Goal: Task Accomplishment & Management: Manage account settings

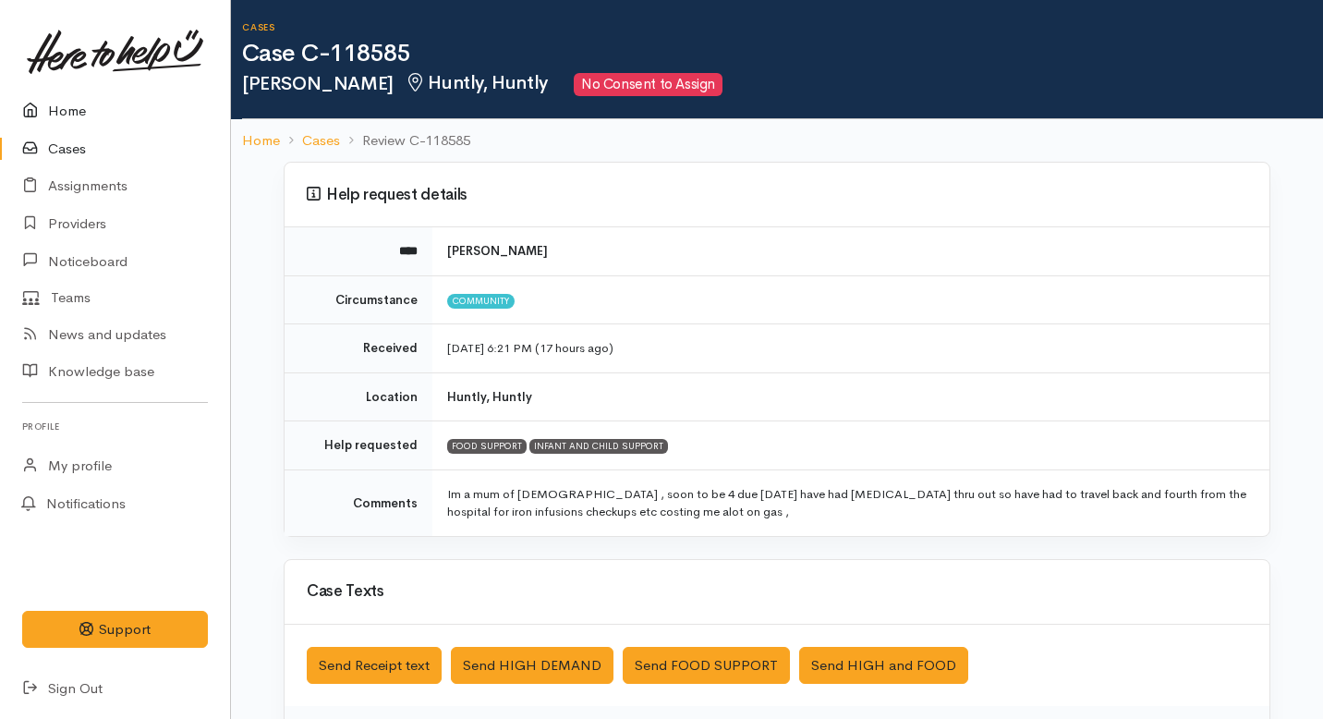
scroll to position [136, 0]
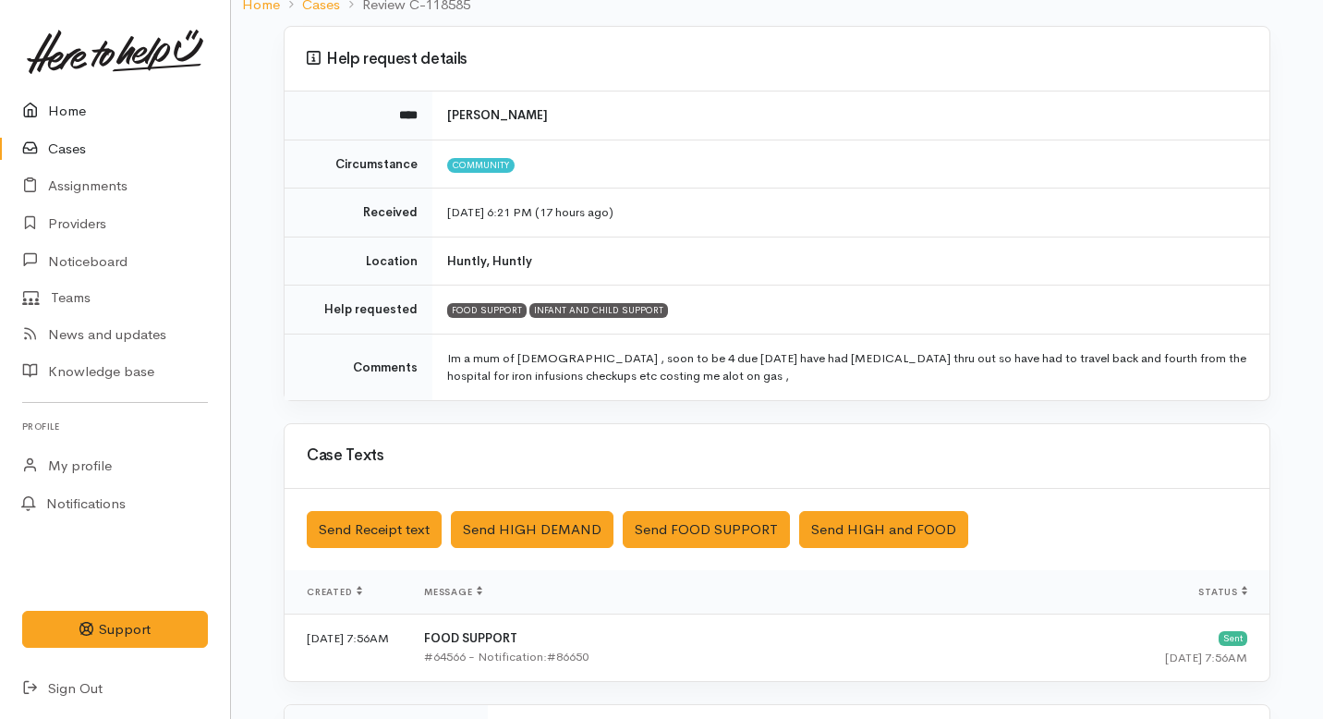
click at [80, 111] on link "Home" at bounding box center [115, 111] width 230 height 38
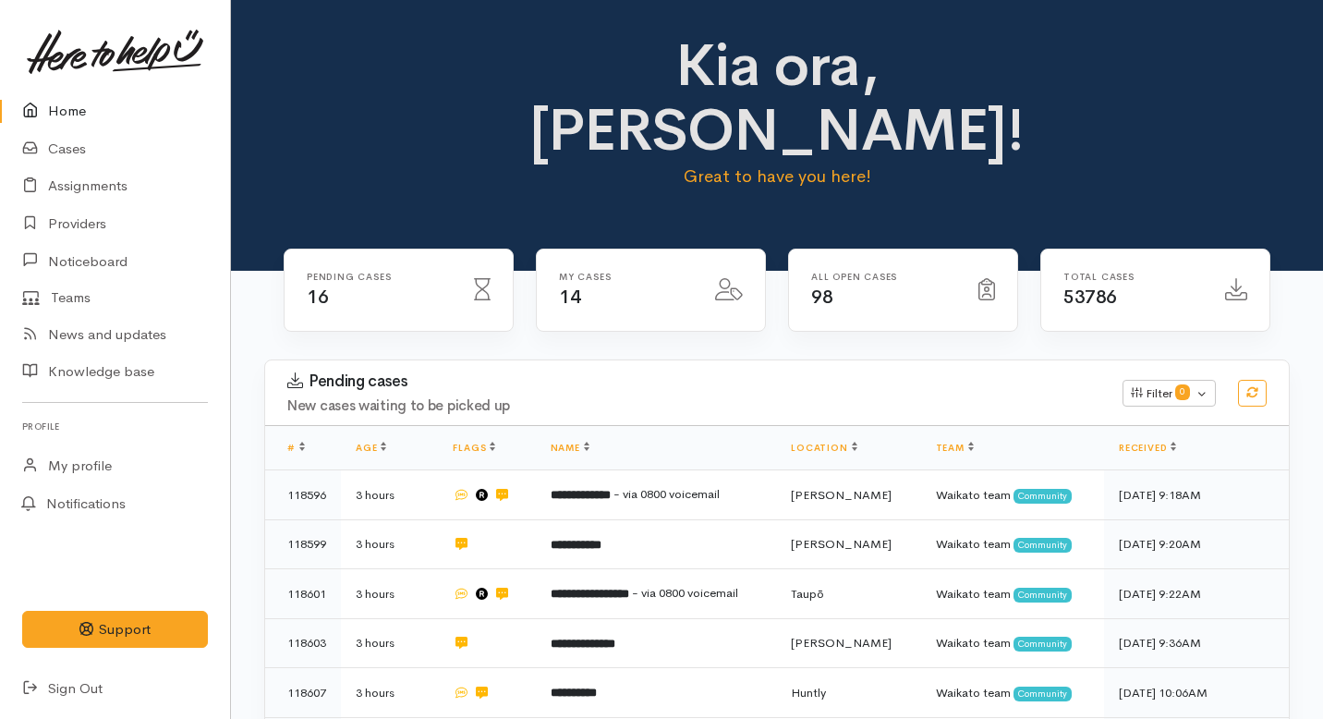
click at [64, 110] on link "Home" at bounding box center [115, 111] width 230 height 38
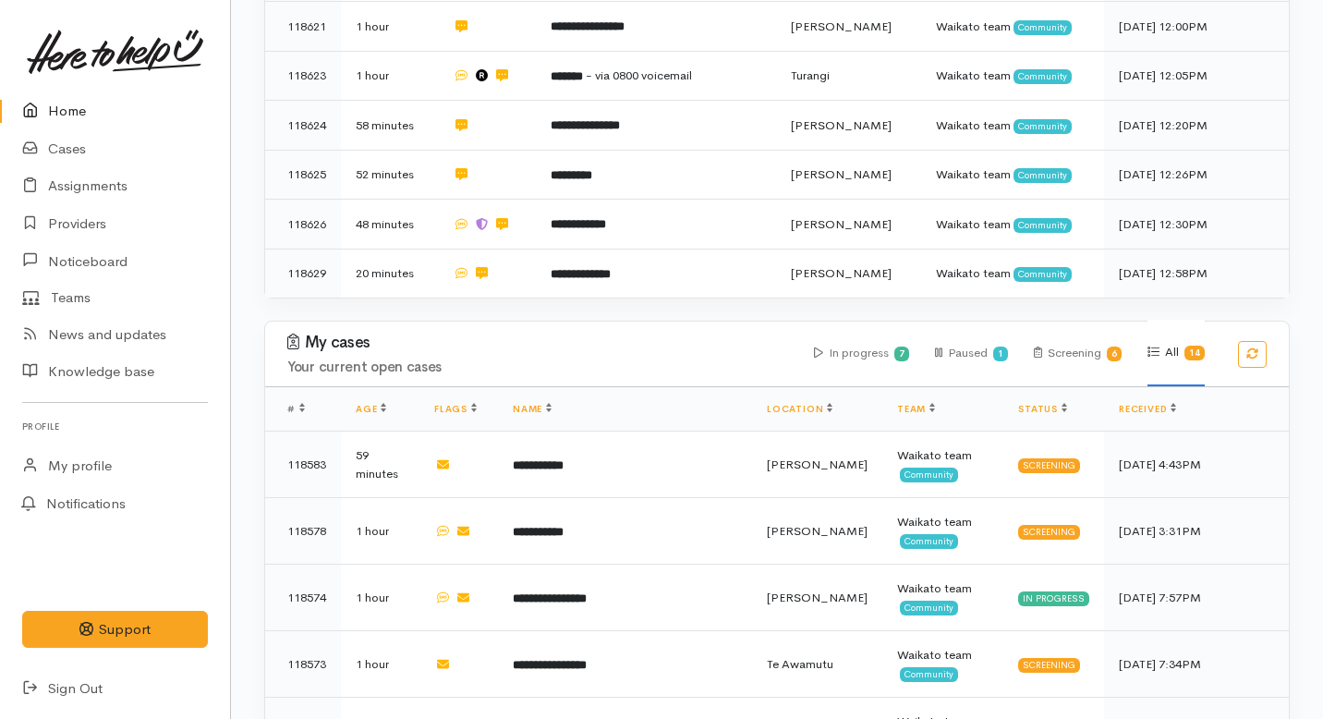
scroll to position [964, 0]
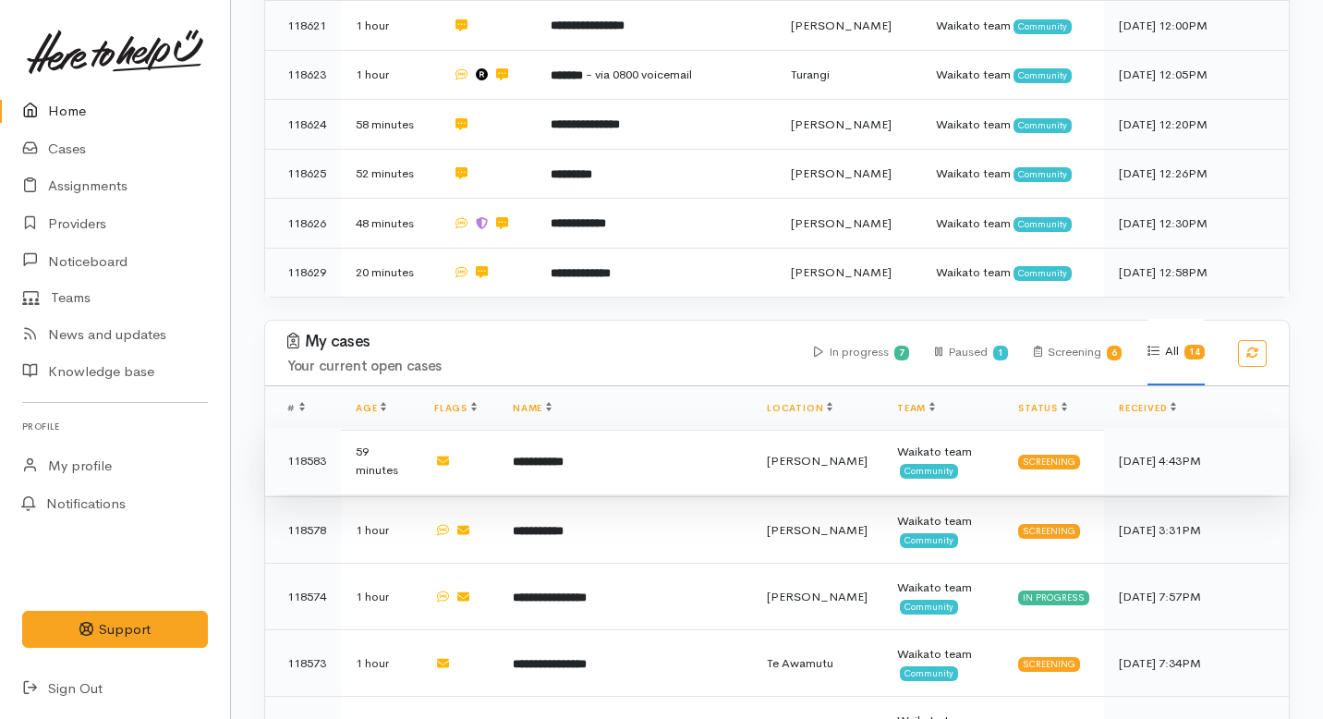
click at [498, 428] on td at bounding box center [458, 461] width 79 height 67
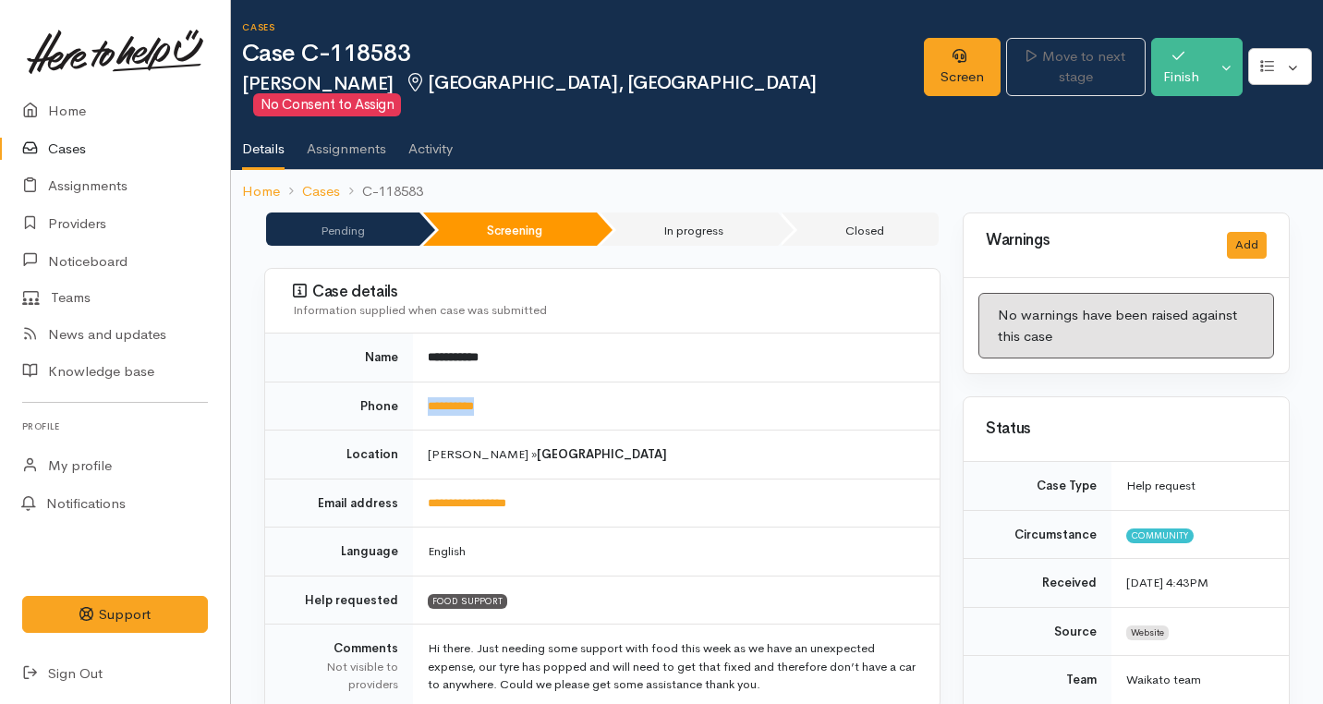
drag, startPoint x: 519, startPoint y: 389, endPoint x: 413, endPoint y: 384, distance: 106.4
click at [413, 384] on td "**********" at bounding box center [676, 406] width 527 height 49
copy link "**********"
click at [924, 54] on link "Screen" at bounding box center [962, 67] width 77 height 58
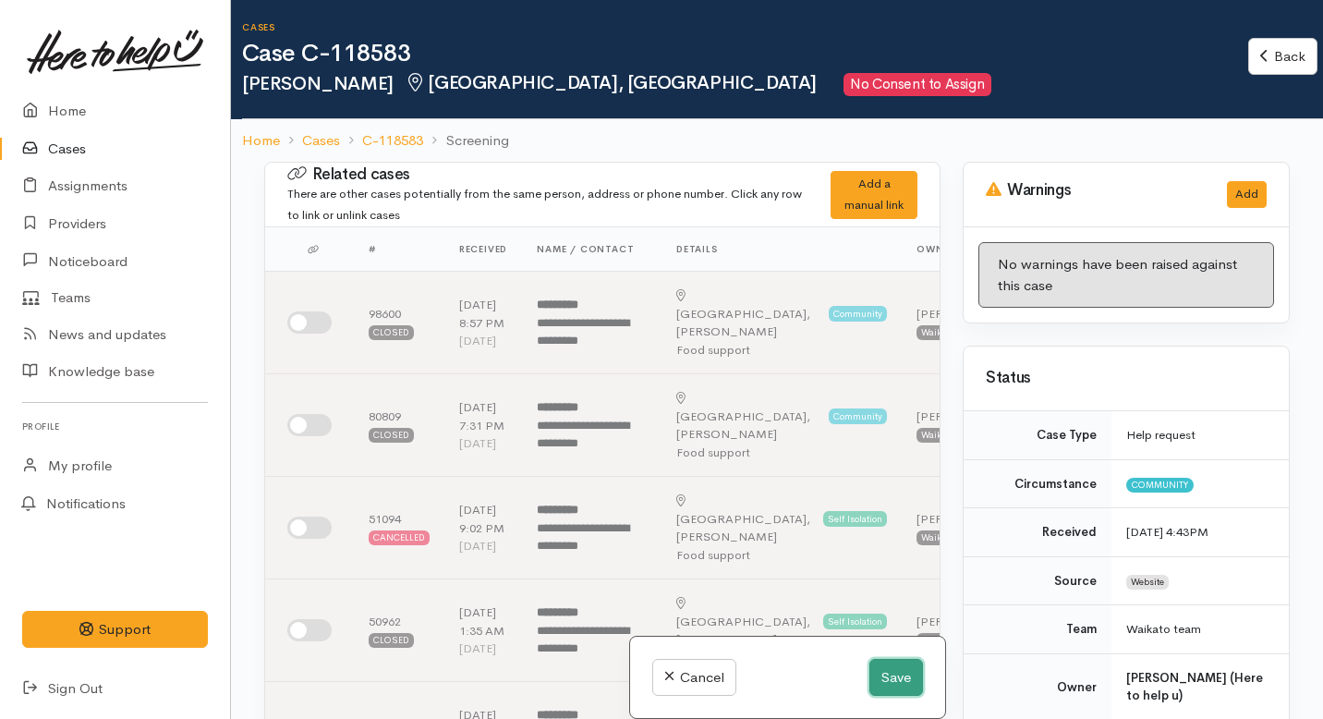
click at [881, 678] on button "Save" at bounding box center [896, 678] width 54 height 38
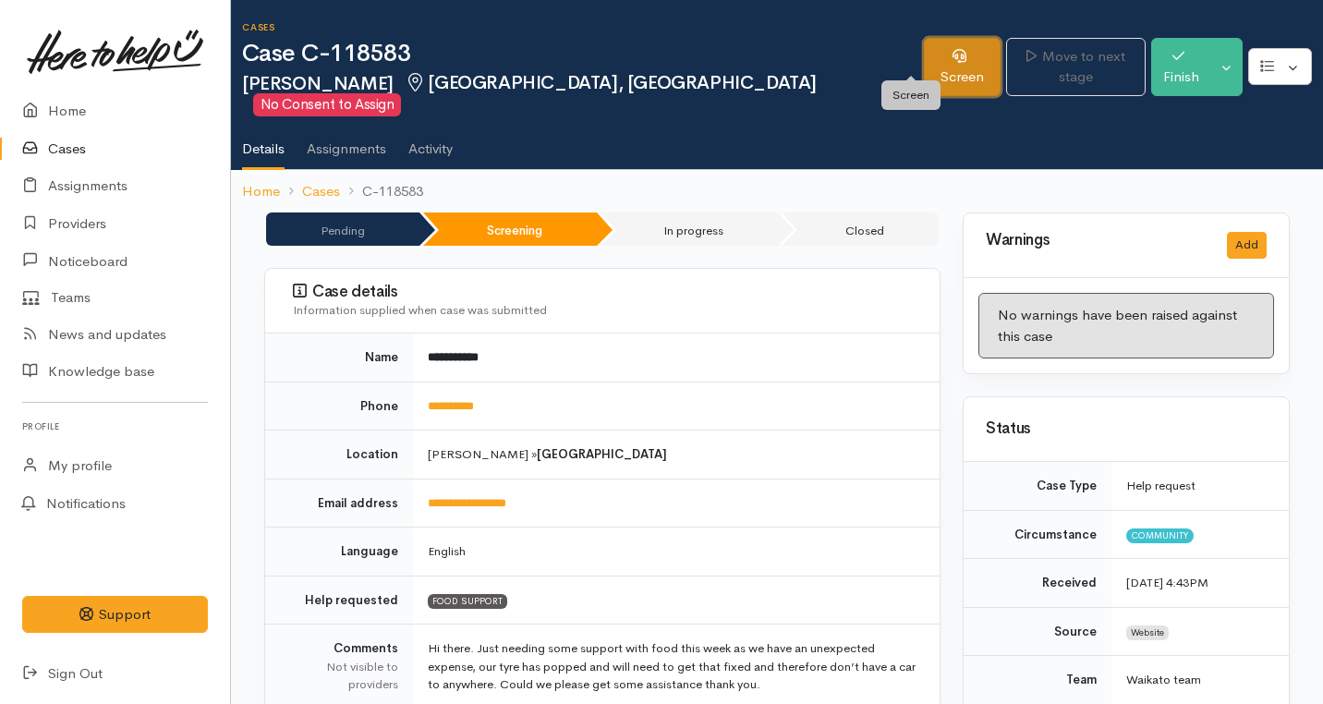
click at [924, 57] on link "Screen" at bounding box center [962, 67] width 77 height 58
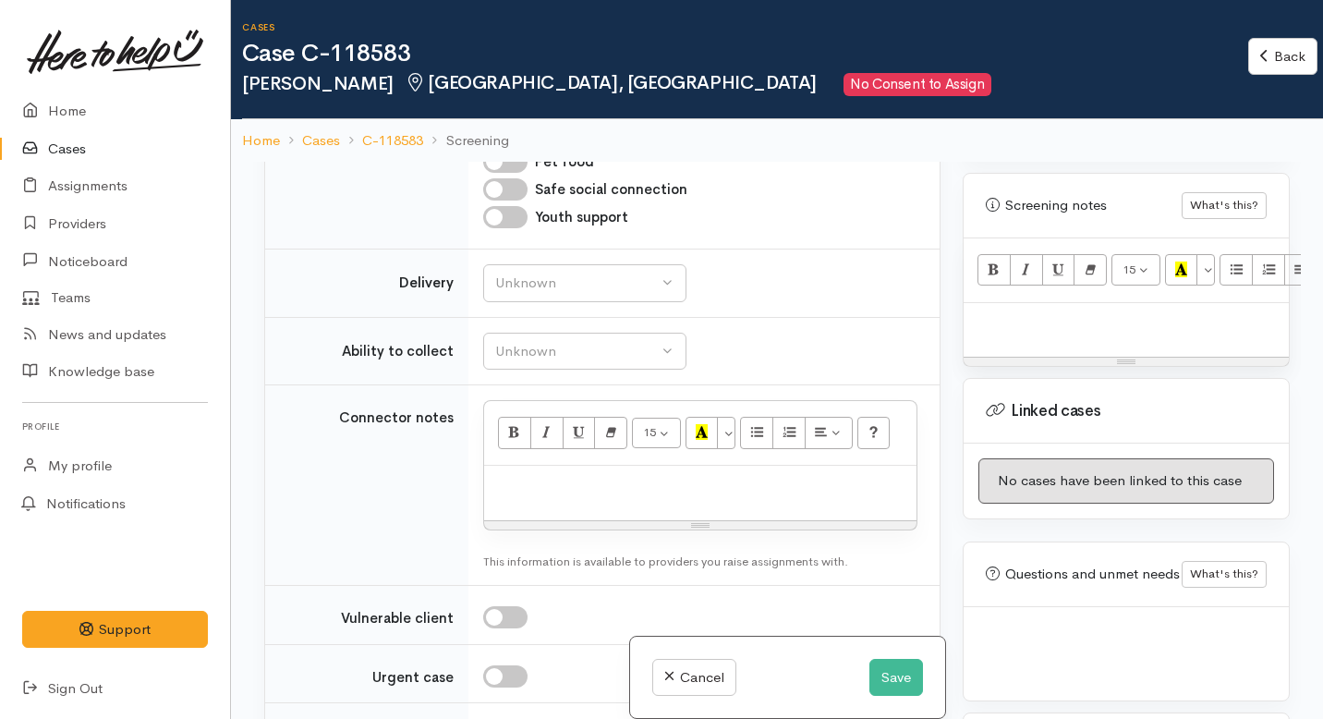
scroll to position [2256, 0]
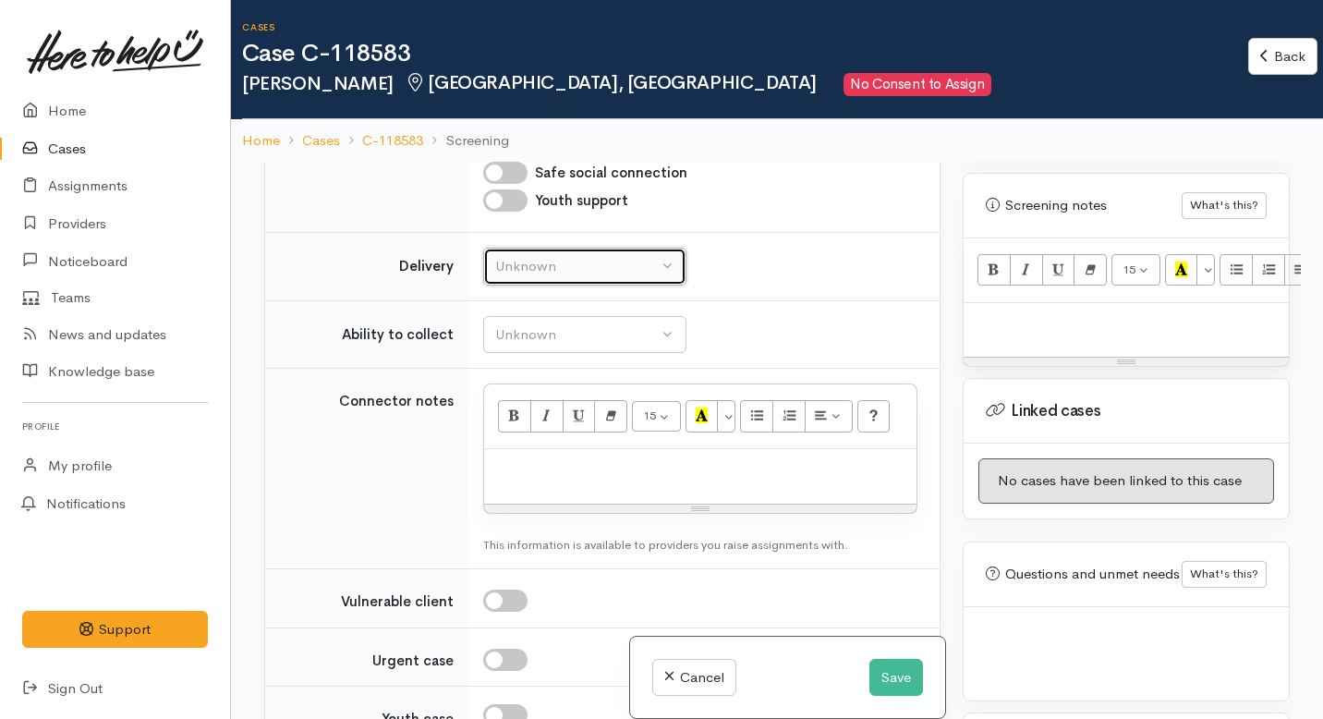
click at [645, 277] on div "Unknown" at bounding box center [576, 266] width 163 height 21
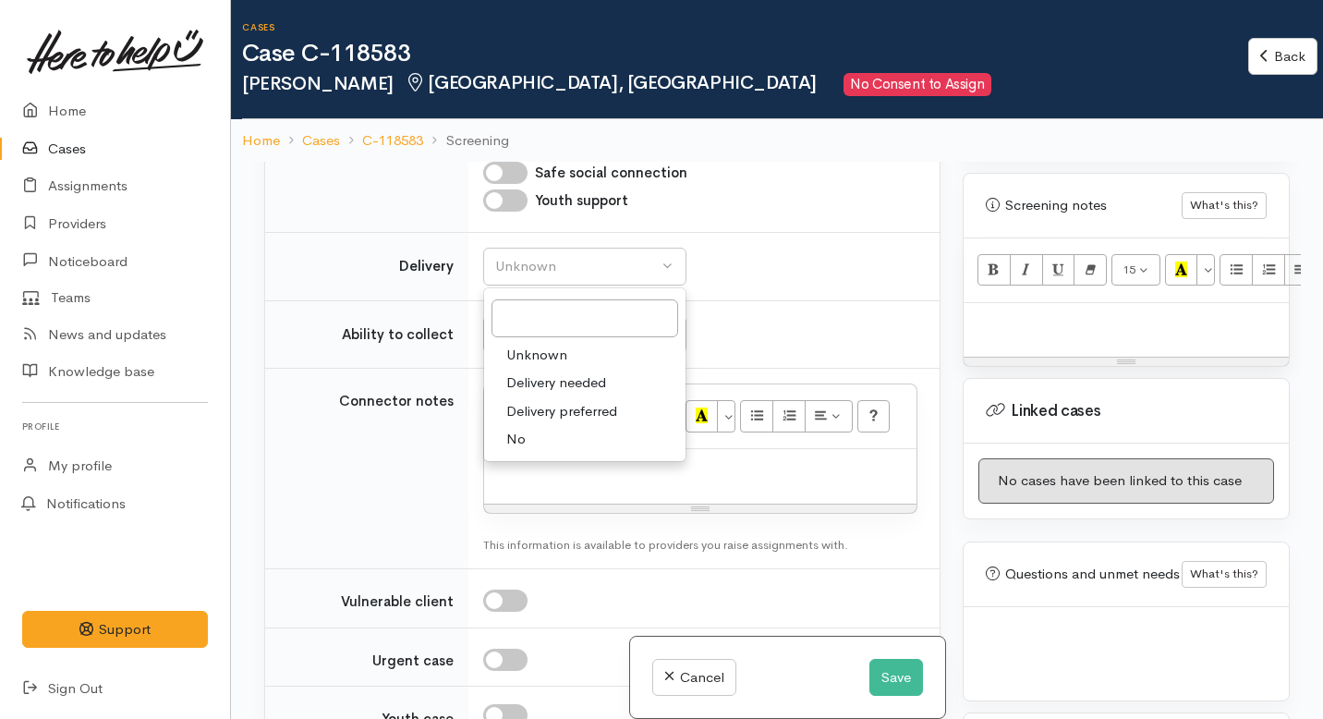
click at [584, 454] on link "No" at bounding box center [584, 439] width 201 height 29
select select "1"
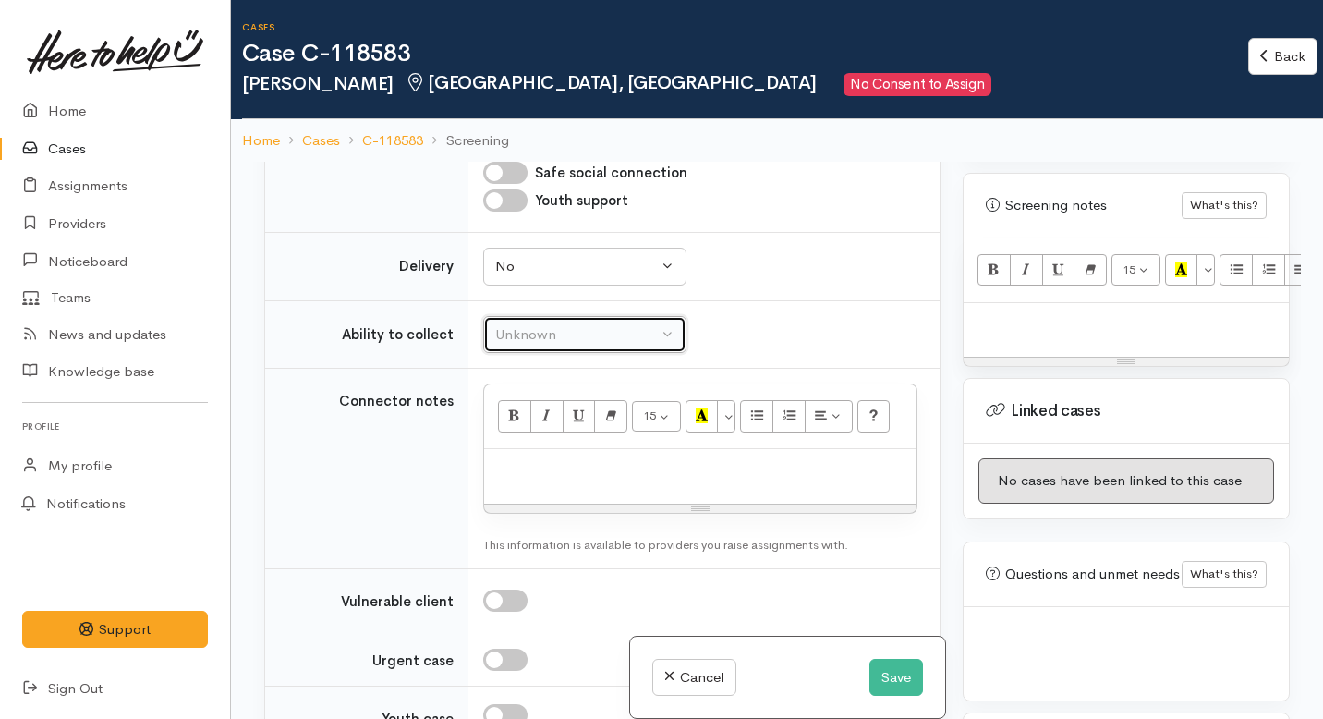
click at [572, 346] on div "Unknown" at bounding box center [576, 334] width 163 height 21
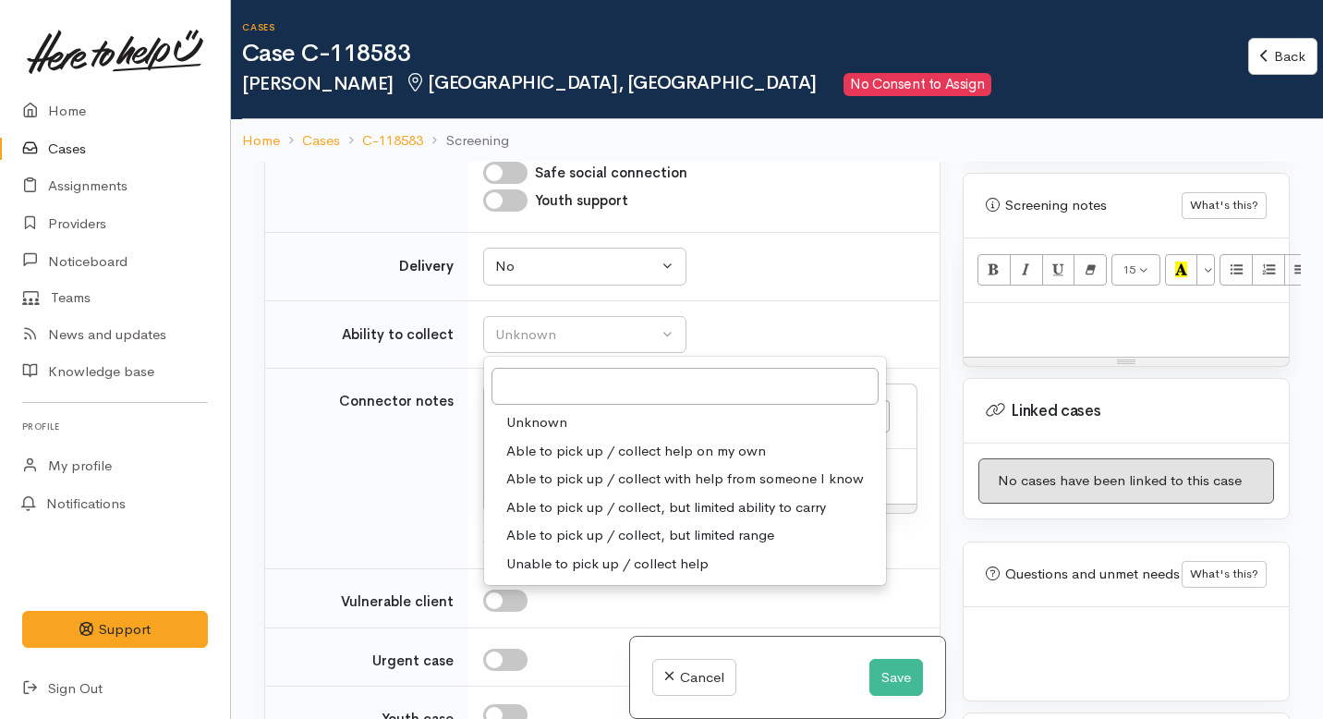
click at [572, 462] on span "Able to pick up / collect help on my own" at bounding box center [636, 451] width 260 height 21
select select "2"
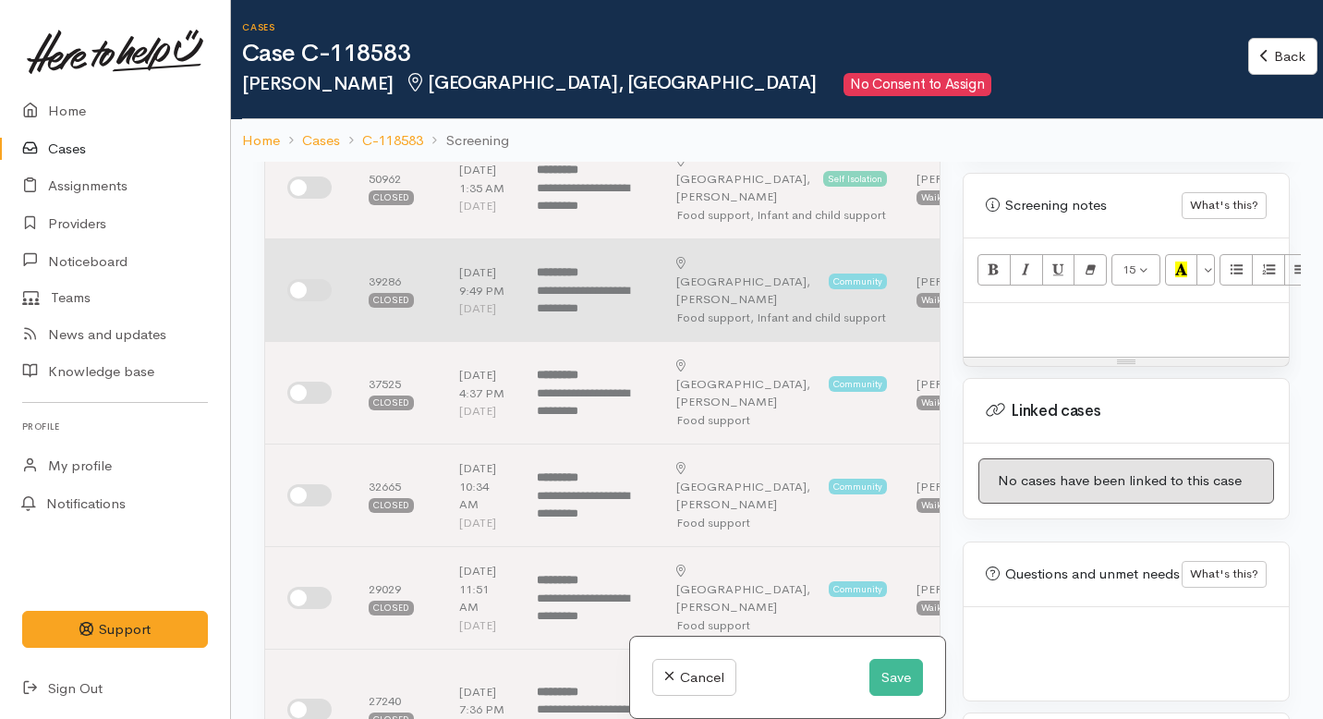
scroll to position [440, 0]
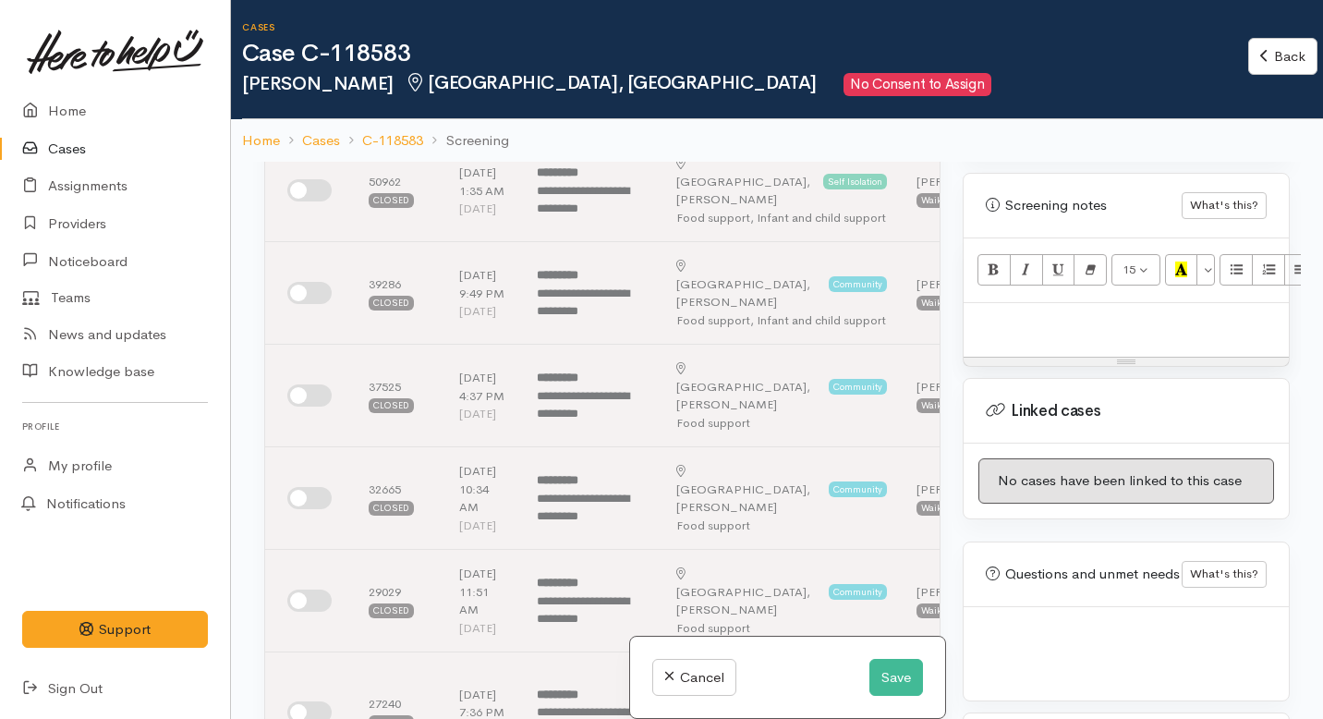
click at [1025, 312] on p at bounding box center [1126, 322] width 307 height 21
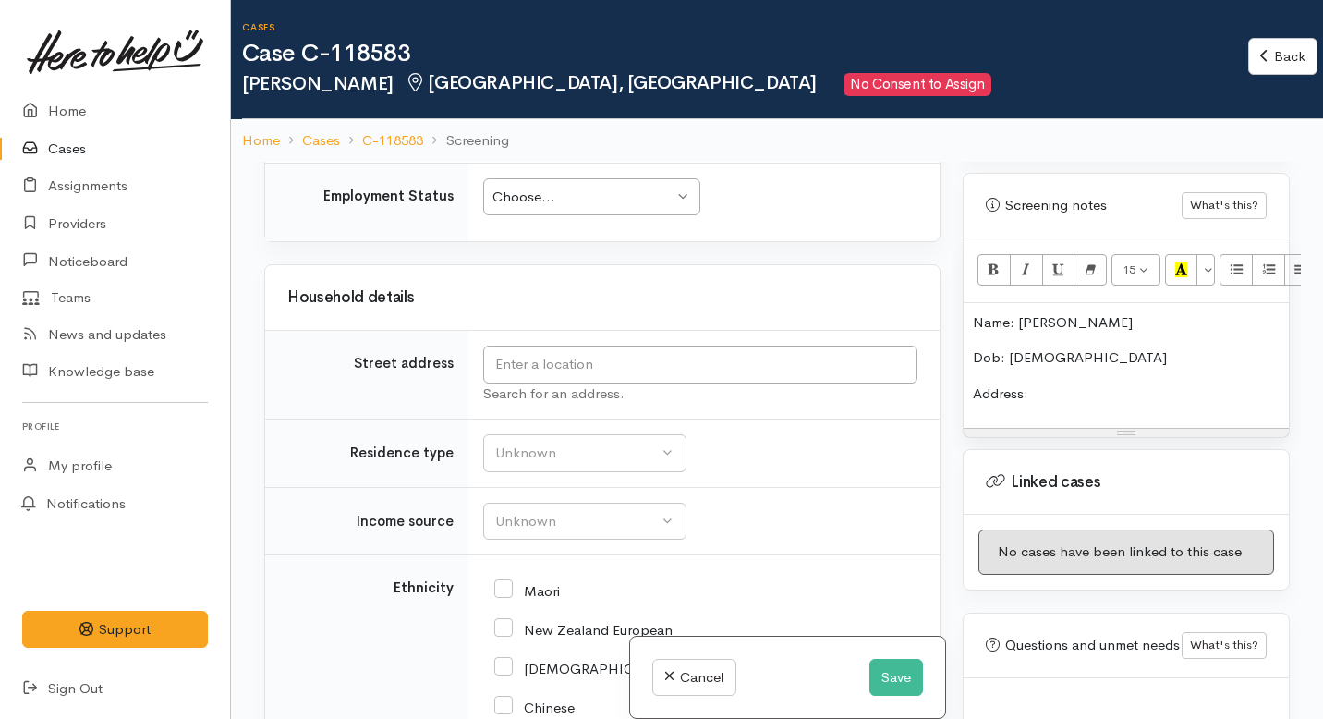
scroll to position [2817, 0]
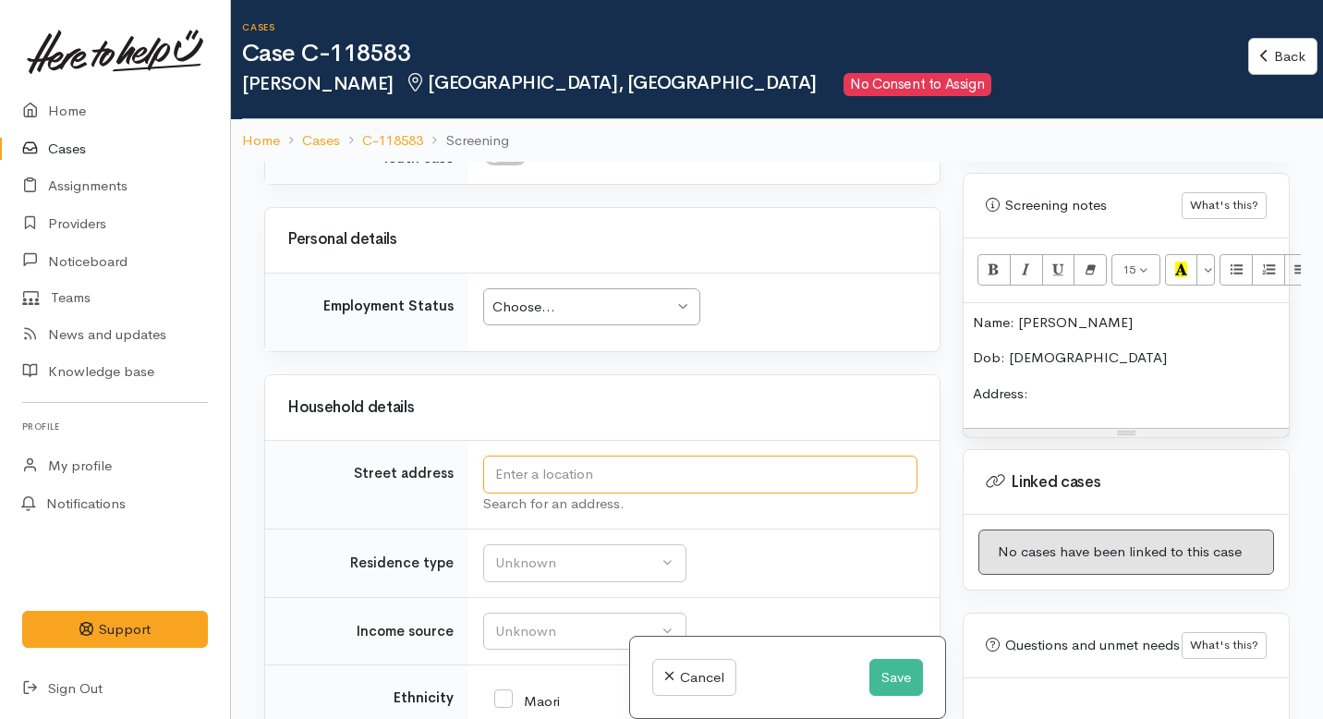
click at [603, 493] on input "text" at bounding box center [700, 474] width 434 height 38
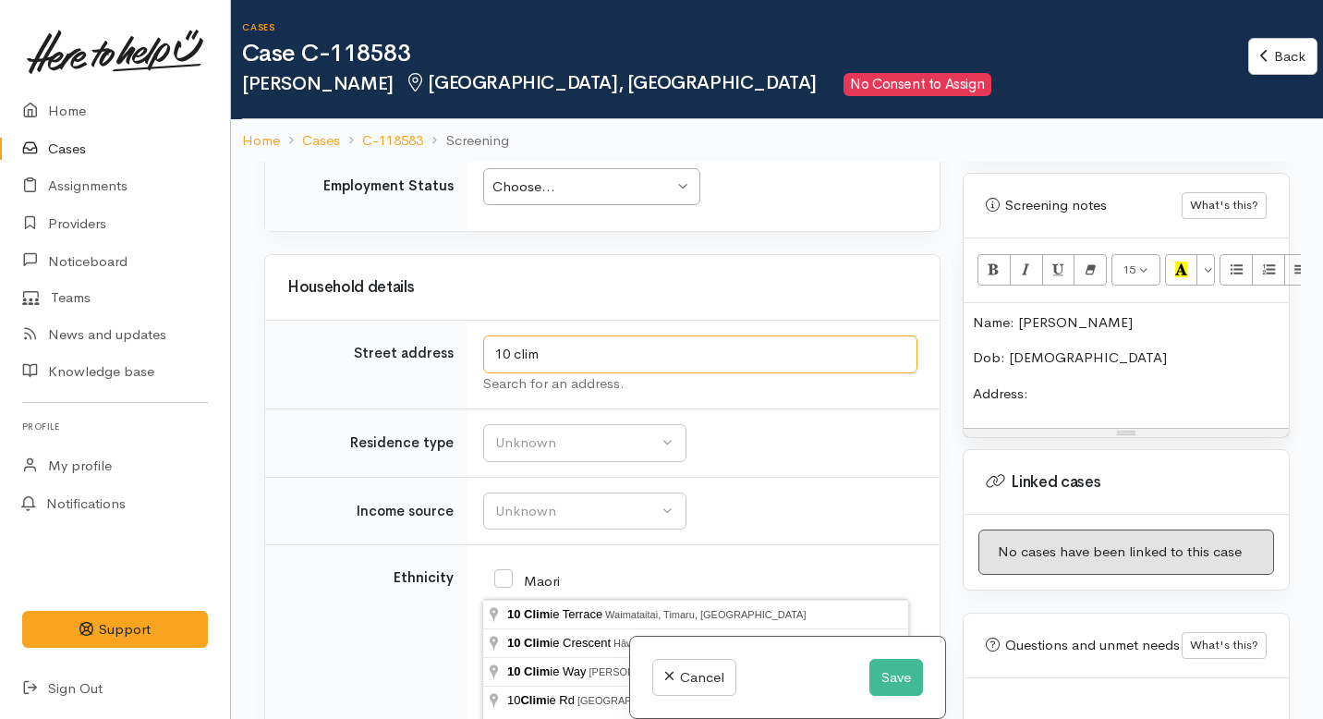
scroll to position [2935, 0]
click at [561, 375] on input "10 clim" at bounding box center [700, 356] width 434 height 38
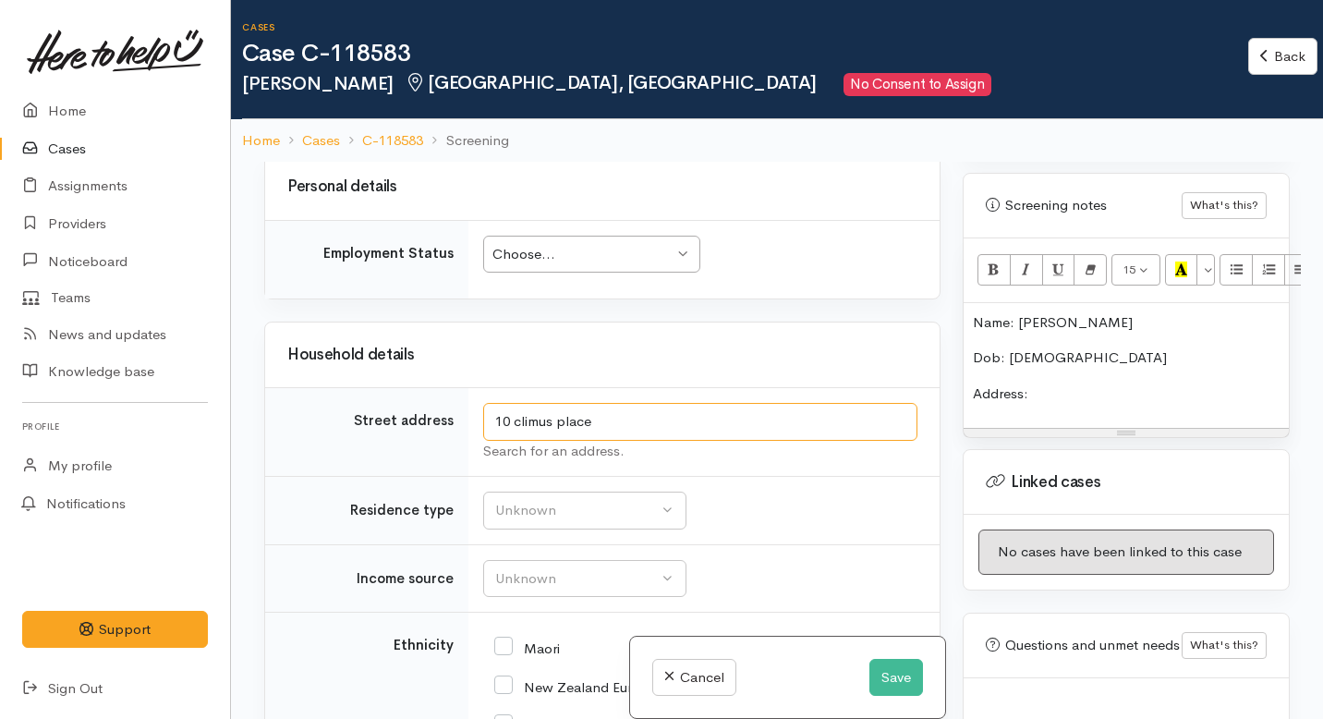
scroll to position [2866, 0]
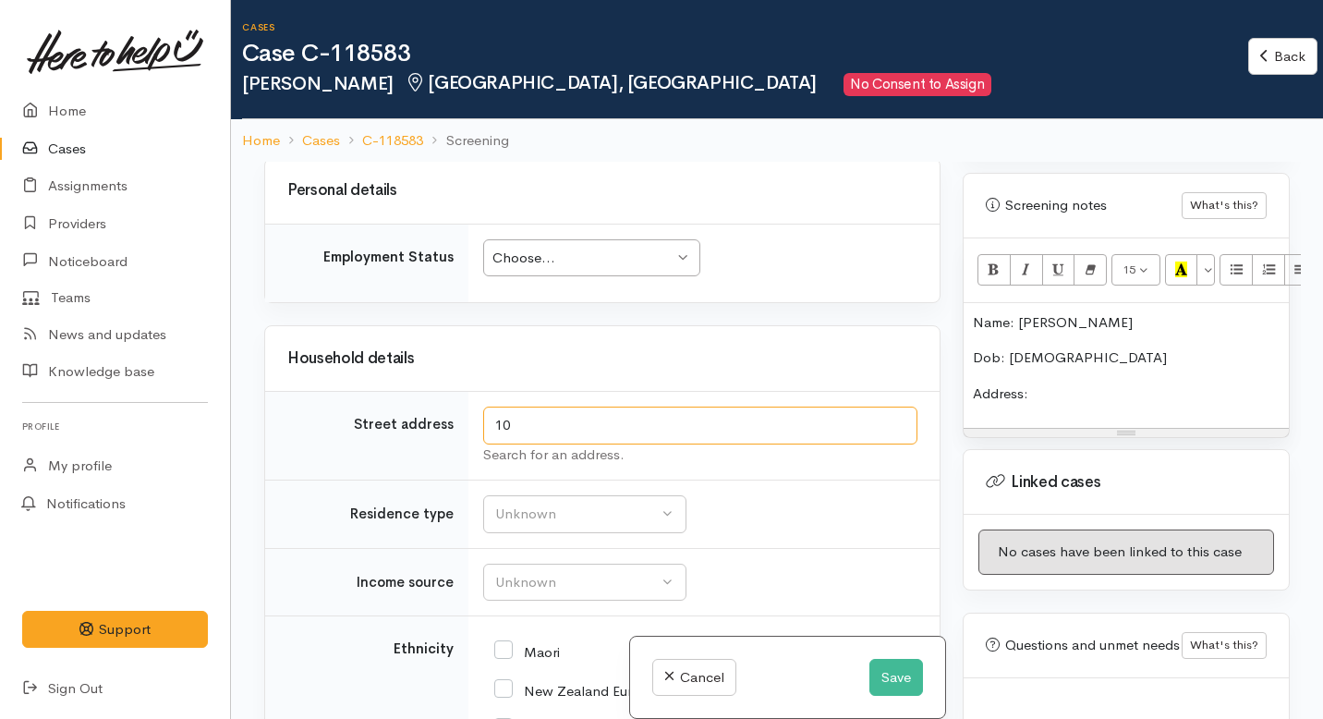
type input "1"
drag, startPoint x: 1063, startPoint y: 392, endPoint x: 905, endPoint y: 273, distance: 197.9
click at [905, 273] on div "Related cases There are other cases potentially from the same person, address o…" at bounding box center [777, 521] width 1048 height 719
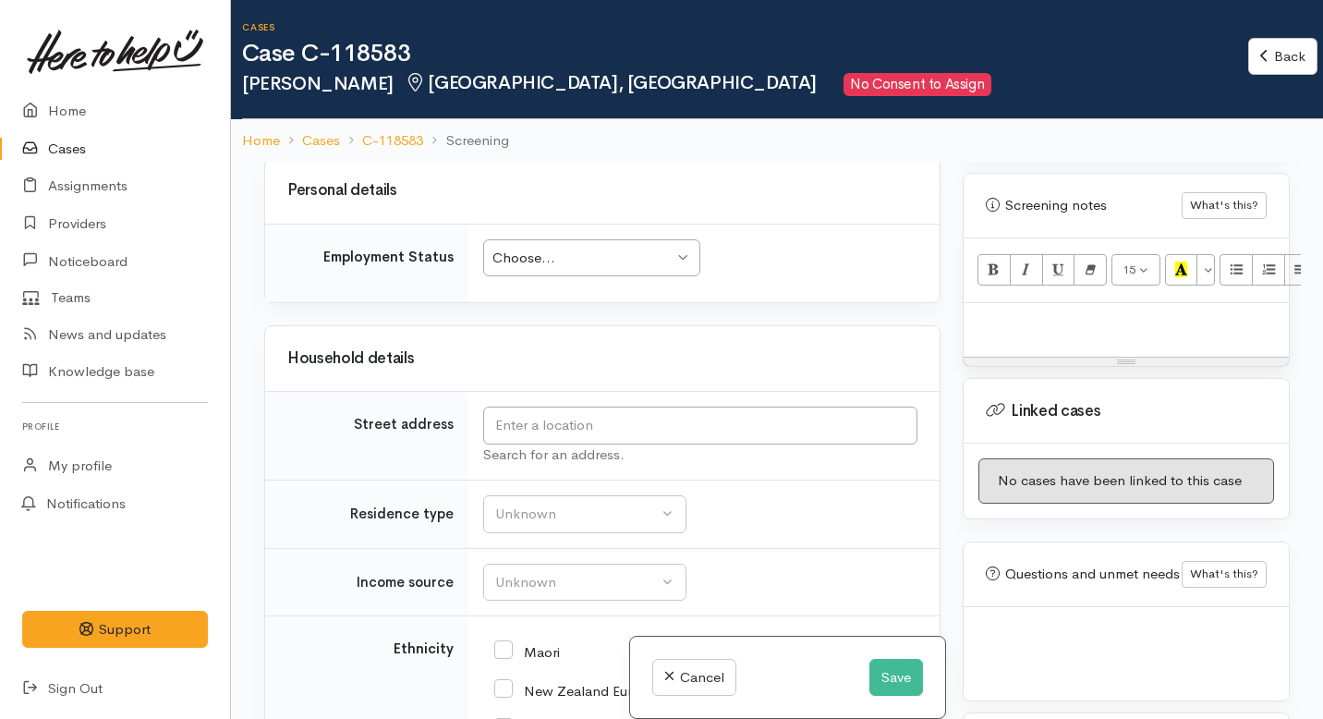
scroll to position [31, 0]
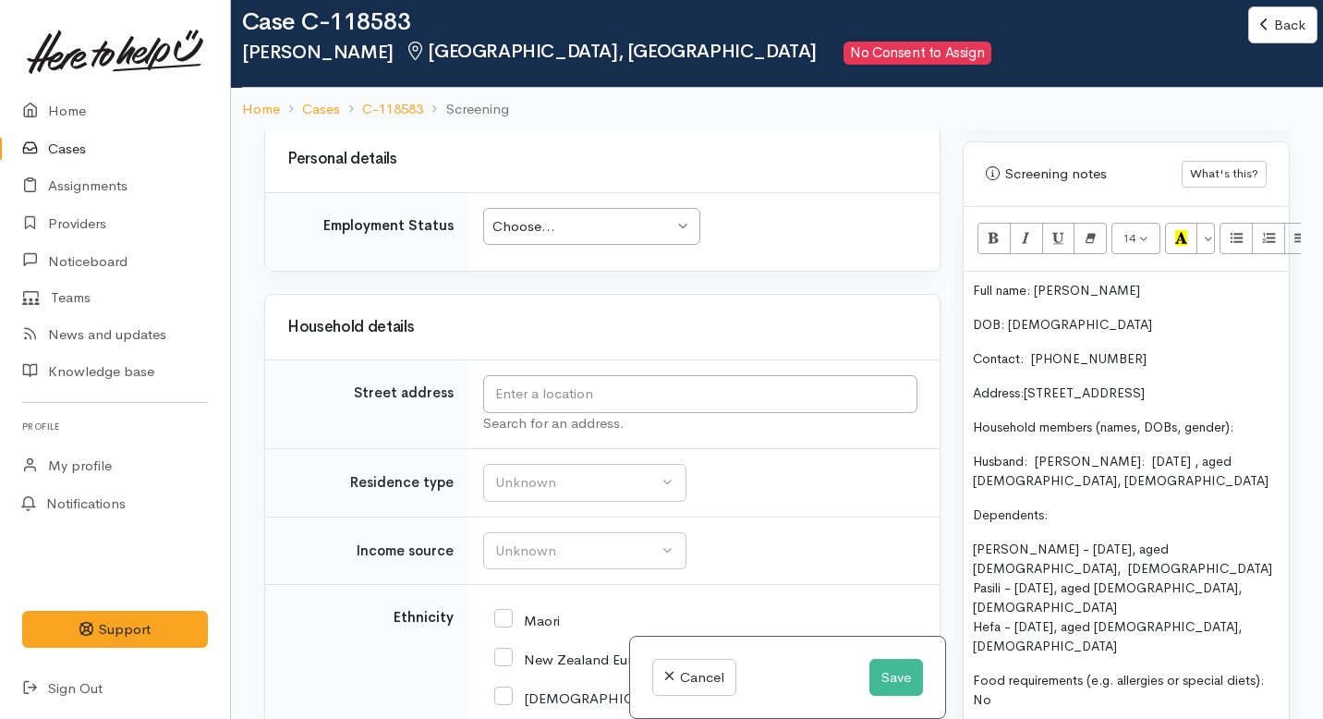
drag, startPoint x: 1113, startPoint y: 396, endPoint x: 971, endPoint y: 395, distance: 142.3
click at [971, 395] on div "Full name: [PERSON_NAME]: [DEMOGRAPHIC_DATA] Contact: 0224091879 Address: [STRE…" at bounding box center [1126, 537] width 325 height 530
click at [1035, 453] on span "Husband: Fuatapu Mahe: 3/9/1990 , aged 33, male" at bounding box center [1121, 471] width 296 height 36
click at [1187, 453] on span "Husband: Fuatapu Mahe: 3/9/1990 , aged 33, male" at bounding box center [1121, 471] width 296 height 36
click at [1124, 453] on span "Husband: Fuatapu Mahe: 3/9/1990 ), aged 33, male" at bounding box center [1121, 471] width 296 height 36
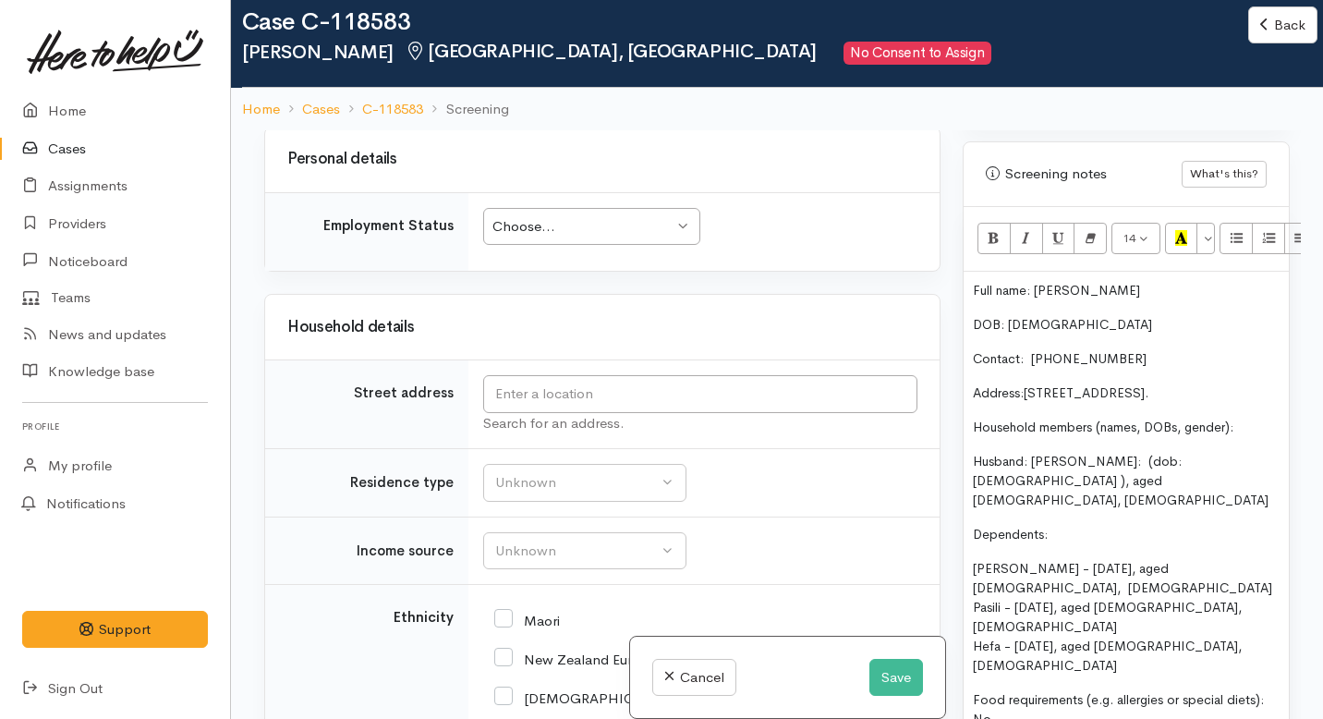
click at [1225, 453] on span "Husband: Fuatapu Mahe: (dob: 3/9/1990 ), aged 33, male" at bounding box center [1121, 480] width 296 height 55
click at [1223, 453] on span "Husband: Fuatapu Mahe: (dob: 3/9/1990 , aged 33, male" at bounding box center [1121, 480] width 296 height 55
drag, startPoint x: 1034, startPoint y: 465, endPoint x: 995, endPoint y: 465, distance: 38.8
click at [995, 465] on p "Husband: Fuatapu Mahe: (dob: 3/9/1990) aged 33, male" at bounding box center [1126, 481] width 307 height 58
click at [1128, 453] on span "Husband: Fuatapu Mahe: (dob: 3/9/1990) aged 33, male" at bounding box center [1121, 480] width 296 height 55
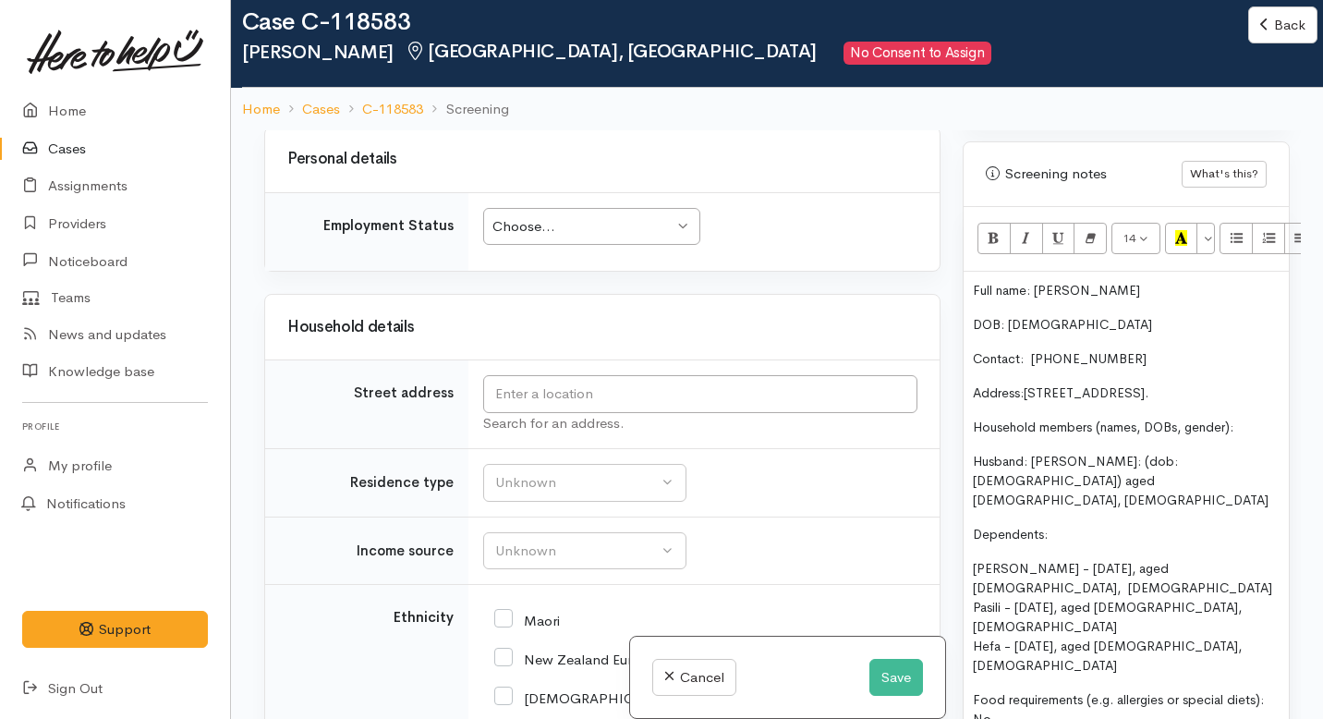
click at [1117, 453] on span "Husband: Fuatapu Mahe: (dob: 3/9/1990) aged 33, male" at bounding box center [1121, 480] width 296 height 55
click at [1272, 442] on div "Full name: Mana Mahe DOB: 06.08.1990 Contact: 0224091879 Address: 10 Plymouth P…" at bounding box center [1126, 547] width 325 height 550
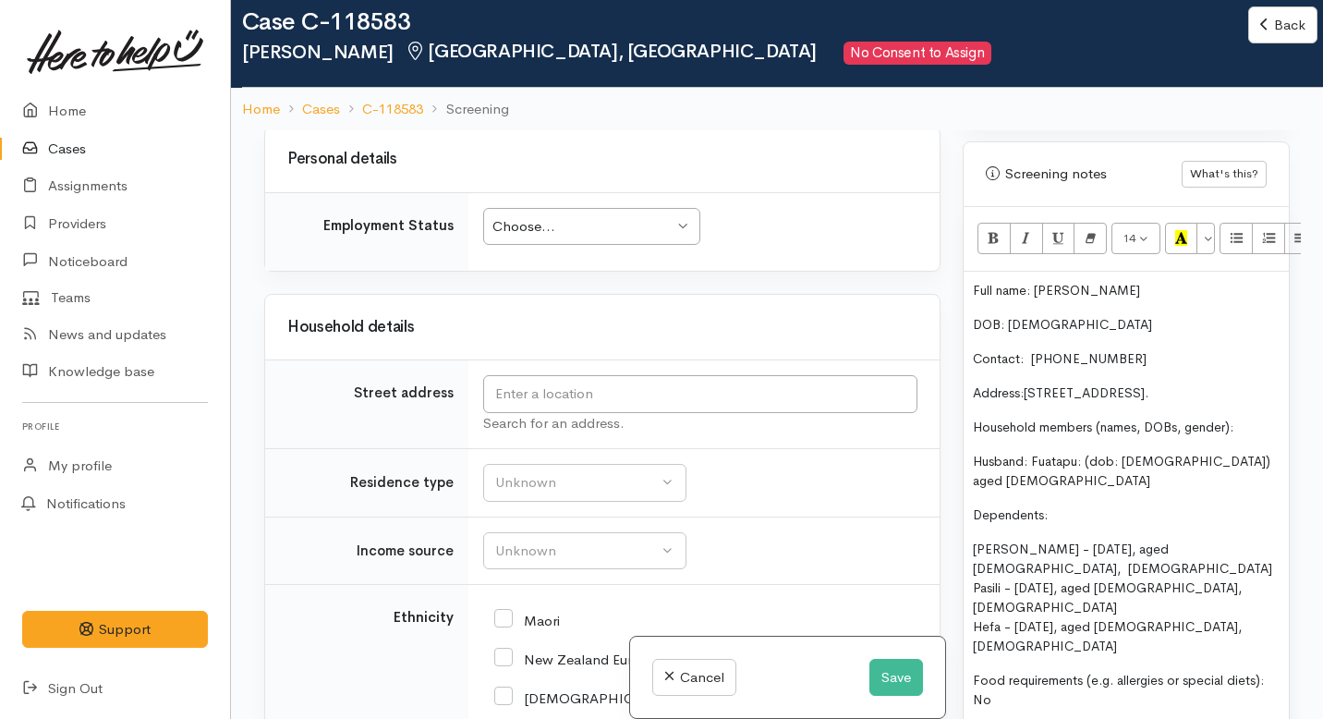
click at [1155, 540] on span "Lesley - 18/01/2017, aged 7, Female" at bounding box center [1122, 558] width 299 height 36
click at [977, 540] on span "Lesley - 18/01/2017, aged 7, Female" at bounding box center [1121, 558] width 296 height 36
click at [965, 525] on div "Full name: Mana Mahe DOB: 06.08.1990 Contact: 0224091879 Address: 10 Plymouth P…" at bounding box center [1126, 537] width 325 height 530
click at [969, 551] on div "Full name: Mana Mahe DOB: 06.08.1990 Contact: 0224091879 Address: 10 Plymouth P…" at bounding box center [1126, 537] width 325 height 530
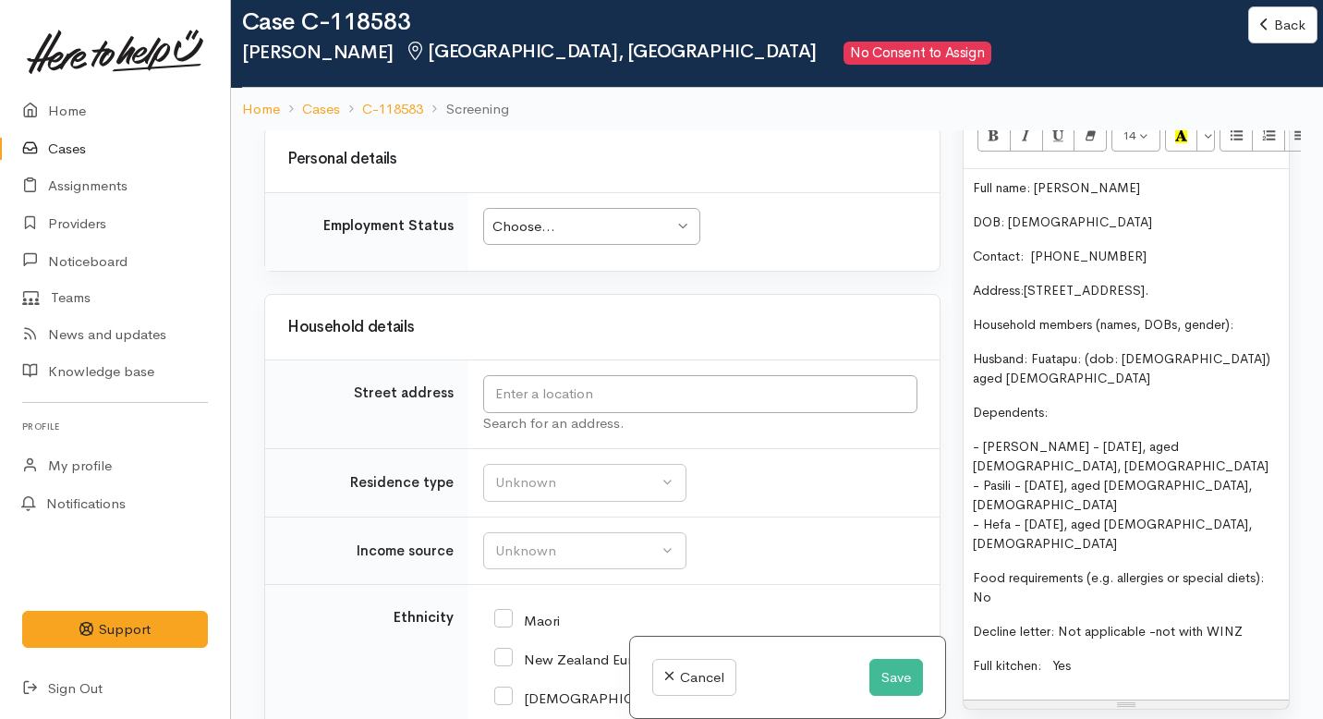
scroll to position [1349, 0]
click at [558, 237] on div "Choose..." at bounding box center [582, 226] width 181 height 21
click at [527, 413] on input "text" at bounding box center [700, 394] width 434 height 38
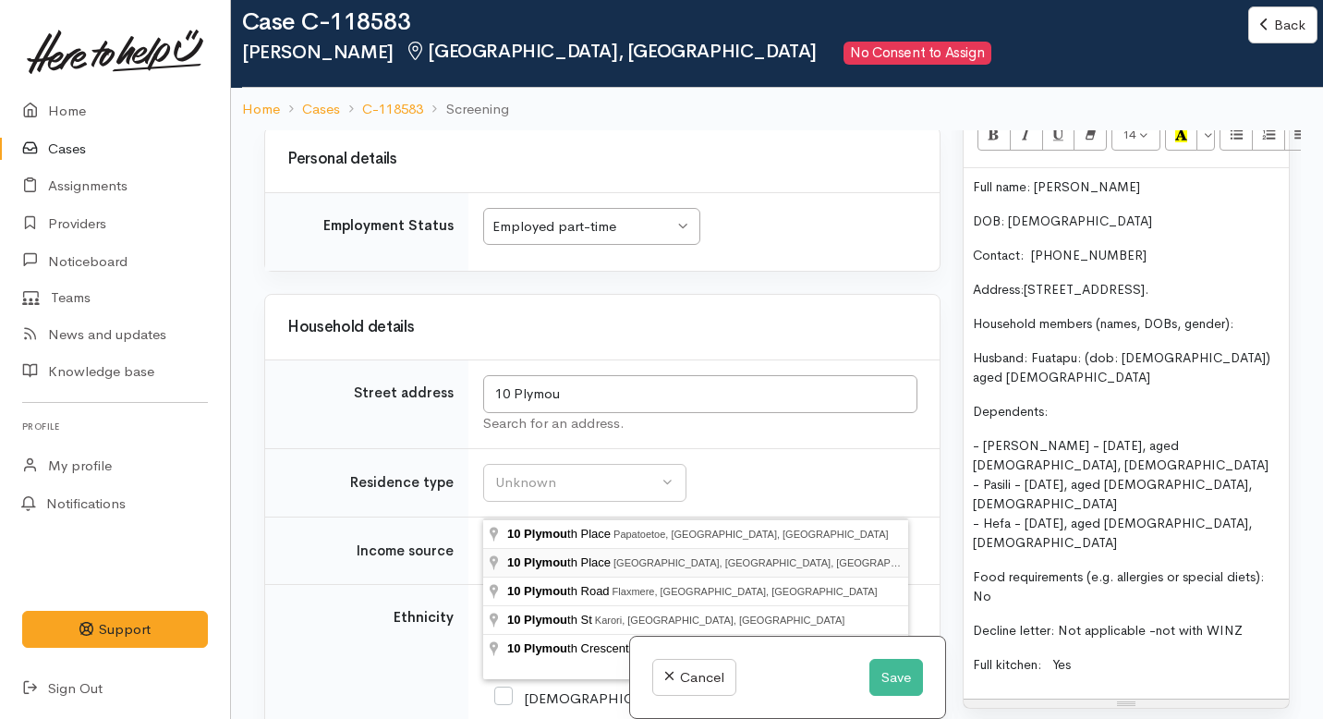
type input "10 Plymouth Place, Fairview Downs, Hamilton, New Zealand"
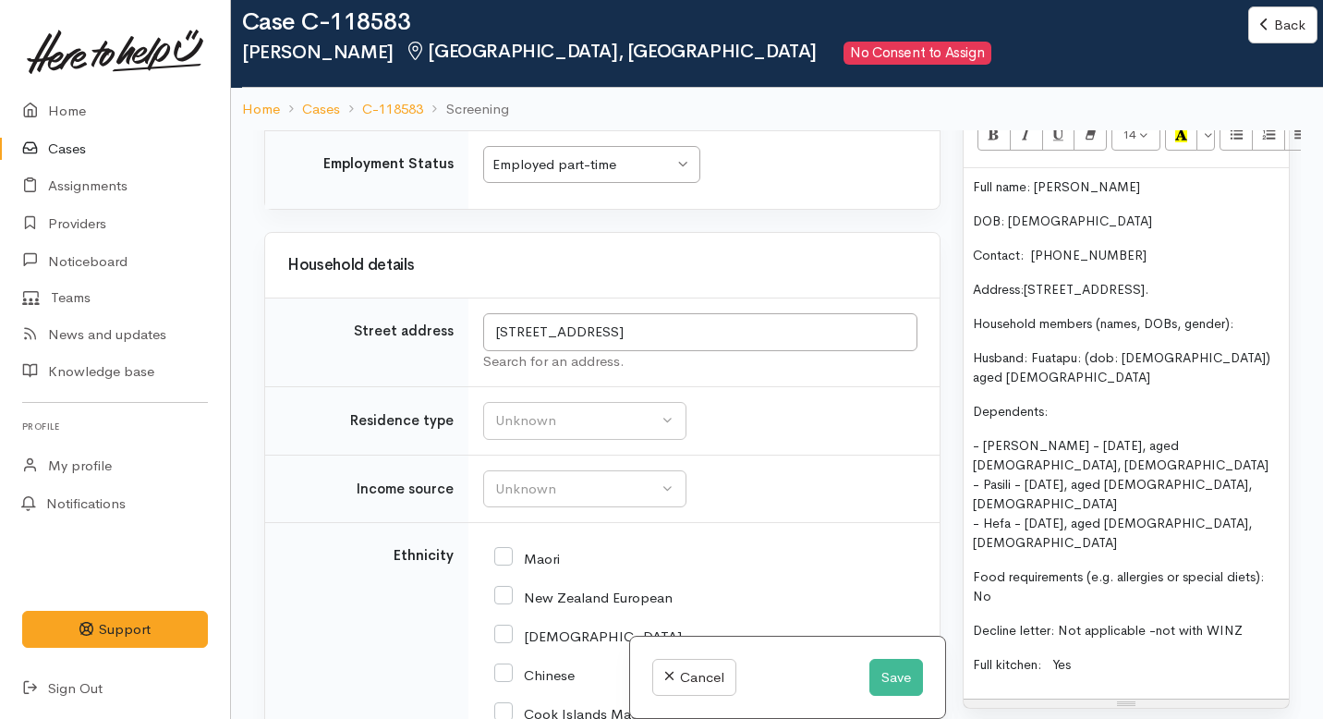
scroll to position [2944, 0]
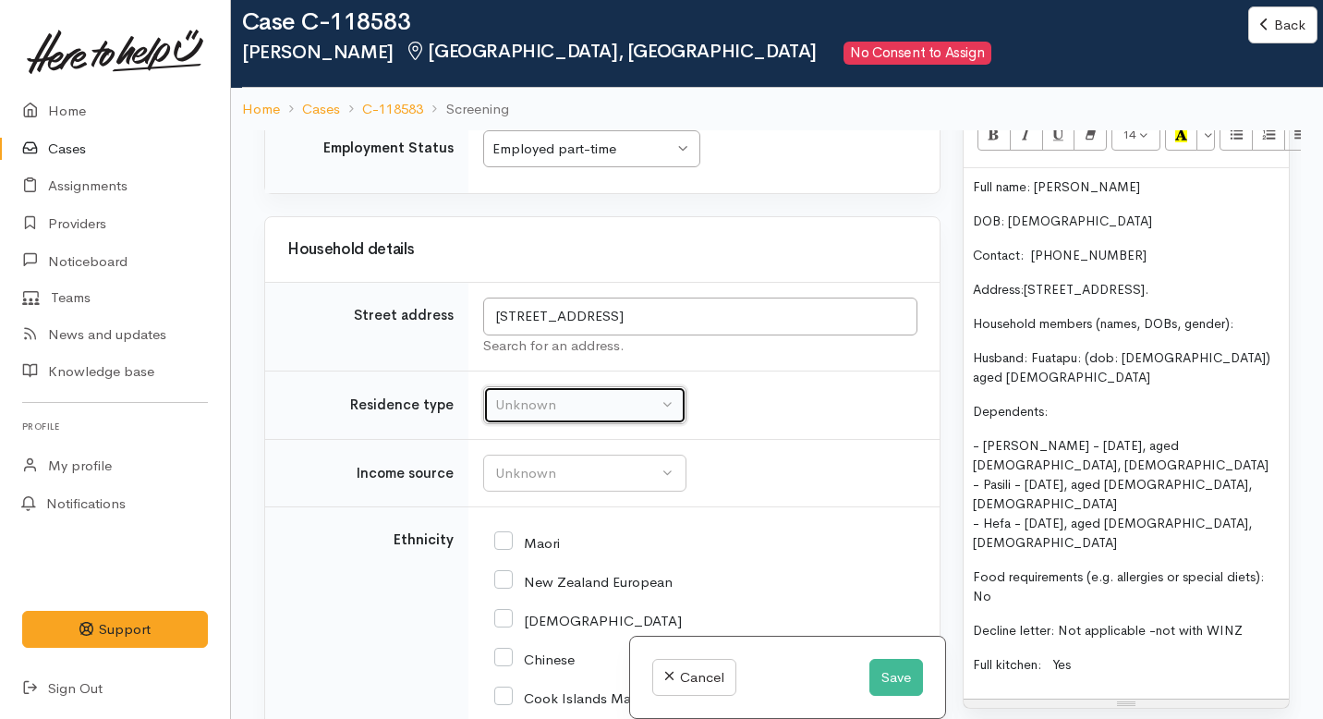
click at [539, 416] on div "Unknown" at bounding box center [576, 405] width 163 height 21
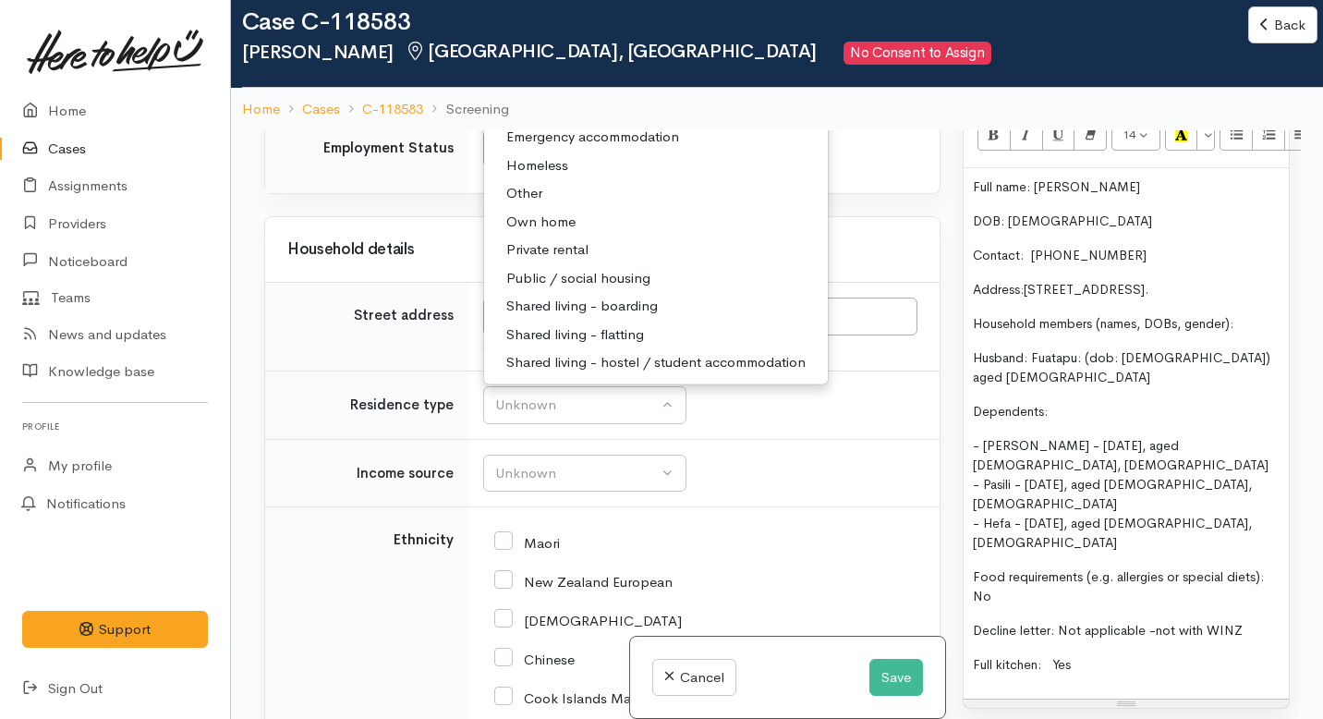
click at [538, 261] on span "Private rental" at bounding box center [547, 249] width 82 height 21
select select "2"
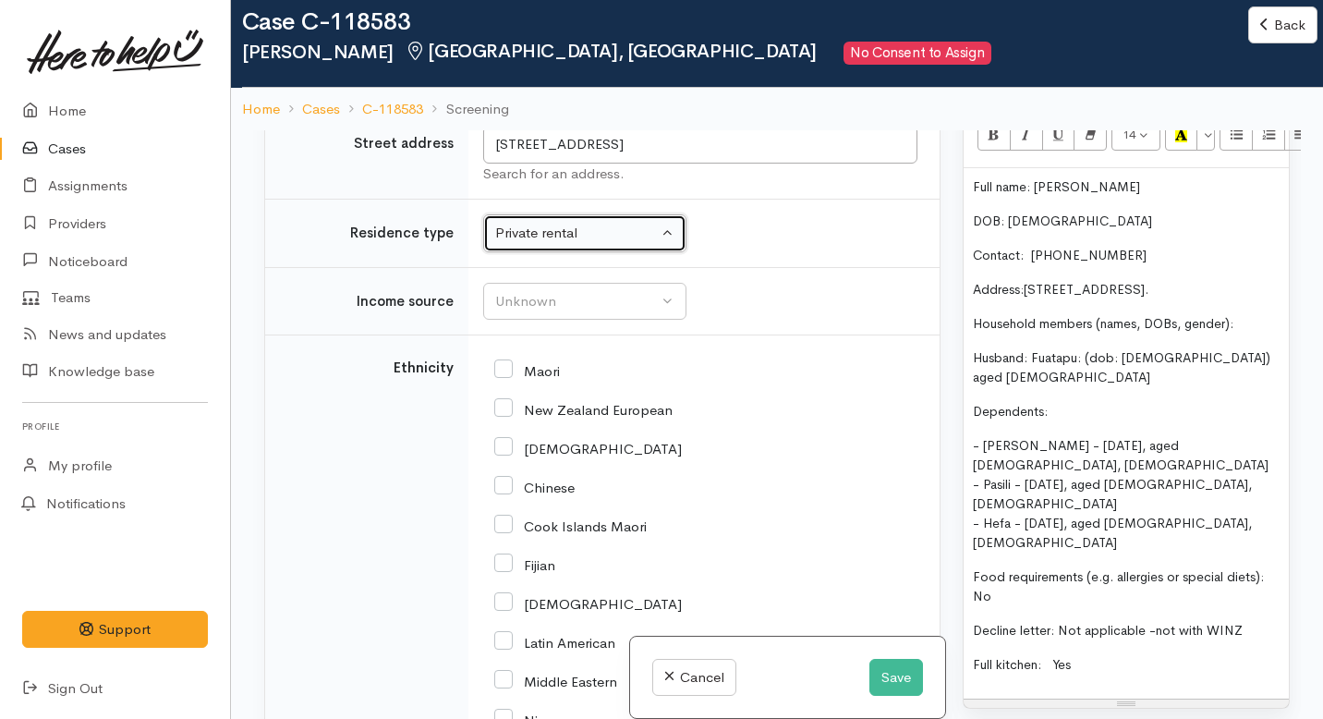
scroll to position [3139, 0]
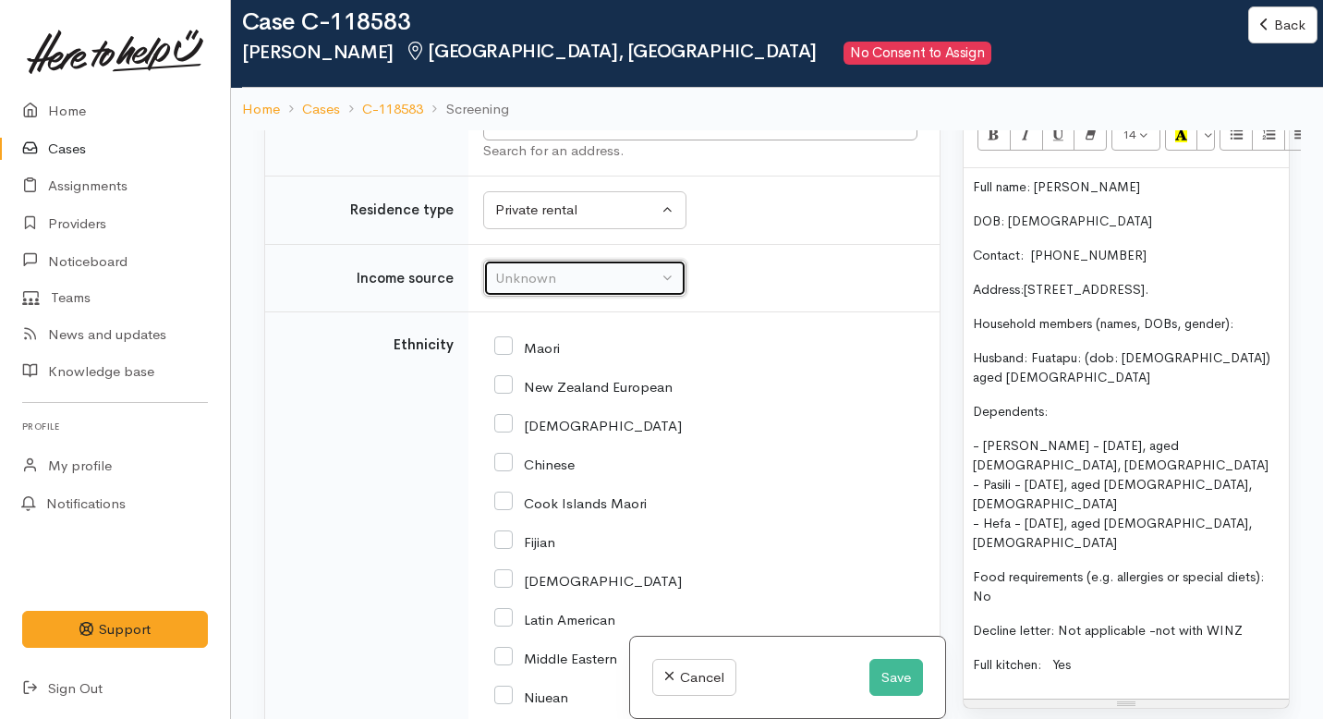
click at [542, 289] on div "Unknown" at bounding box center [576, 278] width 163 height 21
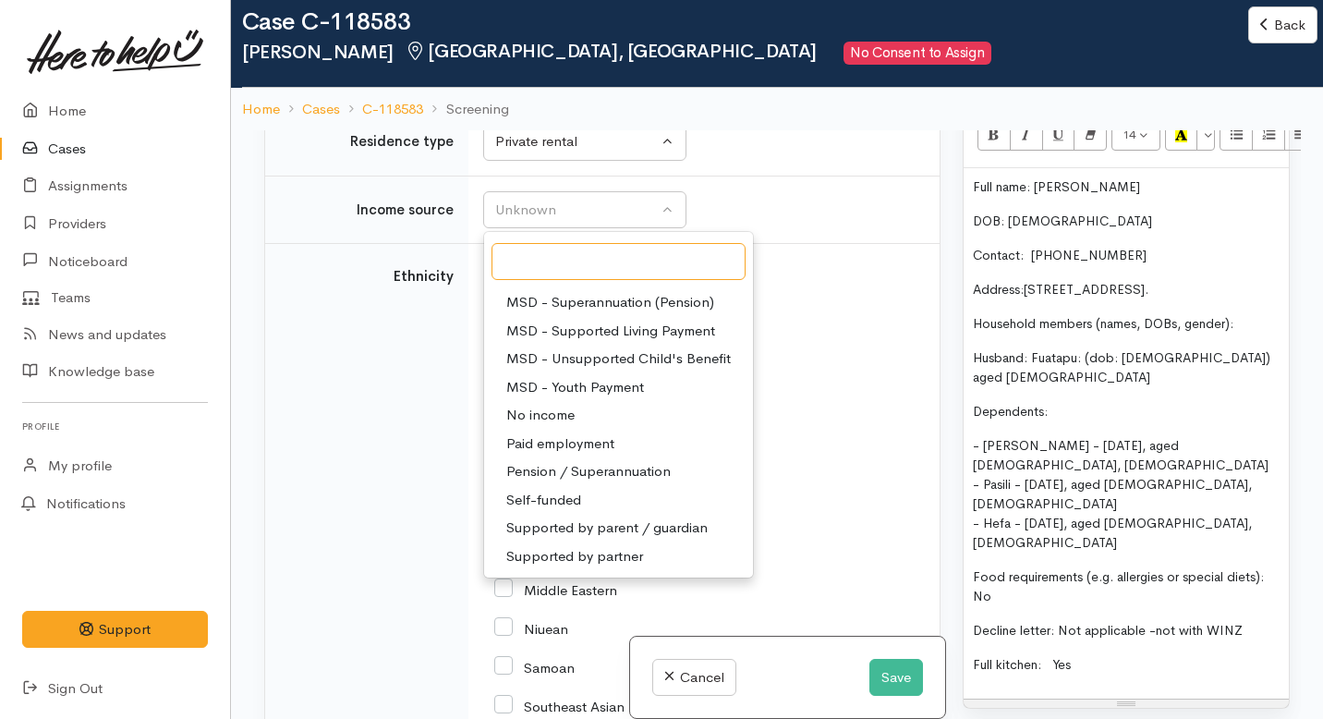
scroll to position [3215, 0]
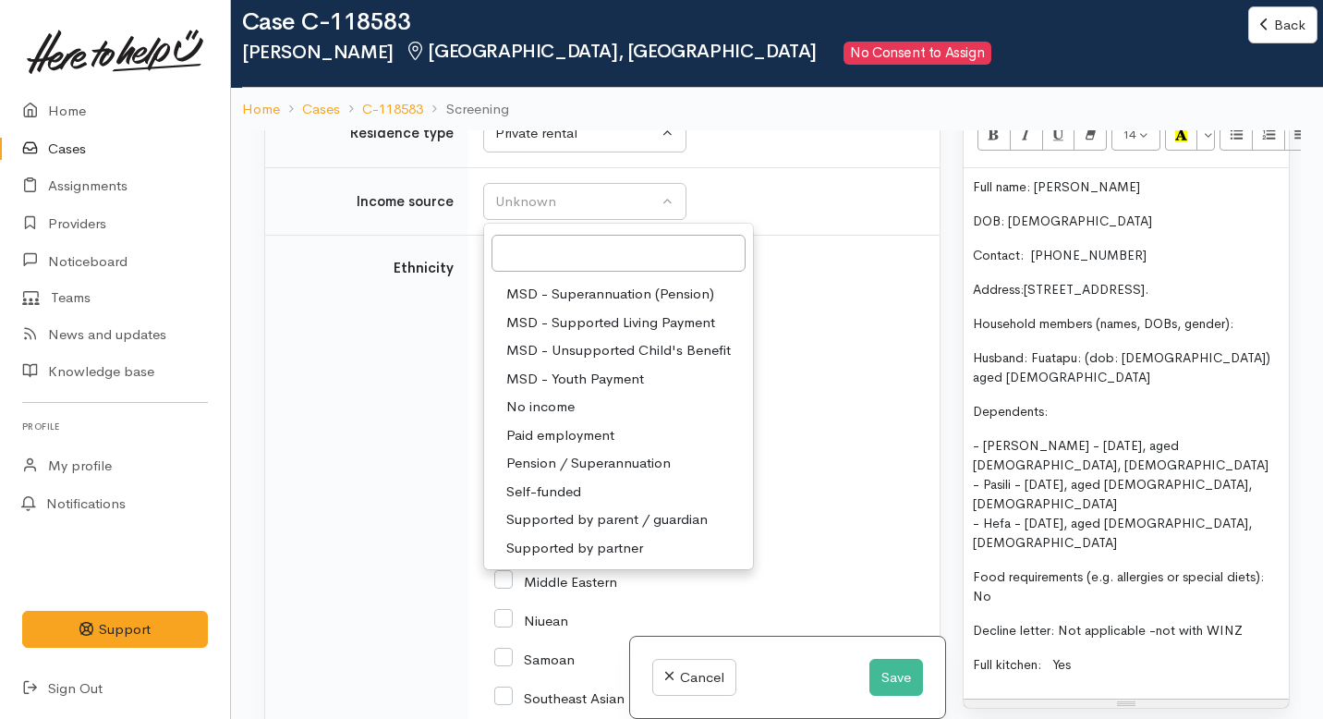
click at [533, 446] on span "Paid employment" at bounding box center [560, 435] width 108 height 21
select select "1"
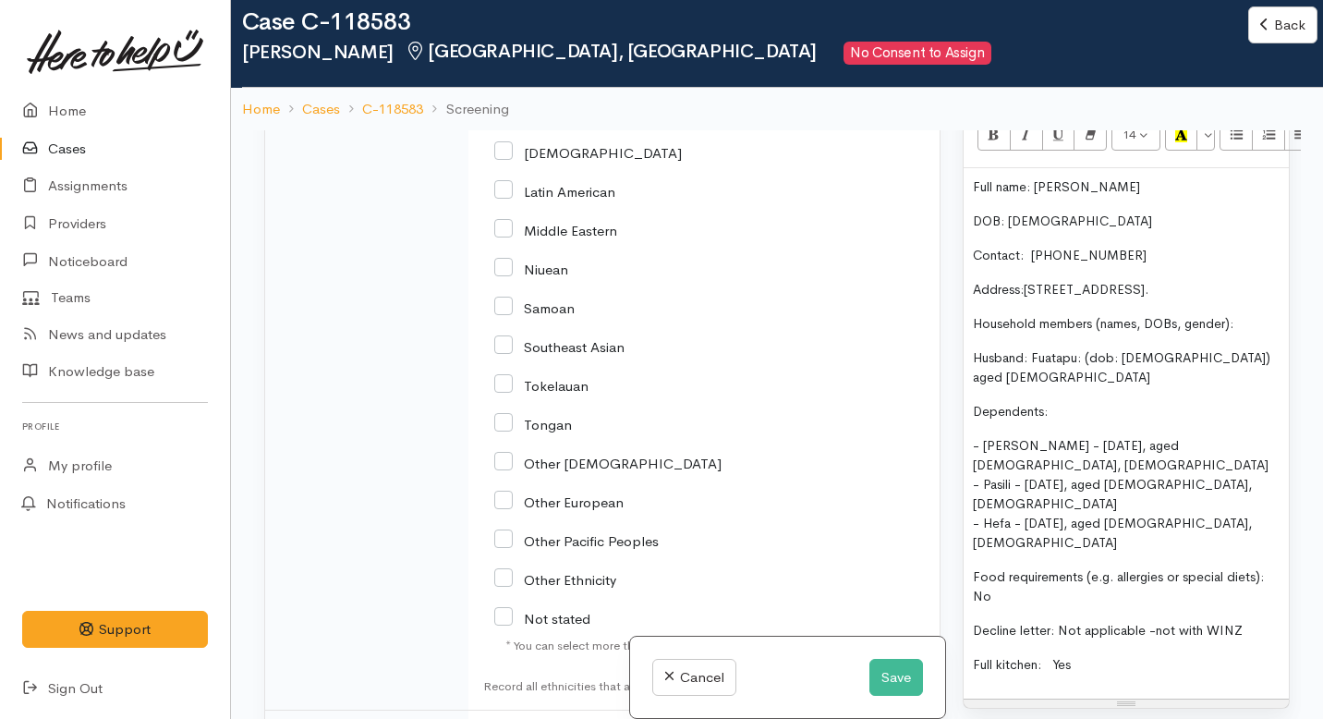
scroll to position [3568, 0]
click at [510, 430] on input "Tongan" at bounding box center [533, 421] width 78 height 17
checkbox input "true"
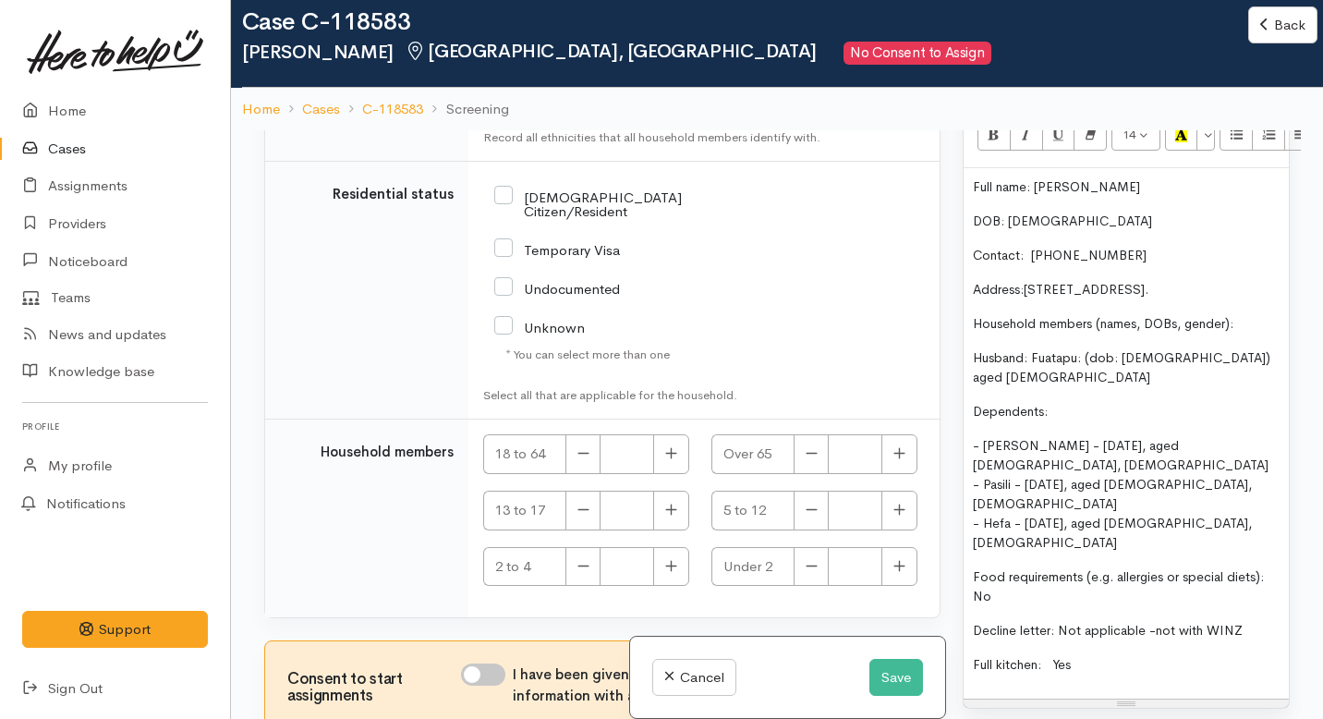
scroll to position [4147, 0]
click at [505, 218] on input "NZ Citizen/Resident" at bounding box center [620, 203] width 253 height 30
checkbox input "true"
click at [674, 454] on button "button" at bounding box center [671, 454] width 36 height 40
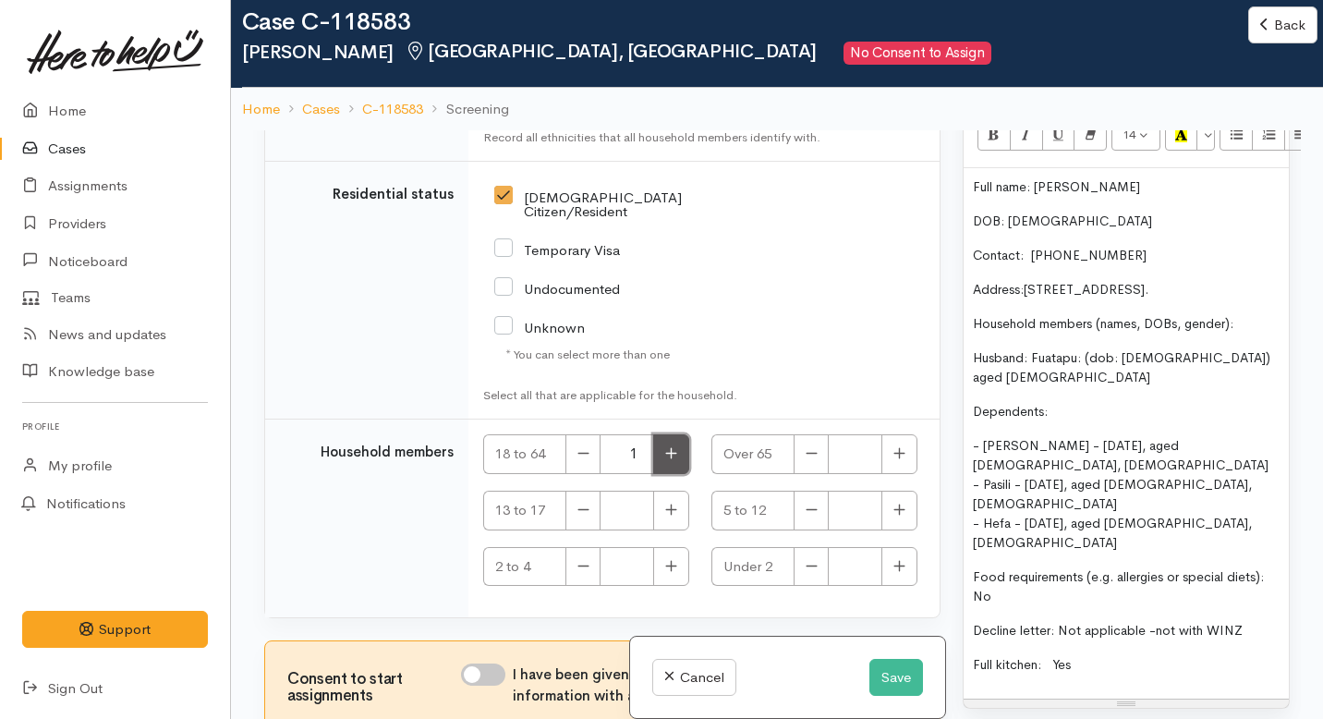
click at [674, 454] on button "button" at bounding box center [671, 454] width 36 height 40
type input "2"
click at [893, 515] on icon "button" at bounding box center [899, 510] width 12 height 14
type input "2"
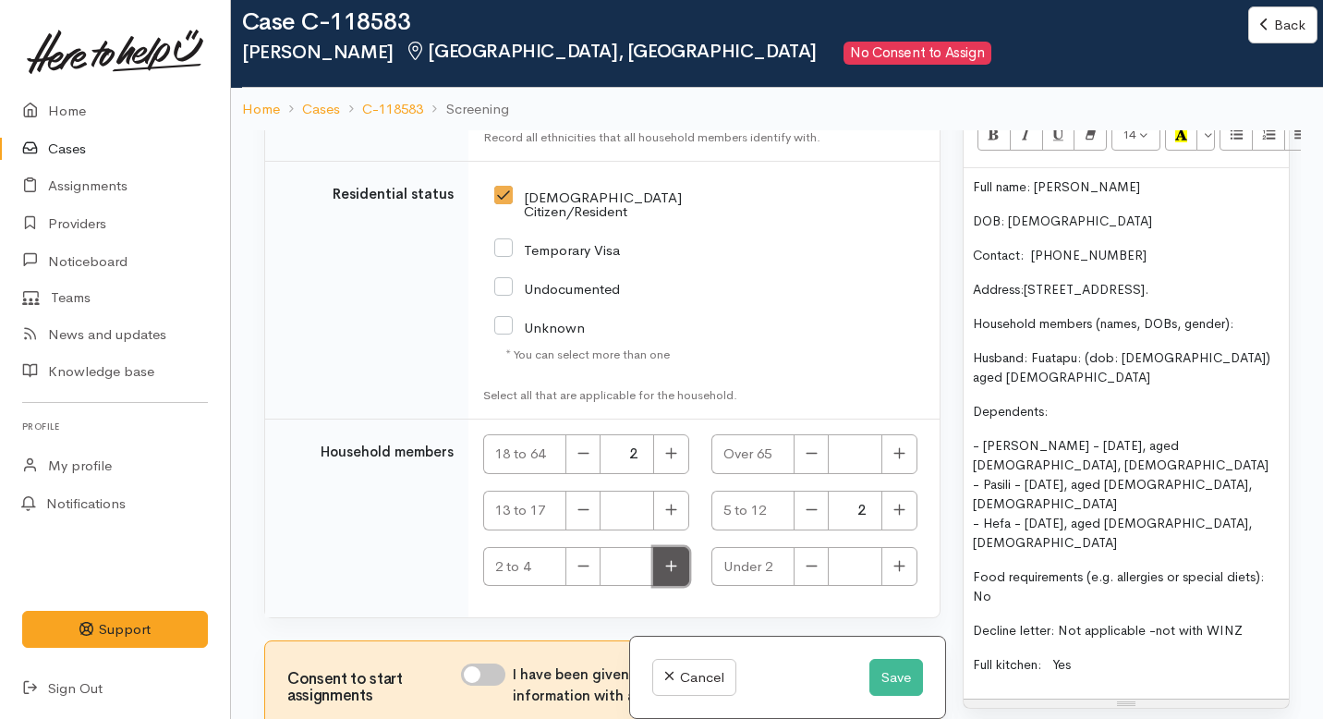
click at [672, 566] on icon "button" at bounding box center [671, 566] width 12 height 14
type input "1"
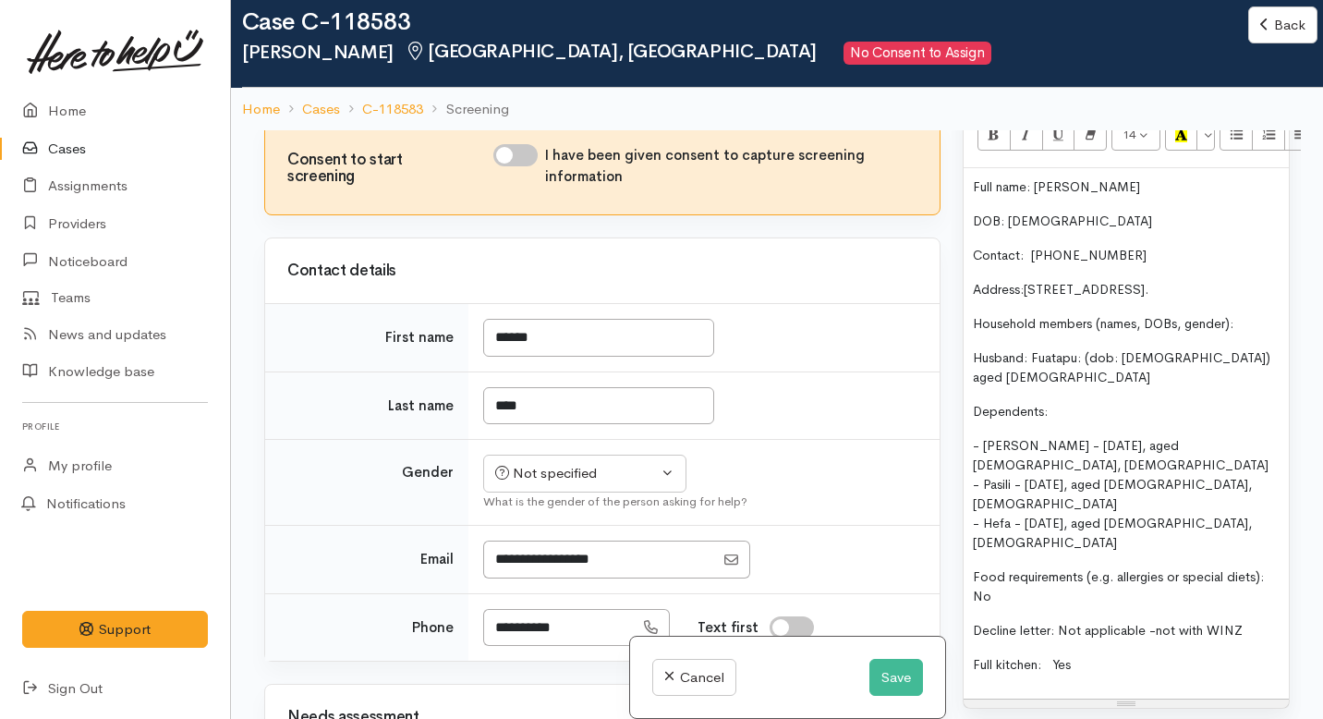
scroll to position [1083, 0]
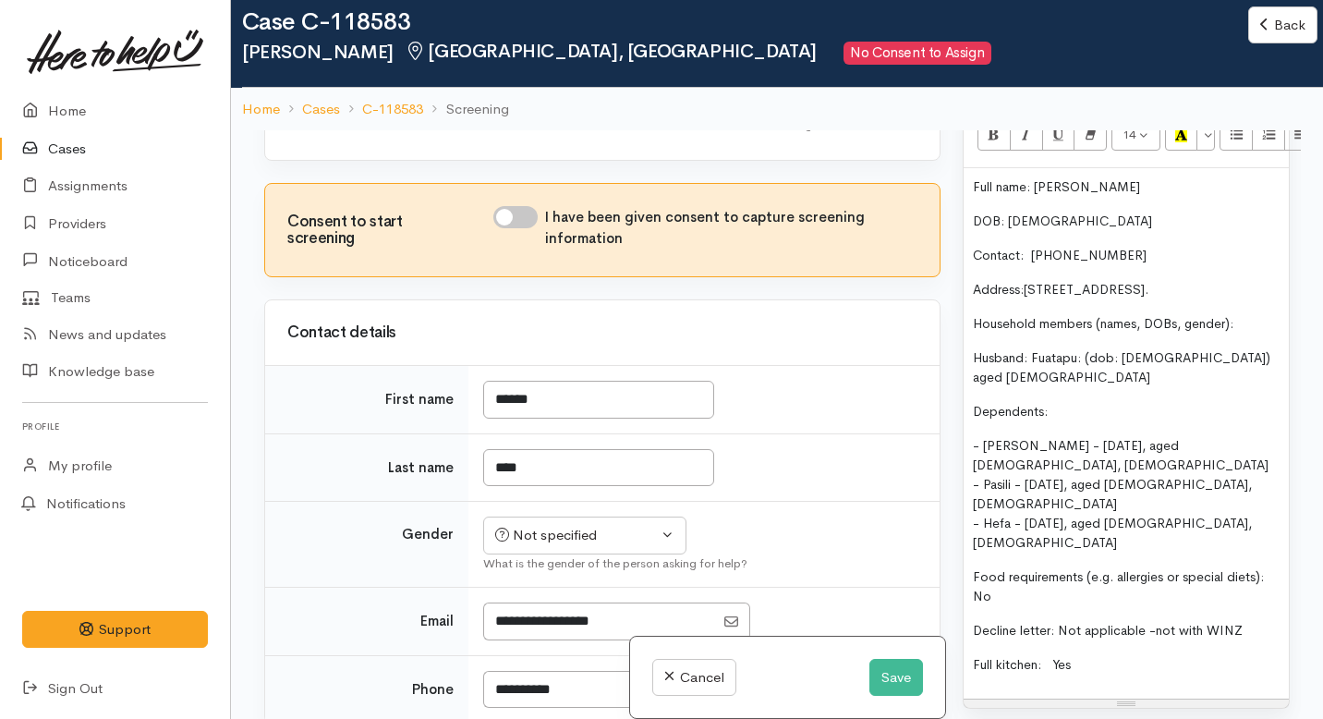
click at [533, 228] on input "I have been given consent to capture screening information" at bounding box center [515, 217] width 44 height 22
checkbox input "true"
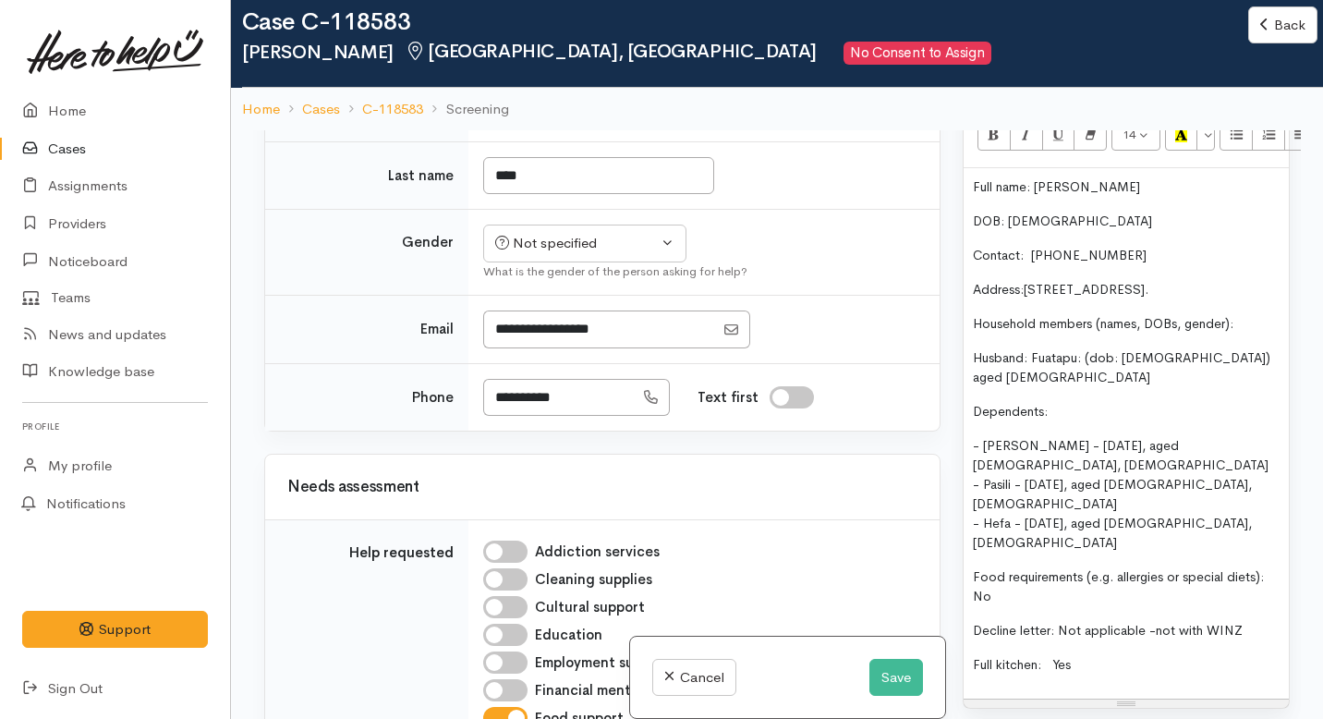
scroll to position [1397, 0]
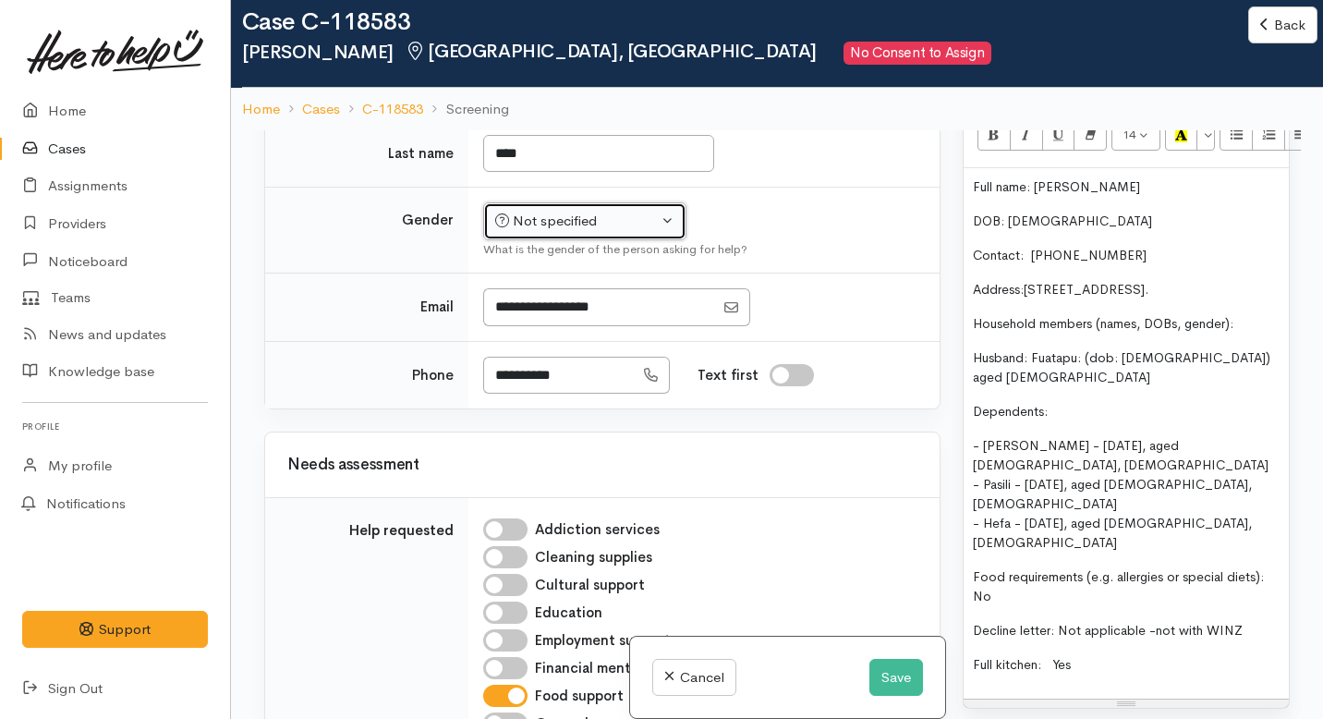
click at [553, 232] on div "Not specified" at bounding box center [576, 221] width 163 height 21
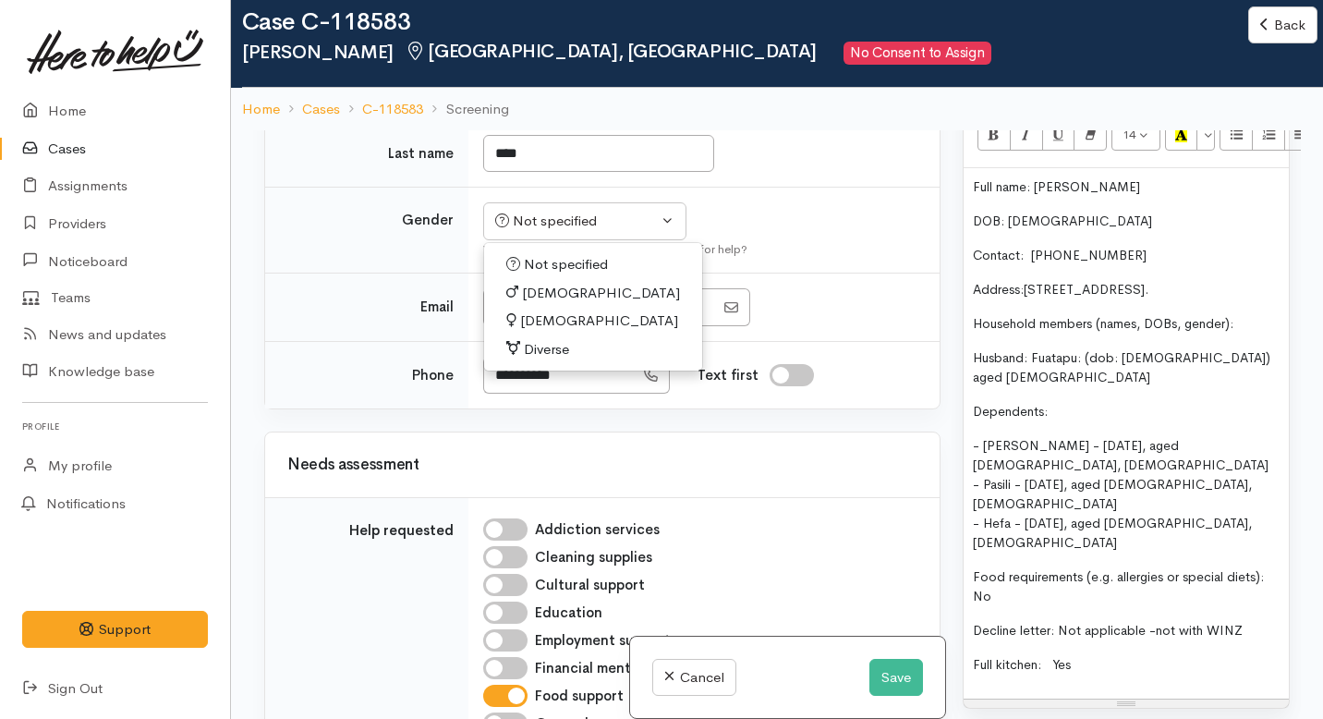
click at [533, 332] on span "Female" at bounding box center [599, 320] width 158 height 21
select select "Female"
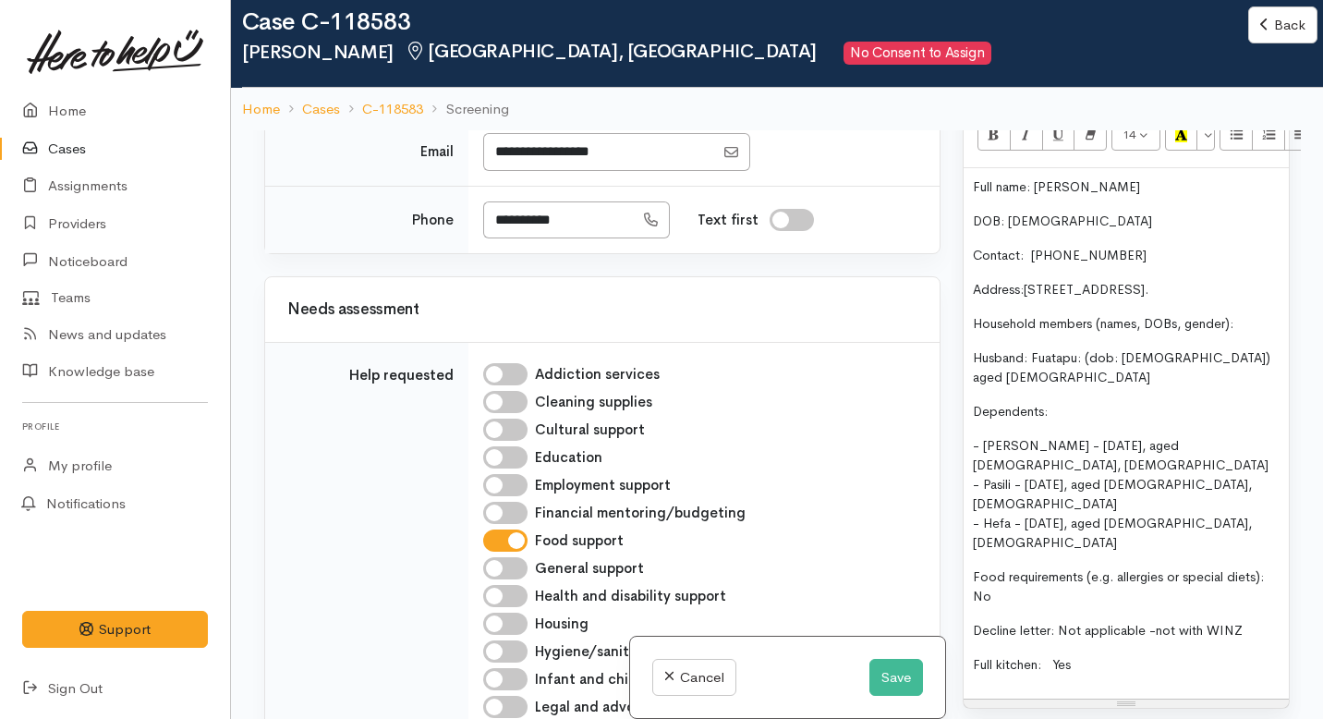
scroll to position [1550, 0]
click at [1070, 178] on span "Full name: Mana Mahe" at bounding box center [1056, 186] width 167 height 17
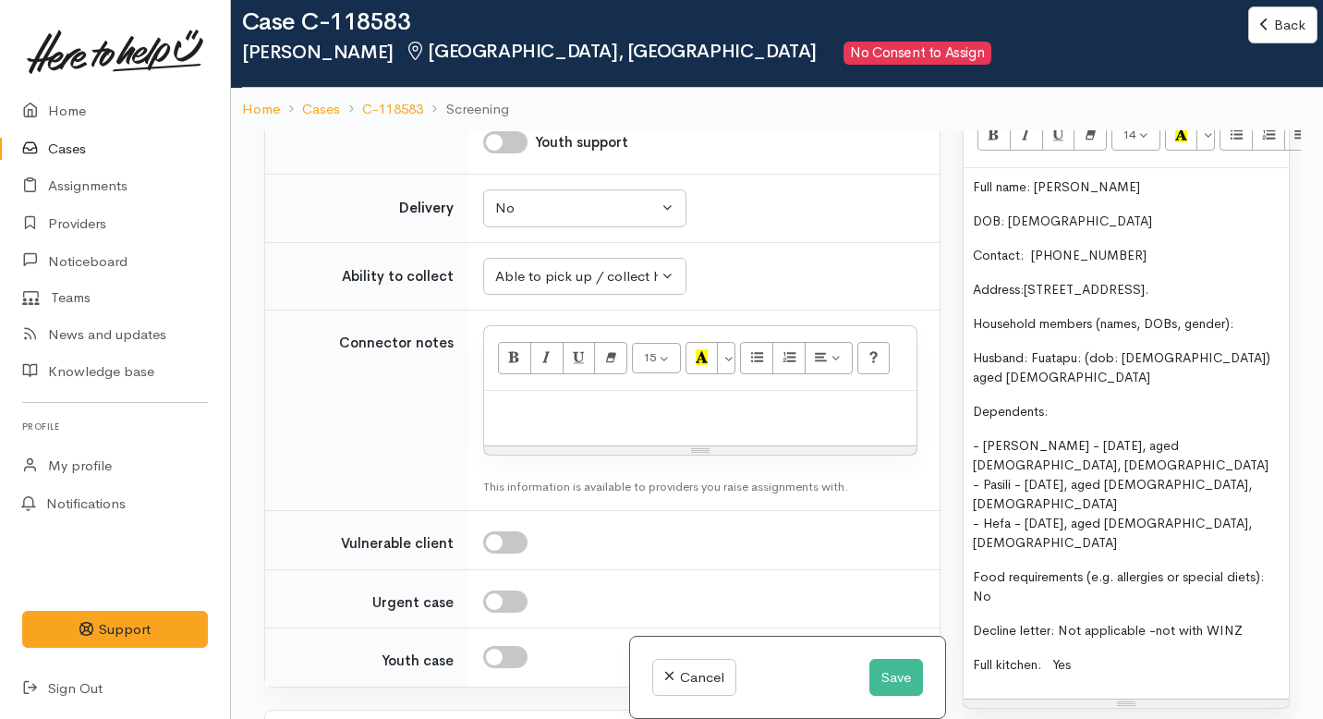
scroll to position [2368, 0]
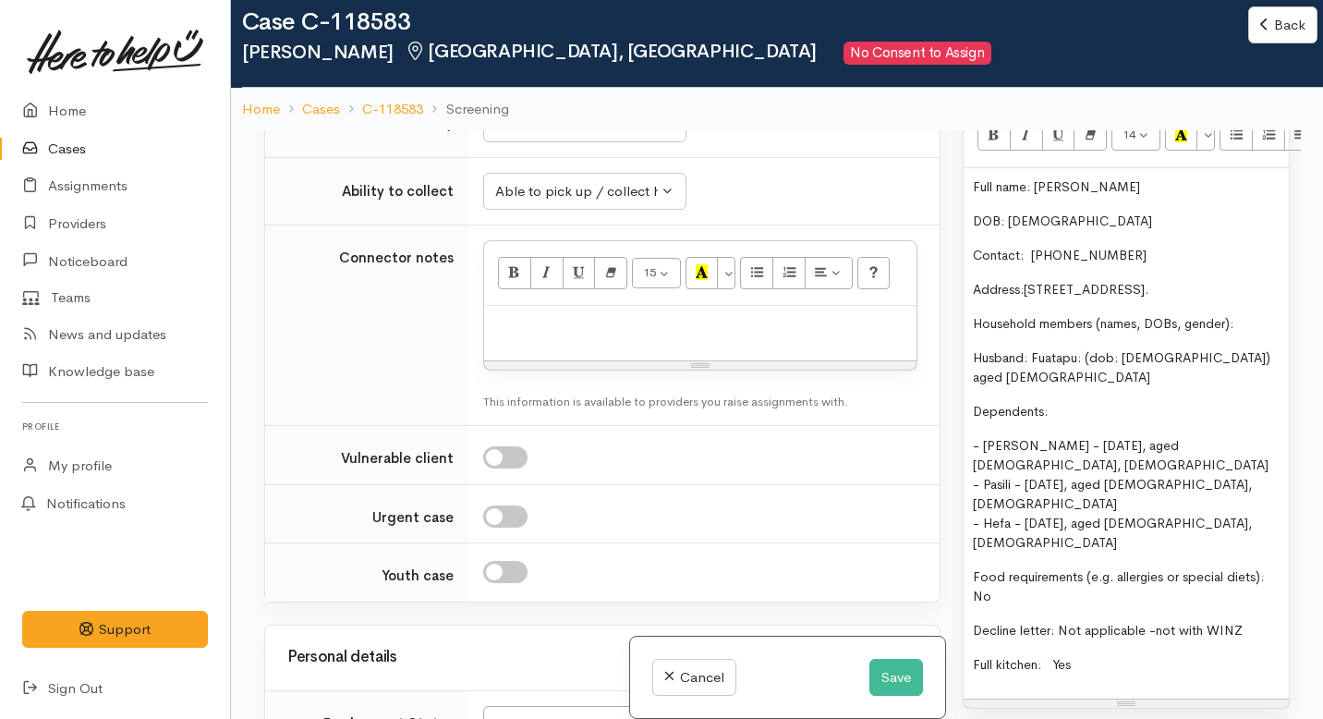
click at [1051, 656] on span "Full kitchen: Yes" at bounding box center [1022, 664] width 98 height 17
click at [1092, 655] on p "Full kitchen: Yes" at bounding box center [1126, 664] width 307 height 19
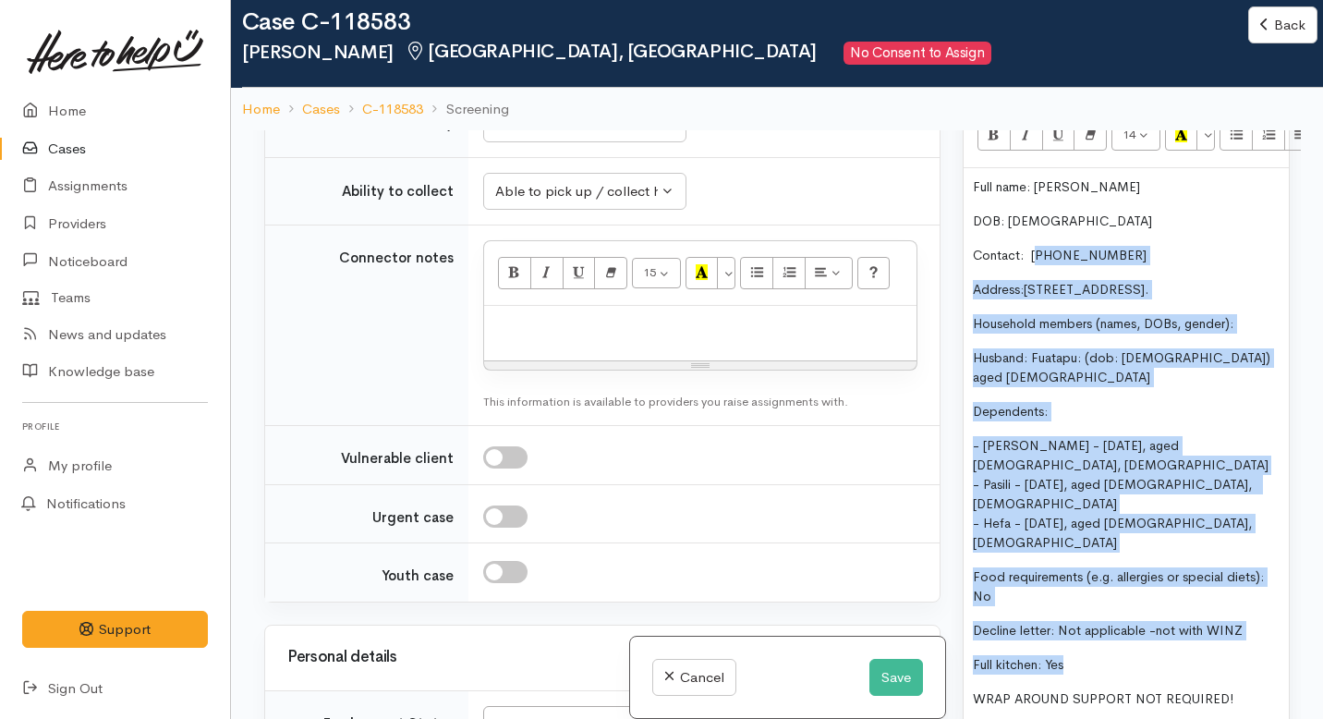
drag, startPoint x: 1088, startPoint y: 573, endPoint x: 1040, endPoint y: 244, distance: 332.4
click at [1040, 244] on div "Full name: Hoifua Mahe DOB: 06.08.1990 Contact: 0224091879 Address: 10 Plymouth…" at bounding box center [1126, 450] width 325 height 565
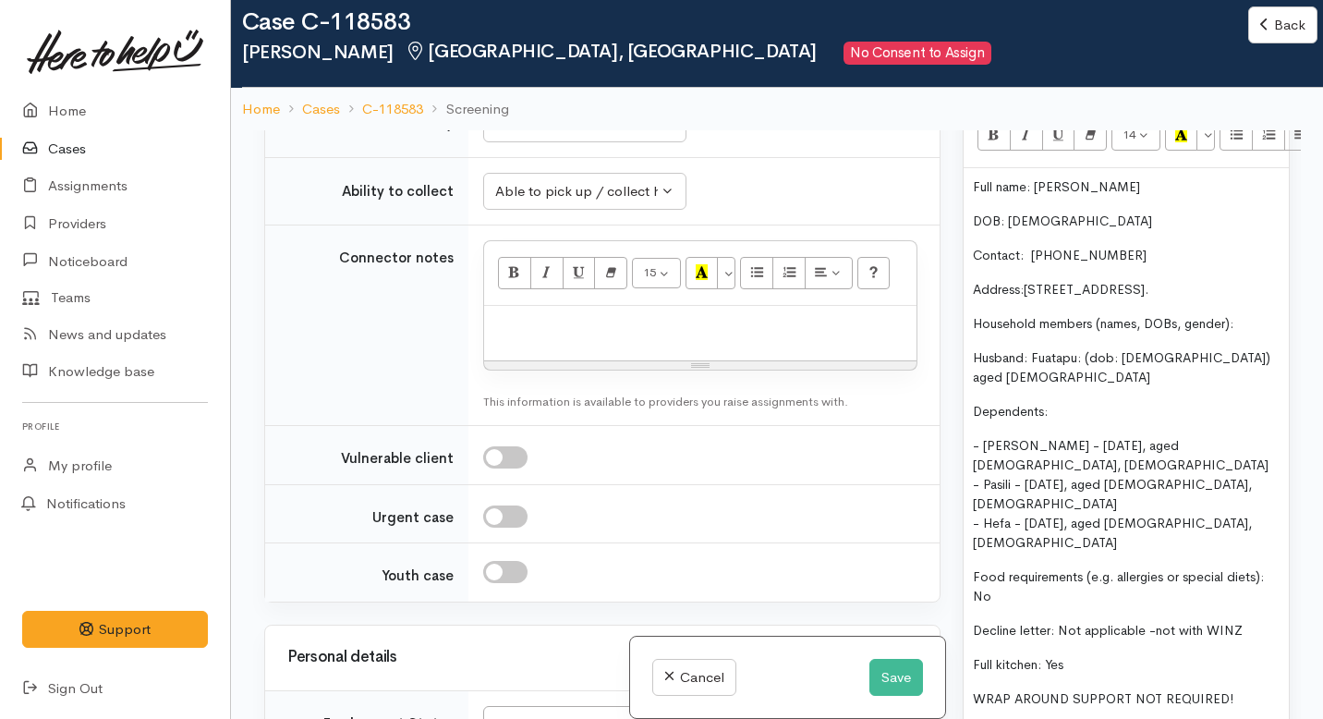
click at [1075, 655] on p "Full kitchen: Yes" at bounding box center [1126, 664] width 307 height 19
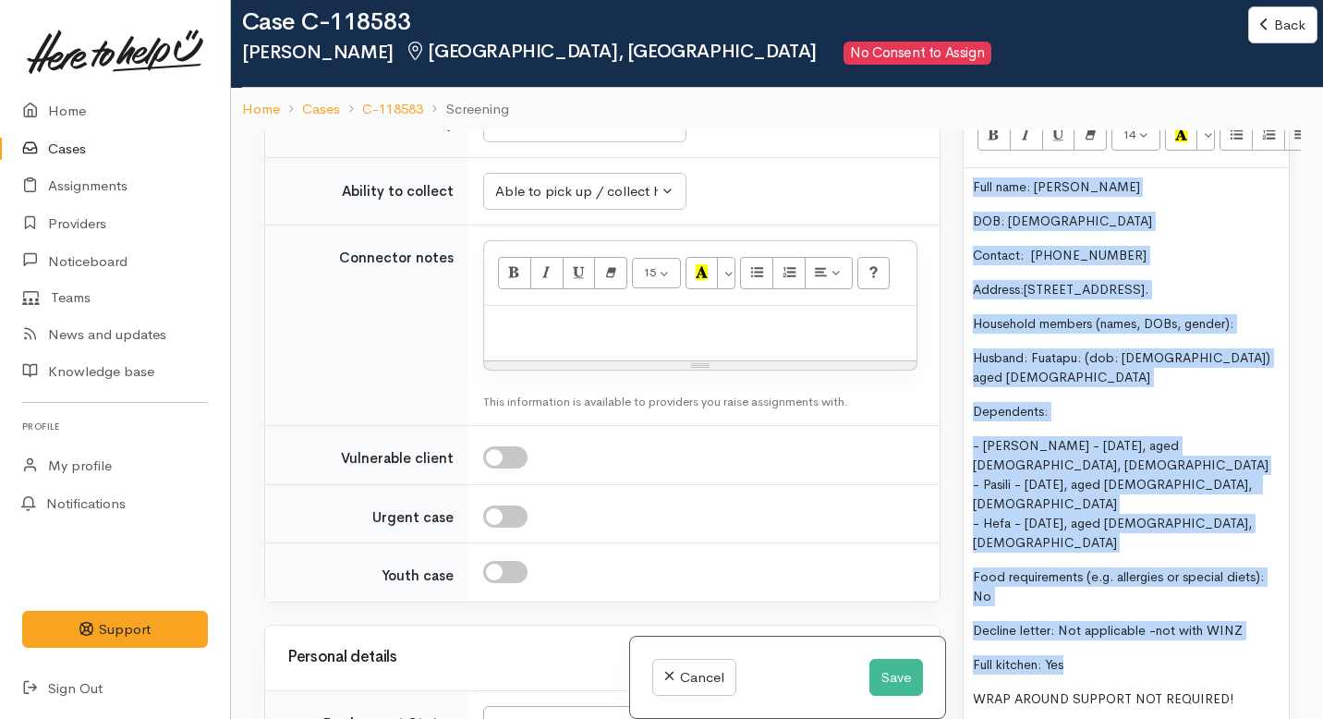
drag, startPoint x: 1075, startPoint y: 567, endPoint x: 966, endPoint y: 140, distance: 440.3
click at [966, 140] on div "14 8 9 10 11 12 14 18 24 36 Background Color Transparent Select #ffff00 Text Co…" at bounding box center [1126, 422] width 325 height 638
copy div "Full name: Hoifua Mahe DOB: 06.08.1990 Contact: 0224091879 Address: 10 Plymouth…"
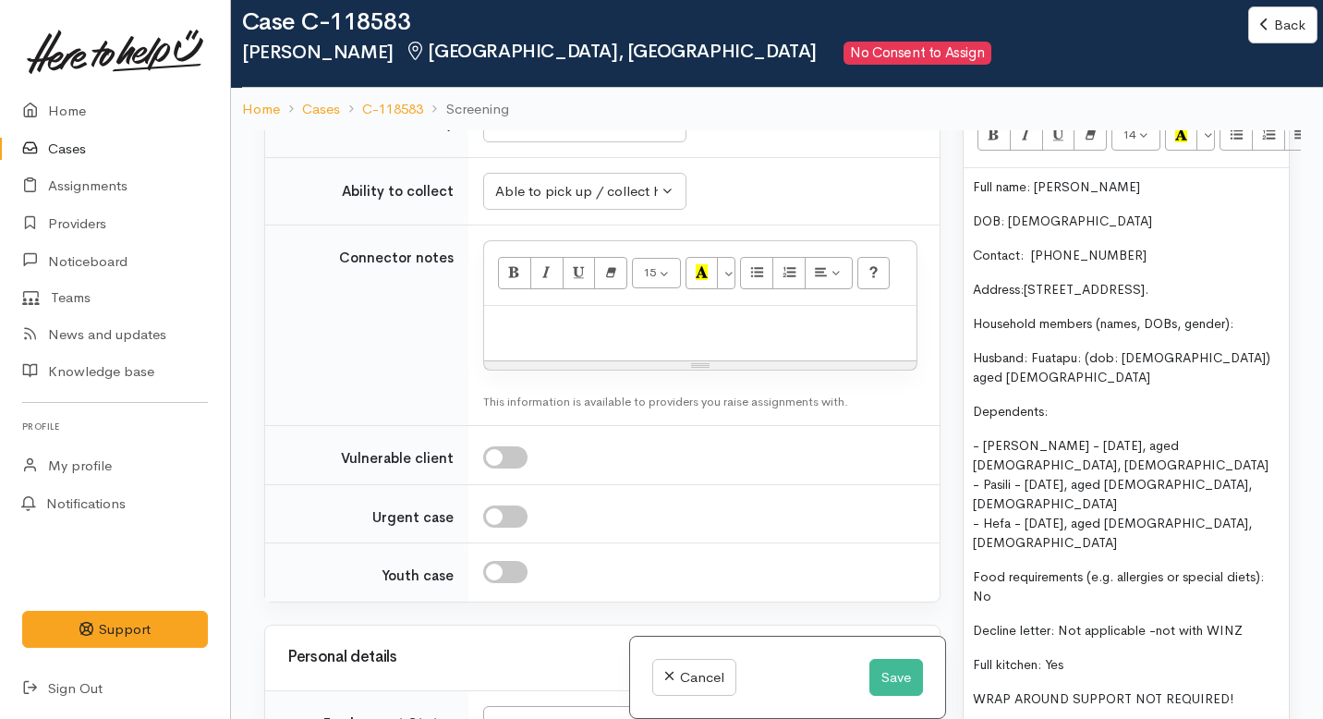
click at [533, 336] on p at bounding box center [700, 325] width 414 height 21
paste div
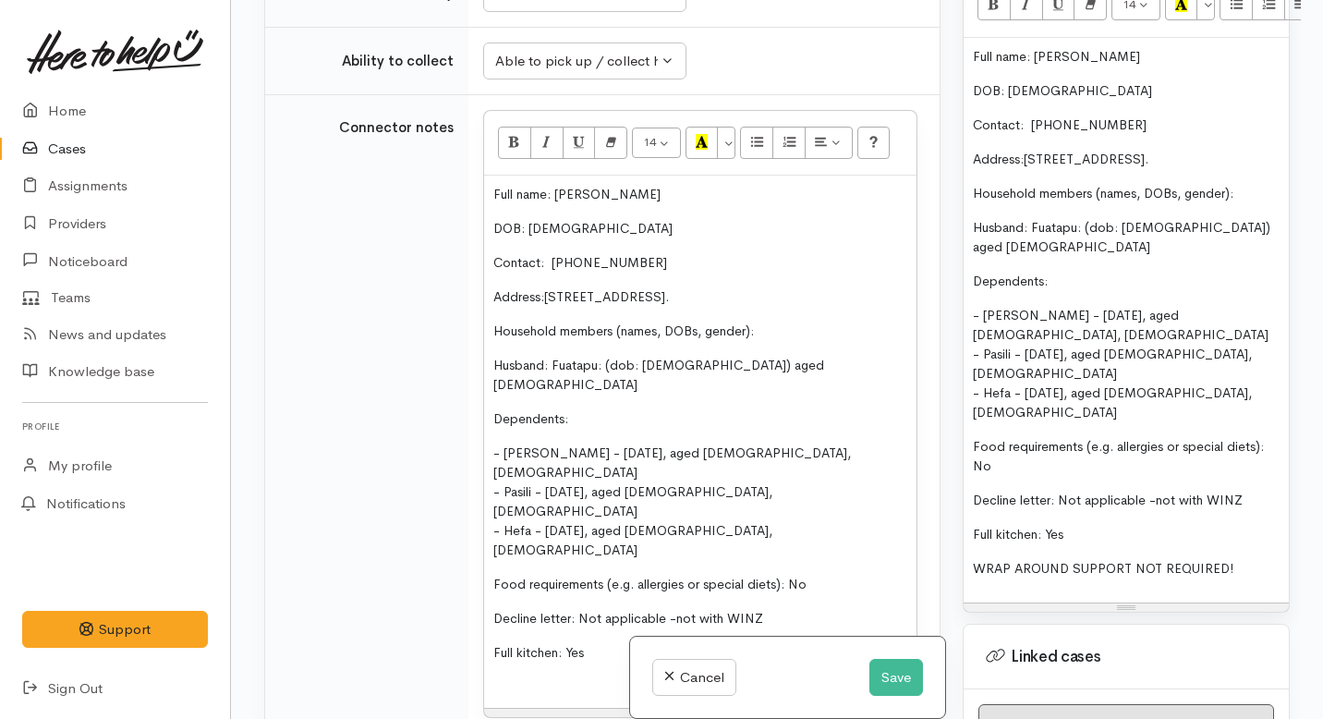
scroll to position [2372, 0]
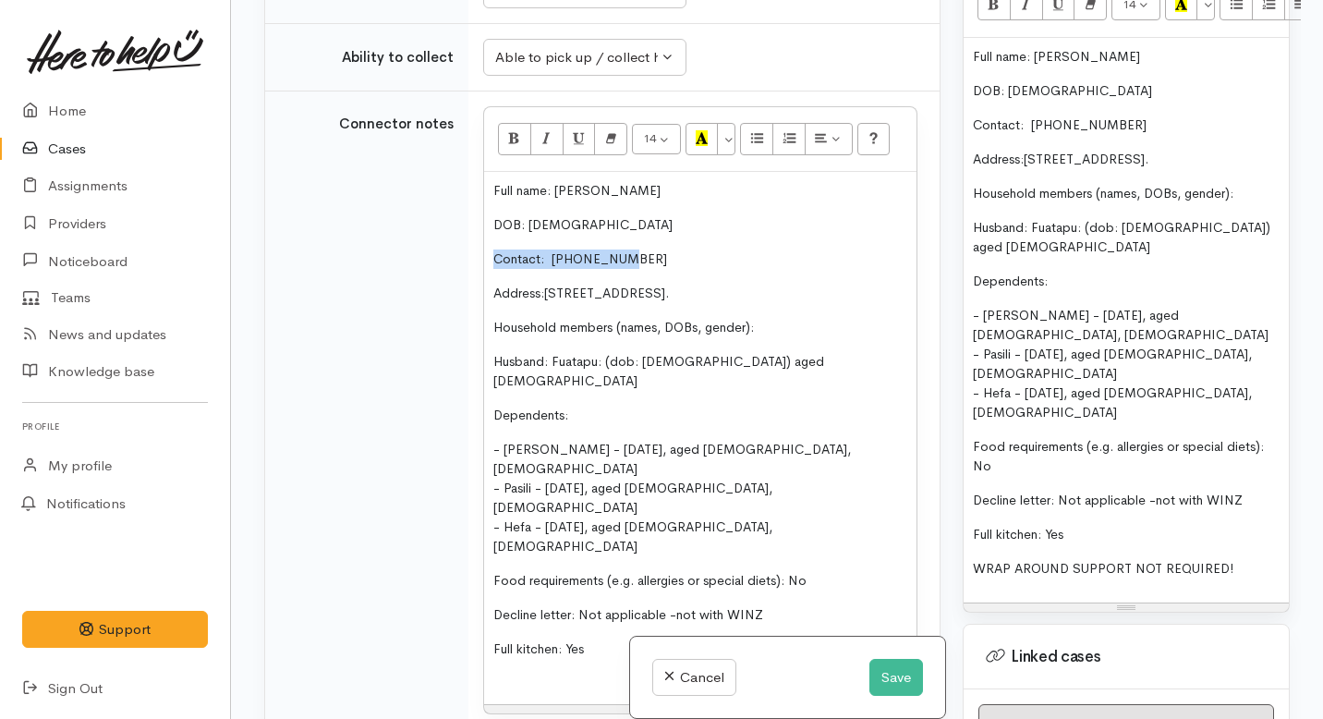
drag, startPoint x: 625, startPoint y: 359, endPoint x: 452, endPoint y: 349, distance: 174.0
click at [452, 349] on tr "Connector notes 14 8 9 10 11 12 14 18 24 36 Background Color Transparent Select…" at bounding box center [602, 430] width 674 height 678
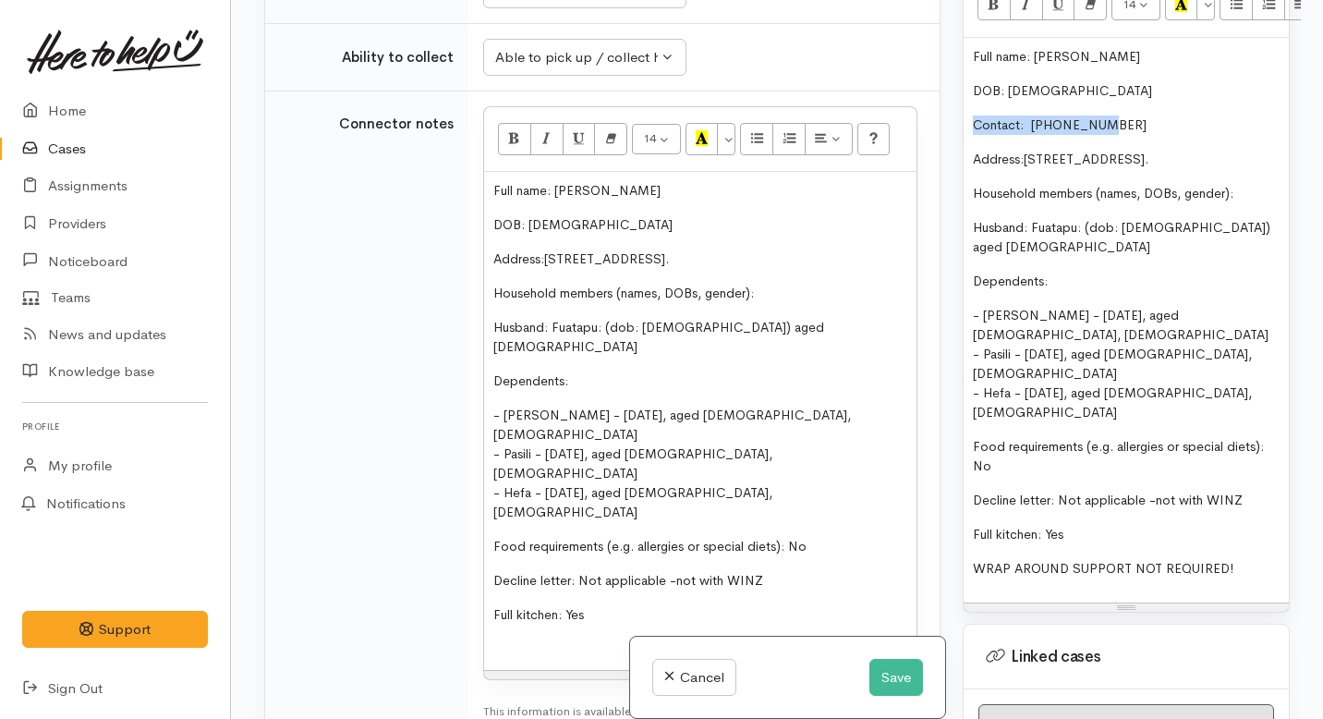
drag, startPoint x: 1112, startPoint y: 103, endPoint x: 928, endPoint y: 103, distance: 184.8
click at [928, 103] on div "Related cases There are other cases potentially from the same person, address o…" at bounding box center [777, 359] width 1048 height 719
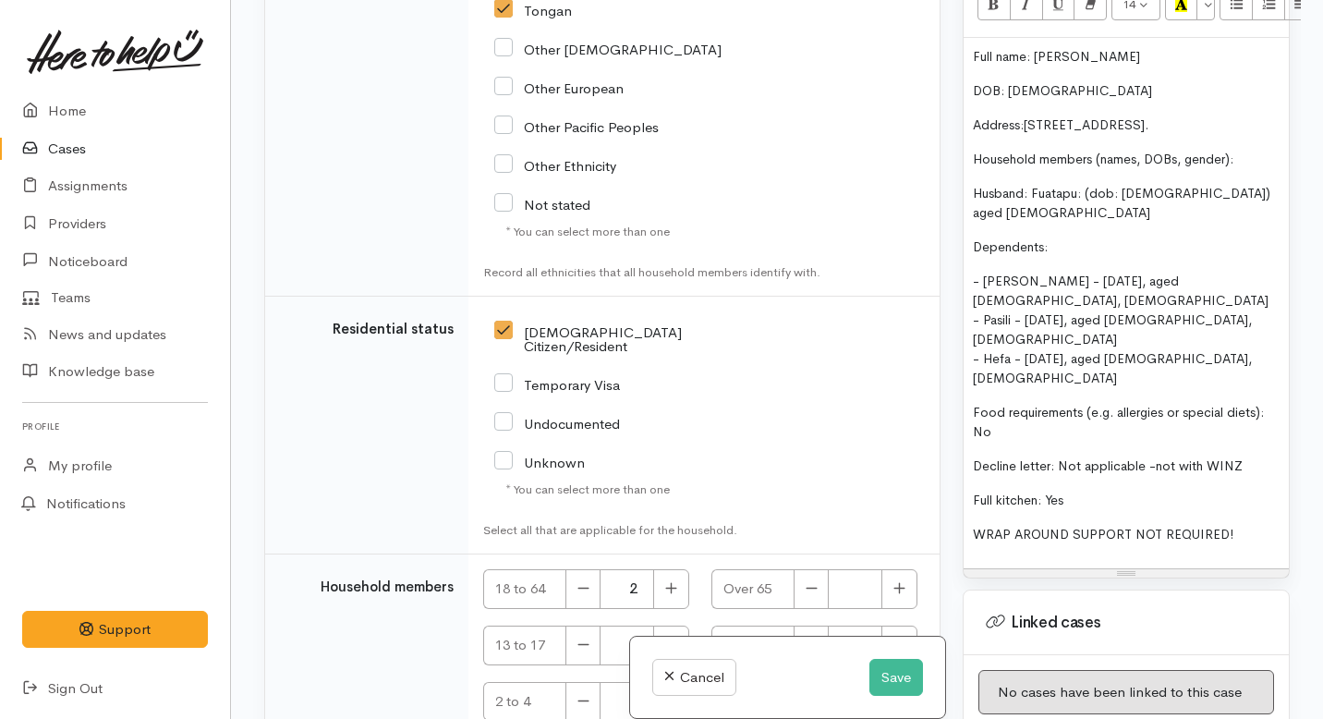
scroll to position [4572, 0]
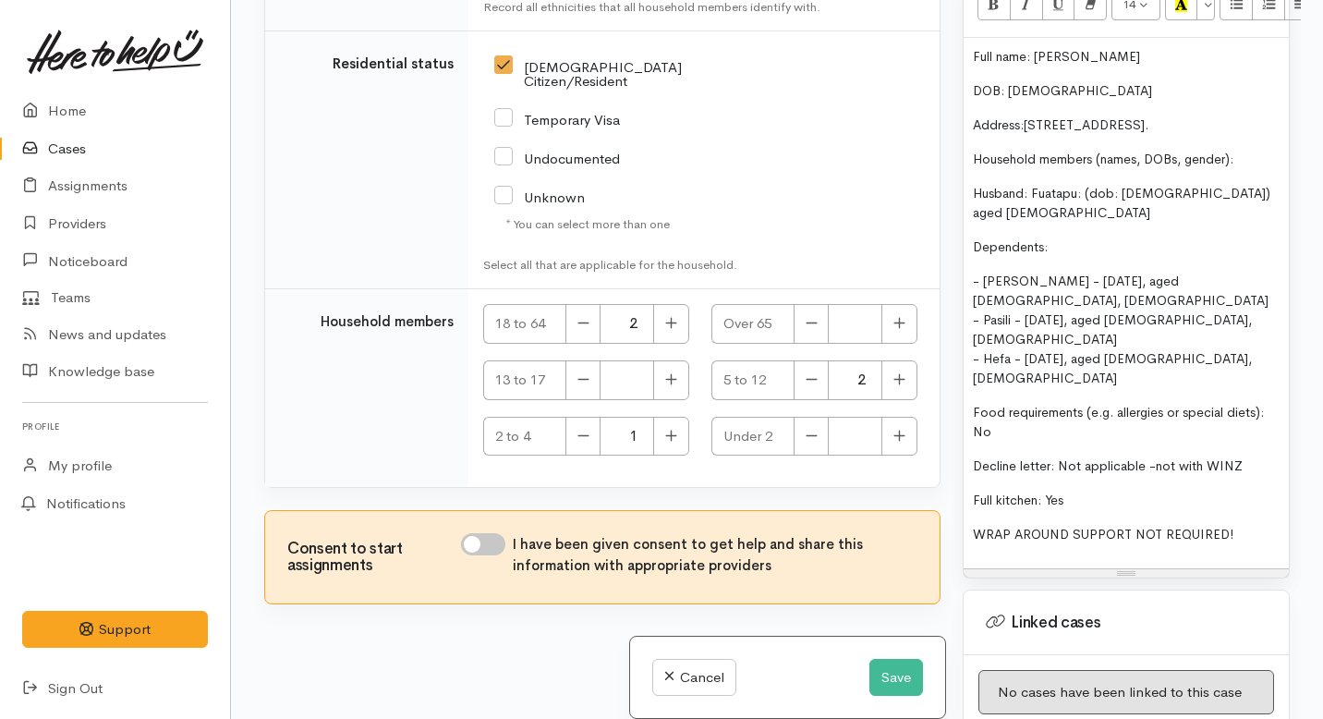
click at [496, 538] on input "I have been given consent to get help and share this information with appropria…" at bounding box center [483, 544] width 44 height 22
checkbox input "true"
click at [883, 665] on button "Save" at bounding box center [896, 678] width 54 height 38
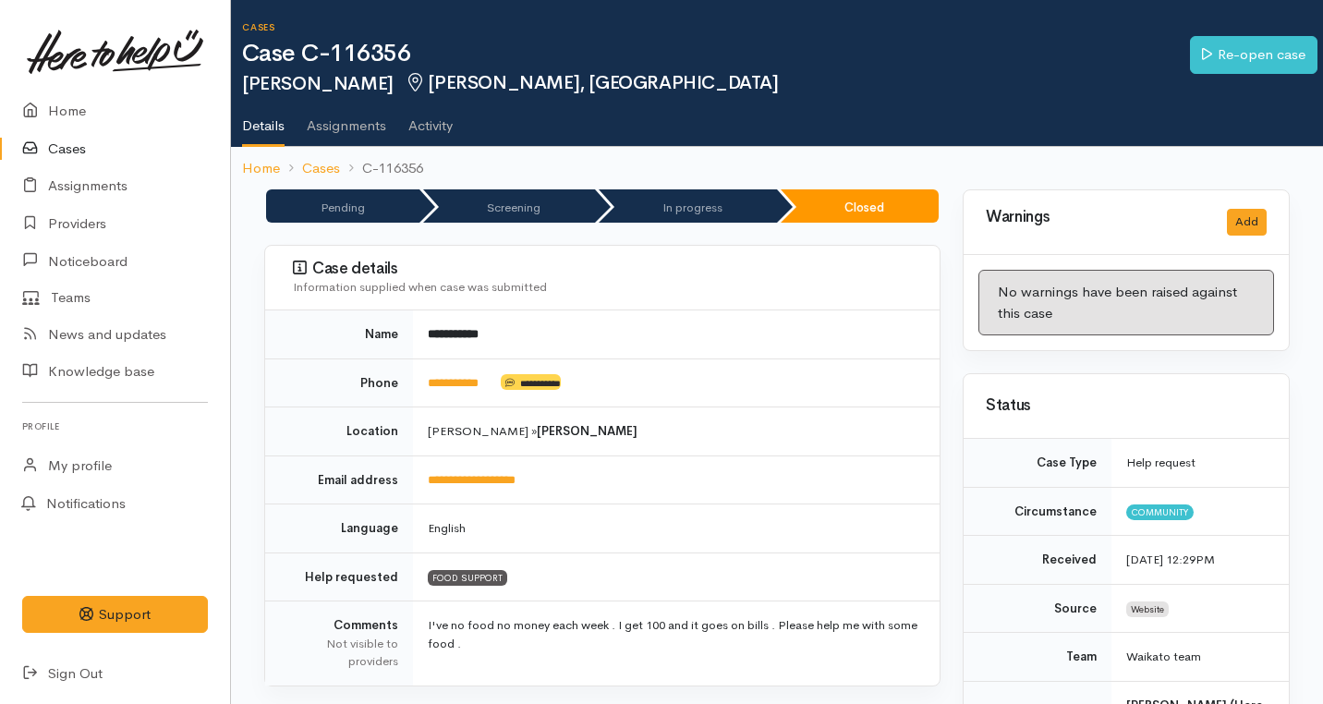
scroll to position [95, 0]
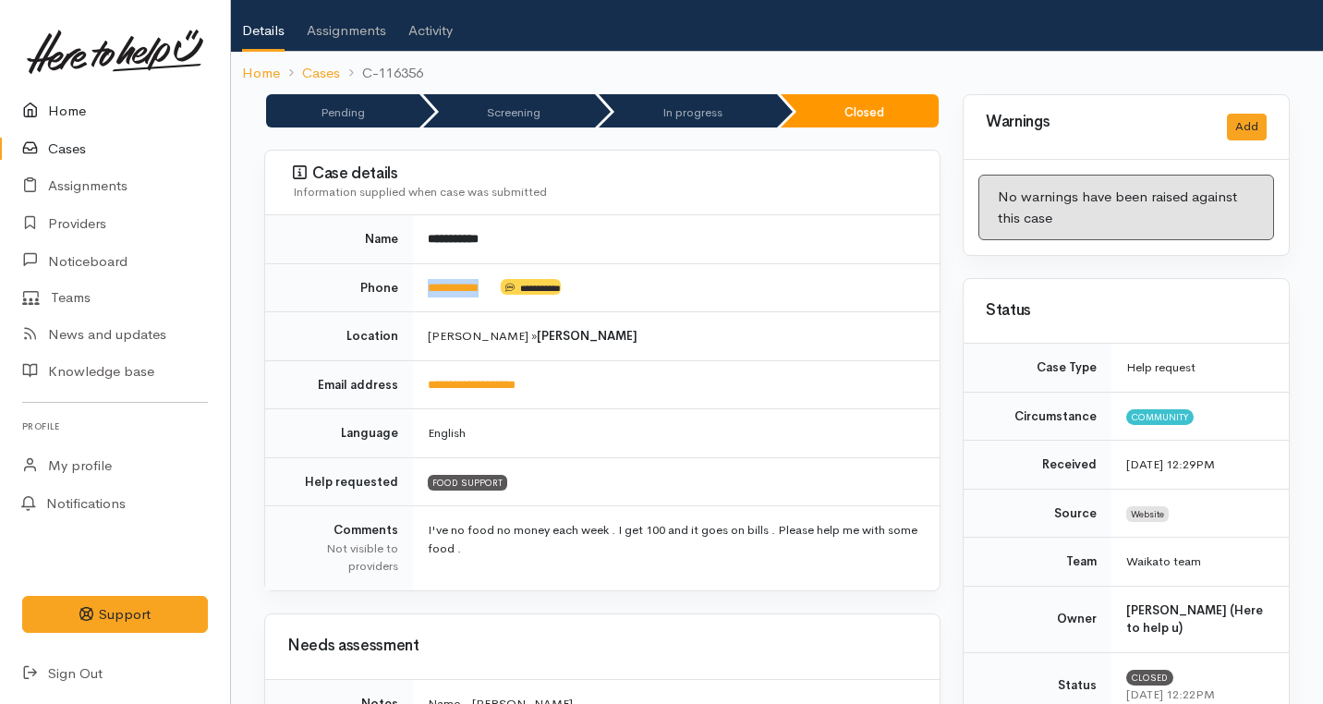
click at [58, 106] on link "Home" at bounding box center [115, 111] width 230 height 38
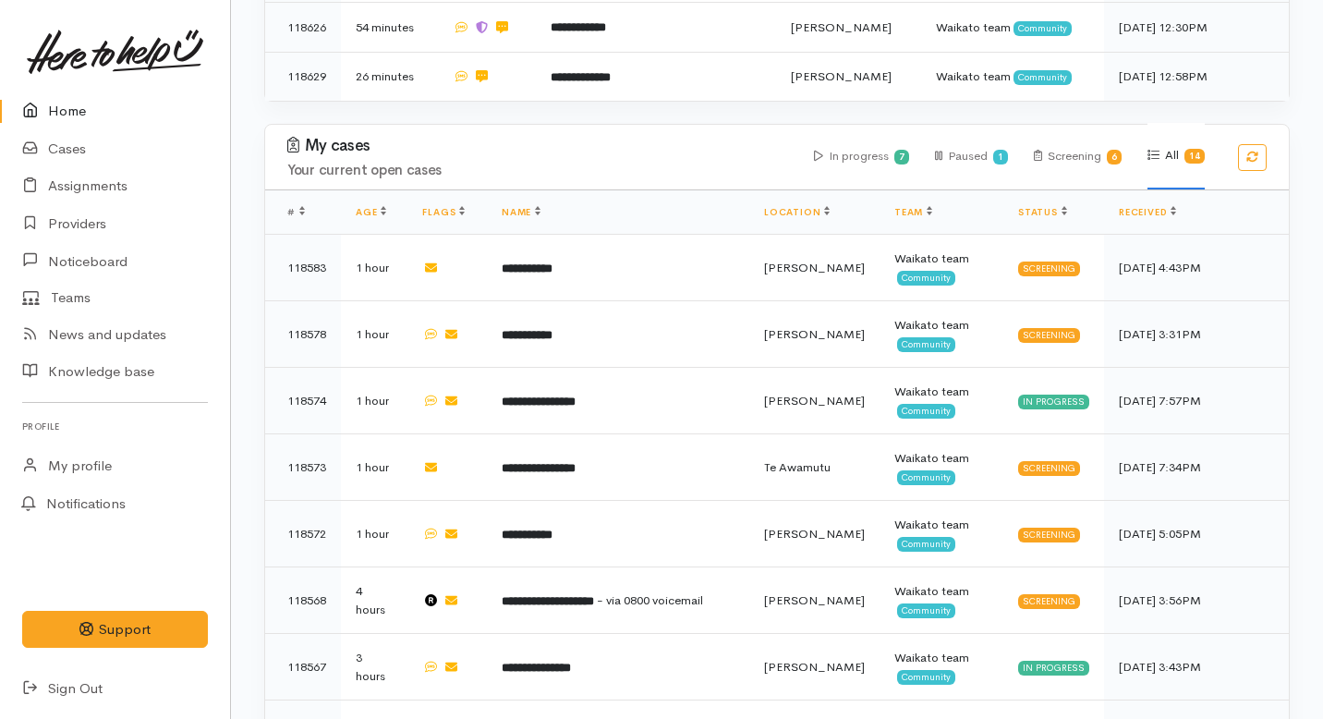
scroll to position [1148, 0]
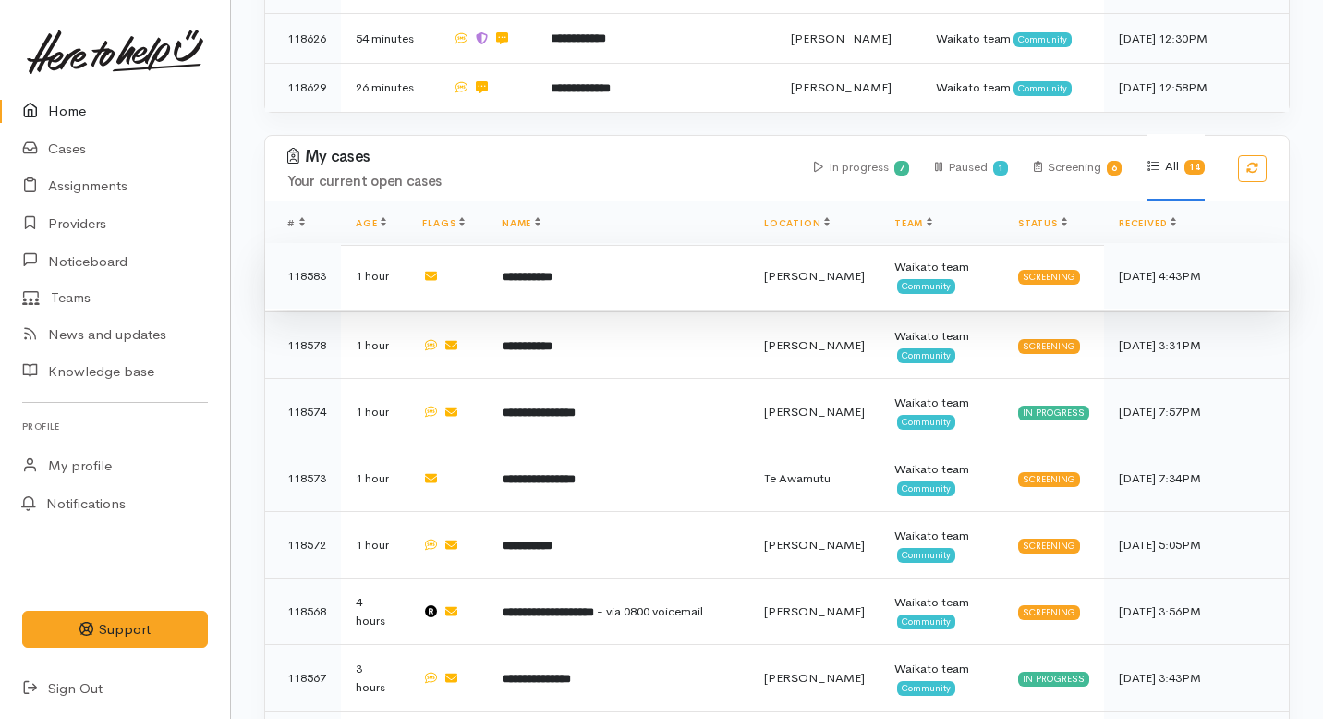
click at [580, 243] on td "**********" at bounding box center [618, 276] width 262 height 67
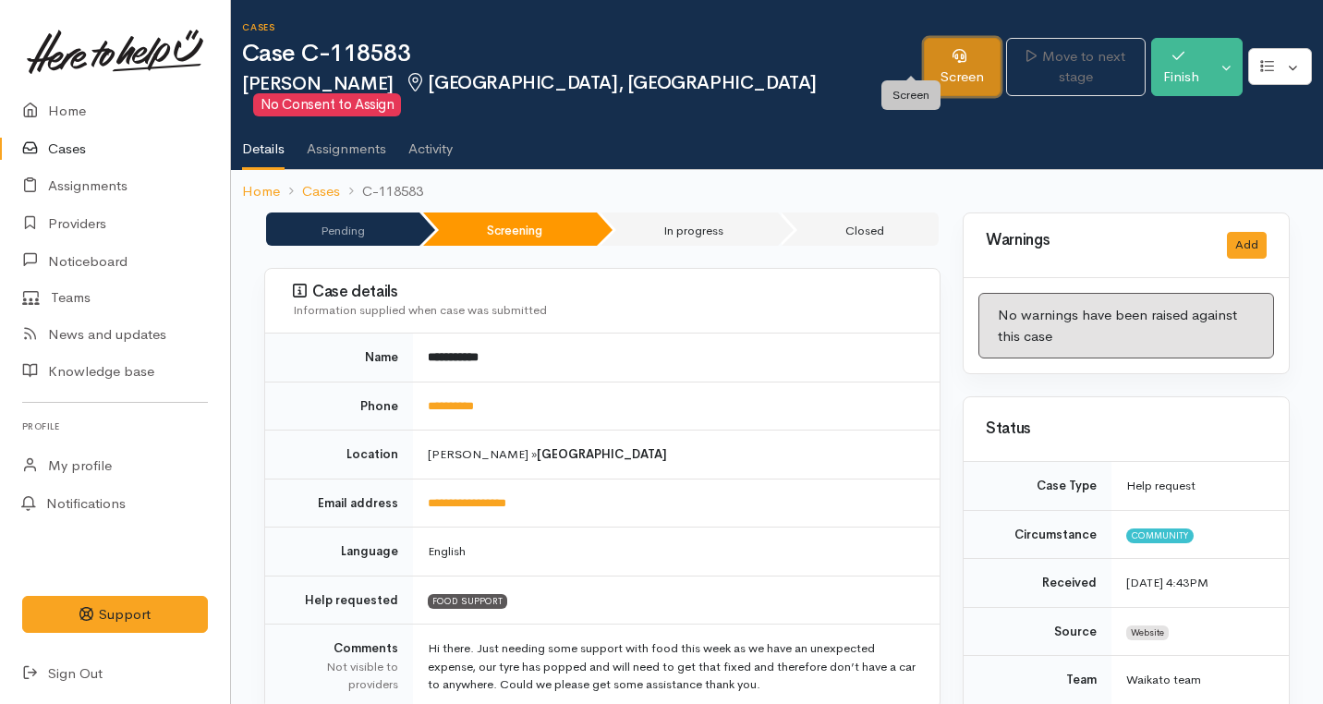
click at [924, 64] on link "Screen" at bounding box center [962, 67] width 77 height 58
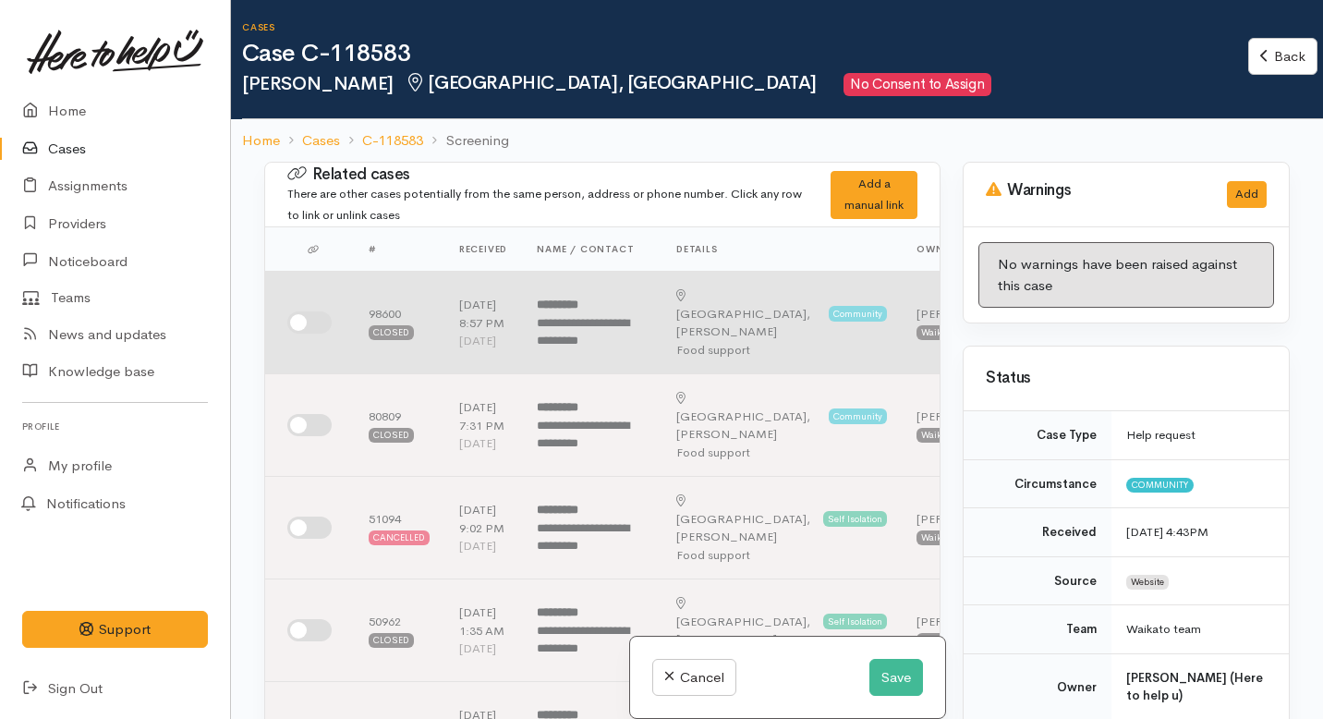
click at [314, 332] on input "checkbox" at bounding box center [309, 322] width 44 height 22
checkbox input "true"
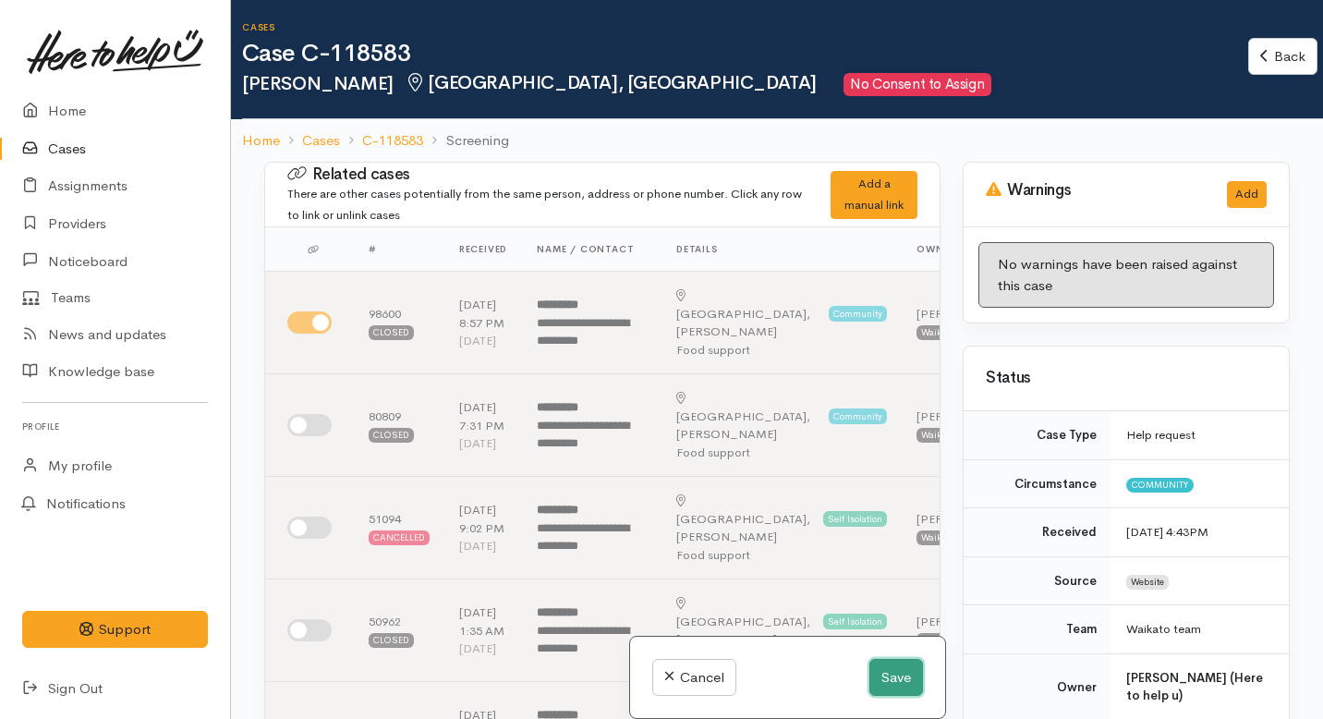
click at [894, 678] on button "Save" at bounding box center [896, 678] width 54 height 38
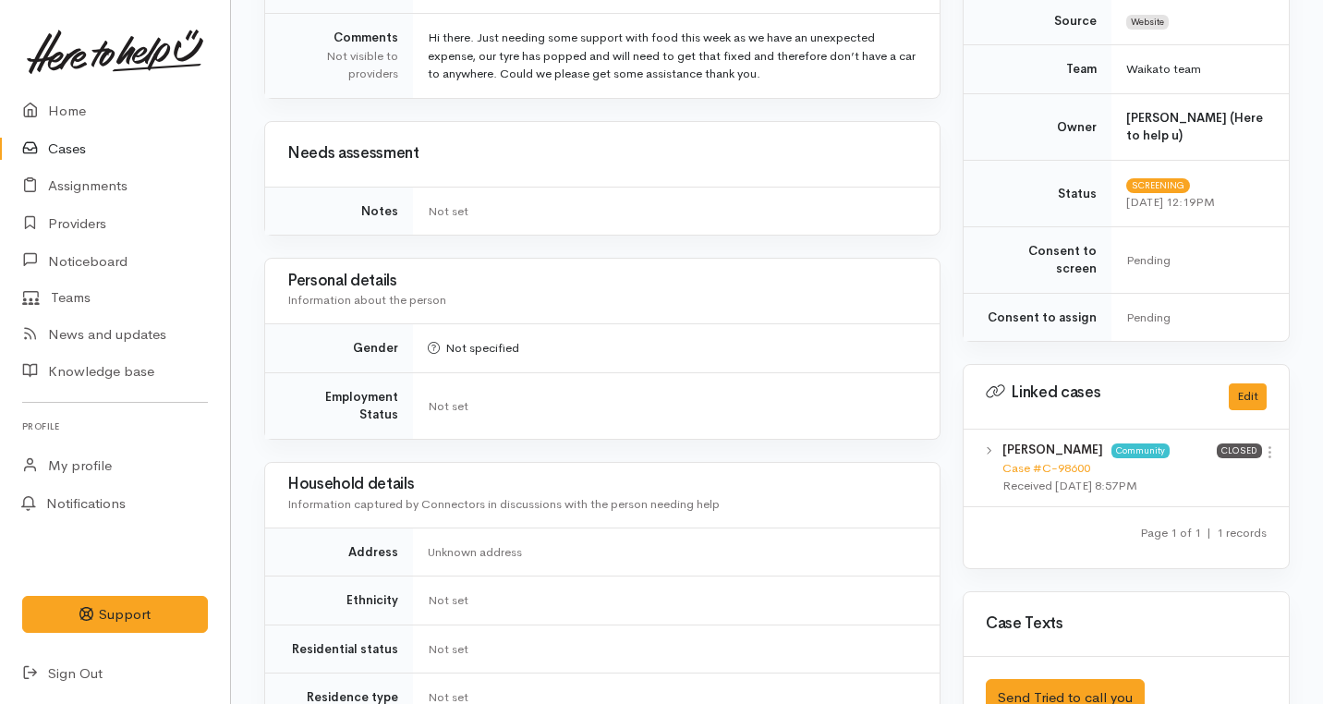
scroll to position [613, 0]
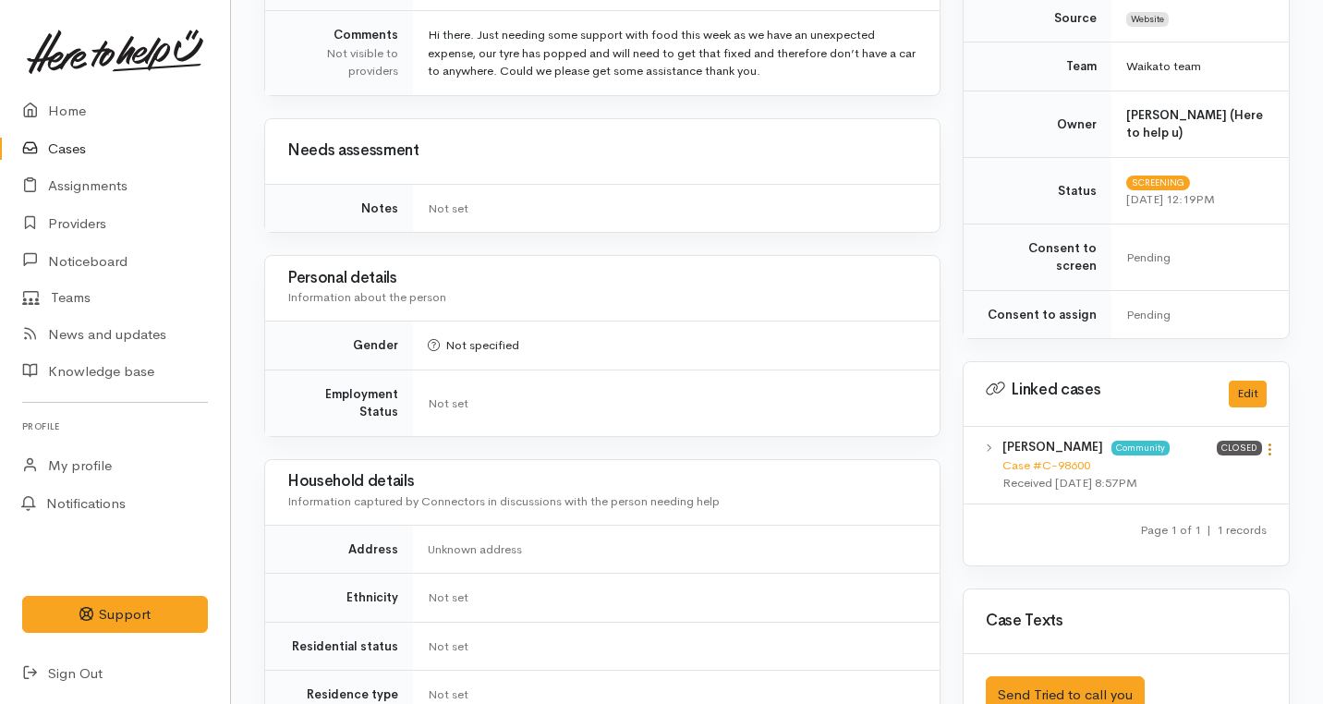
click at [1271, 442] on icon at bounding box center [1270, 450] width 16 height 16
click at [1166, 471] on link "View case" at bounding box center [1204, 485] width 146 height 29
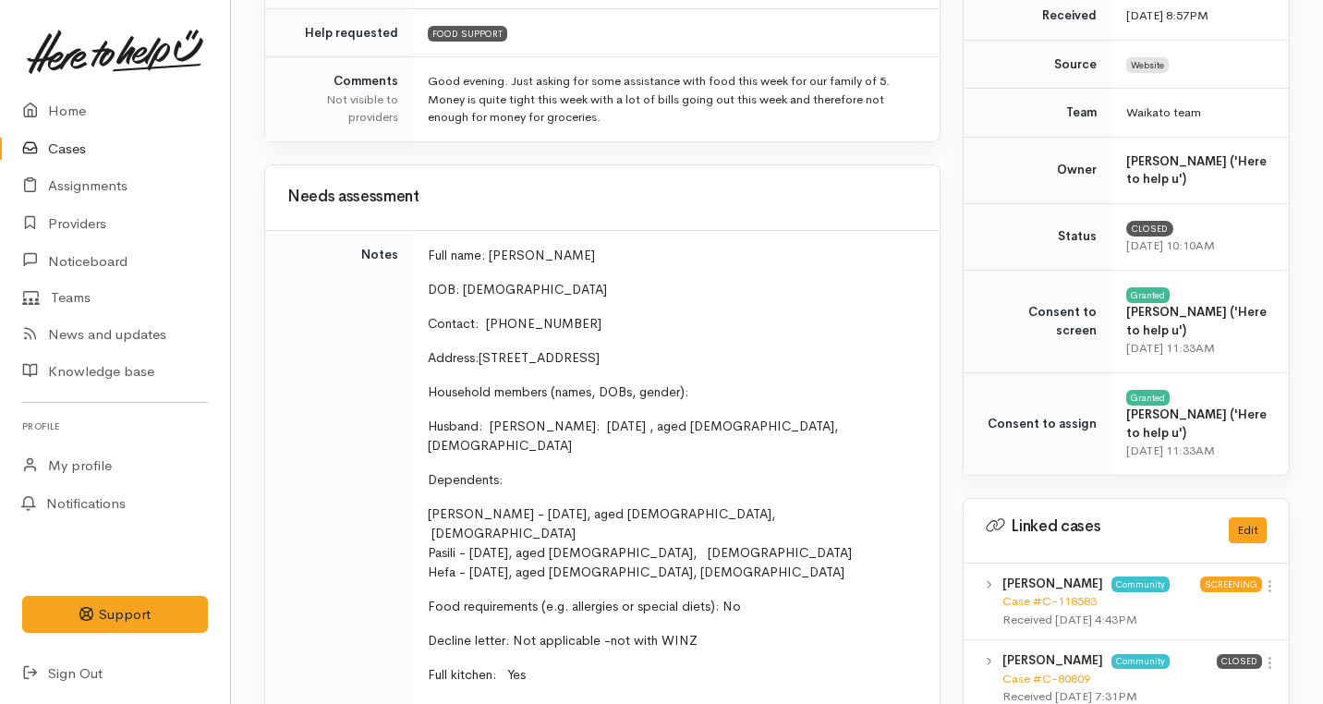
scroll to position [552, 0]
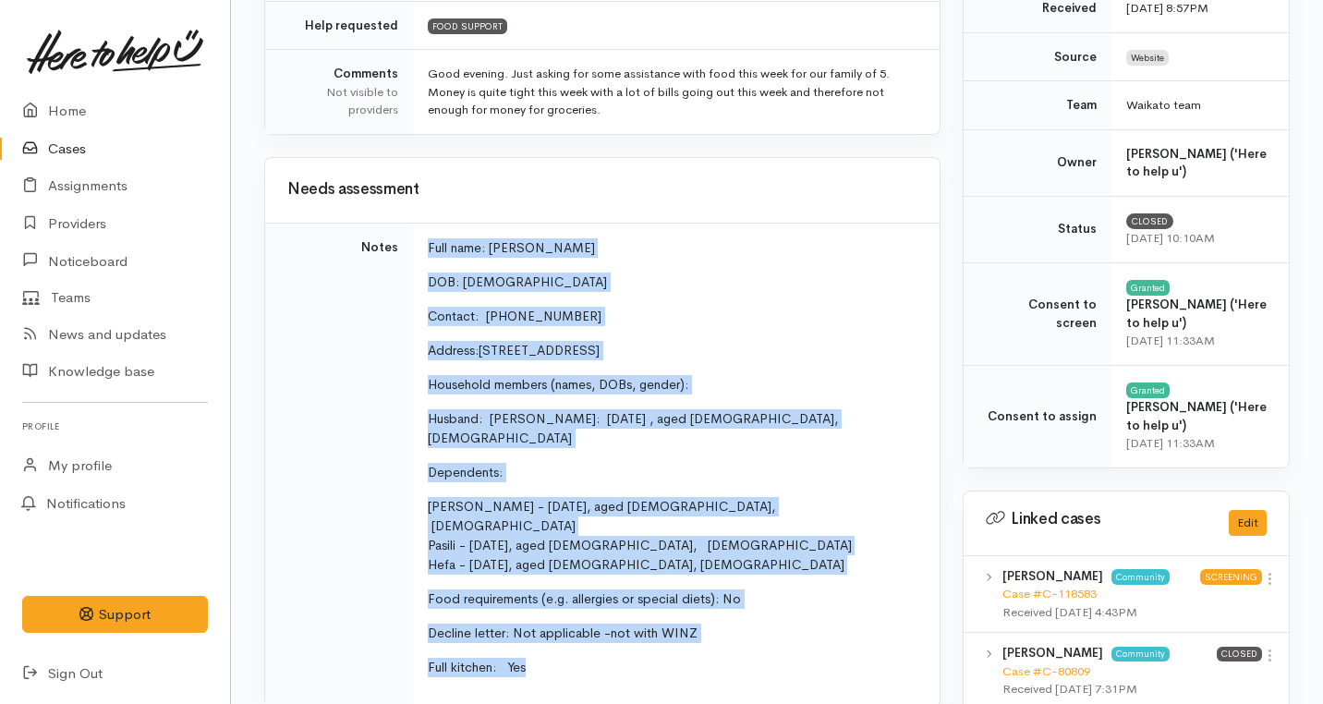
drag, startPoint x: 546, startPoint y: 625, endPoint x: 428, endPoint y: 229, distance: 412.7
click at [428, 229] on td "Full name: Mana Mahe DOB: 06.08.1990 Contact: 0224091879 Address: 10 Plymouth P…" at bounding box center [676, 465] width 527 height 484
copy td "Full name: Mana Mahe DOB: 06.08.1990 Contact: 0224091879 Address: 10 Plymouth P…"
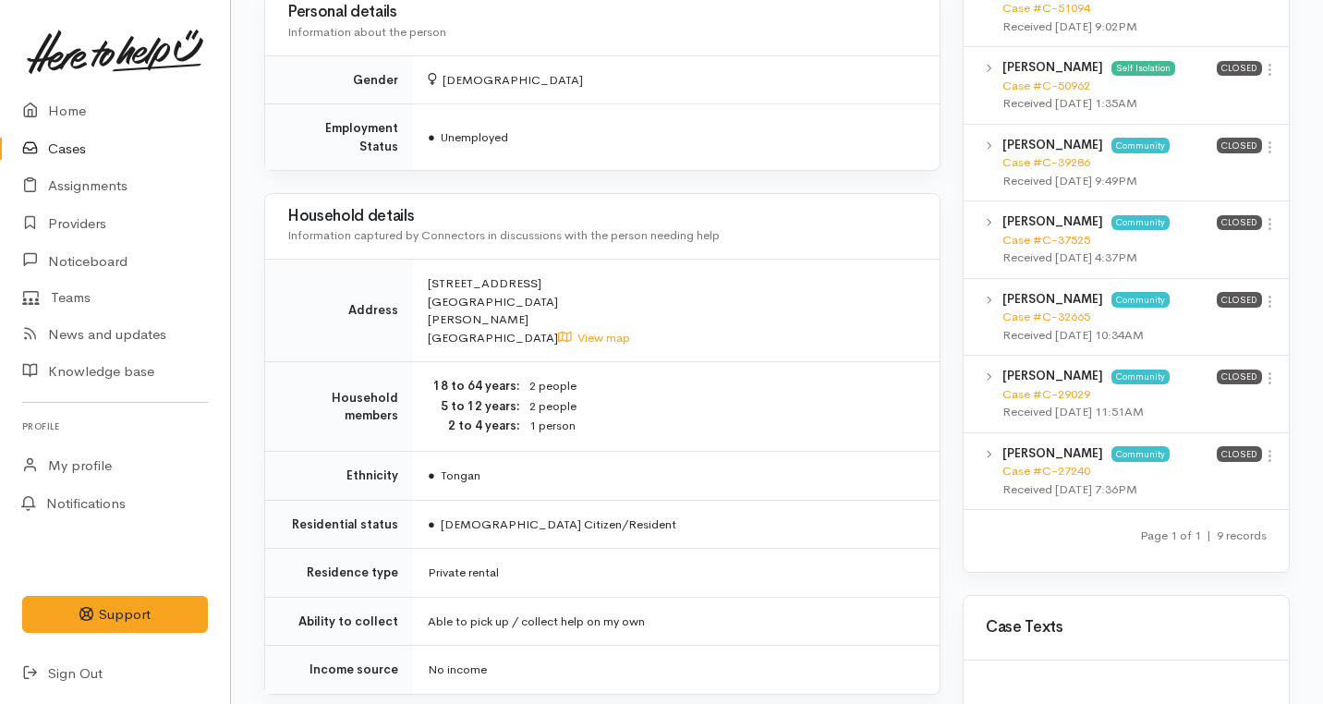
scroll to position [1293, 0]
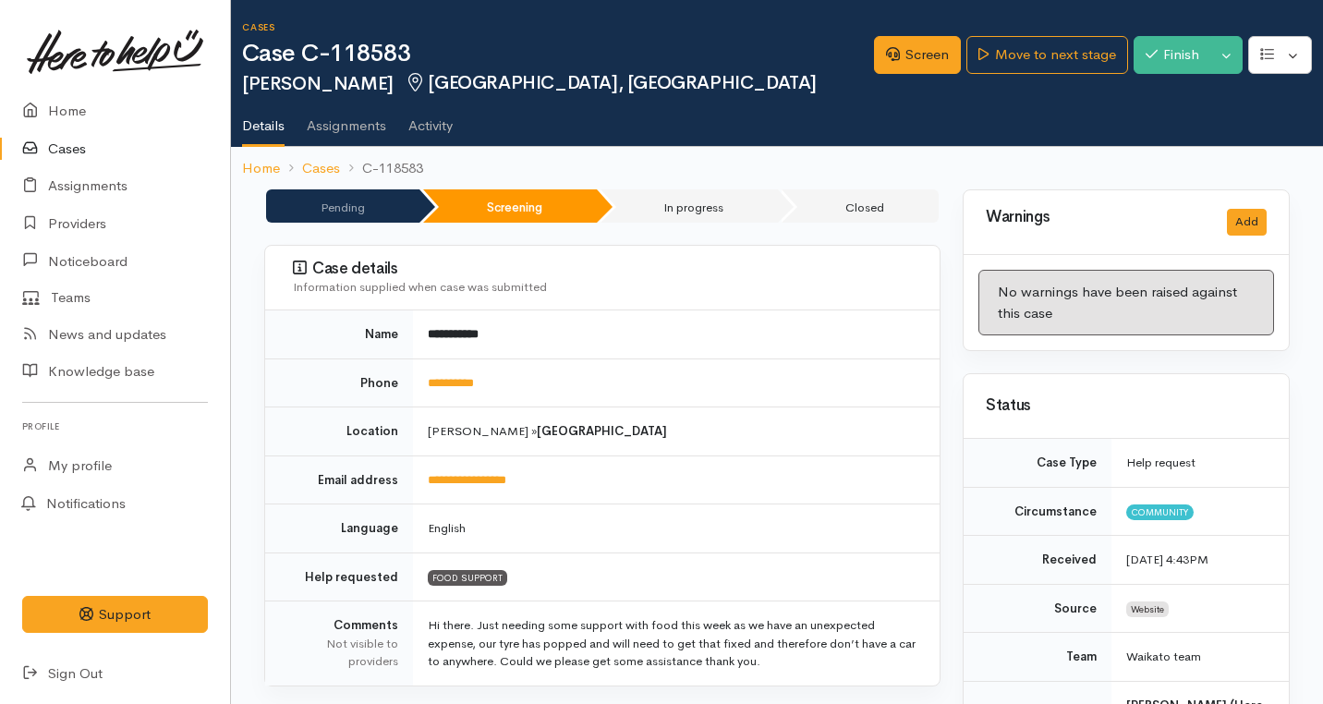
click at [1026, 34] on div "Screen Move to next stage Finish Toggle Dropdown Pause Cancel" at bounding box center [1098, 58] width 449 height 60
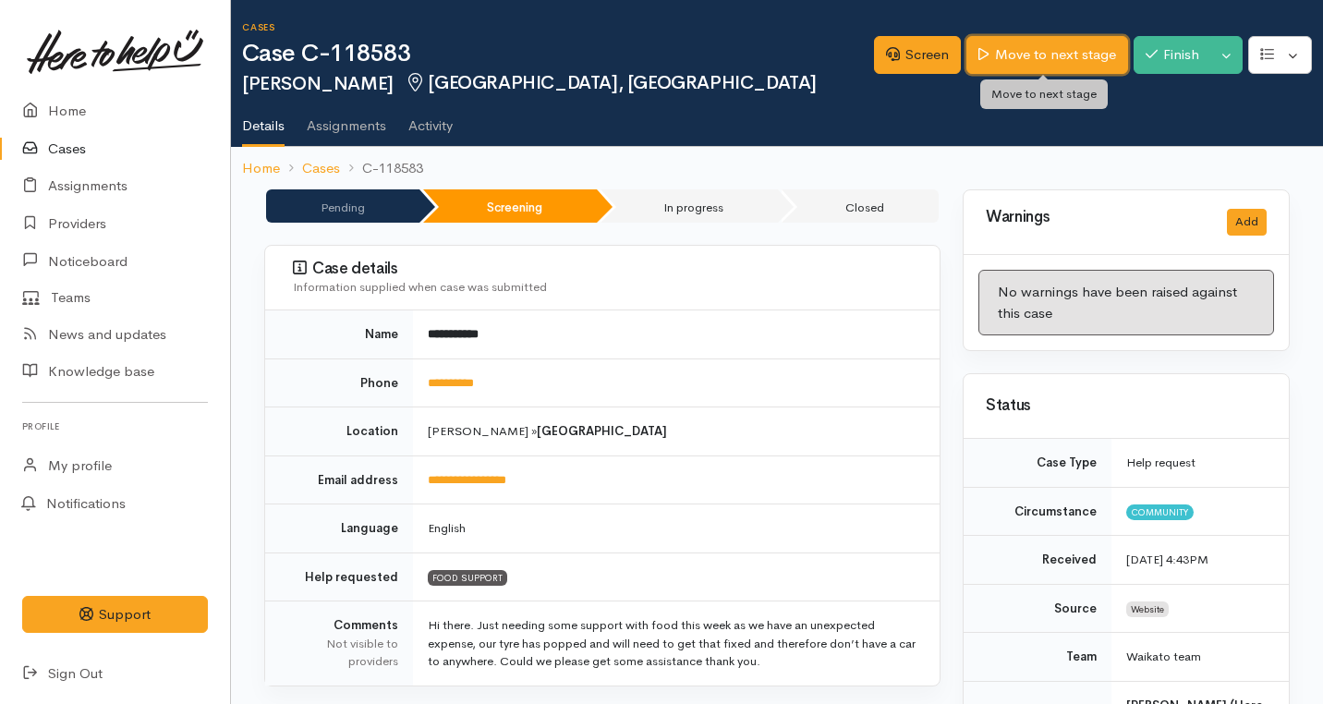
click at [1050, 55] on link "Move to next stage" at bounding box center [1046, 55] width 161 height 38
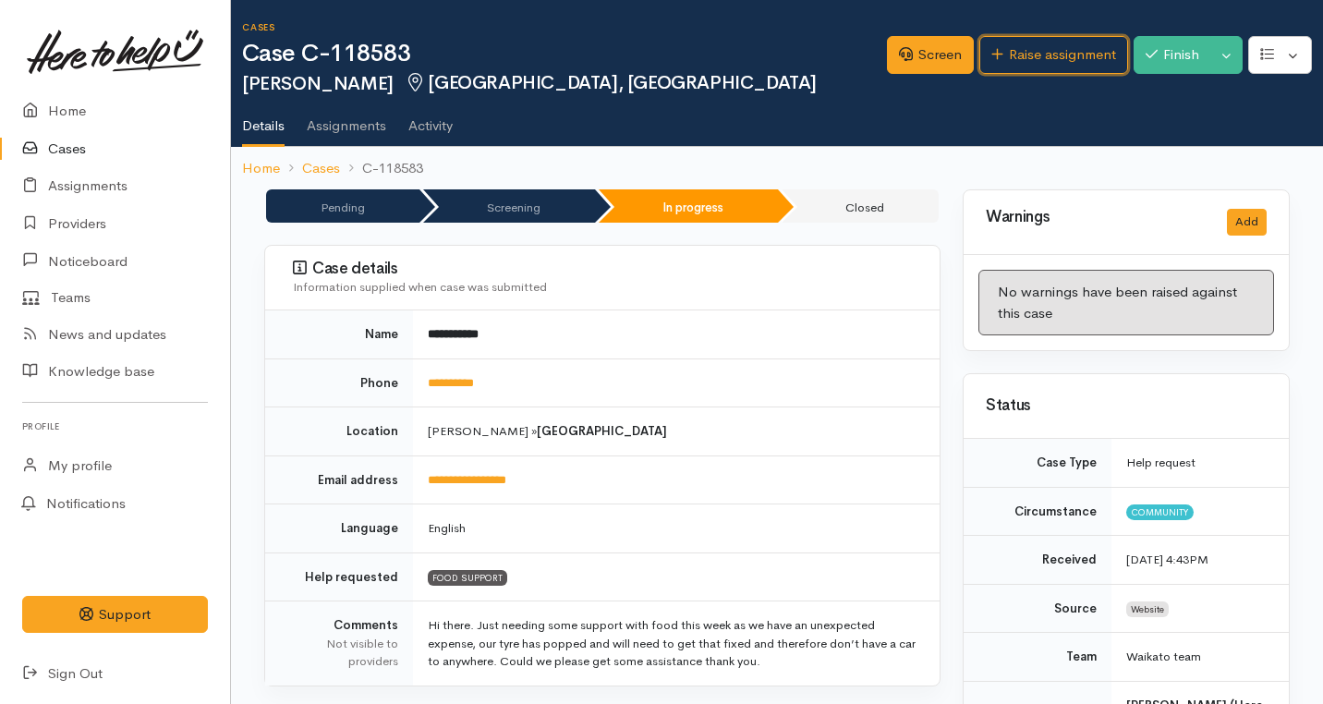
click at [1050, 55] on link "Raise assignment" at bounding box center [1053, 55] width 149 height 38
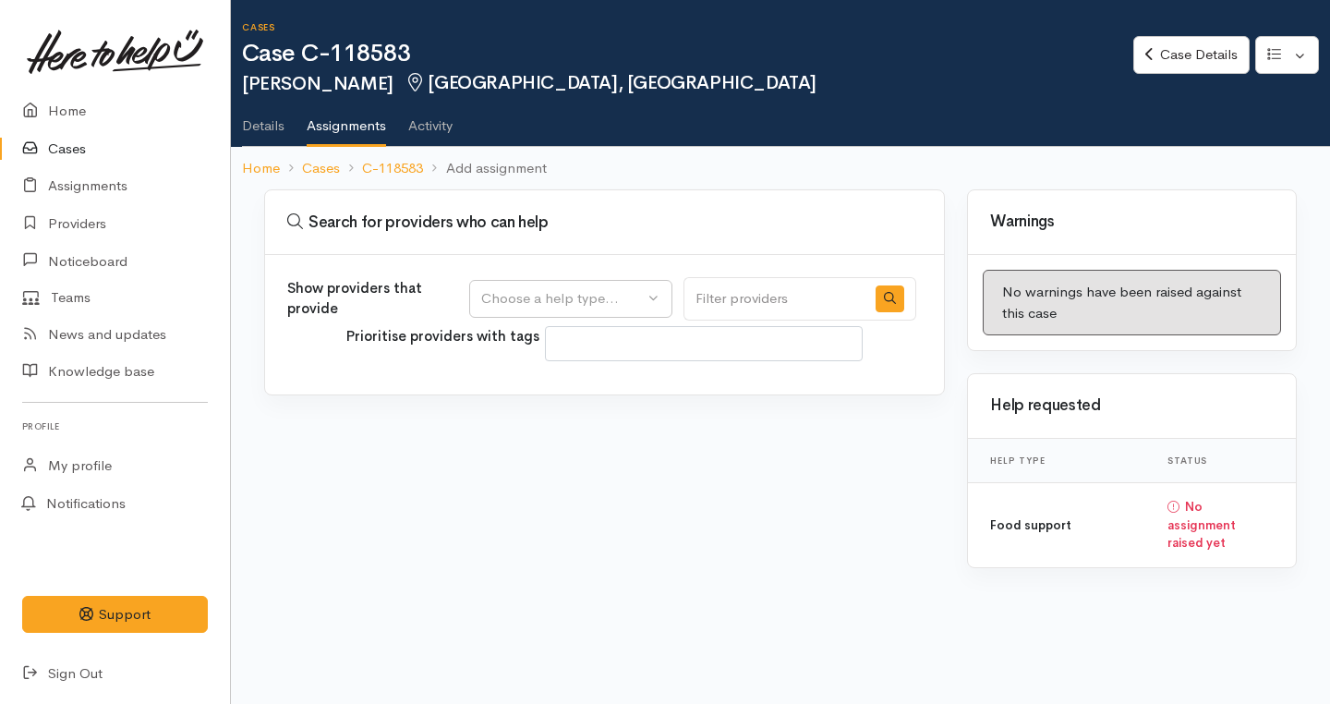
select select
click at [662, 290] on button "Choose a help type..." at bounding box center [570, 299] width 203 height 38
click at [541, 397] on link "Food support" at bounding box center [570, 387] width 201 height 29
select select "3"
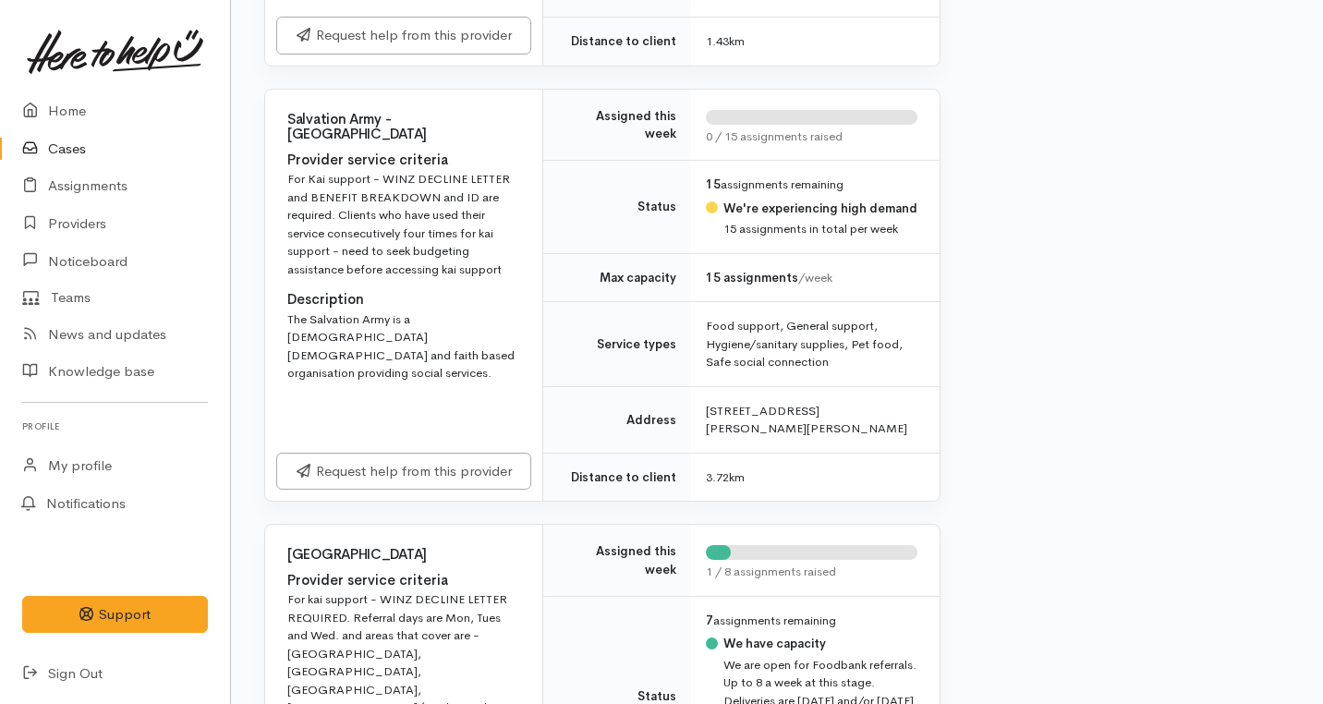
scroll to position [1149, 0]
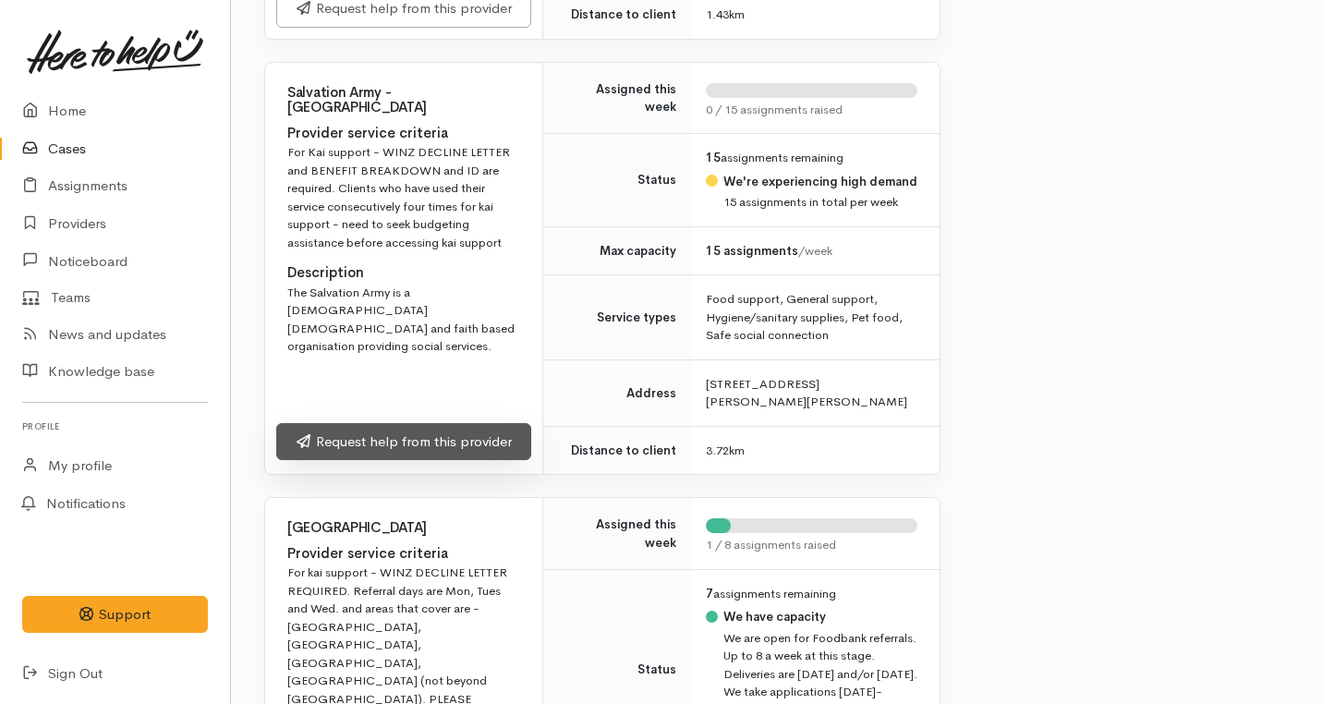
click at [346, 461] on link "Request help from this provider" at bounding box center [403, 442] width 255 height 38
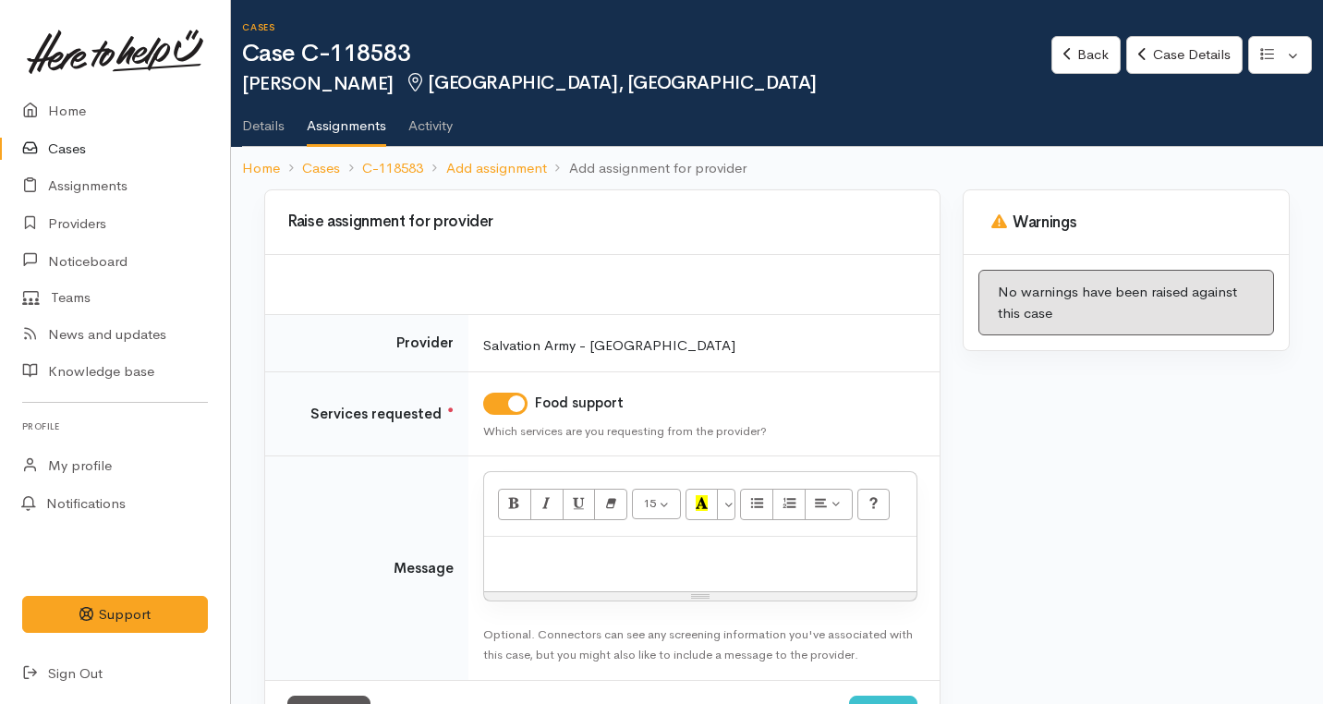
scroll to position [73, 0]
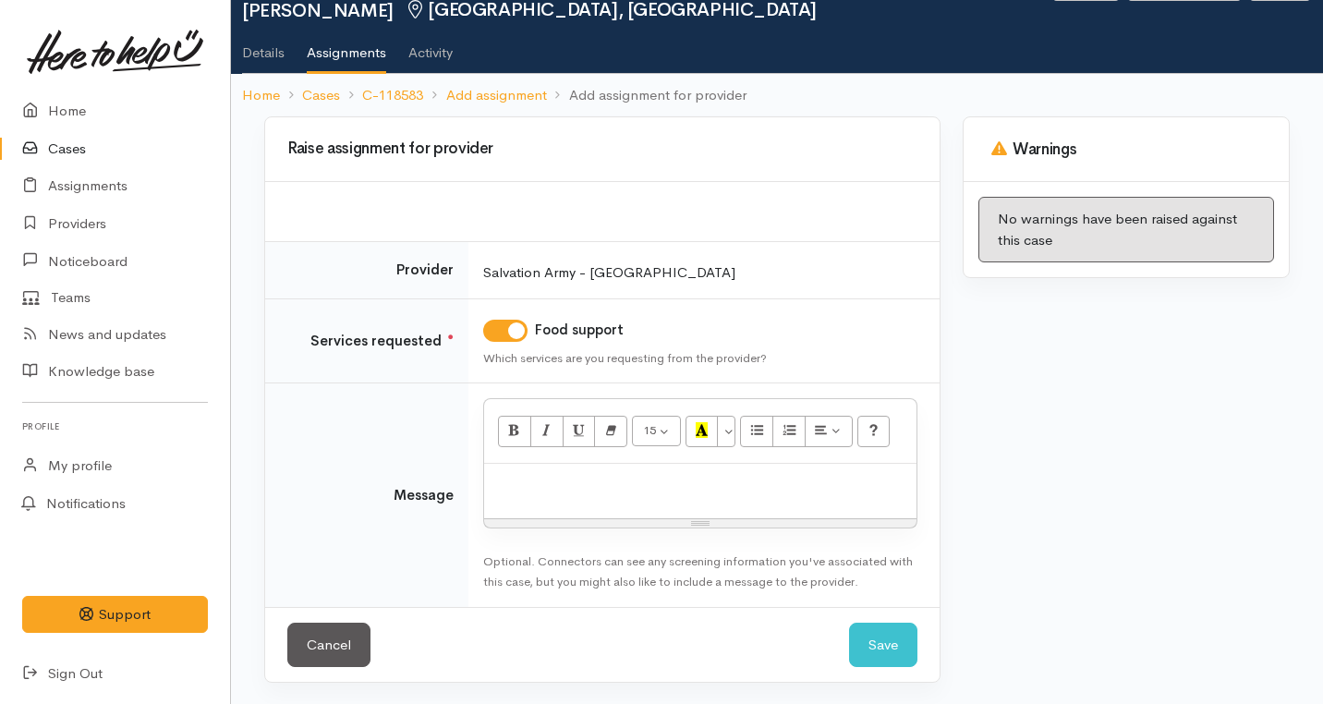
click at [581, 482] on p at bounding box center [700, 483] width 414 height 21
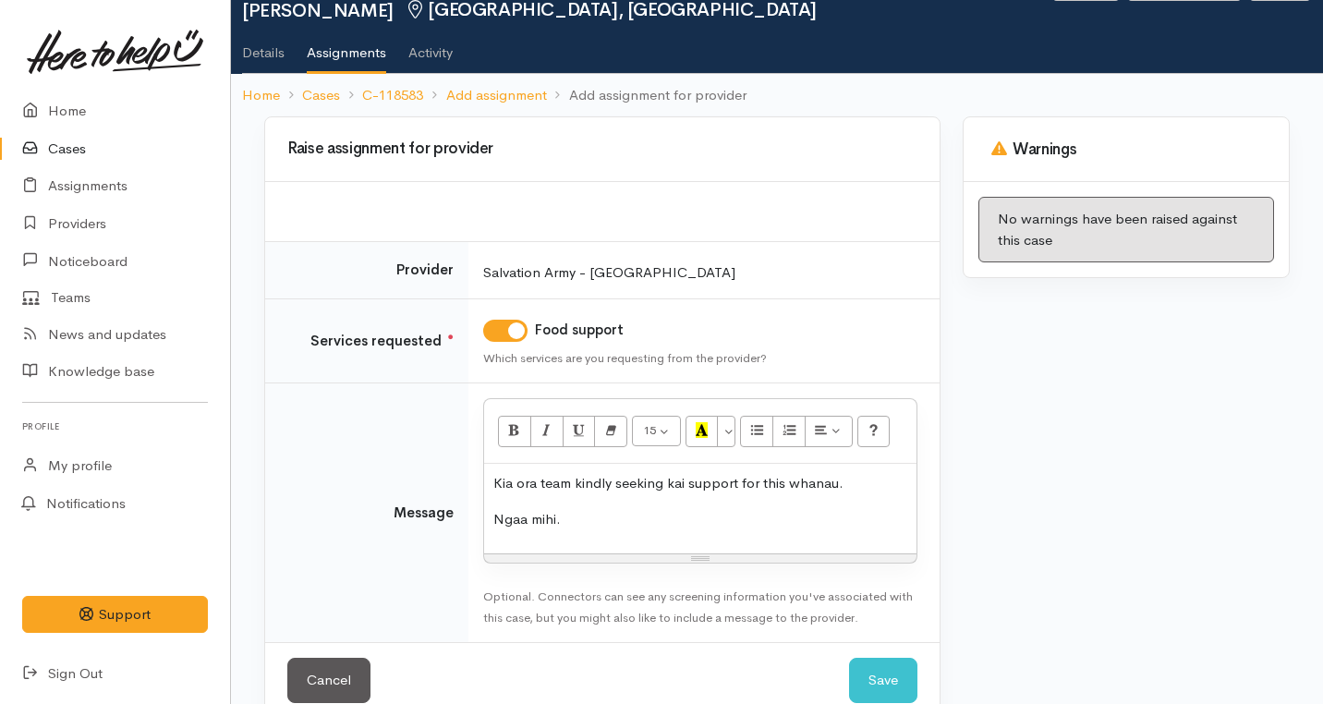
scroll to position [109, 0]
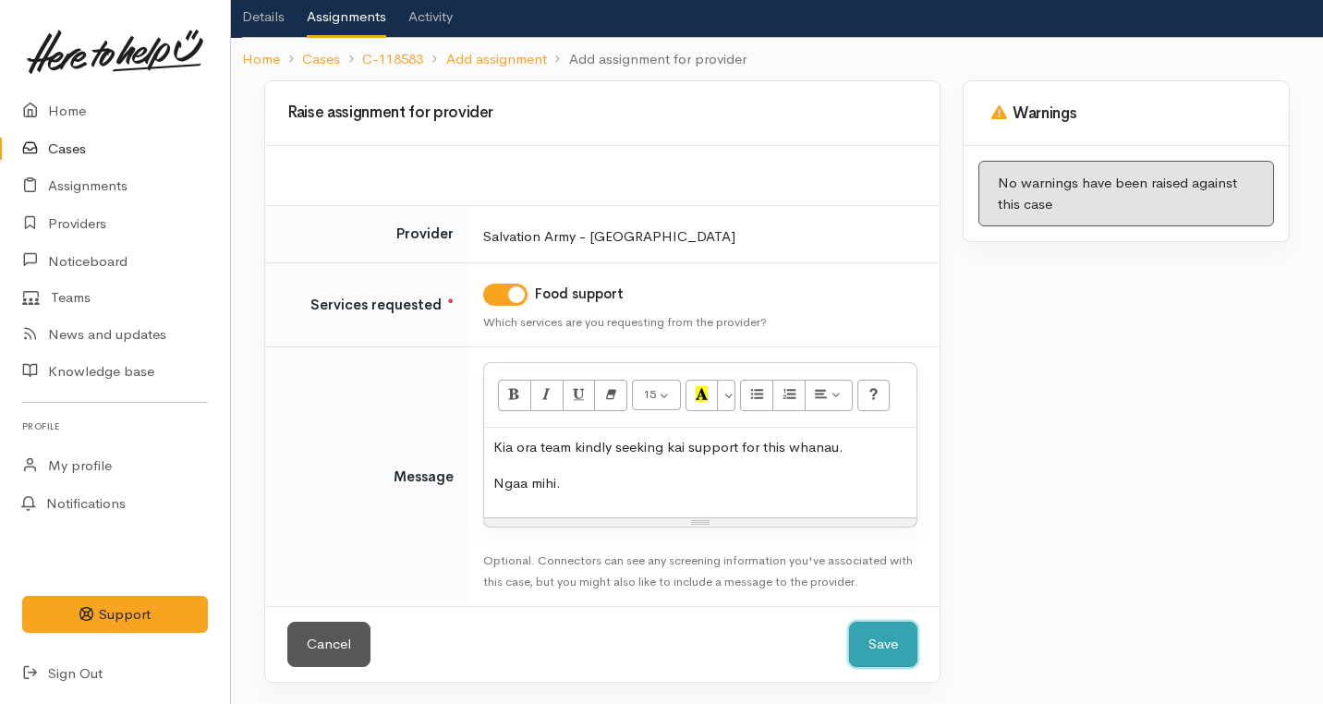
click at [888, 641] on button "Save" at bounding box center [883, 644] width 68 height 45
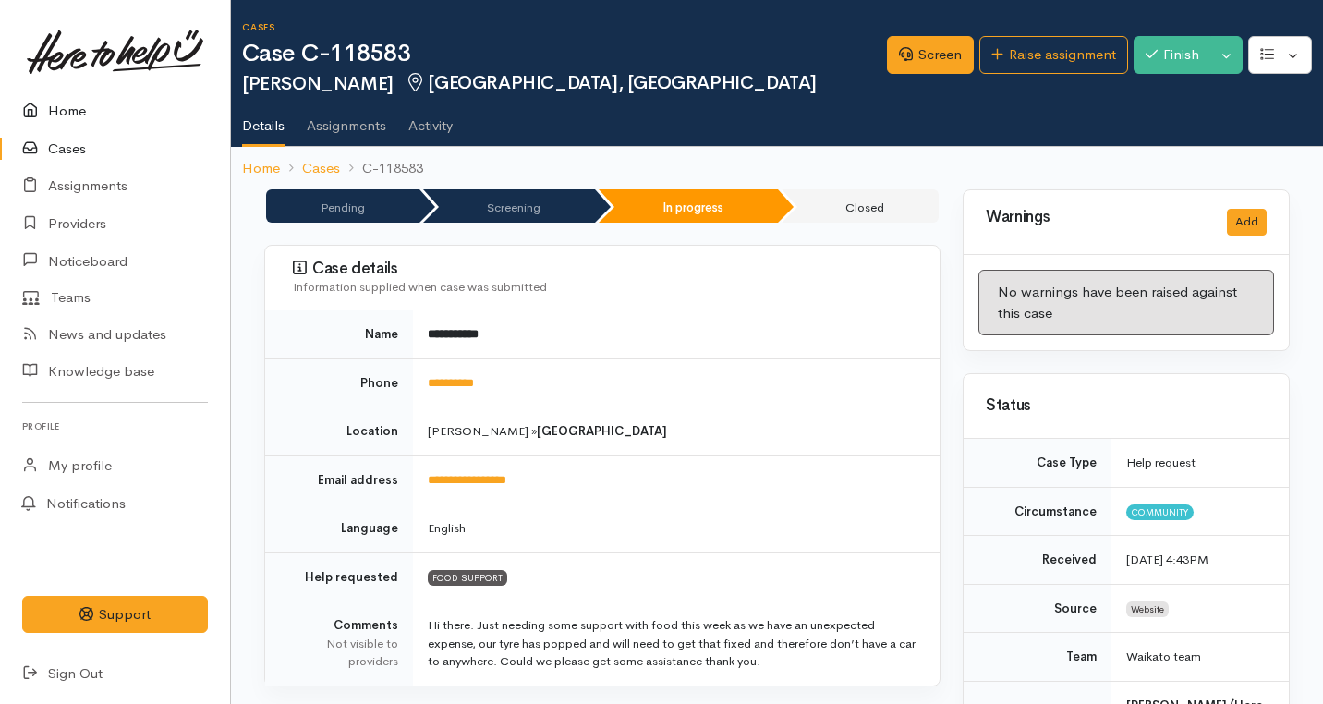
click at [67, 105] on link "Home" at bounding box center [115, 111] width 230 height 38
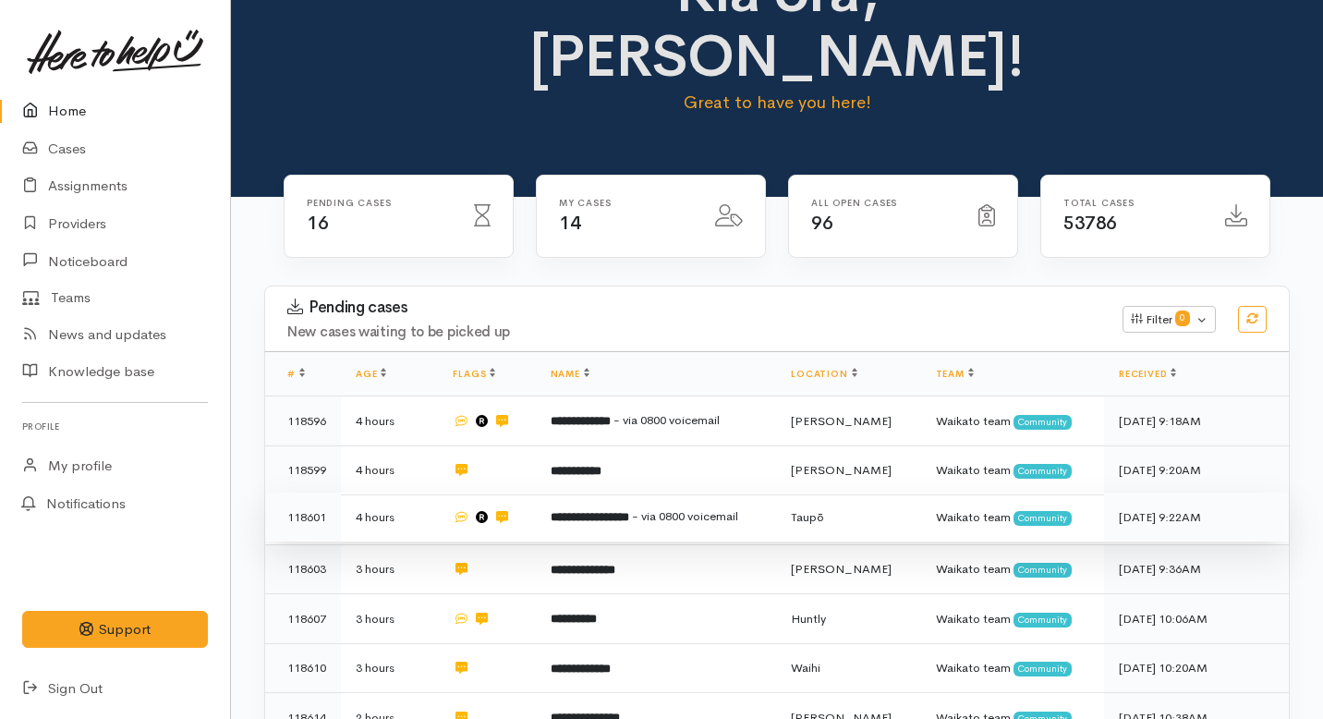
scroll to position [77, 0]
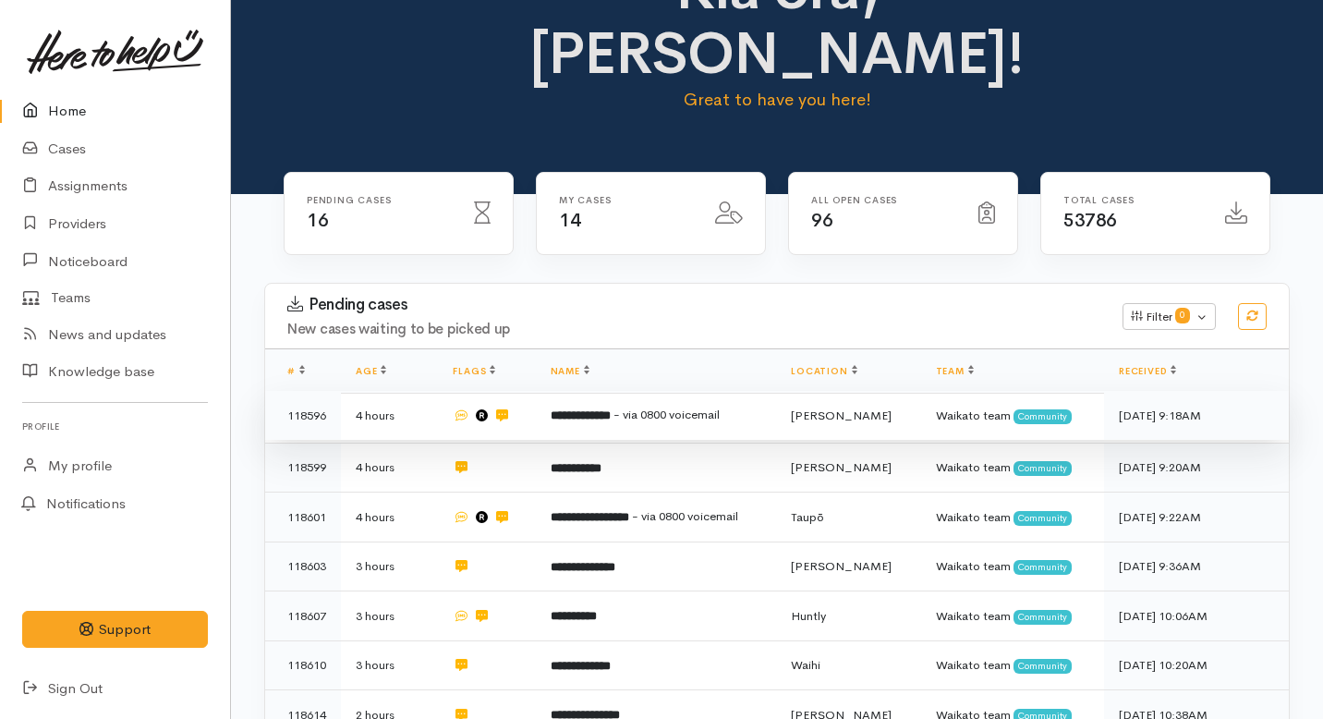
click at [423, 391] on td "4 hours" at bounding box center [389, 416] width 97 height 50
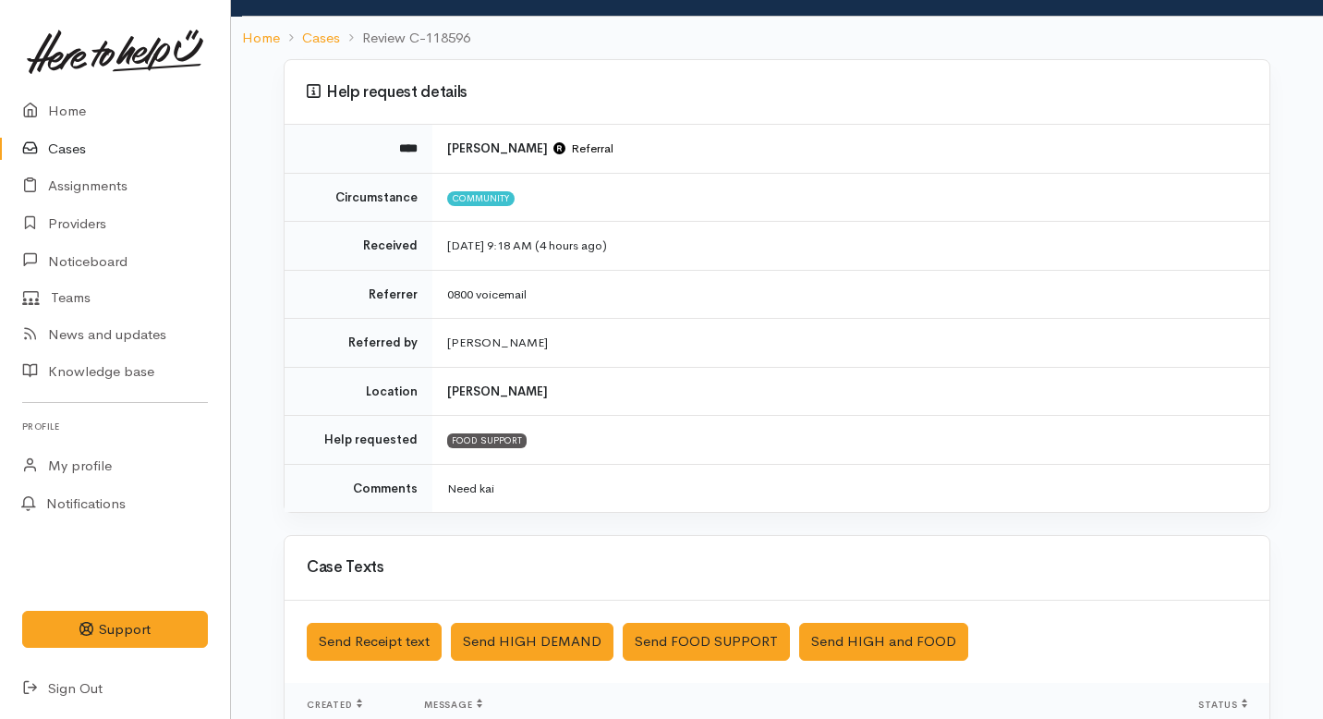
scroll to position [539, 0]
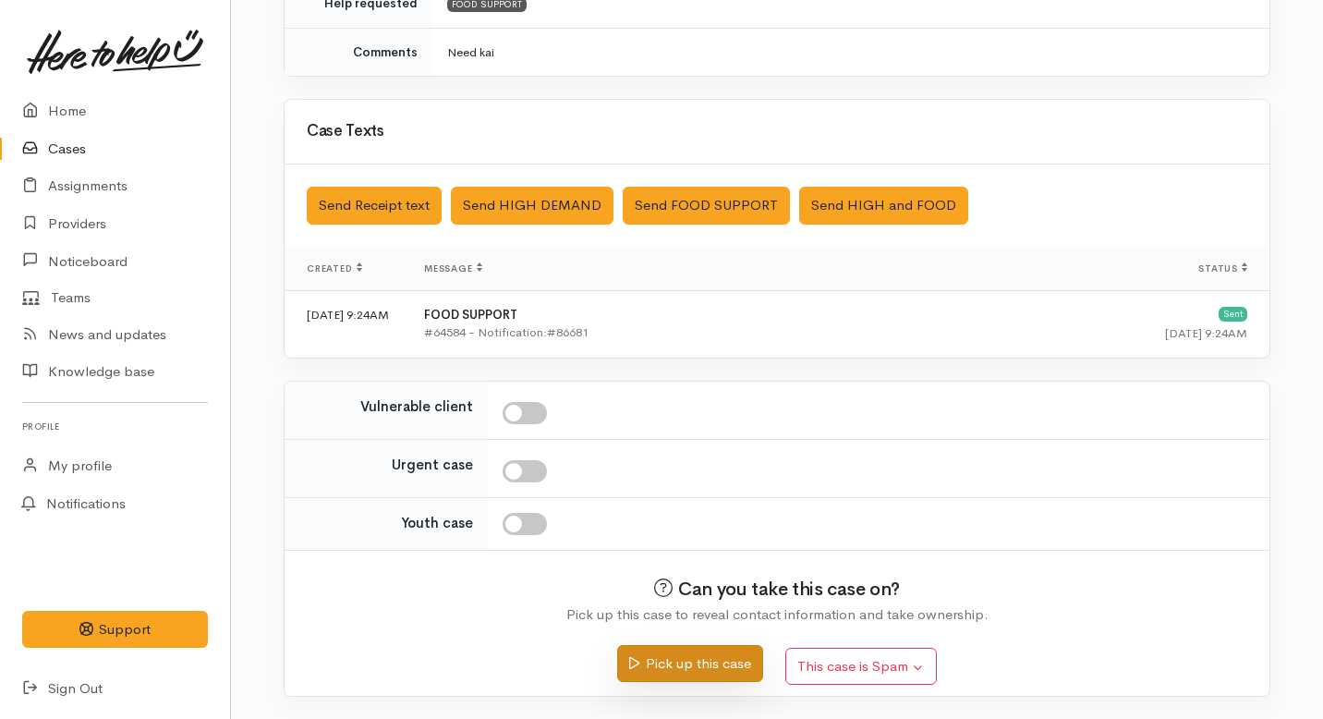
click at [656, 667] on button "Pick up this case" at bounding box center [689, 664] width 145 height 38
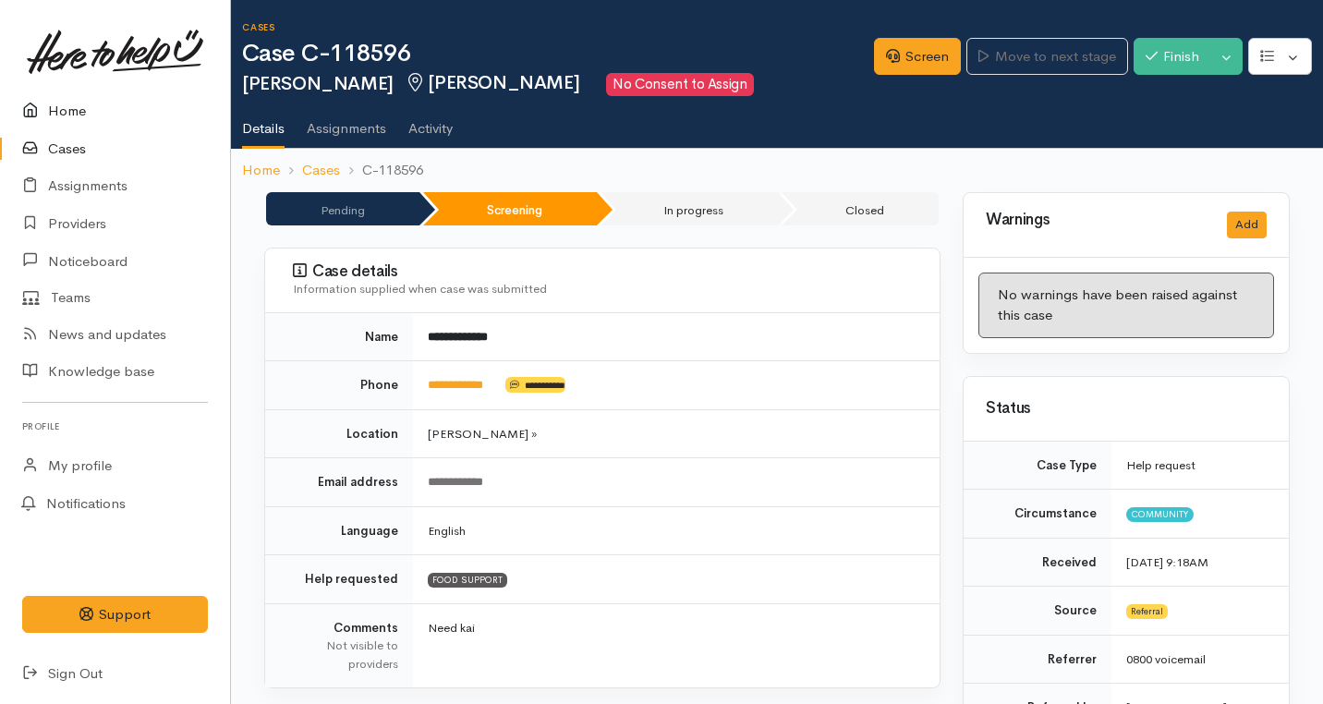
click at [58, 109] on link "Home" at bounding box center [115, 111] width 230 height 38
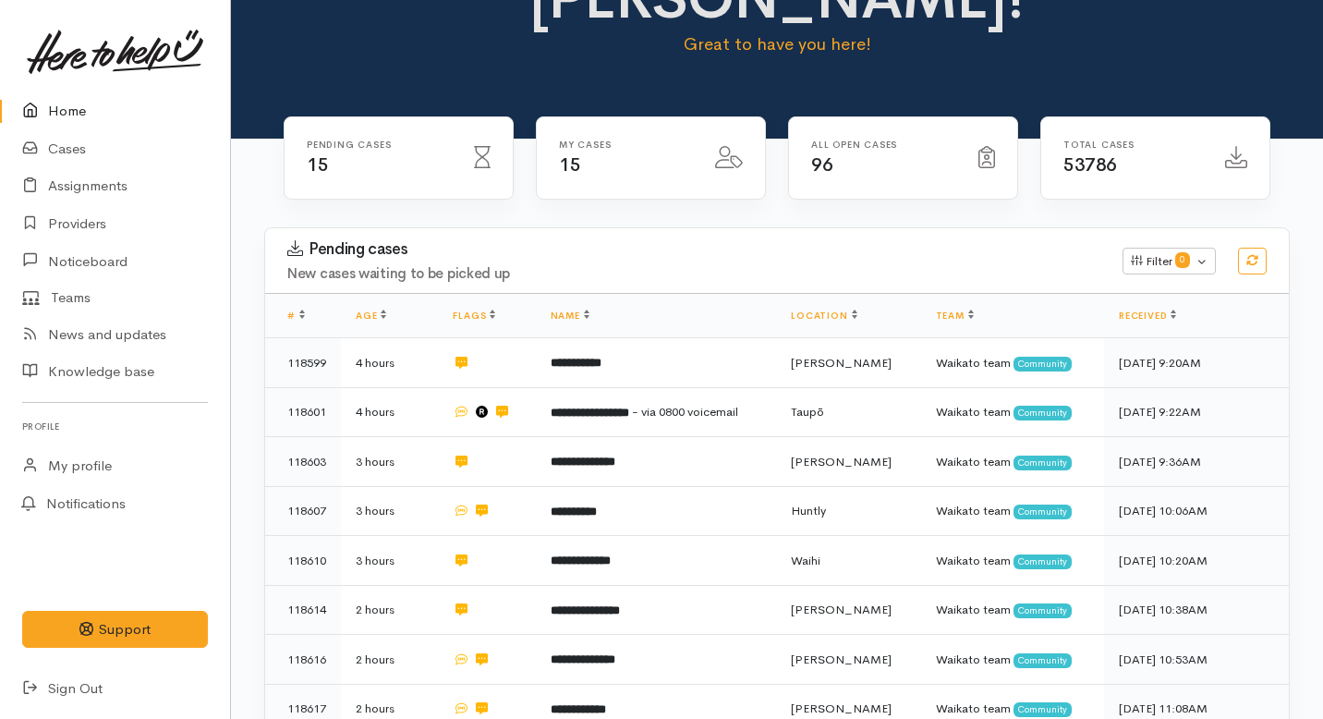
scroll to position [175, 0]
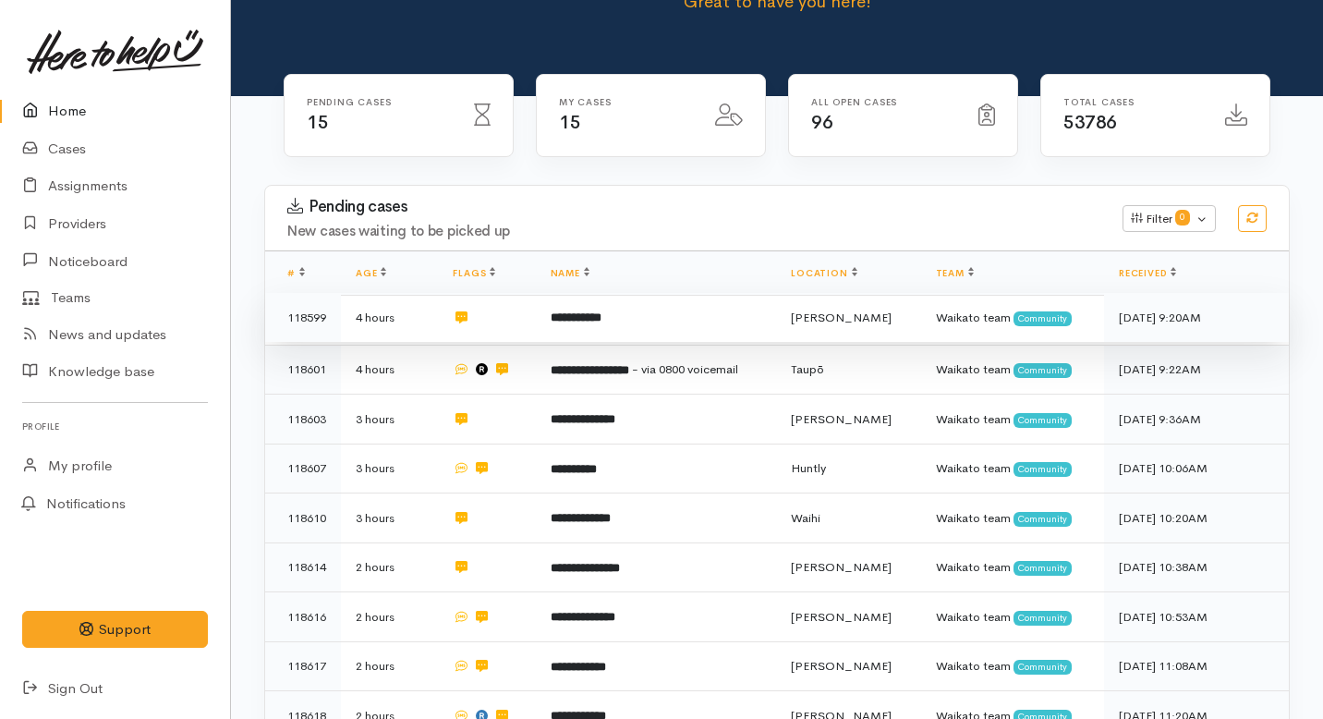
click at [577, 311] on b "**********" at bounding box center [576, 317] width 51 height 12
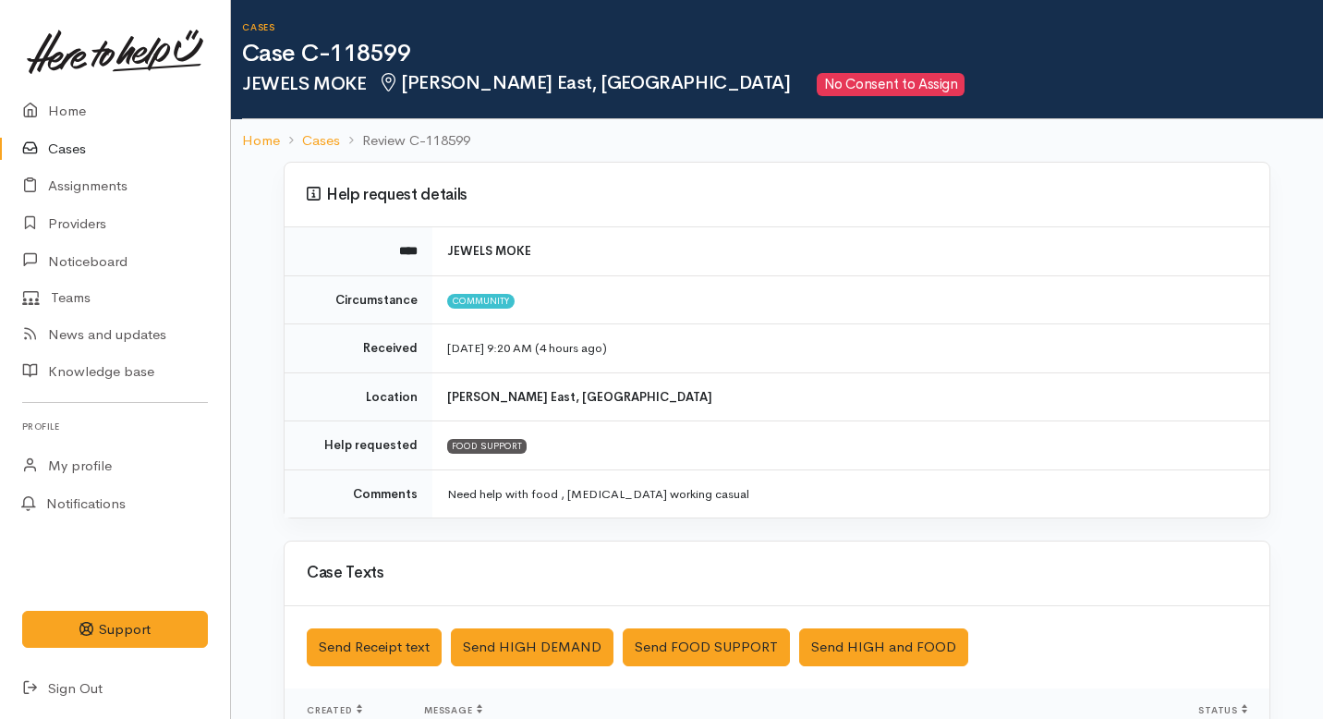
scroll to position [442, 0]
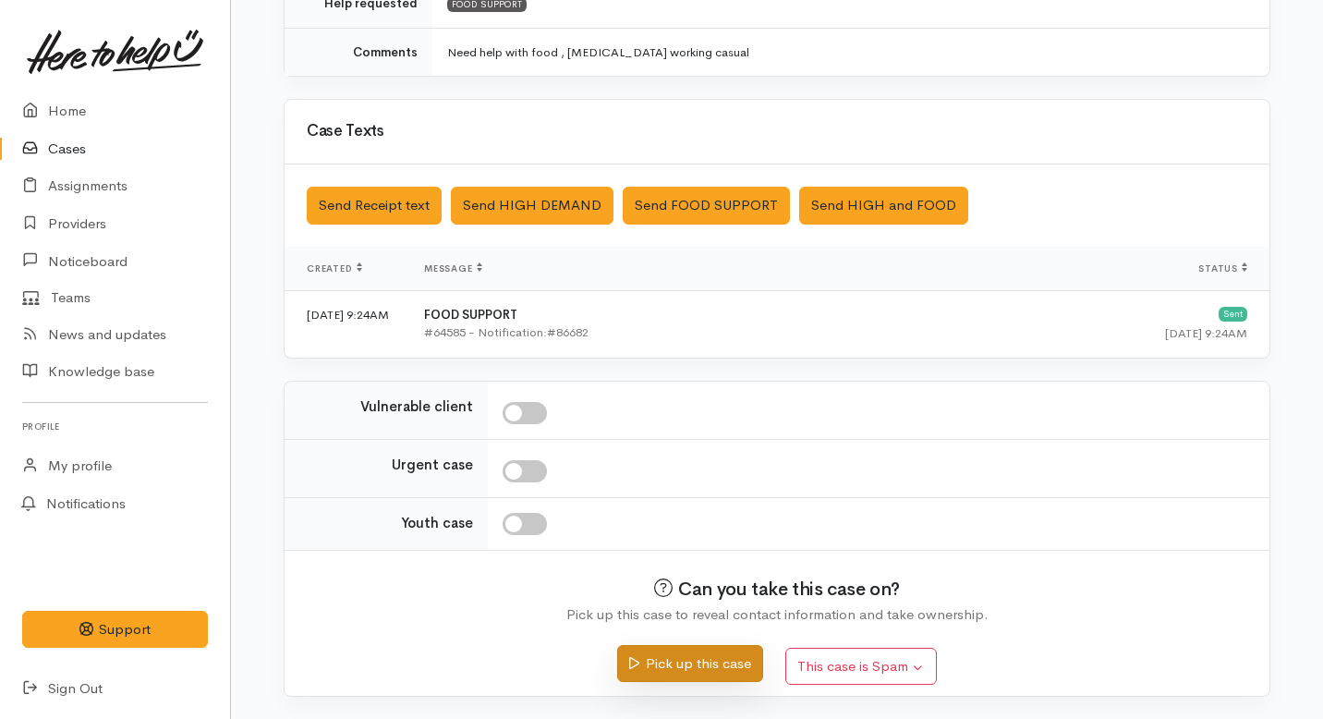
click at [666, 670] on button "Pick up this case" at bounding box center [689, 664] width 145 height 38
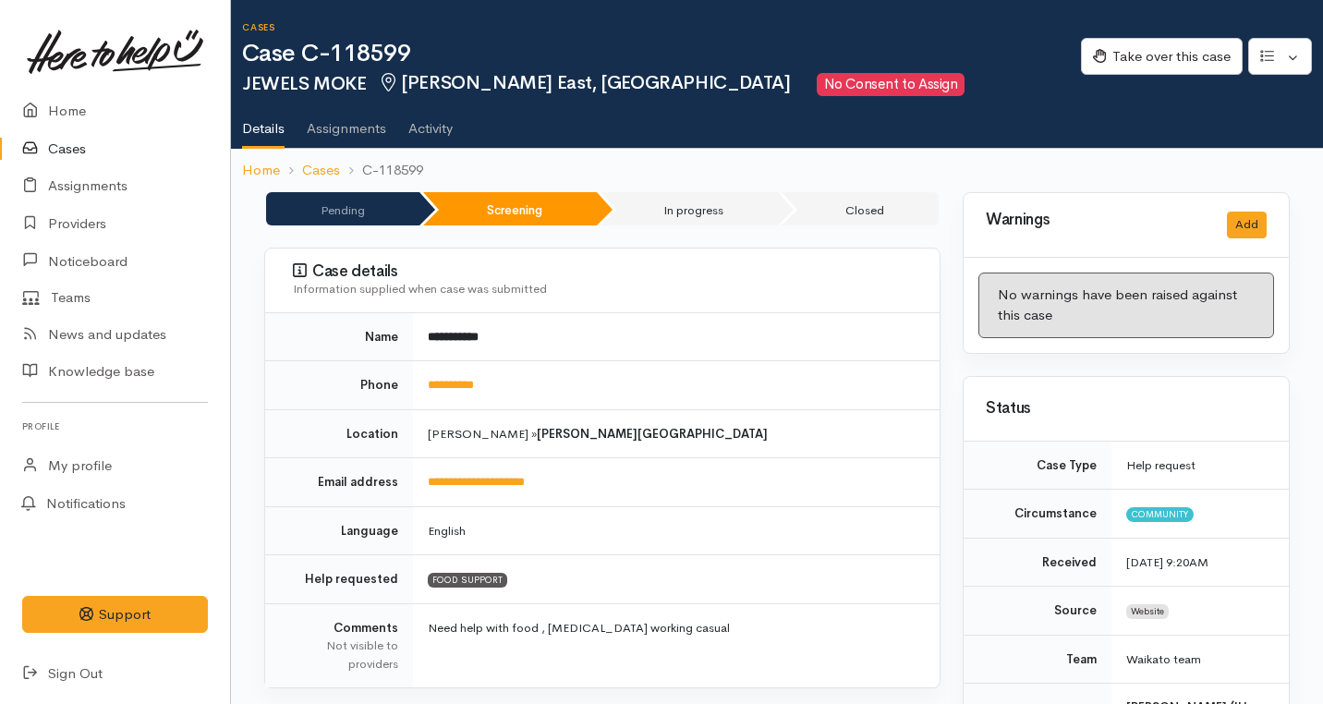
click at [50, 110] on link "Home" at bounding box center [115, 111] width 230 height 38
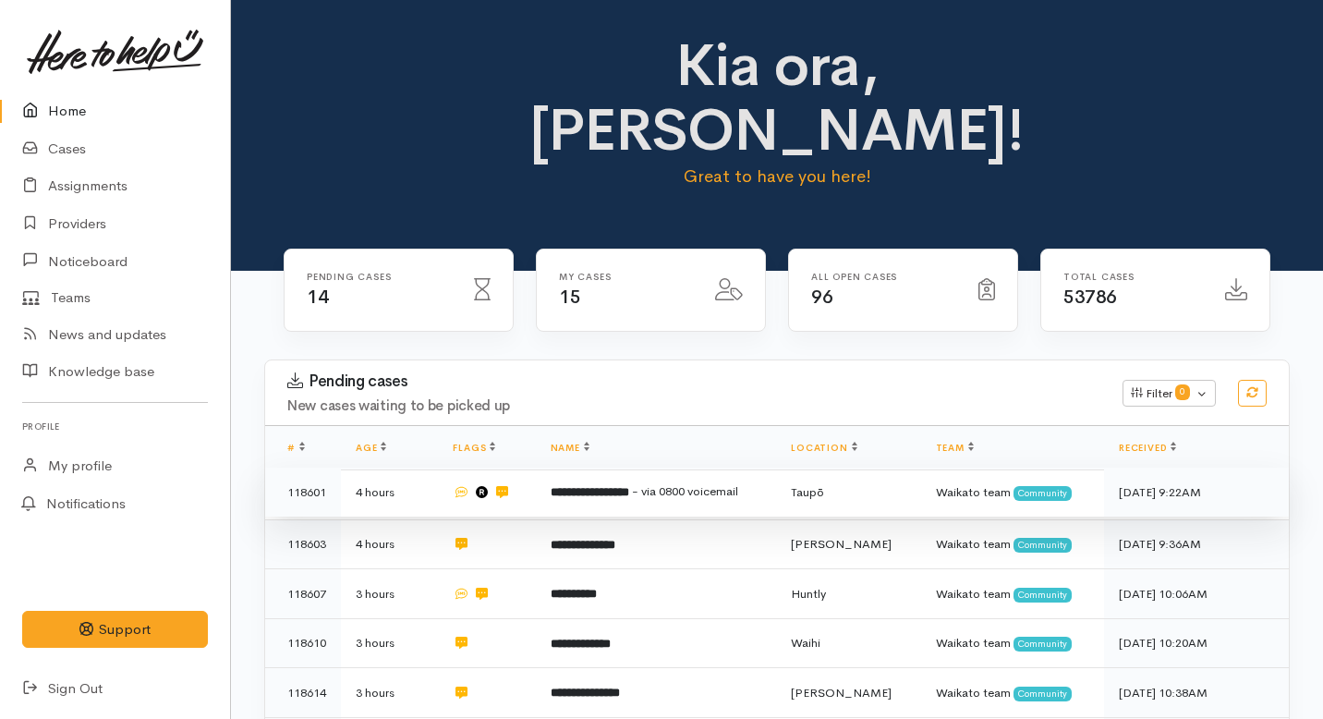
click at [565, 486] on b "**********" at bounding box center [590, 492] width 79 height 12
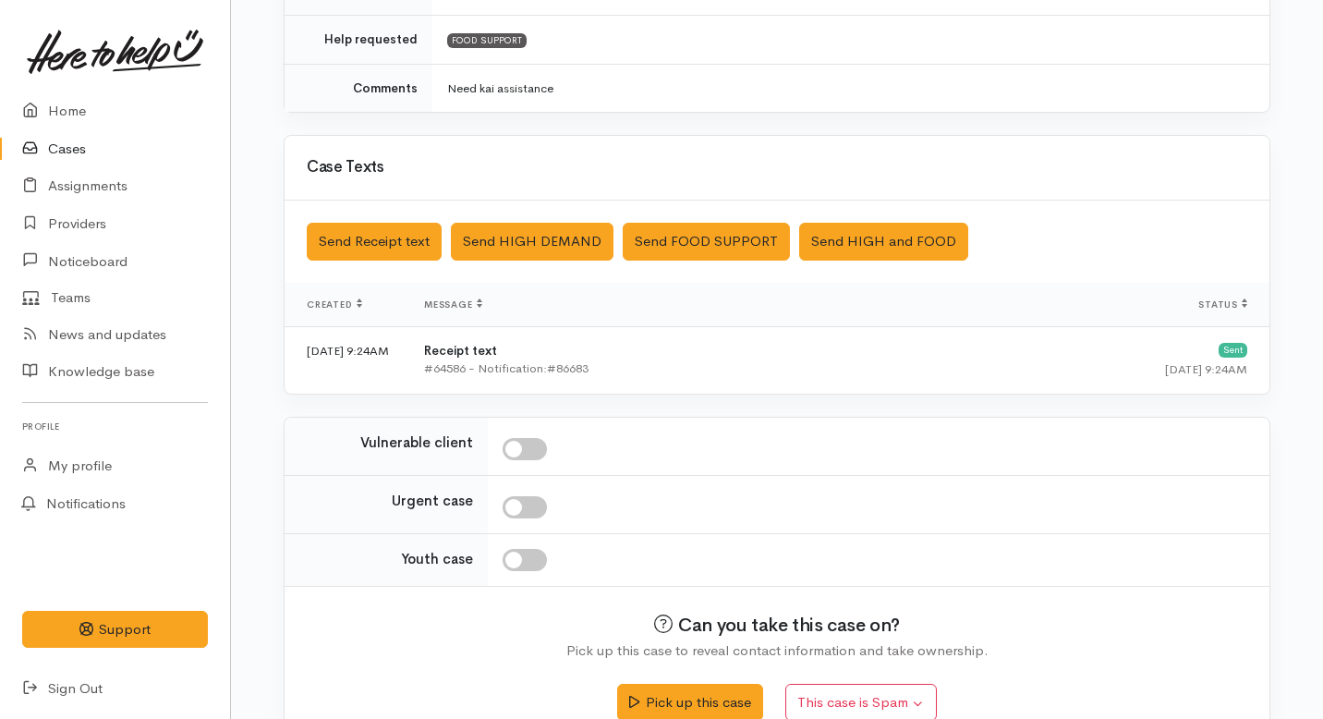
scroll to position [539, 0]
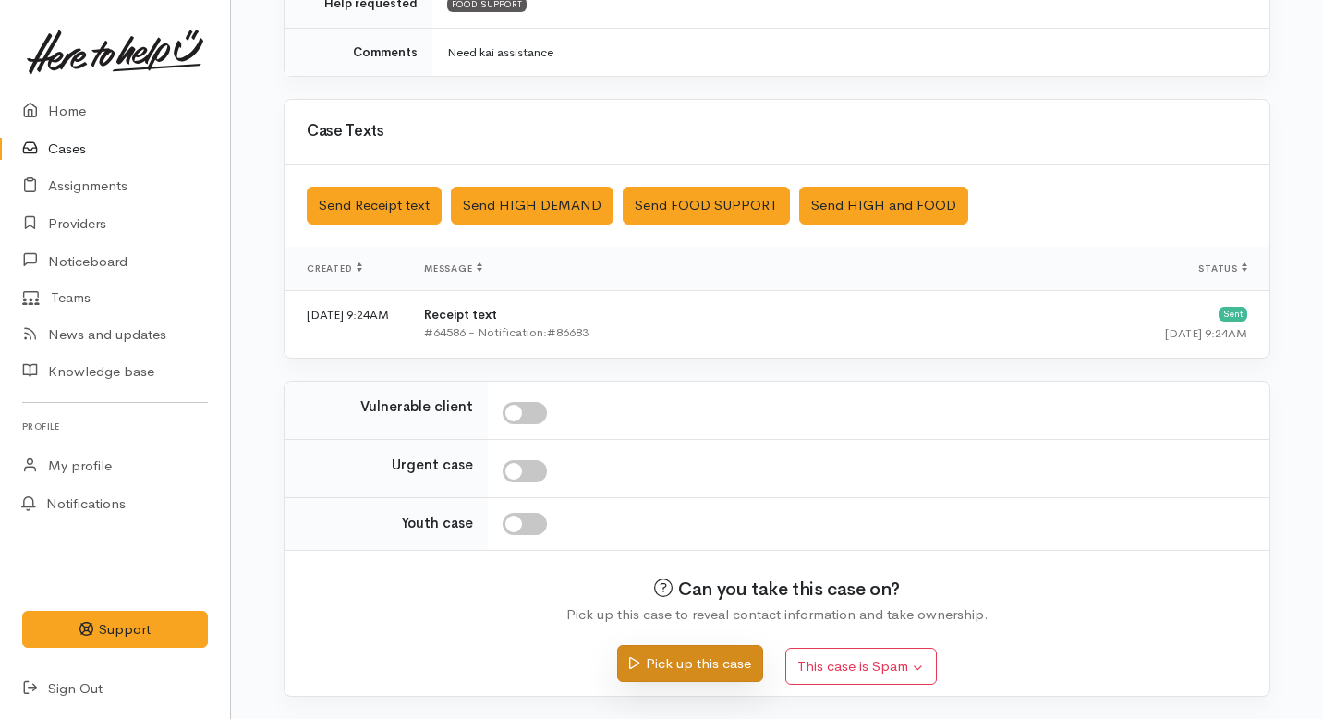
click at [690, 658] on button "Pick up this case" at bounding box center [689, 664] width 145 height 38
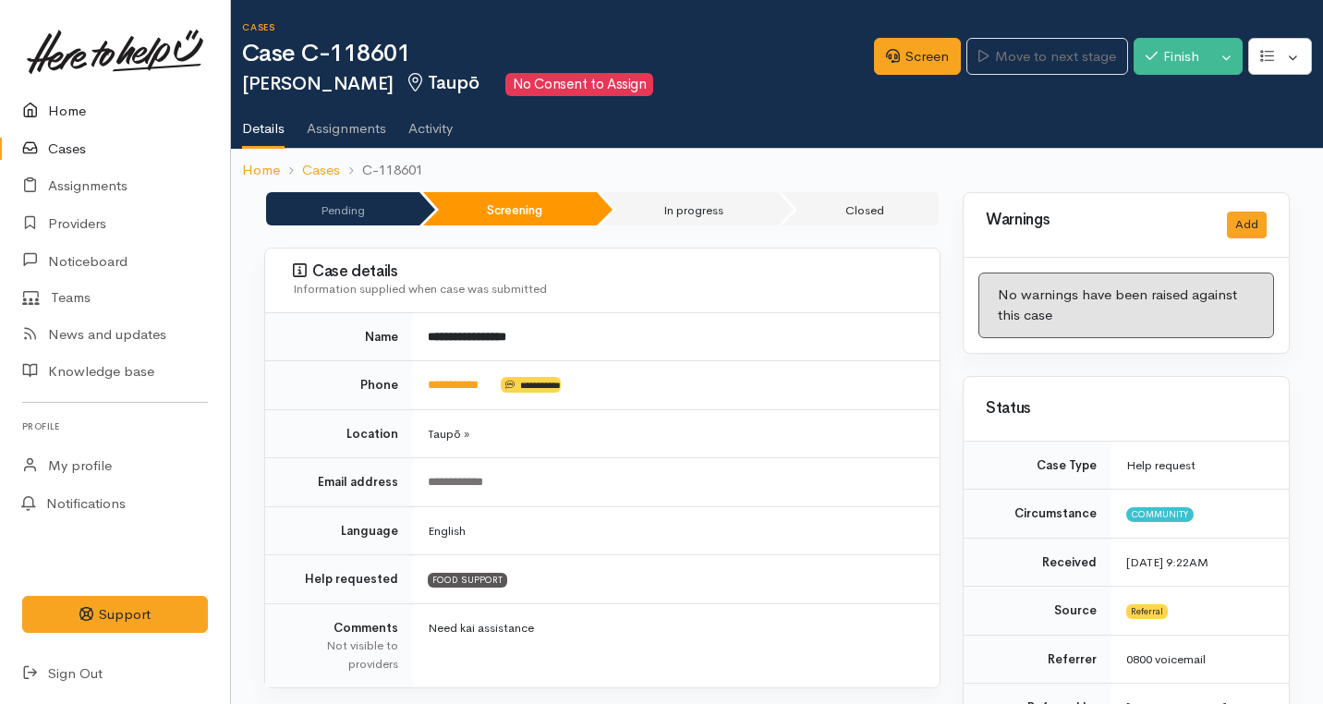
click at [59, 115] on link "Home" at bounding box center [115, 111] width 230 height 38
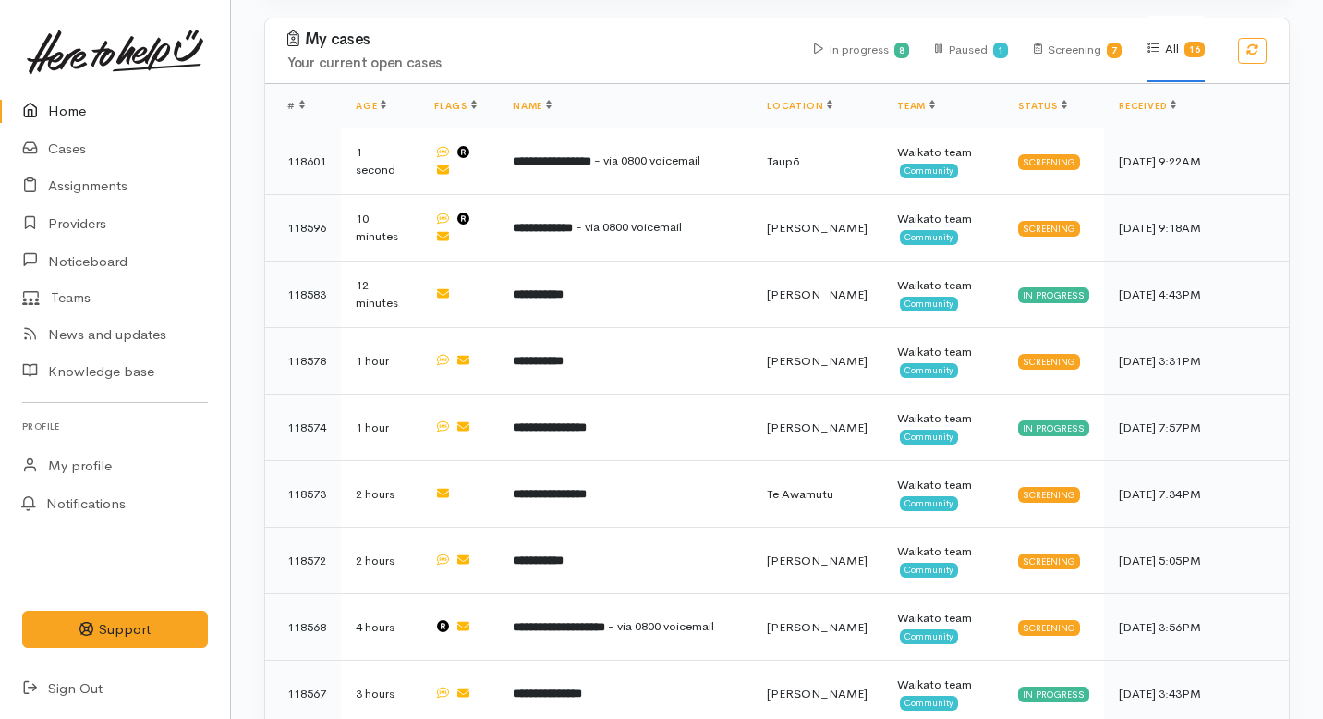
scroll to position [1087, 0]
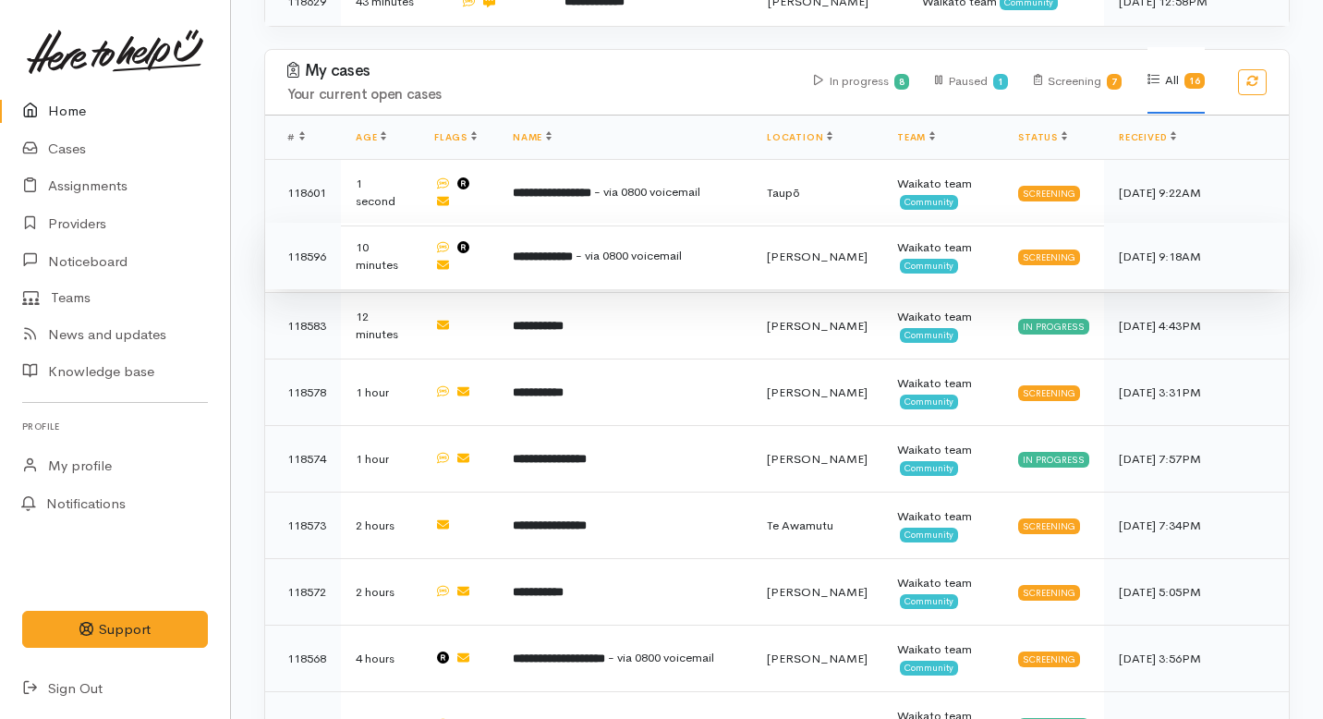
click at [619, 248] on span "- via 0800 voicemail" at bounding box center [629, 256] width 106 height 16
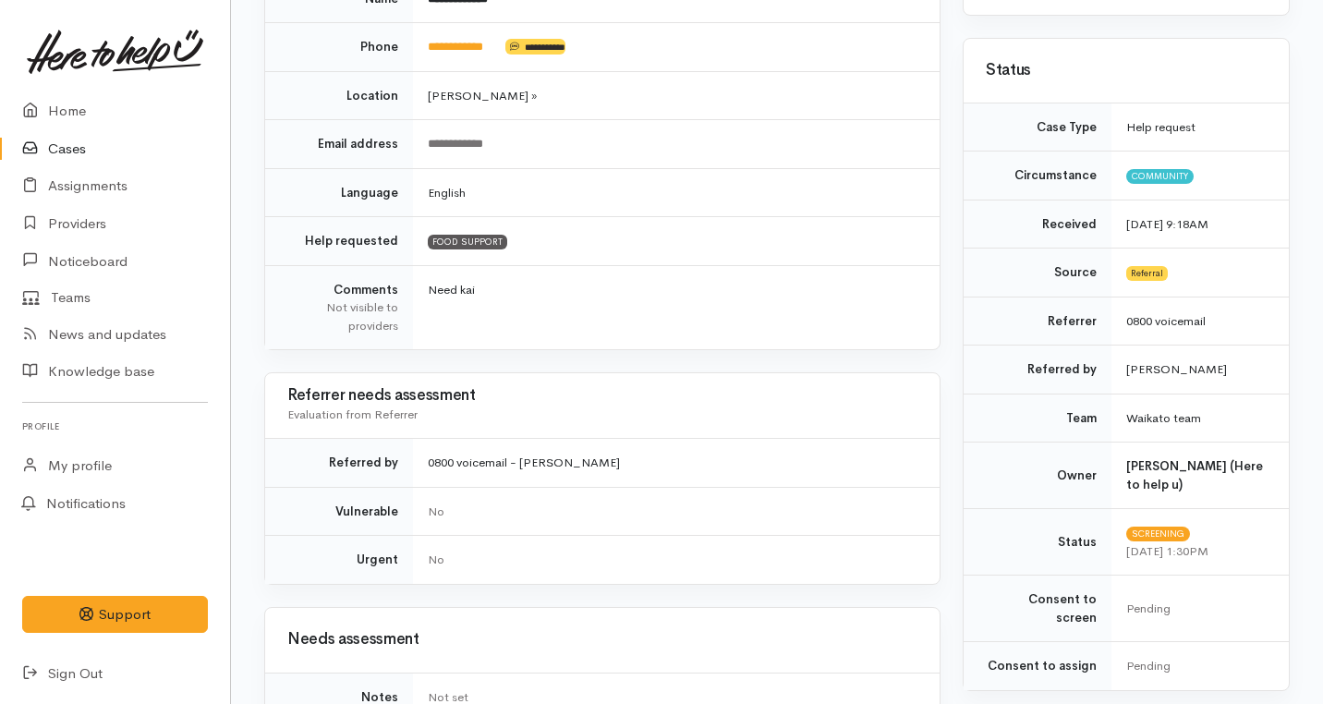
scroll to position [291, 0]
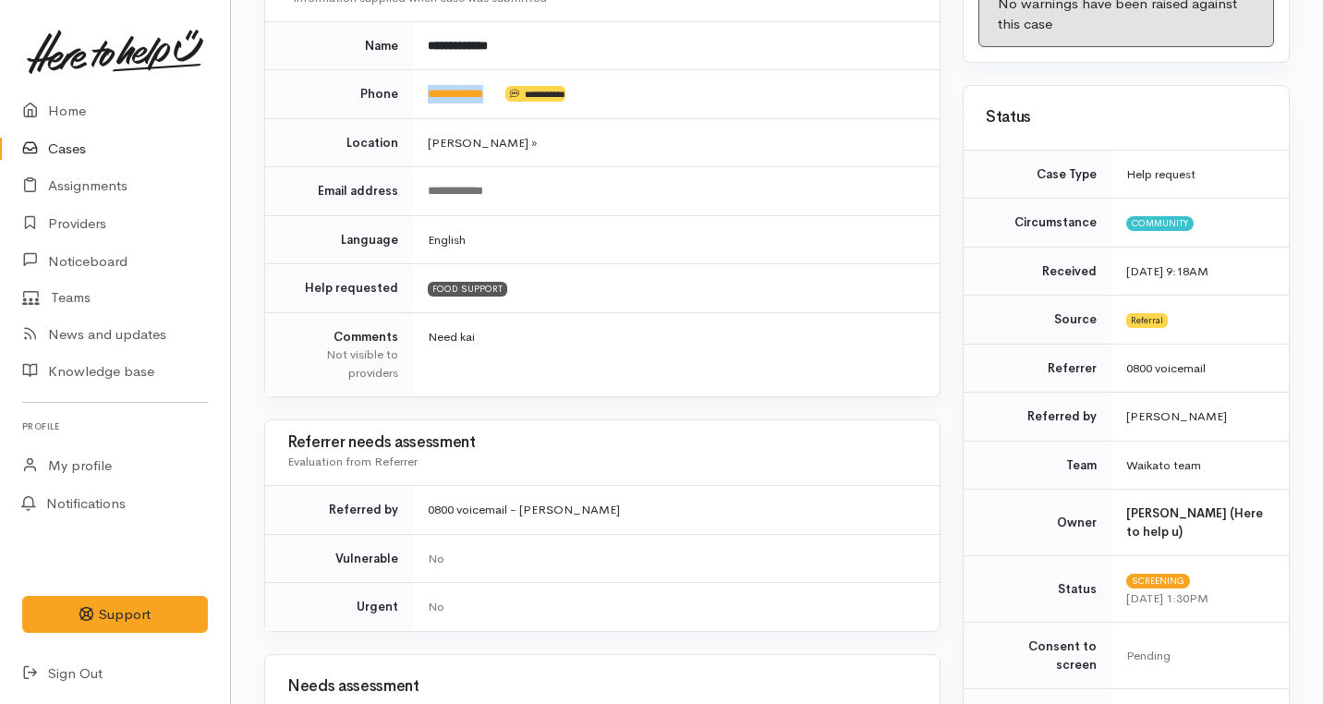
drag, startPoint x: 508, startPoint y: 89, endPoint x: 418, endPoint y: 91, distance: 90.6
click at [418, 91] on td "**********" at bounding box center [676, 94] width 527 height 49
copy td "**********"
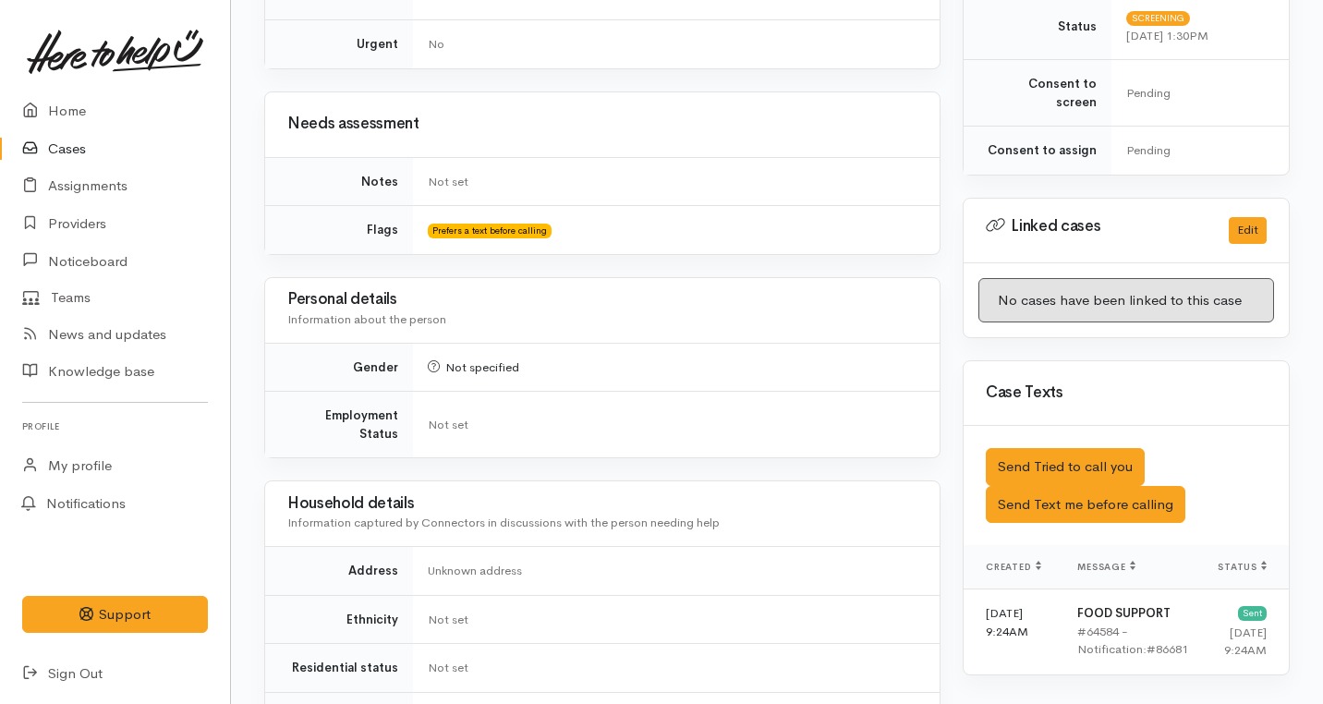
scroll to position [1330, 0]
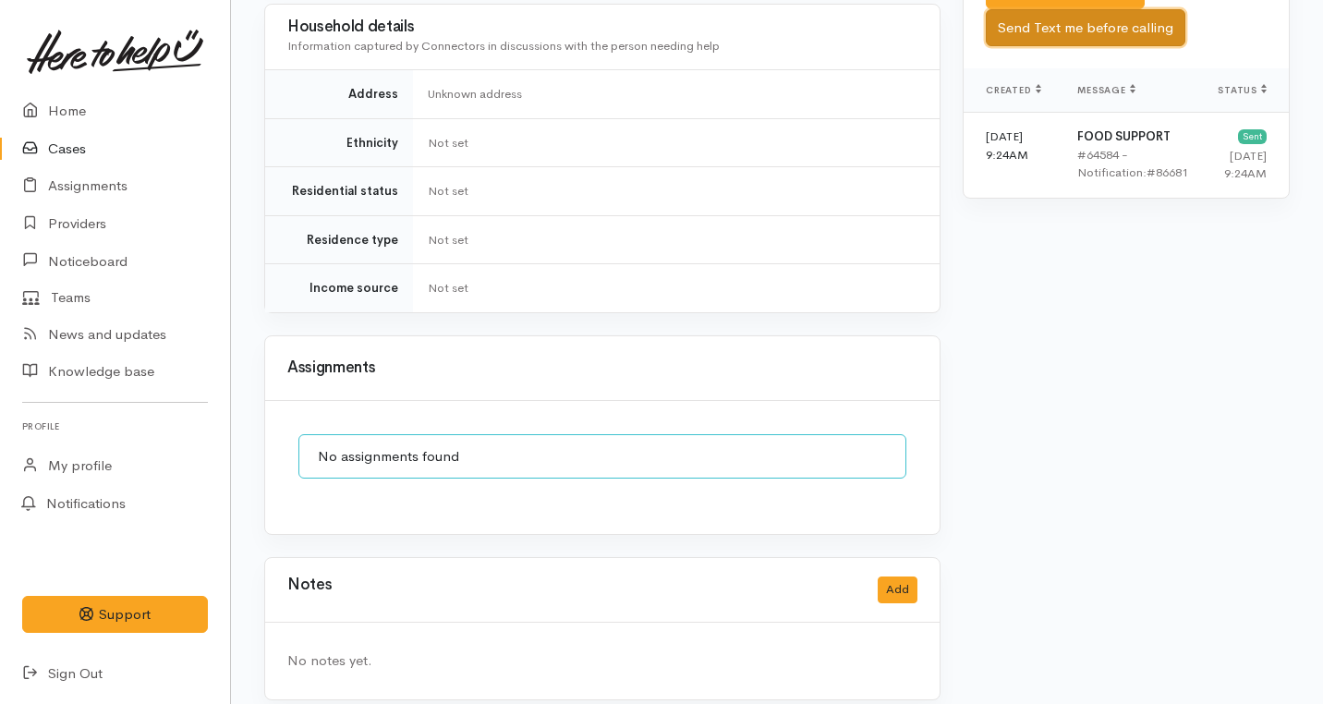
click at [1066, 16] on button "Send Text me before calling" at bounding box center [1086, 28] width 200 height 38
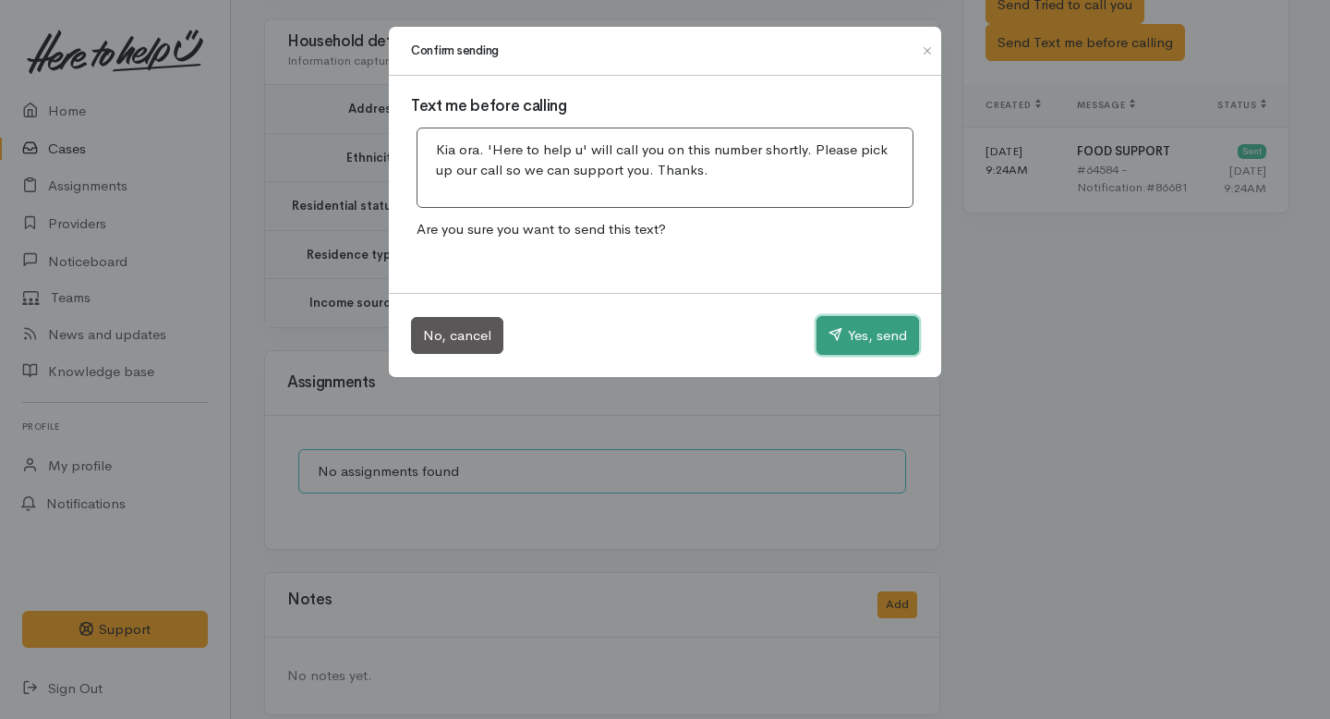
click at [872, 343] on button "Yes, send" at bounding box center [868, 335] width 103 height 39
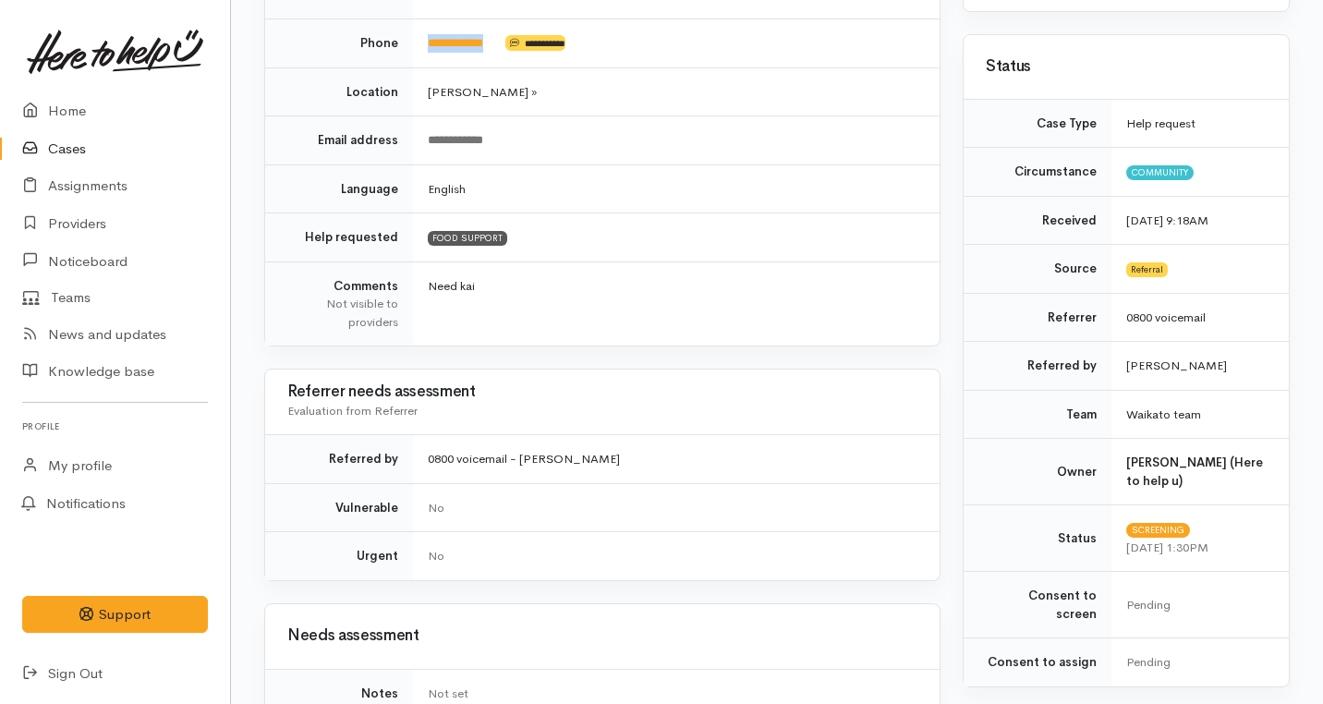
scroll to position [283, 0]
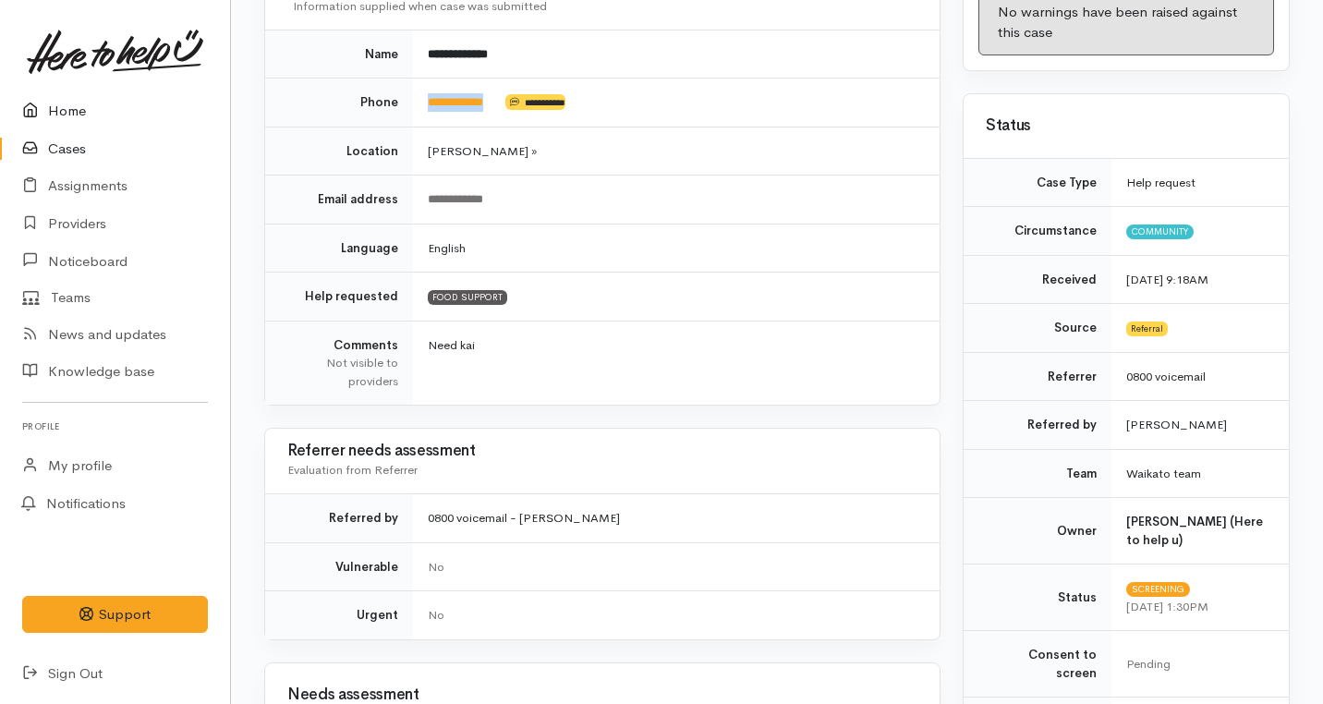
click at [76, 111] on link "Home" at bounding box center [115, 111] width 230 height 38
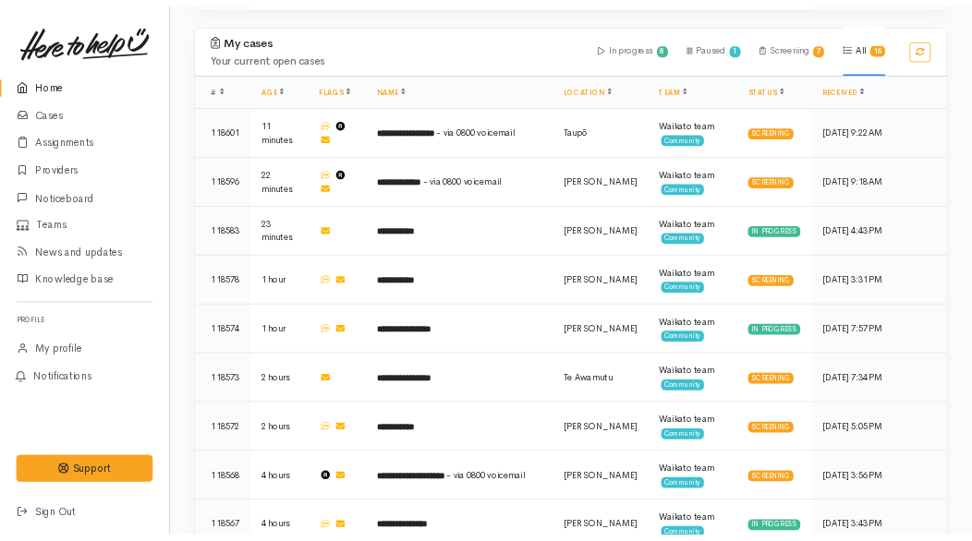
scroll to position [1789, 0]
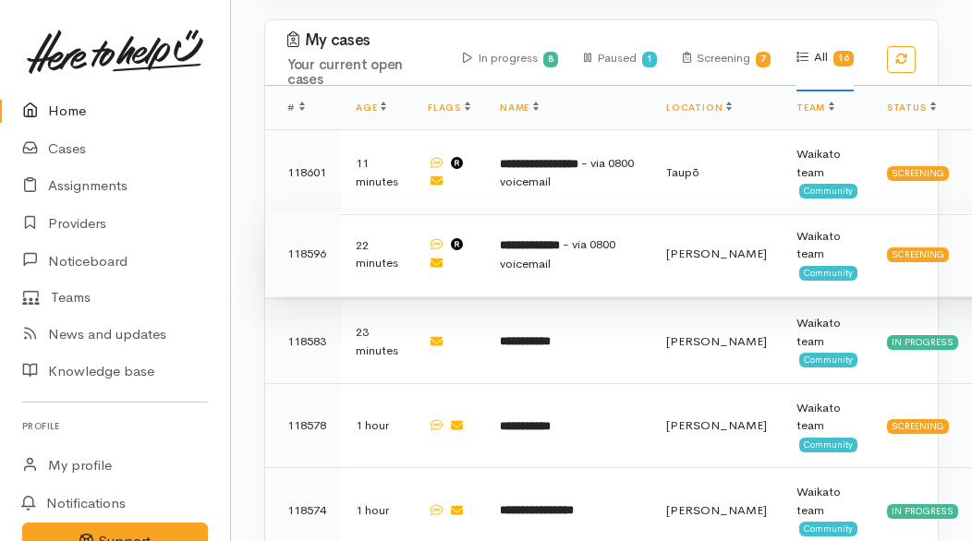
click at [405, 232] on td "22 minutes" at bounding box center [377, 254] width 72 height 85
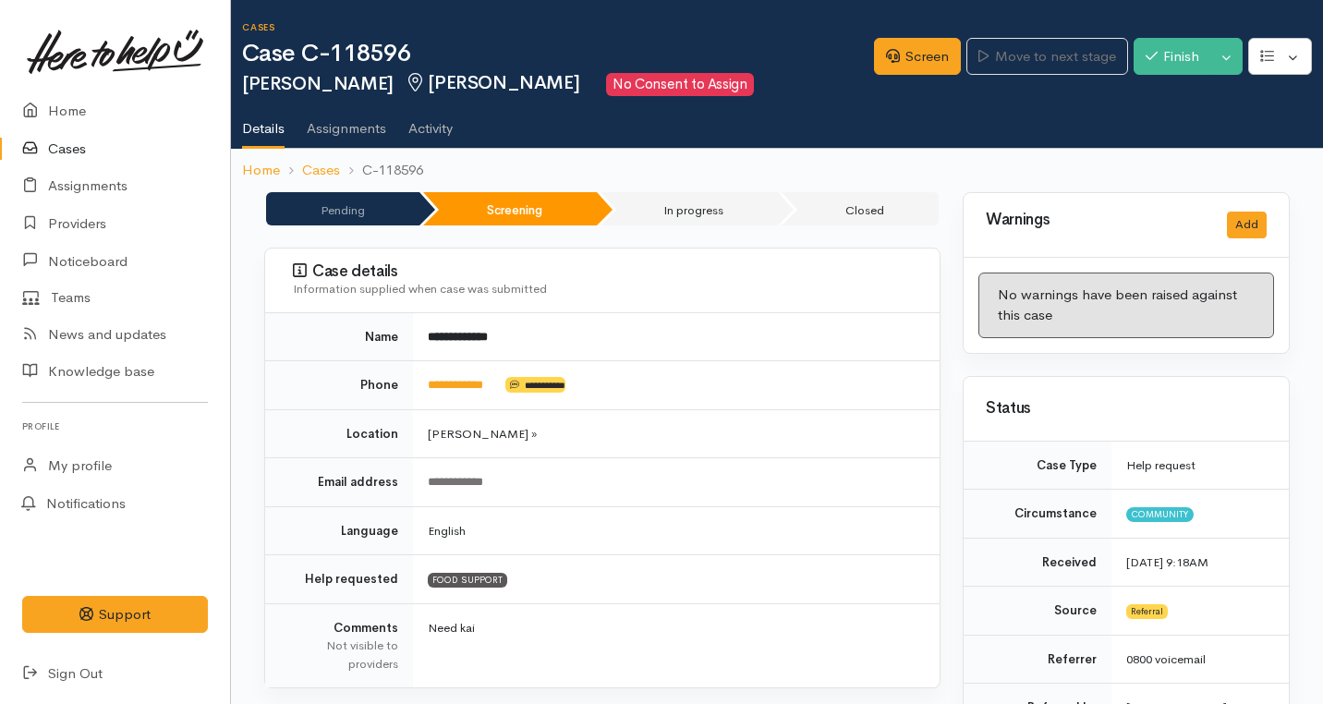
click at [910, 76] on div "Screen Move to next stage Finish Toggle Dropdown Pause" at bounding box center [1098, 59] width 449 height 63
click at [901, 58] on link "Screen" at bounding box center [917, 57] width 87 height 38
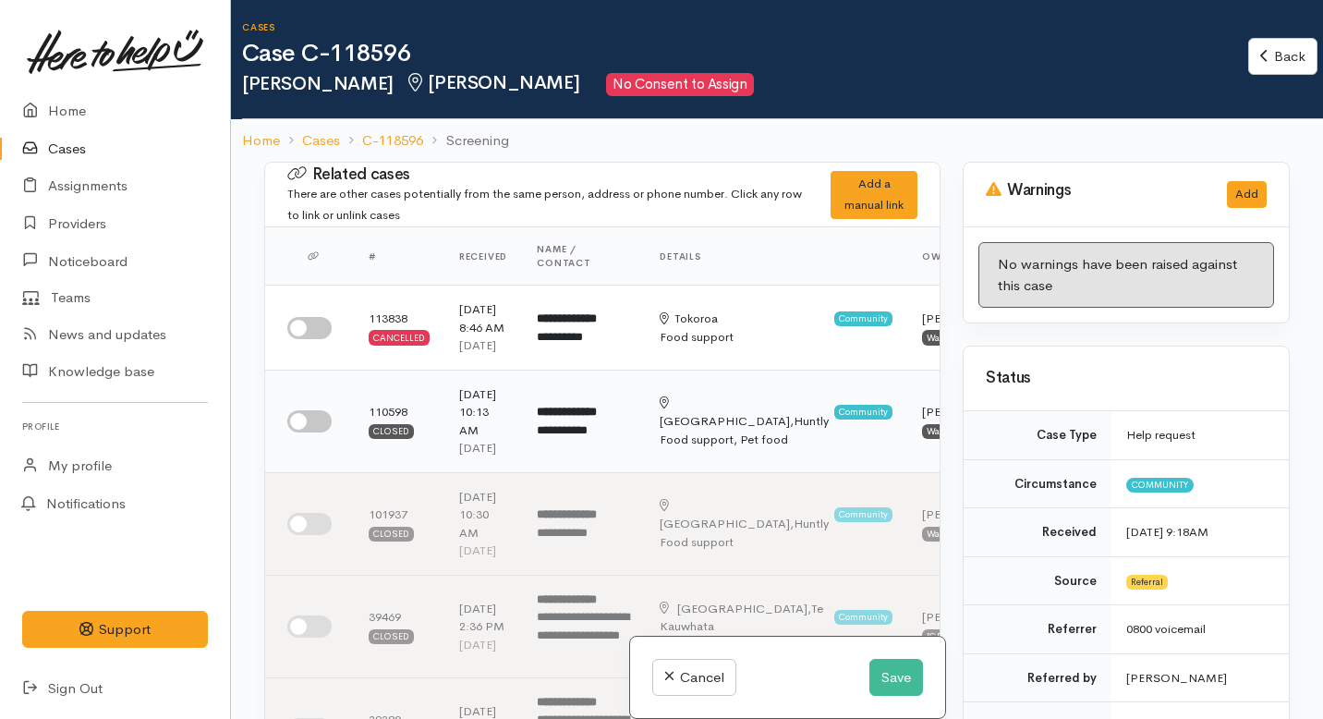
click at [326, 432] on input "checkbox" at bounding box center [309, 421] width 44 height 22
checkbox input "true"
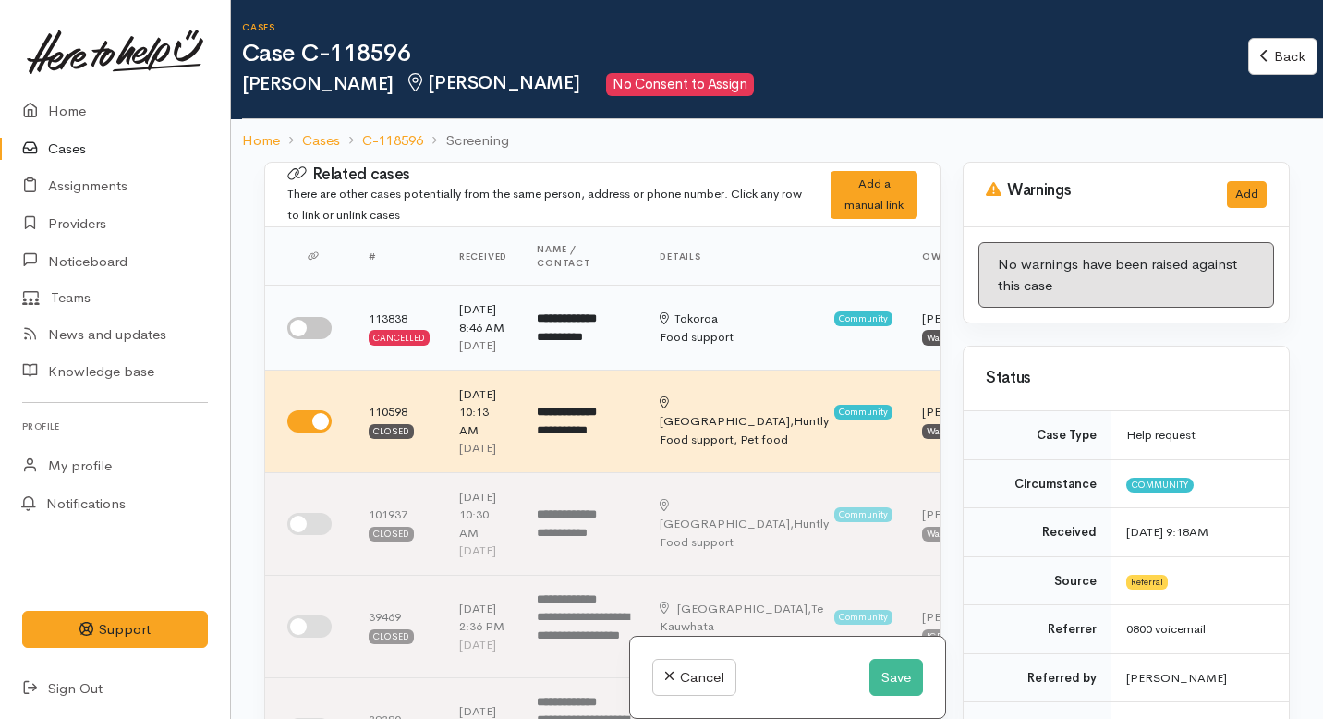
click at [305, 320] on input "checkbox" at bounding box center [309, 328] width 44 height 22
checkbox input "true"
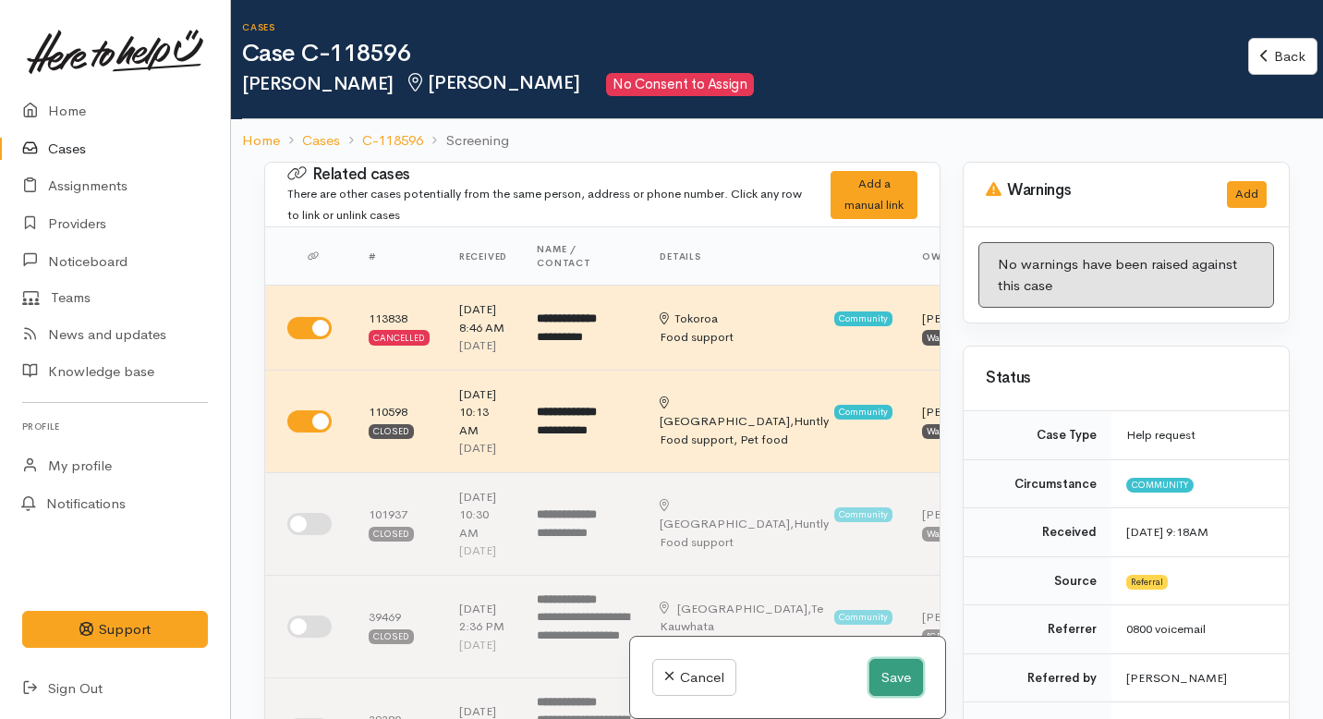
click at [901, 678] on button "Save" at bounding box center [896, 678] width 54 height 38
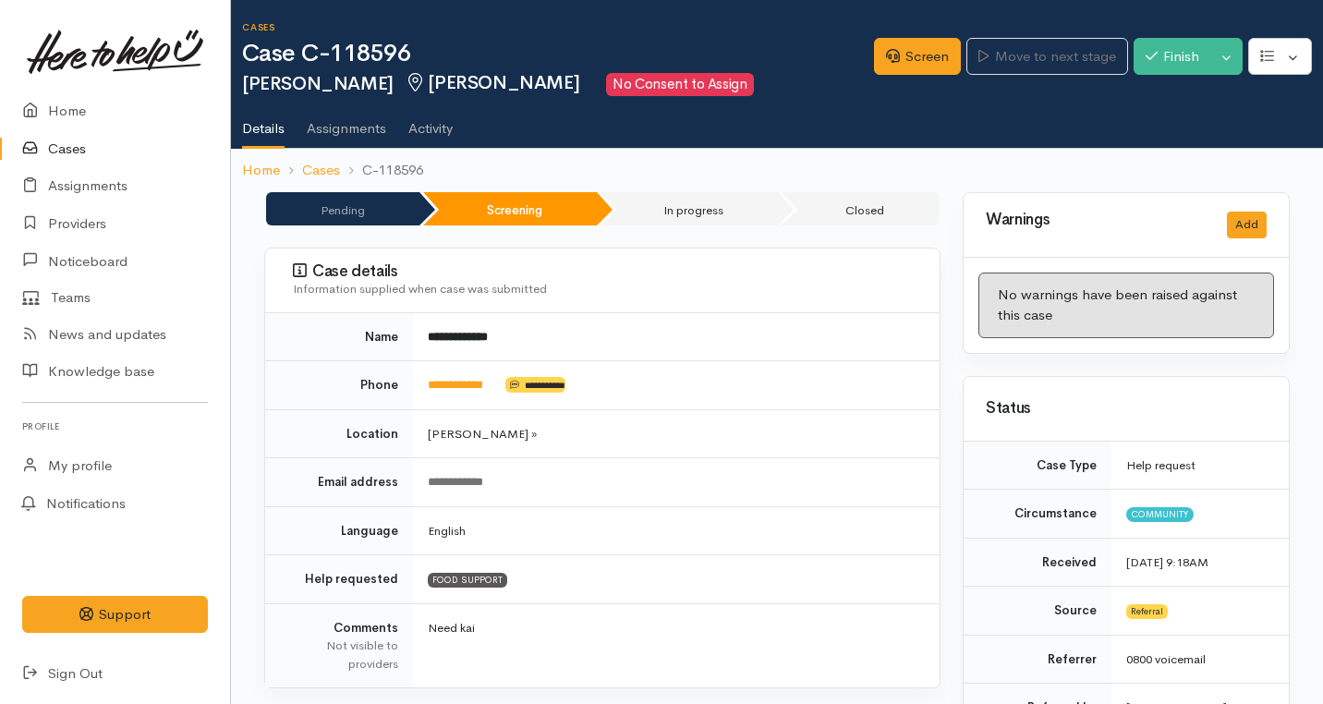
scroll to position [1330, 0]
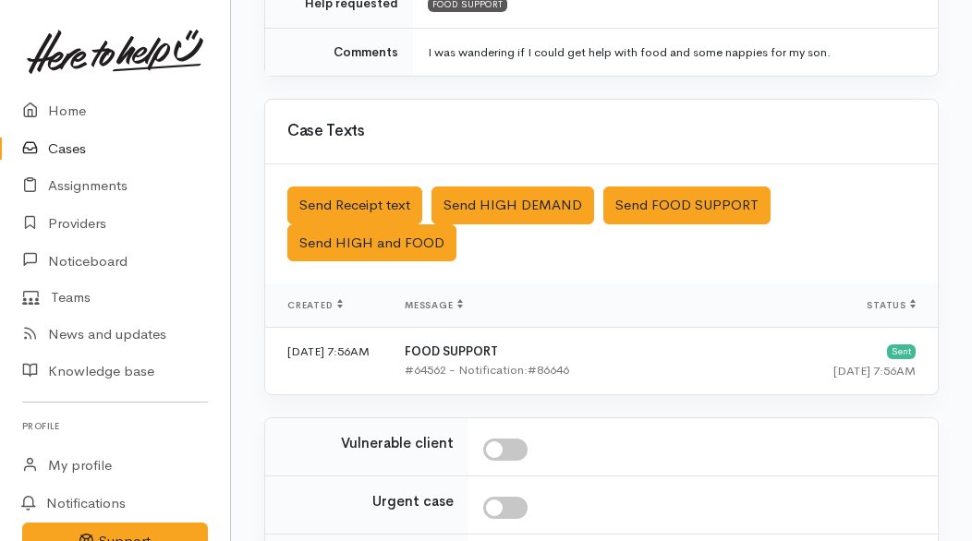
scroll to position [442, 0]
click at [70, 112] on link "Home" at bounding box center [115, 111] width 230 height 38
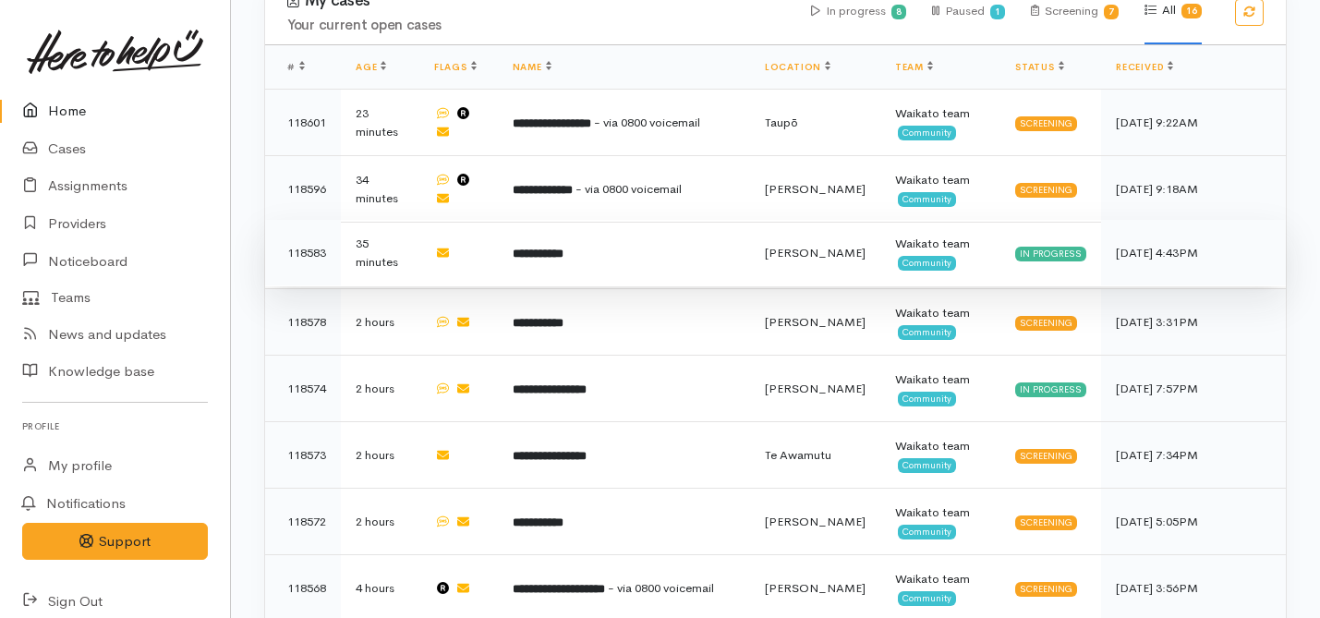
scroll to position [1179, 0]
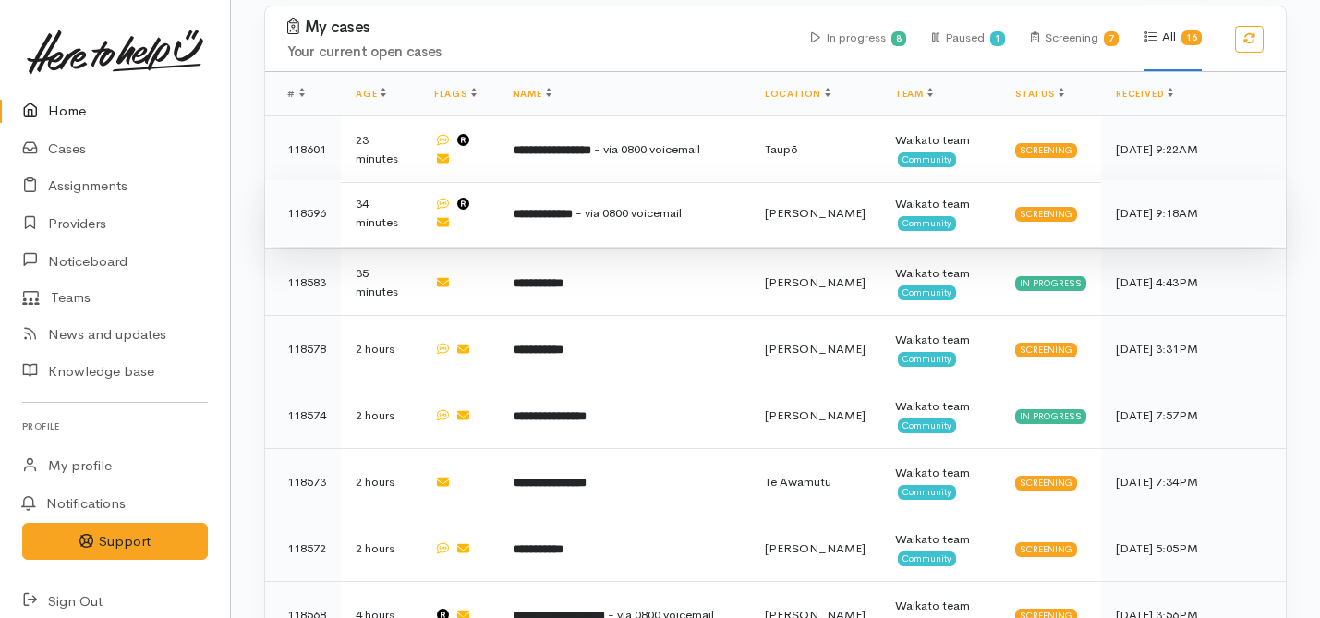
click at [651, 180] on td "**********" at bounding box center [624, 213] width 252 height 67
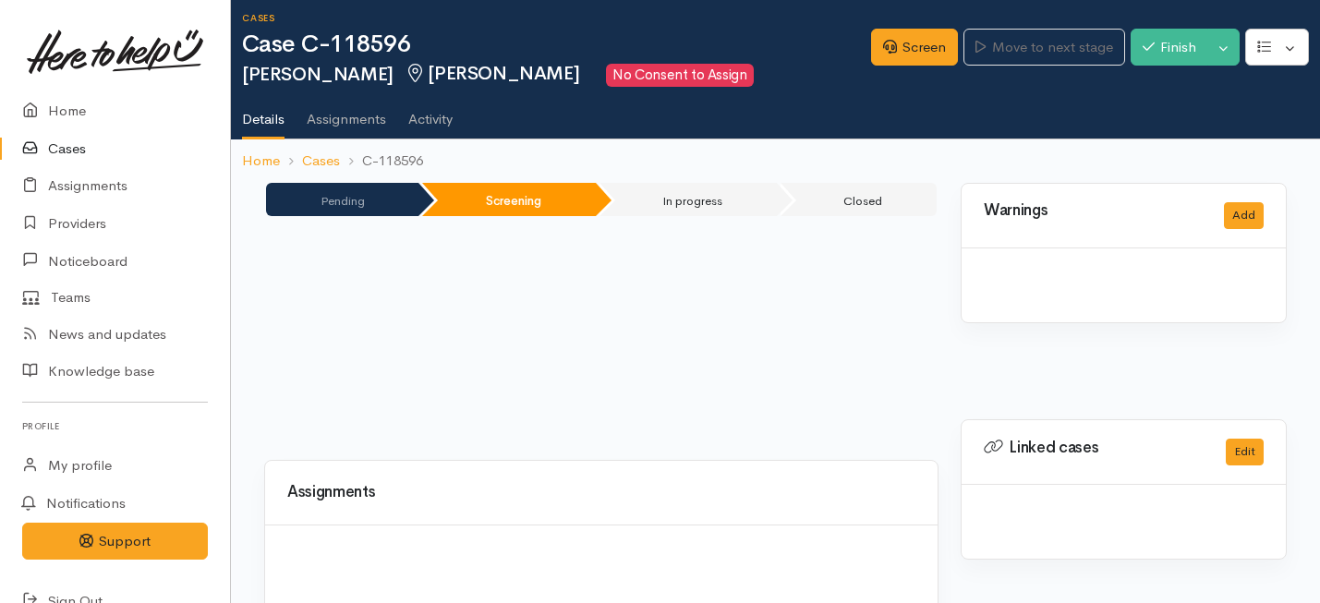
scroll to position [10, 0]
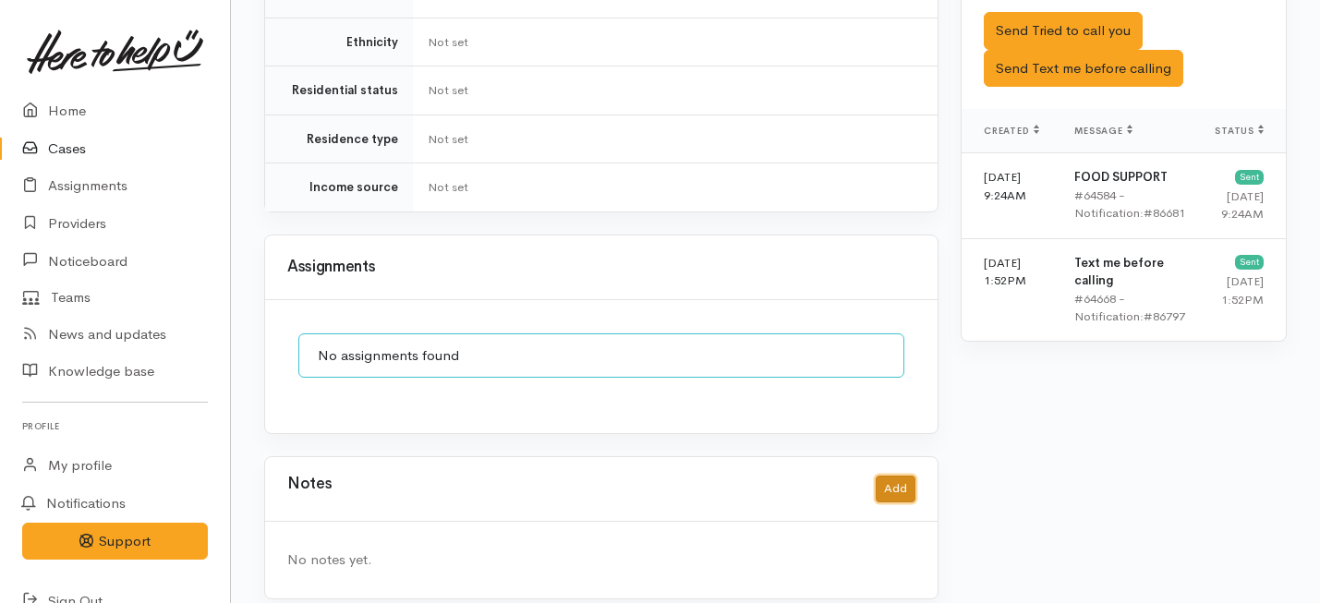
click at [890, 476] on button "Add" at bounding box center [896, 489] width 40 height 27
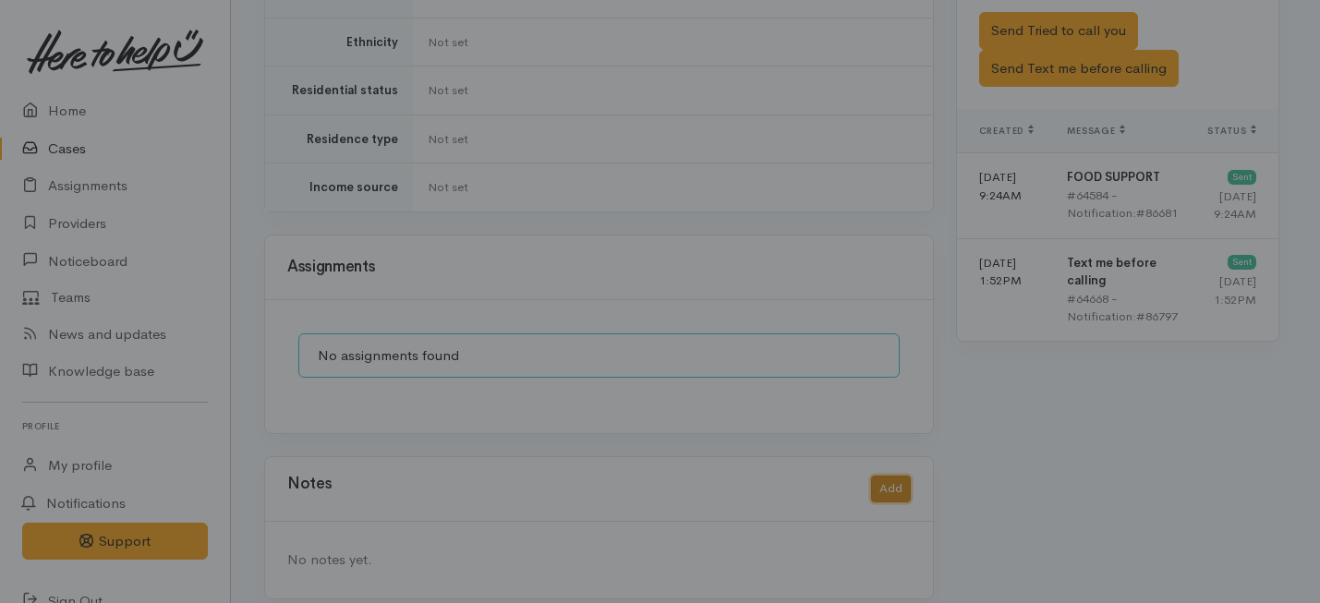
scroll to position [1416, 0]
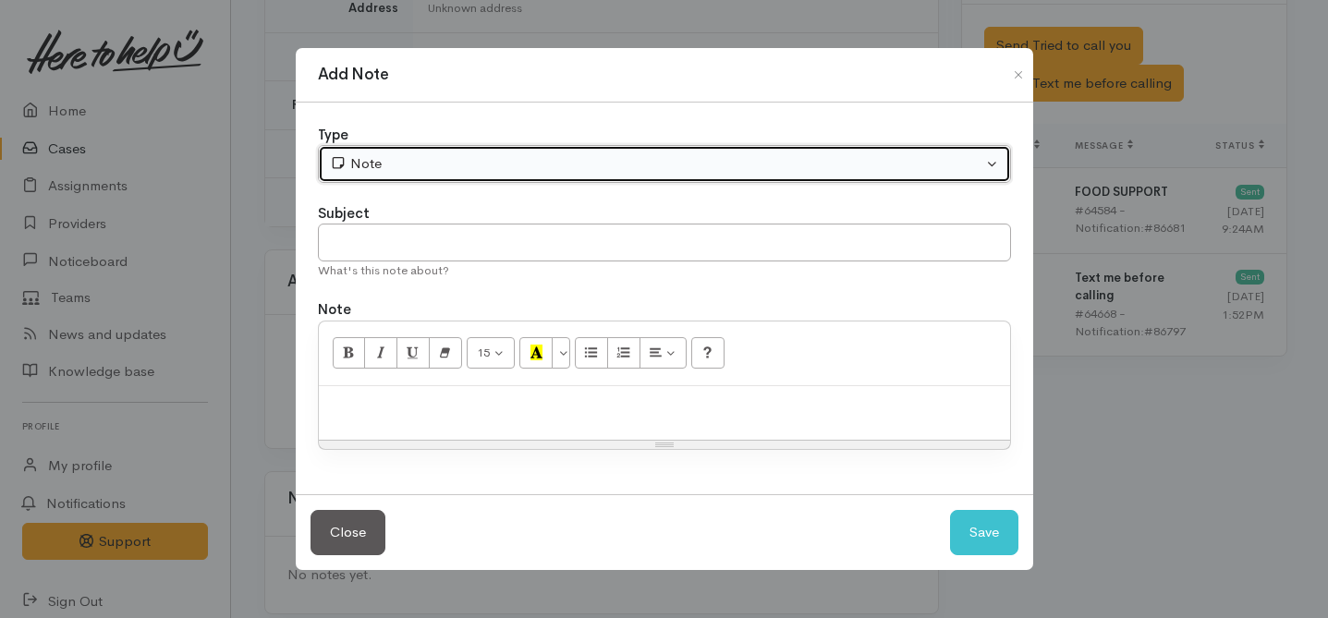
click at [634, 146] on button "Note" at bounding box center [664, 164] width 693 height 38
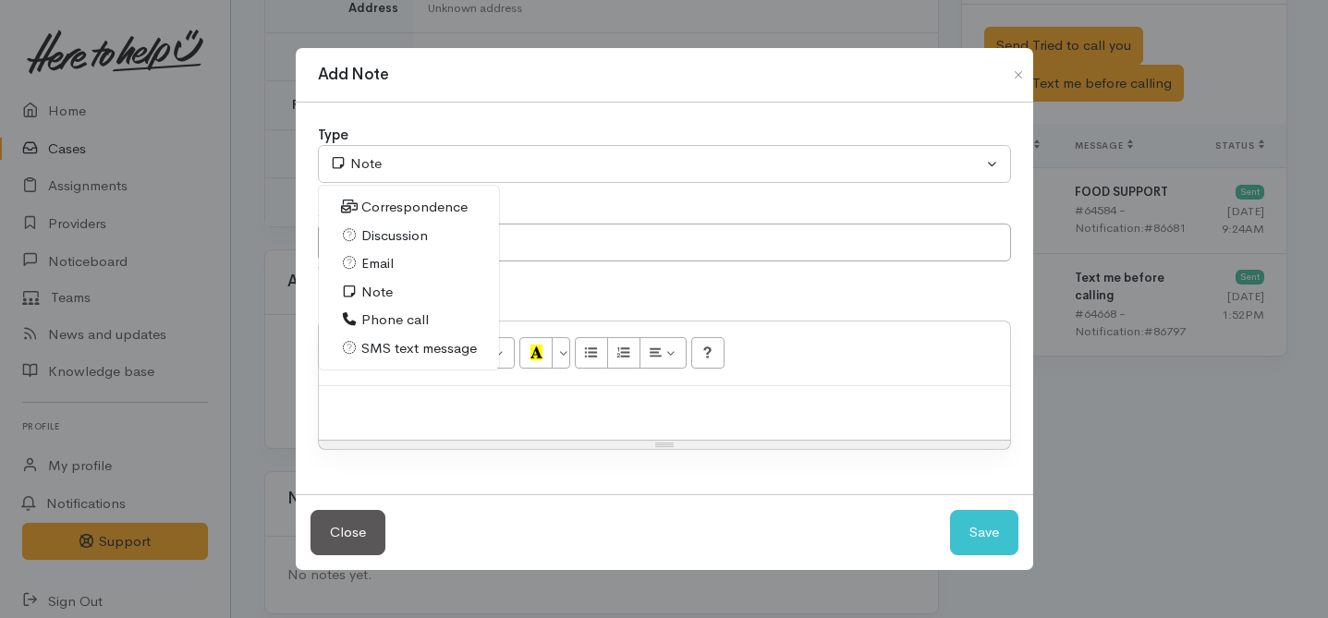
click at [374, 321] on span "Phone call" at bounding box center [394, 320] width 67 height 21
select select "3"
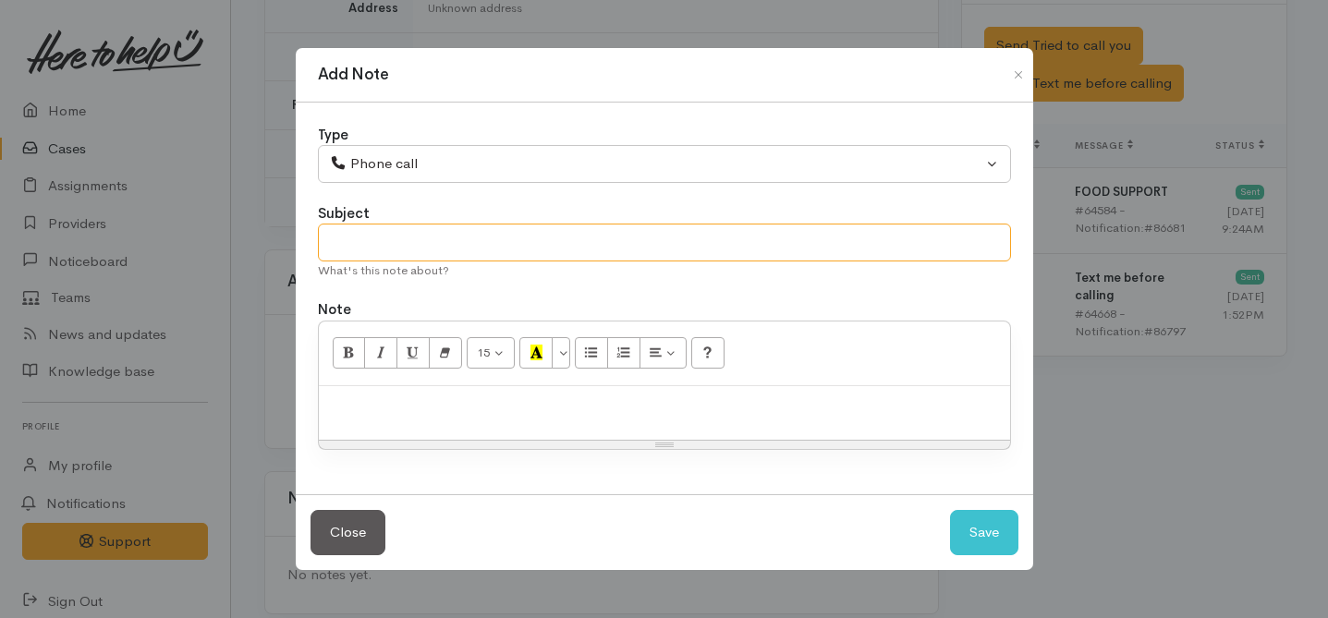
click at [400, 260] on input "text" at bounding box center [664, 243] width 693 height 38
type input "Case paused"
click at [399, 400] on p at bounding box center [664, 405] width 673 height 21
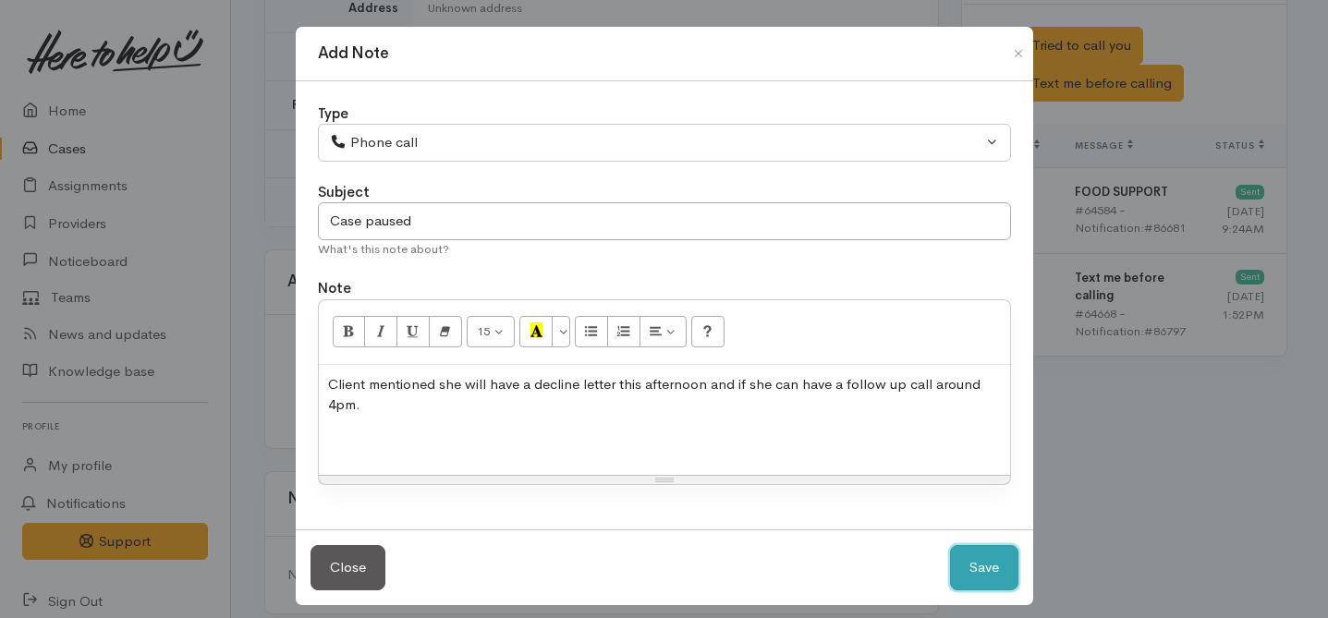
click at [991, 573] on button "Save" at bounding box center [984, 567] width 68 height 45
select select "1"
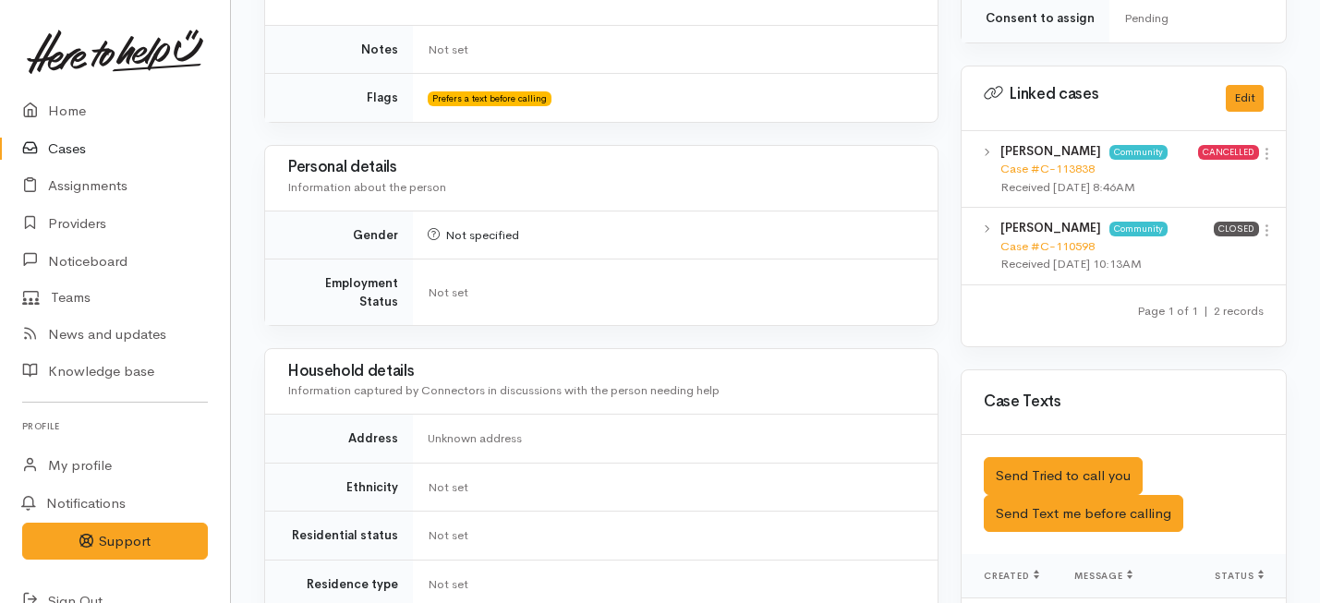
scroll to position [1153, 0]
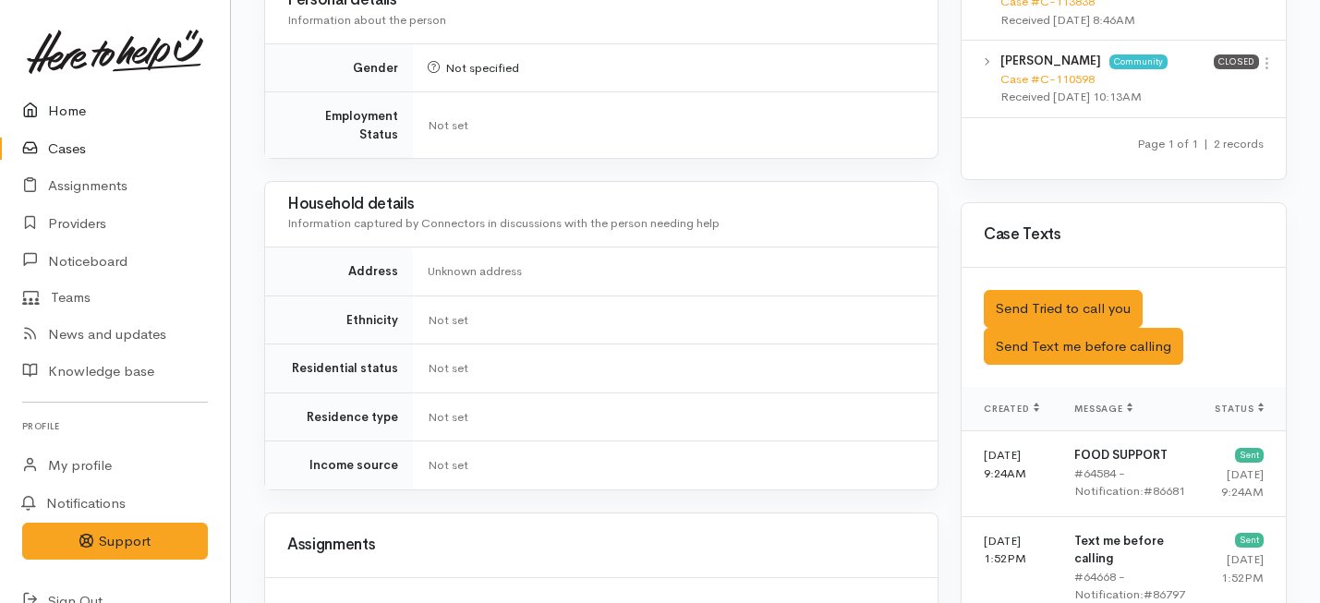
click at [66, 117] on link "Home" at bounding box center [115, 111] width 230 height 38
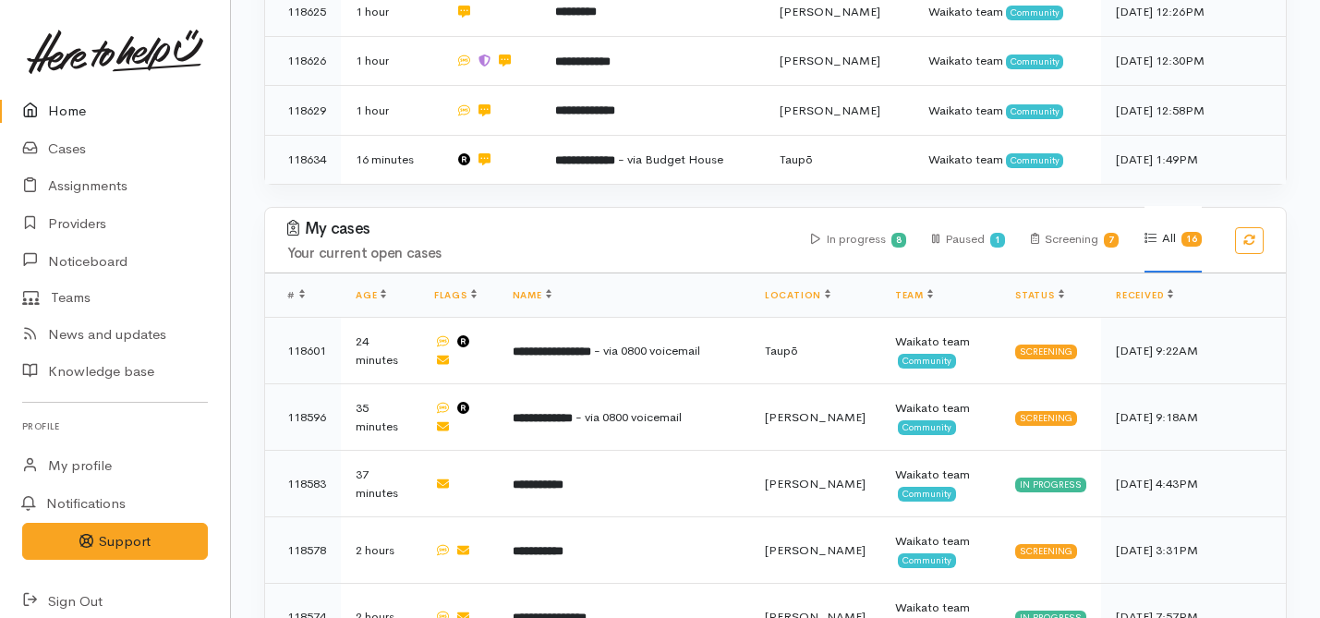
scroll to position [947, 0]
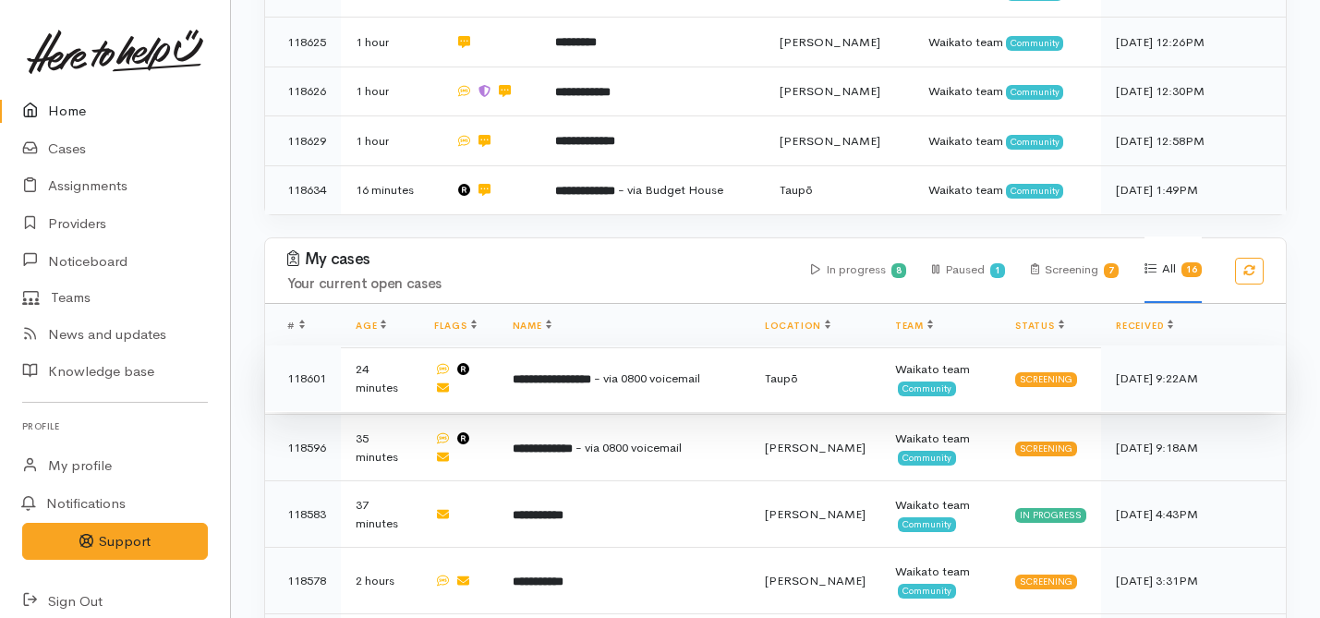
click at [570, 346] on td "**********" at bounding box center [624, 379] width 252 height 67
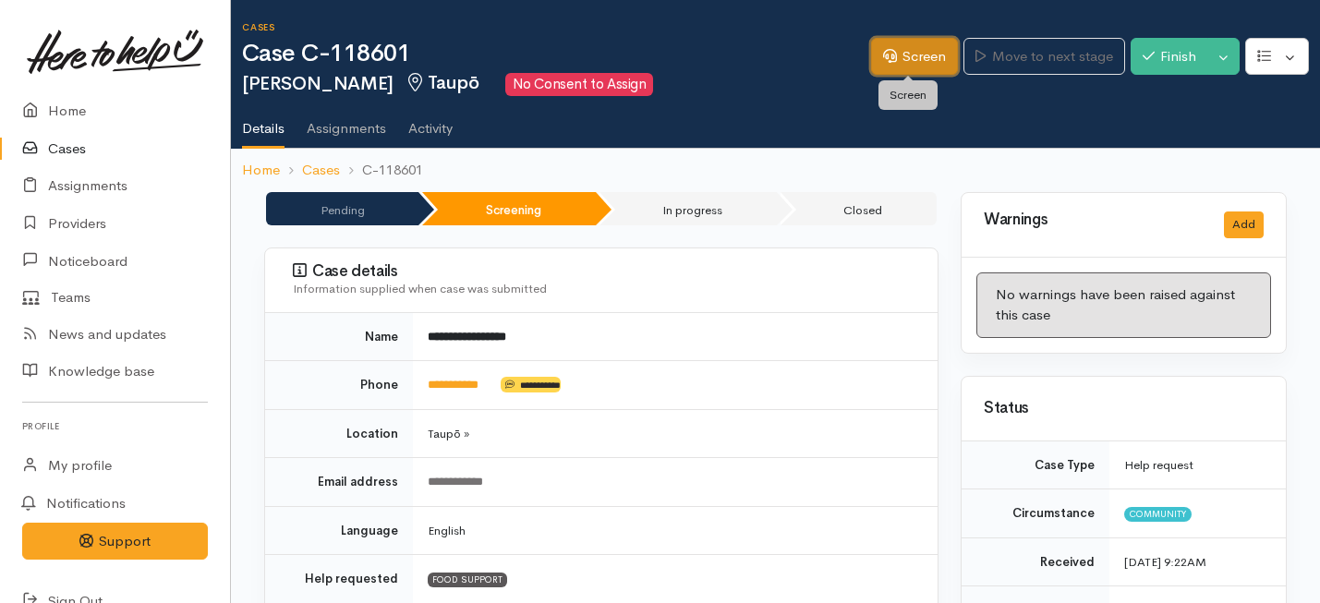
click at [909, 61] on link "Screen" at bounding box center [914, 57] width 87 height 38
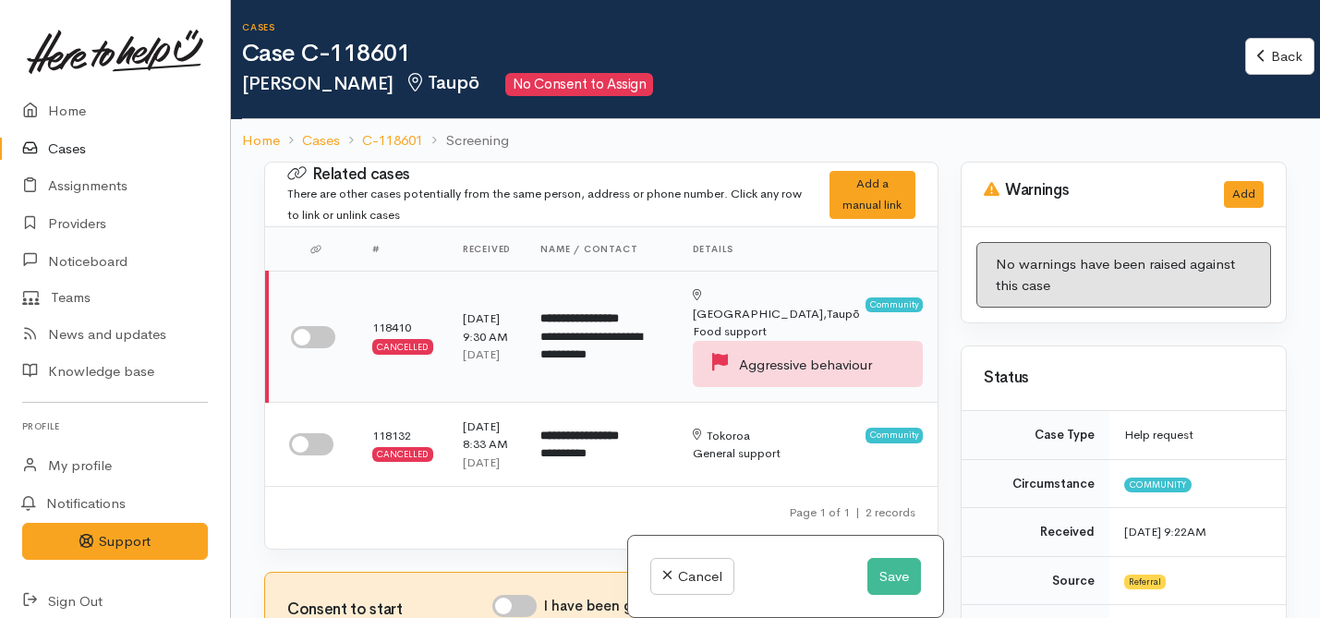
click at [298, 340] on input "checkbox" at bounding box center [313, 337] width 44 height 22
checkbox input "true"
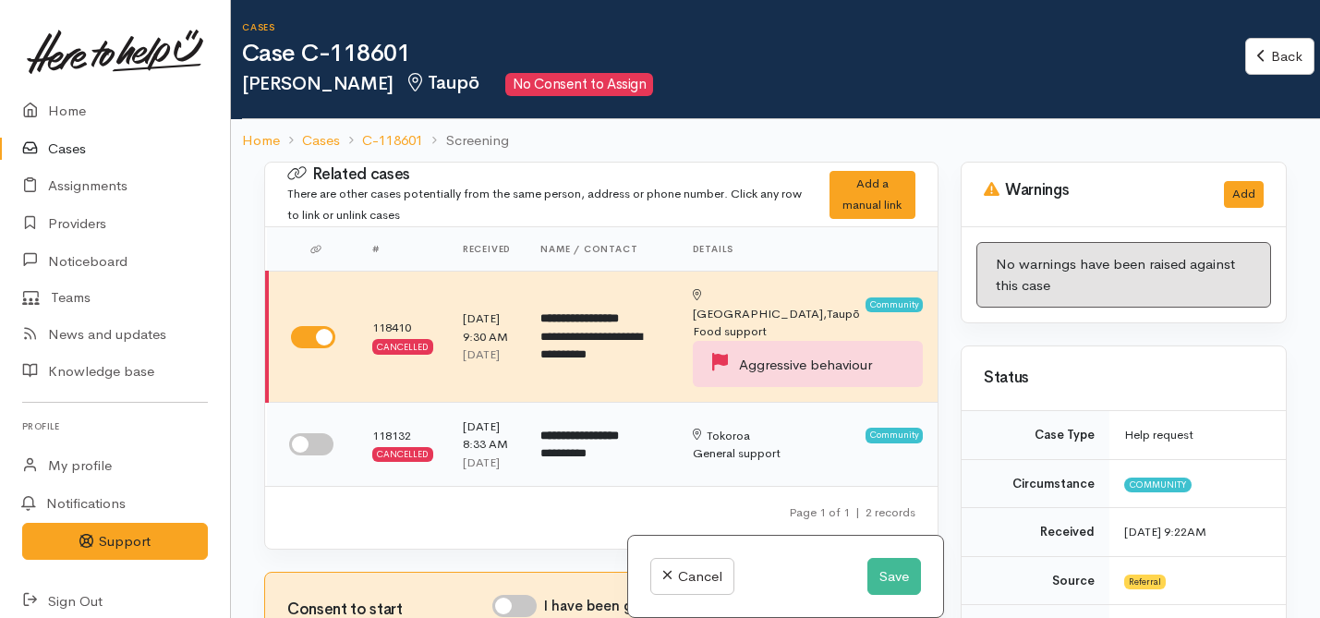
click at [308, 447] on input "checkbox" at bounding box center [311, 444] width 44 height 22
checkbox input "true"
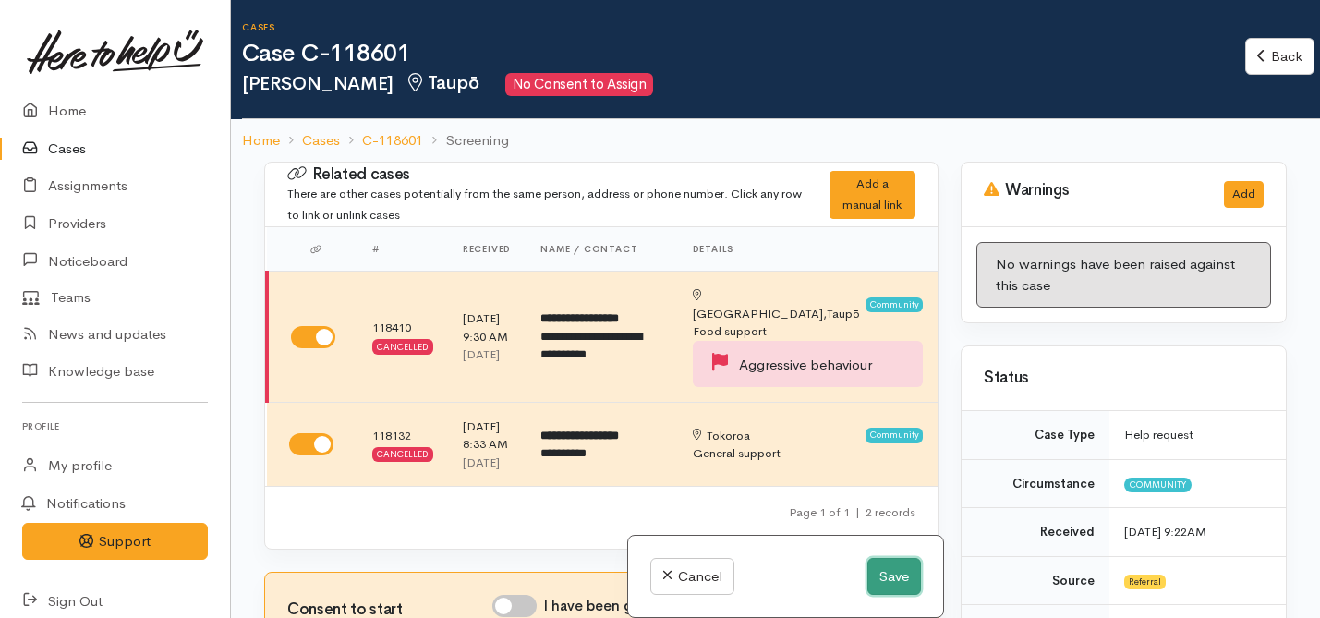
click at [890, 575] on button "Save" at bounding box center [895, 577] width 54 height 38
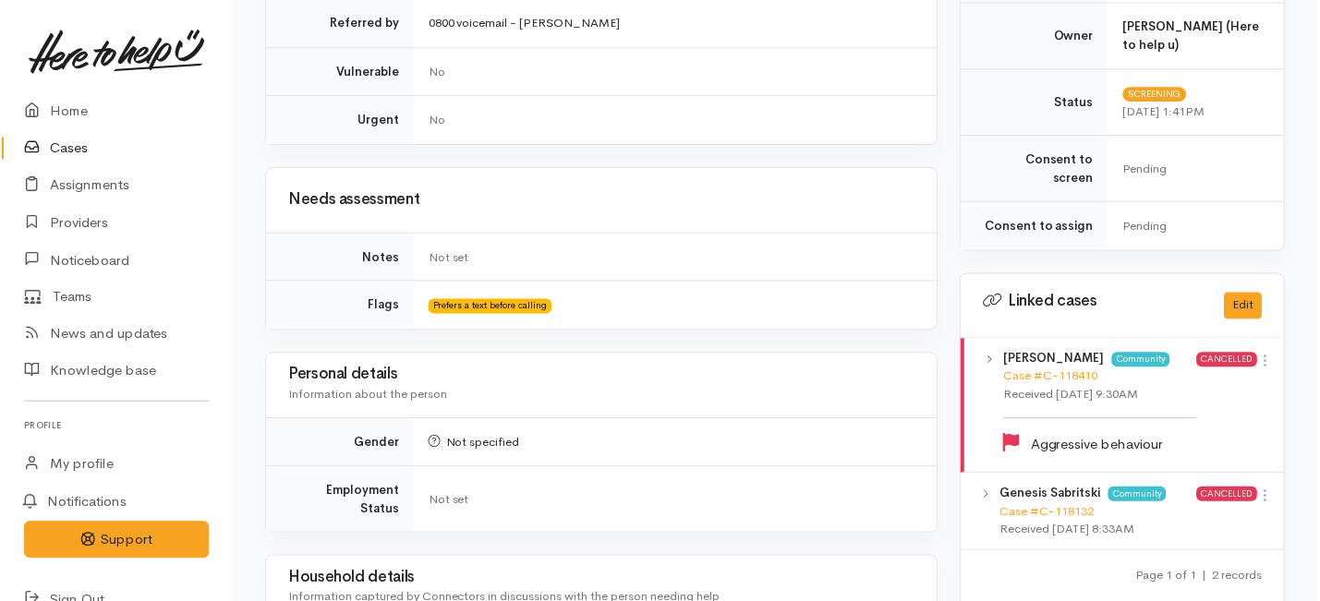
scroll to position [809, 0]
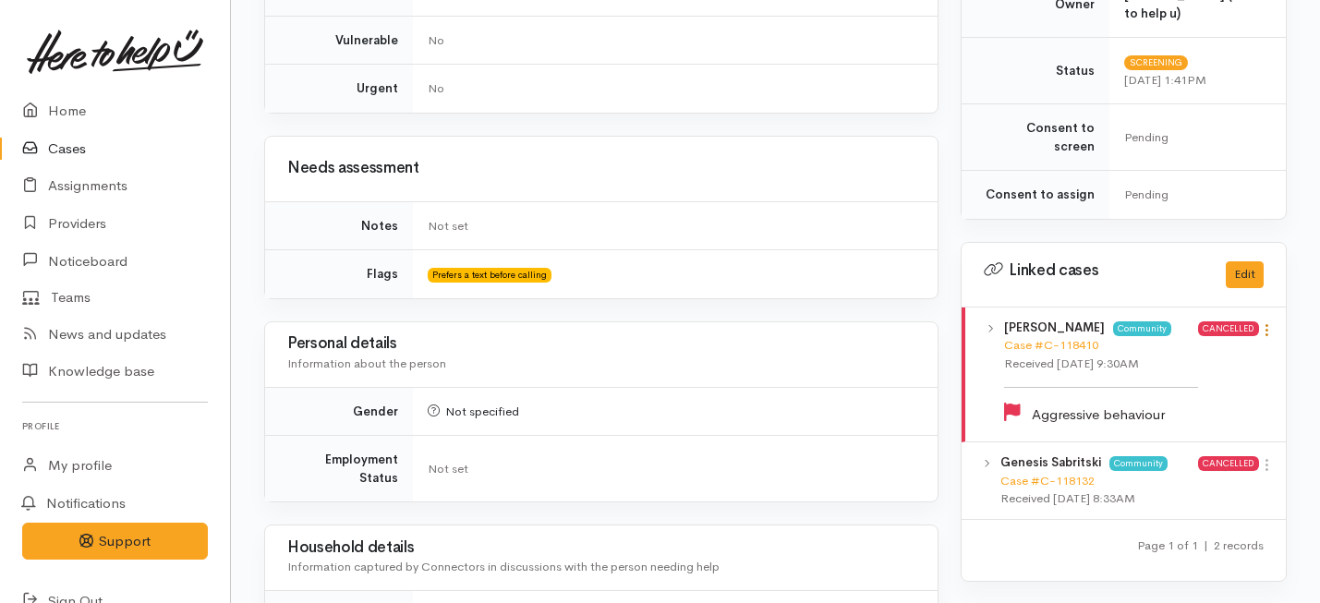
click at [1266, 322] on icon at bounding box center [1267, 330] width 16 height 16
click at [1182, 358] on link "View case" at bounding box center [1201, 366] width 146 height 29
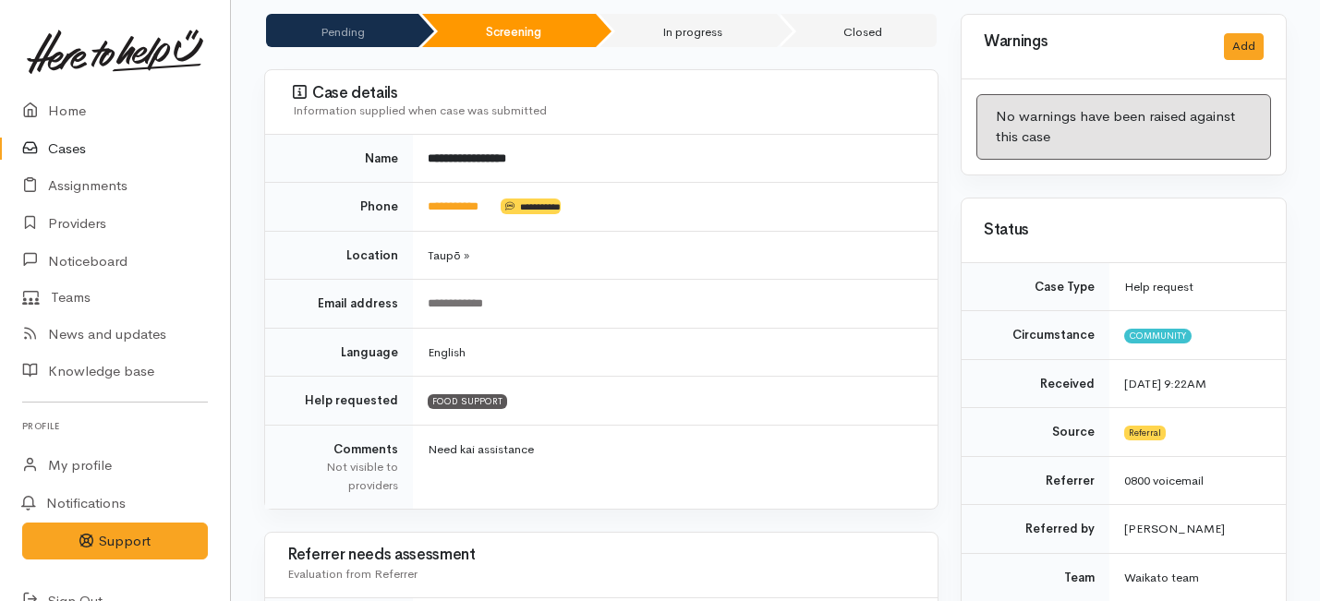
scroll to position [0, 0]
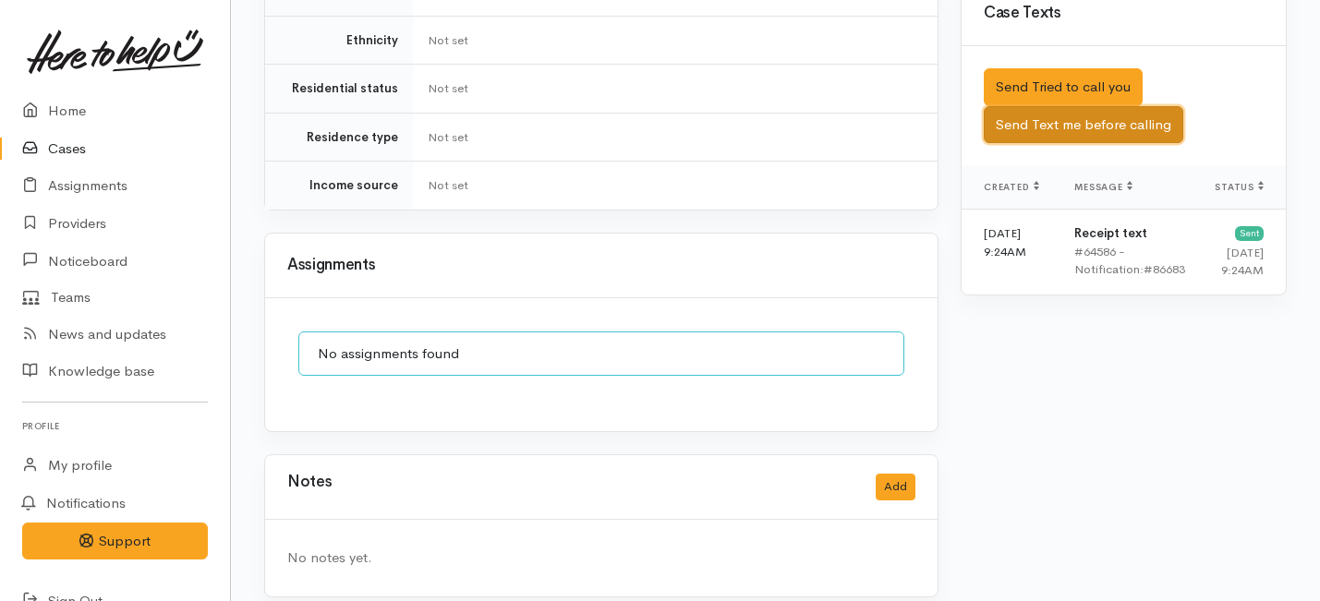
click at [1090, 113] on button "Send Text me before calling" at bounding box center [1084, 125] width 200 height 38
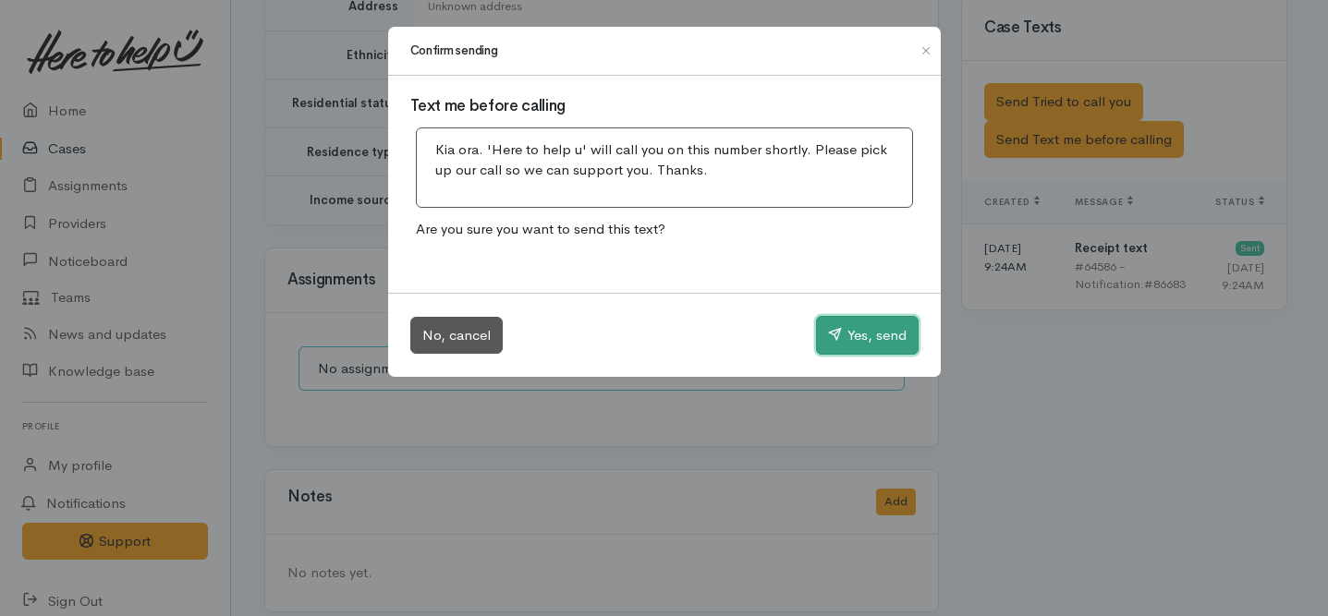
click at [837, 333] on icon "button" at bounding box center [835, 334] width 14 height 14
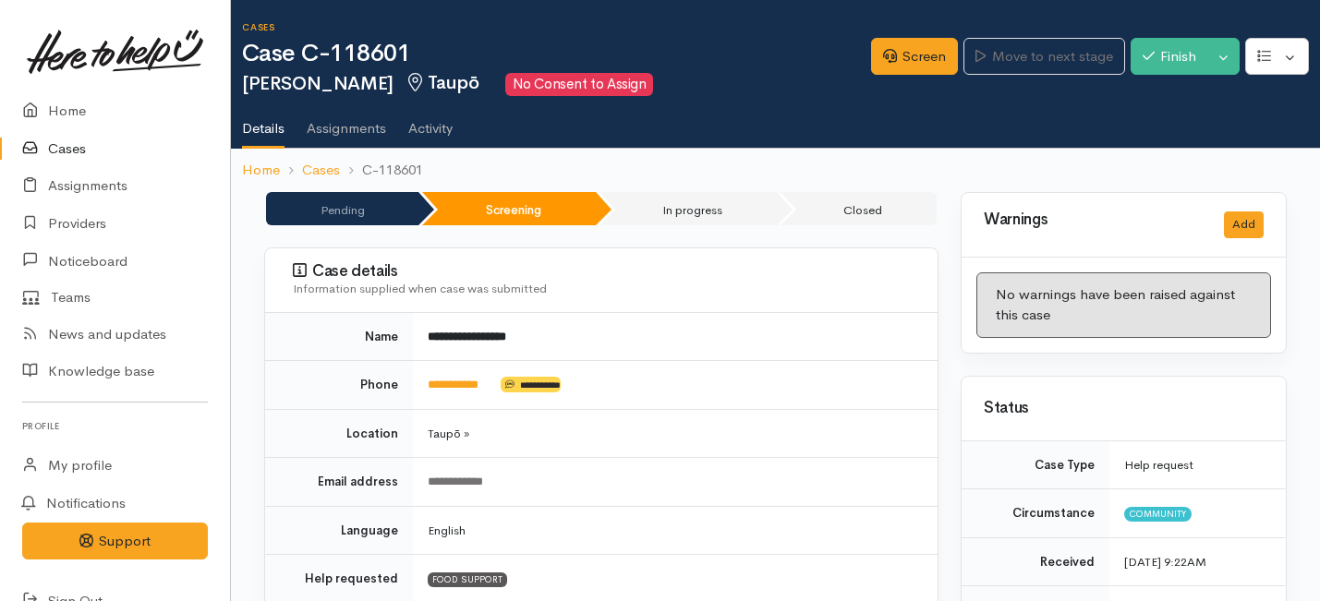
scroll to position [167, 0]
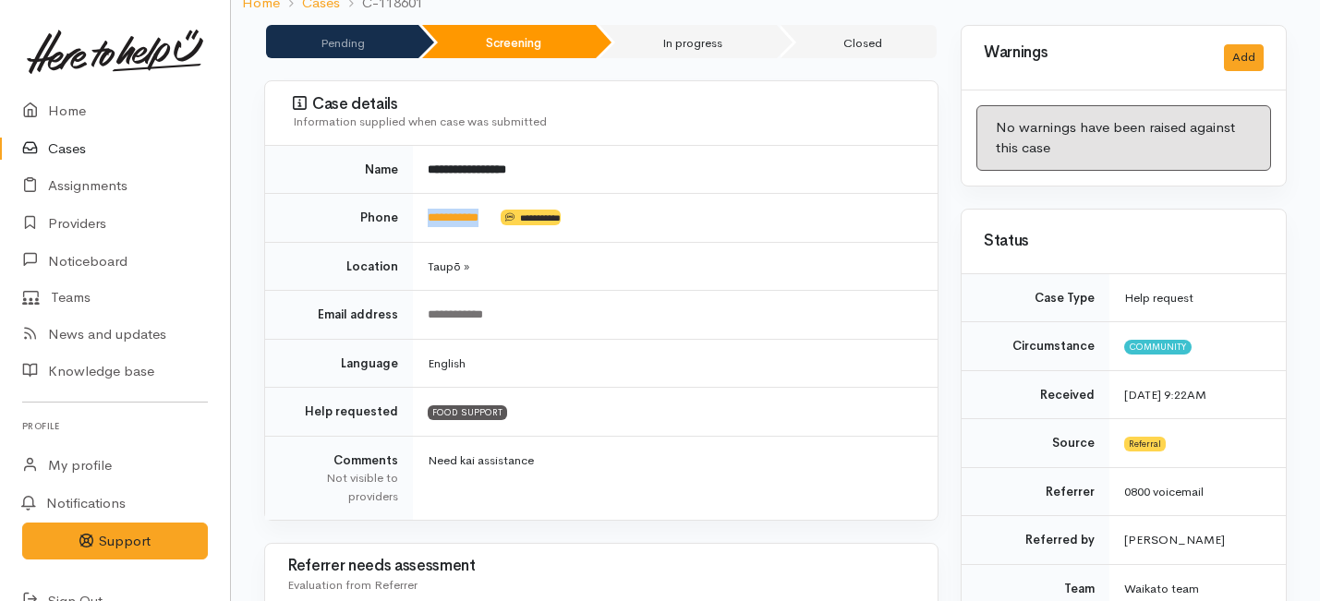
drag, startPoint x: 500, startPoint y: 218, endPoint x: 418, endPoint y: 216, distance: 82.2
click at [418, 216] on td "**********" at bounding box center [675, 218] width 525 height 49
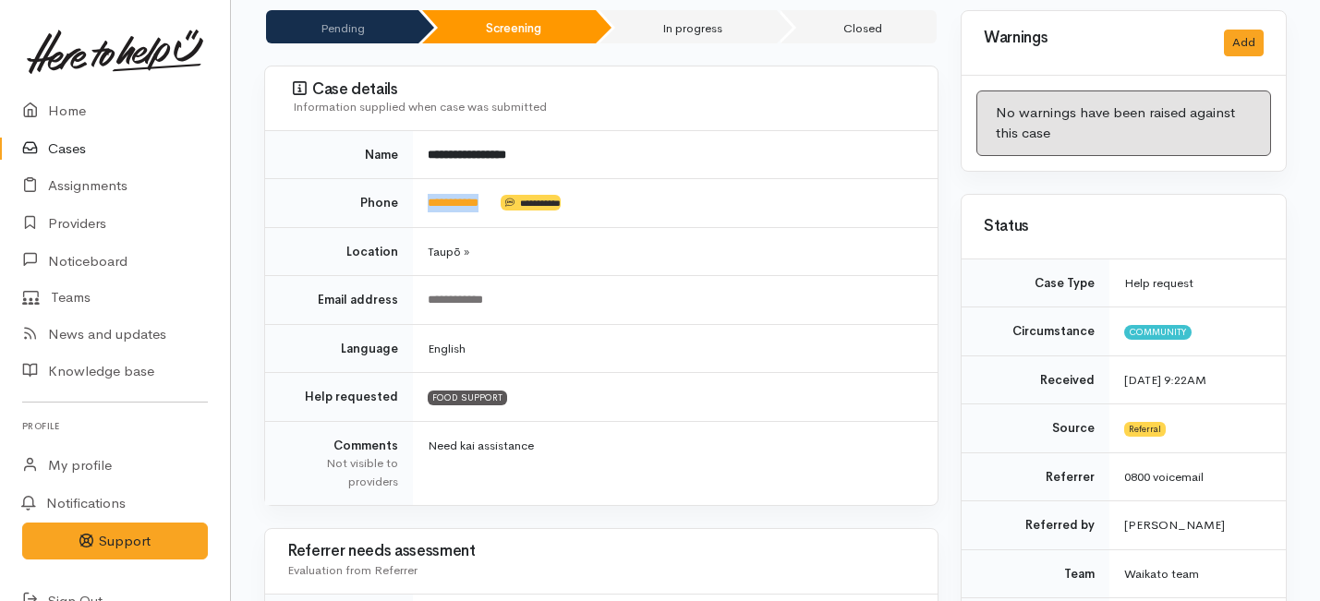
scroll to position [0, 0]
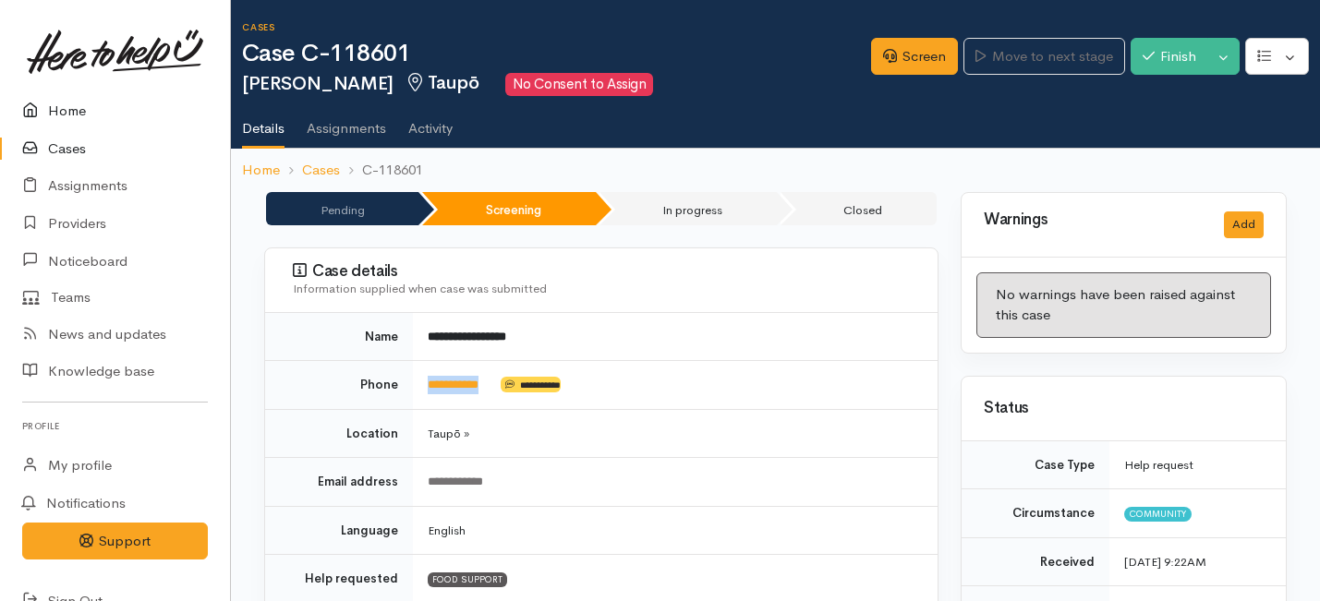
click at [60, 109] on link "Home" at bounding box center [115, 111] width 230 height 38
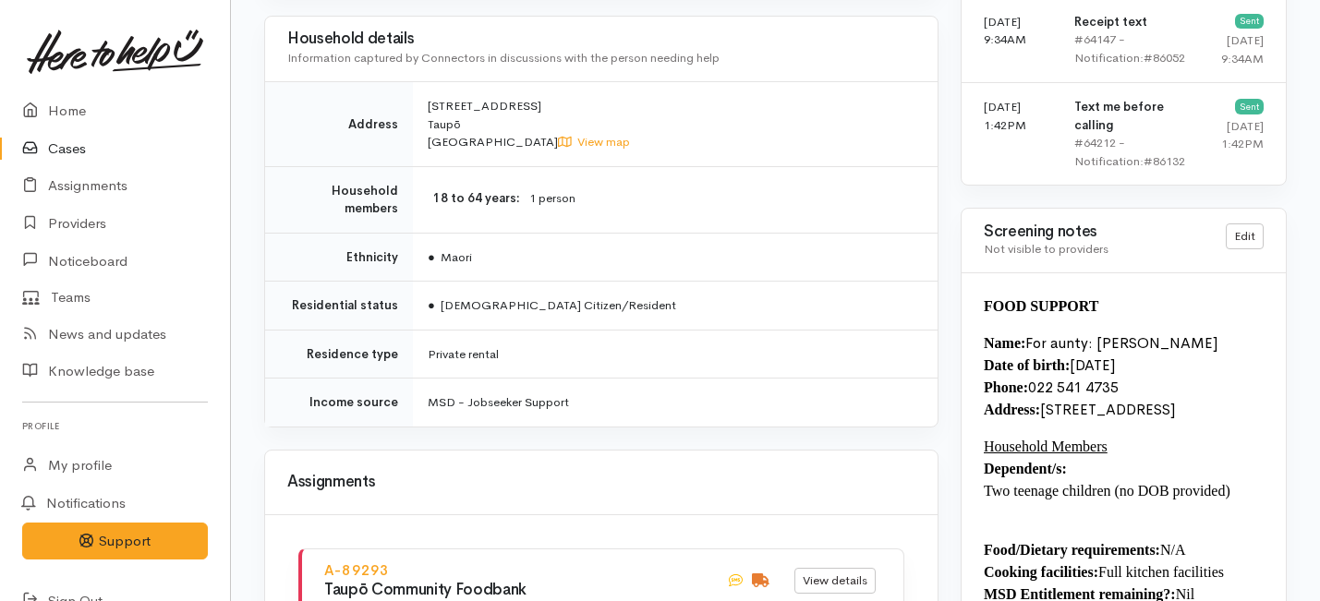
scroll to position [1075, 0]
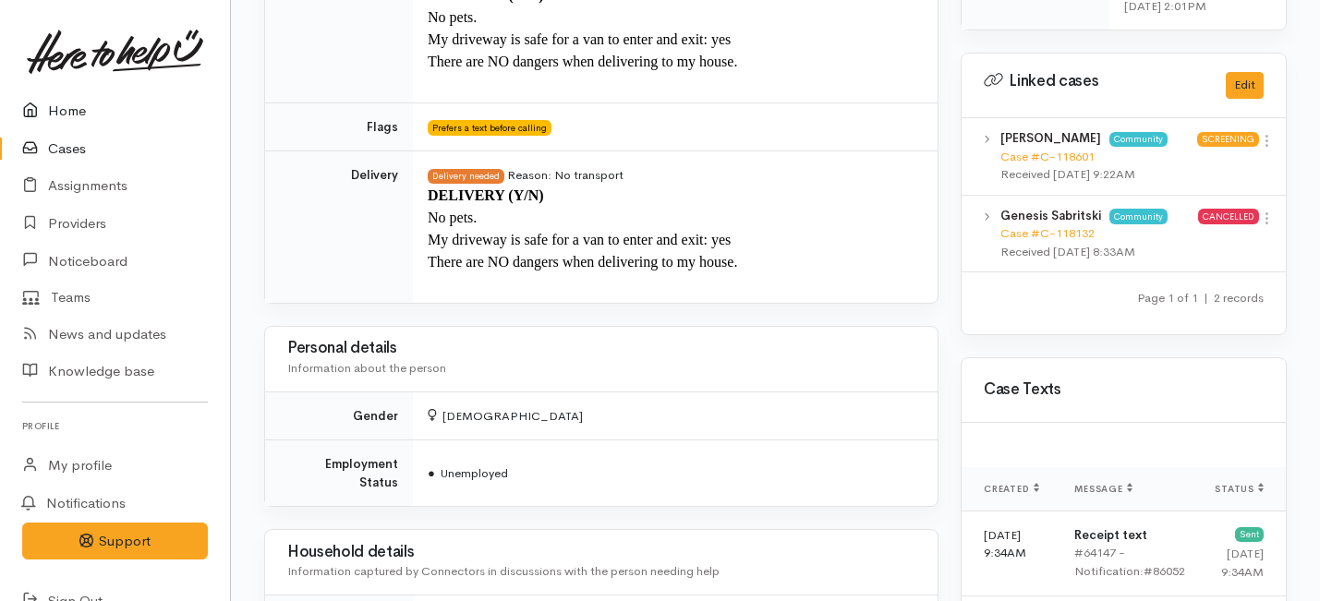
click at [65, 115] on link "Home" at bounding box center [115, 111] width 230 height 38
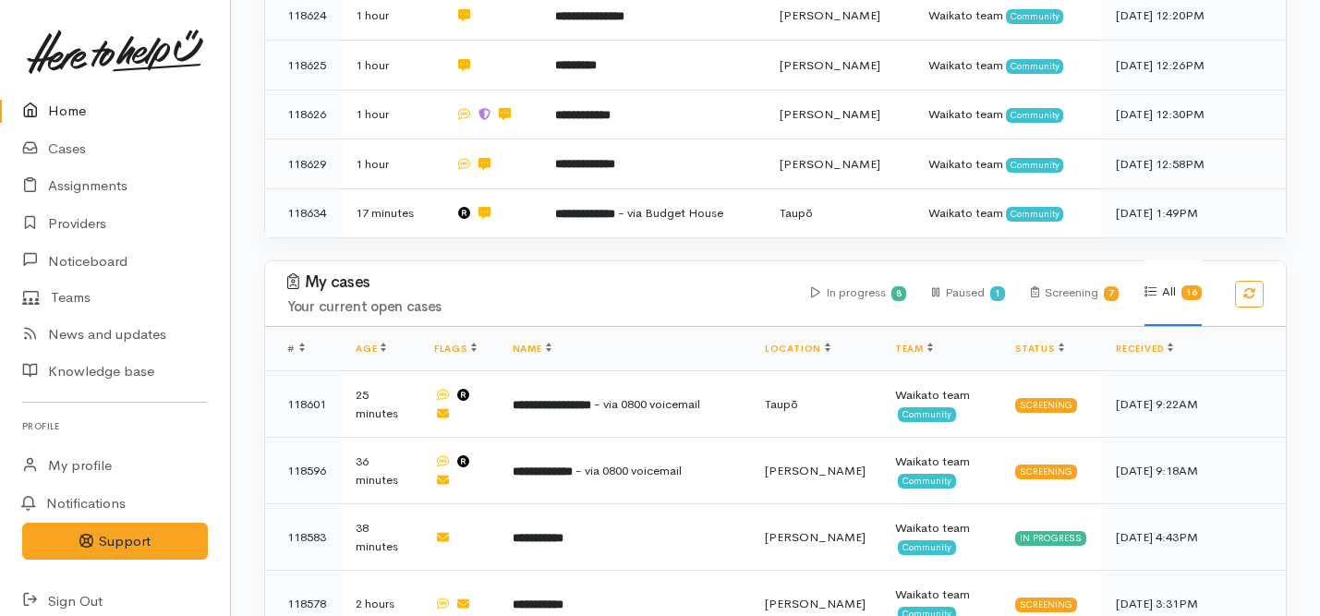
scroll to position [951, 0]
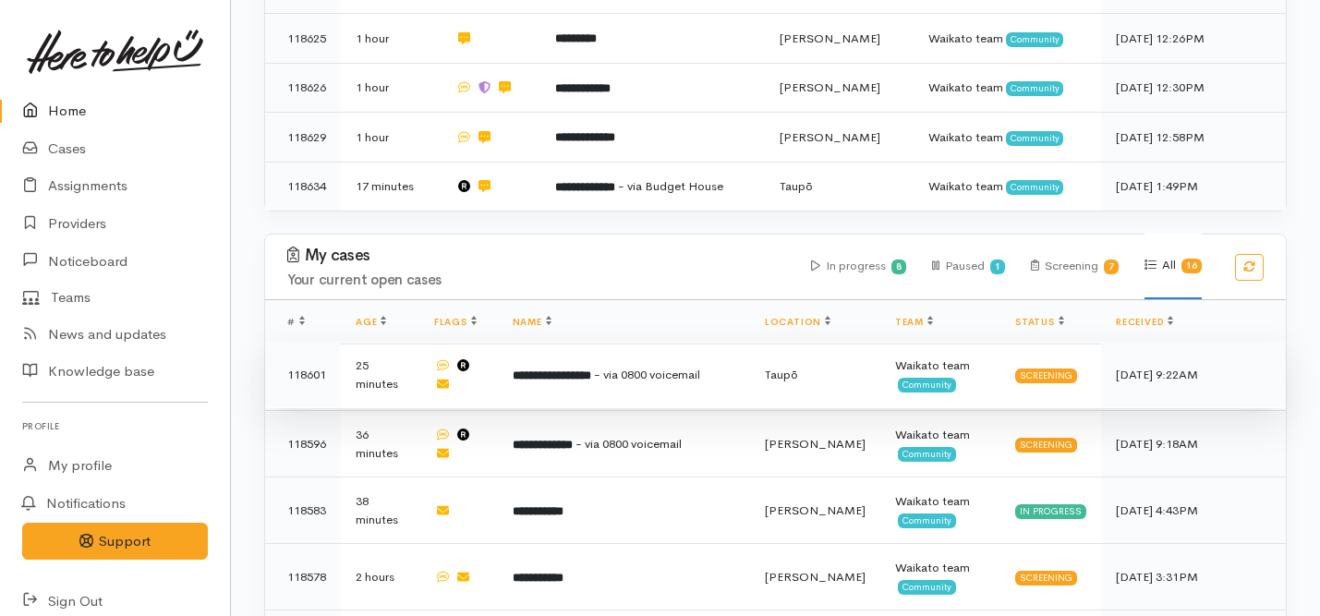
click at [576, 370] on b "**********" at bounding box center [552, 376] width 79 height 12
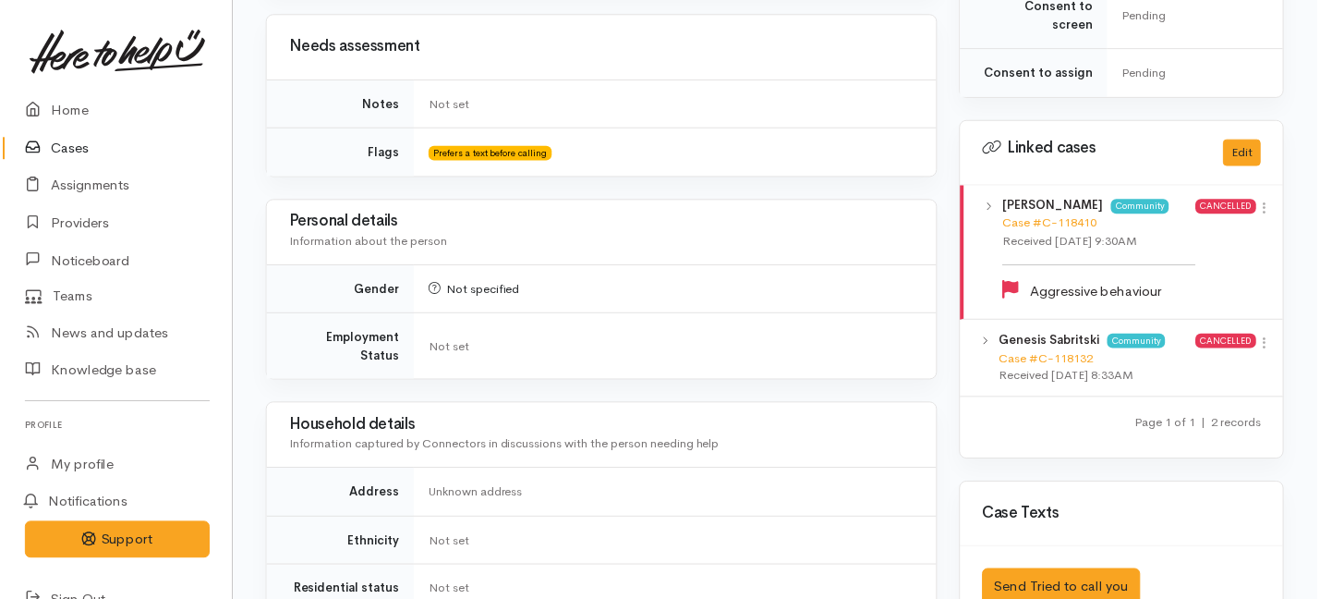
scroll to position [933, 0]
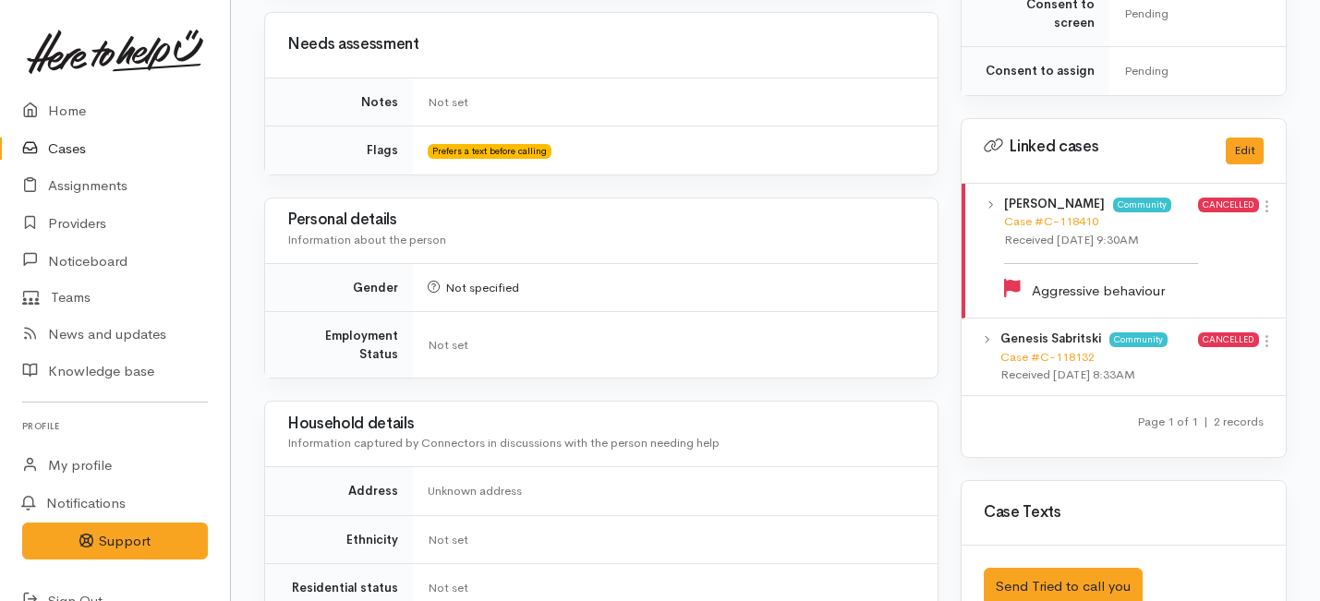
click at [1057, 331] on b "Genesis Sabritski" at bounding box center [1051, 339] width 101 height 16
click at [1269, 334] on icon at bounding box center [1267, 342] width 16 height 16
click at [1166, 364] on link "View case" at bounding box center [1201, 377] width 146 height 29
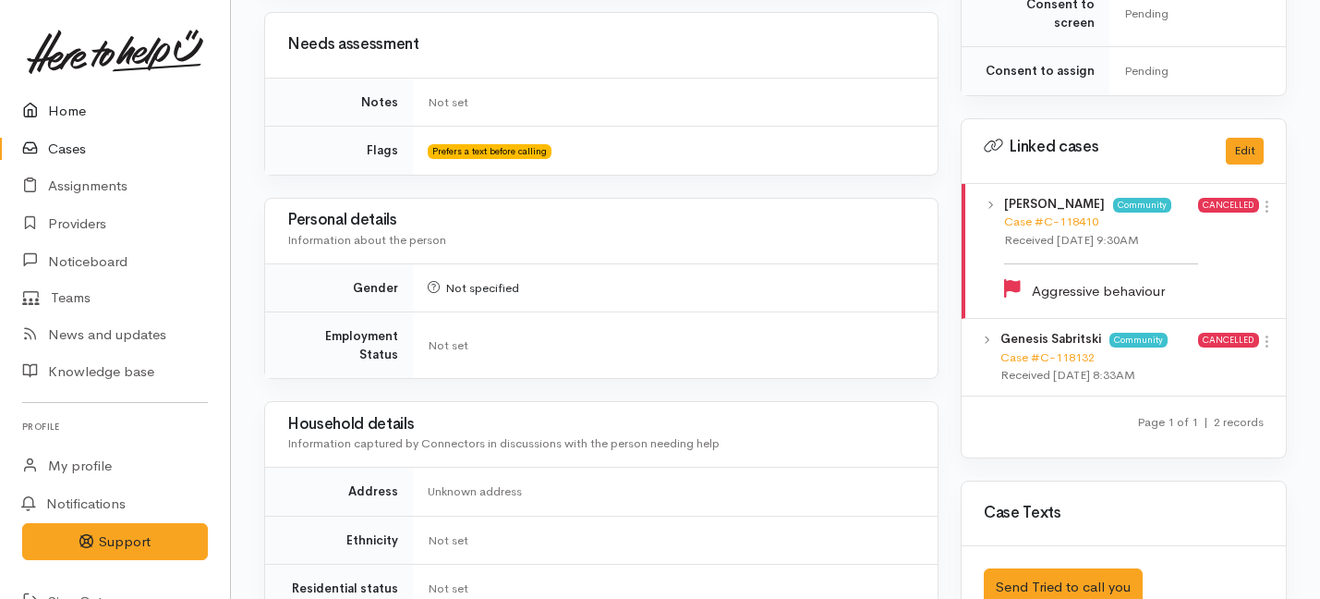
click at [71, 110] on link "Home" at bounding box center [115, 111] width 230 height 38
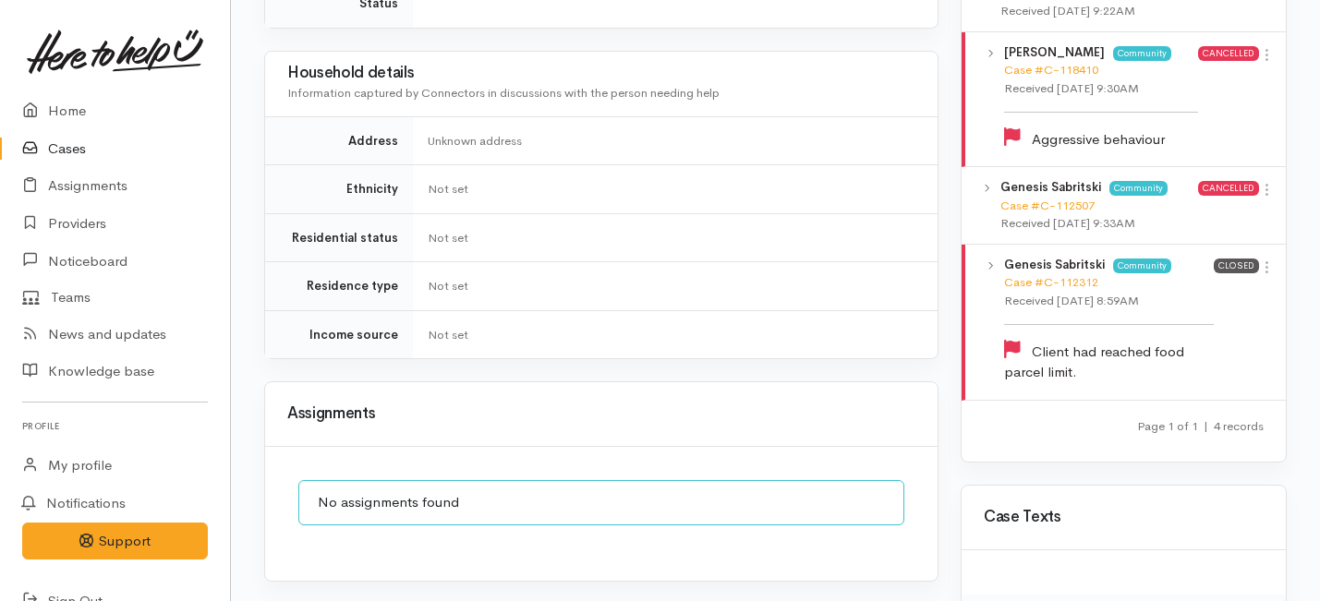
scroll to position [1124, 0]
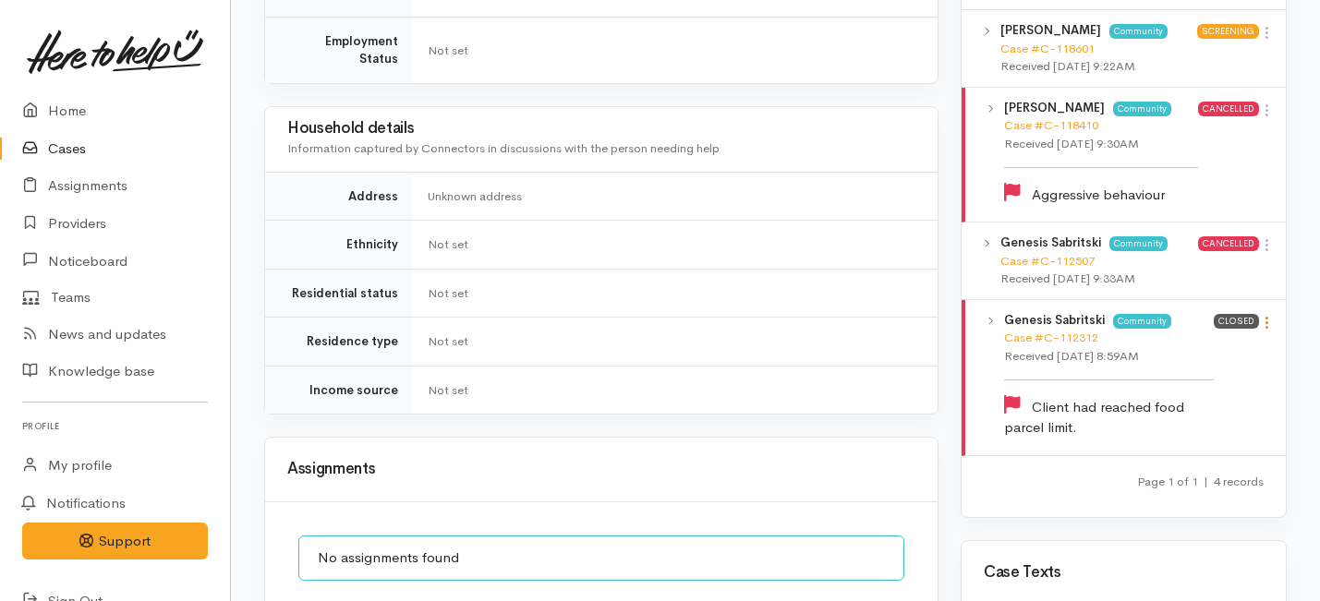
click at [1268, 315] on icon at bounding box center [1267, 323] width 16 height 16
click at [1172, 345] on link "View case" at bounding box center [1201, 359] width 146 height 29
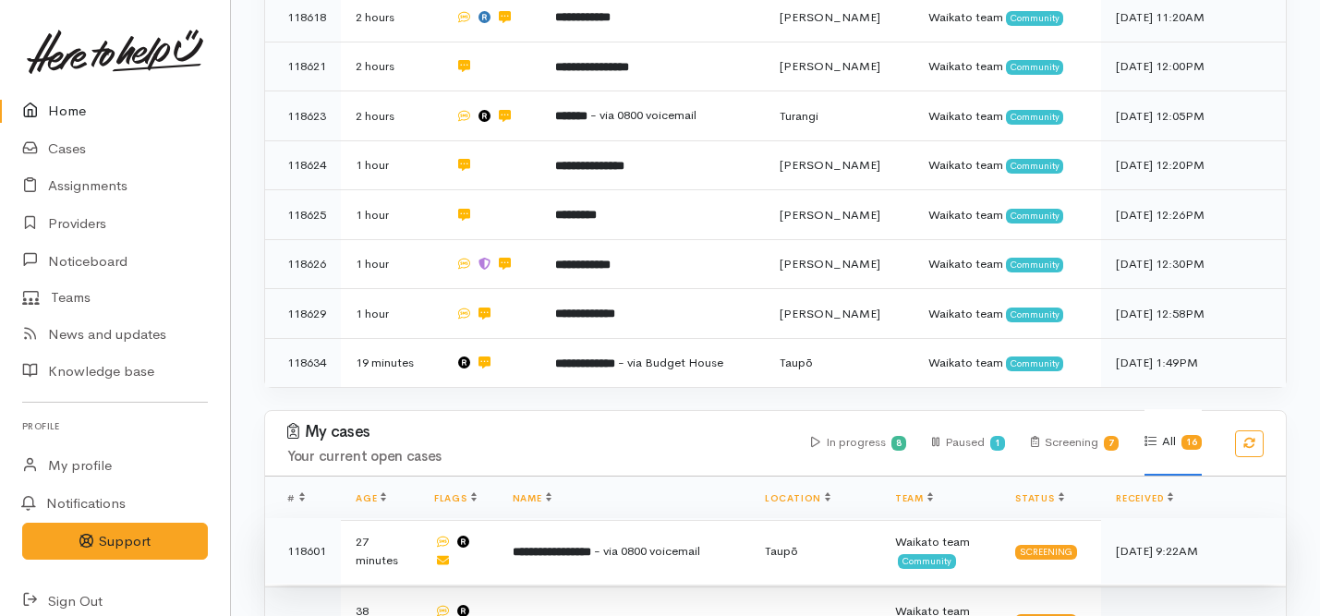
scroll to position [954, 0]
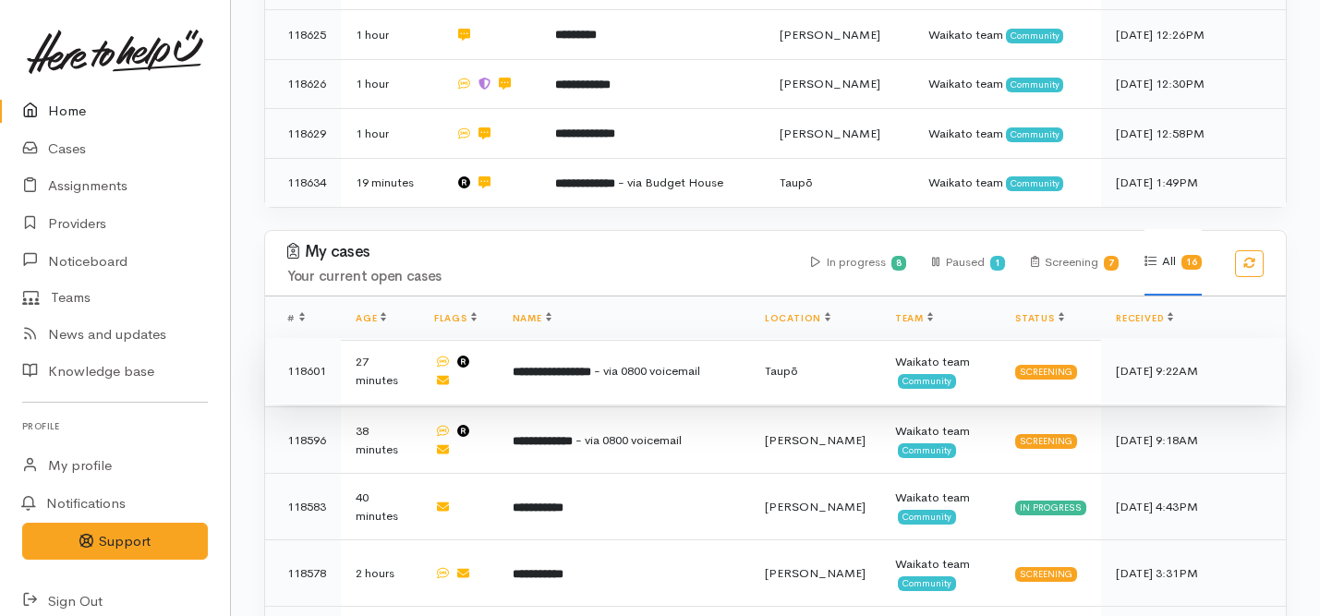
click at [599, 338] on td "**********" at bounding box center [624, 371] width 252 height 67
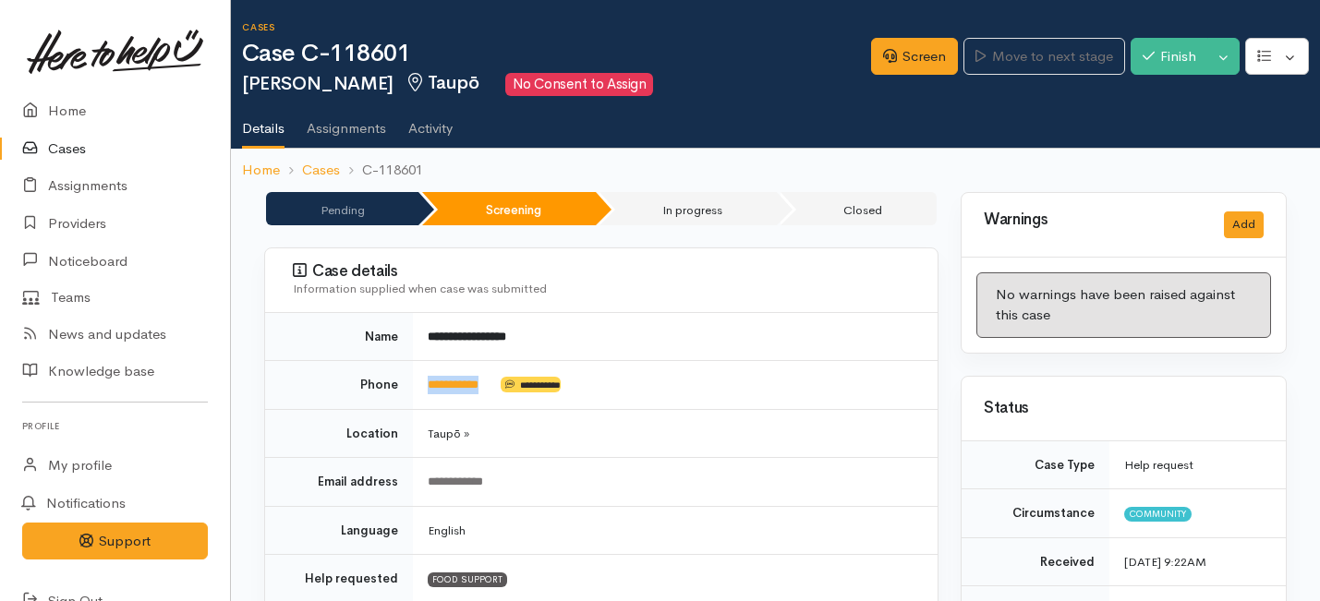
drag, startPoint x: 499, startPoint y: 386, endPoint x: 415, endPoint y: 381, distance: 84.3
click at [415, 381] on td "**********" at bounding box center [675, 385] width 525 height 49
copy td "**********"
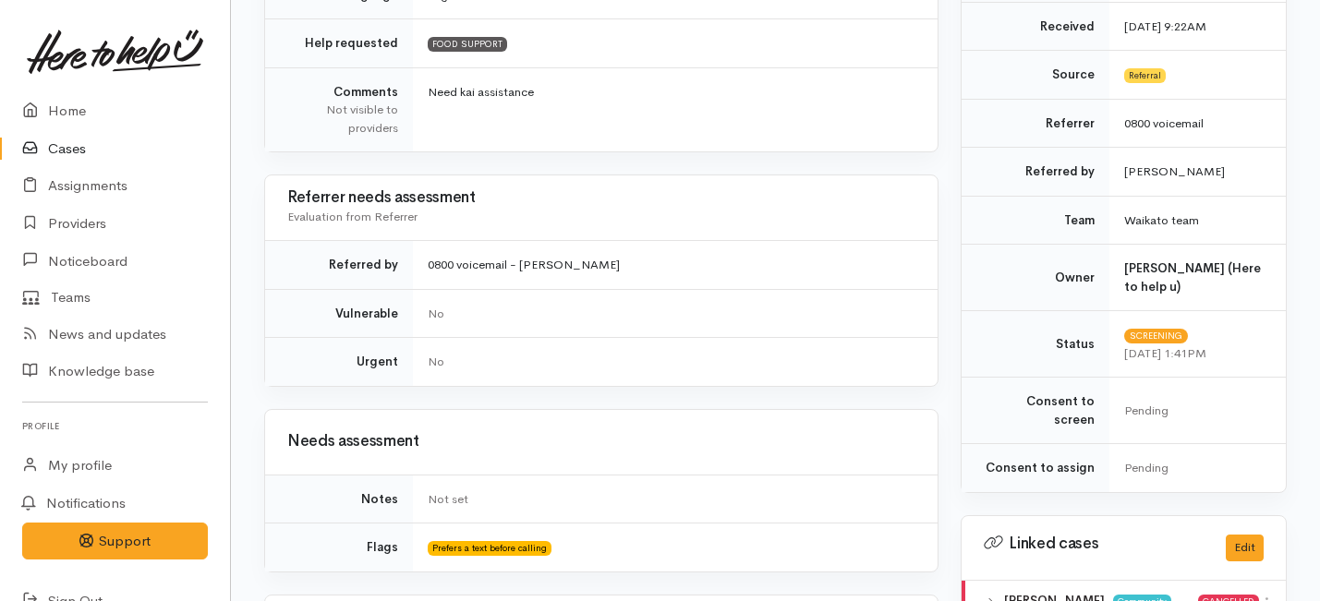
scroll to position [1433, 0]
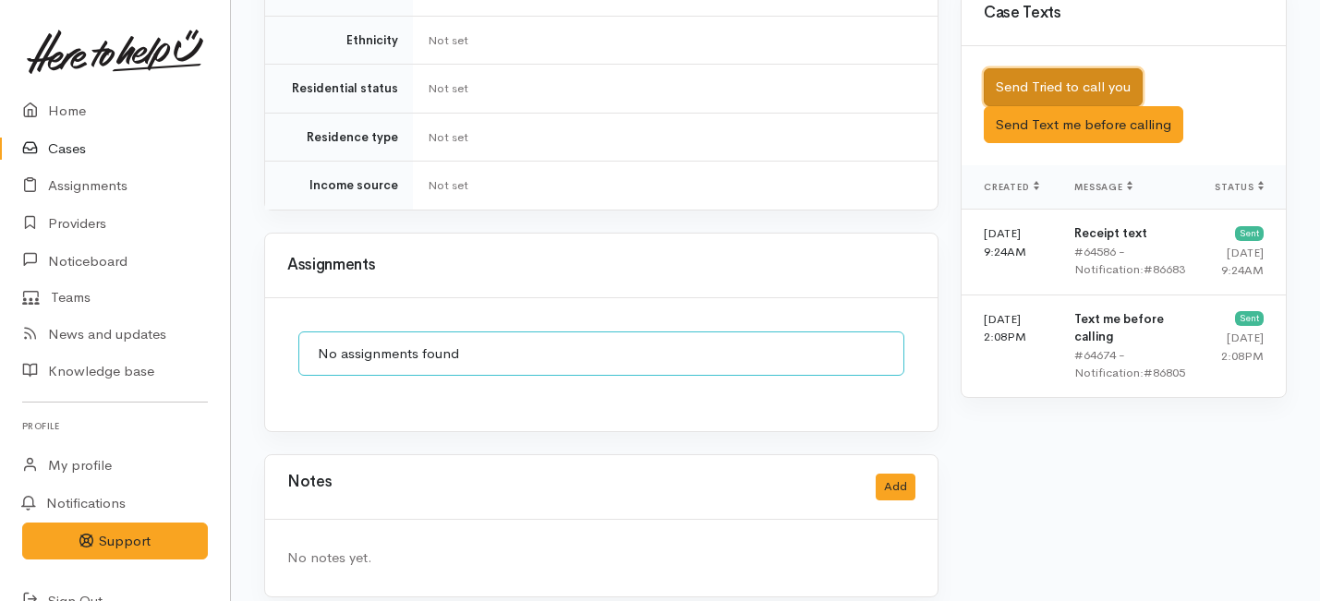
click at [1031, 74] on button "Send Tried to call you" at bounding box center [1063, 87] width 159 height 38
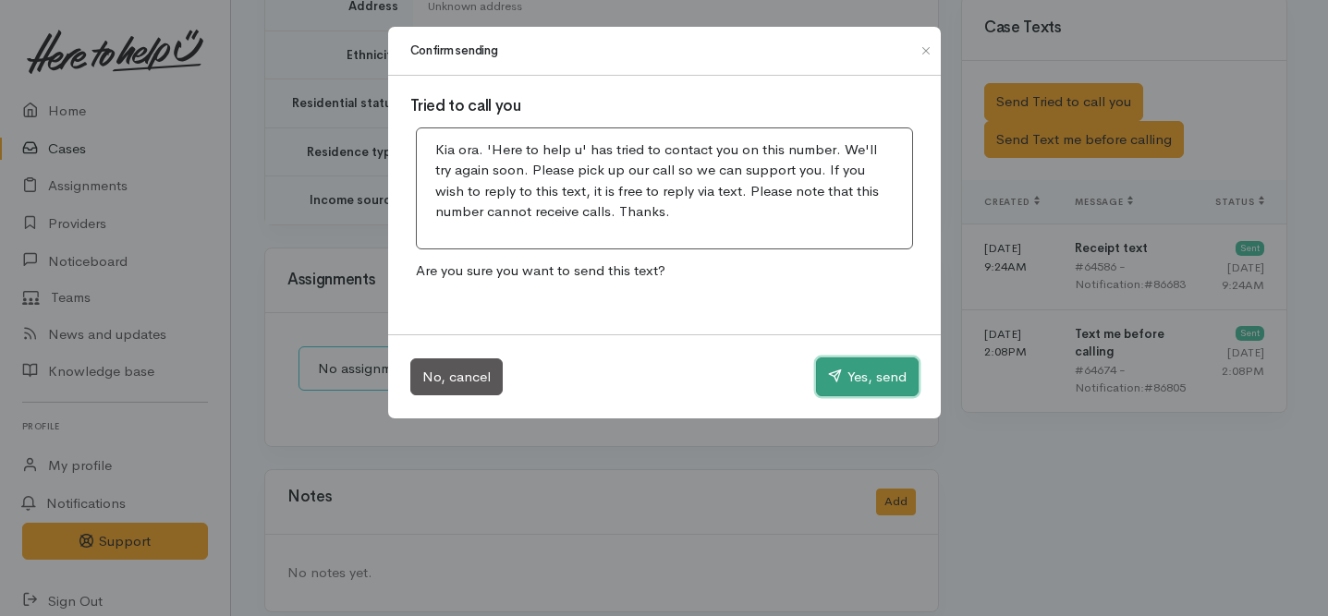
click at [848, 375] on button "Yes, send" at bounding box center [867, 377] width 103 height 39
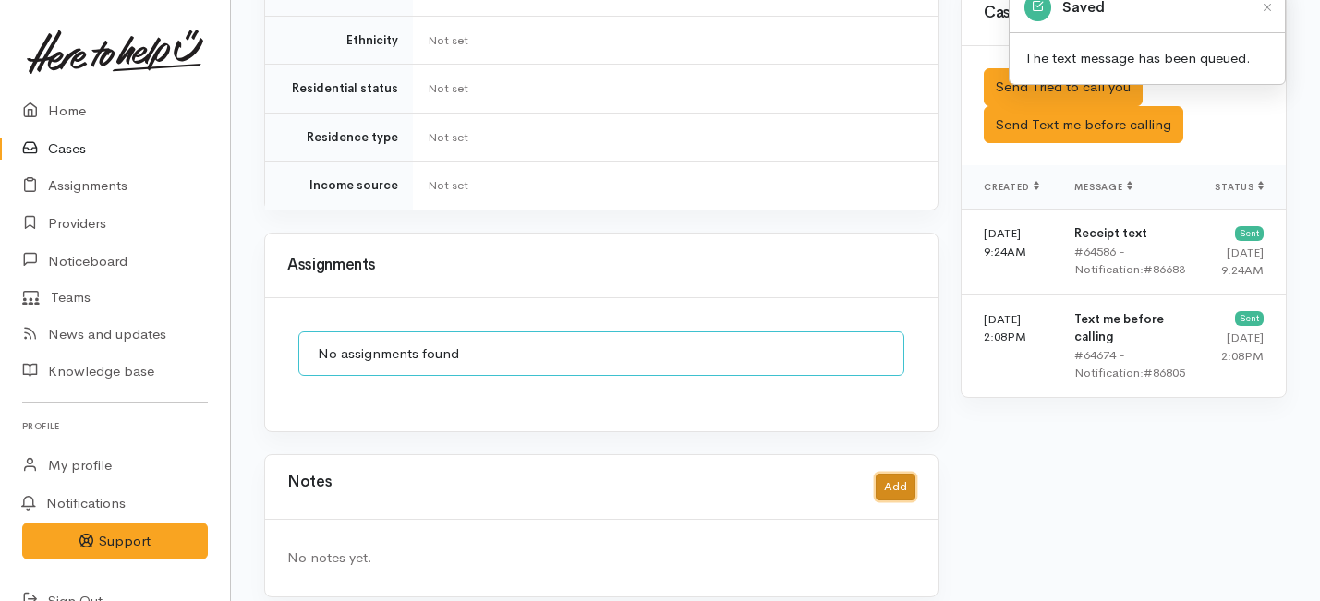
click at [898, 474] on button "Add" at bounding box center [896, 487] width 40 height 27
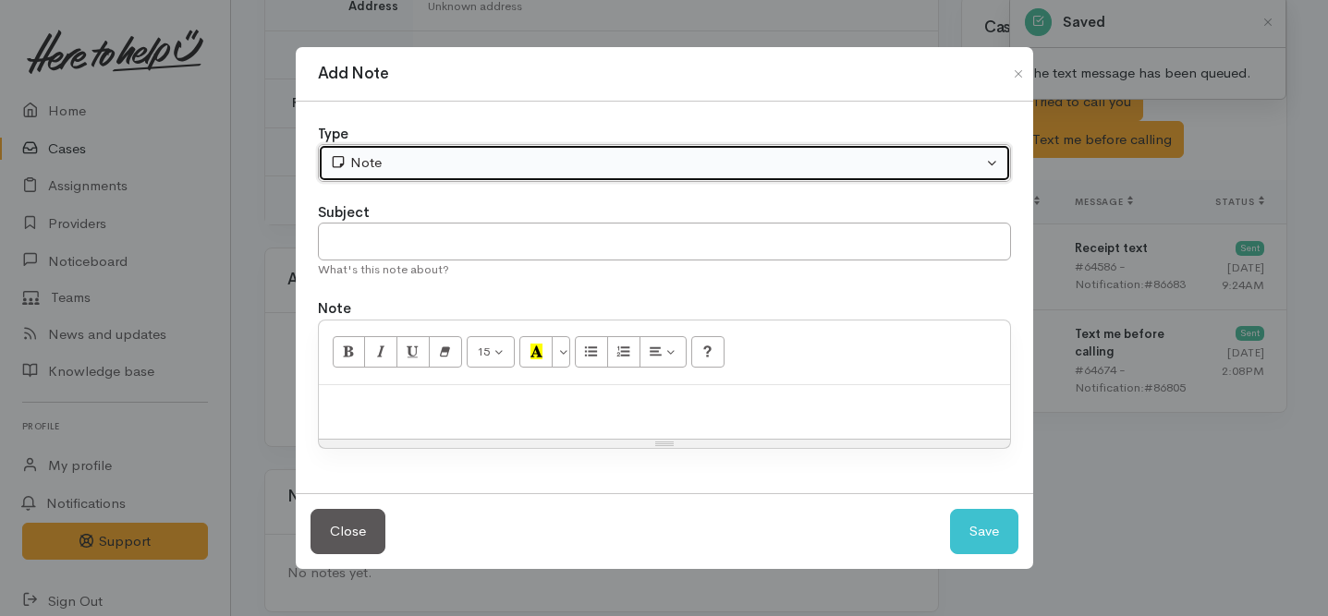
click at [561, 163] on div "Note" at bounding box center [656, 162] width 652 height 21
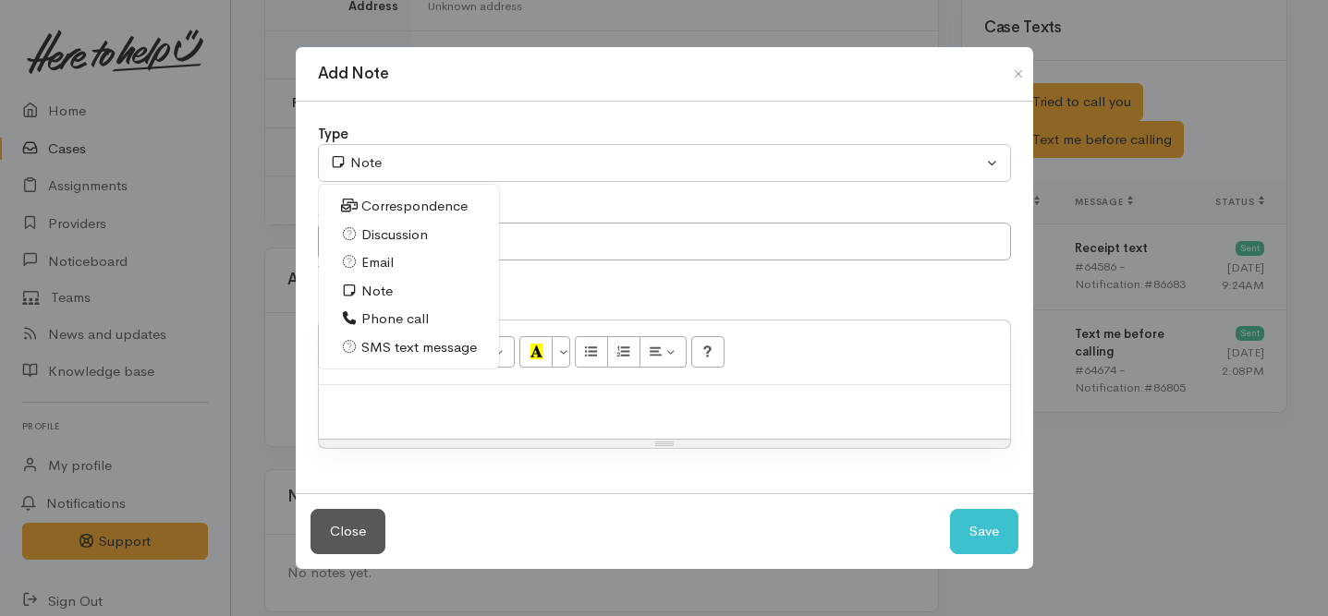
click at [399, 321] on span "Phone call" at bounding box center [394, 319] width 67 height 21
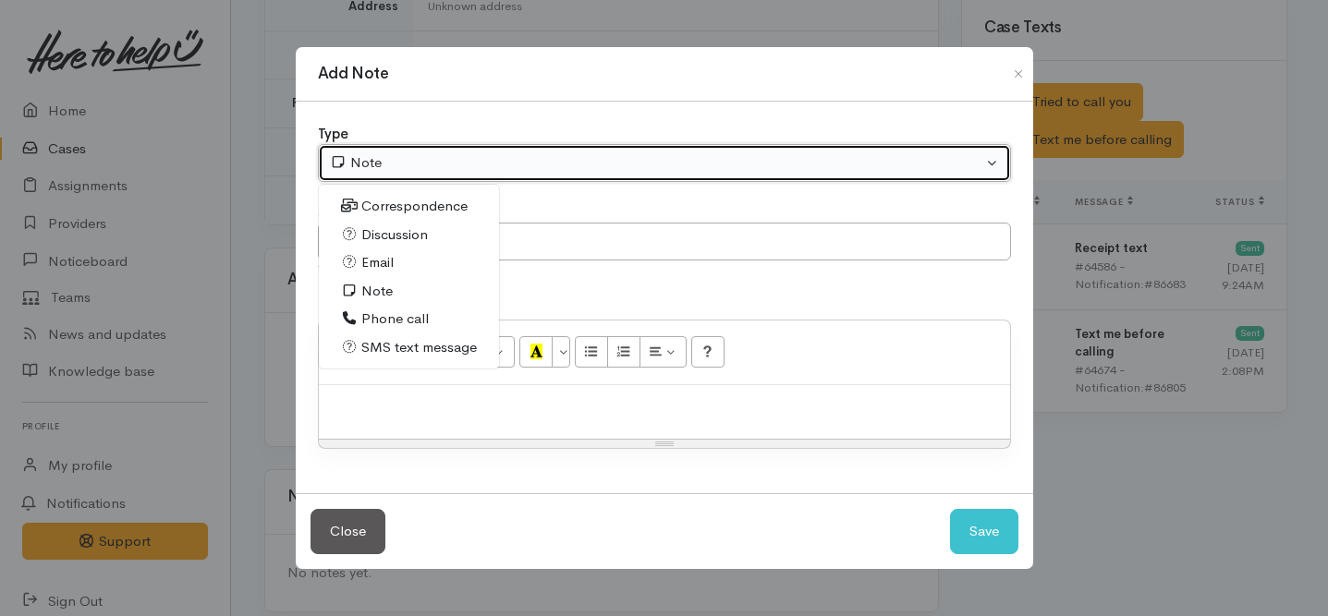
select select "3"
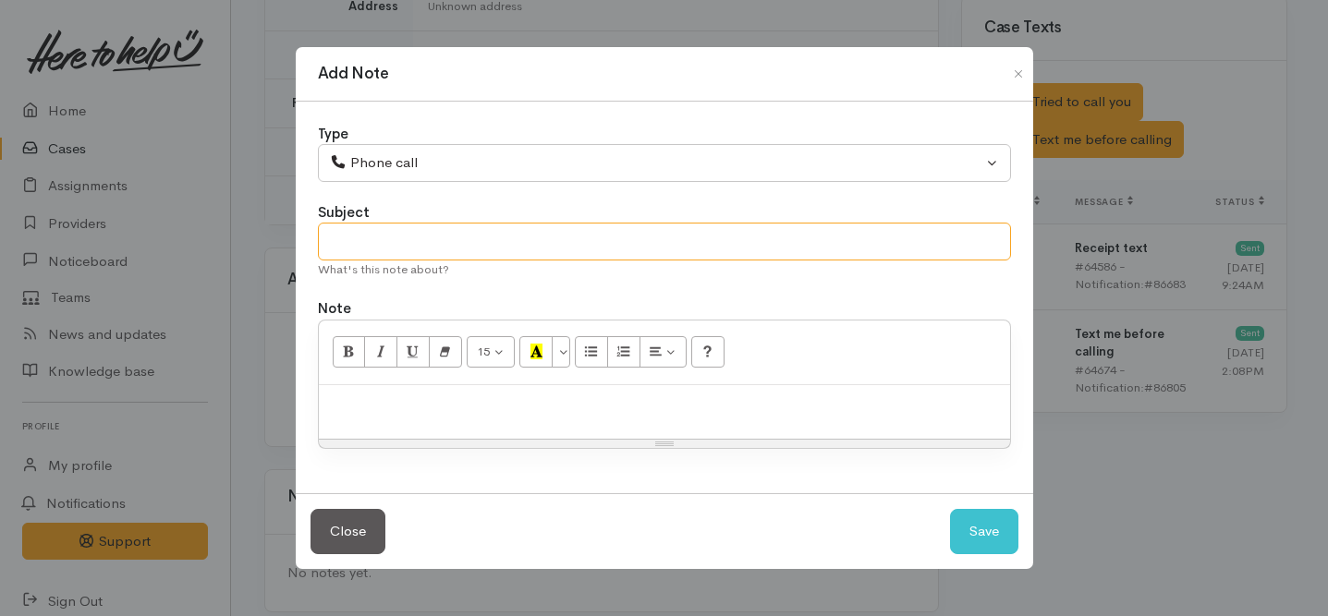
click at [345, 257] on input "text" at bounding box center [664, 242] width 693 height 38
type input "1st Attempt to contact"
click at [404, 412] on p at bounding box center [664, 405] width 673 height 21
click at [984, 536] on button "Save" at bounding box center [984, 531] width 68 height 45
select select "1"
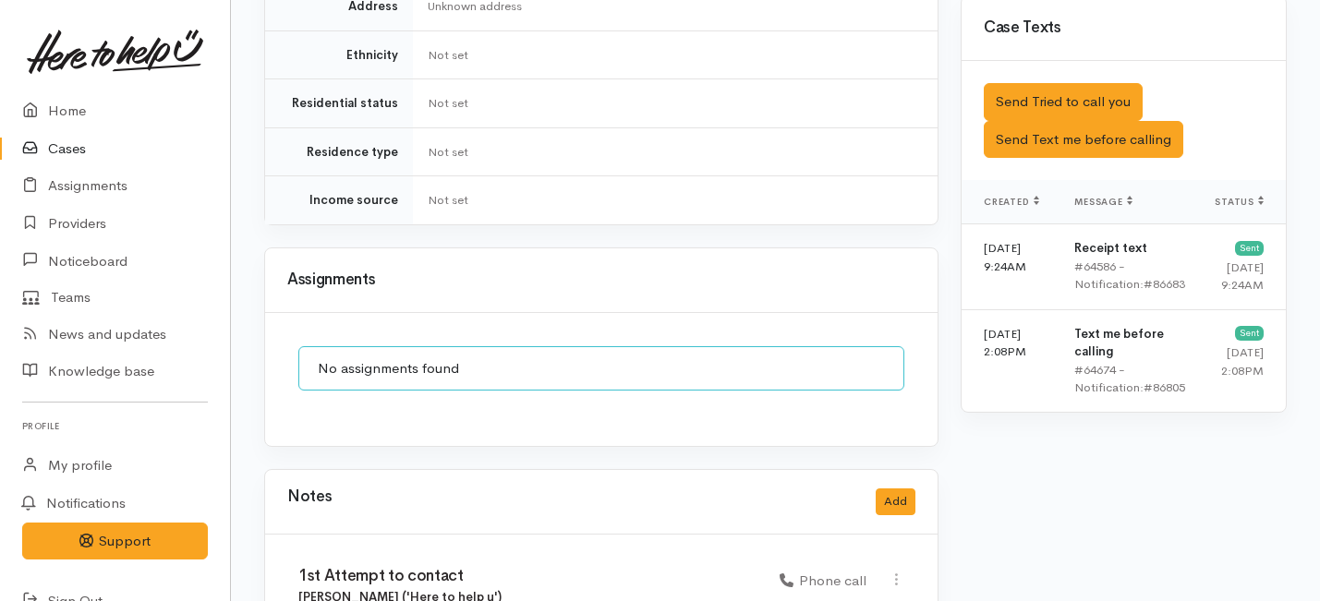
scroll to position [1527, 0]
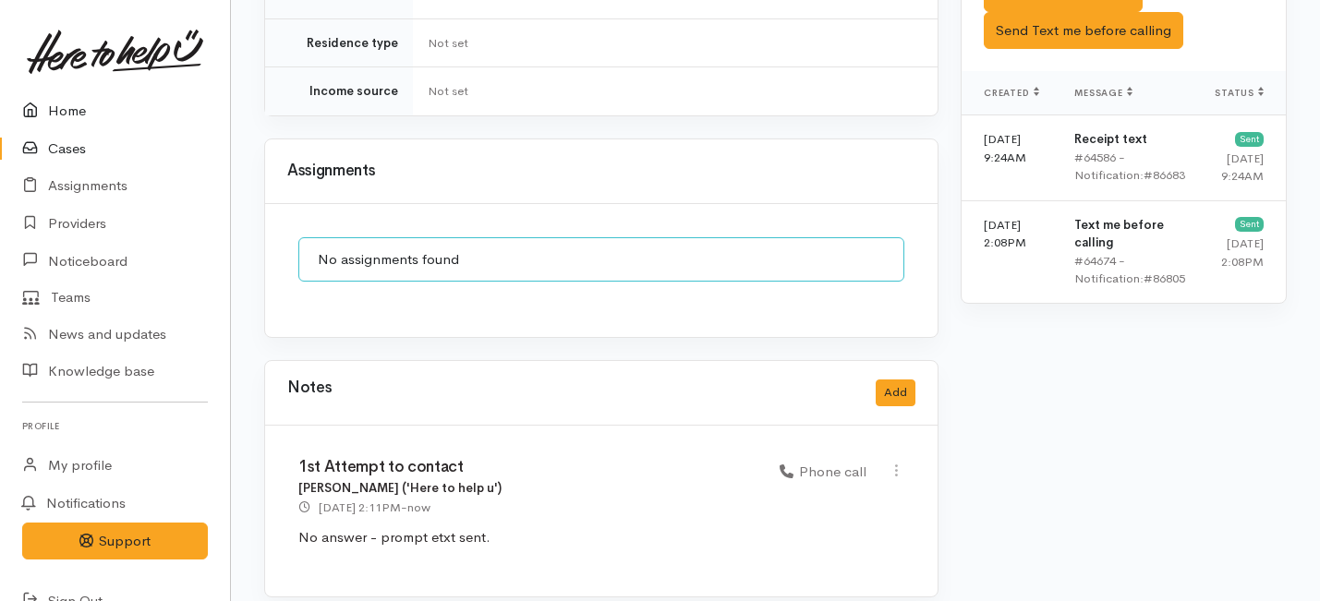
click at [85, 106] on link "Home" at bounding box center [115, 111] width 230 height 38
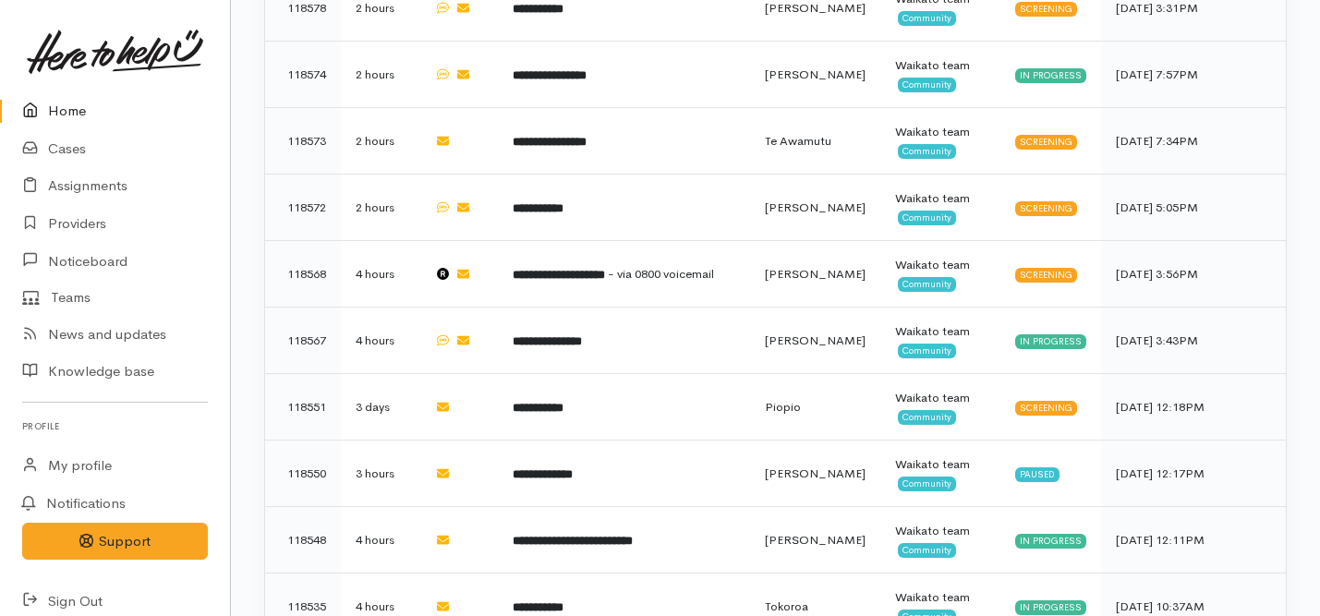
scroll to position [1516, 0]
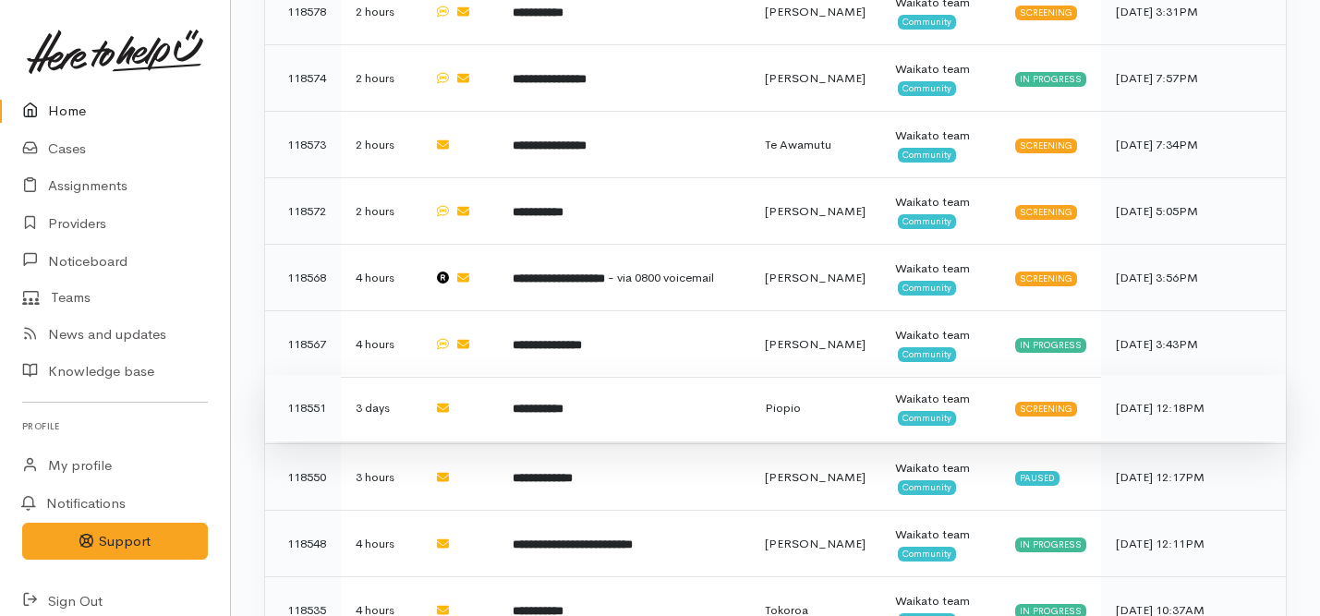
click at [498, 375] on td at bounding box center [458, 408] width 79 height 67
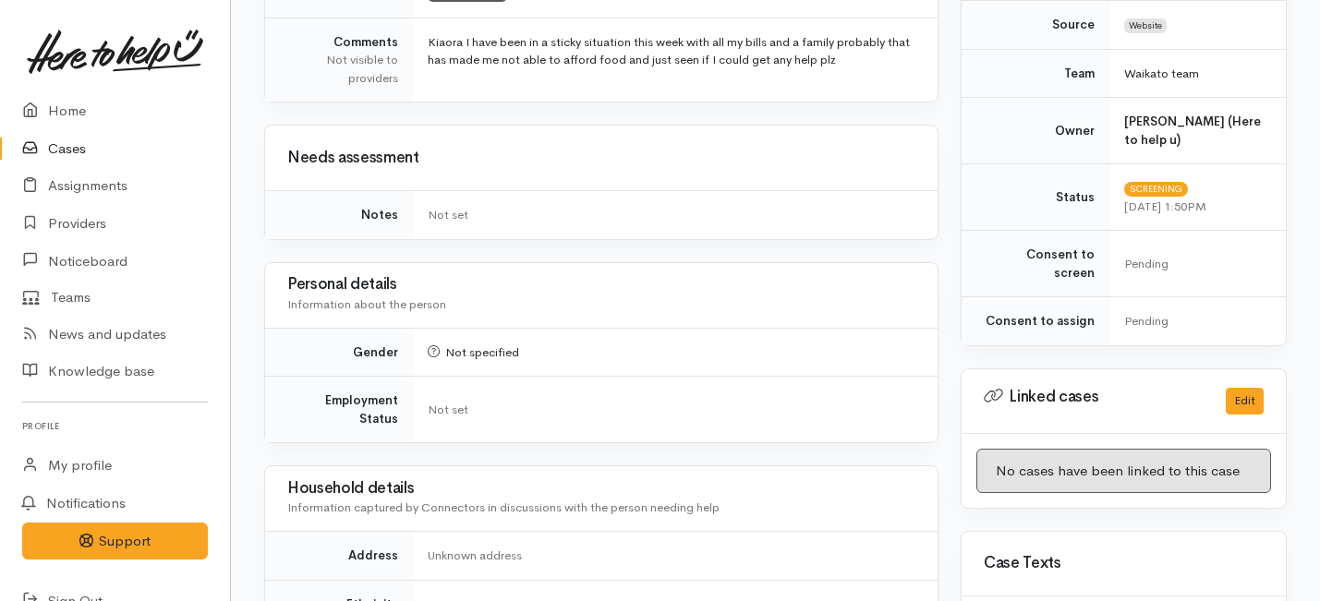
scroll to position [100, 0]
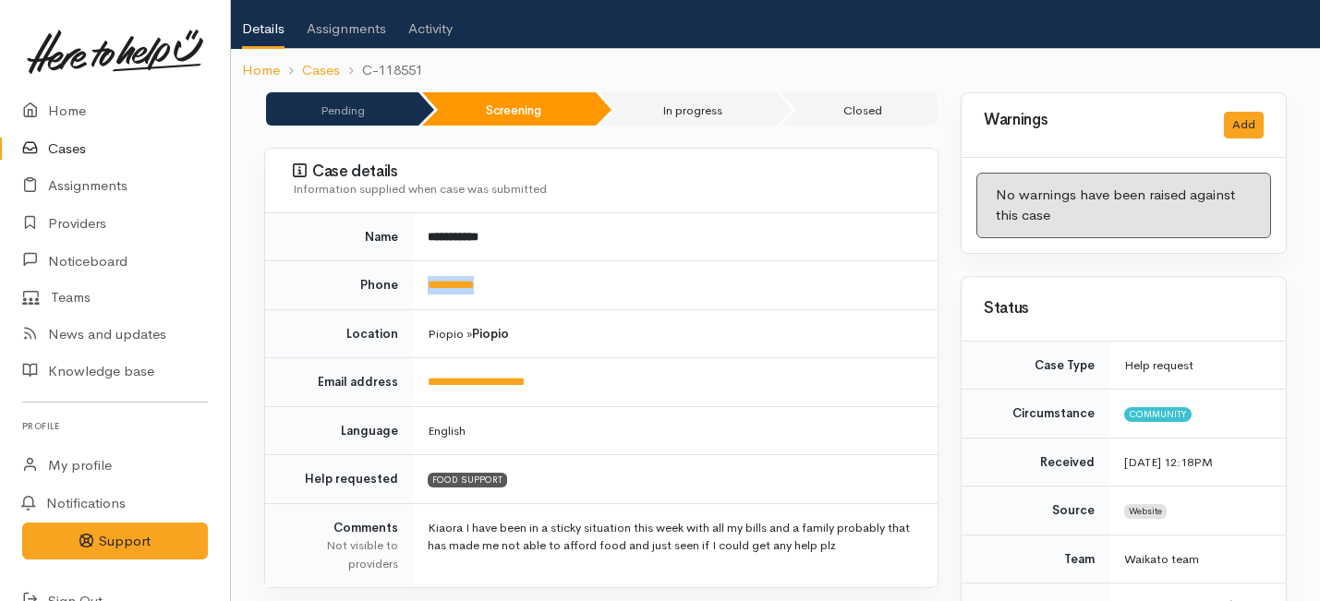
drag, startPoint x: 512, startPoint y: 281, endPoint x: 402, endPoint y: 288, distance: 110.2
click at [402, 288] on tr "**********" at bounding box center [601, 285] width 673 height 49
copy tr "**********"
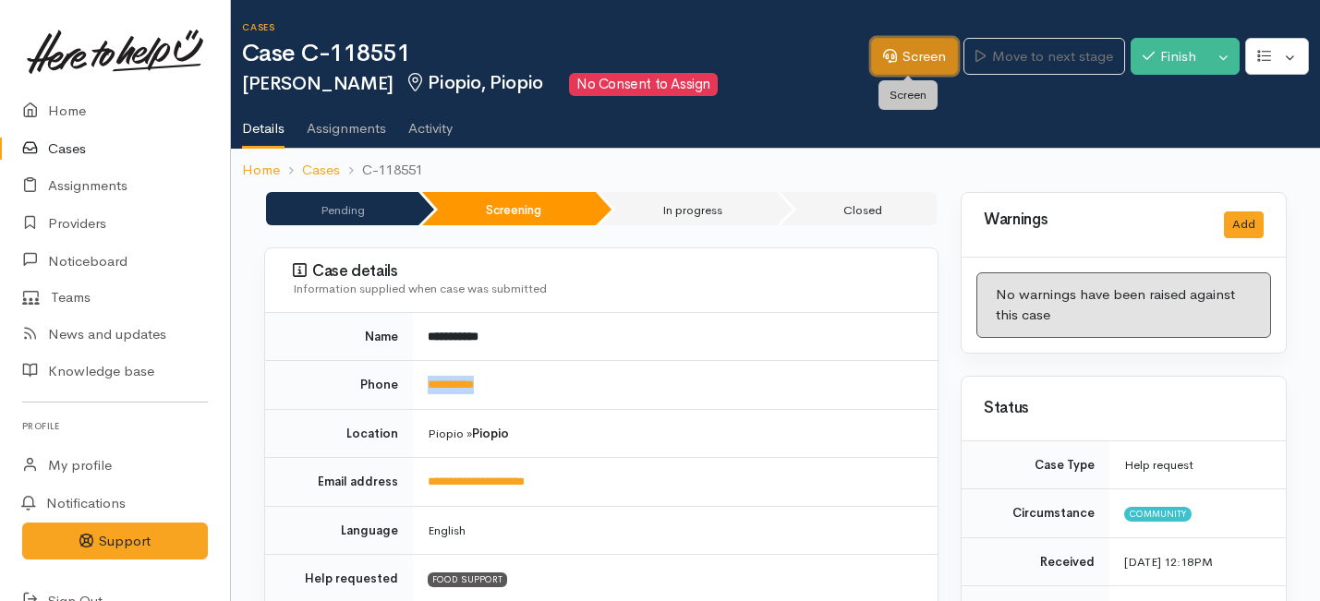
click at [924, 59] on link "Screen" at bounding box center [914, 57] width 87 height 38
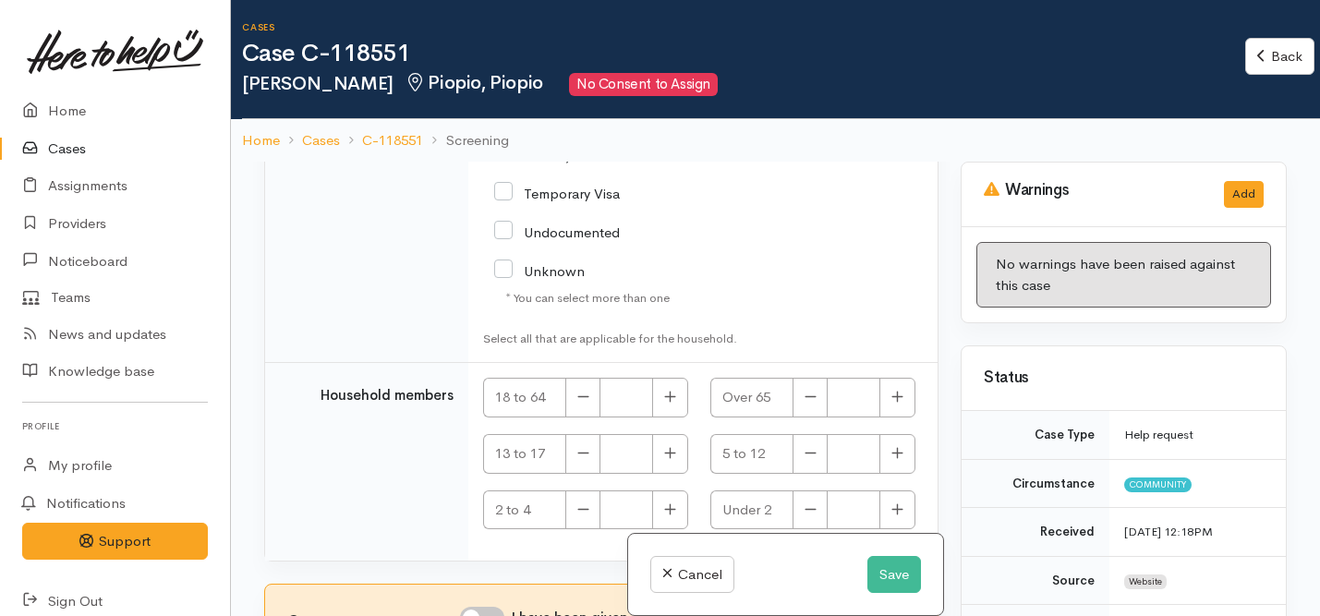
scroll to position [162, 0]
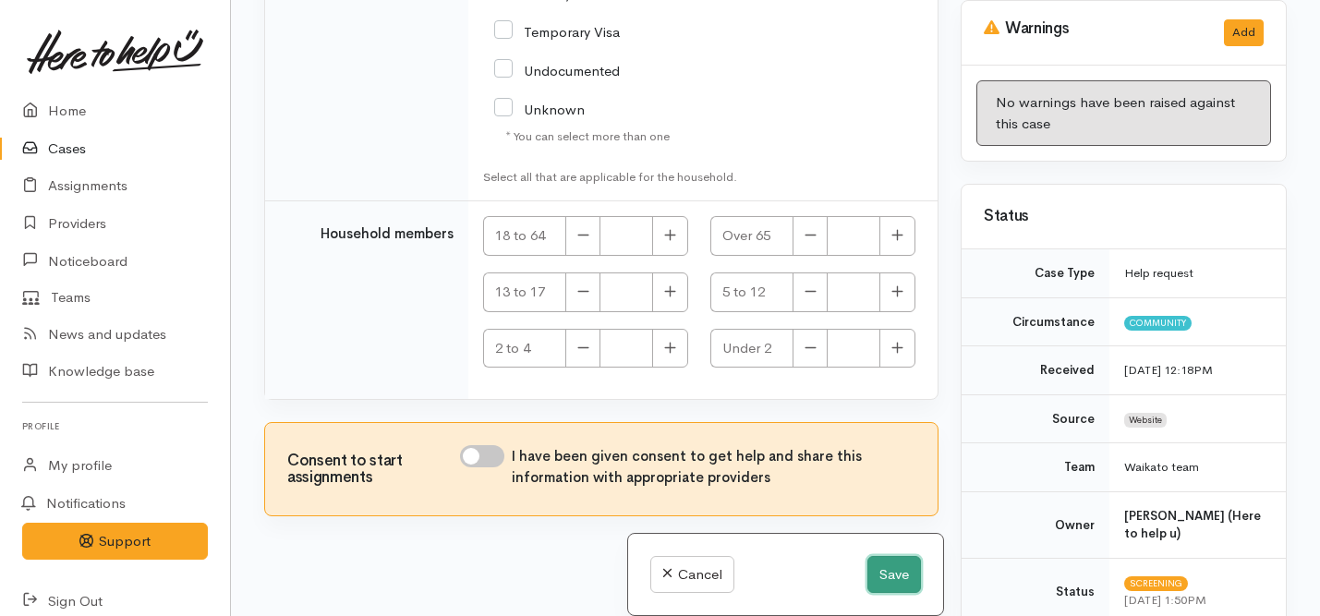
click at [893, 574] on button "Save" at bounding box center [895, 575] width 54 height 38
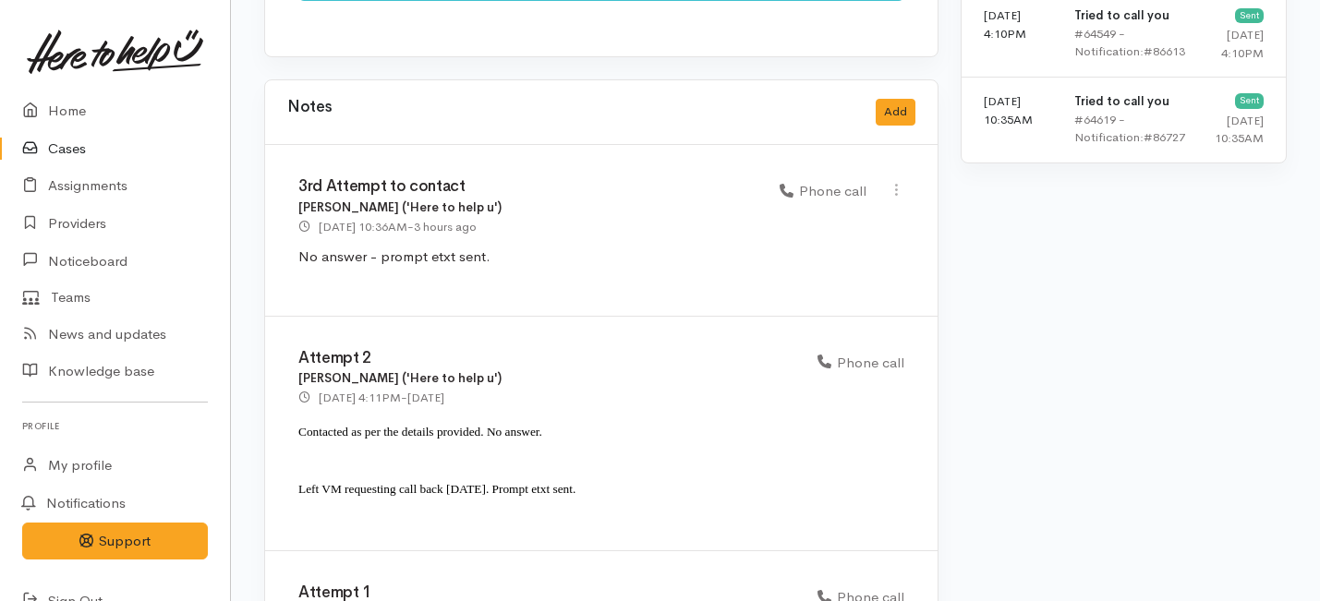
scroll to position [1456, 0]
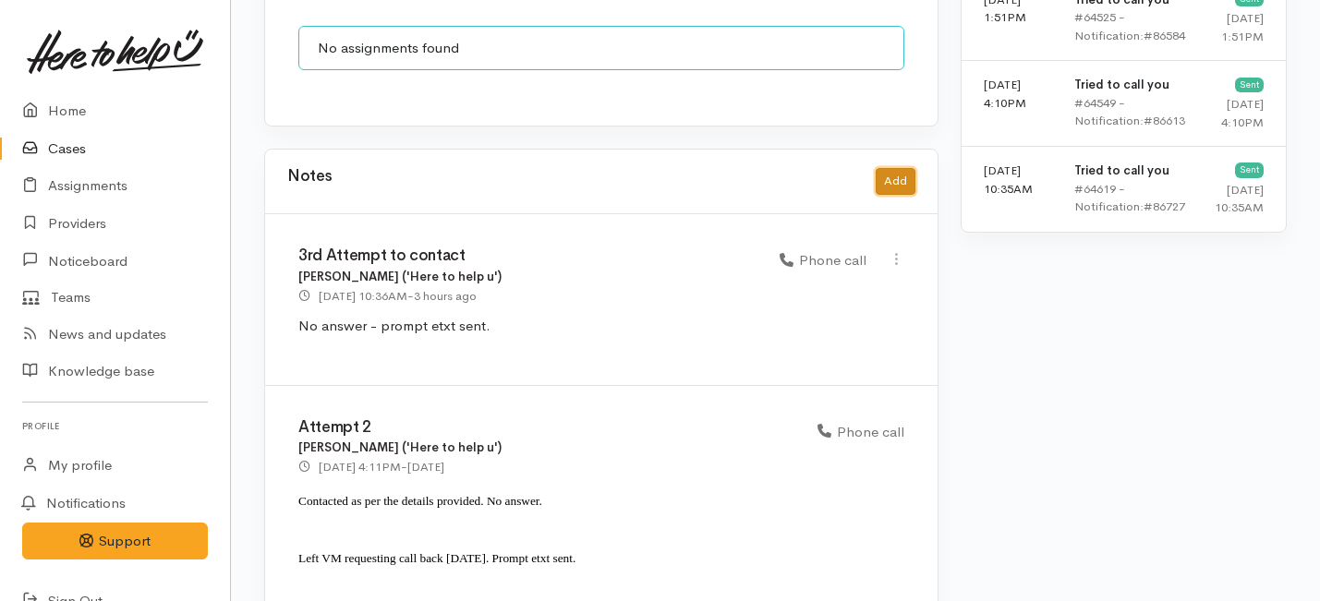
click at [893, 168] on button "Add" at bounding box center [896, 181] width 40 height 27
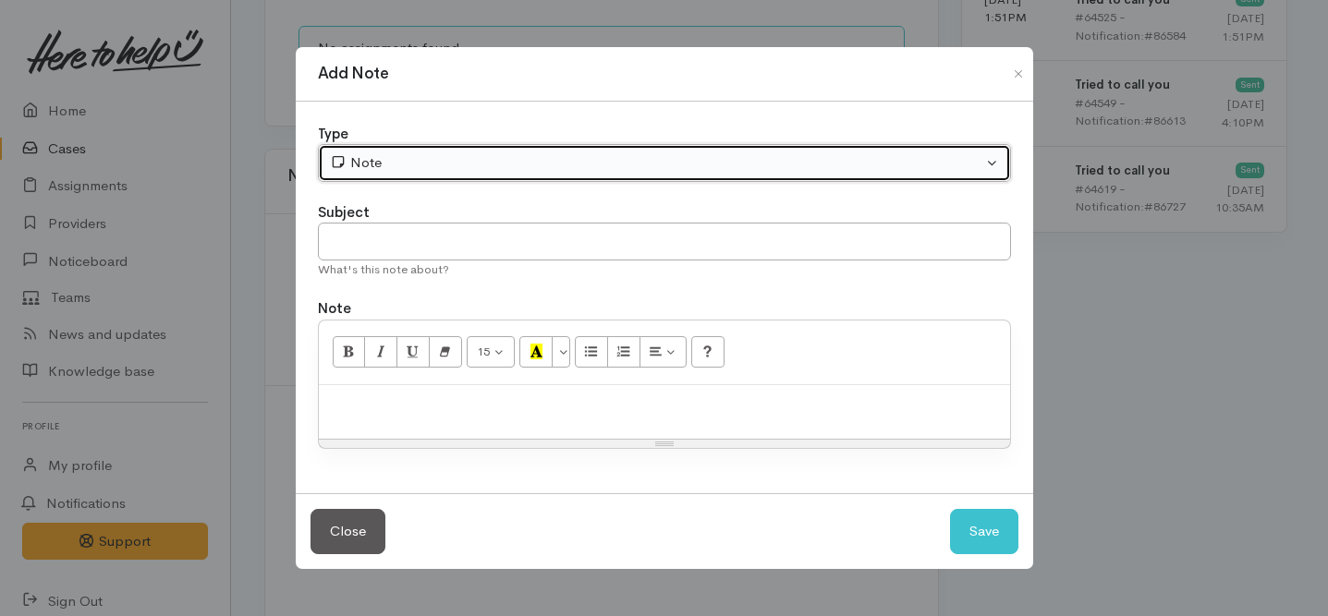
click at [434, 151] on button "Note" at bounding box center [664, 163] width 693 height 38
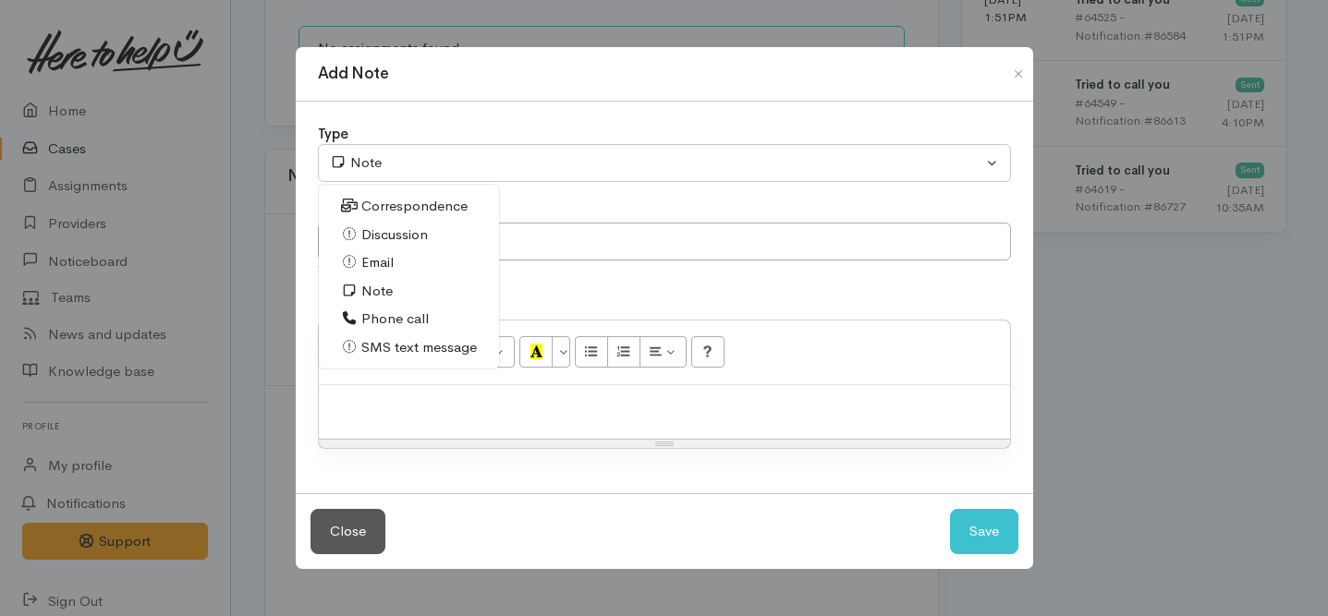
click at [374, 312] on span "Phone call" at bounding box center [394, 319] width 67 height 21
select select "3"
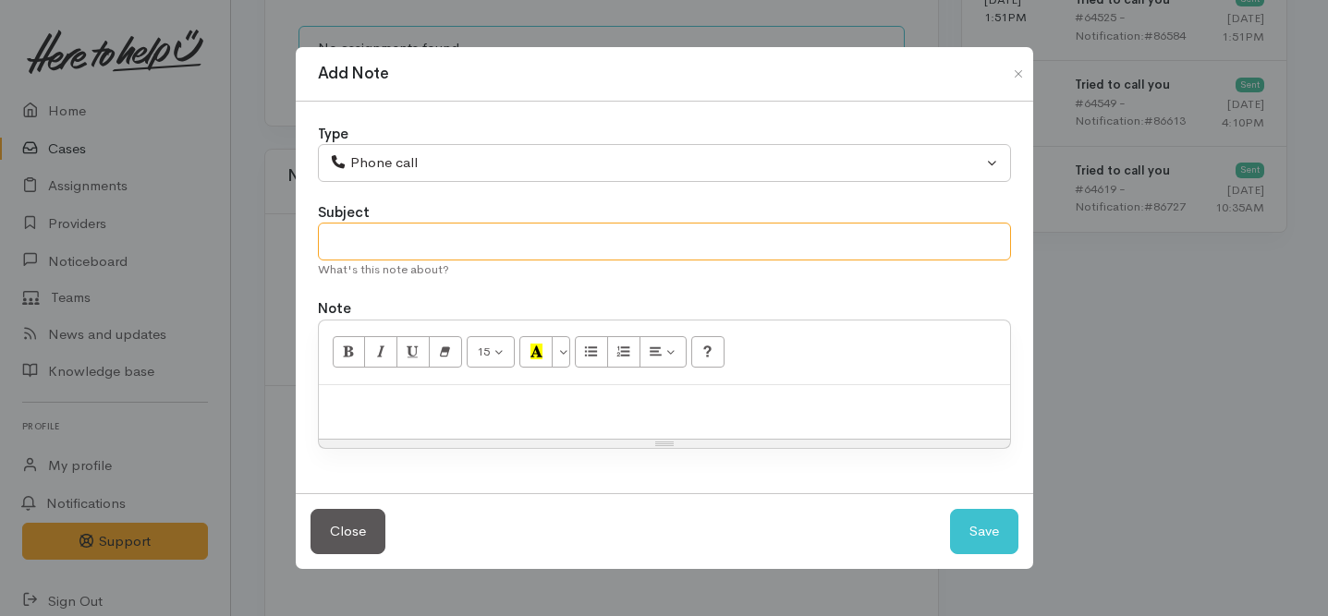
click at [377, 230] on input "text" at bounding box center [664, 242] width 693 height 38
type input "Tauranga Case"
click at [424, 421] on div at bounding box center [664, 412] width 691 height 55
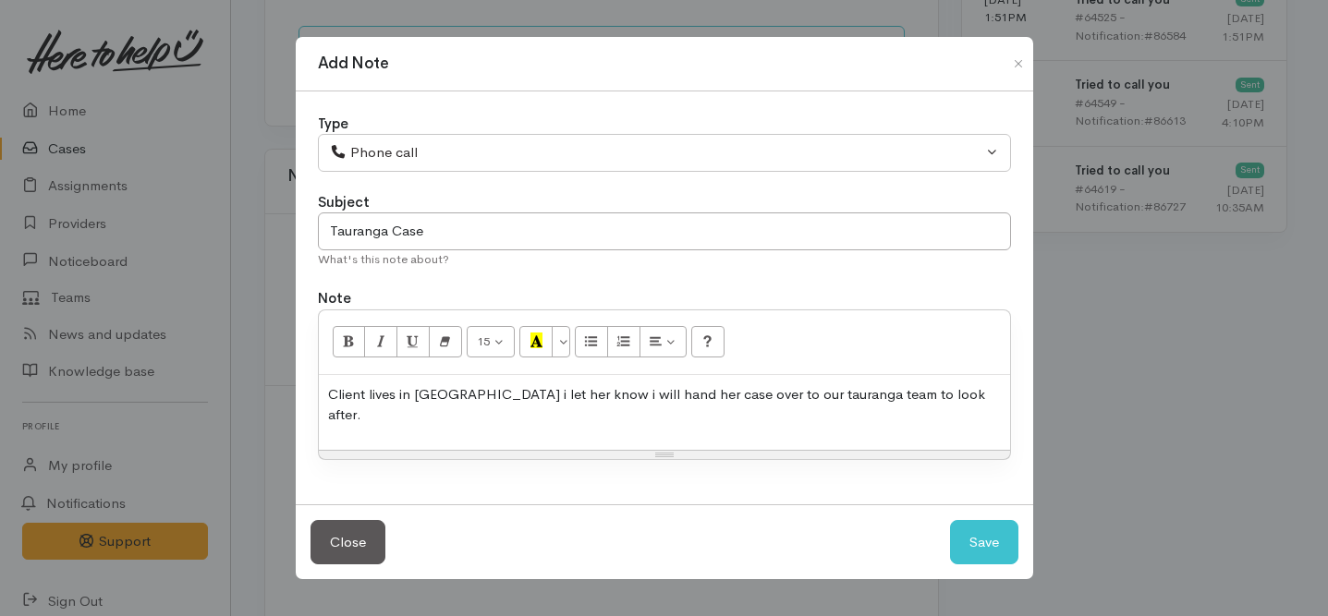
click at [787, 406] on p "Client lives in Welcome bay i let her know i will hand her case over to our tau…" at bounding box center [664, 405] width 673 height 42
click at [871, 418] on div "Client lives in Welcome bay i let her know i will hand her case over to our Tau…" at bounding box center [664, 412] width 691 height 75
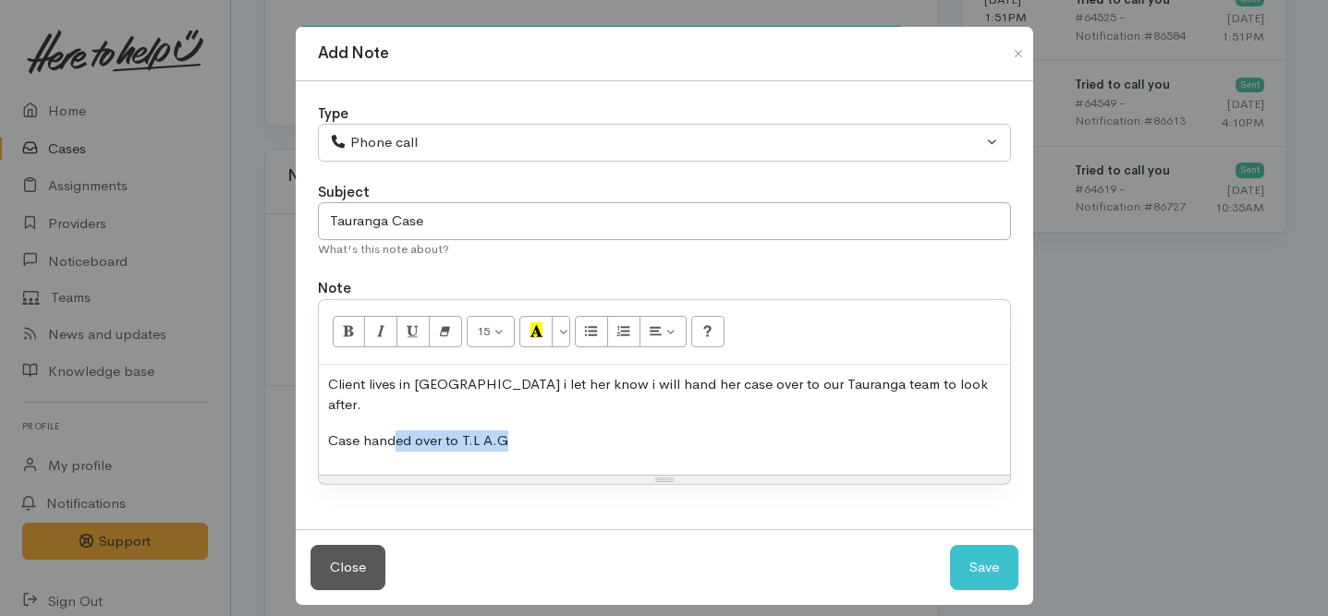
drag, startPoint x: 527, startPoint y: 416, endPoint x: 392, endPoint y: 417, distance: 134.9
click at [392, 431] on p "Case handed over to T.L A.G" at bounding box center [664, 441] width 673 height 21
click at [978, 547] on button "Save" at bounding box center [984, 567] width 68 height 45
select select "1"
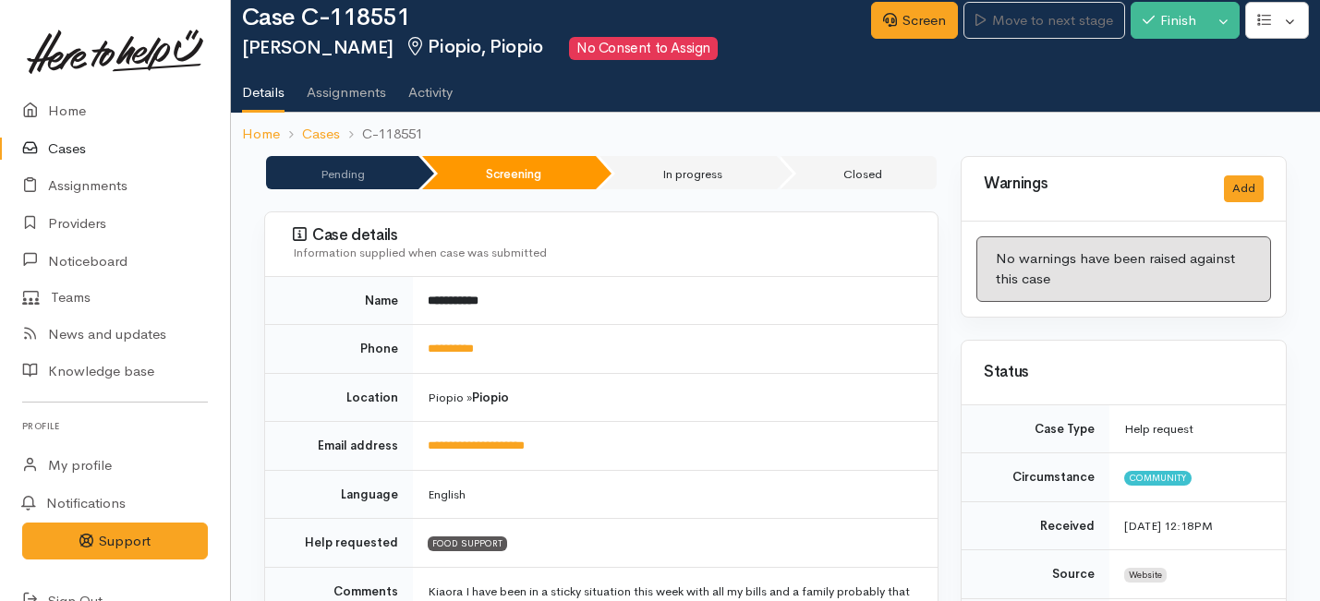
scroll to position [0, 0]
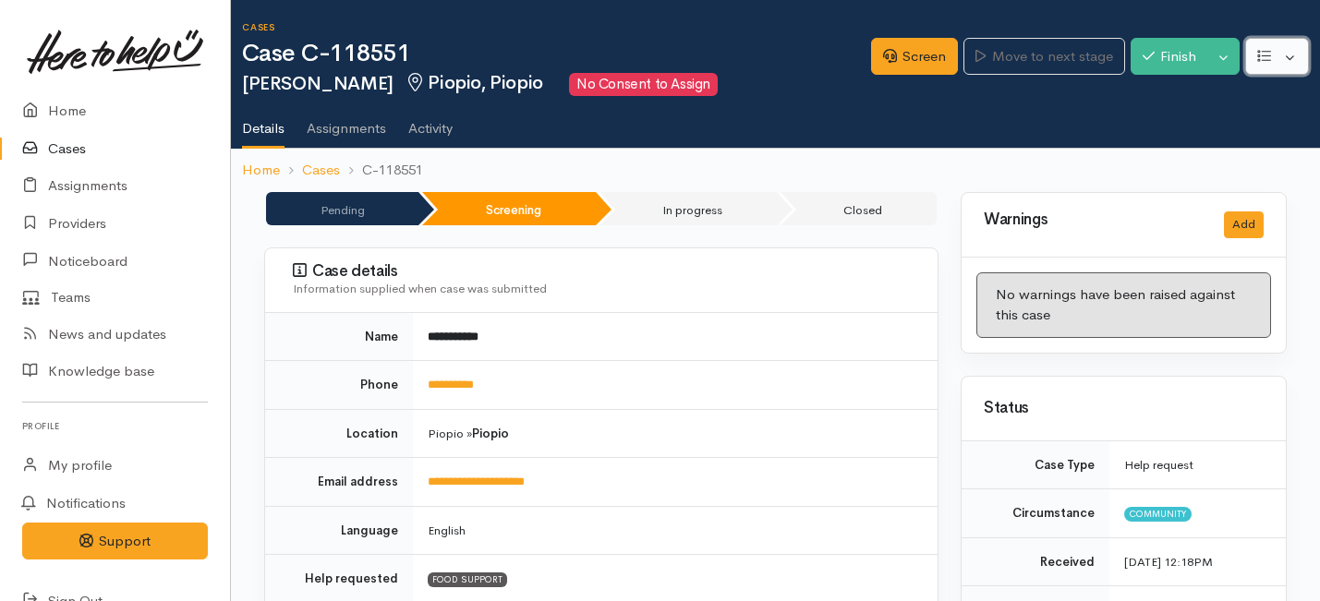
click at [1290, 57] on button "button" at bounding box center [1277, 57] width 64 height 38
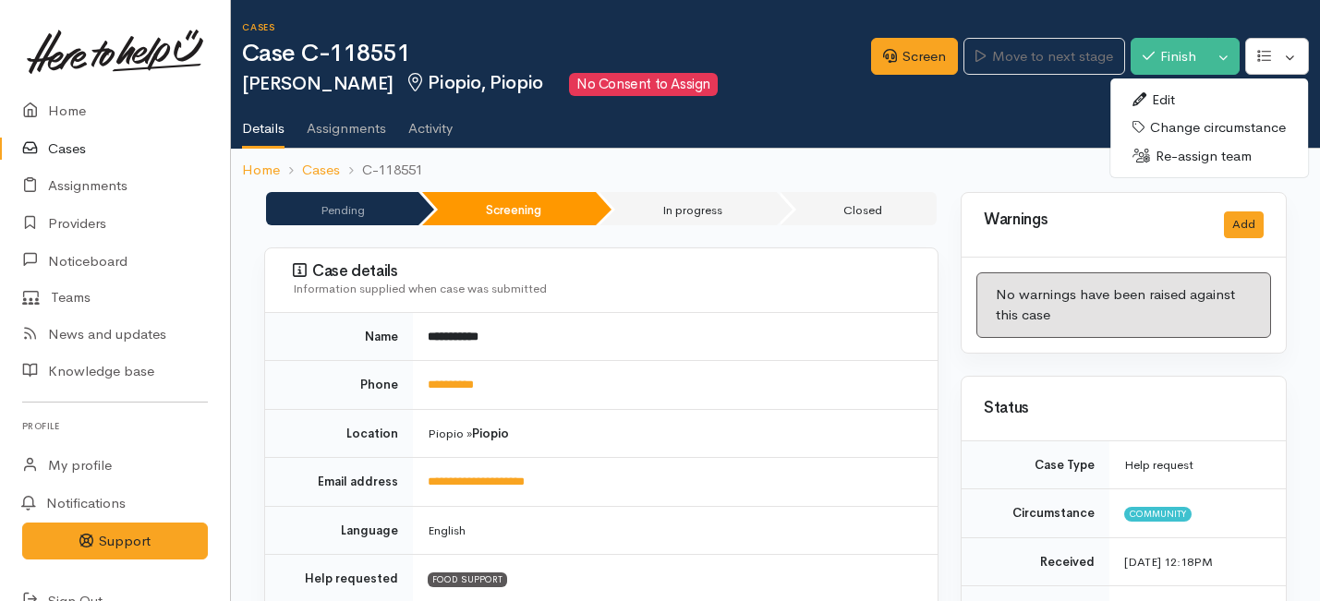
click at [1175, 158] on link "Re-assign team" at bounding box center [1210, 156] width 198 height 29
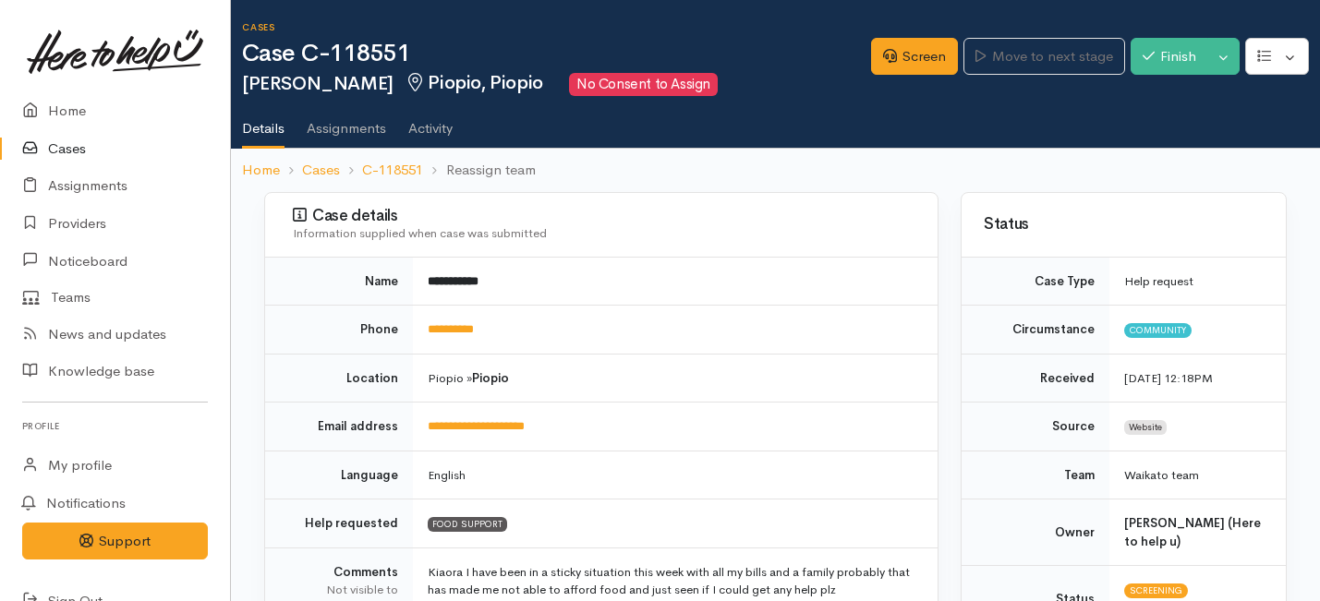
click at [438, 390] on td "Piopio » Piopio" at bounding box center [675, 378] width 525 height 49
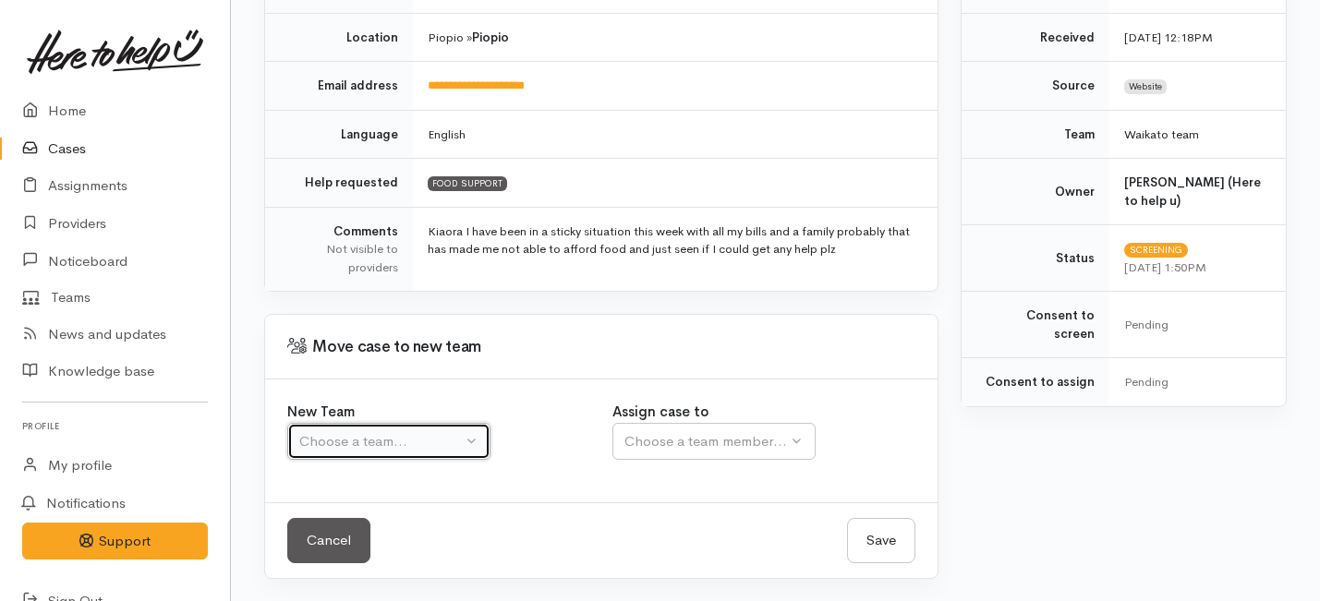
click at [415, 441] on div "Choose a team..." at bounding box center [380, 441] width 163 height 21
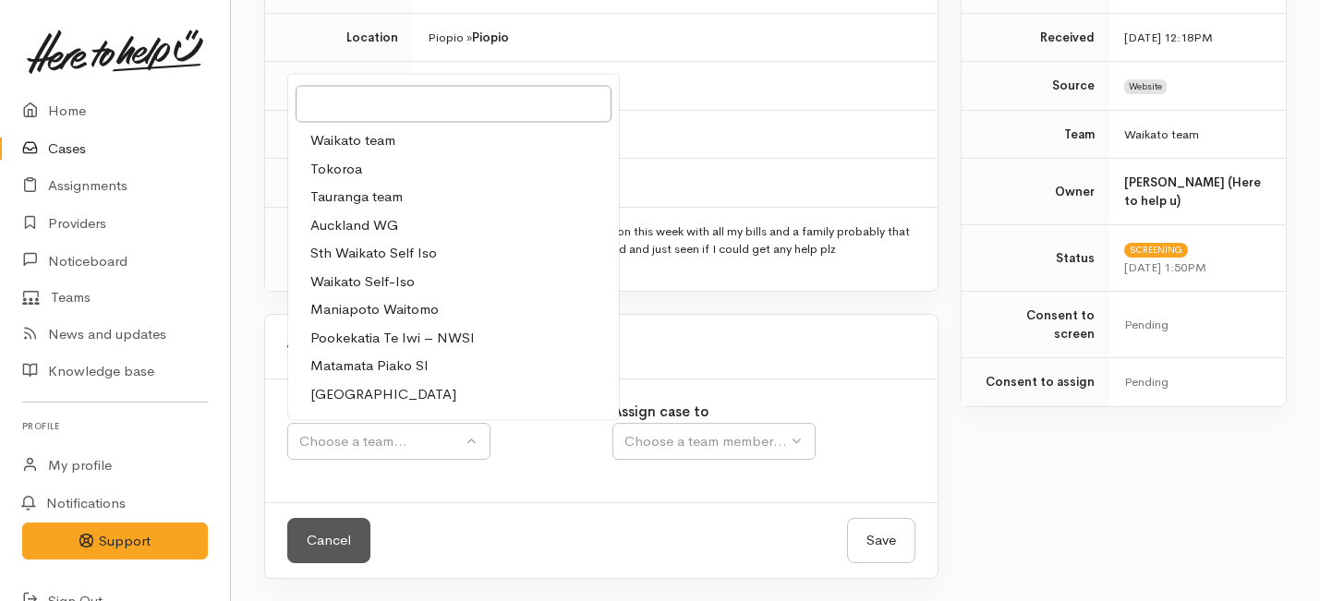
click at [341, 196] on span "Tauranga team" at bounding box center [356, 197] width 92 height 21
select select "3"
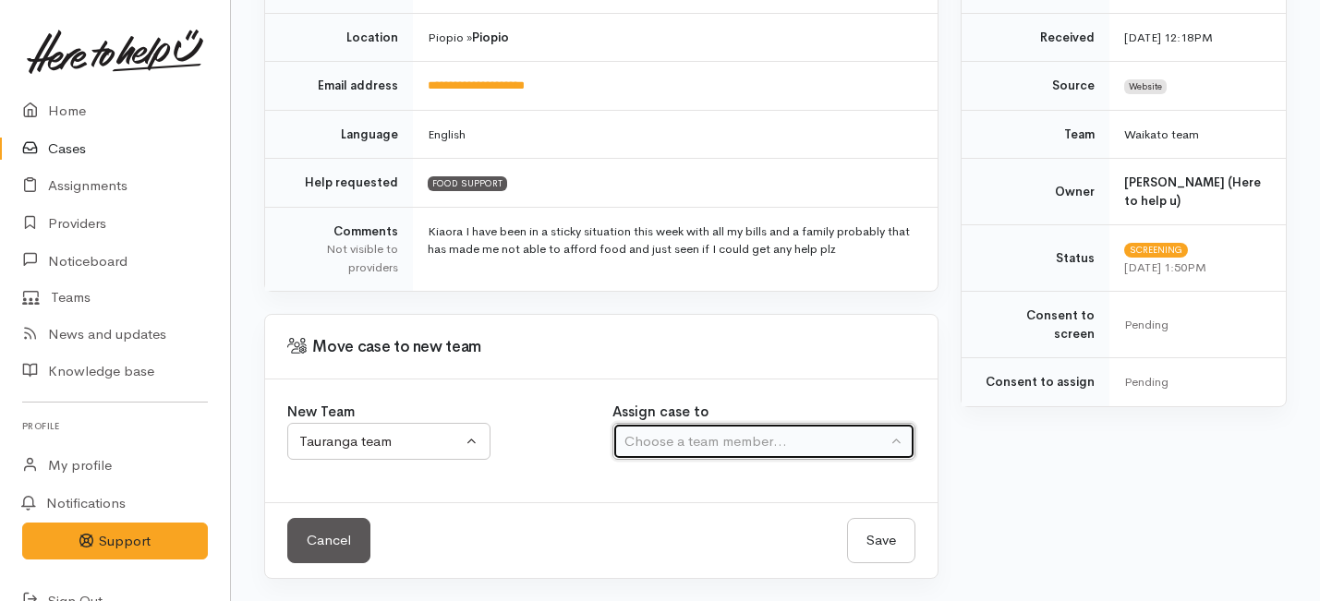
click at [727, 441] on div "Choose a team member..." at bounding box center [756, 441] width 262 height 21
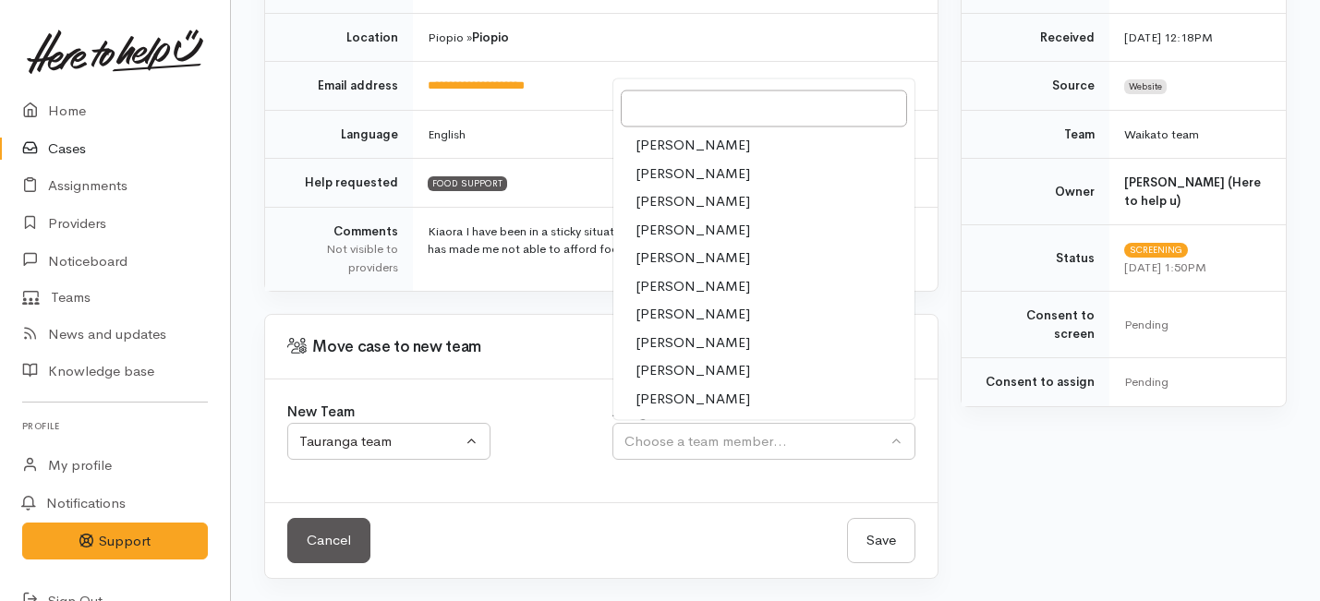
click at [664, 204] on span "Amanda Gabb" at bounding box center [693, 201] width 115 height 21
select select "205"
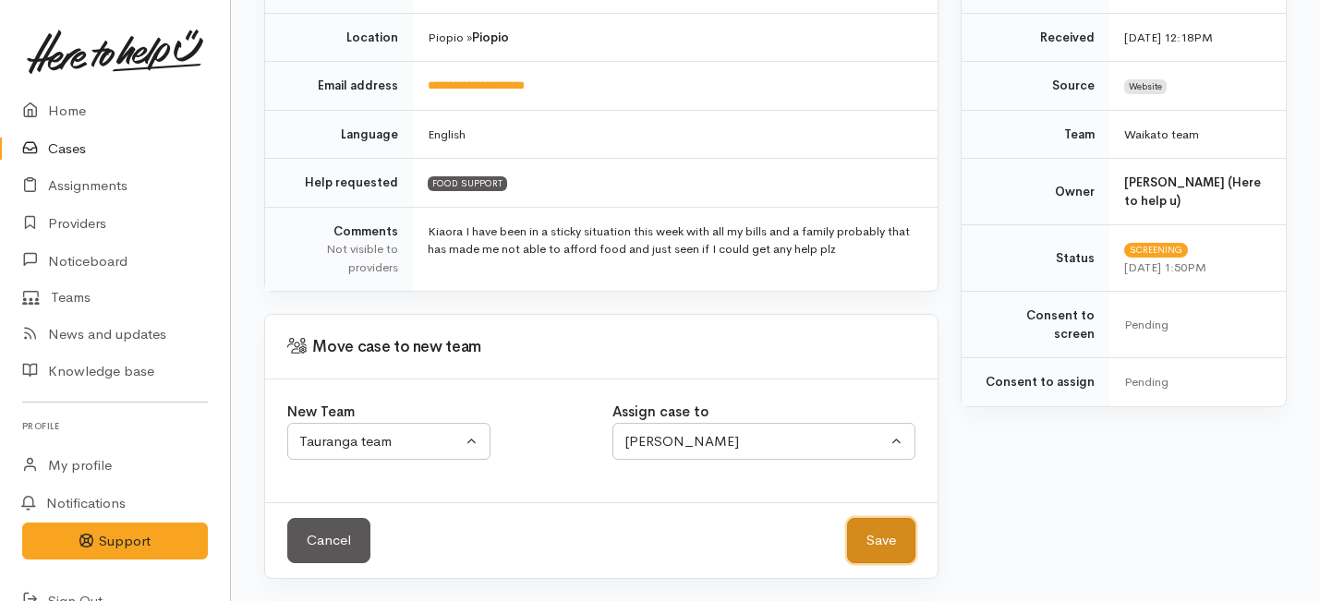
click at [868, 543] on button "Save" at bounding box center [881, 540] width 68 height 45
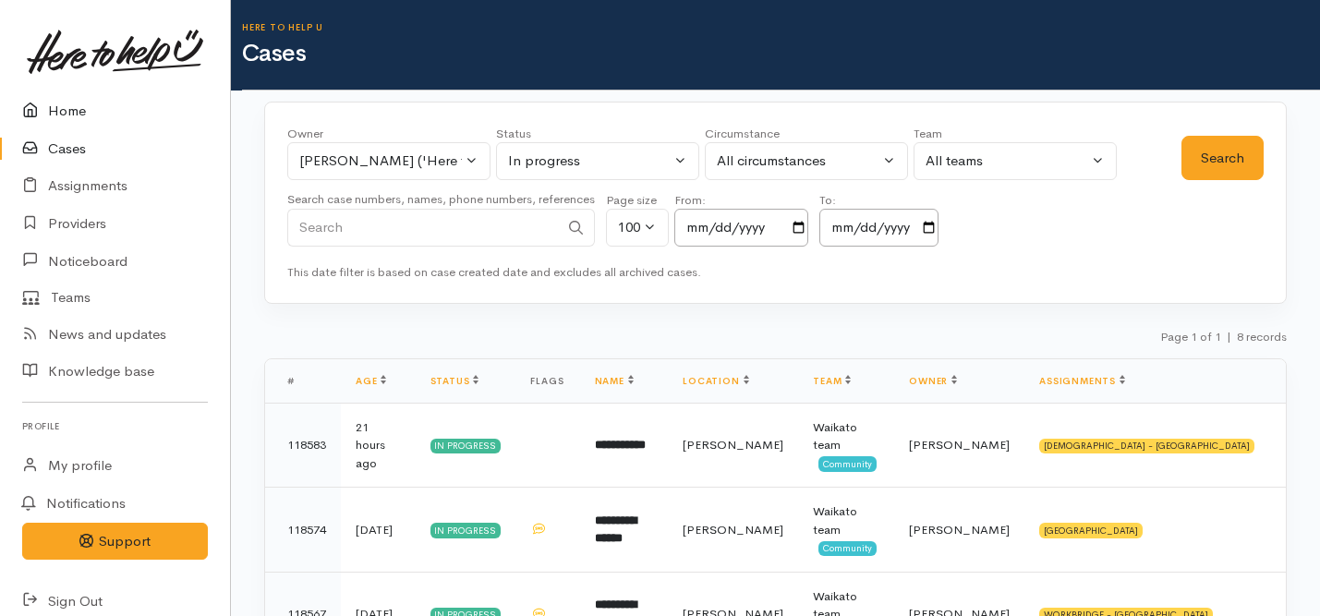
click at [55, 103] on link "Home" at bounding box center [115, 111] width 230 height 38
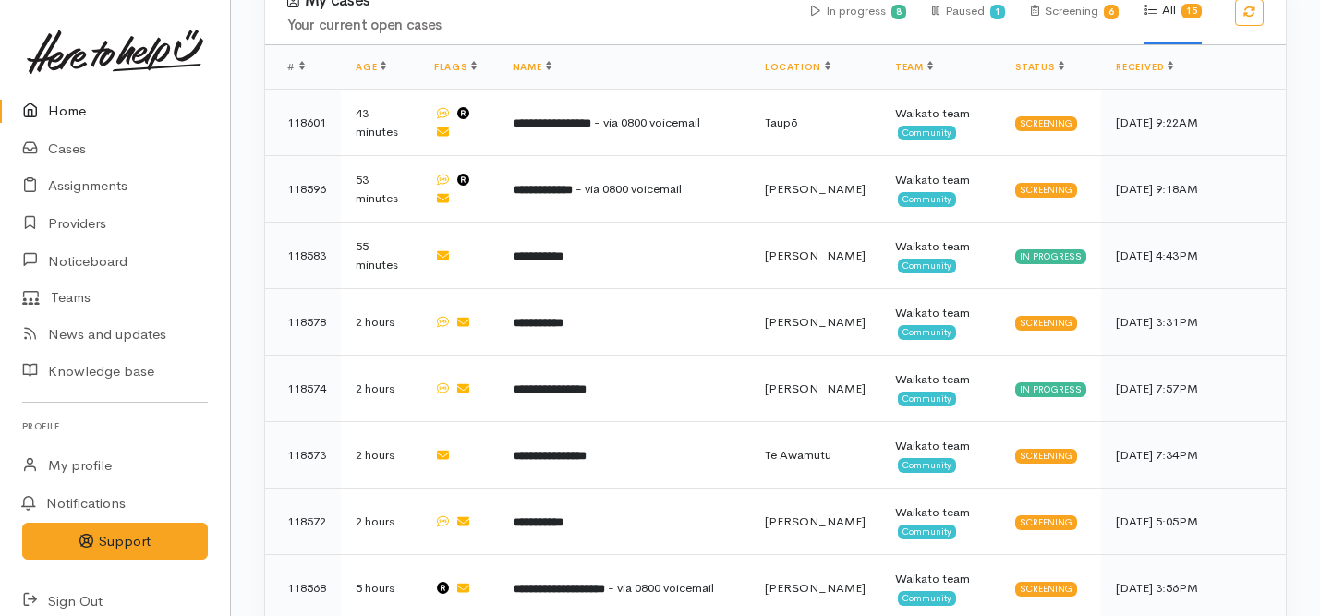
scroll to position [1342, 0]
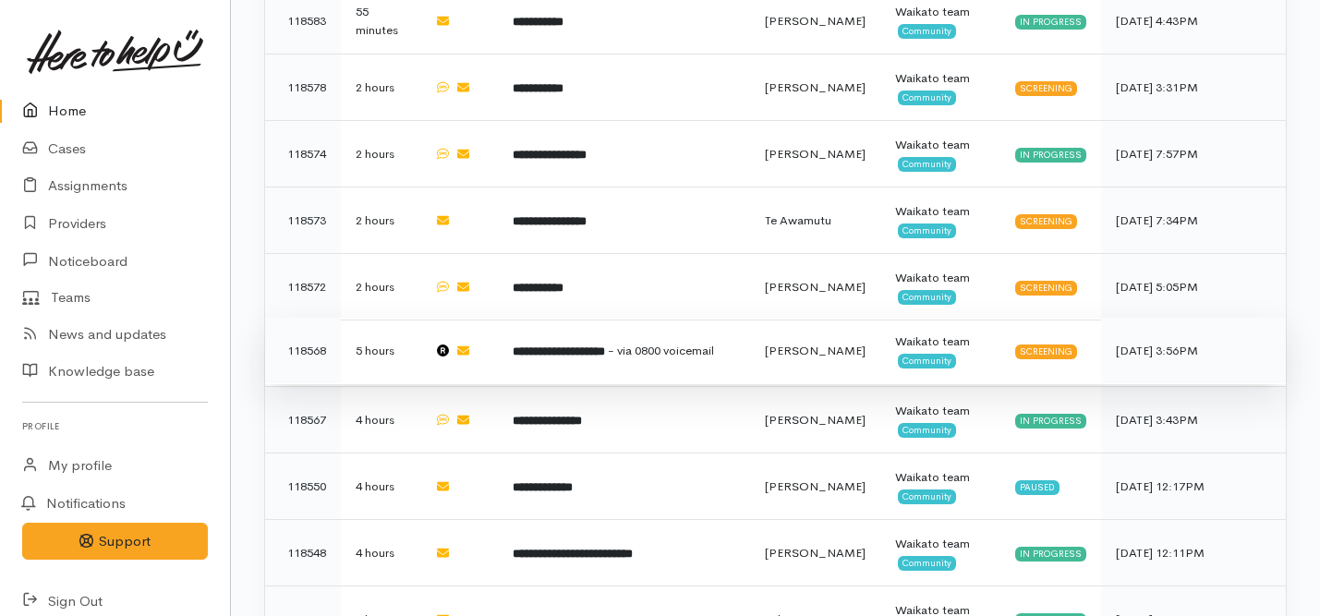
click at [571, 346] on b "**********" at bounding box center [559, 352] width 92 height 12
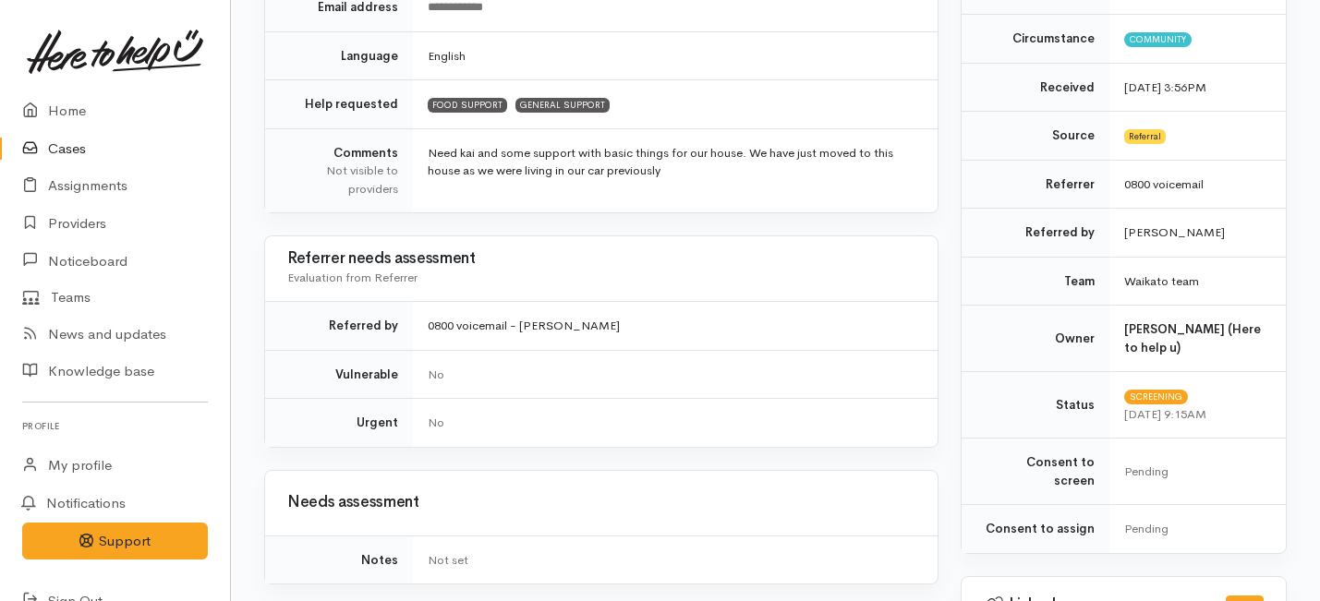
scroll to position [1478, 0]
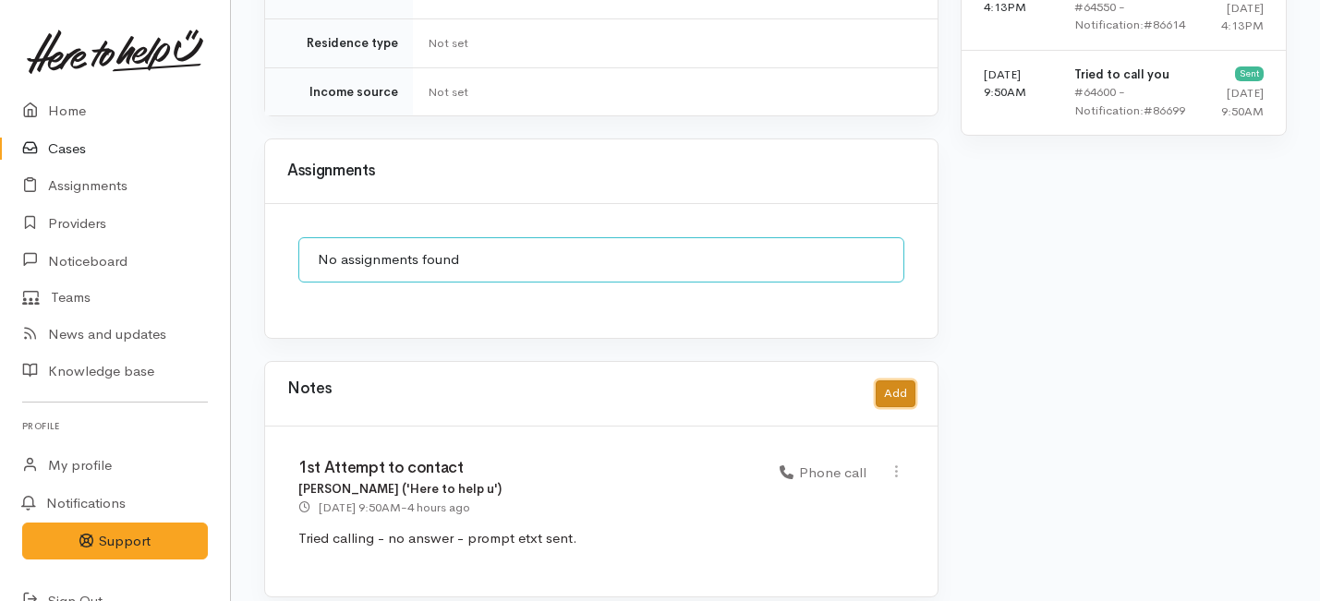
click at [898, 381] on button "Add" at bounding box center [896, 394] width 40 height 27
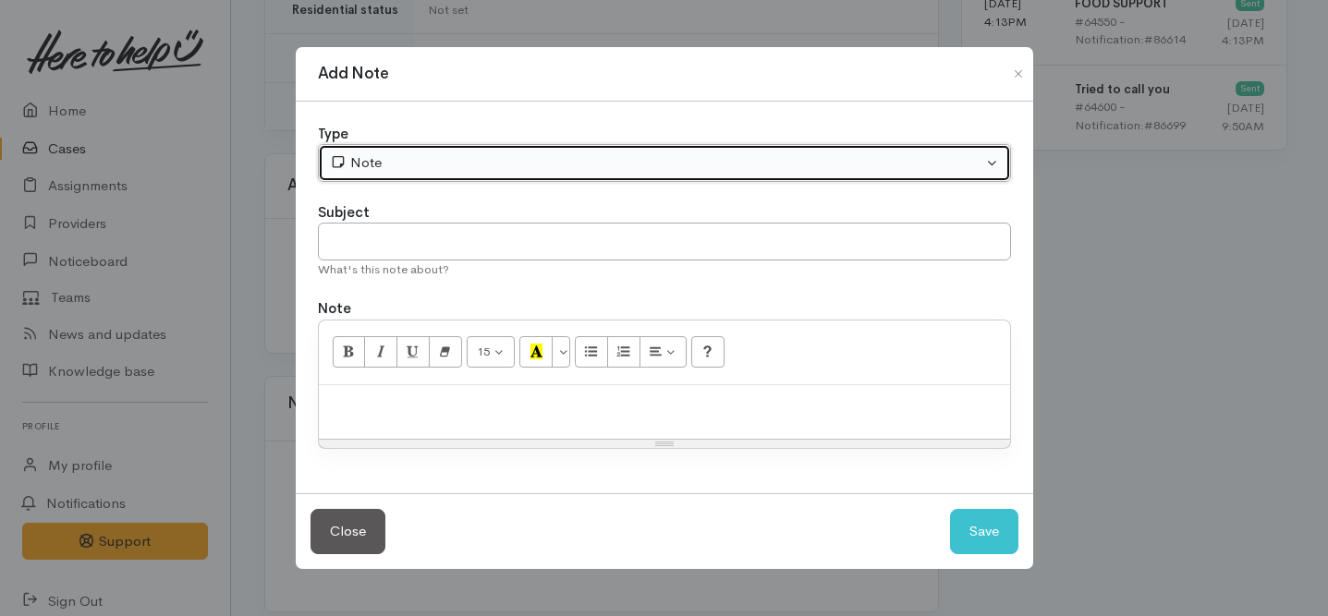
click at [397, 160] on div "Note" at bounding box center [656, 162] width 652 height 21
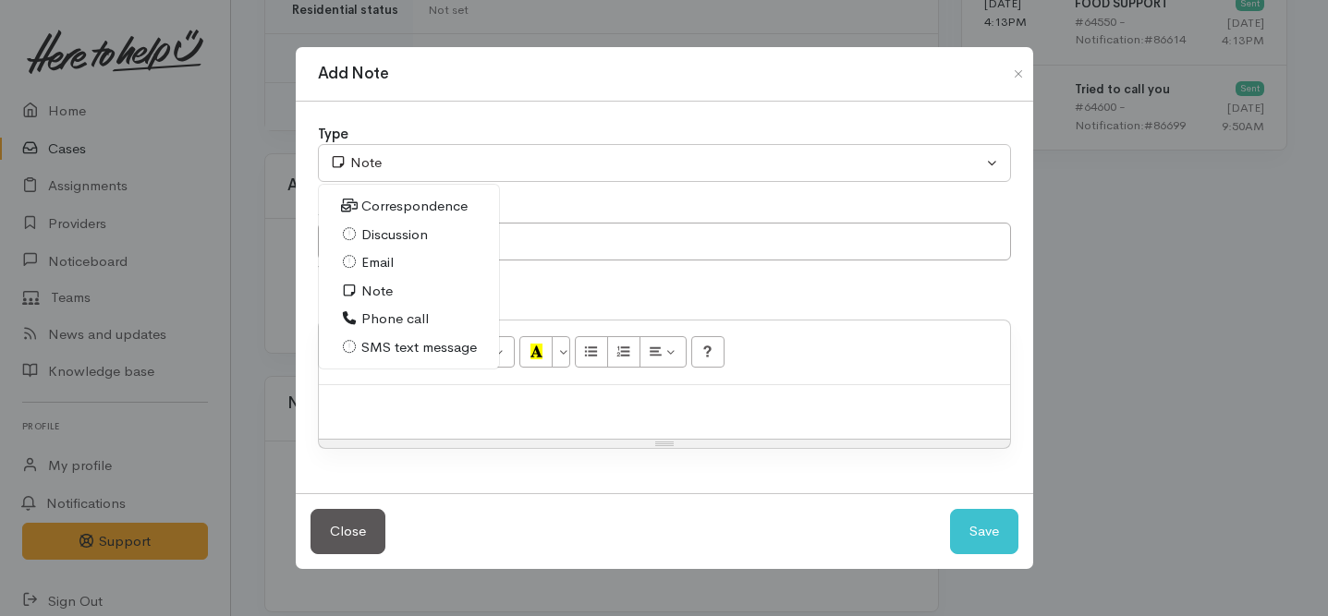
click at [358, 322] on link "Phone call" at bounding box center [409, 319] width 181 height 29
select select "3"
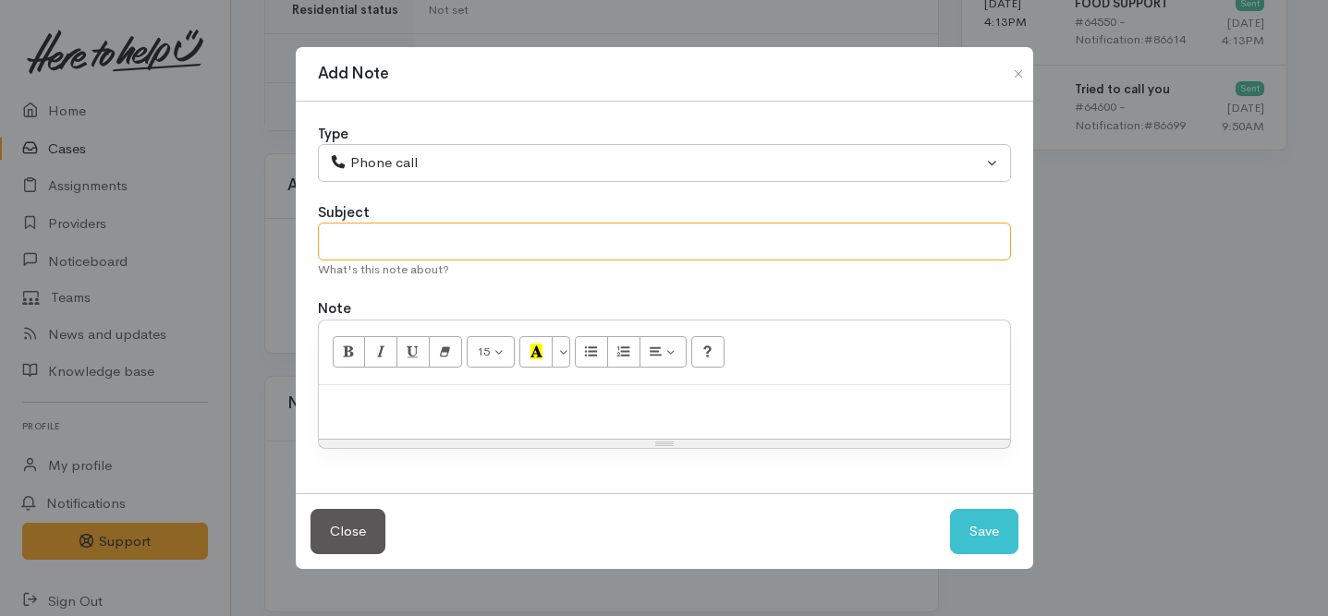
click at [380, 238] on input "text" at bounding box center [664, 242] width 693 height 38
type input "2nd Attempt to contact"
click at [434, 404] on p at bounding box center [664, 405] width 673 height 21
click at [990, 535] on button "Save" at bounding box center [984, 531] width 68 height 45
select select "1"
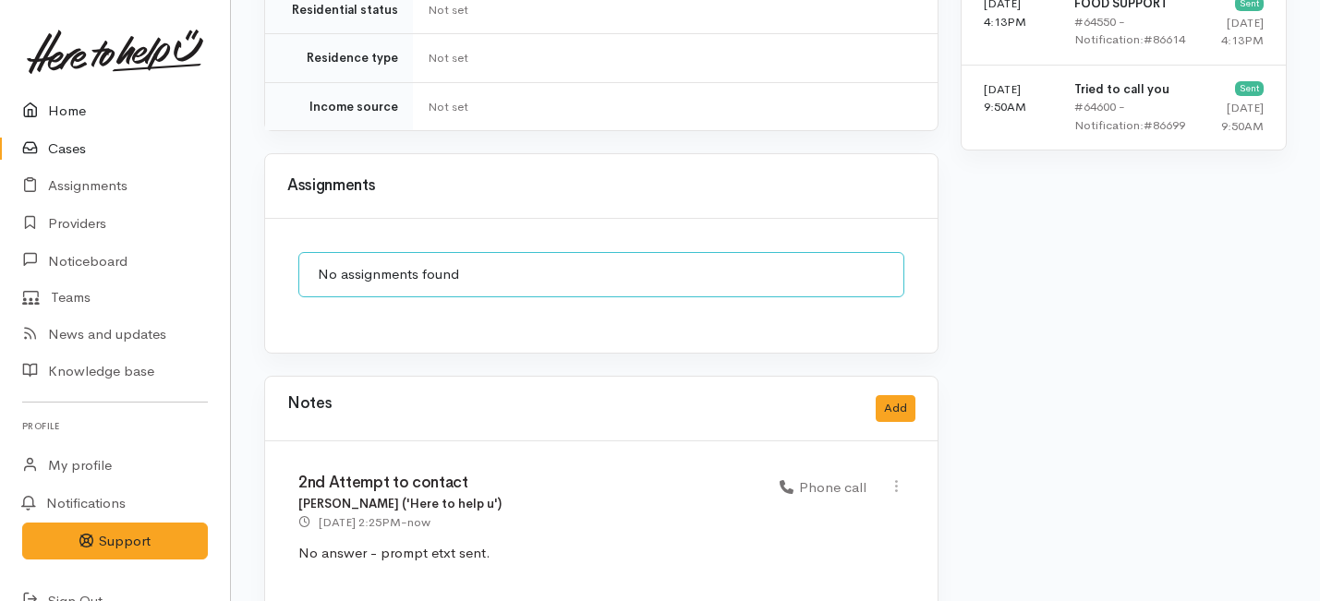
click at [54, 114] on link "Home" at bounding box center [115, 111] width 230 height 38
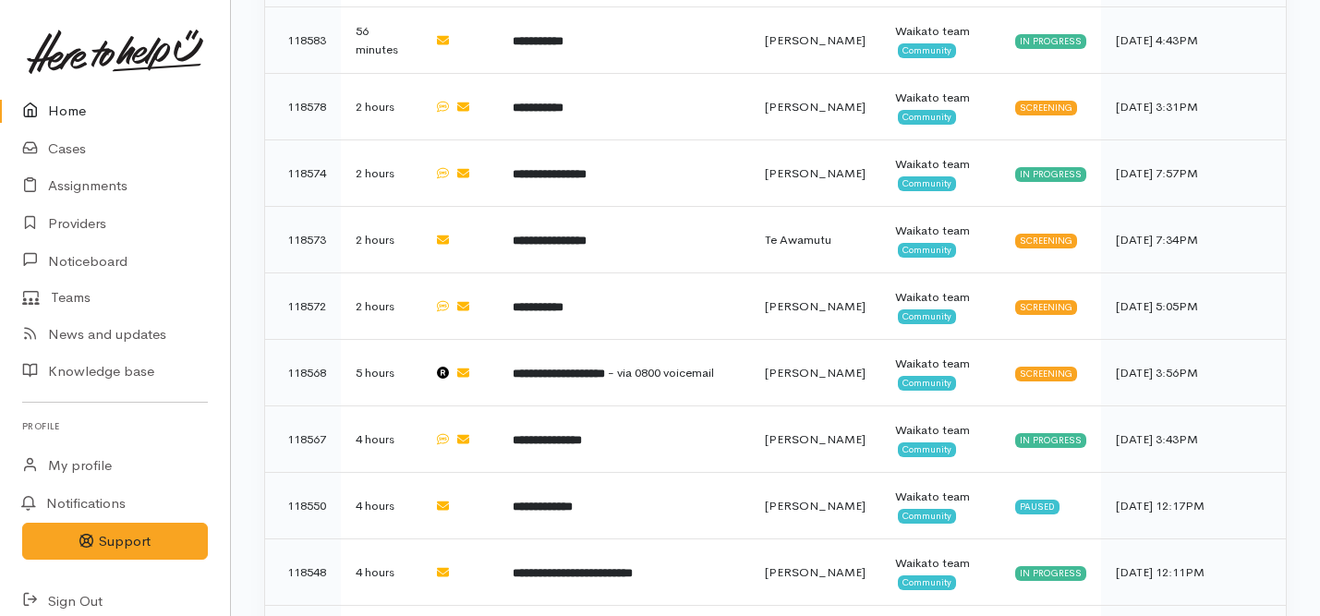
scroll to position [1262, 0]
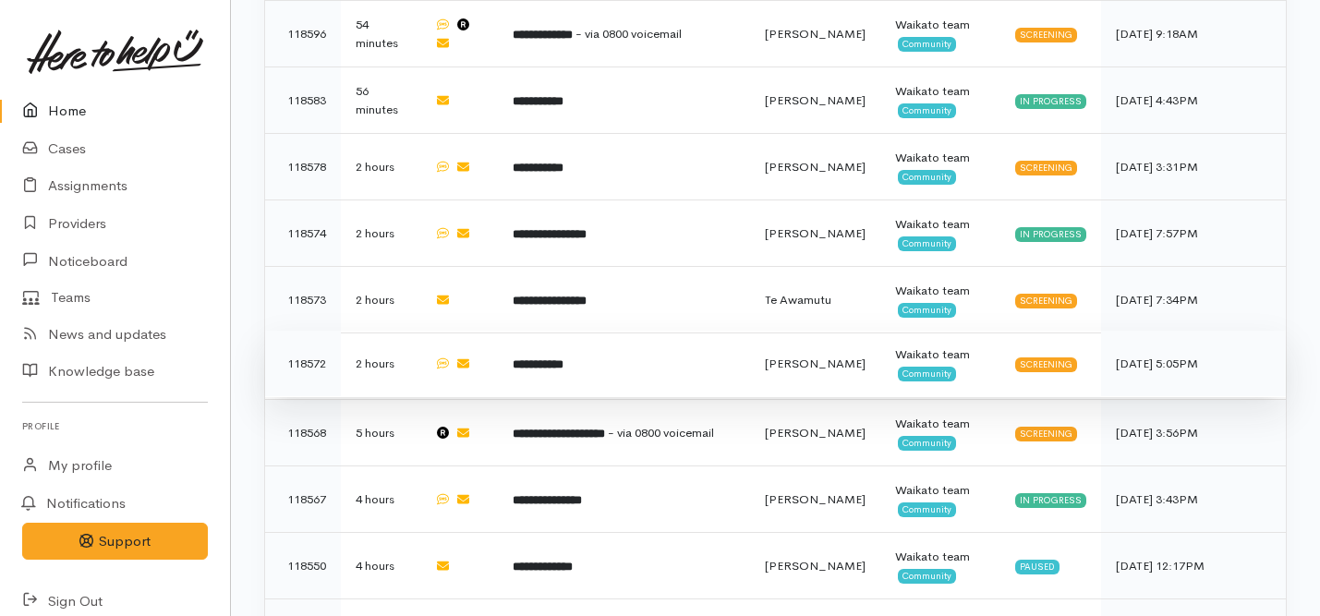
click at [498, 331] on td at bounding box center [458, 364] width 79 height 67
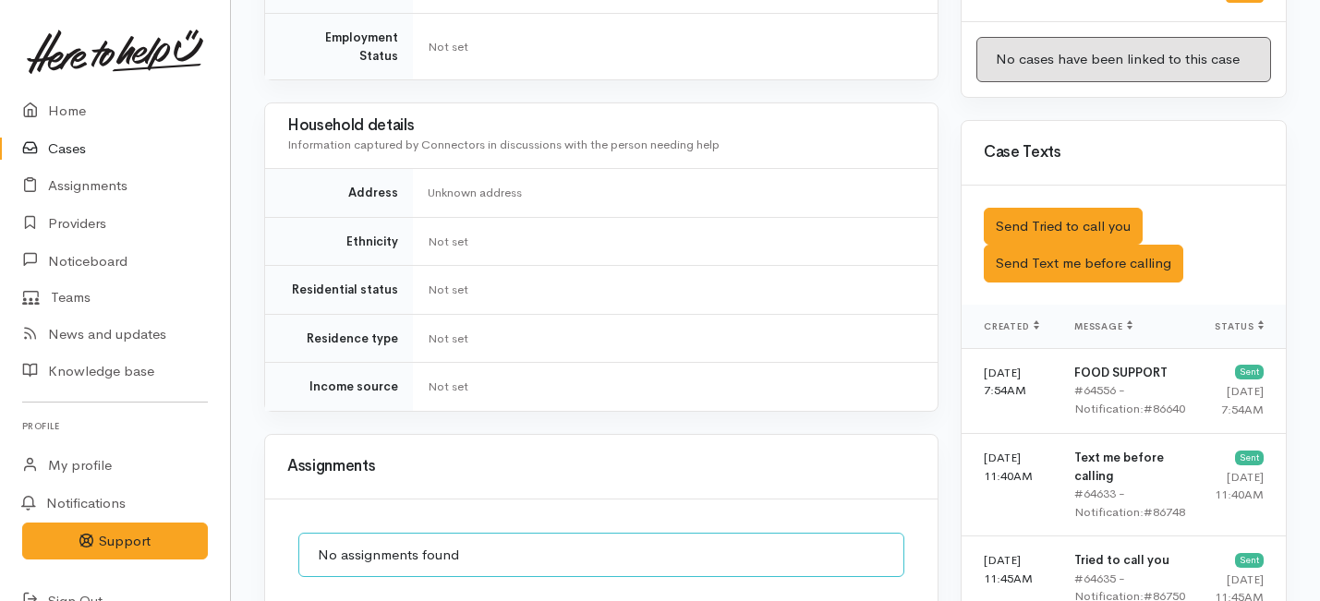
scroll to position [989, 0]
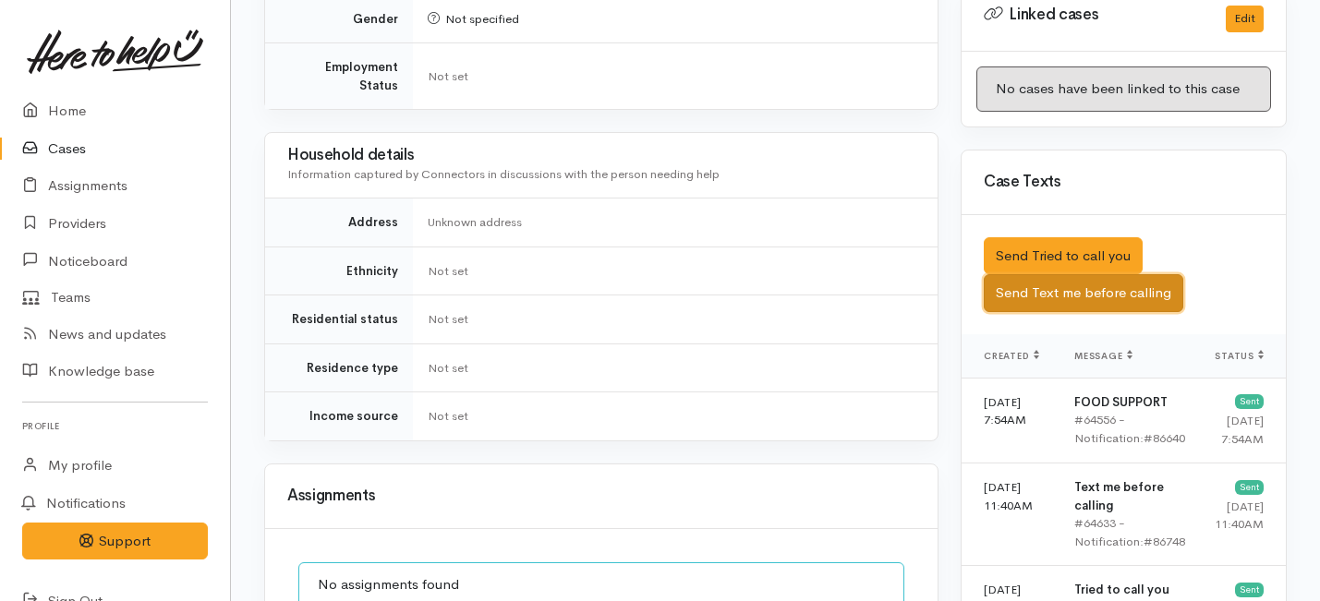
click at [1051, 274] on button "Send Text me before calling" at bounding box center [1084, 293] width 200 height 38
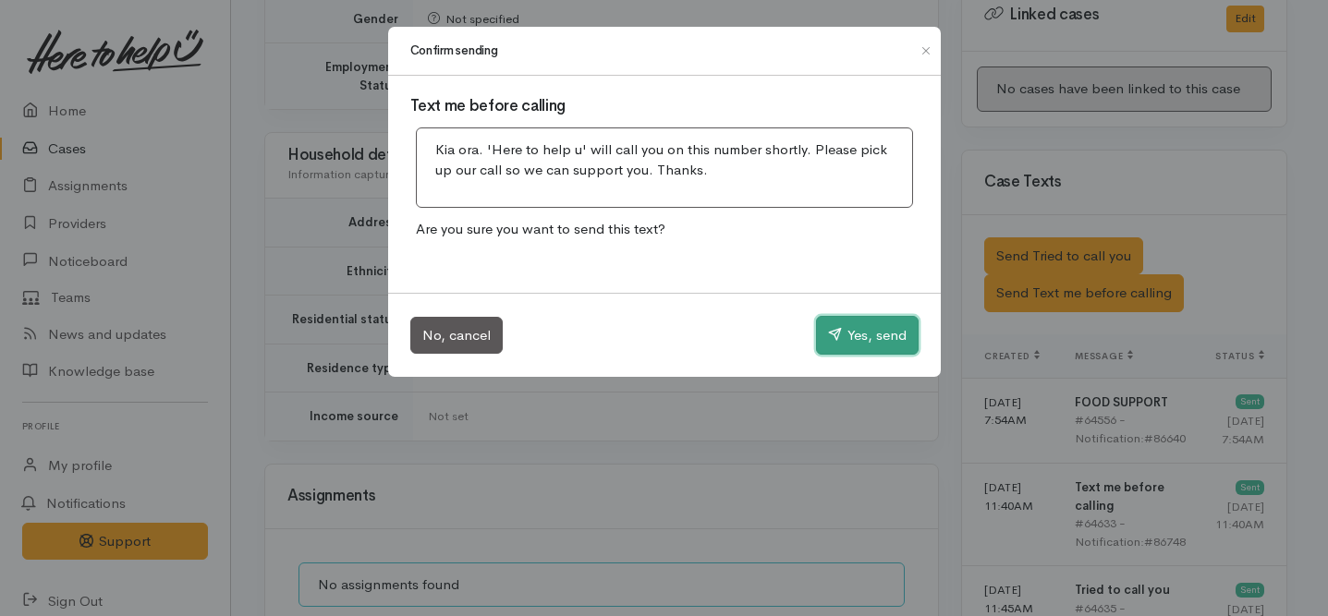
click at [859, 330] on button "Yes, send" at bounding box center [867, 335] width 103 height 39
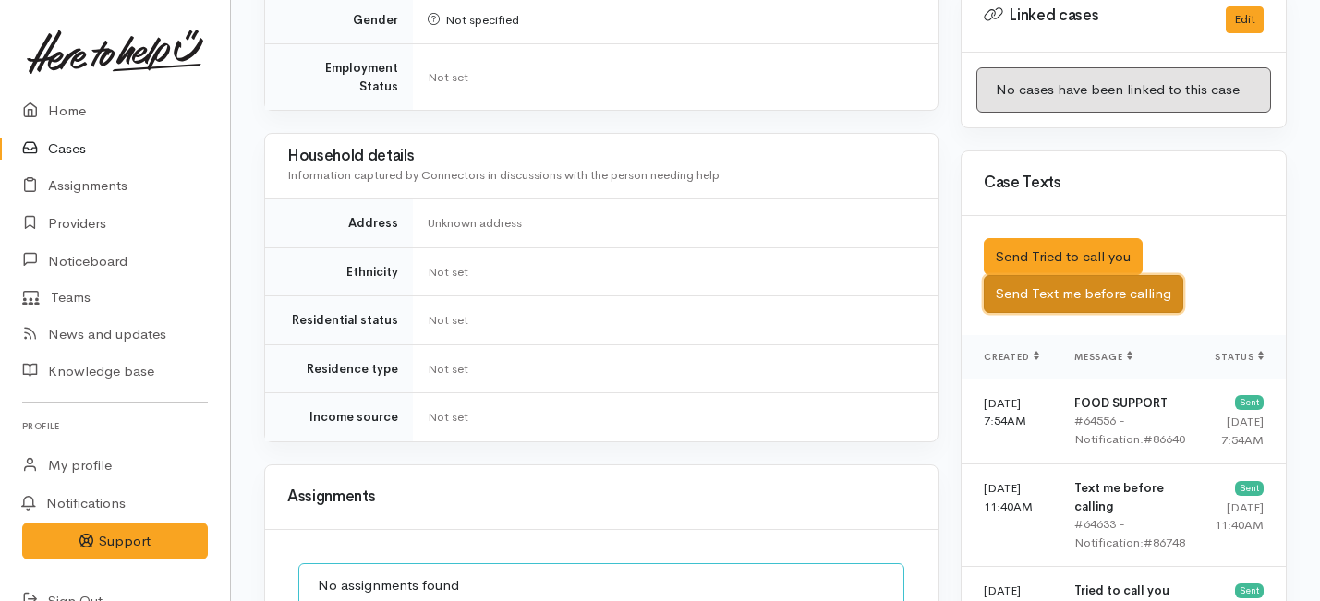
scroll to position [0, 0]
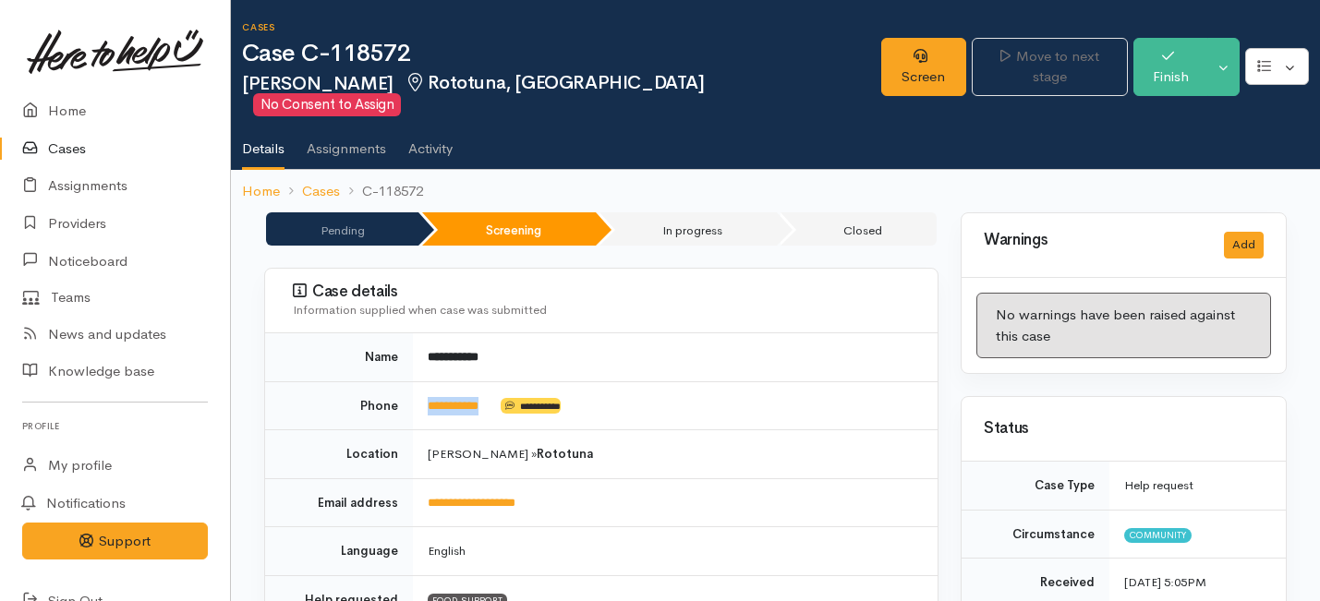
drag, startPoint x: 504, startPoint y: 386, endPoint x: 424, endPoint y: 383, distance: 79.5
click at [424, 383] on td "**********" at bounding box center [675, 406] width 525 height 49
copy td "**********"
click at [907, 66] on link "Screen" at bounding box center [923, 67] width 85 height 58
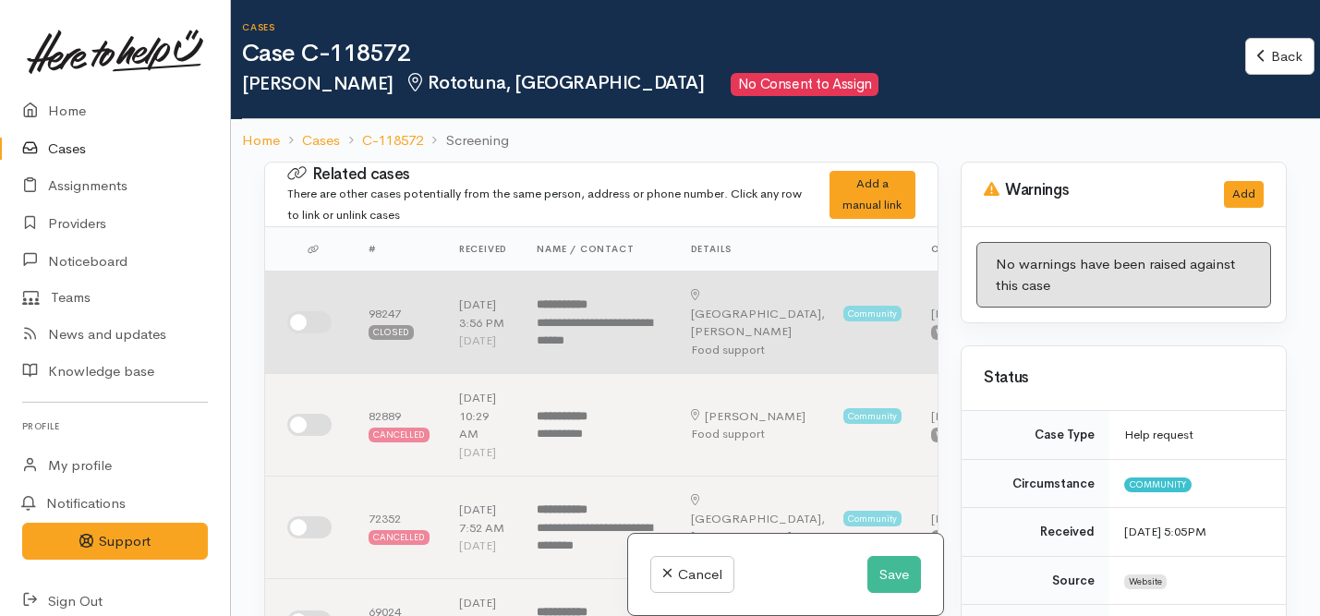
click at [313, 322] on input "checkbox" at bounding box center [309, 322] width 44 height 22
checkbox input "true"
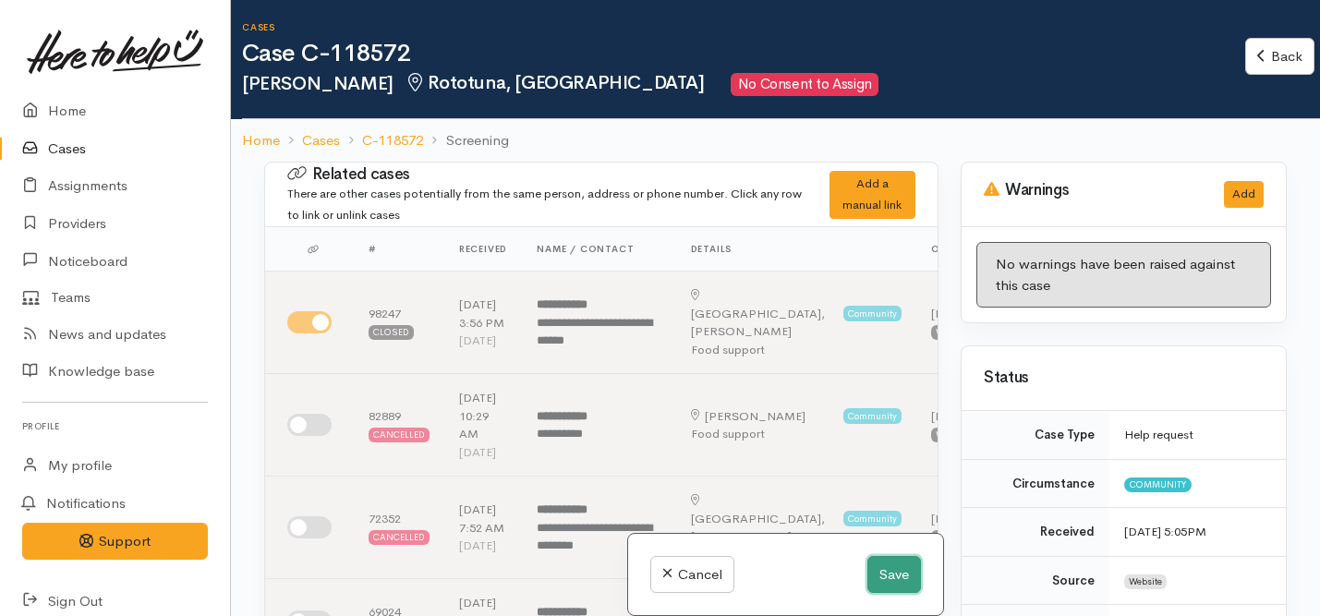
click at [885, 573] on button "Save" at bounding box center [895, 575] width 54 height 38
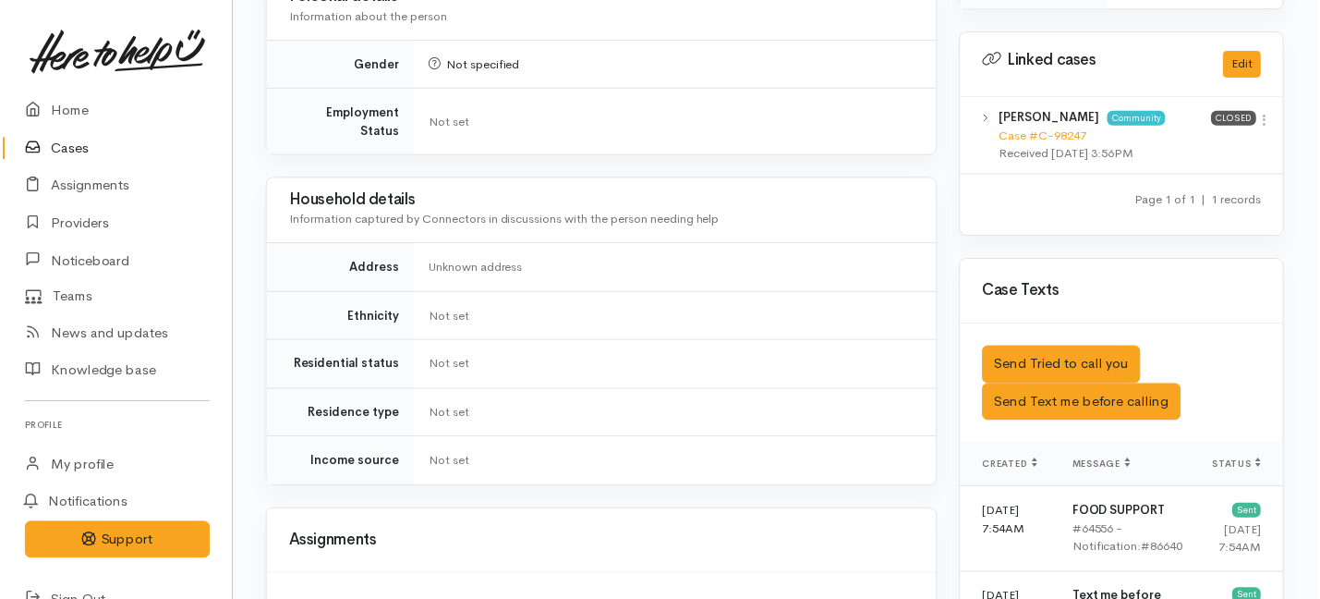
scroll to position [969, 0]
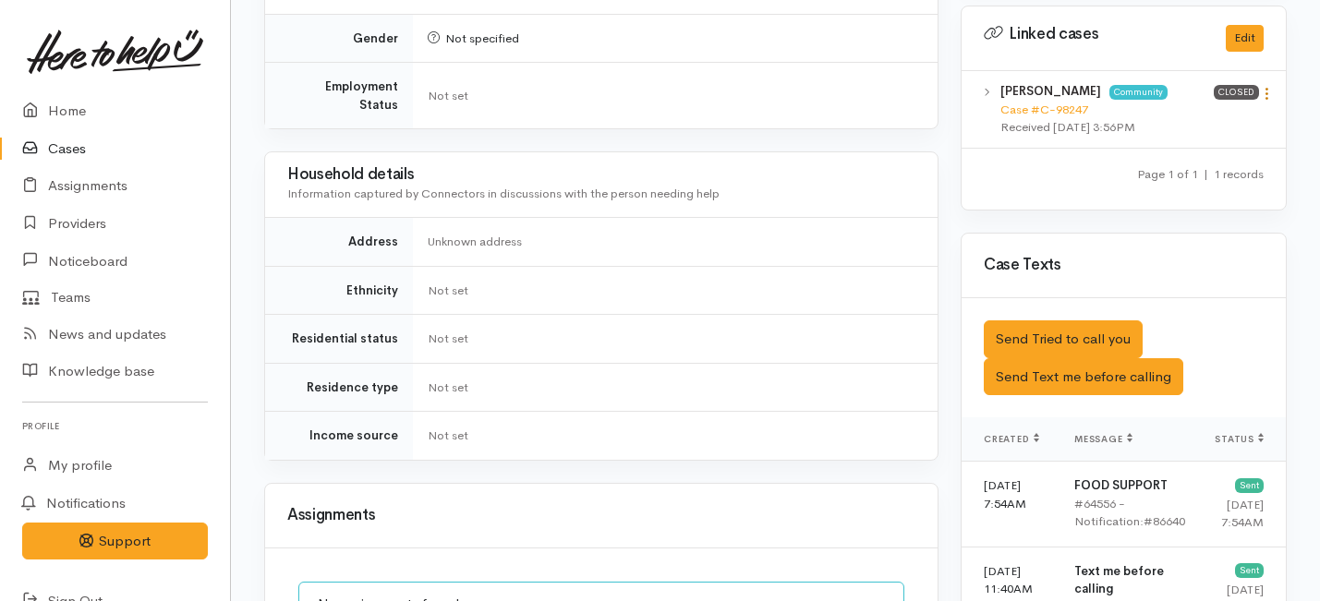
click at [1268, 86] on icon at bounding box center [1267, 94] width 16 height 16
click at [1172, 115] on link "View case" at bounding box center [1201, 129] width 146 height 29
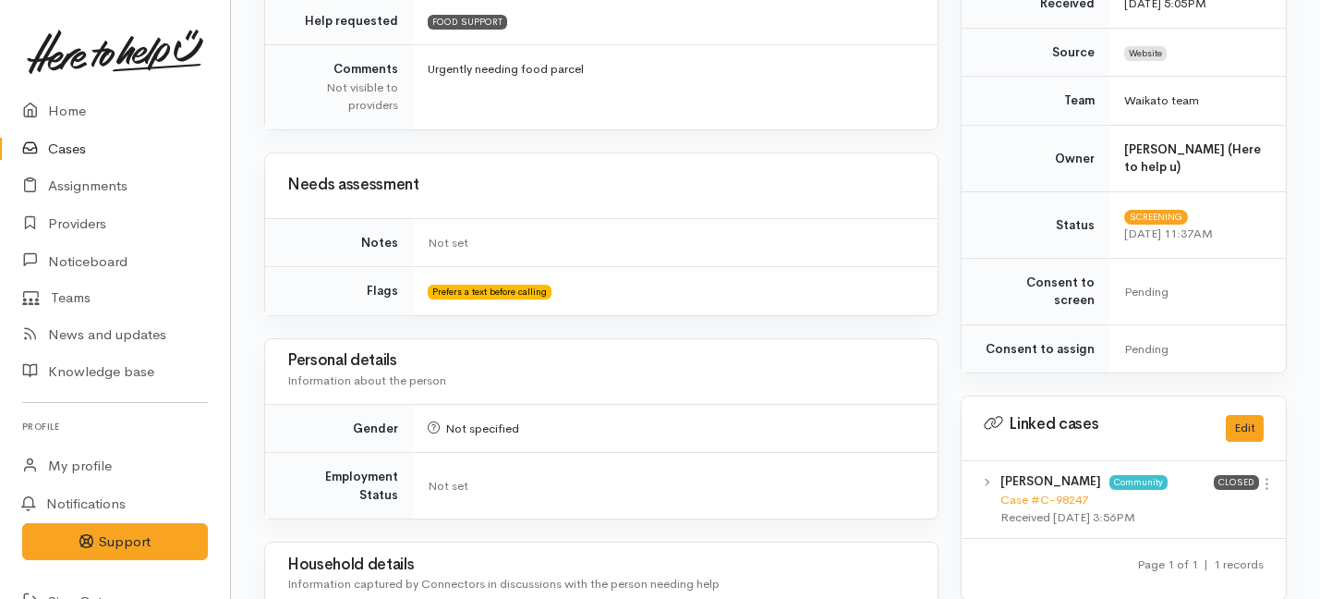
scroll to position [0, 0]
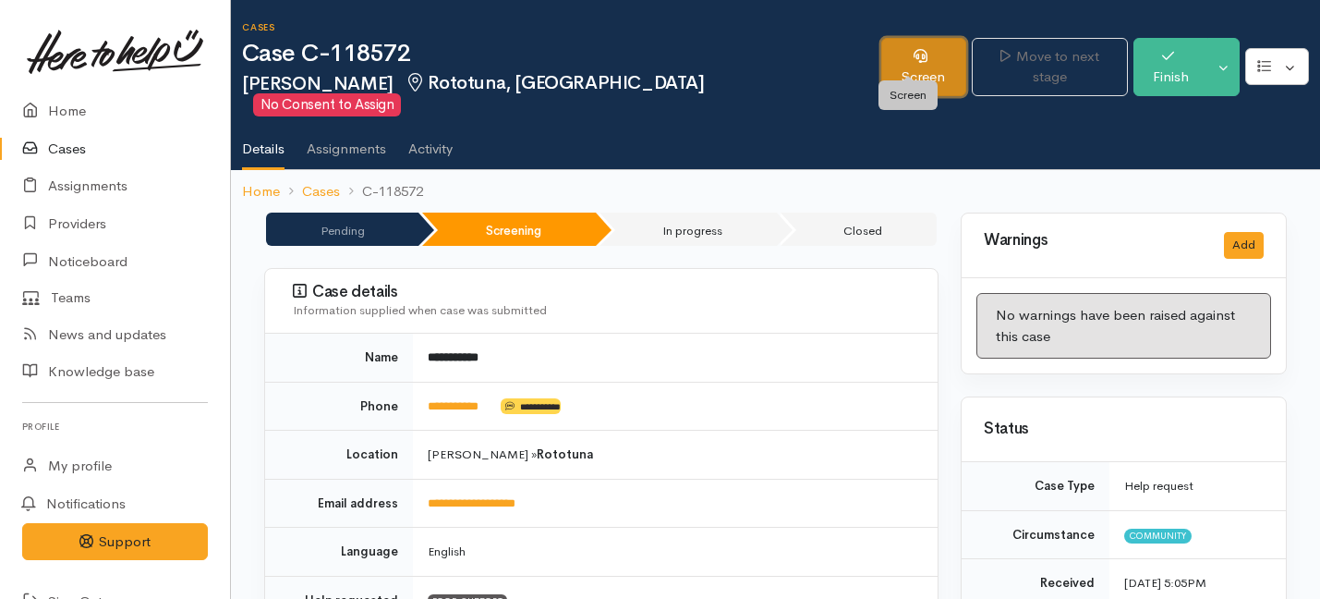
click at [917, 56] on link "Screen" at bounding box center [923, 67] width 85 height 58
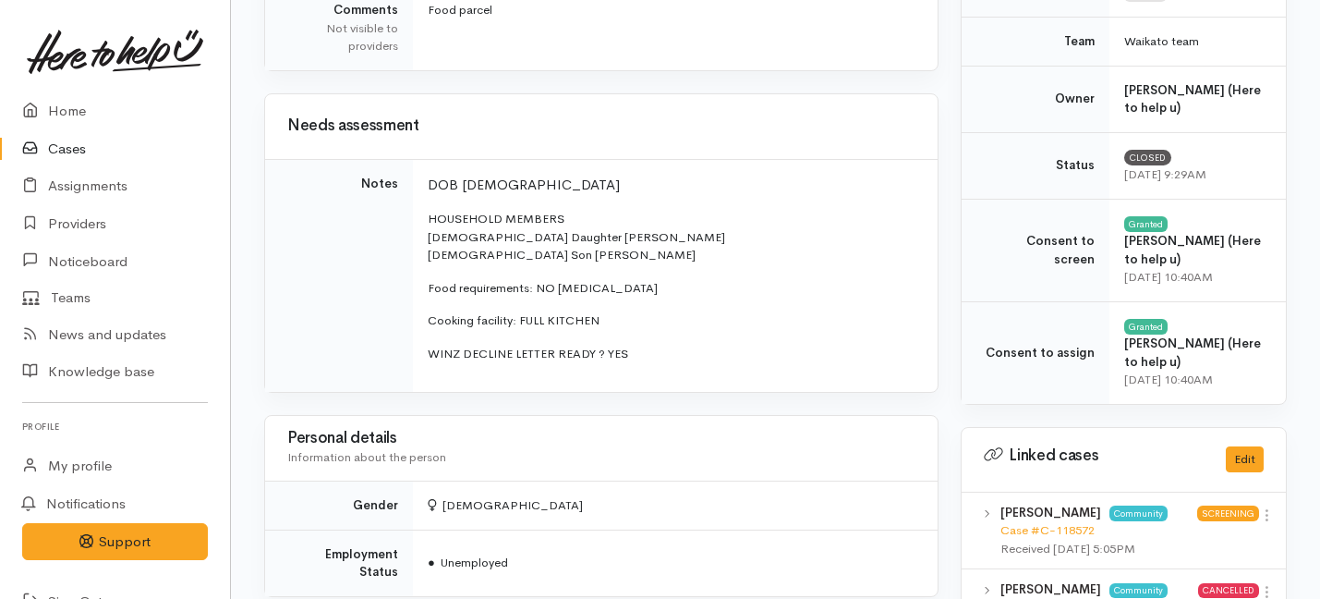
scroll to position [629, 0]
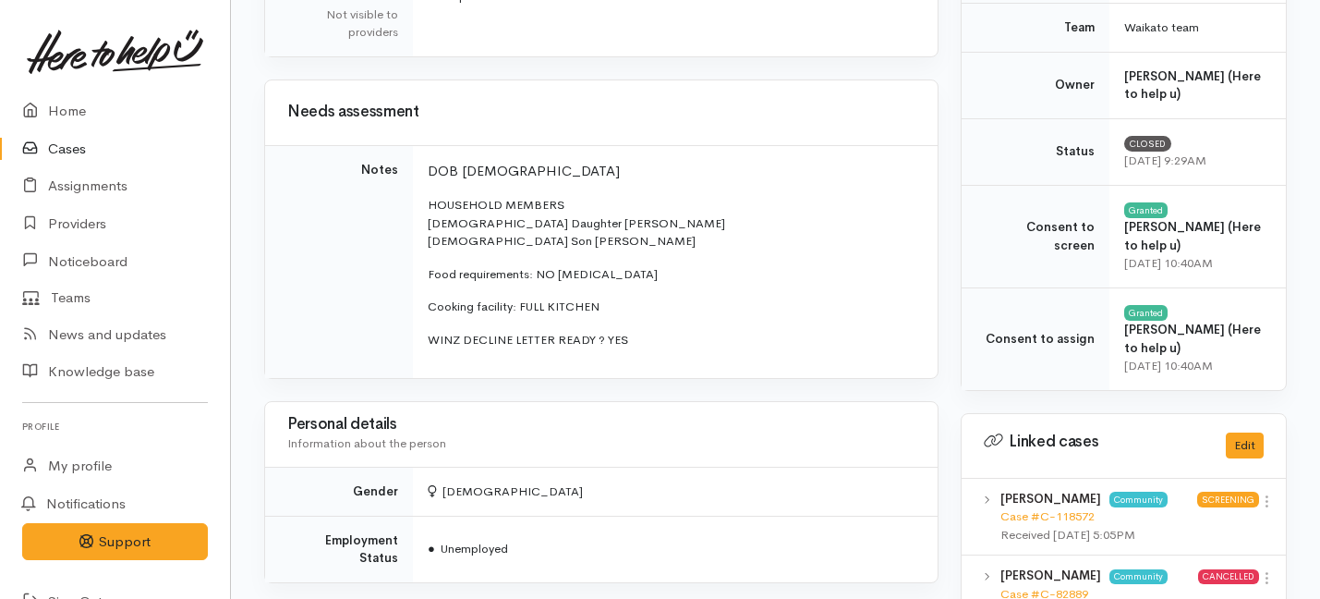
click at [671, 346] on p "WINZ DECLINE LETTER READY ? YES" at bounding box center [672, 340] width 488 height 18
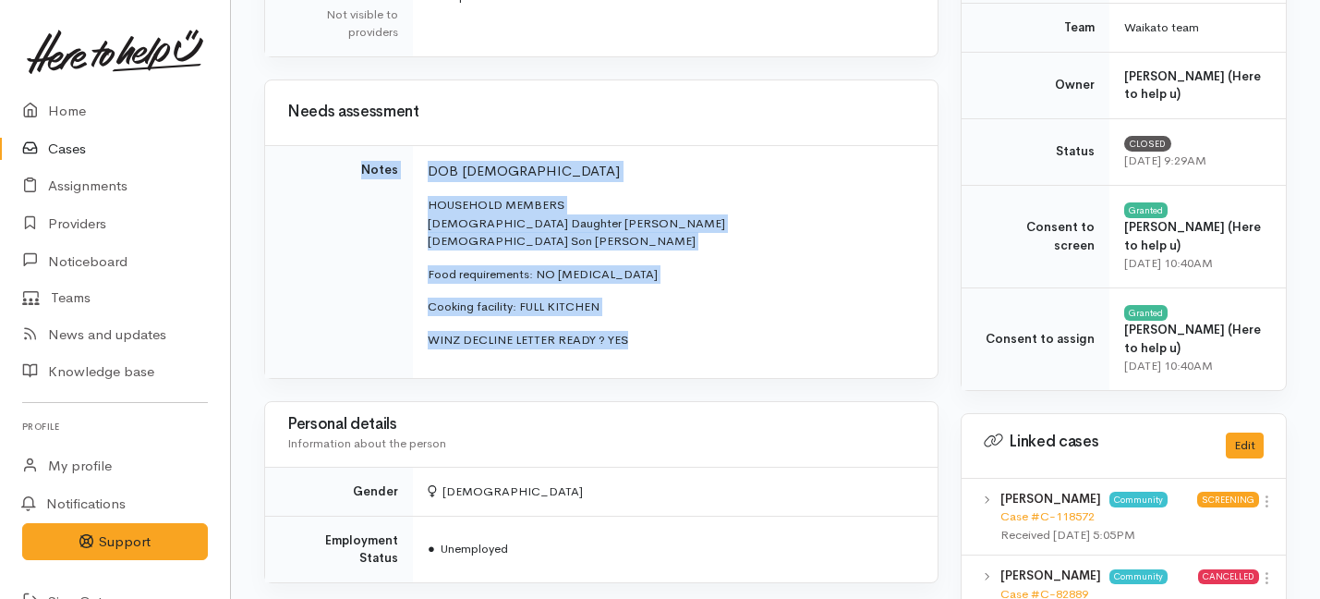
drag, startPoint x: 671, startPoint y: 346, endPoint x: 412, endPoint y: 157, distance: 320.1
click at [412, 157] on tr "Notes DOB 2/05/1993 HOUSEHOLD MEMBERS 4 yrs old Daughter Lillian 8 yrs old Son …" at bounding box center [601, 261] width 673 height 233
copy tr "Notes DOB 2/05/1993 HOUSEHOLD MEMBERS 4 yrs old Daughter Lillian 8 yrs old Son …"
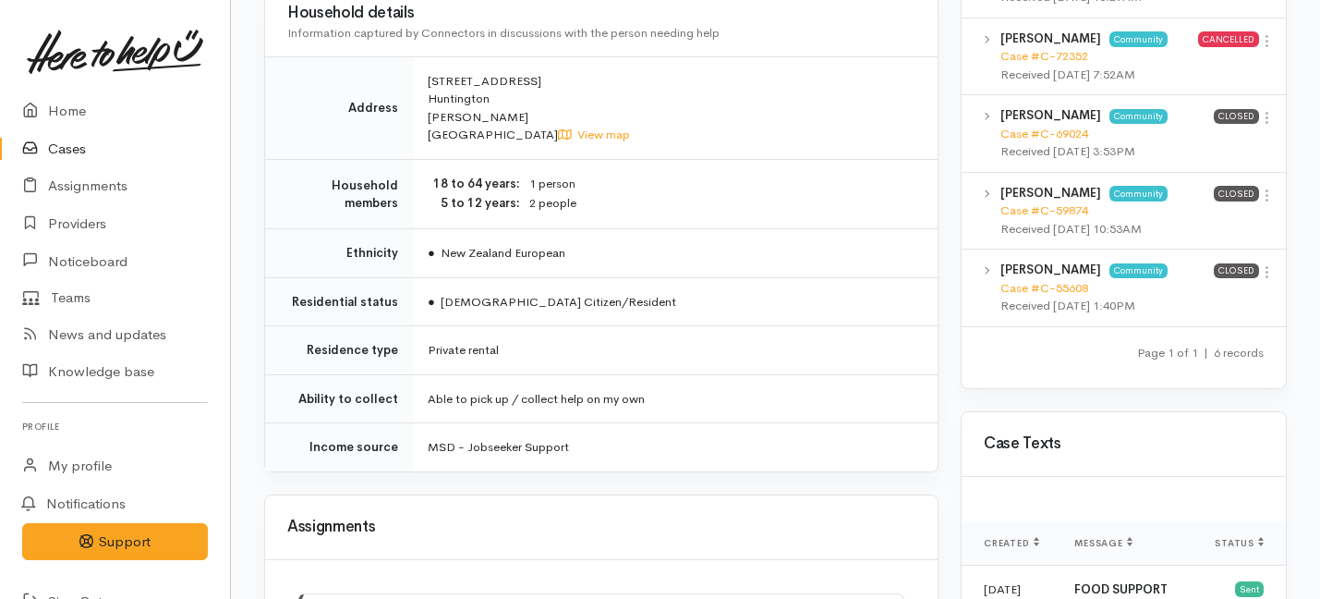
scroll to position [1242, 0]
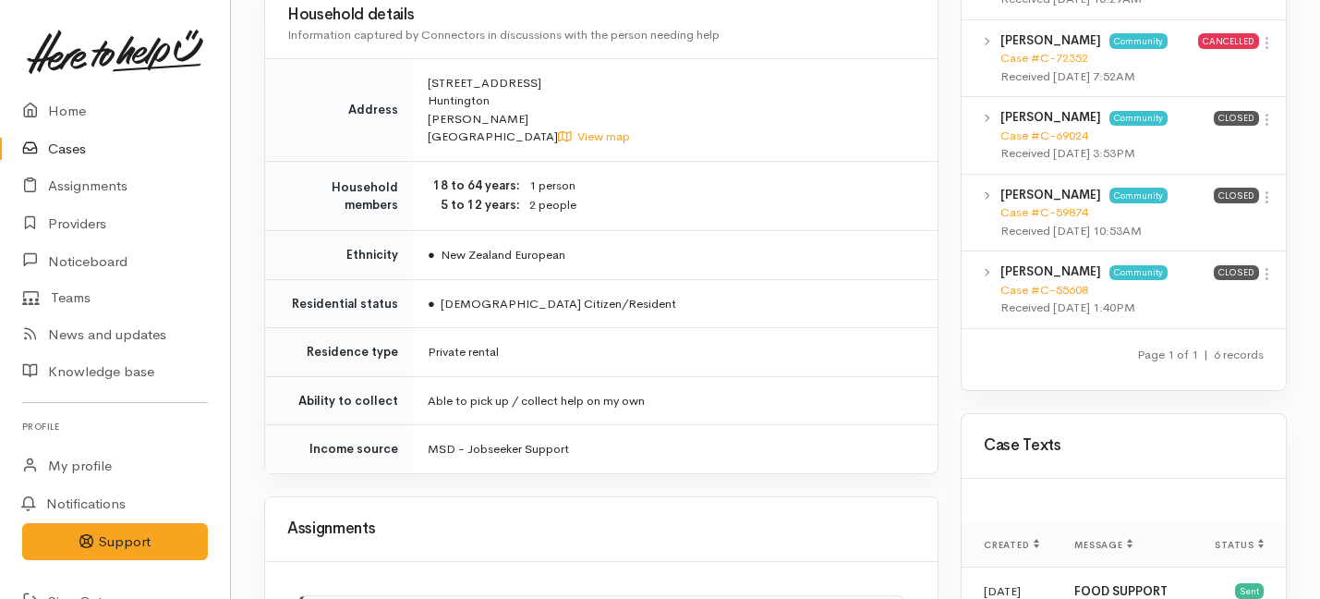
drag, startPoint x: 499, startPoint y: 83, endPoint x: 420, endPoint y: 67, distance: 80.3
click at [420, 67] on td "6 Farleigh Close Huntington Hamilton New Zealand View map" at bounding box center [675, 109] width 525 height 103
copy span "6 Farleigh Close Huntington"
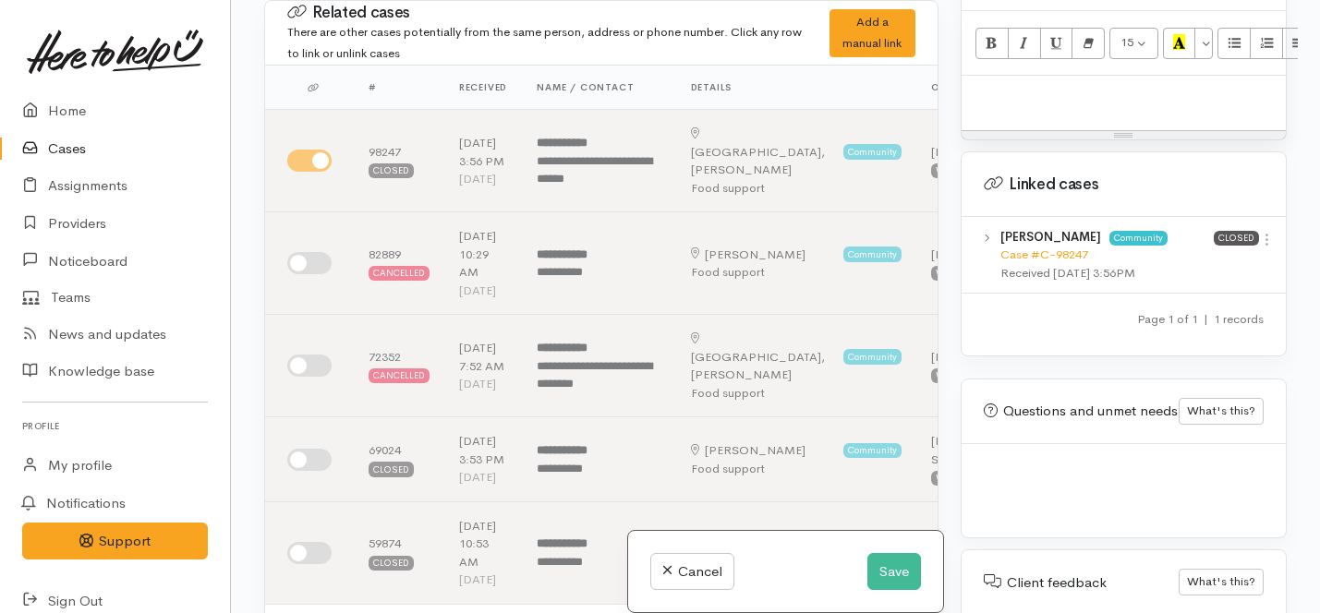
scroll to position [961, 0]
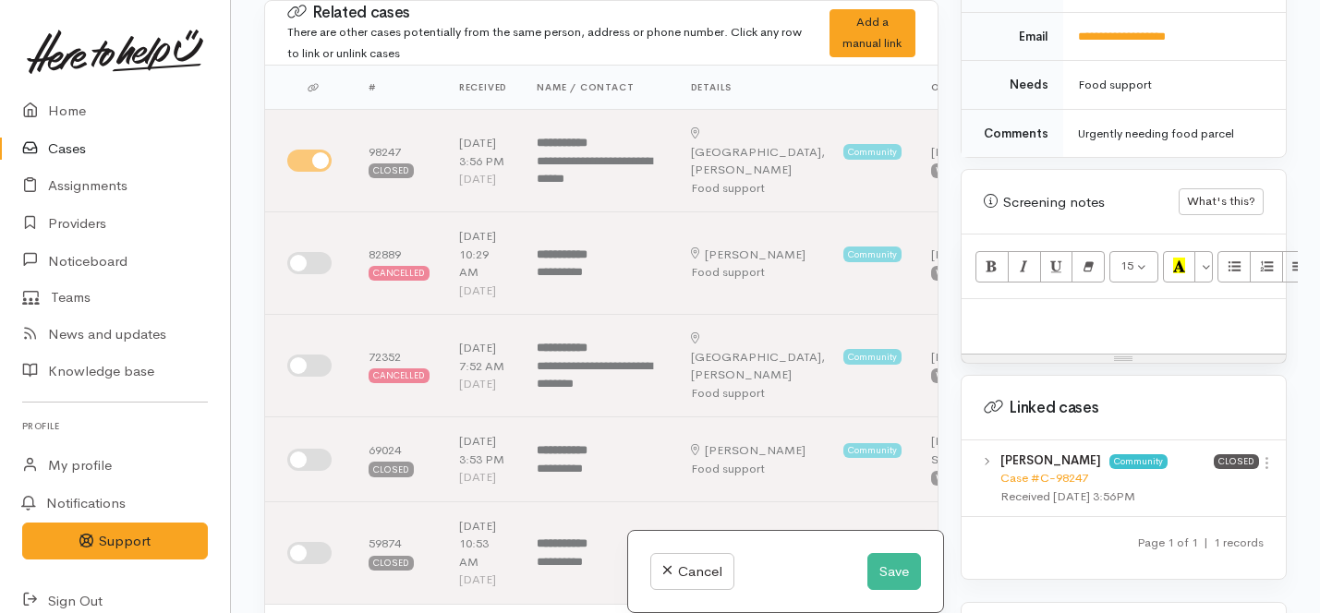
click at [1023, 299] on div at bounding box center [1124, 326] width 324 height 55
paste div
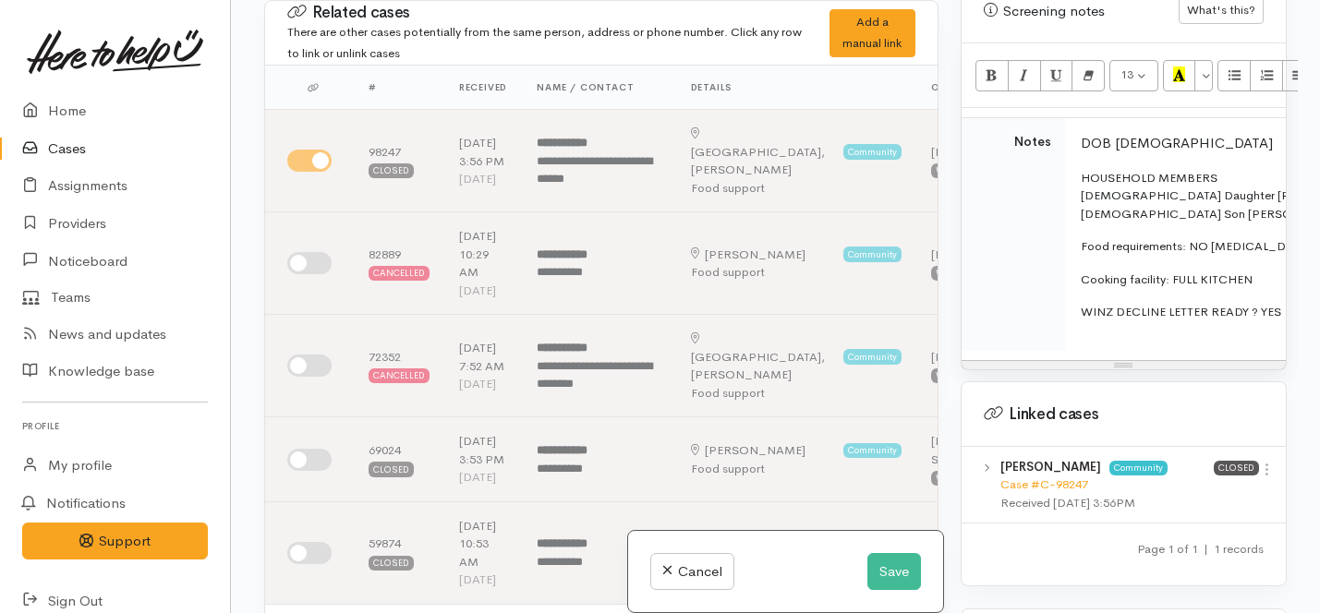
scroll to position [1162, 0]
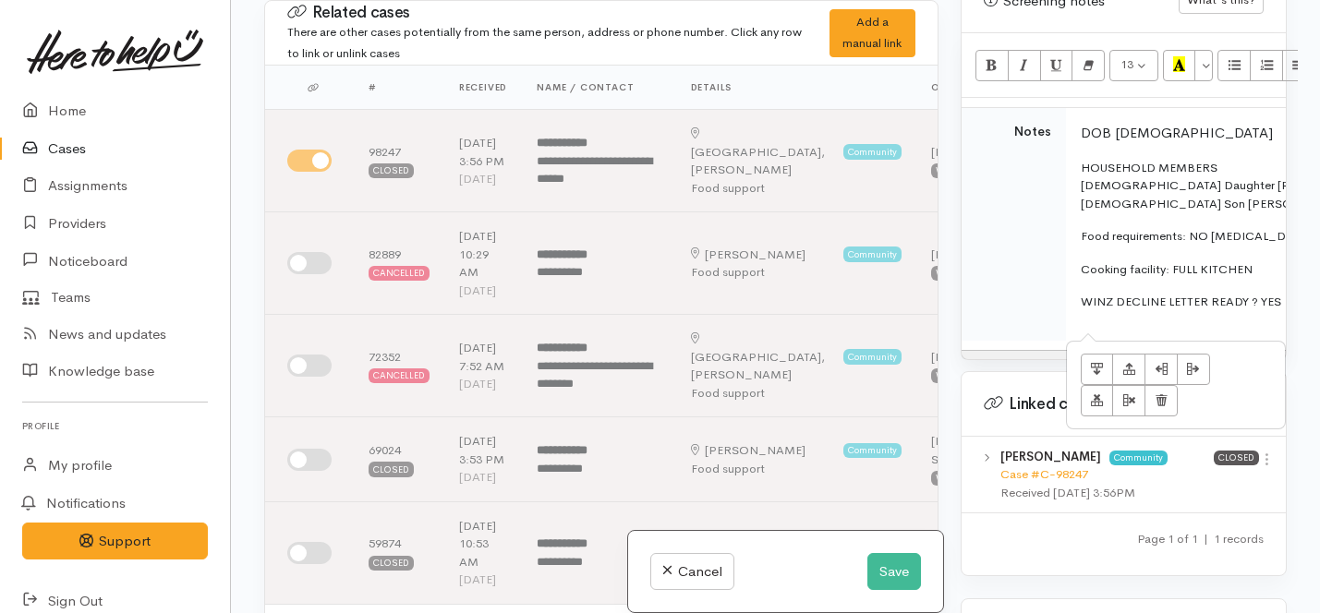
click at [1138, 300] on td "DOB [DEMOGRAPHIC_DATA] HOUSEHOLD MEMBERS [DEMOGRAPHIC_DATA] Daughter [PERSON_NA…" at bounding box center [1328, 224] width 525 height 233
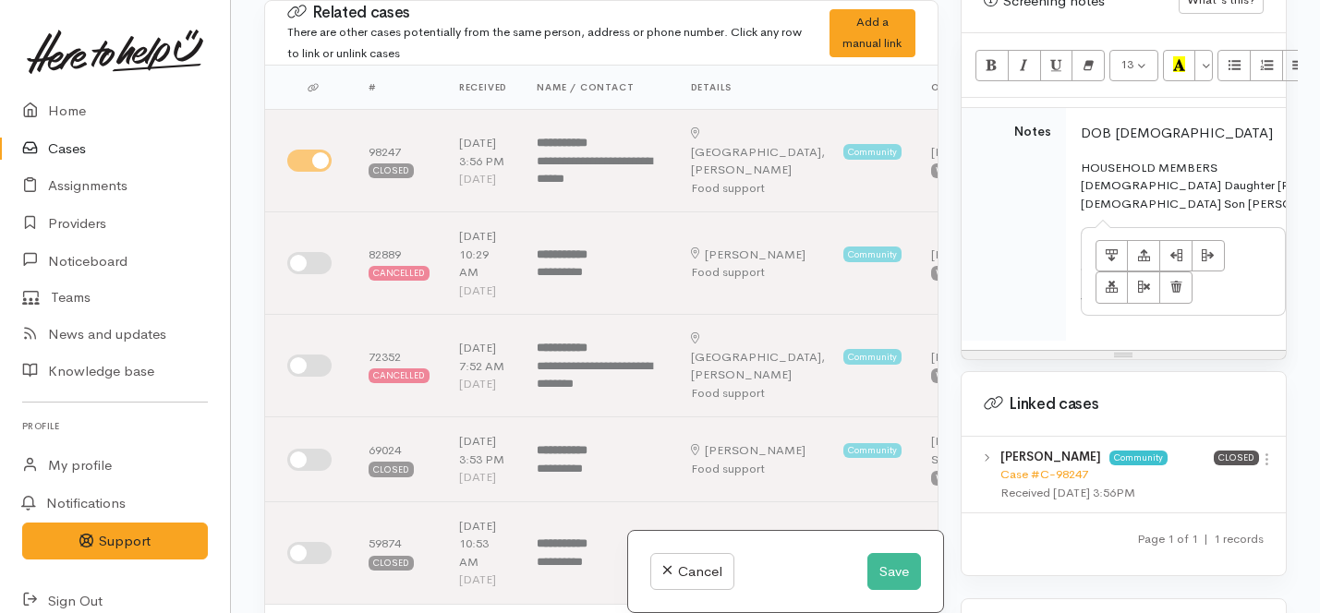
click at [1231, 187] on p "HOUSEHOLD MEMBERS [DEMOGRAPHIC_DATA] Daughter [PERSON_NAME] [DEMOGRAPHIC_DATA] …" at bounding box center [1325, 186] width 488 height 55
click at [1233, 166] on p "HOUSEHOLD MEMBERS 4 yrs old Daughter Lillian 8 yrs old Son Jonathan" at bounding box center [1325, 186] width 488 height 55
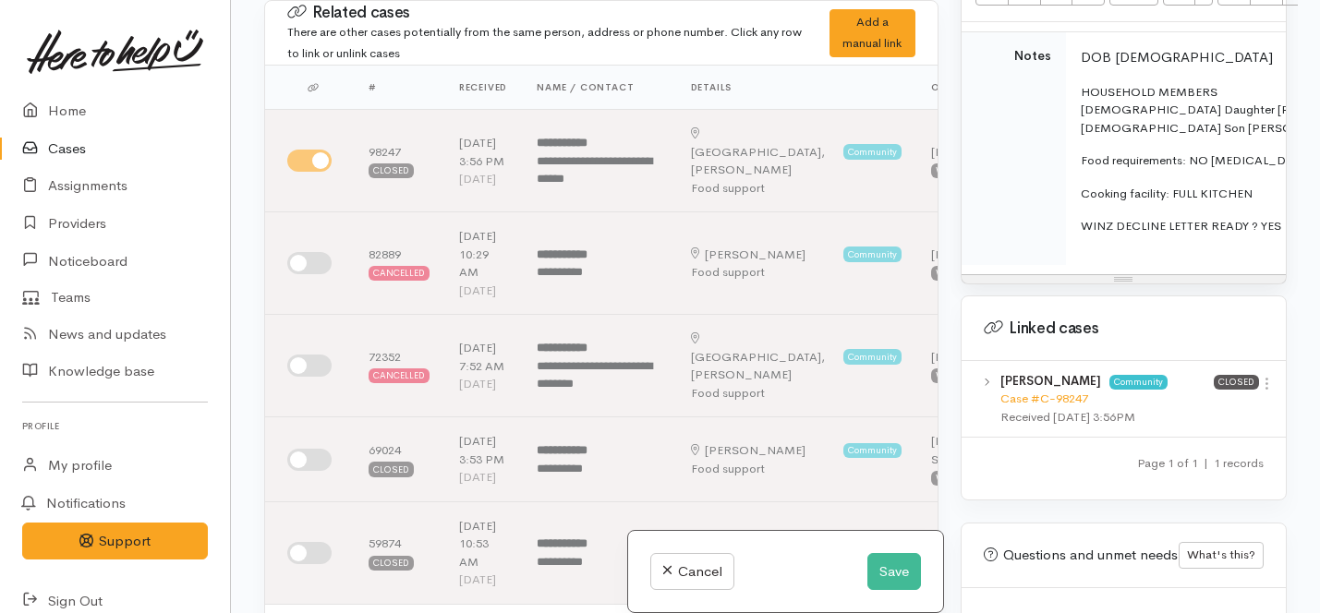
scroll to position [1233, 0]
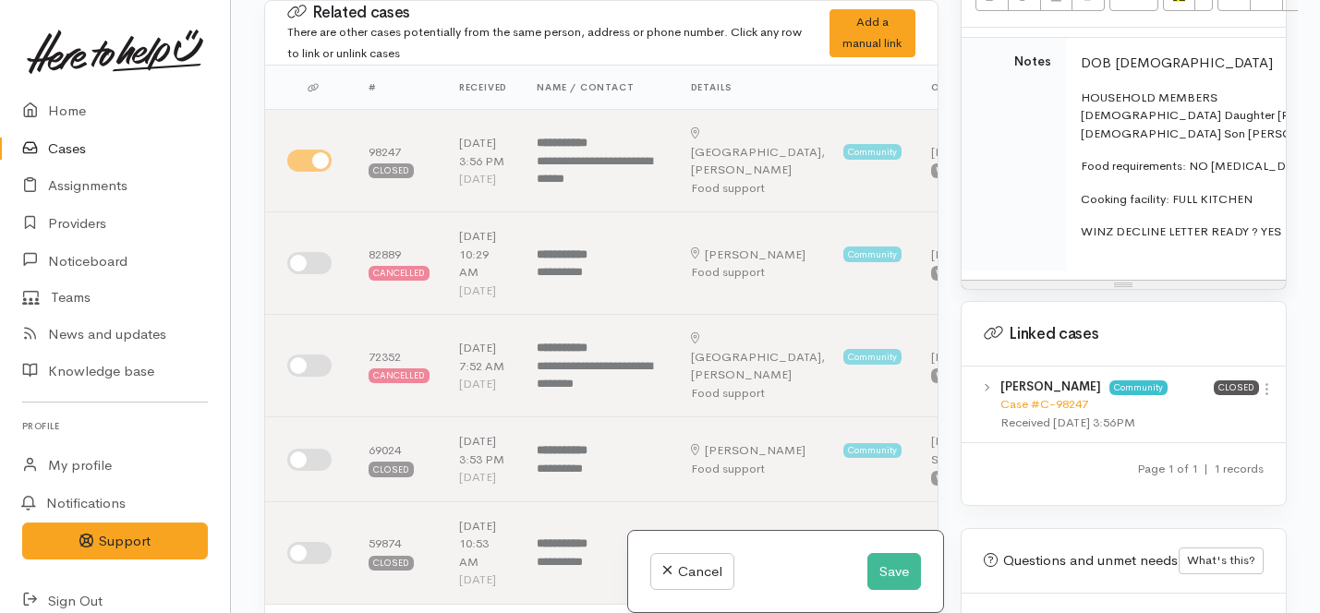
click at [1240, 98] on p "HOUSEHOLD MEMBERS 4 yrs old Daughter Lillian 8 yrs old Son Jonathan" at bounding box center [1325, 116] width 488 height 55
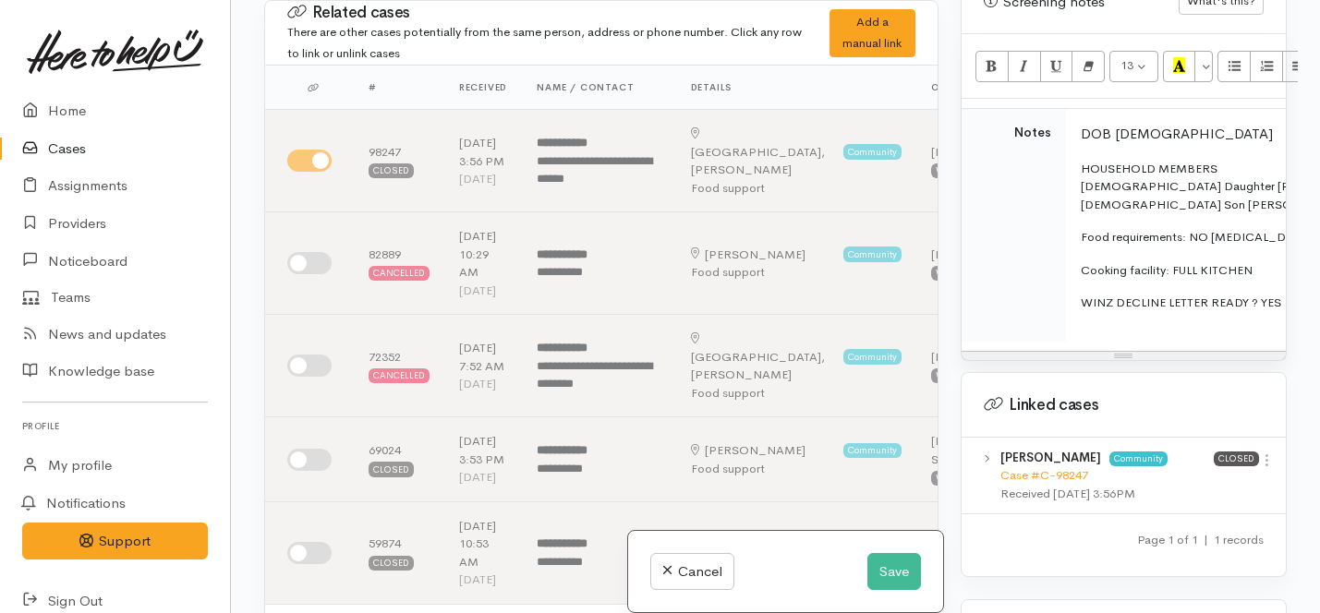
scroll to position [1152, 14]
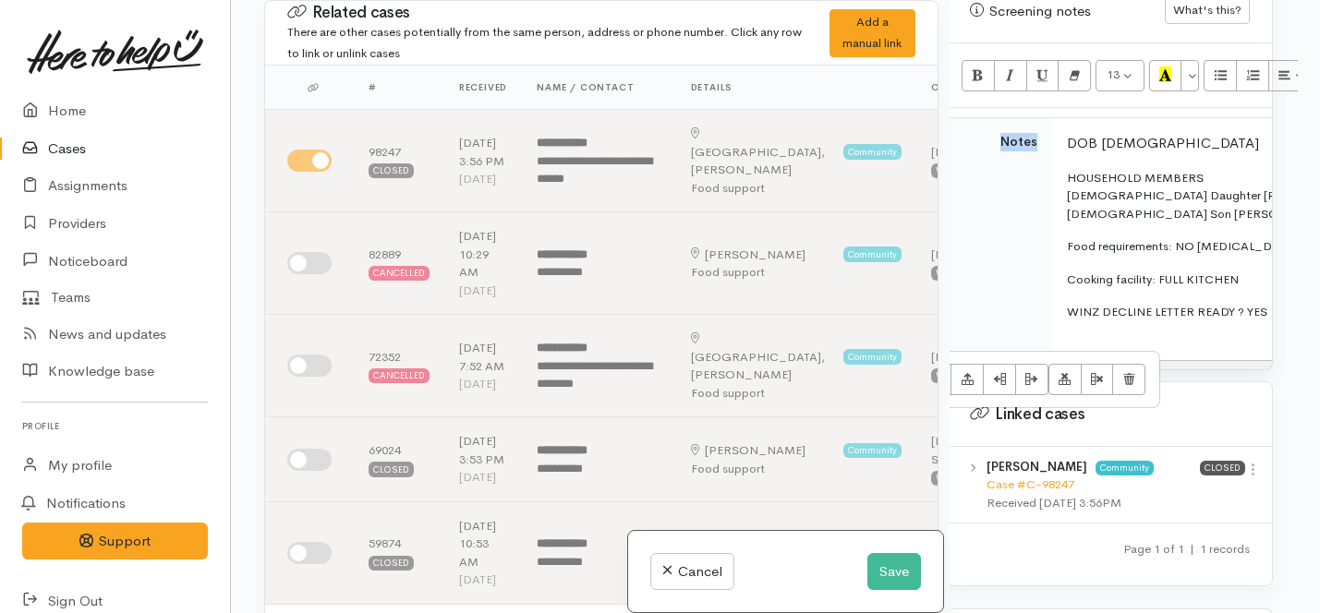
drag, startPoint x: 1045, startPoint y: 124, endPoint x: 968, endPoint y: 124, distance: 76.7
click at [968, 124] on td "Notes" at bounding box center [979, 234] width 148 height 233
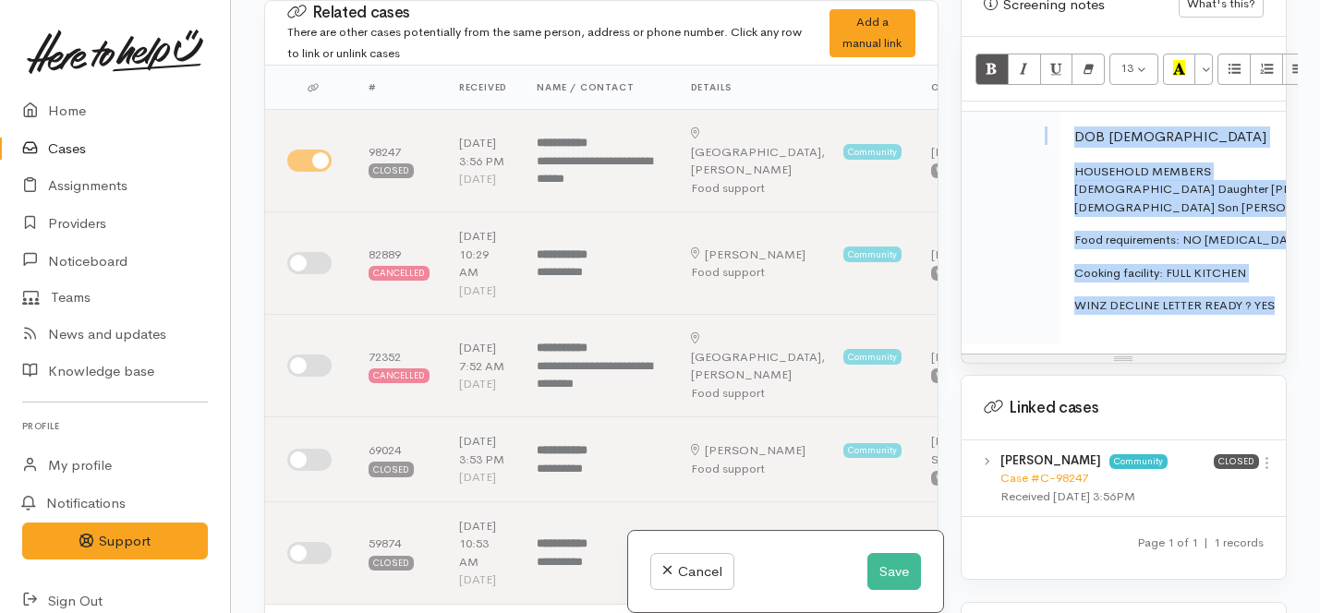
scroll to position [0, 22]
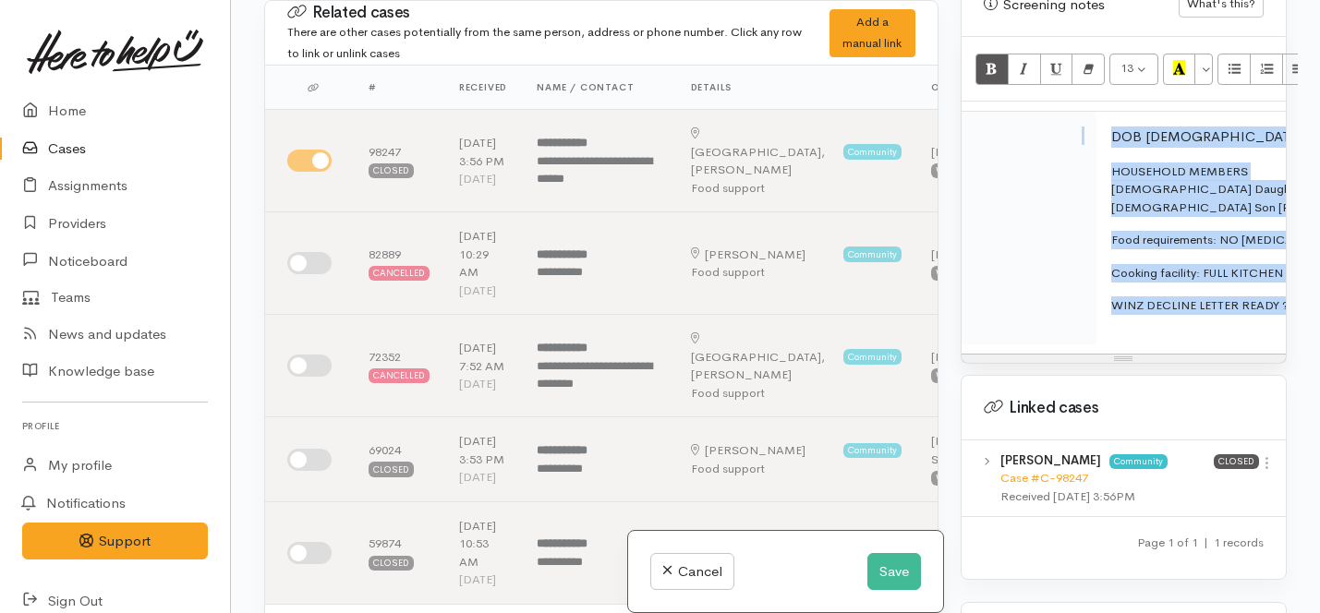
drag, startPoint x: 1223, startPoint y: 283, endPoint x: 972, endPoint y: 105, distance: 307.6
click at [972, 112] on tr "DOB 2/05/1993 HOUSEHOLD MEMBERS 4 yrs old Daughter Lillian 9/11/2014 8 yrs old …" at bounding box center [1285, 228] width 673 height 233
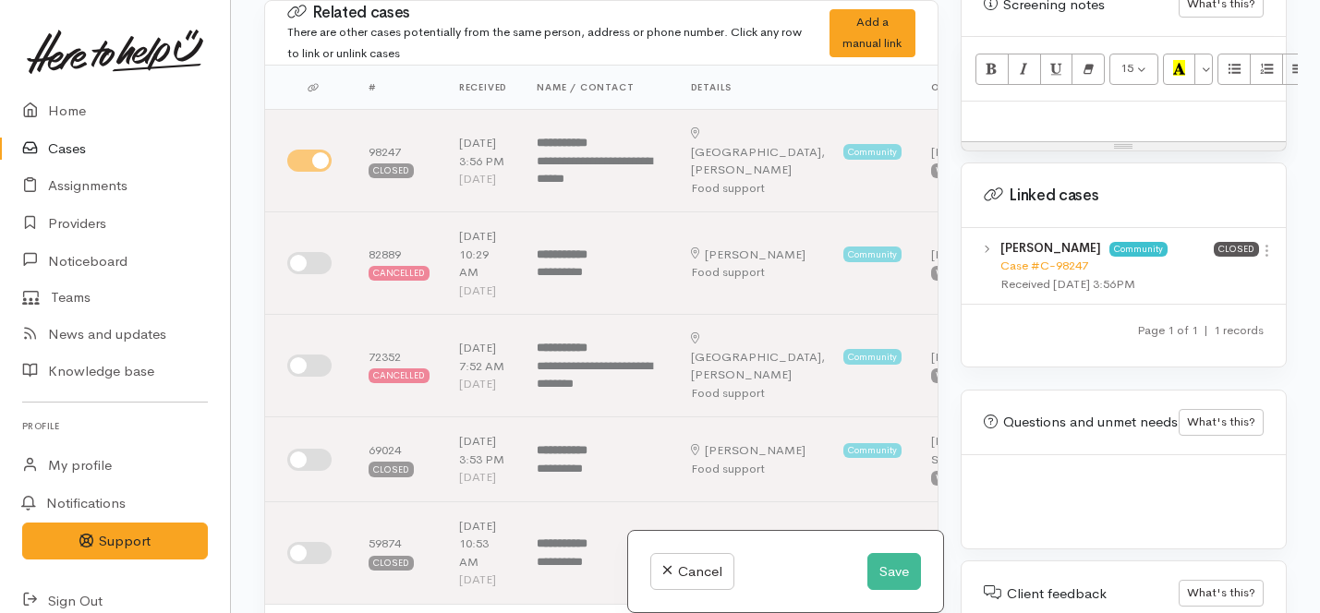
scroll to position [0, 0]
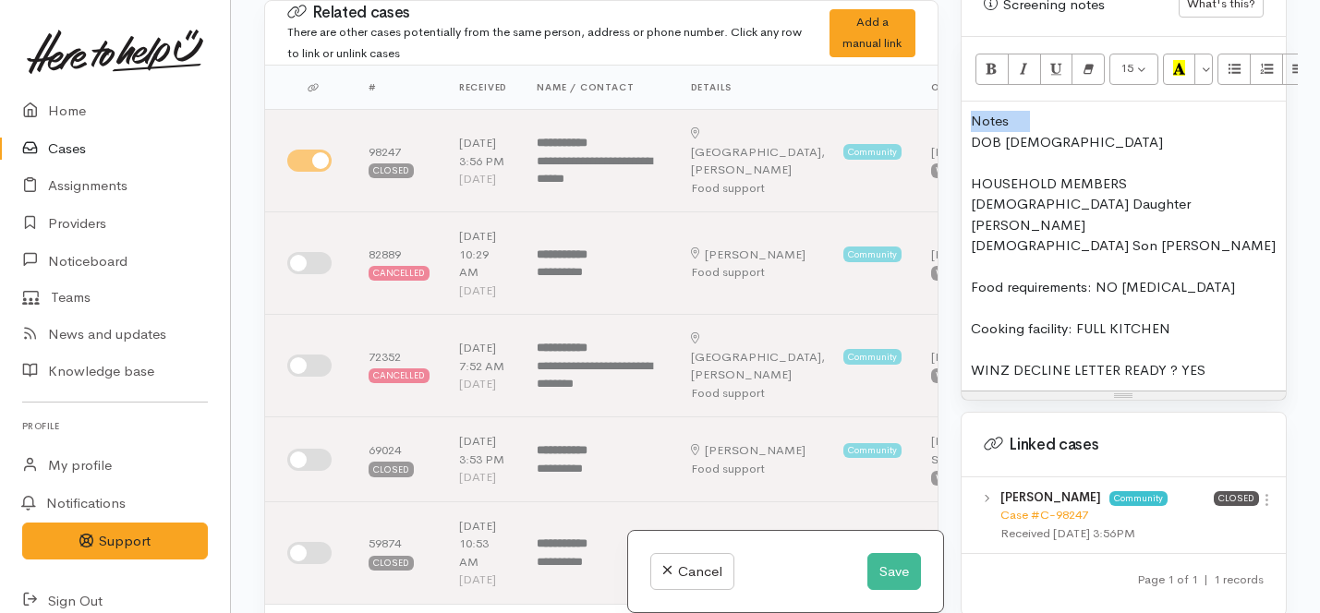
drag, startPoint x: 1025, startPoint y: 103, endPoint x: 931, endPoint y: 101, distance: 93.3
click at [931, 101] on div "Related cases There are other cases potentially from the same person, address o…" at bounding box center [775, 306] width 1045 height 613
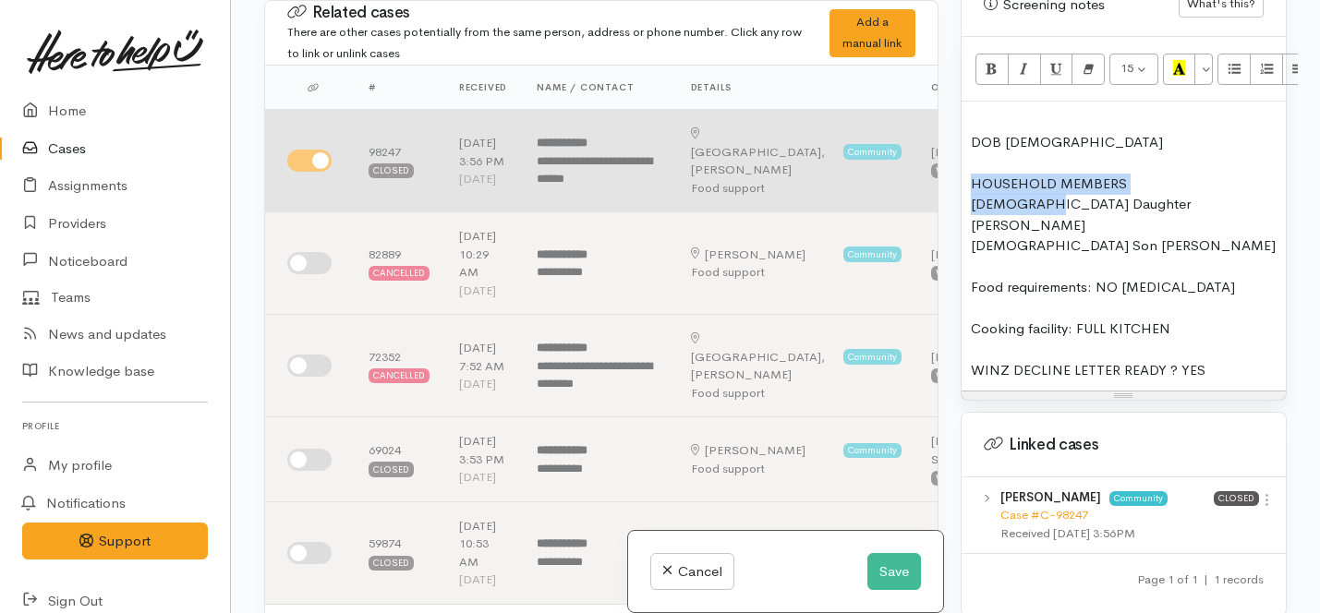
drag, startPoint x: 1029, startPoint y: 185, endPoint x: 913, endPoint y: 174, distance: 116.9
click at [913, 174] on div "Related cases There are other cases potentially from the same person, address o…" at bounding box center [775, 306] width 1045 height 613
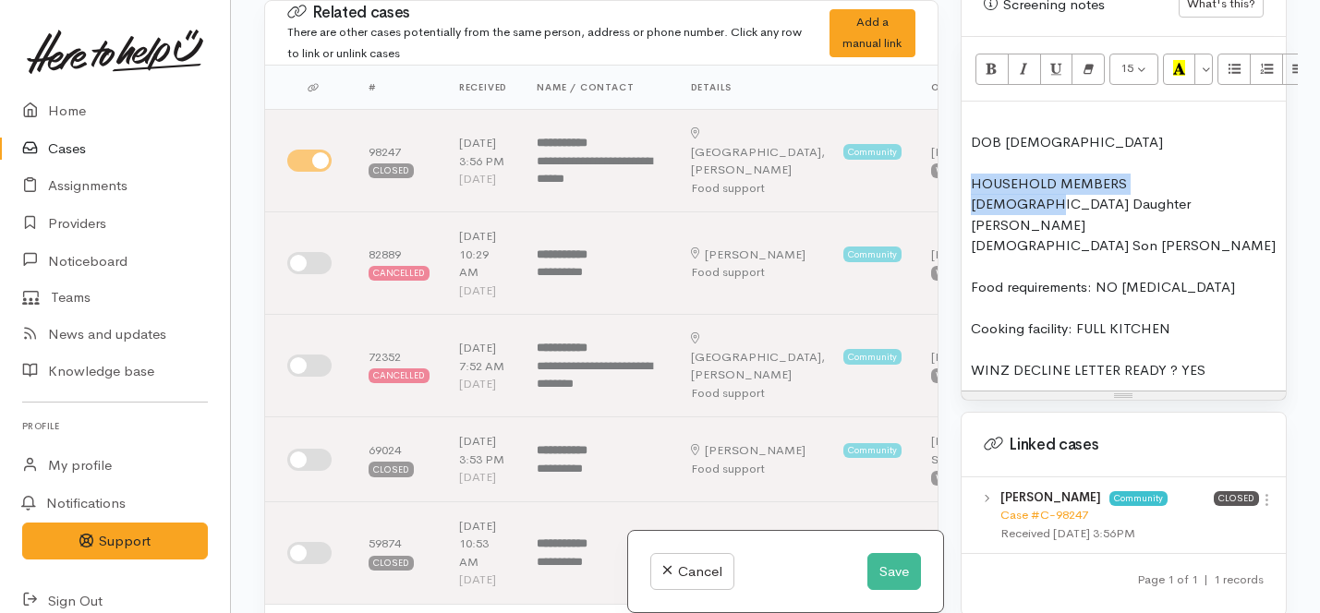
click at [1024, 194] on div "4 yrs old Daughter Lillian" at bounding box center [1124, 215] width 306 height 42
drag, startPoint x: 1024, startPoint y: 188, endPoint x: 955, endPoint y: 181, distance: 68.7
click at [955, 181] on div "Warnings Add No warnings have been raised against this case Add Warning Title ●…" at bounding box center [1124, 306] width 348 height 613
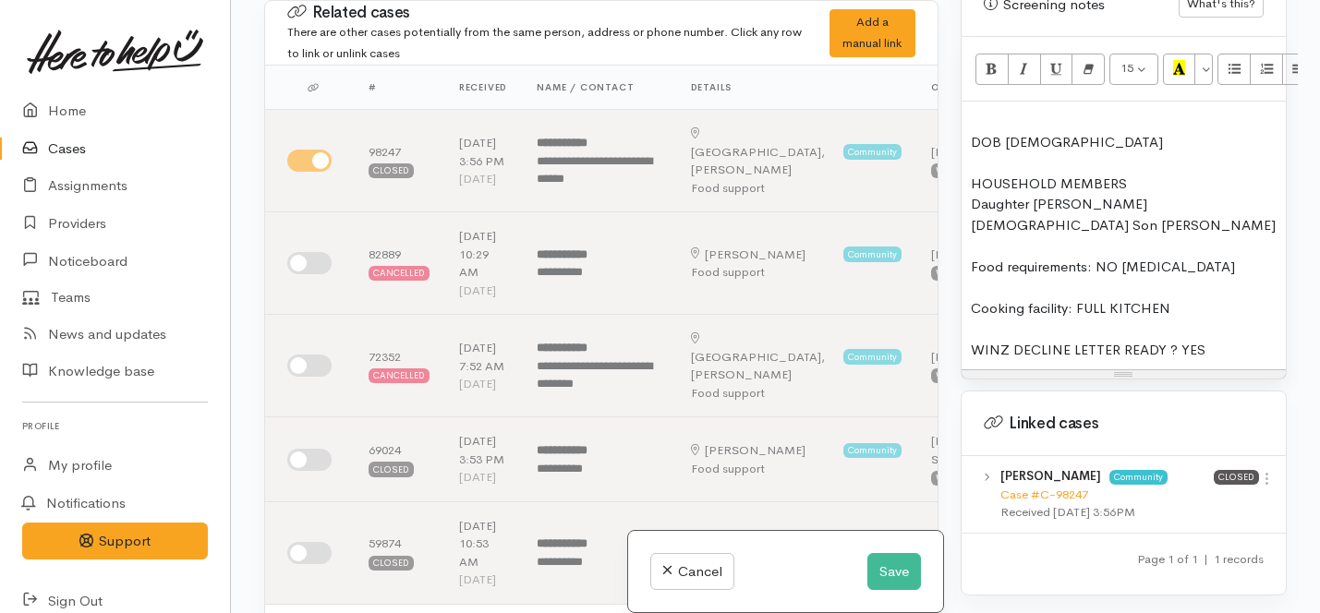
click at [1087, 194] on div "Daughter Lillian" at bounding box center [1124, 204] width 306 height 21
click at [975, 194] on div "Daughter Lillian (9/11/2021)" at bounding box center [1124, 204] width 306 height 21
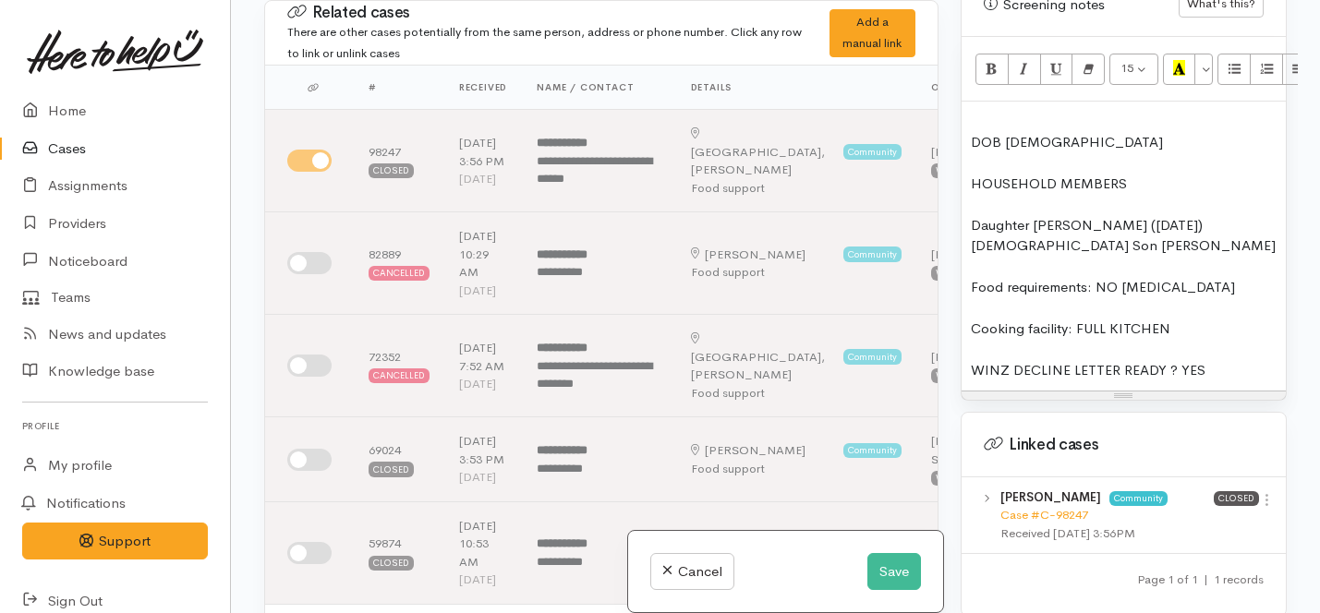
click at [972, 132] on div "DOB 2/05/1993" at bounding box center [1124, 142] width 306 height 21
click at [972, 111] on div at bounding box center [1124, 121] width 306 height 21
click at [1090, 132] on div "DOB 2/05/1993" at bounding box center [1124, 142] width 306 height 21
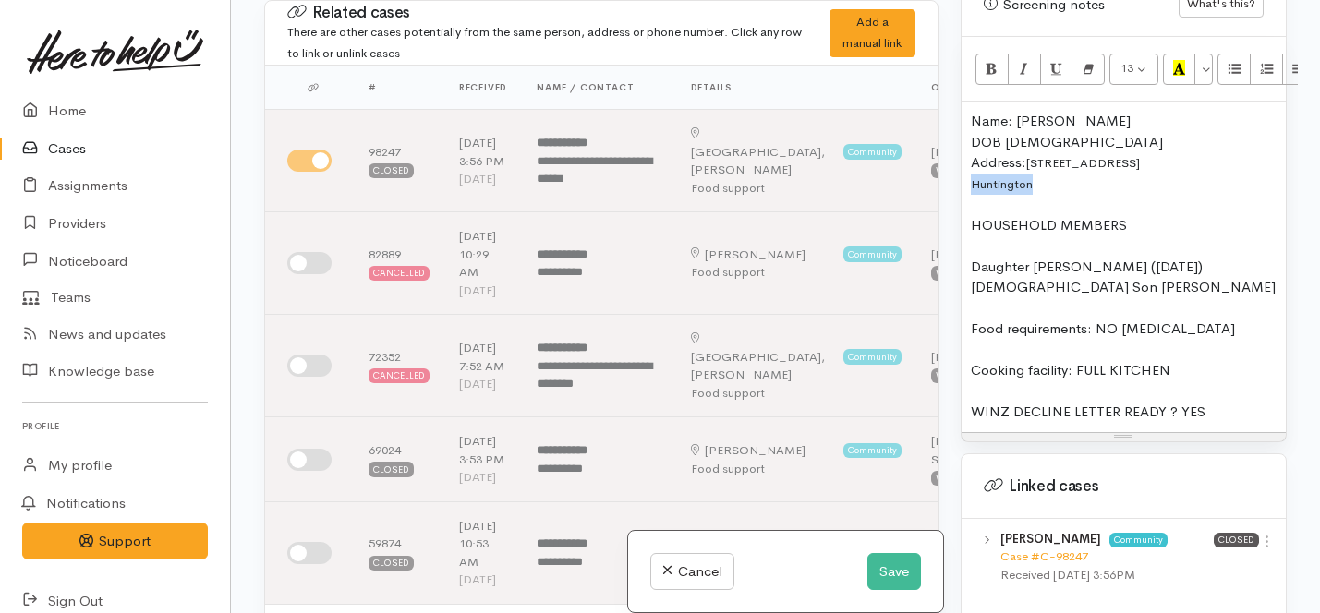
drag, startPoint x: 1046, startPoint y: 170, endPoint x: 952, endPoint y: 168, distance: 94.3
click at [952, 168] on div "Warnings Add No warnings have been raised against this case Add Warning Title ●…" at bounding box center [1124, 306] width 348 height 613
click at [1055, 194] on div at bounding box center [1124, 204] width 306 height 21
click at [971, 152] on div "Address: 6 Farleigh Close" at bounding box center [1124, 162] width 306 height 21
drag, startPoint x: 1061, startPoint y: 159, endPoint x: 1006, endPoint y: 159, distance: 54.5
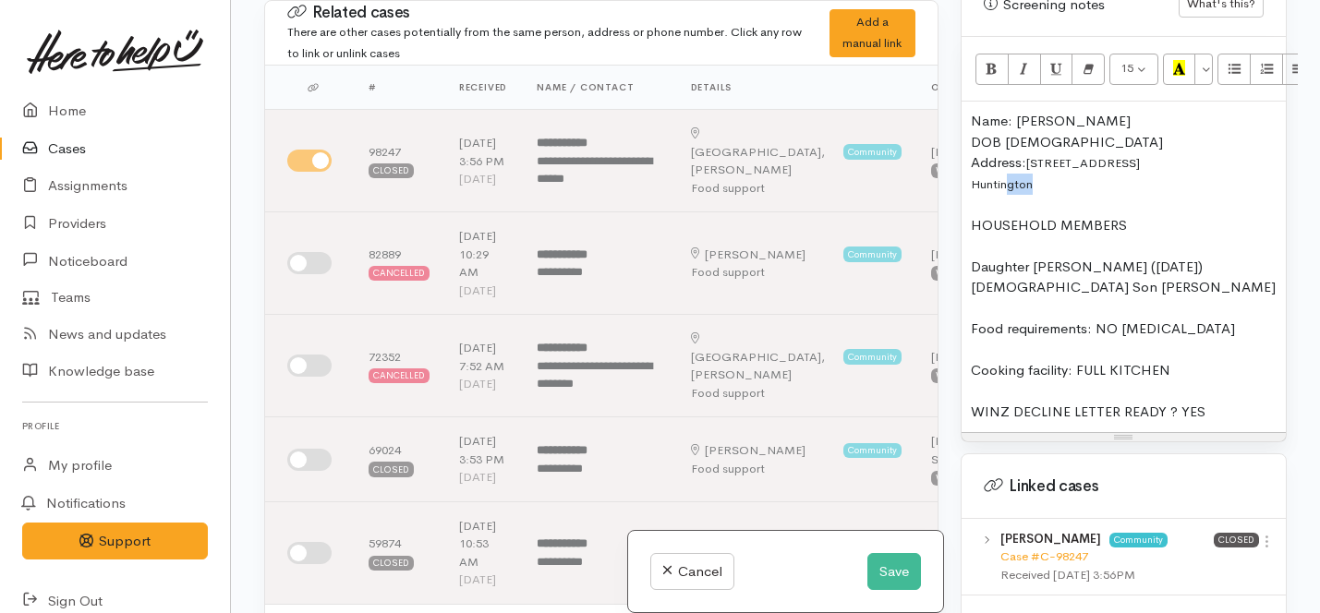
click at [1006, 159] on div "Name: Kelly Steer DOB 2/05/1993 Address: 6 Farleigh Close Huntington HOUSEHOLD …" at bounding box center [1124, 267] width 324 height 331
click at [972, 176] on span "Huntington" at bounding box center [1002, 184] width 62 height 16
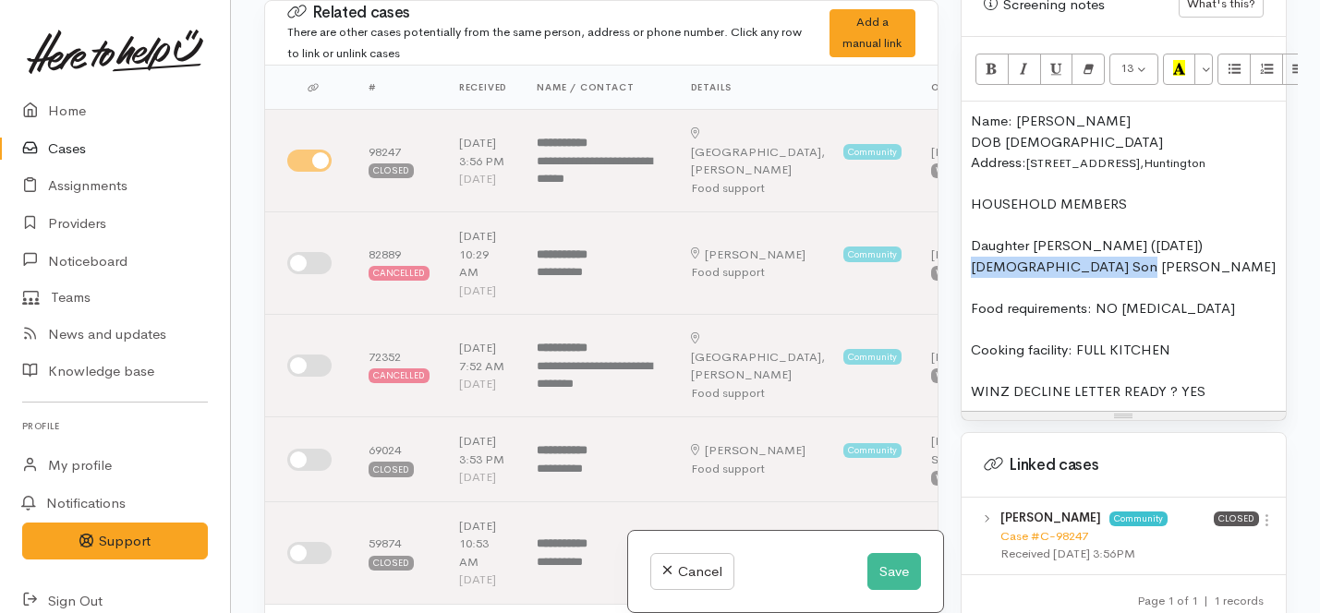
drag, startPoint x: 1111, startPoint y: 249, endPoint x: 934, endPoint y: 251, distance: 177.4
click at [934, 251] on div "Related cases There are other cases potentially from the same person, address o…" at bounding box center [775, 306] width 1045 height 613
click at [962, 230] on div "Name: Kelly Steer DOB 2/05/1993 Address: 6 Farleigh Close, Huntington HOUSEHOLD…" at bounding box center [1124, 257] width 324 height 310
click at [1039, 236] on div "- Daughter Lillian (9/11/2021)" at bounding box center [1124, 246] width 306 height 21
click at [1207, 236] on div "- Daughter: Lillian (9/11/2021)" at bounding box center [1124, 246] width 306 height 21
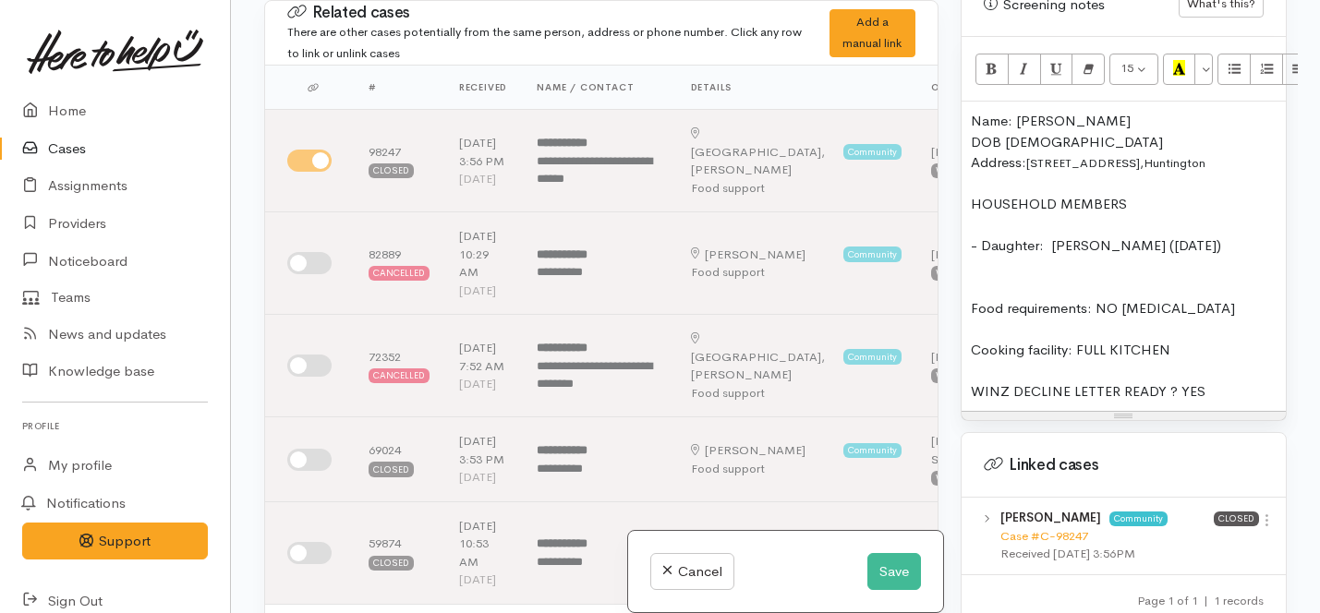
click at [1166, 236] on div "- Daughter: Lillian (9/11/2021)" at bounding box center [1124, 246] width 306 height 21
click at [1184, 236] on div "- Daughter: Lillian (9/11/2020)" at bounding box center [1124, 246] width 306 height 21
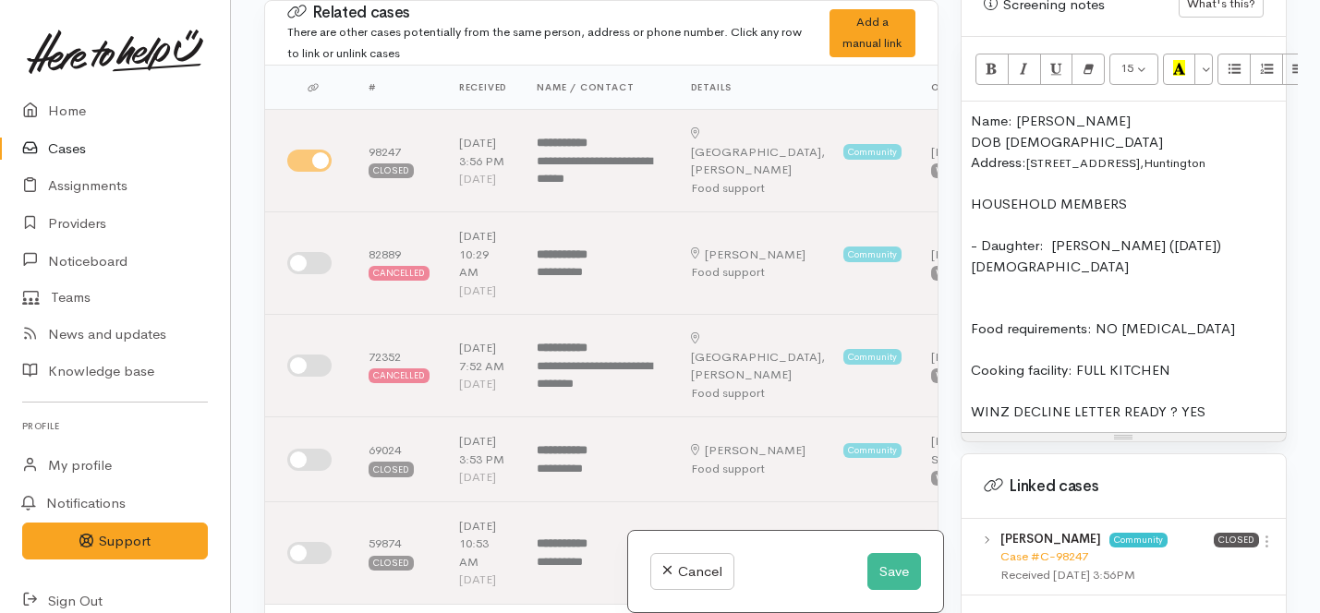
click at [974, 319] on div "Food requirements: NO FOOD ALLERGIES" at bounding box center [1124, 329] width 306 height 21
click at [966, 287] on div "Name: Kelly Steer DOB 2/05/1993 Address: 6 Farleigh Close, Huntington HOUSEHOLD…" at bounding box center [1124, 267] width 324 height 331
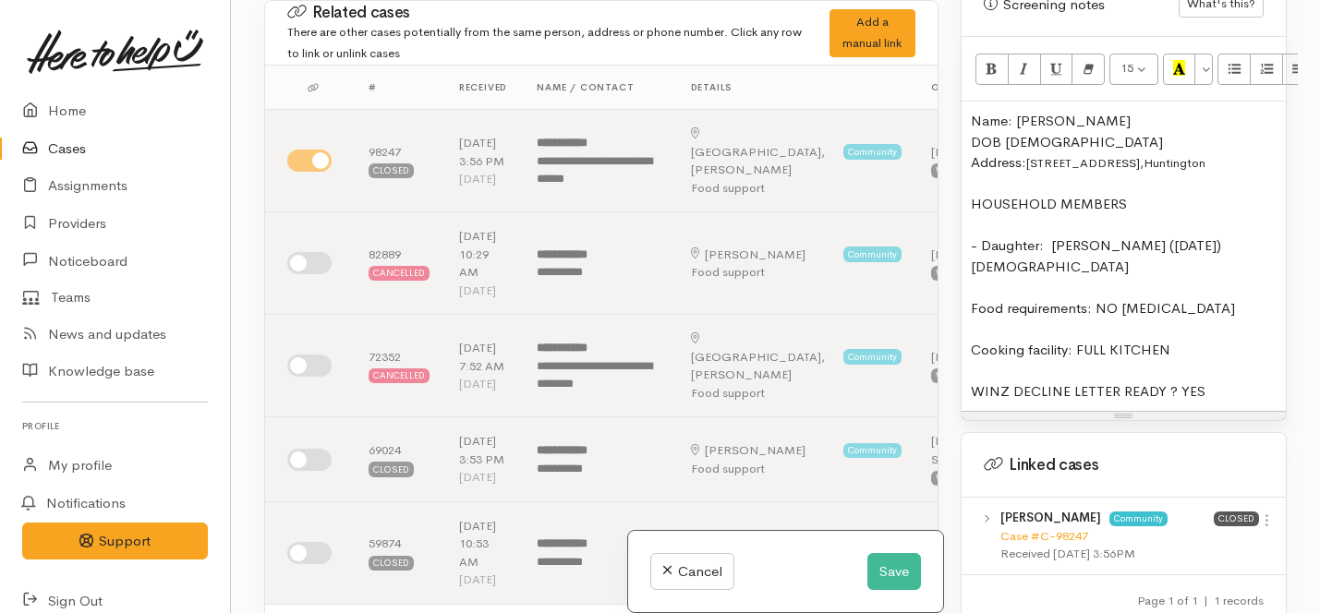
click at [972, 174] on div at bounding box center [1124, 184] width 306 height 21
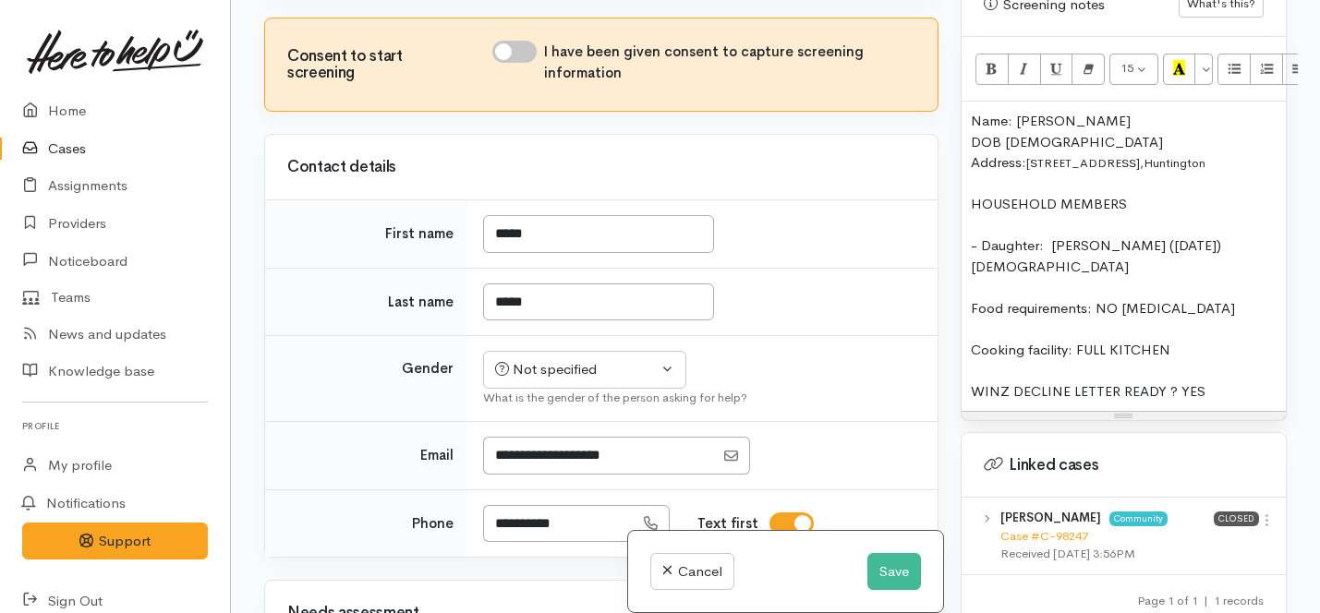
scroll to position [725, 0]
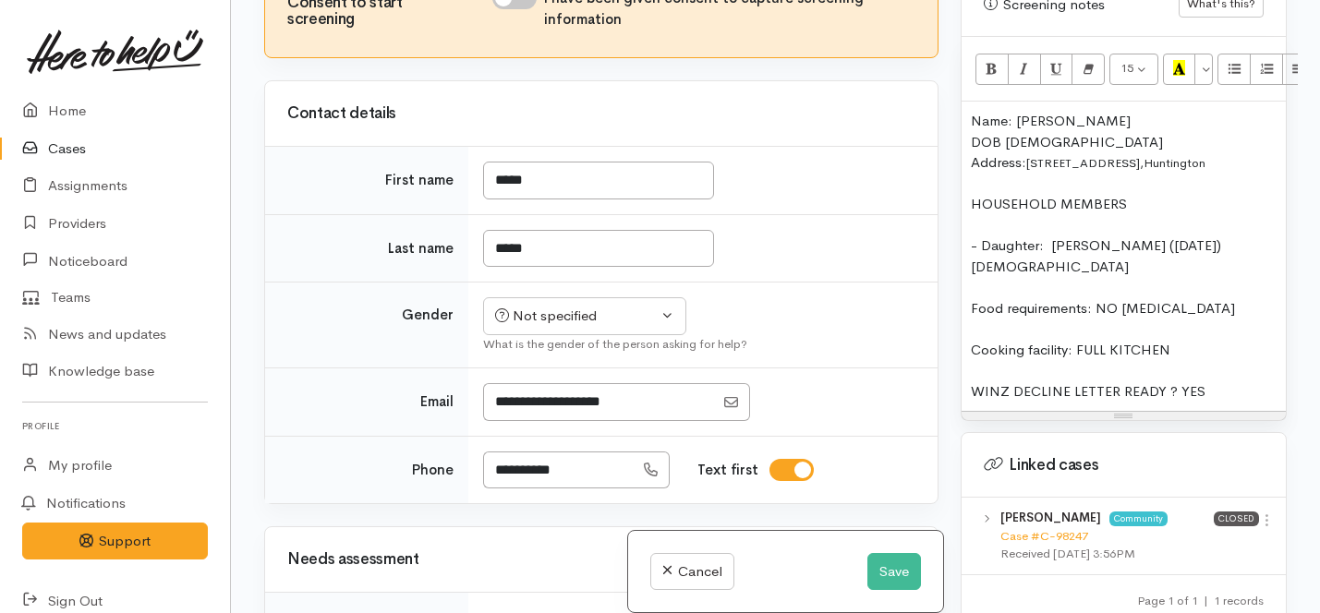
checkbox input "true"
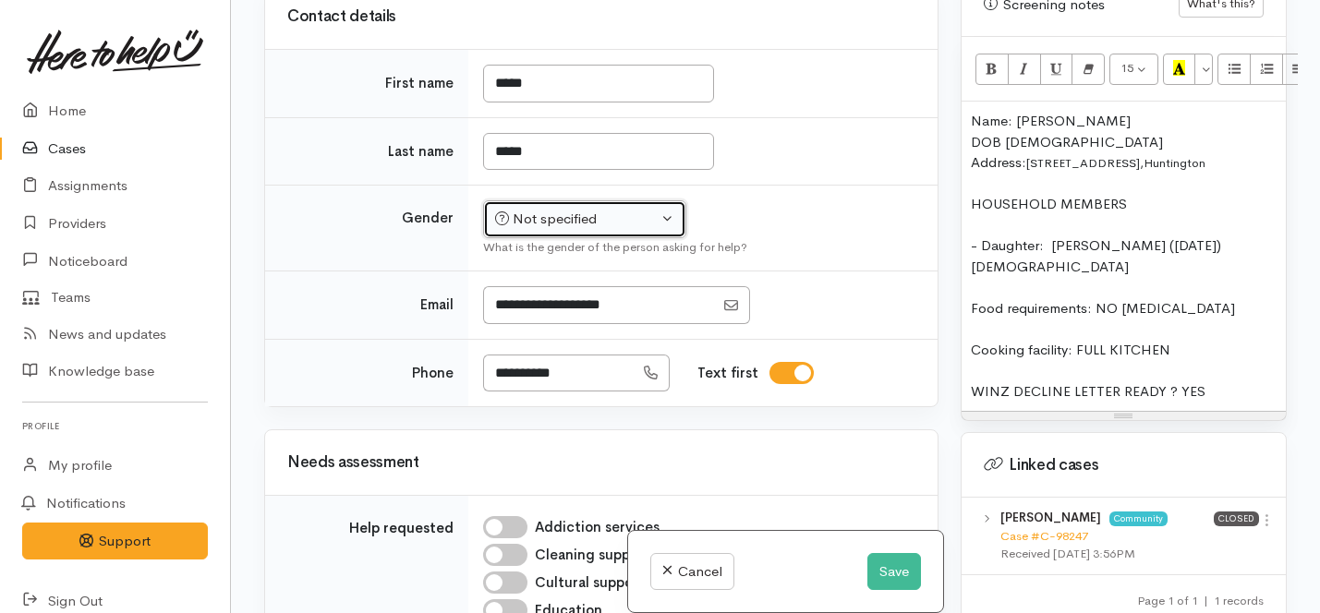
click at [543, 230] on div "Not specified" at bounding box center [576, 219] width 163 height 21
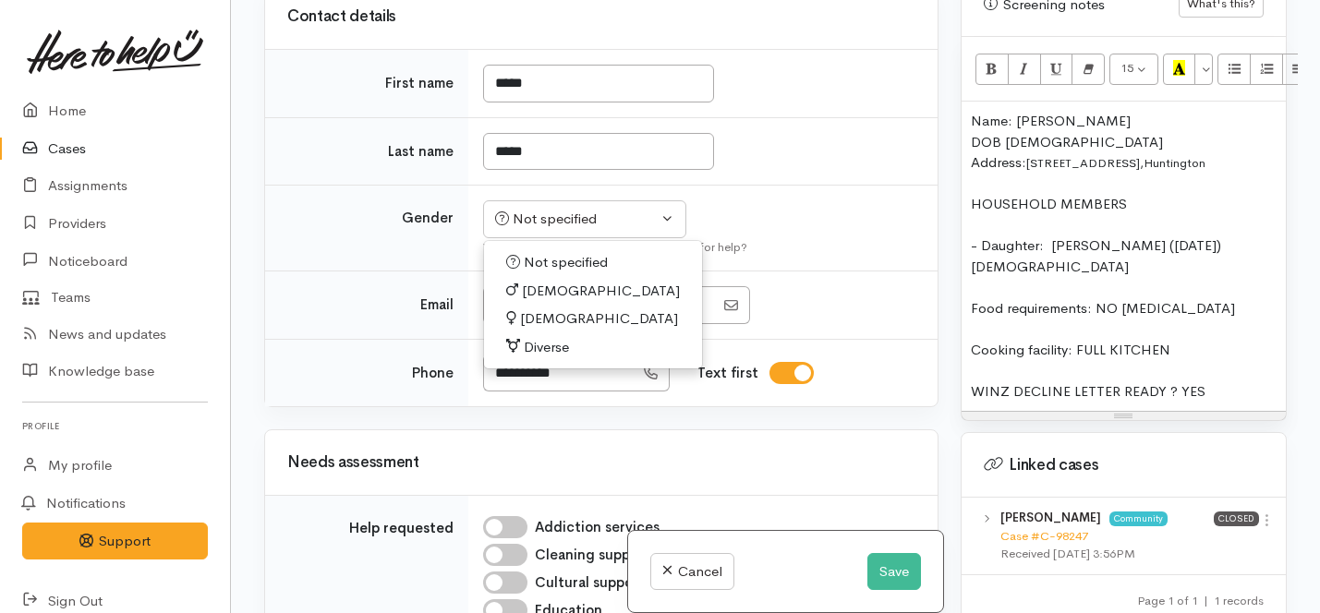
click at [536, 330] on span "Female" at bounding box center [599, 319] width 158 height 21
select select "Female"
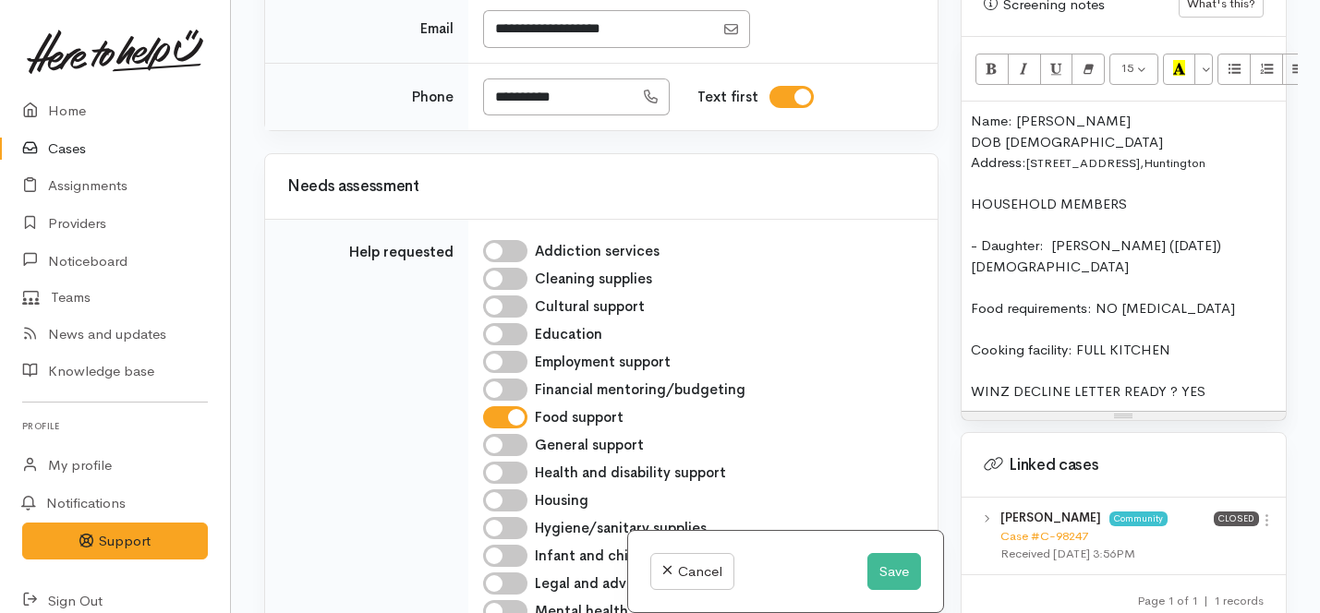
scroll to position [1110, 0]
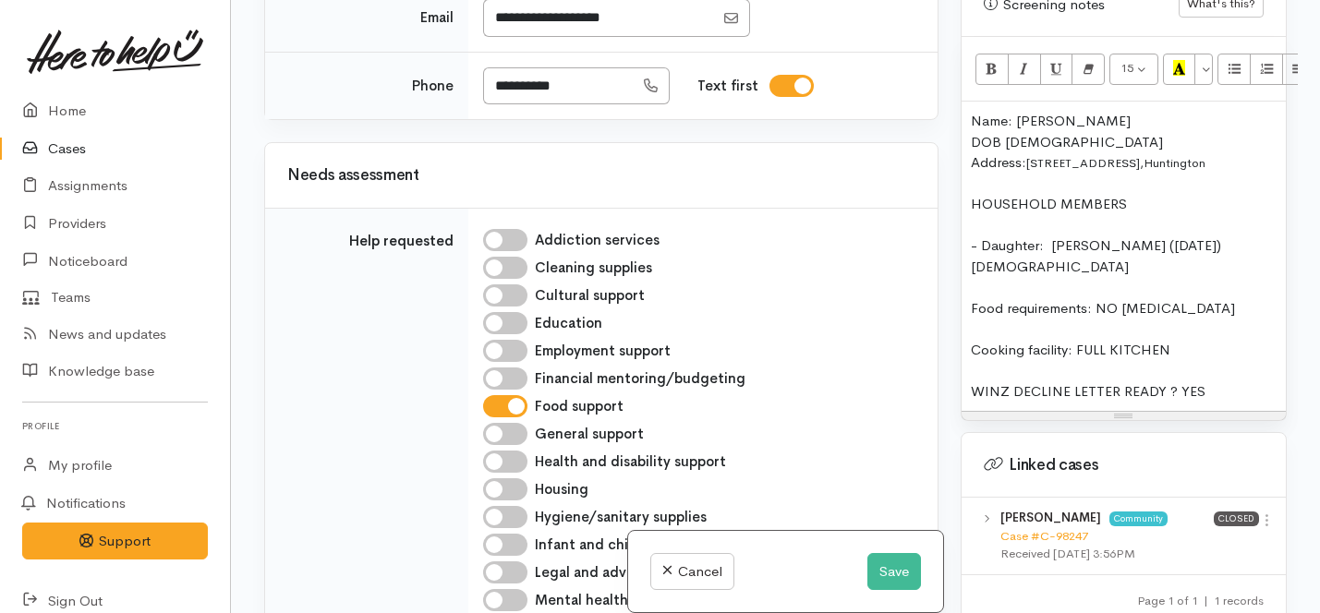
click at [1232, 371] on div "Name: Kelly Steer DOB 2/05/1993 Address: 6 Farleigh Close, Huntington HOUSEHOLD…" at bounding box center [1124, 257] width 324 height 310
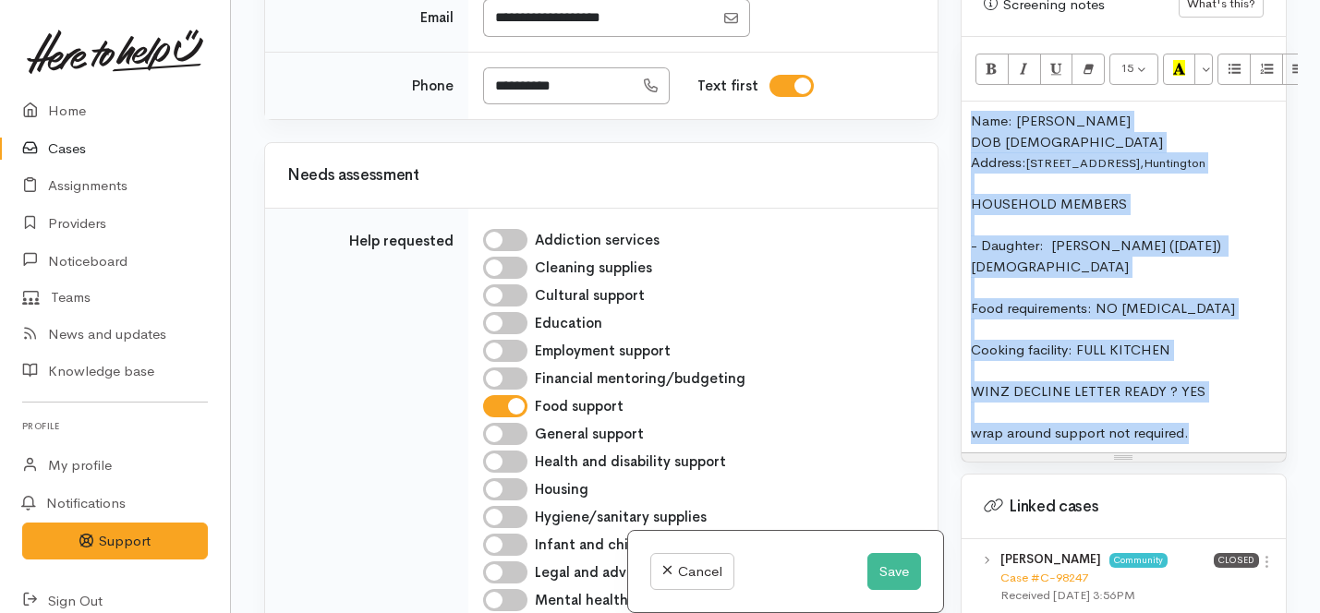
drag, startPoint x: 1206, startPoint y: 398, endPoint x: 960, endPoint y: 91, distance: 393.1
click at [960, 91] on div "Warnings Add No warnings have been raised against this case Add Warning Title ●…" at bounding box center [1124, 306] width 348 height 613
copy div "Name: Kelly Steer DOB 2/05/1993 Address: 6 Farleigh Close, Huntington HOUSEHOLD…"
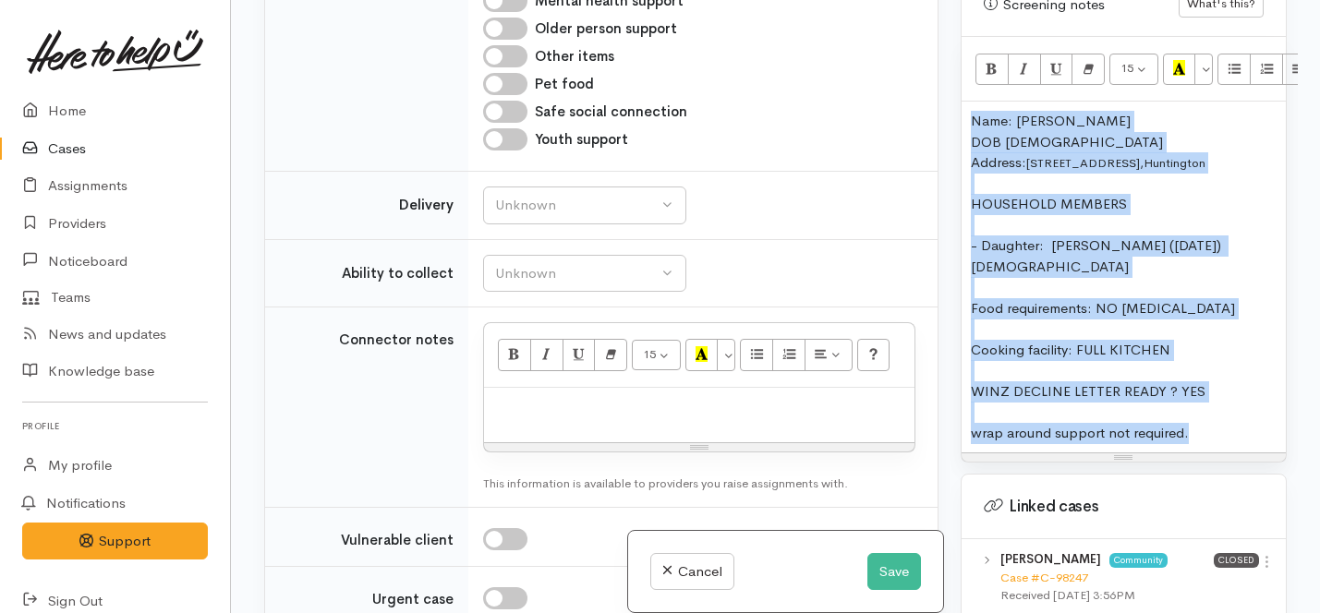
scroll to position [1713, 0]
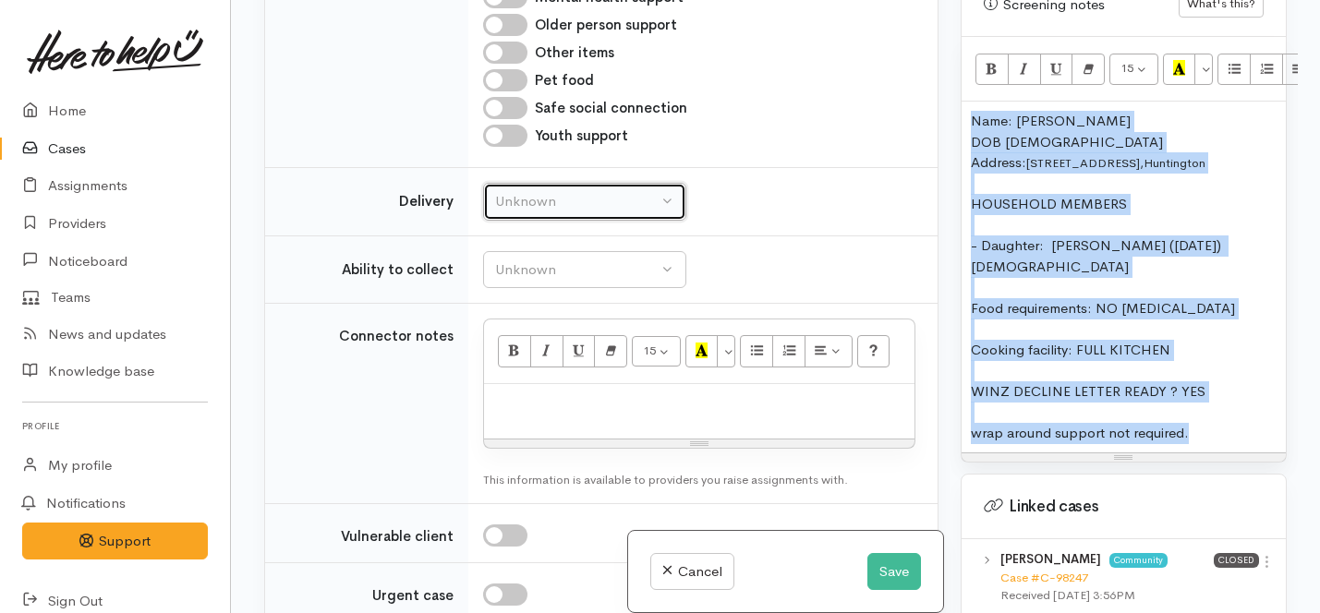
click at [540, 213] on div "Unknown" at bounding box center [576, 201] width 163 height 21
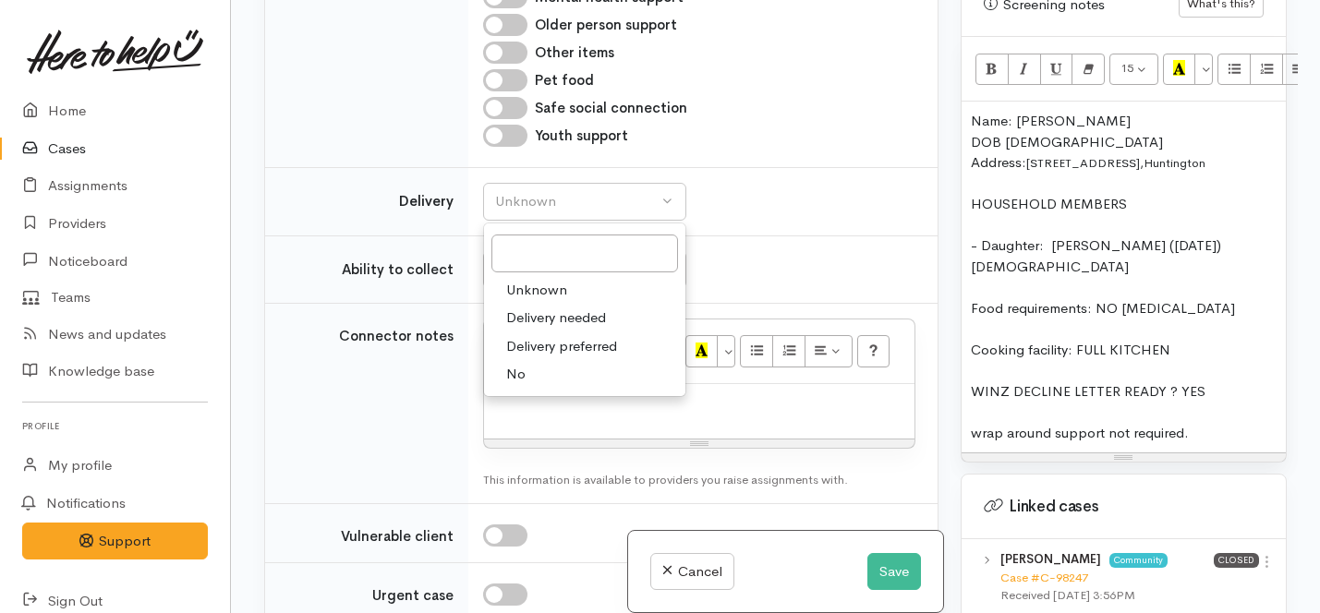
click at [528, 389] on link "No" at bounding box center [584, 374] width 201 height 29
select select "1"
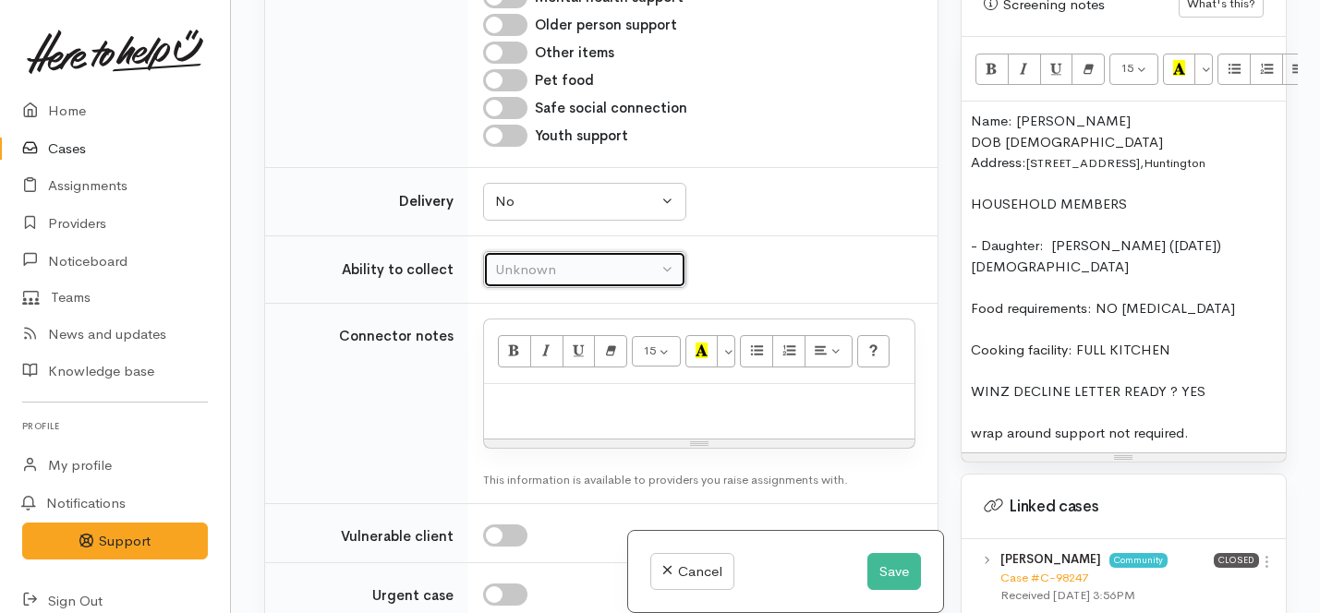
click at [542, 281] on div "Unknown" at bounding box center [576, 270] width 163 height 21
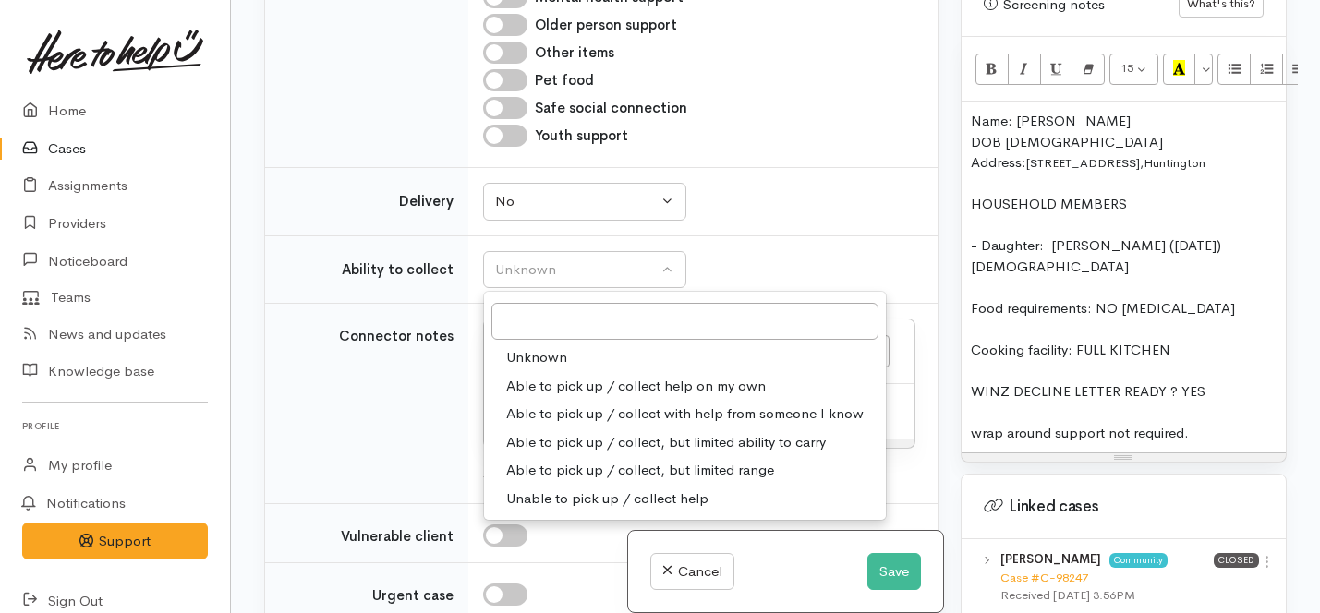
click at [544, 397] on span "Able to pick up / collect help on my own" at bounding box center [636, 386] width 260 height 21
select select "2"
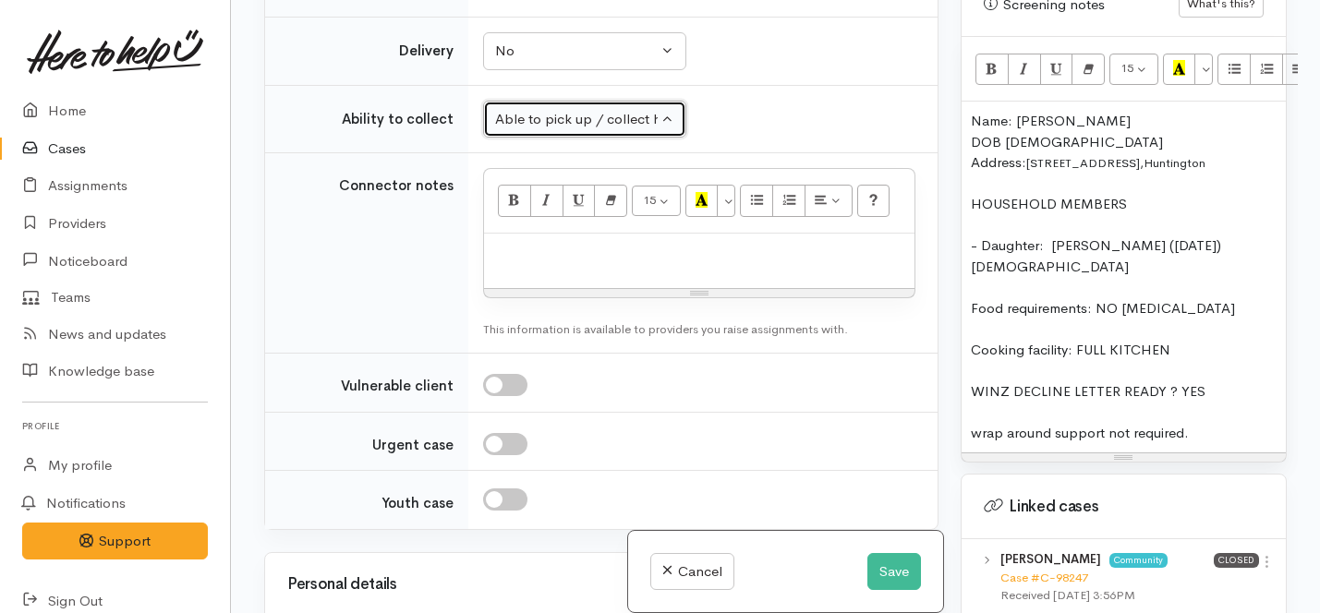
scroll to position [1864, 0]
click at [540, 287] on div at bounding box center [699, 260] width 431 height 55
paste div
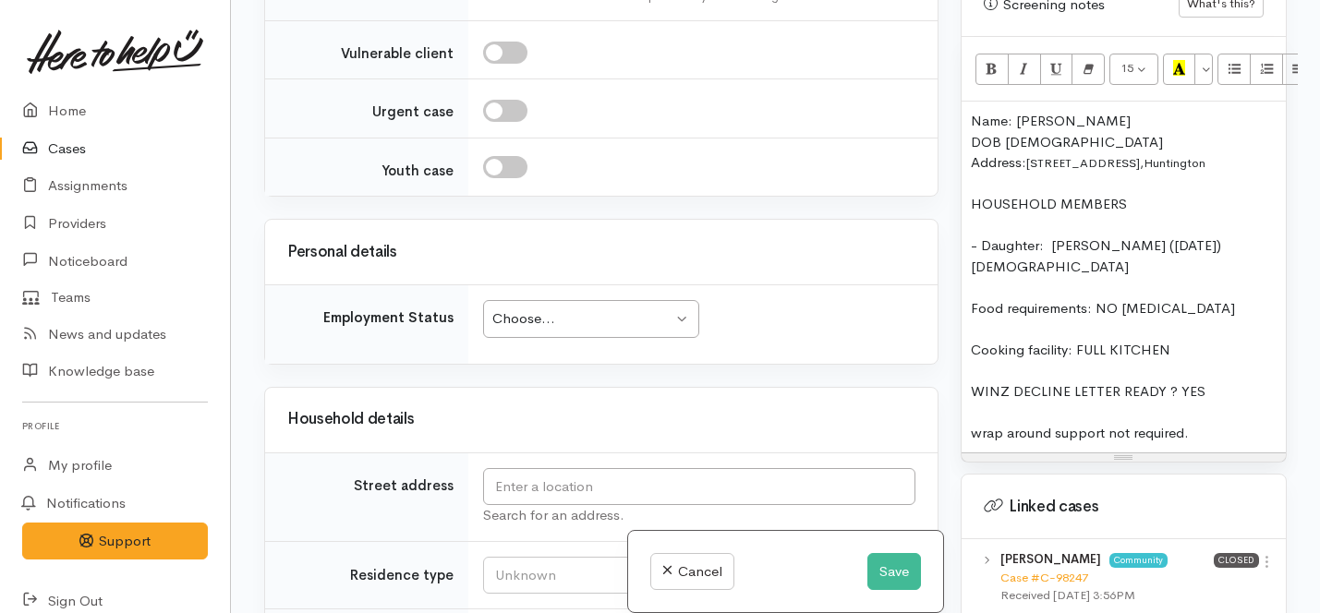
scroll to position [2488, 0]
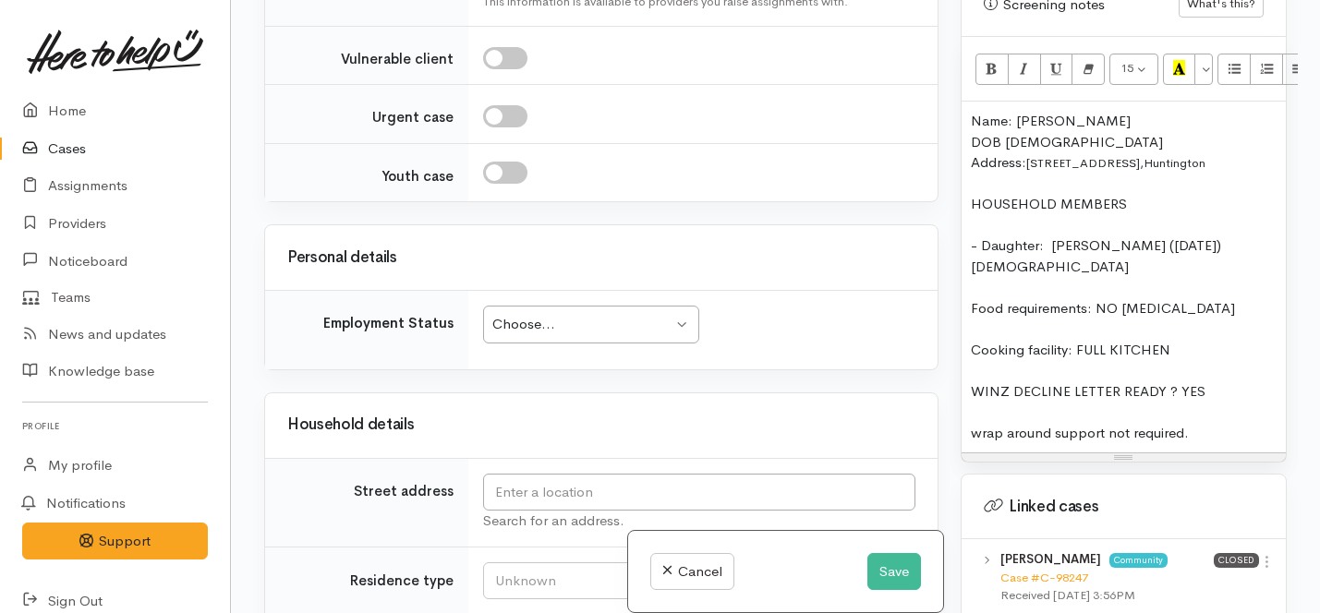
click at [543, 335] on div "Choose..." at bounding box center [582, 324] width 180 height 21
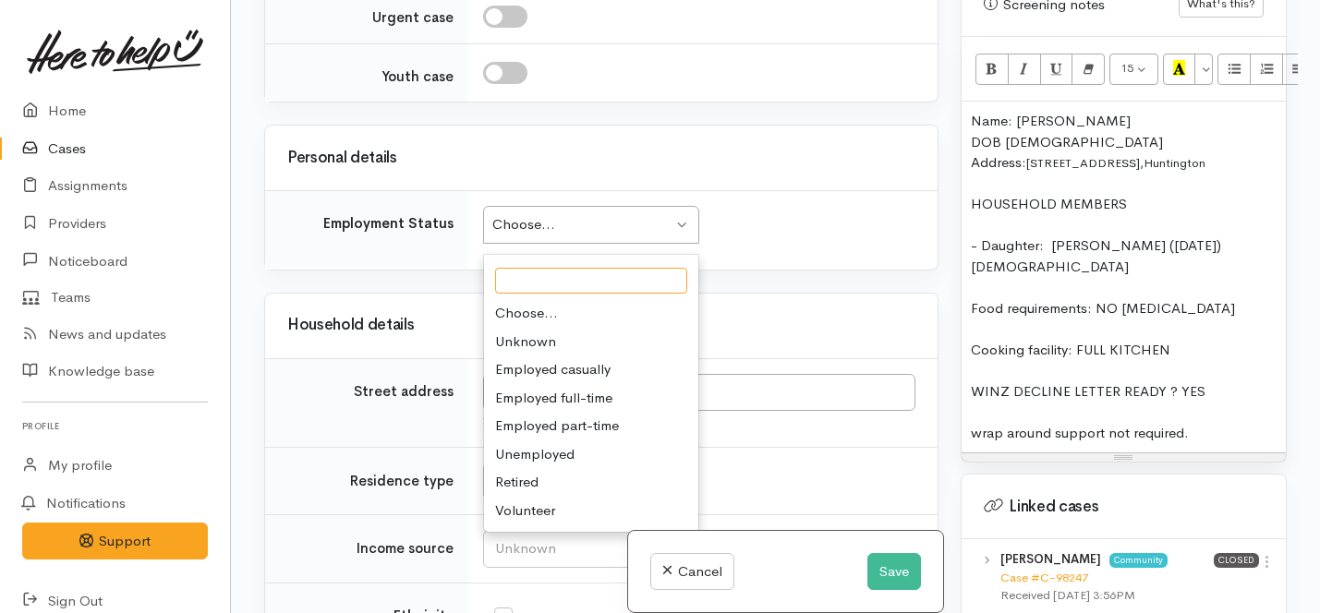
scroll to position [2595, 0]
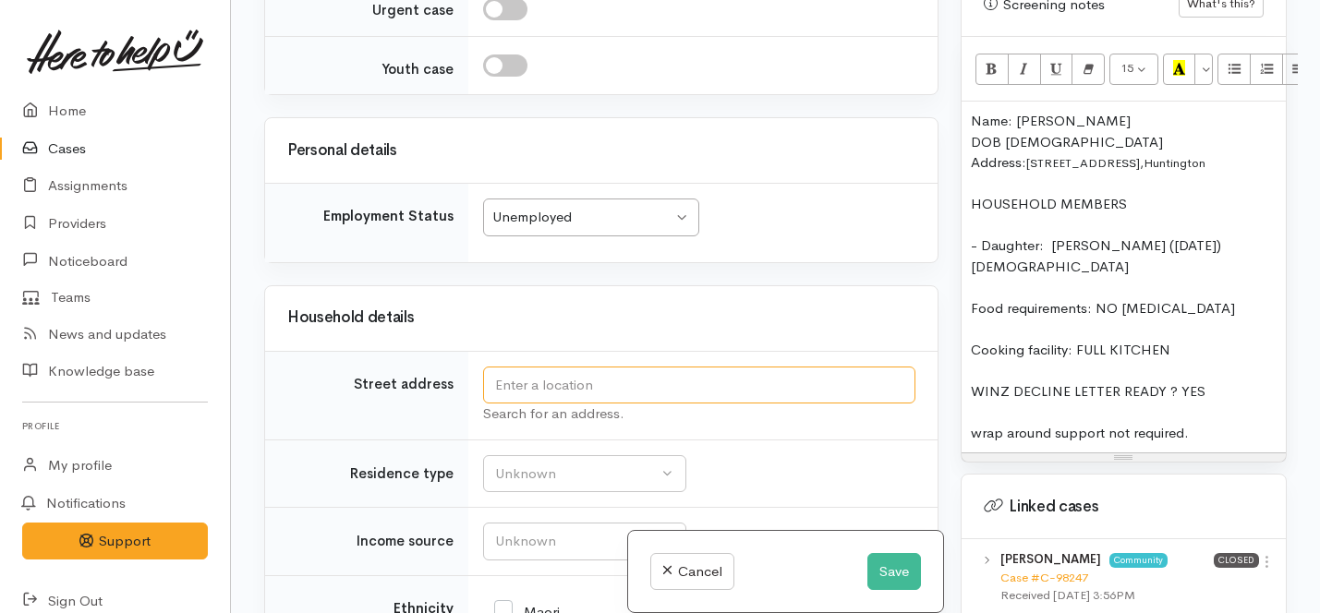
click at [521, 405] on input "text" at bounding box center [699, 386] width 432 height 38
drag, startPoint x: 1208, startPoint y: 142, endPoint x: 1029, endPoint y: 142, distance: 179.2
click at [1029, 152] on div "Address: 6 Farleigh Close, Huntington" at bounding box center [1124, 162] width 306 height 21
copy div "6 Farleigh Close, Huntington"
click at [676, 405] on input "text" at bounding box center [699, 386] width 432 height 38
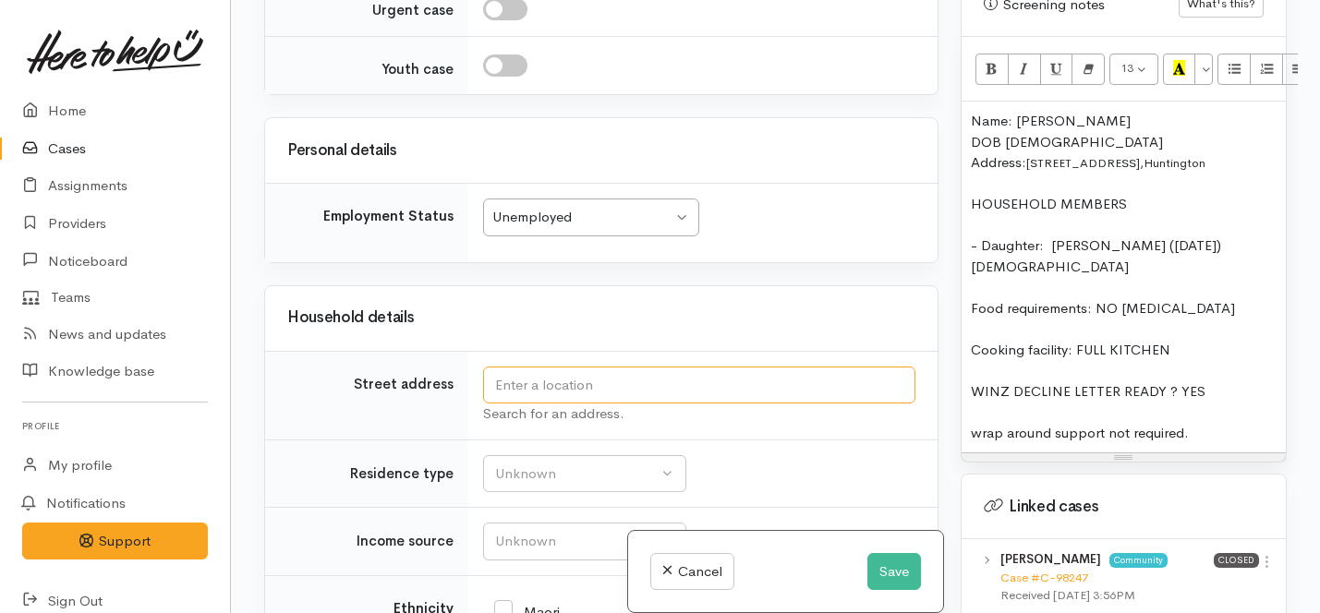
paste input "6 Farleigh Close, Huntington"
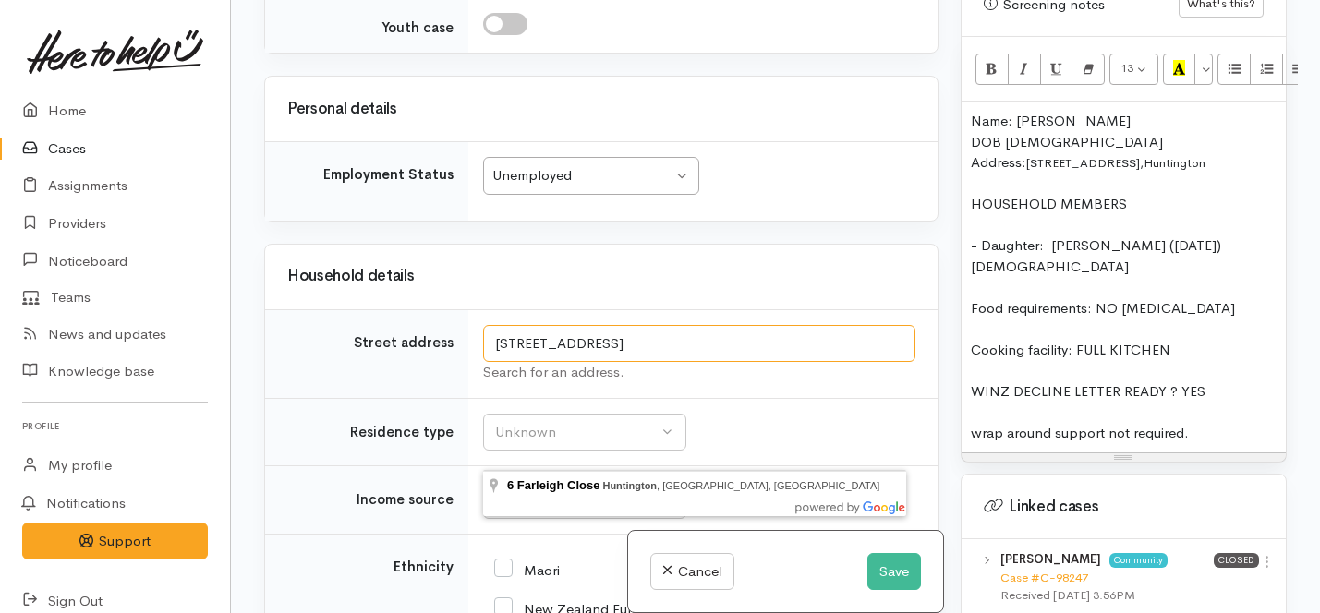
scroll to position [2638, 0]
type input "6 Farleigh Close, Huntington, Hamilton, New Zealand"
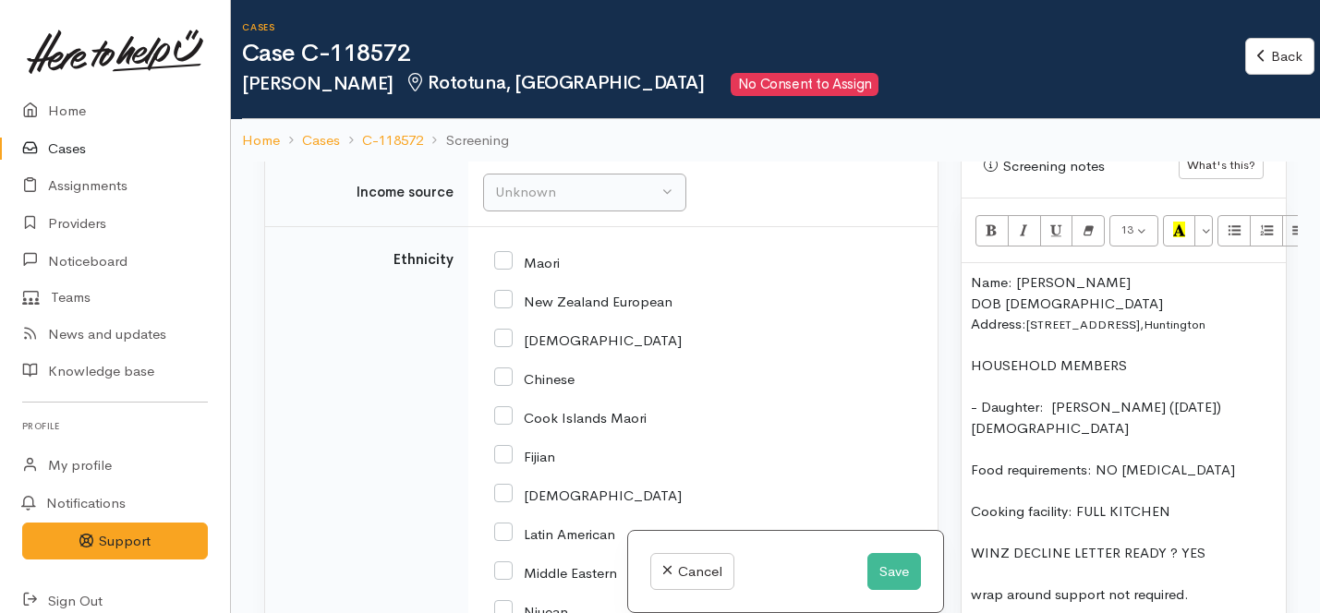
scroll to position [3202, 0]
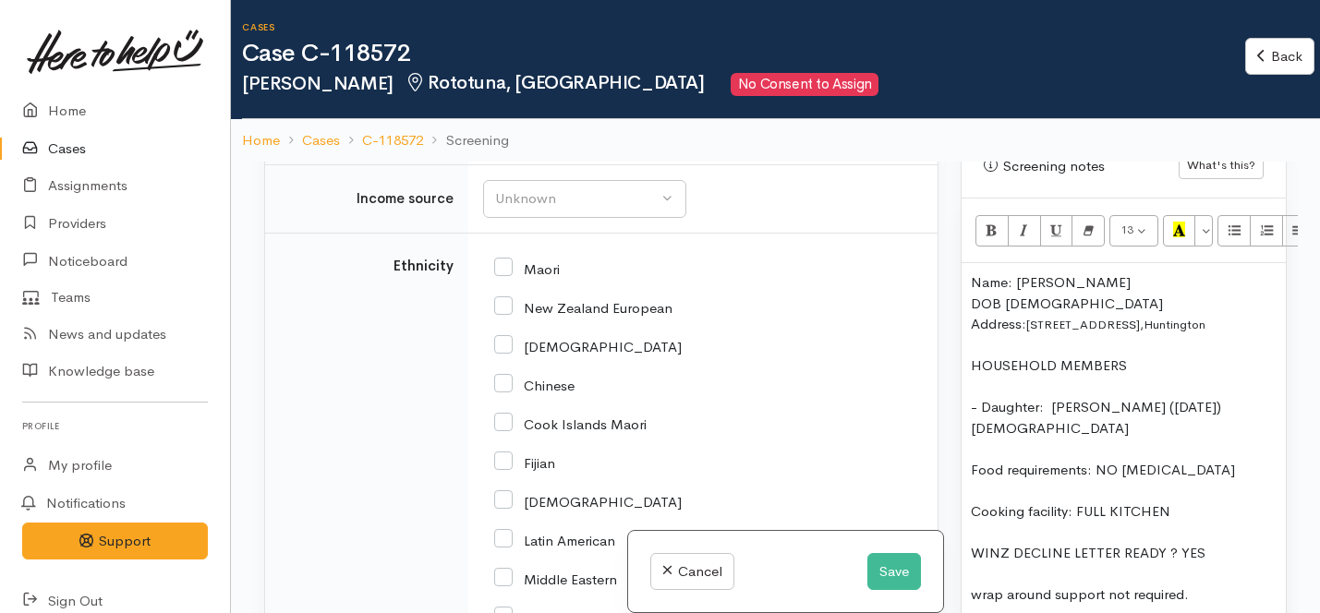
click at [566, 165] on td "Unknown Emergency accommodation Homeless Other Own home Private rental Public /…" at bounding box center [702, 131] width 469 height 68
click at [564, 151] on button "Unknown" at bounding box center [584, 132] width 203 height 38
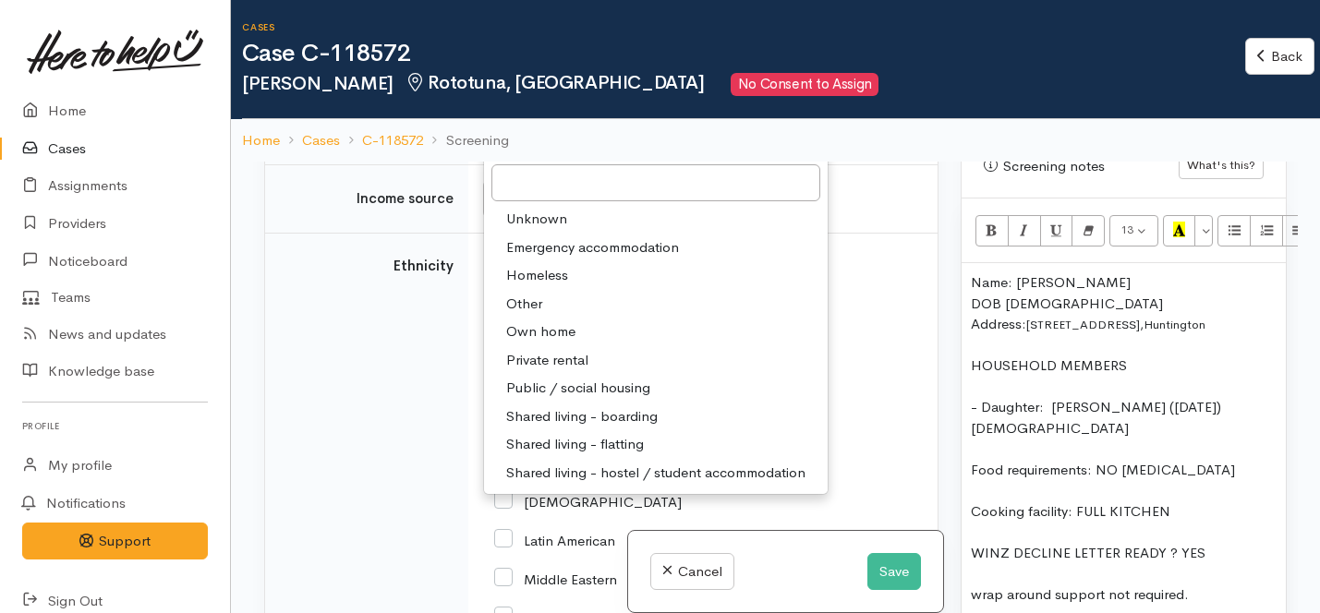
click at [562, 371] on span "Private rental" at bounding box center [547, 360] width 82 height 21
select select "2"
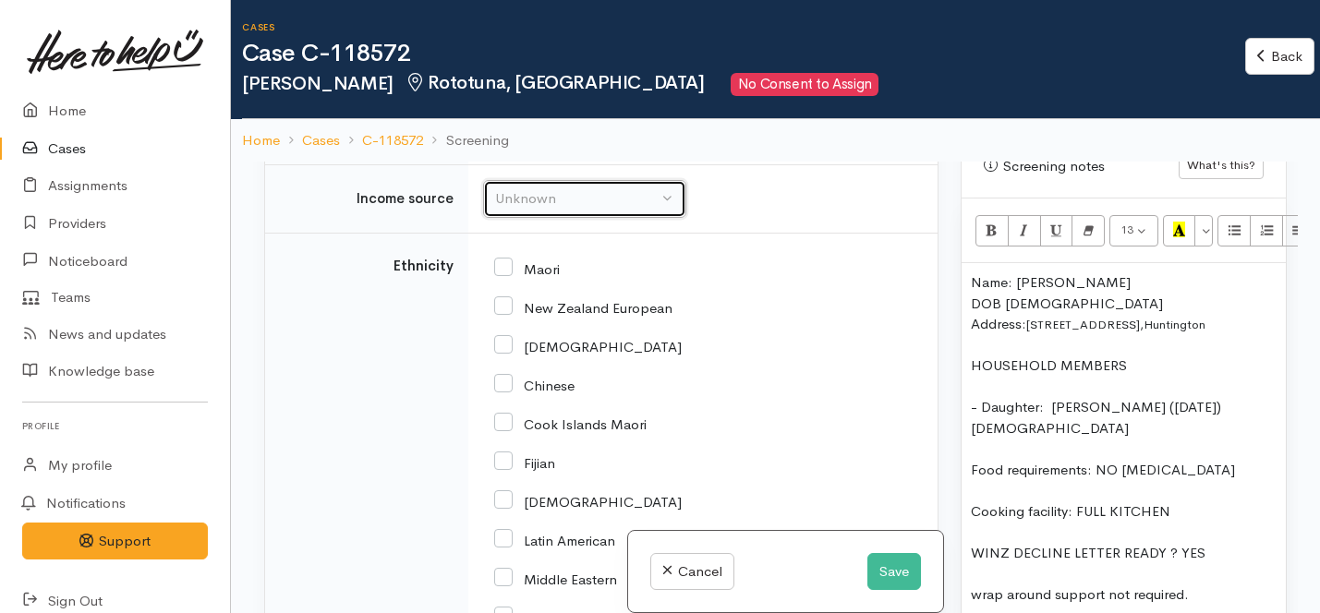
click at [563, 210] on div "Unknown" at bounding box center [576, 198] width 163 height 21
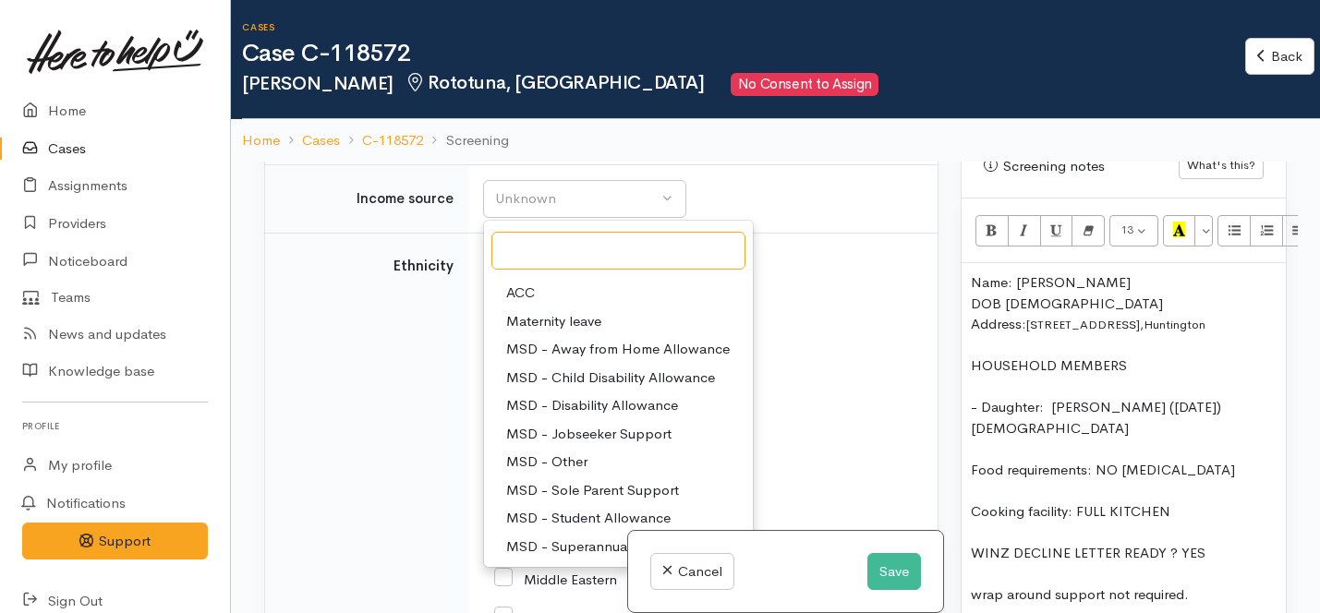
scroll to position [37, 0]
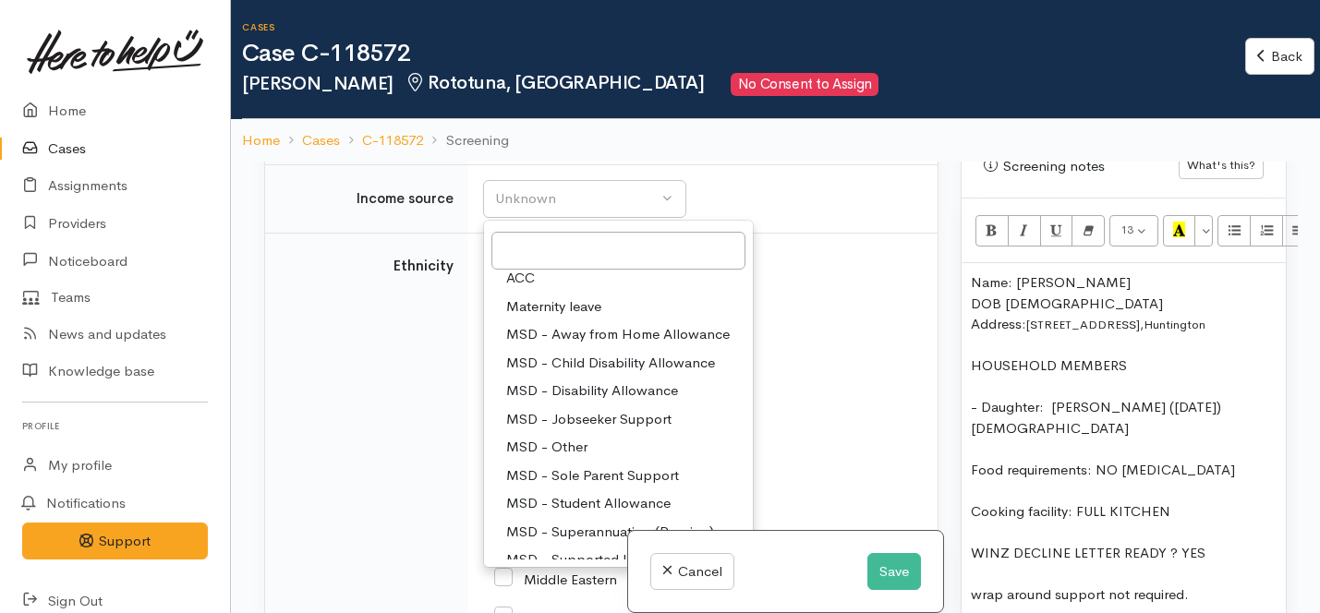
click at [553, 487] on span "MSD - Sole Parent Support" at bounding box center [592, 476] width 173 height 21
select select "7"
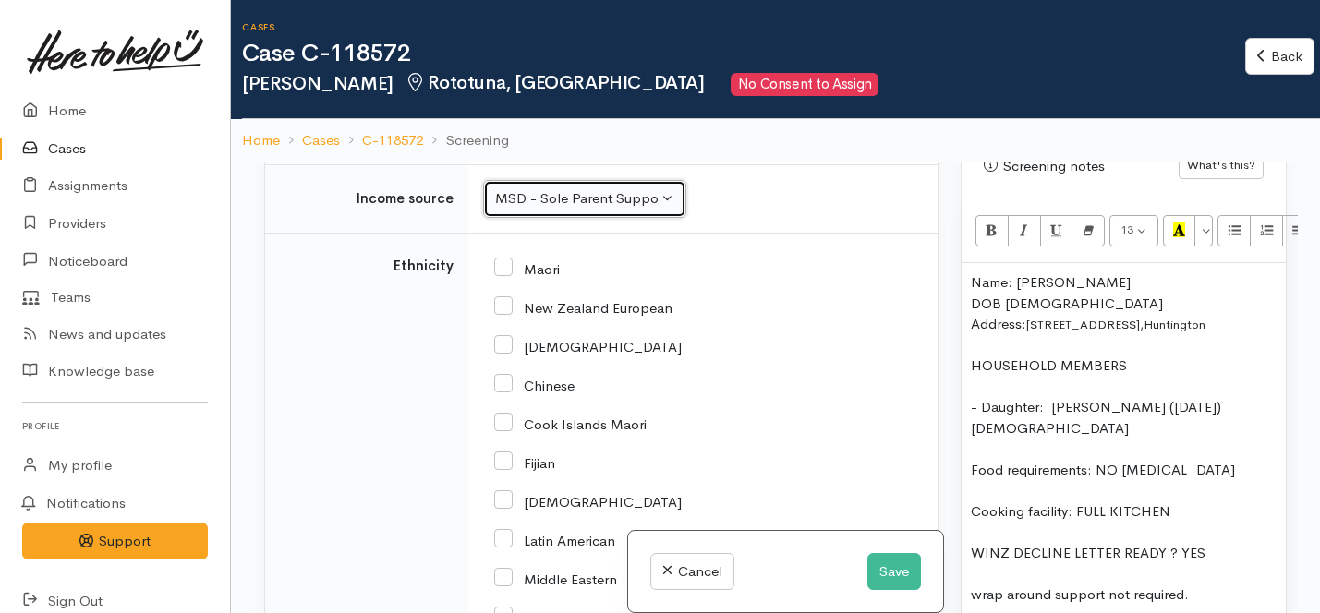
scroll to position [3297, 0]
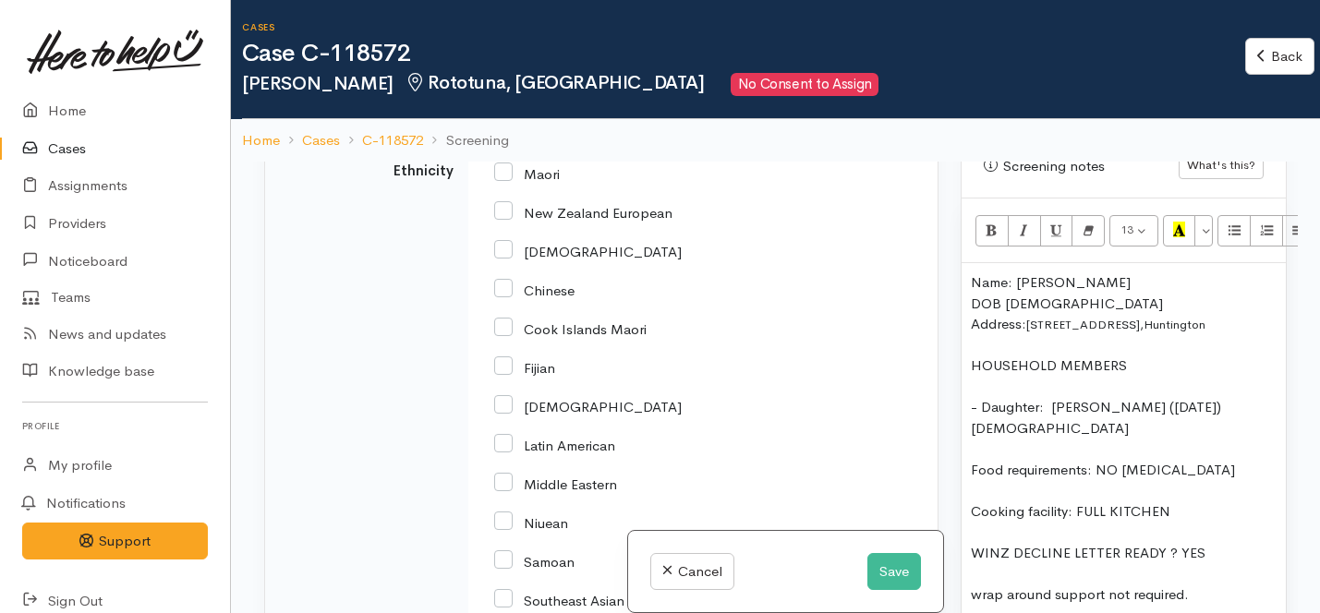
click at [506, 220] on input "New Zealand European" at bounding box center [583, 211] width 178 height 17
checkbox input "true"
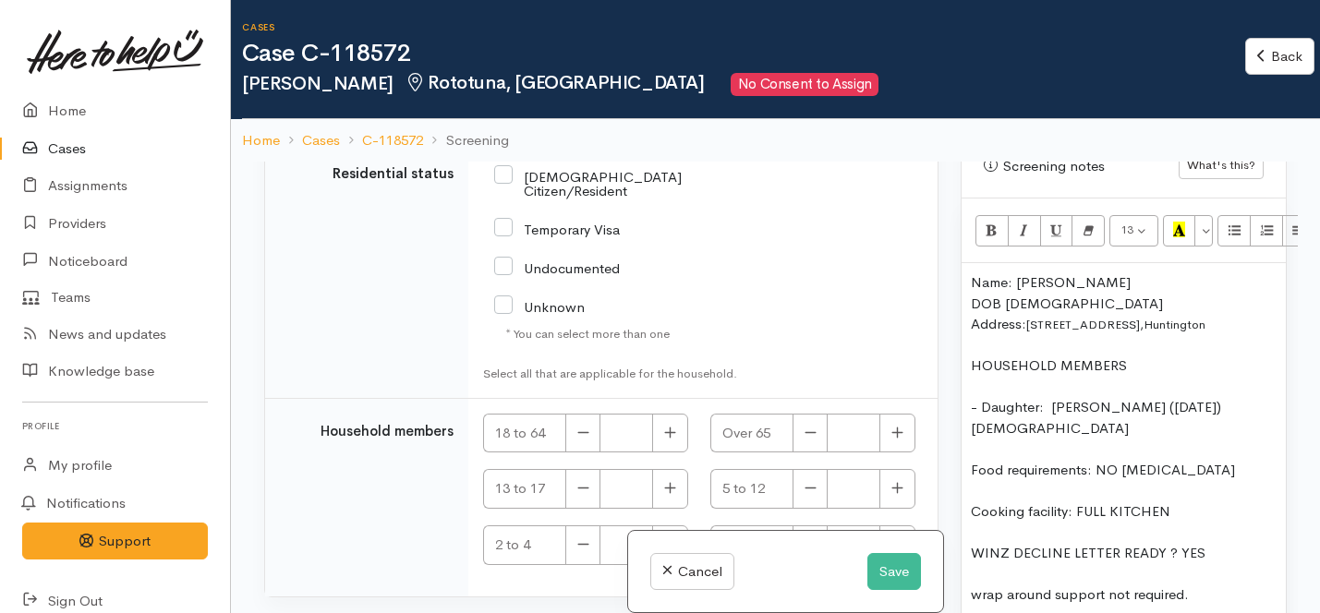
scroll to position [4142, 0]
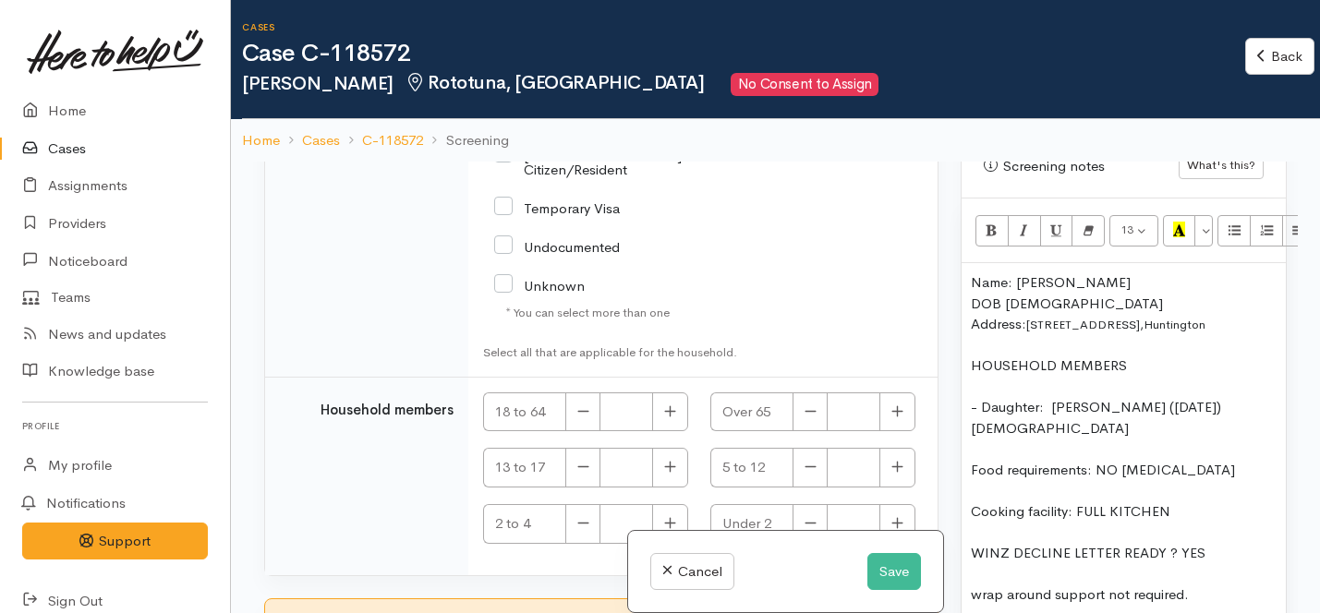
click at [504, 176] on input "NZ Citizen/Resident" at bounding box center [620, 161] width 252 height 30
checkbox input "true"
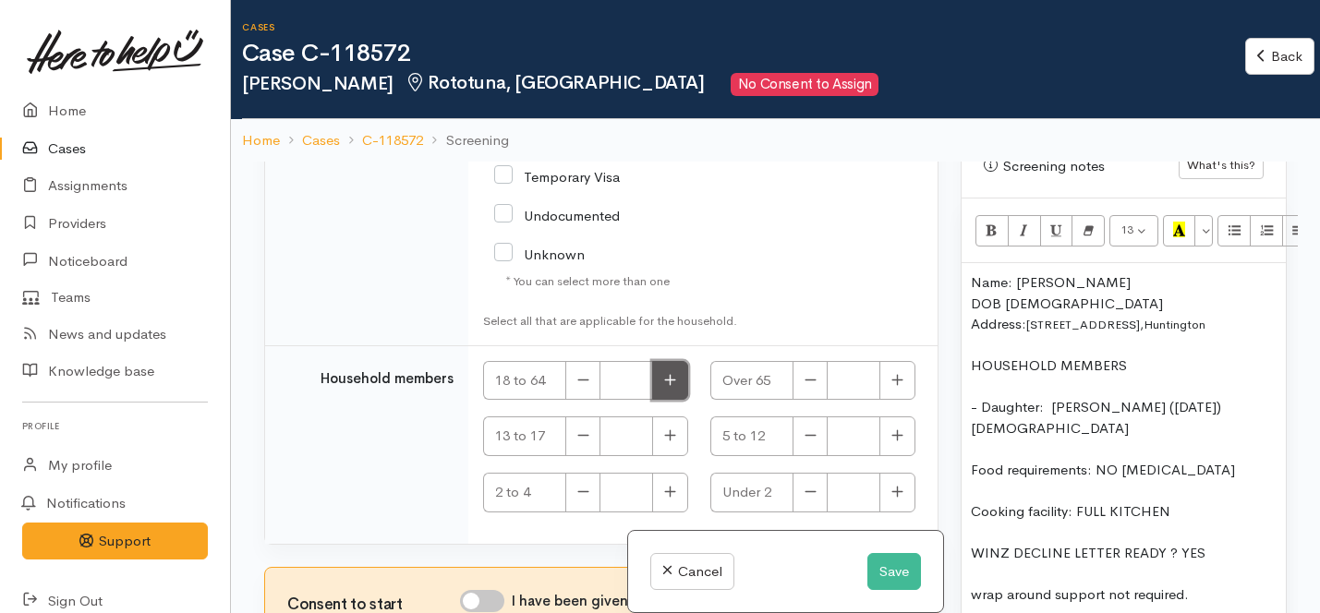
click at [669, 373] on icon "button" at bounding box center [670, 380] width 12 height 14
type input "1"
click at [903, 438] on button "button" at bounding box center [898, 437] width 36 height 40
type input "1"
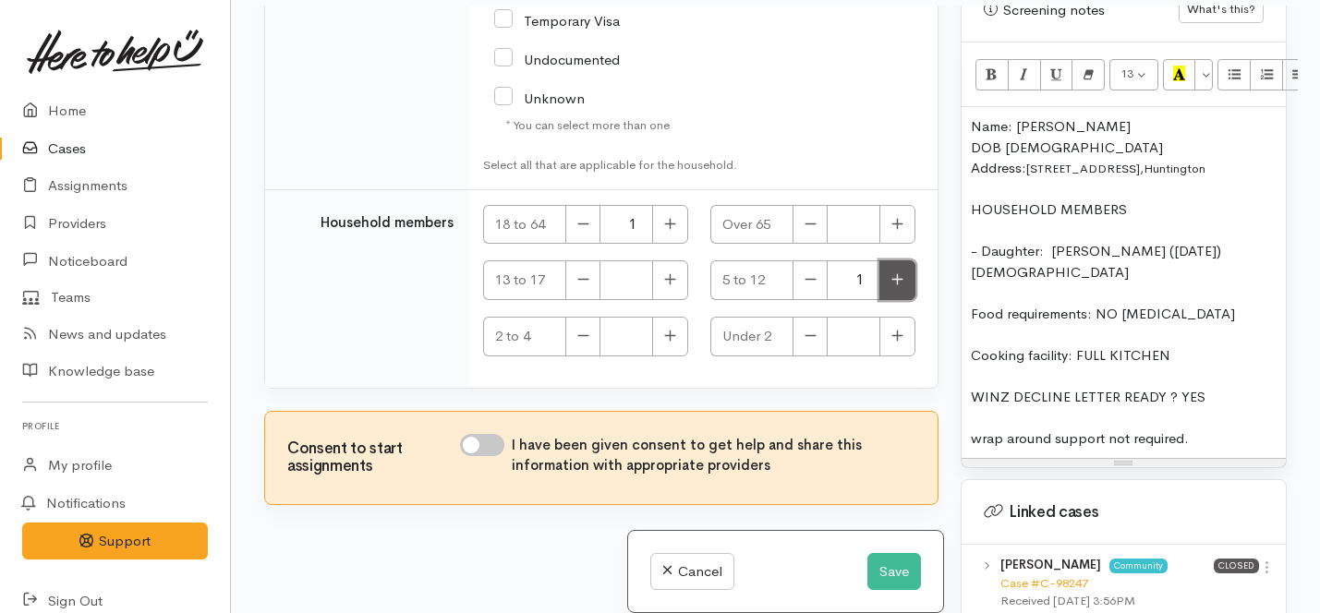
scroll to position [162, 0]
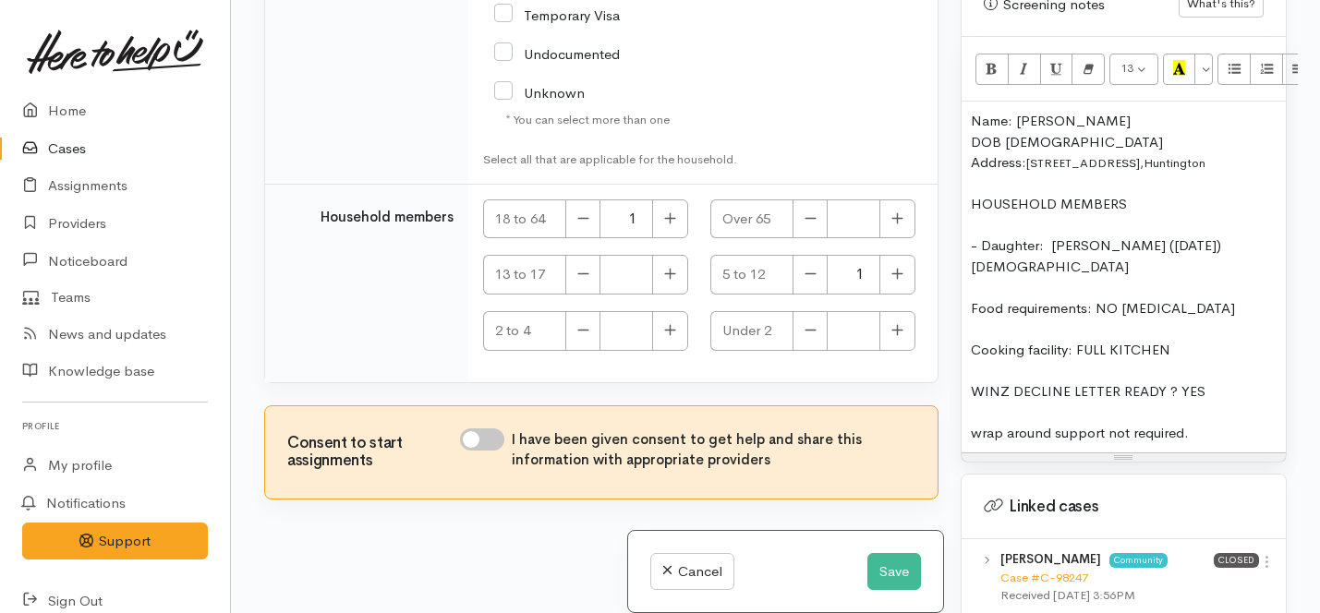
click at [478, 443] on input "I have been given consent to get help and share this information with appropria…" at bounding box center [482, 440] width 44 height 22
checkbox input "true"
click at [888, 576] on button "Save" at bounding box center [895, 572] width 54 height 38
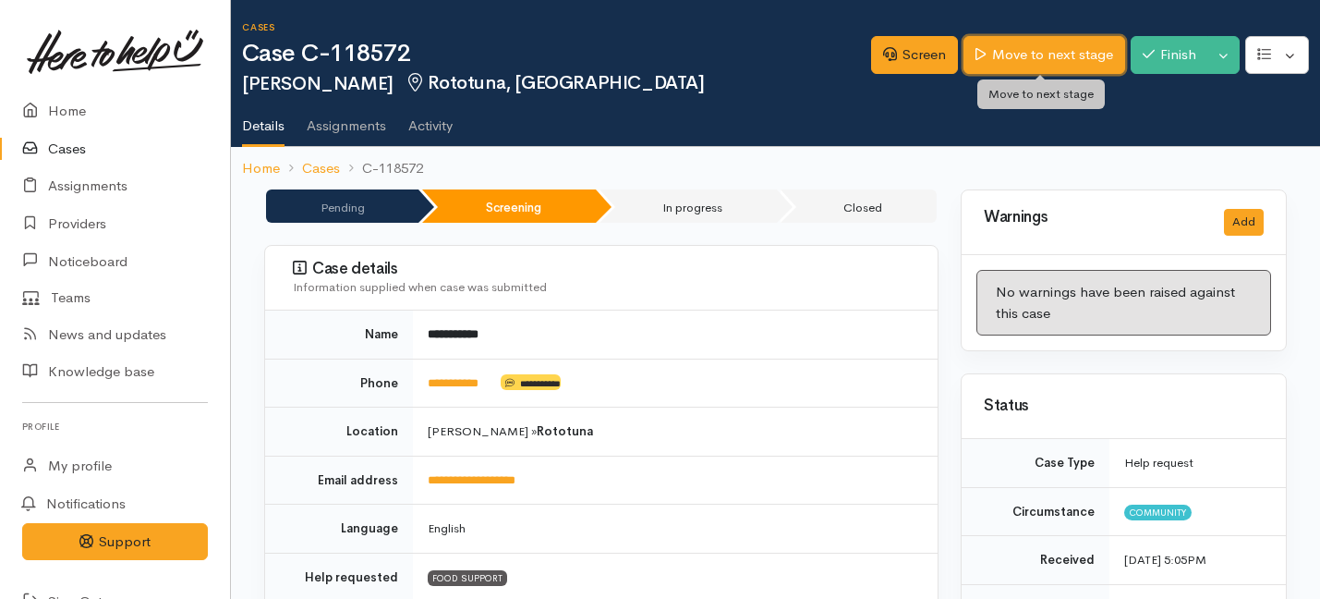
click at [1063, 47] on link "Move to next stage" at bounding box center [1044, 55] width 161 height 38
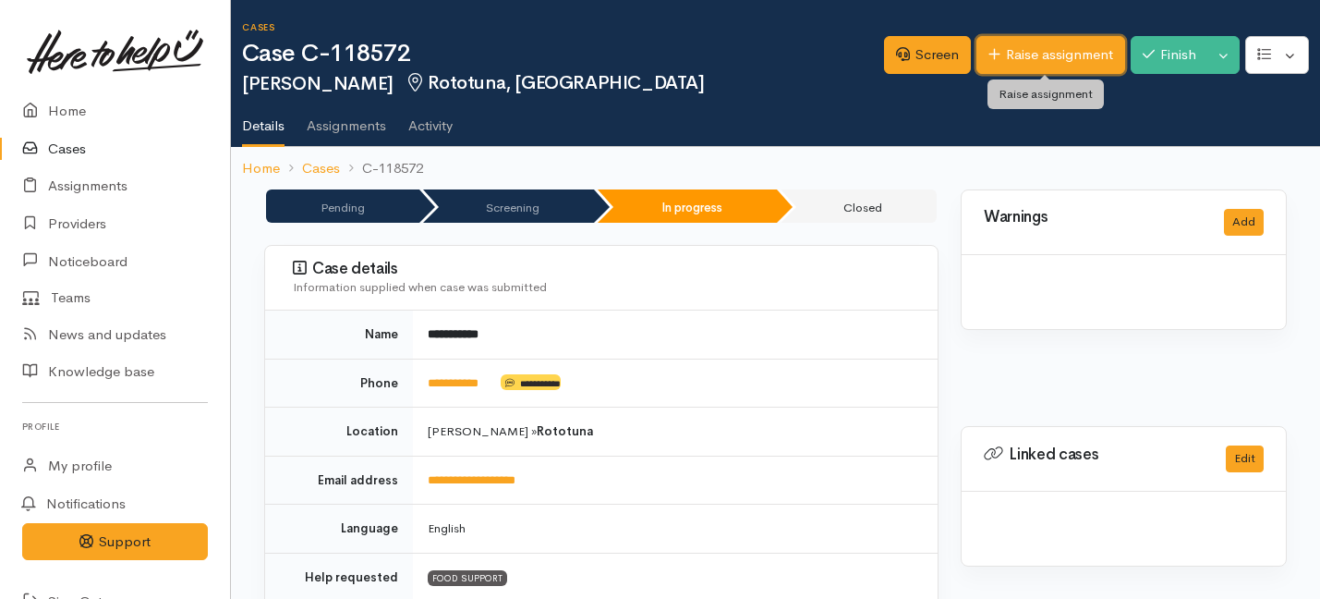
click at [1023, 53] on link "Raise assignment" at bounding box center [1051, 55] width 149 height 38
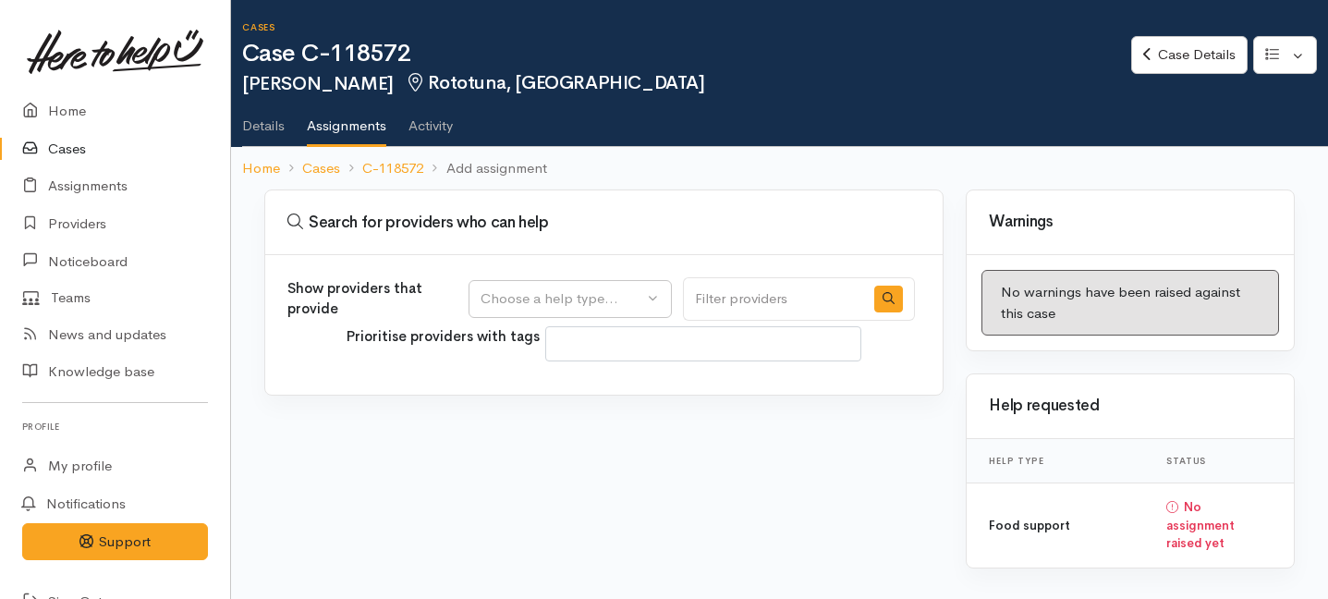
select select
click at [596, 288] on div "Choose a help type..." at bounding box center [561, 298] width 163 height 21
click at [543, 379] on span "Food support" at bounding box center [535, 387] width 86 height 21
select select "3"
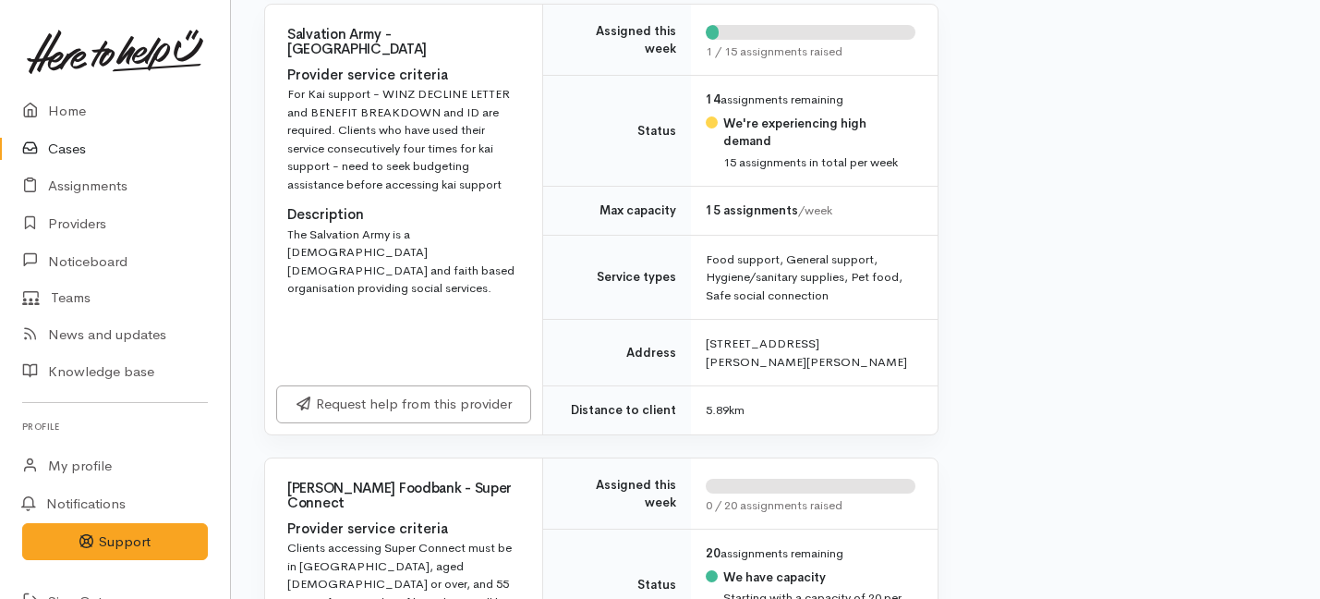
scroll to position [1260, 0]
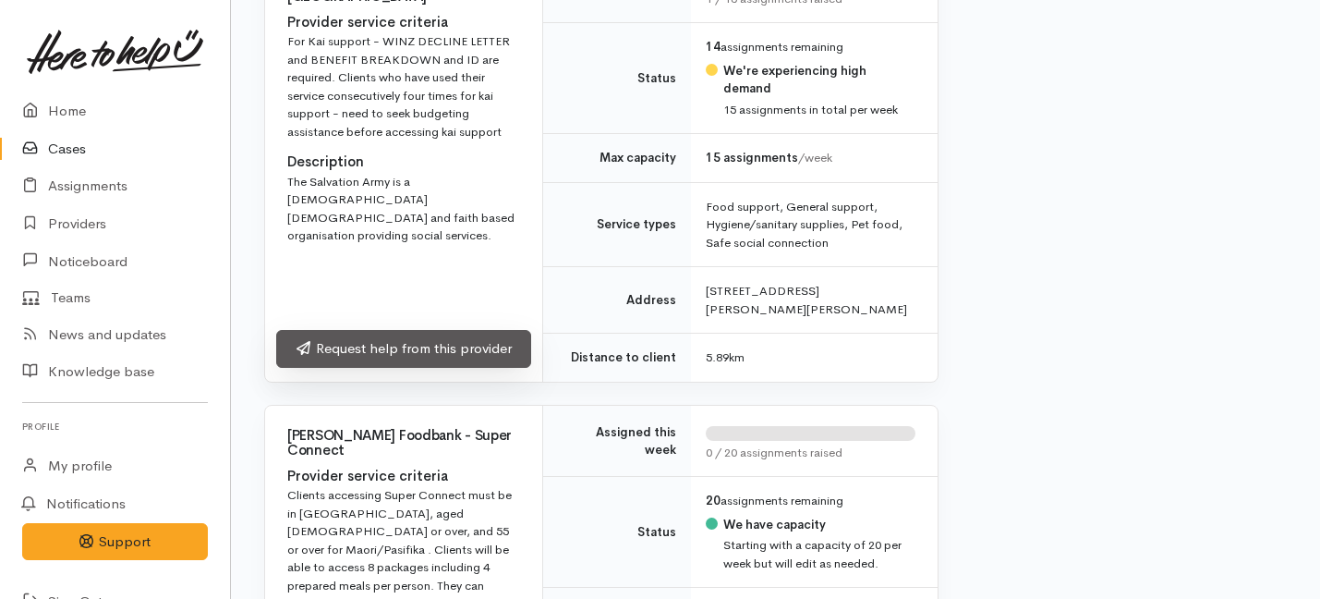
click at [395, 367] on link "Request help from this provider" at bounding box center [403, 349] width 255 height 38
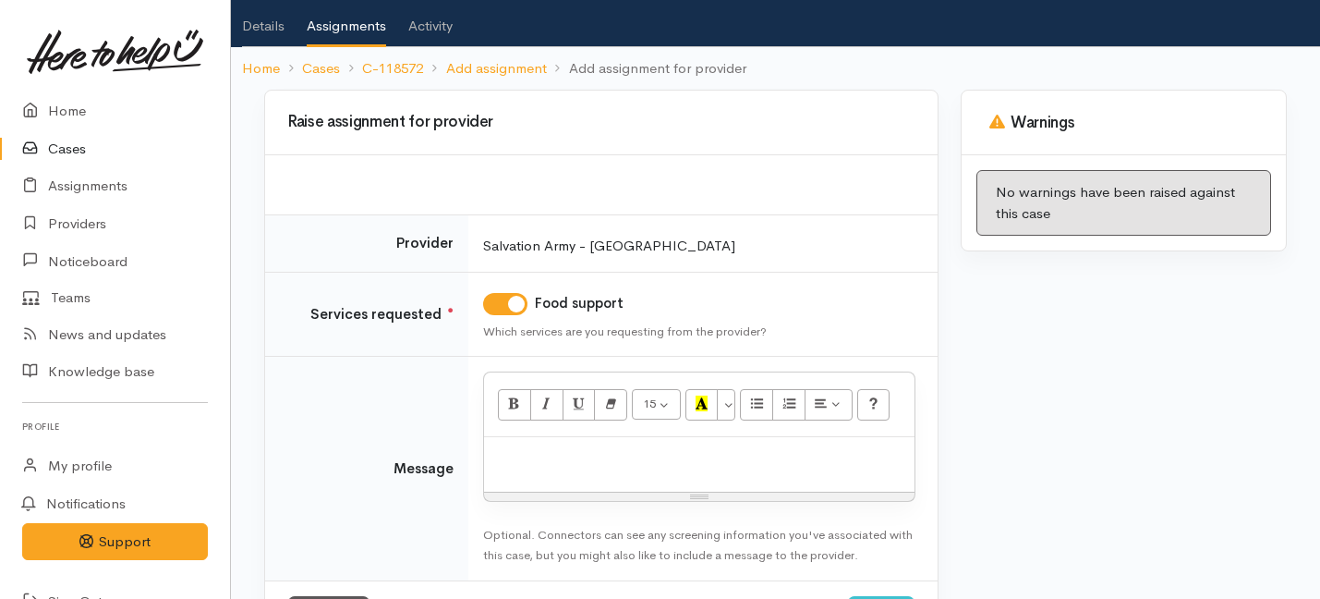
scroll to position [178, 0]
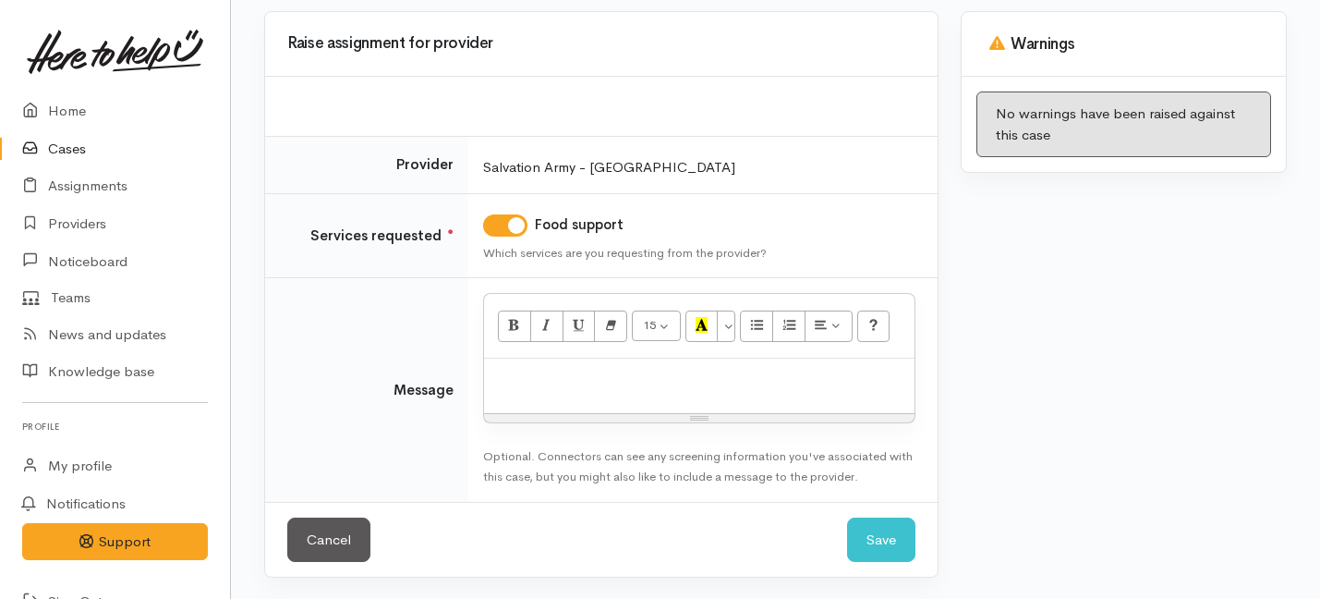
click at [566, 374] on p at bounding box center [699, 378] width 412 height 21
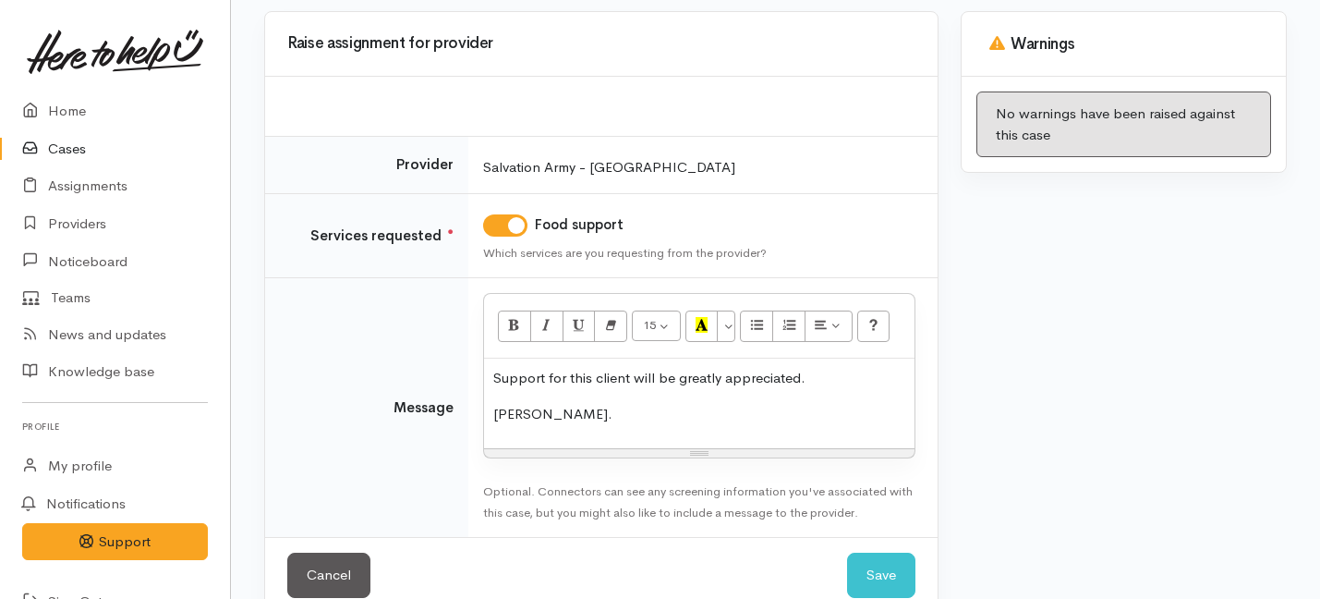
click at [917, 578] on div "Cancel Save Save" at bounding box center [601, 575] width 673 height 76
click at [874, 571] on button "Save" at bounding box center [881, 575] width 68 height 45
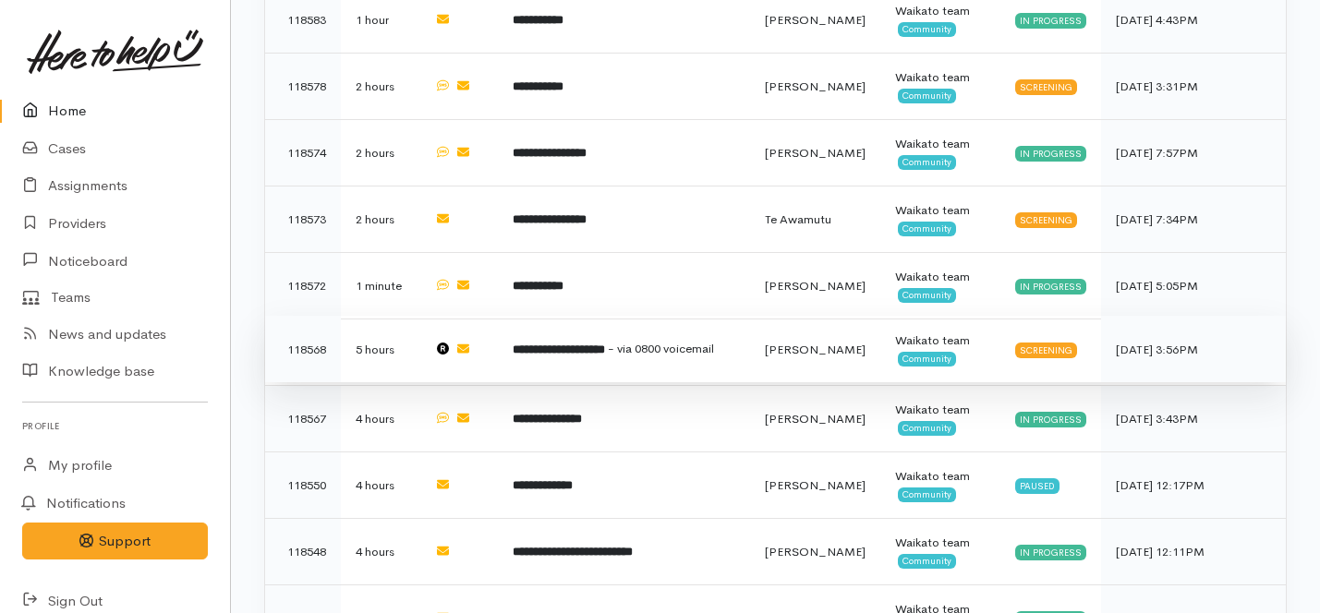
scroll to position [1390, 0]
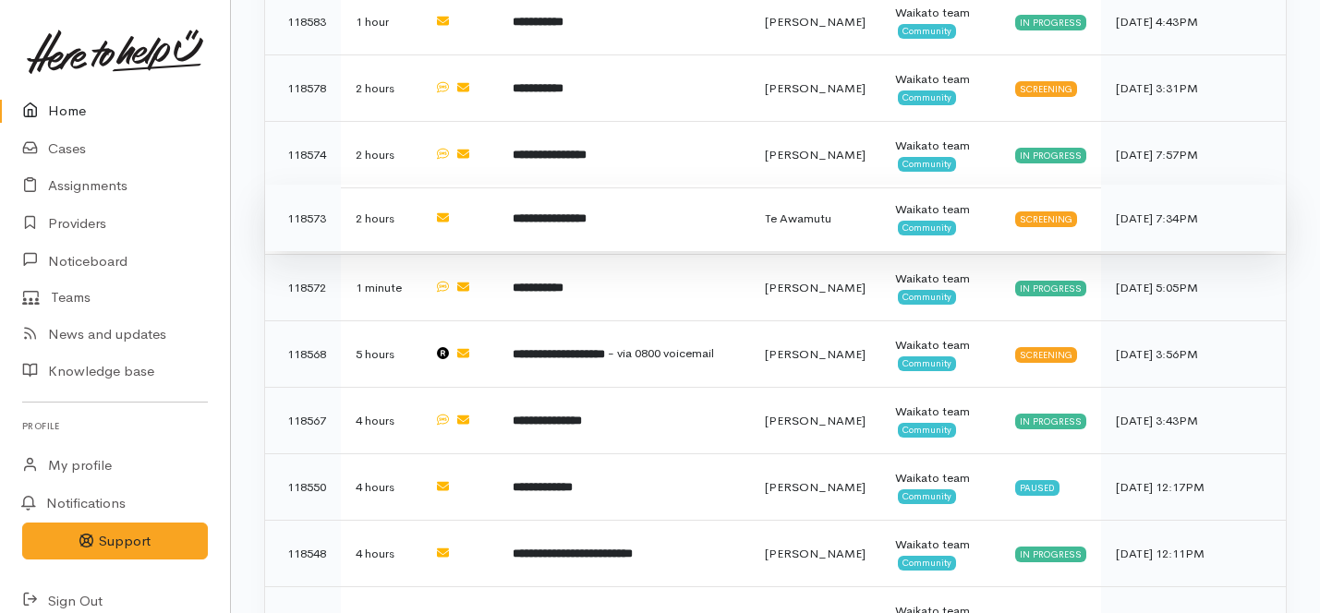
click at [701, 185] on td "**********" at bounding box center [624, 218] width 252 height 67
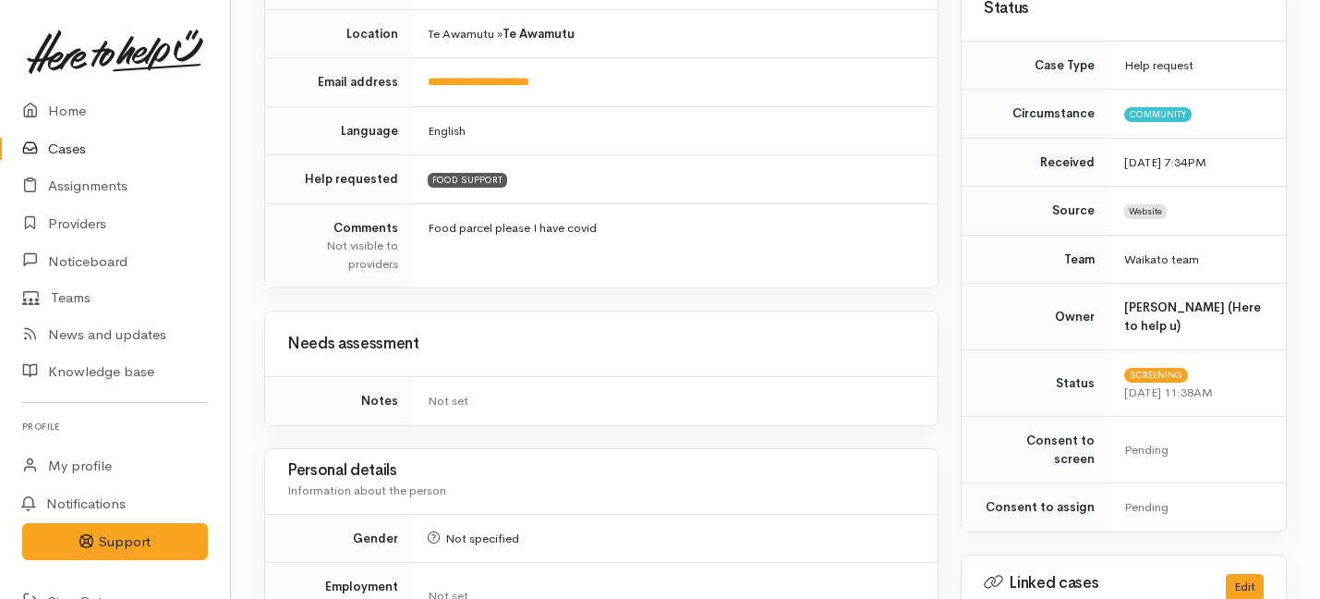
scroll to position [1247, 0]
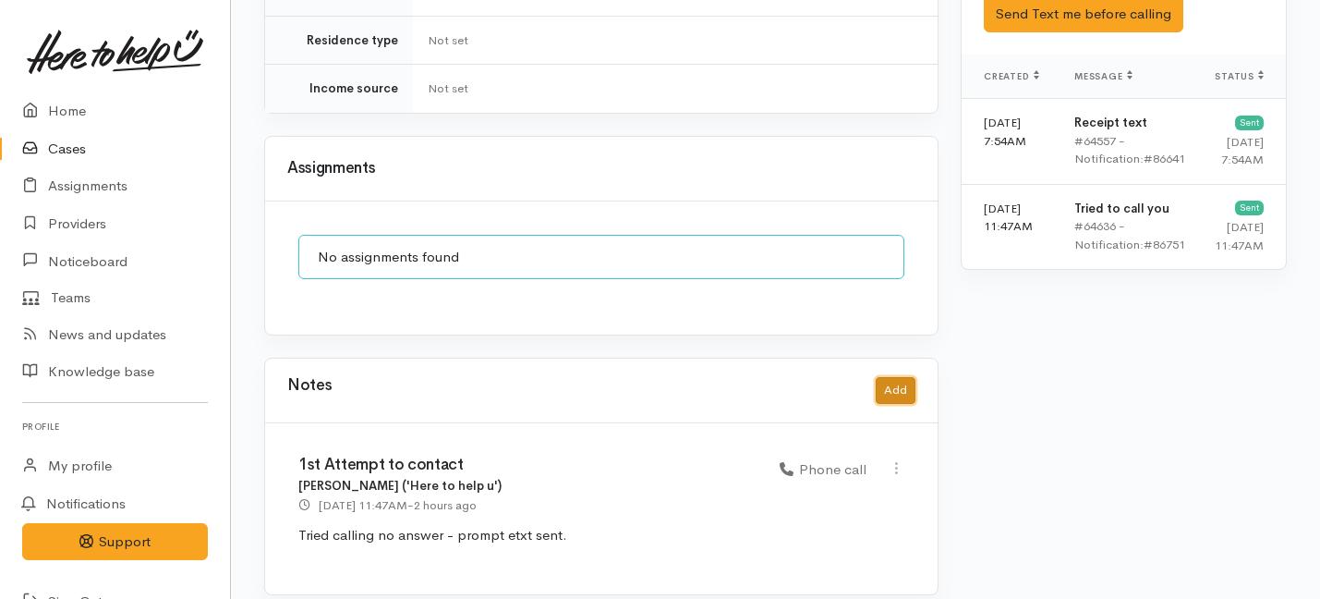
click at [888, 383] on button "Add" at bounding box center [896, 390] width 40 height 27
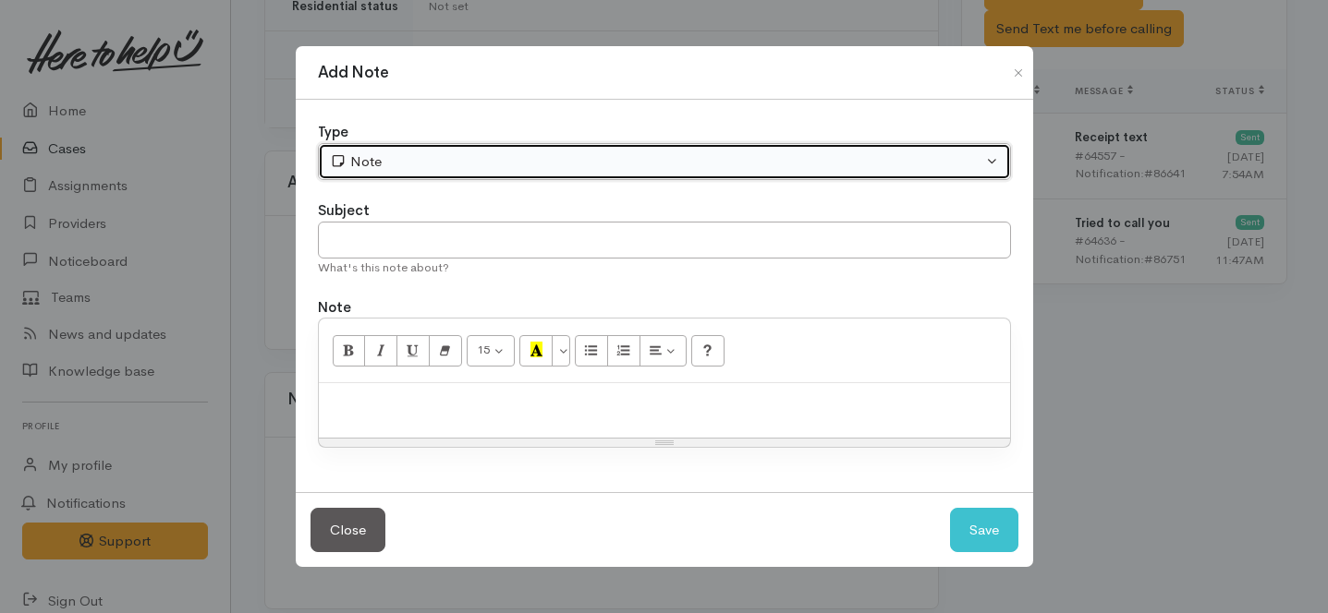
click at [532, 143] on button "Note" at bounding box center [664, 162] width 693 height 38
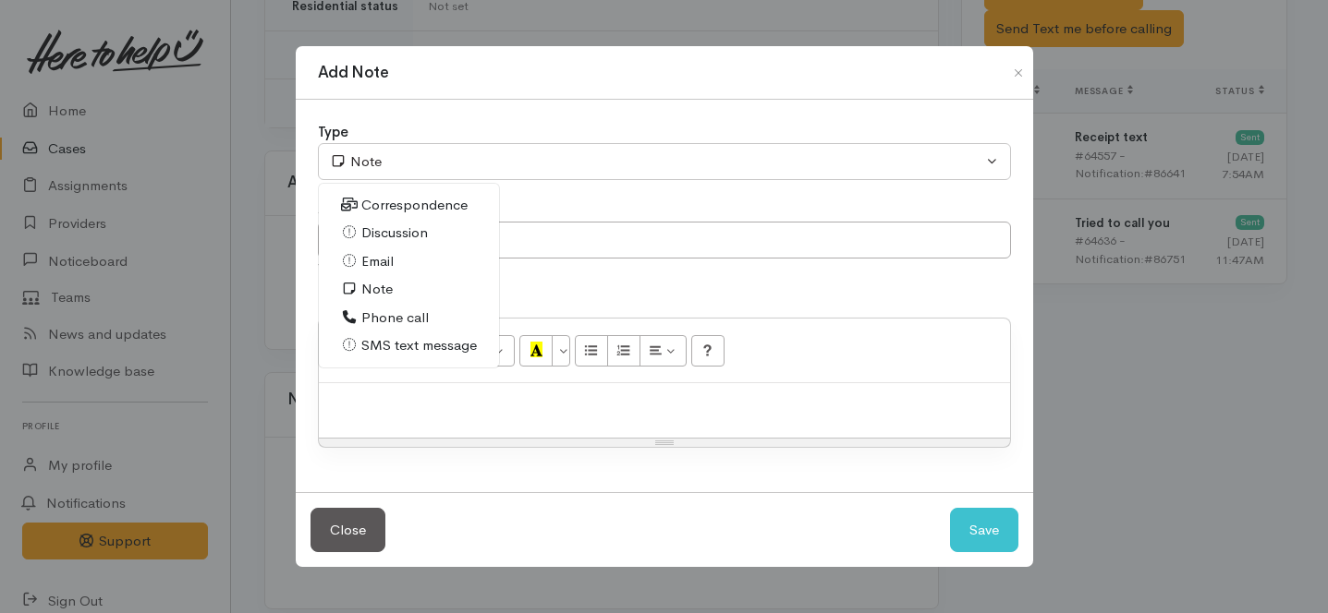
click at [380, 323] on span "Phone call" at bounding box center [394, 318] width 67 height 21
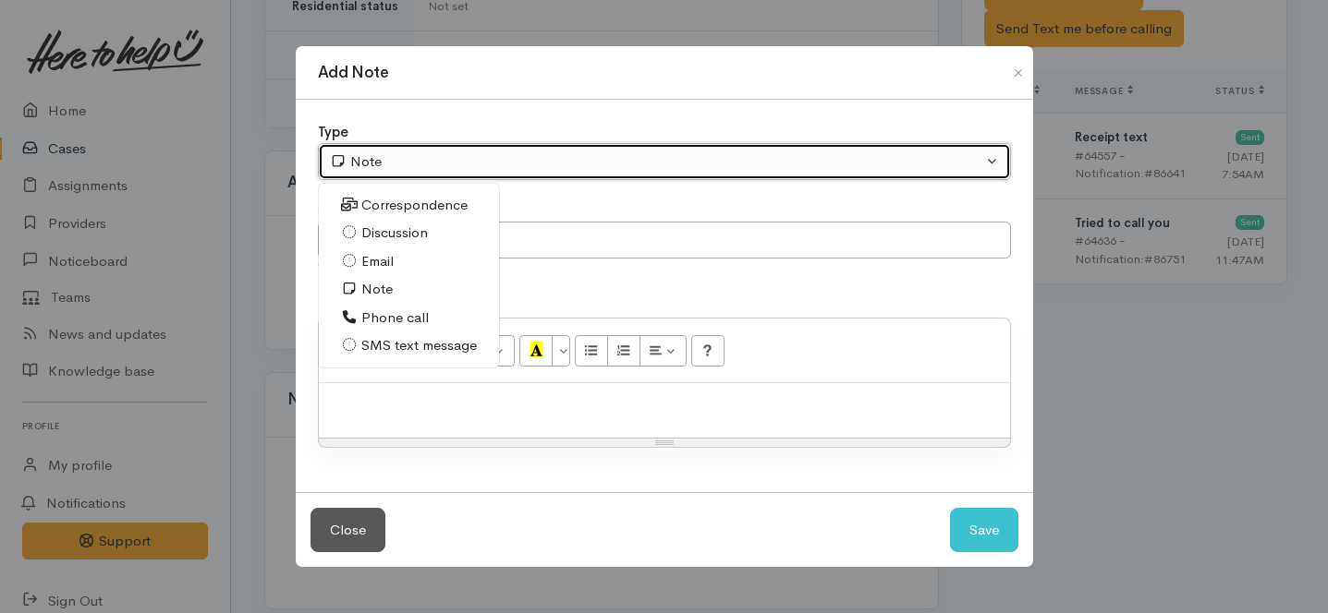
select select "3"
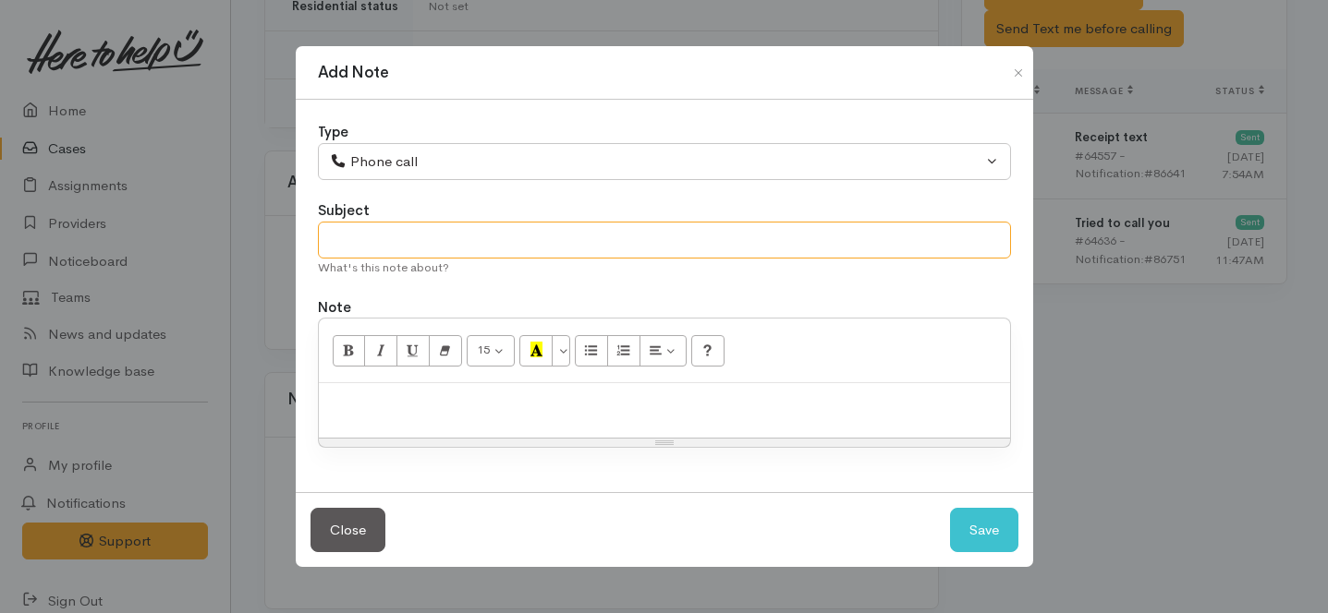
click at [386, 237] on input "text" at bounding box center [664, 241] width 693 height 38
type input "2nd attempt to contact"
click at [422, 413] on p at bounding box center [664, 403] width 673 height 21
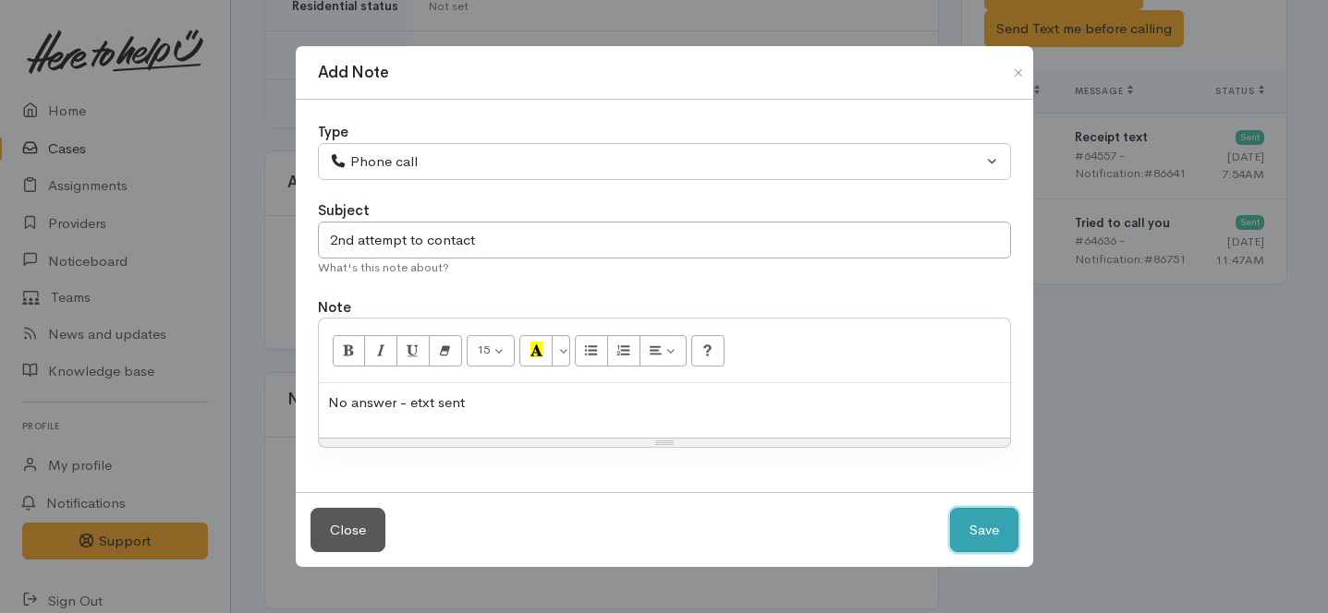
click at [974, 528] on button "Save" at bounding box center [984, 530] width 68 height 45
select select "1"
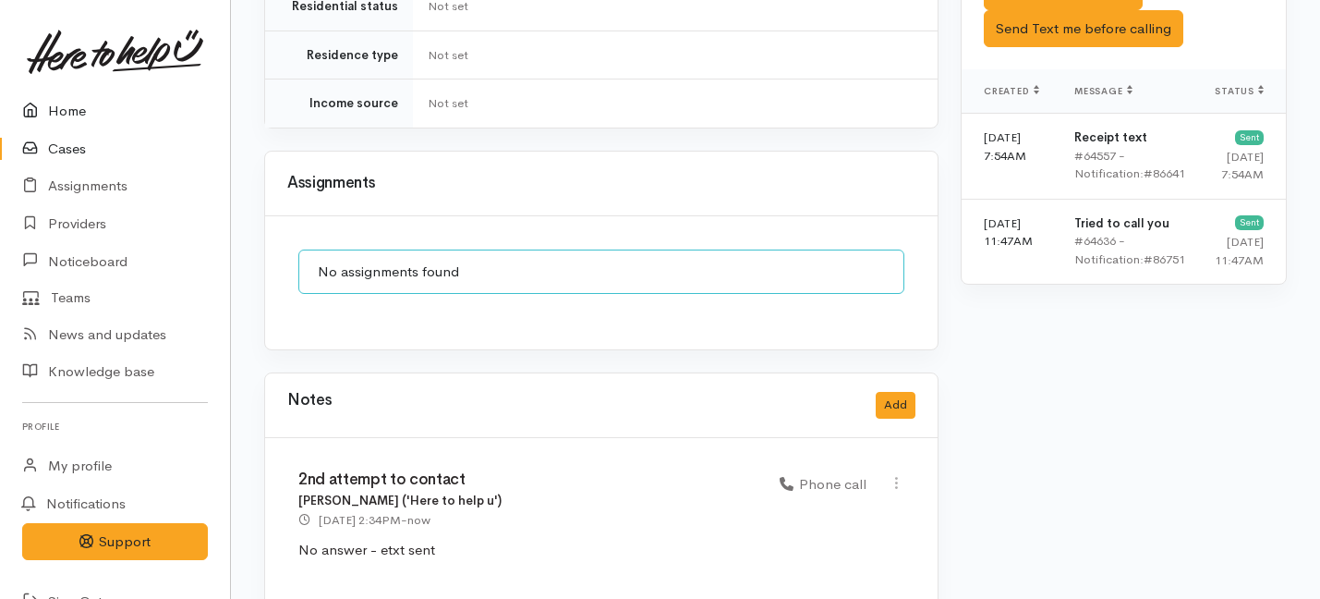
click at [67, 111] on link "Home" at bounding box center [115, 111] width 230 height 38
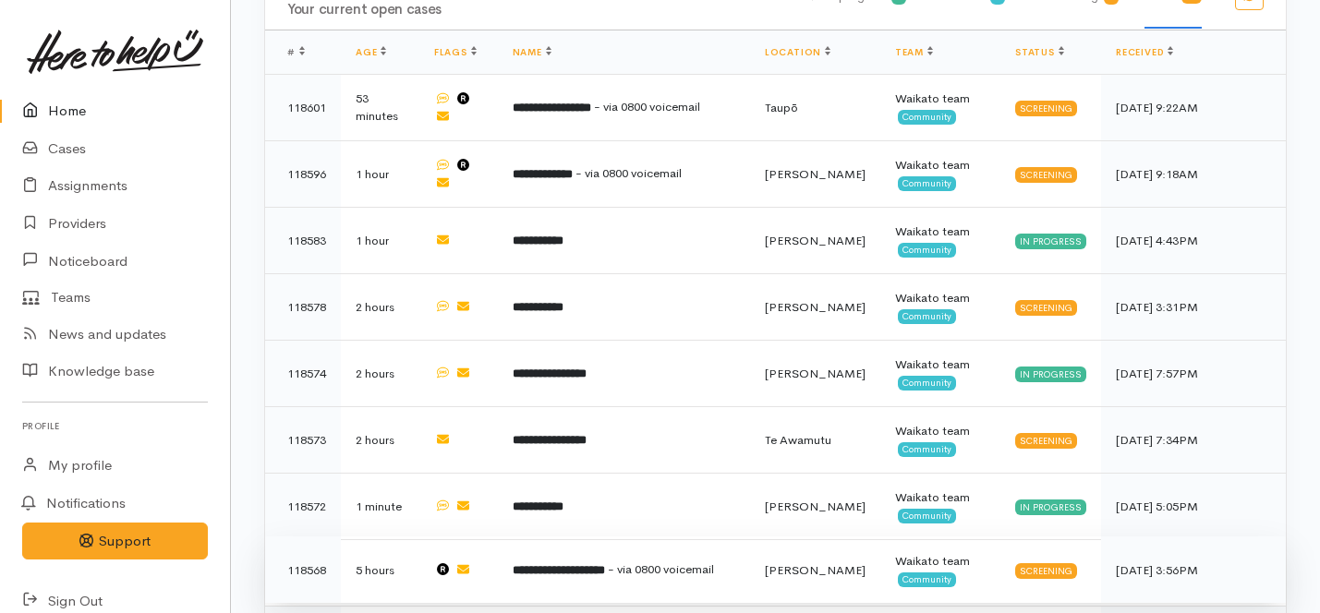
scroll to position [1168, 0]
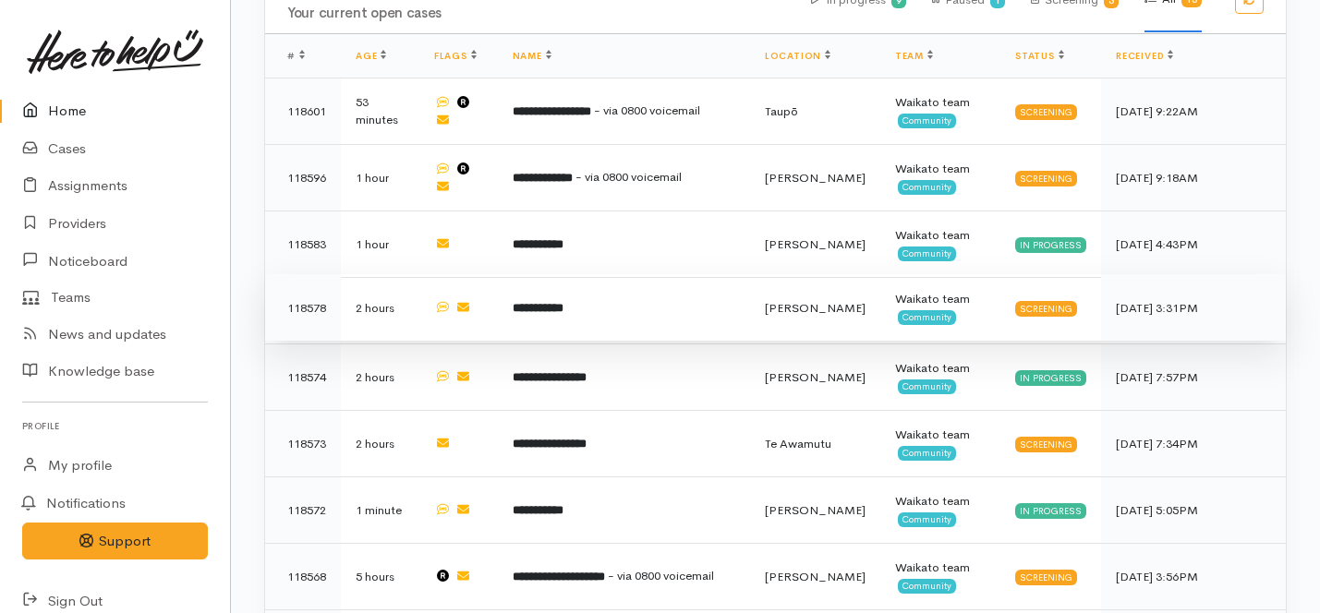
click at [561, 274] on td "**********" at bounding box center [624, 307] width 252 height 67
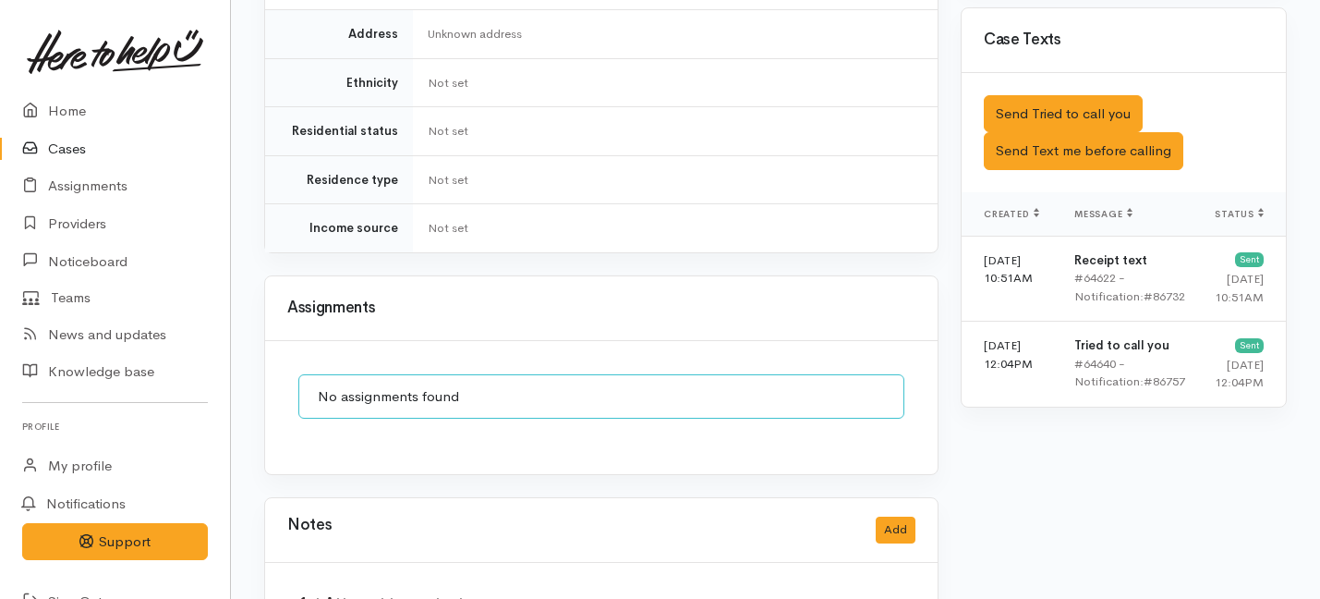
scroll to position [1166, 0]
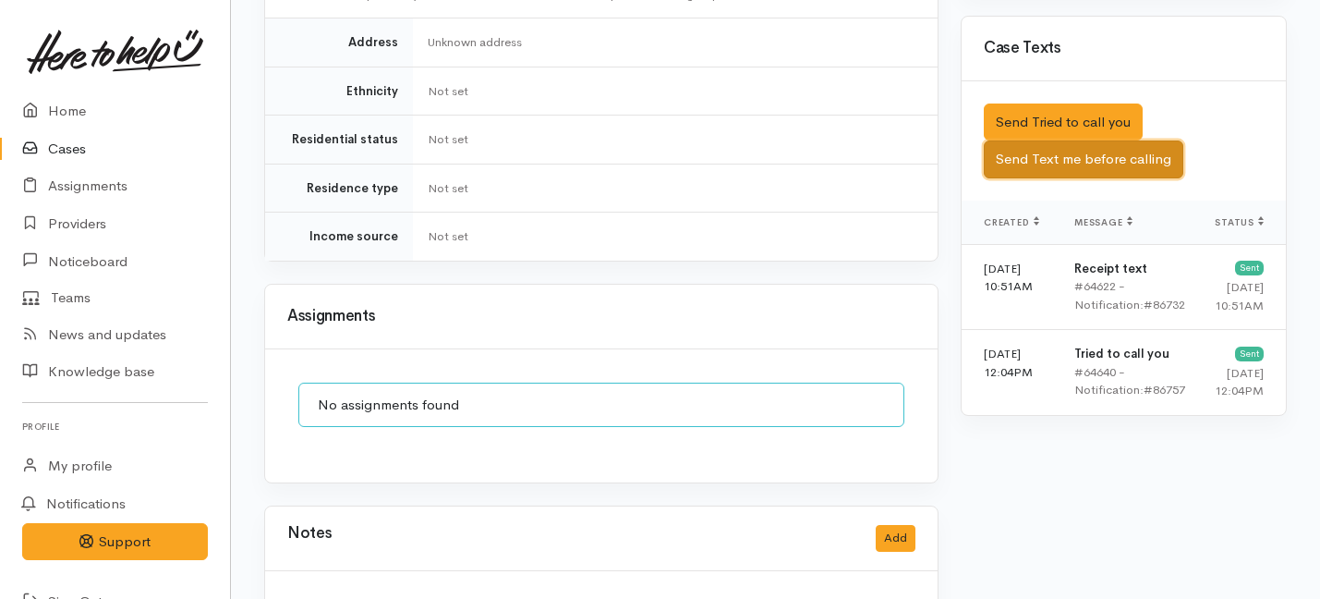
click at [1042, 148] on button "Send Text me before calling" at bounding box center [1084, 159] width 200 height 38
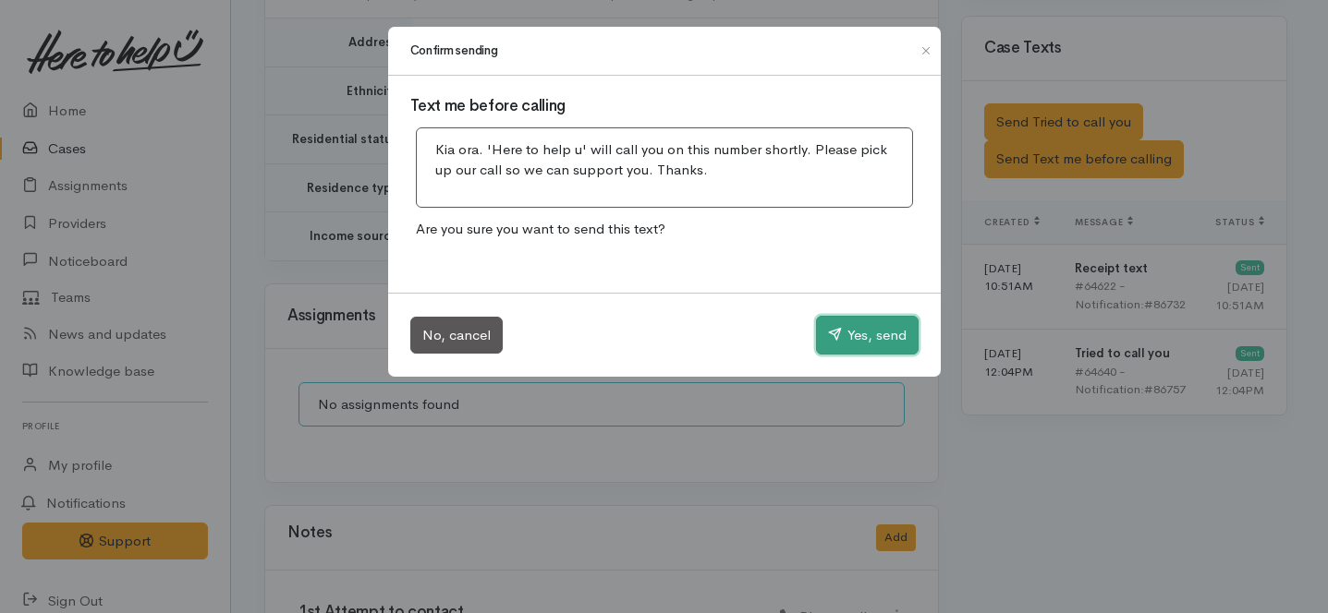
click at [879, 334] on button "Yes, send" at bounding box center [867, 335] width 103 height 39
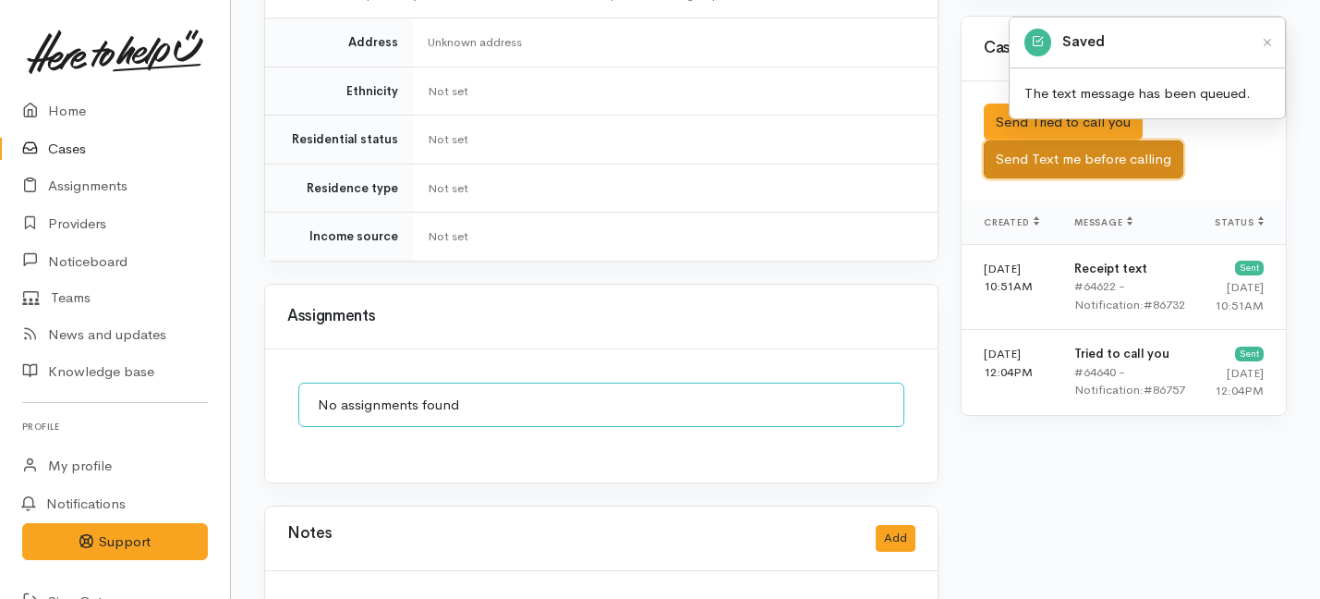
scroll to position [1314, 0]
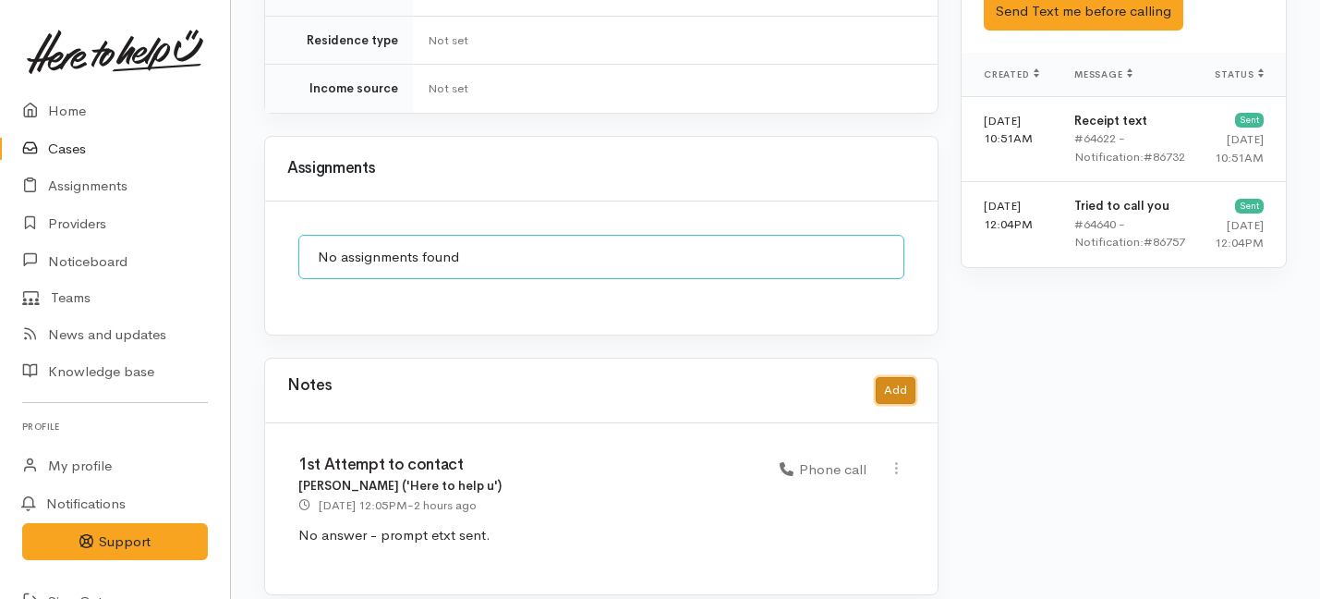
click at [897, 377] on button "Add" at bounding box center [896, 390] width 40 height 27
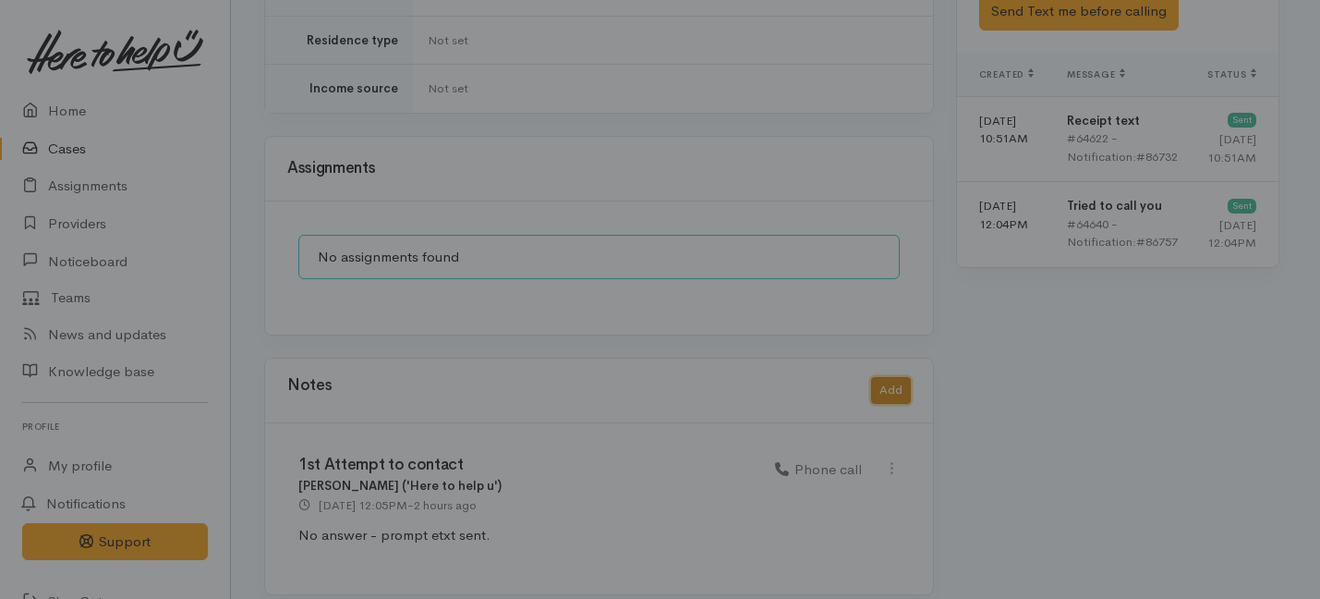
scroll to position [1299, 0]
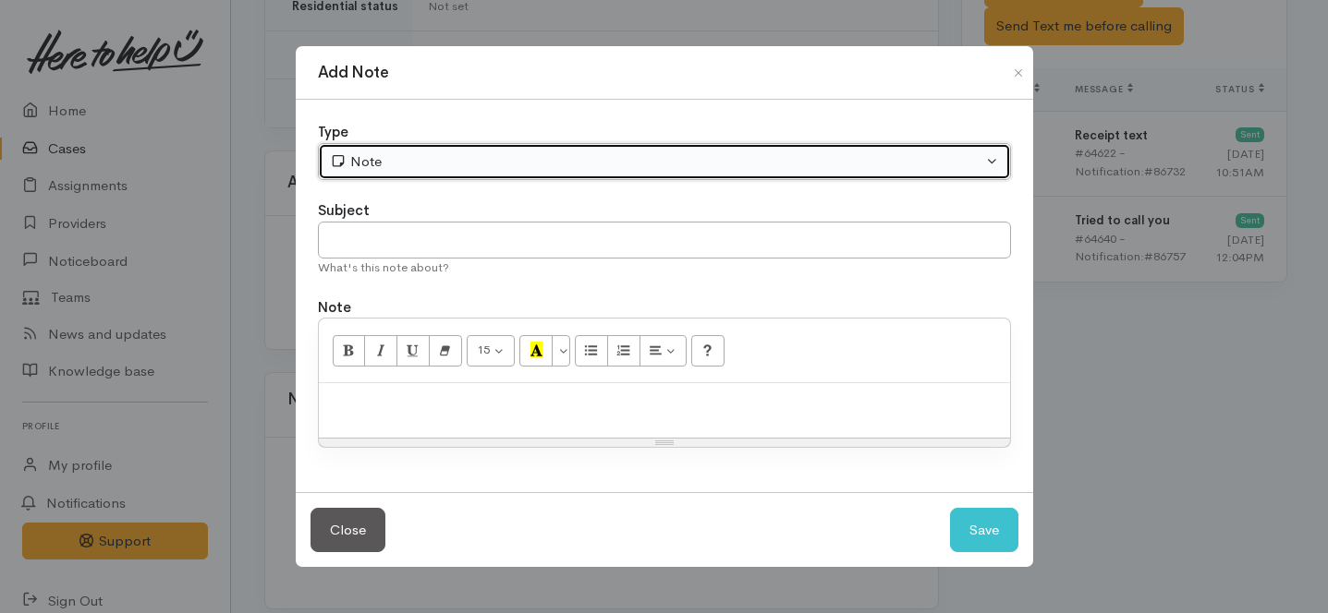
click at [419, 150] on button "Note" at bounding box center [664, 162] width 693 height 38
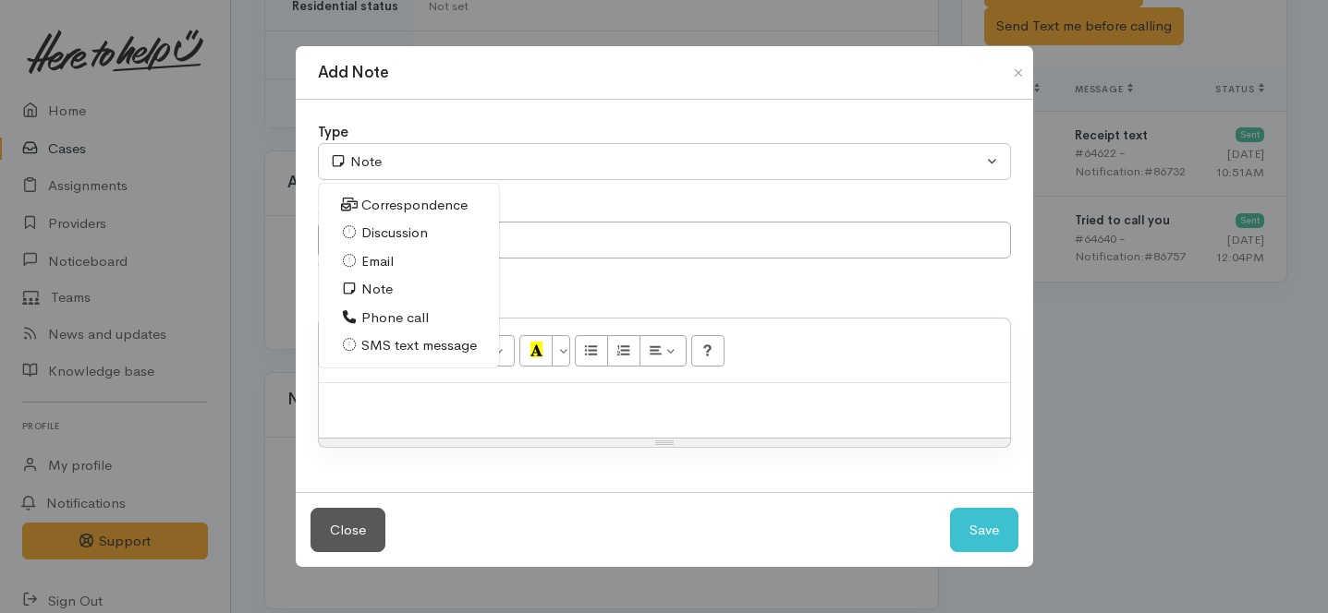
click at [378, 318] on span "Phone call" at bounding box center [394, 318] width 67 height 21
select select "3"
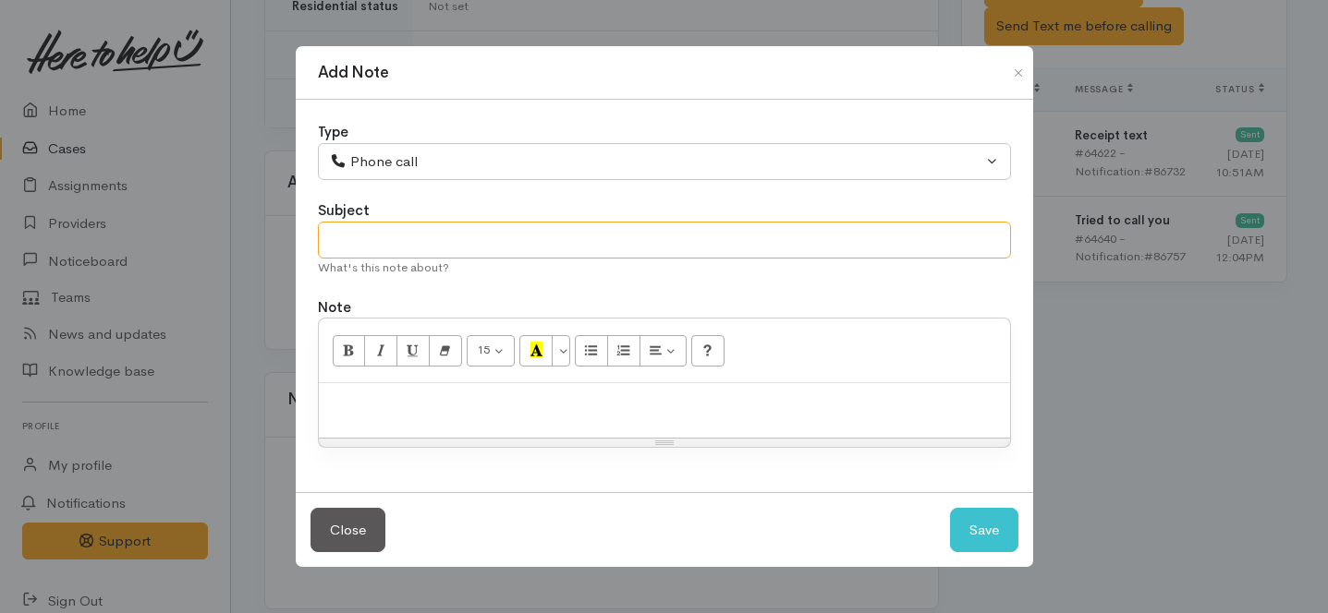
click at [367, 236] on input "text" at bounding box center [664, 241] width 693 height 38
type input "2nd Attempt to contact"
click at [412, 408] on p at bounding box center [664, 403] width 673 height 21
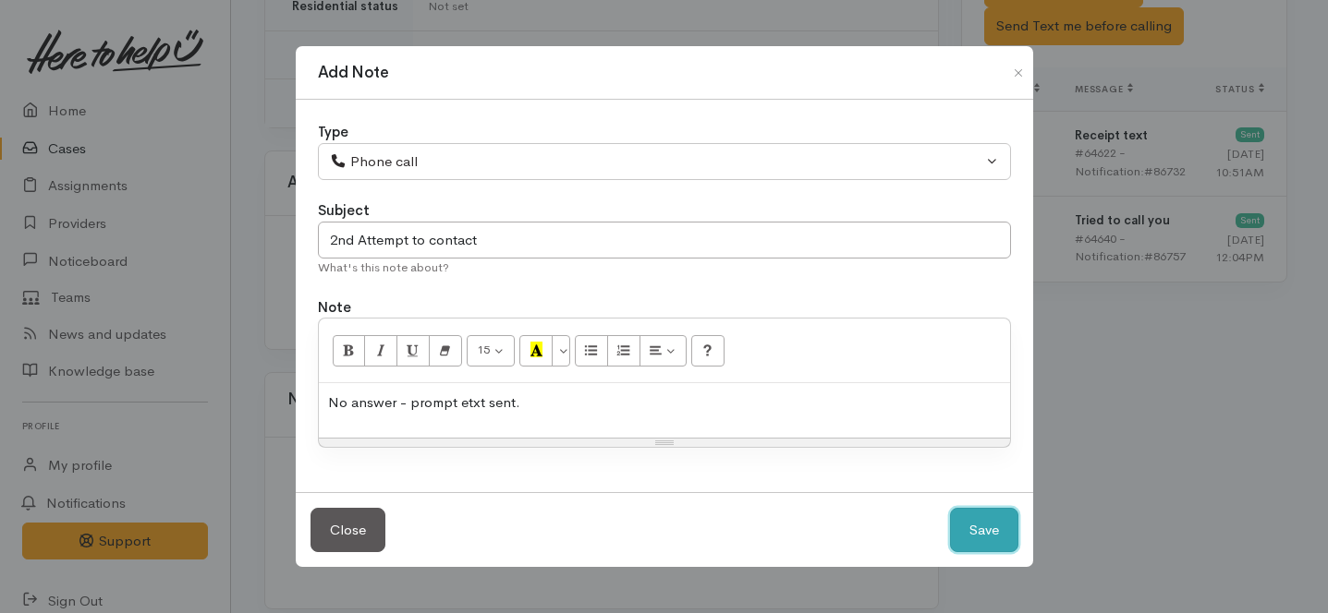
click at [992, 524] on button "Save" at bounding box center [984, 530] width 68 height 45
select select "1"
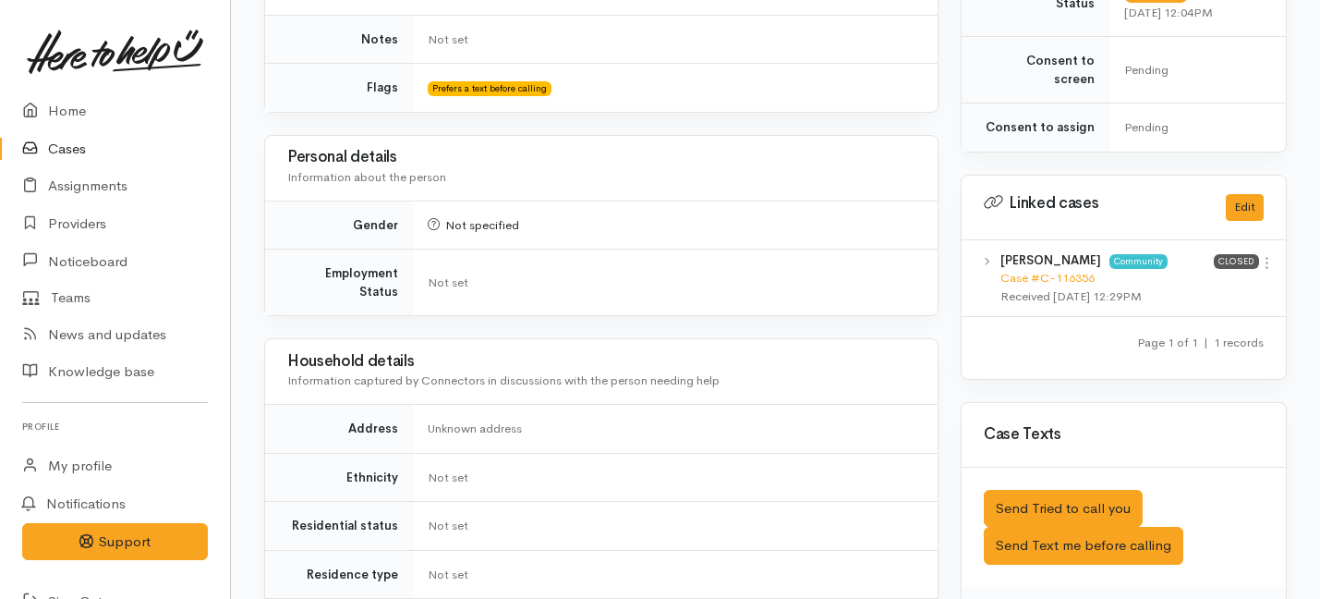
scroll to position [0, 0]
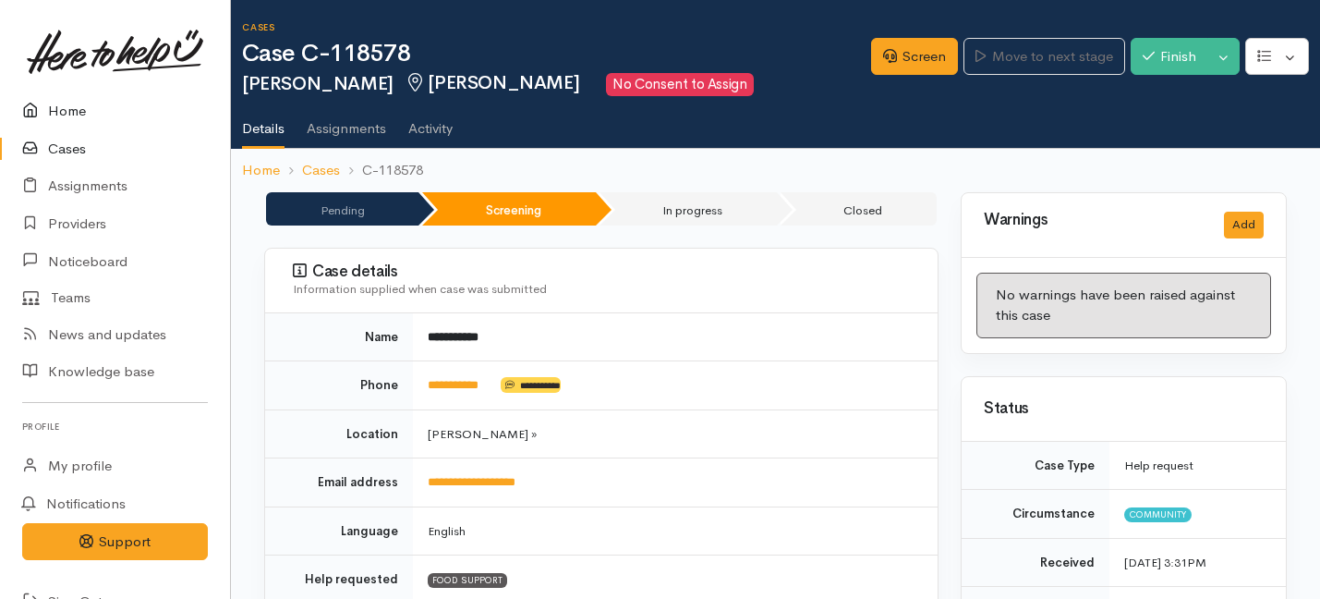
click at [59, 100] on link "Home" at bounding box center [115, 111] width 230 height 38
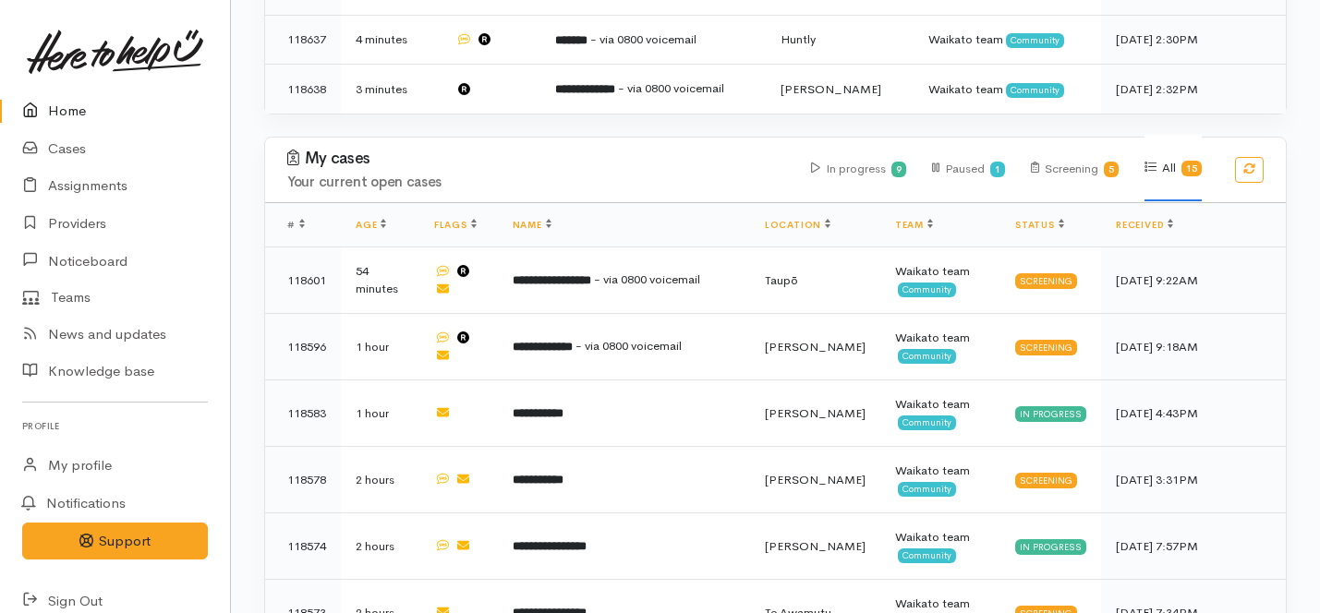
scroll to position [993, 0]
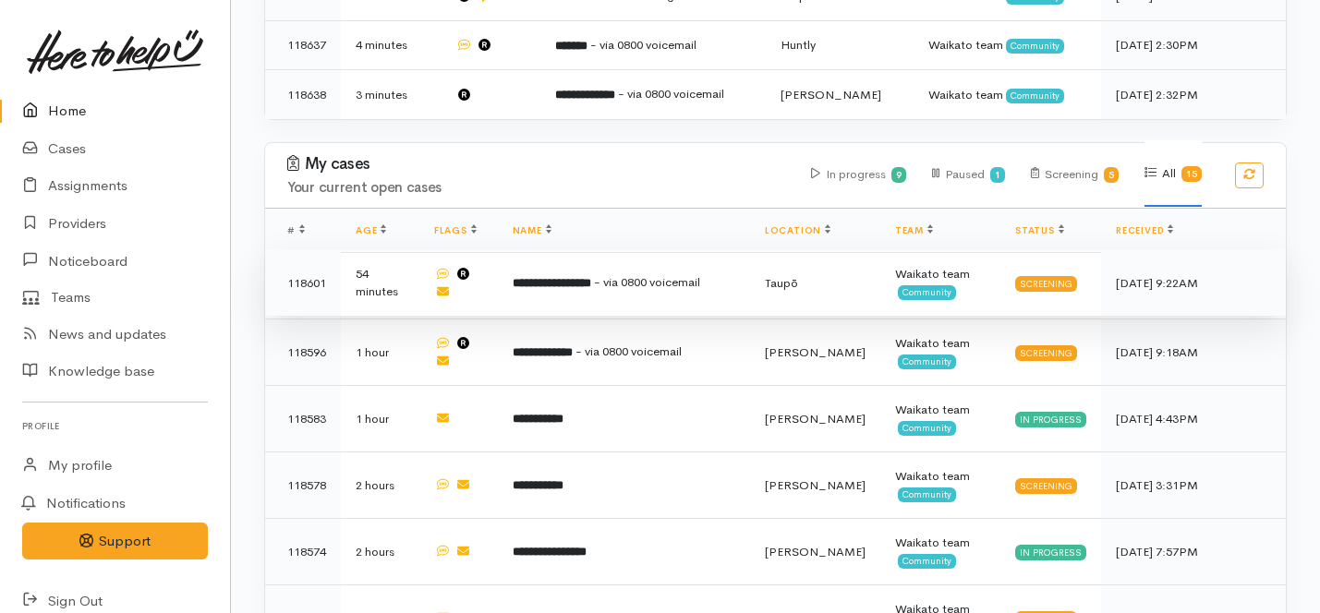
click at [557, 249] on td "**********" at bounding box center [624, 282] width 252 height 67
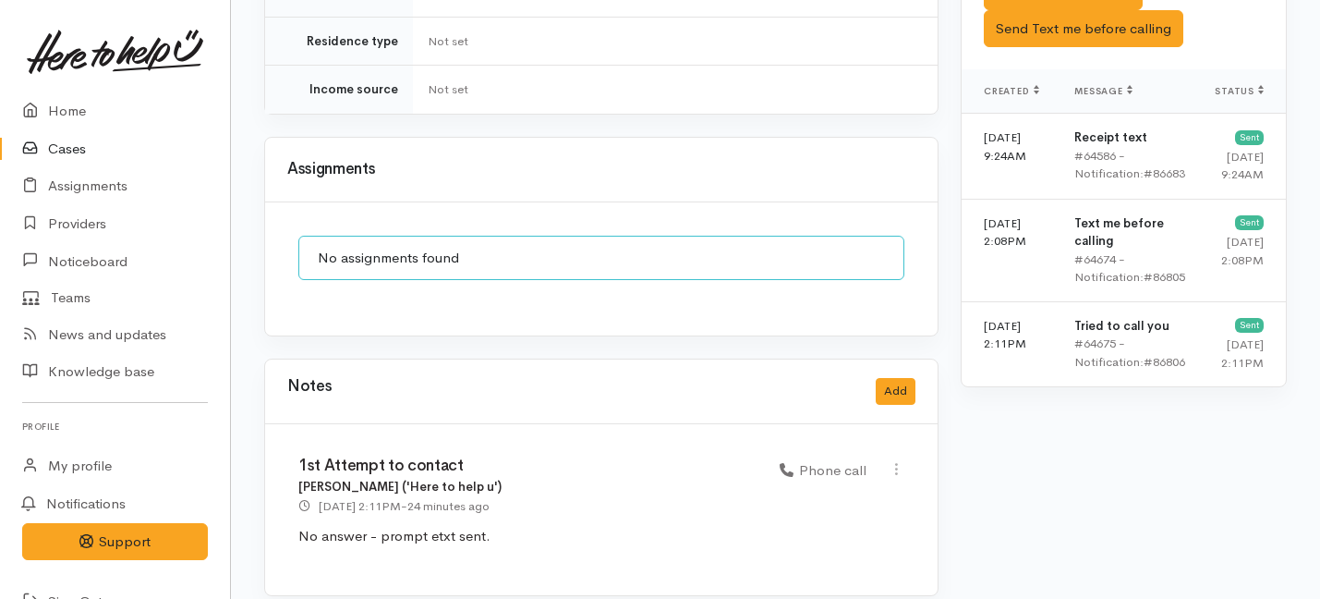
scroll to position [1214, 0]
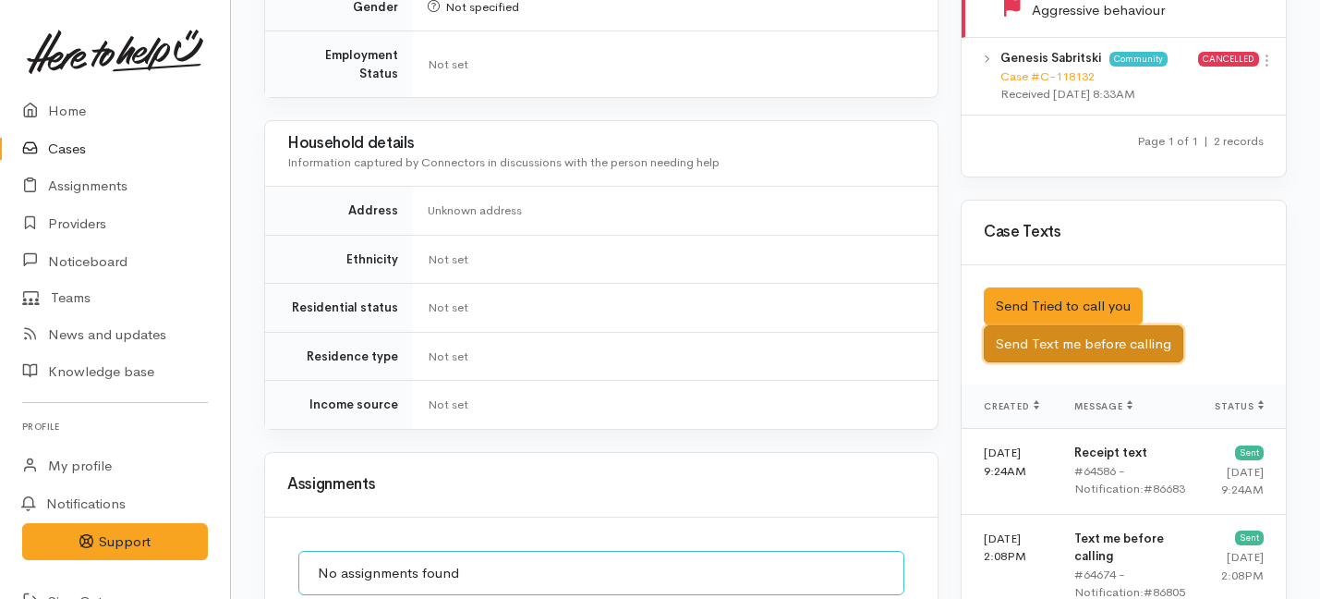
click at [1048, 334] on button "Send Text me before calling" at bounding box center [1084, 344] width 200 height 38
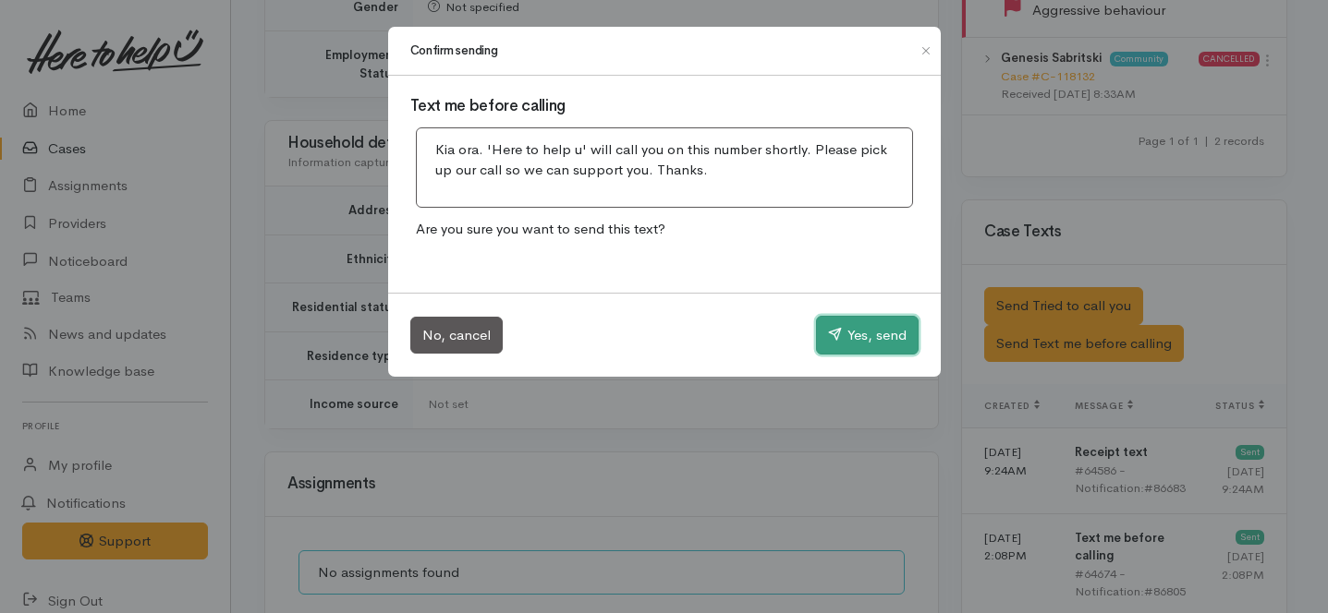
click at [870, 327] on button "Yes, send" at bounding box center [867, 335] width 103 height 39
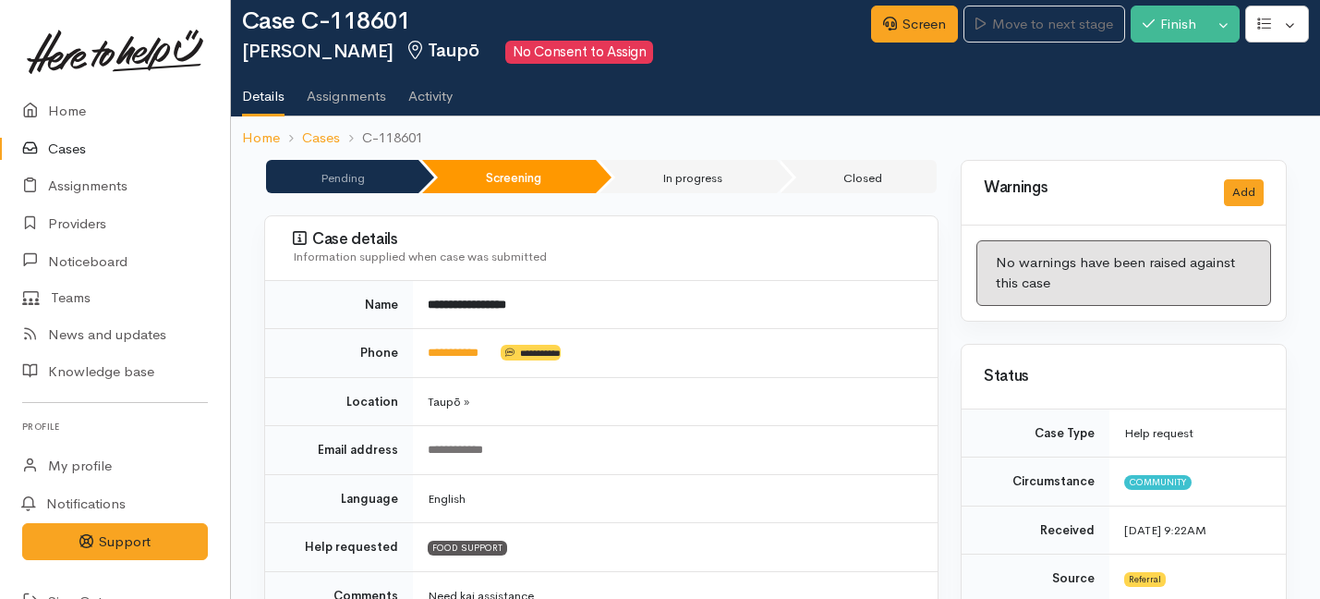
scroll to position [0, 0]
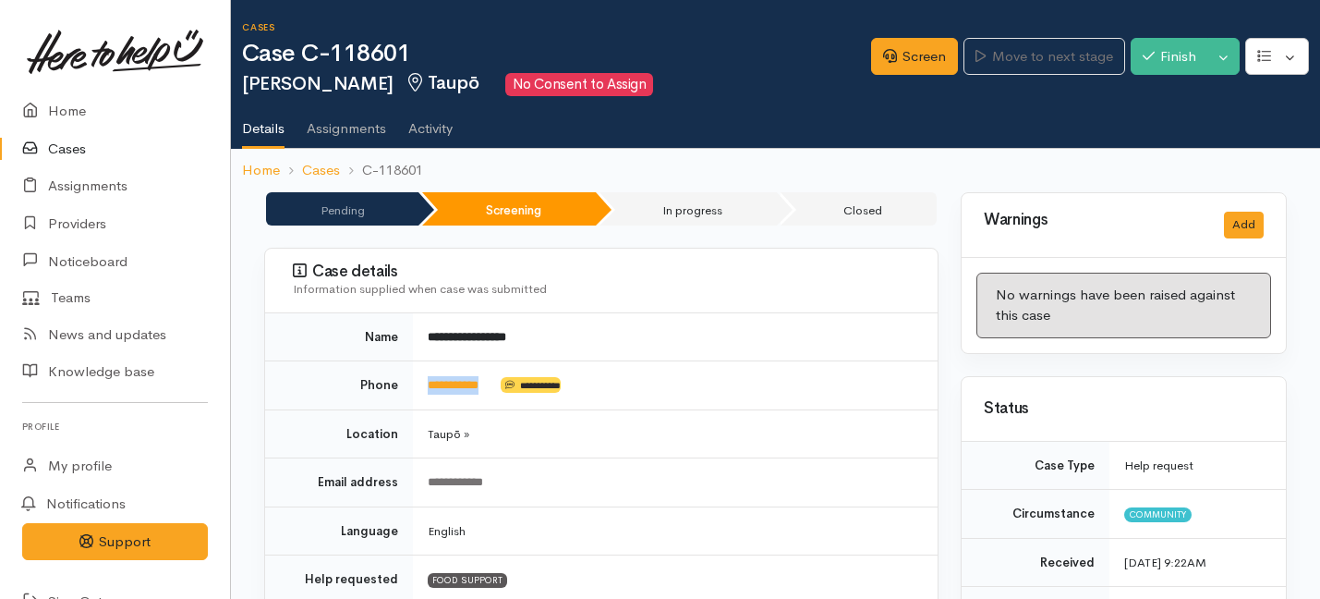
drag, startPoint x: 504, startPoint y: 388, endPoint x: 422, endPoint y: 388, distance: 81.3
click at [422, 388] on td "**********" at bounding box center [675, 385] width 525 height 49
copy td "**********"
click at [895, 62] on link "Screen" at bounding box center [914, 57] width 87 height 38
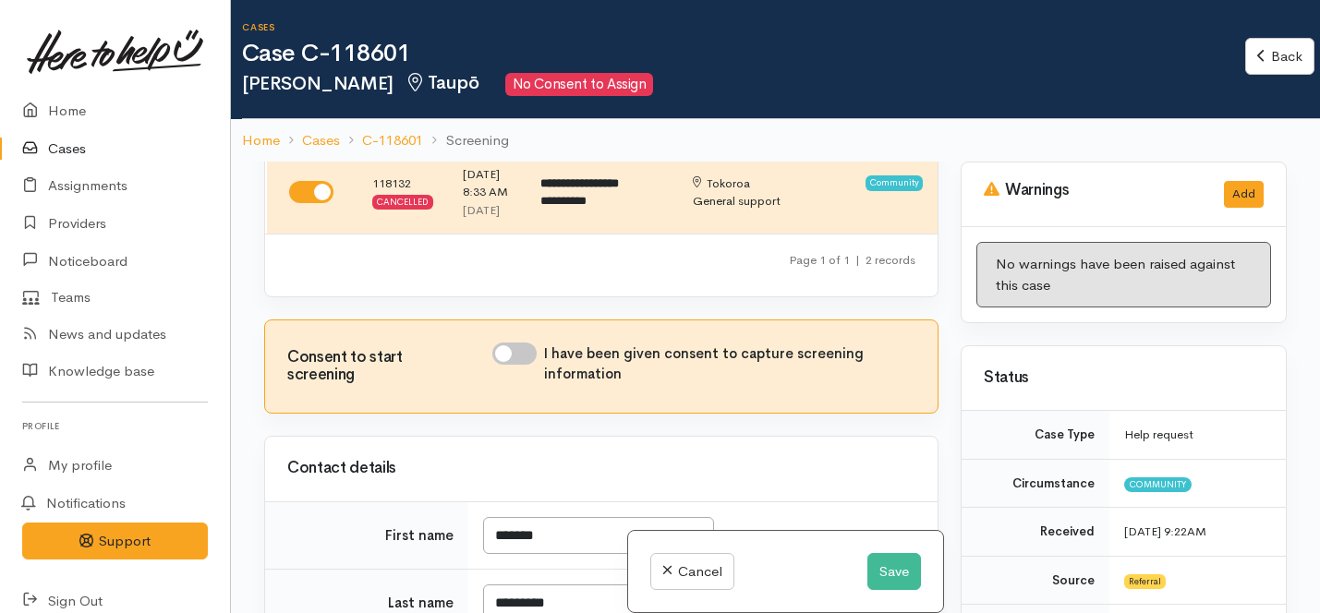
scroll to position [254, 0]
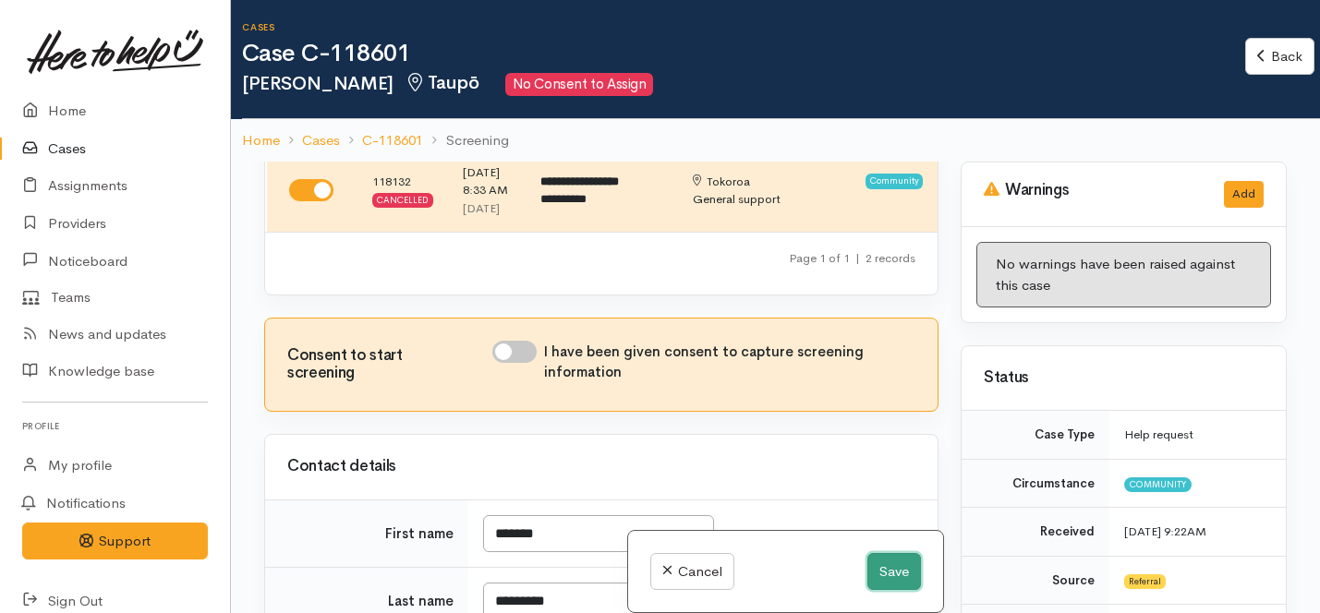
click at [884, 565] on button "Save" at bounding box center [895, 572] width 54 height 38
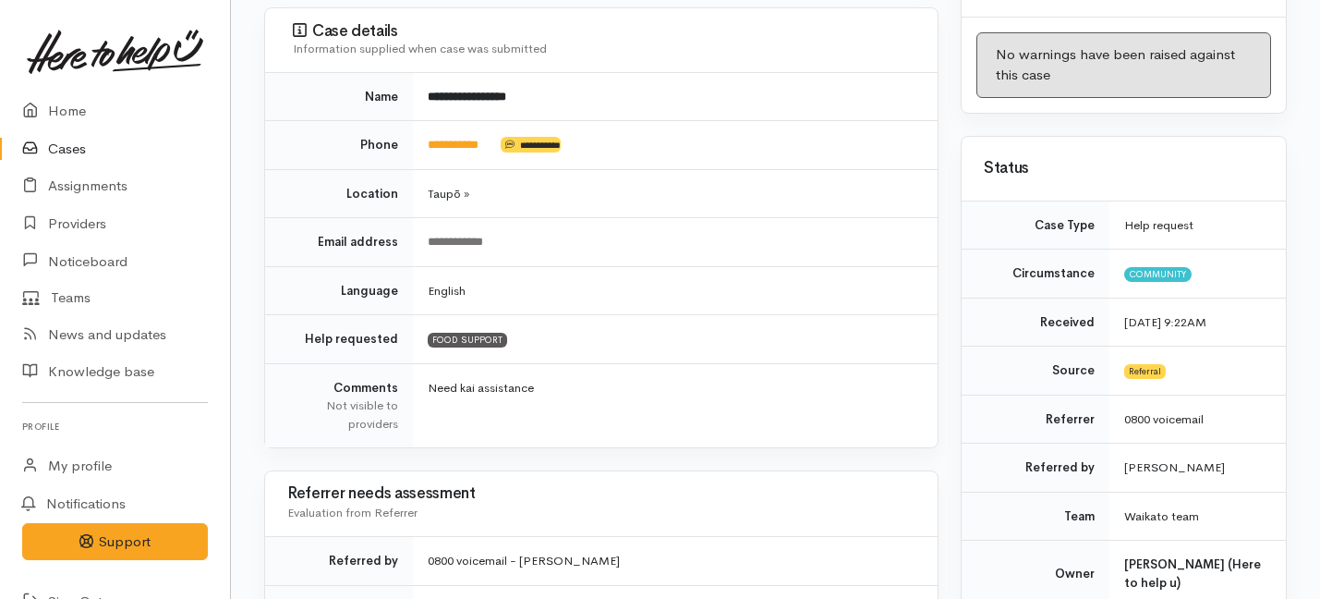
scroll to position [393, 0]
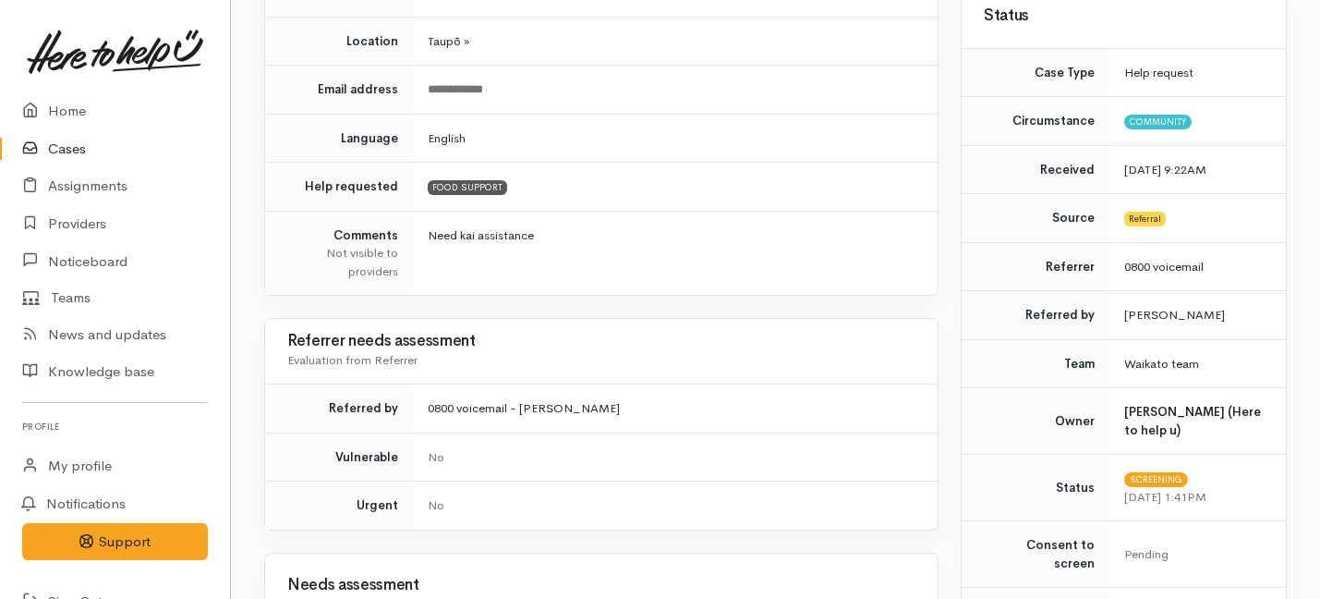
drag, startPoint x: 792, startPoint y: 447, endPoint x: 792, endPoint y: 401, distance: 46.2
click at [792, 471] on td "No" at bounding box center [675, 456] width 525 height 49
drag, startPoint x: 798, startPoint y: 430, endPoint x: 787, endPoint y: 378, distance: 52.9
click at [798, 431] on td "0800 voicemail - [PERSON_NAME]" at bounding box center [675, 408] width 525 height 49
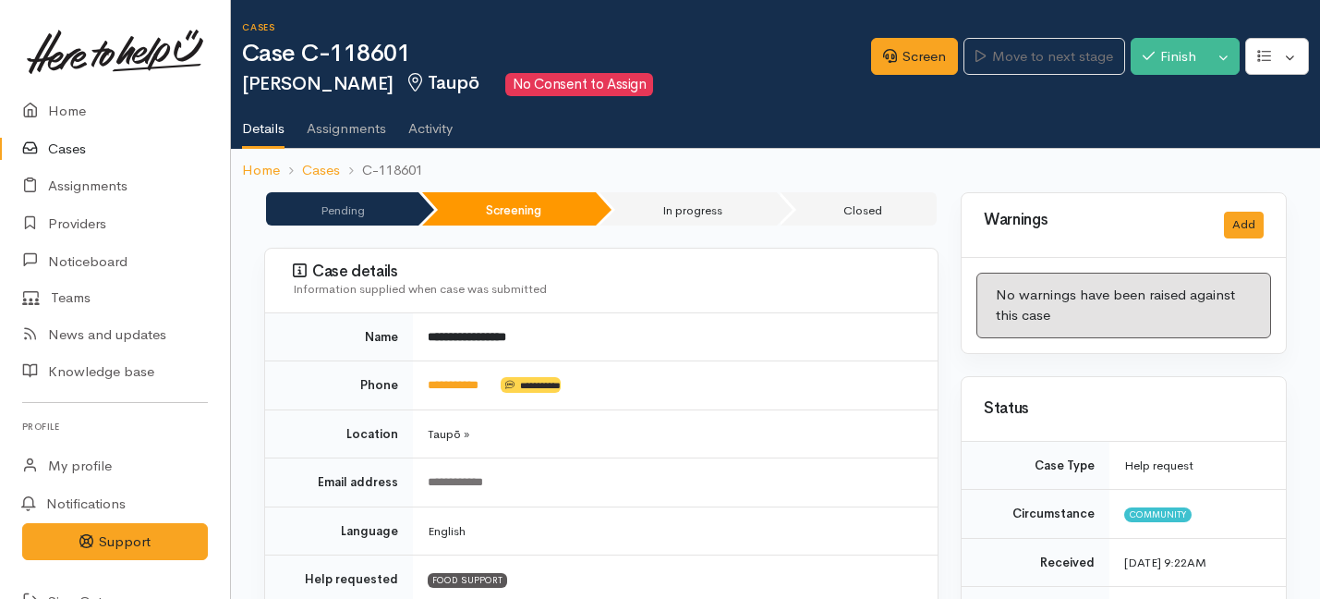
scroll to position [1530, 0]
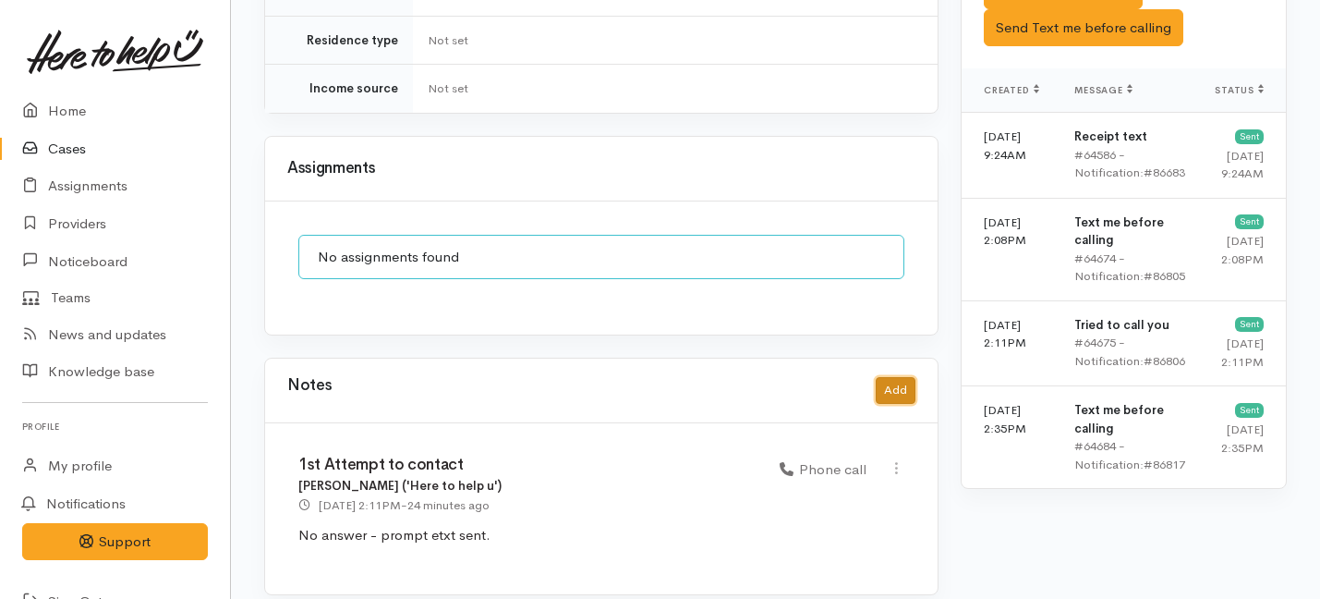
click at [895, 377] on button "Add" at bounding box center [896, 390] width 40 height 27
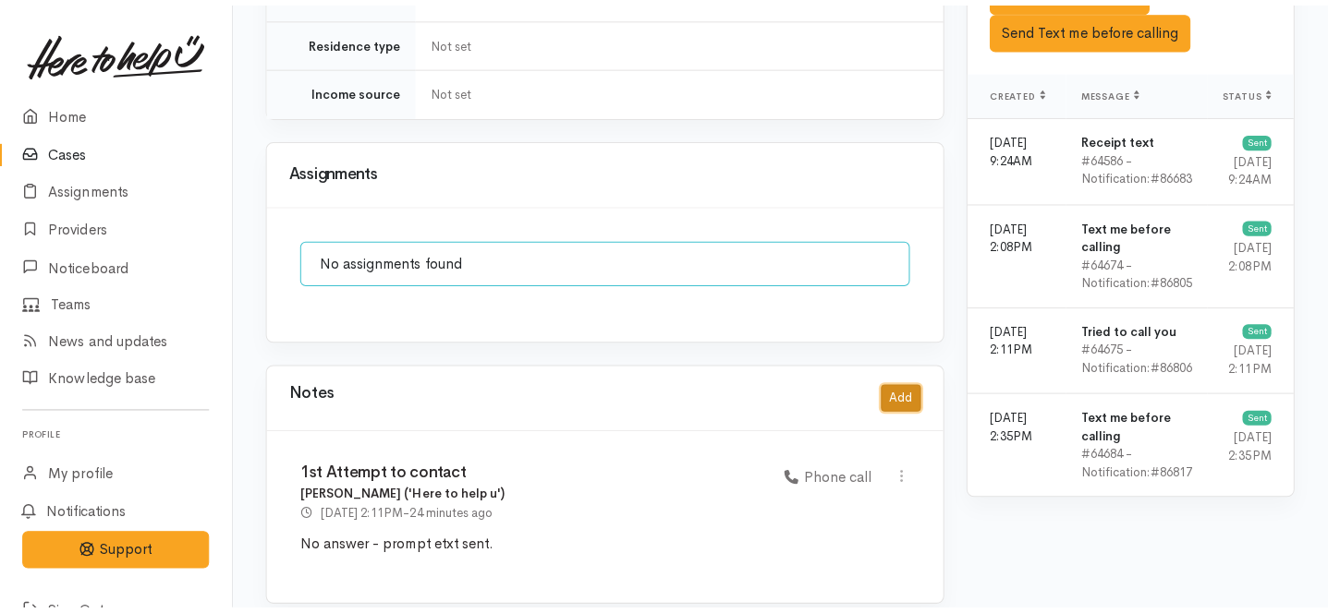
scroll to position [1515, 0]
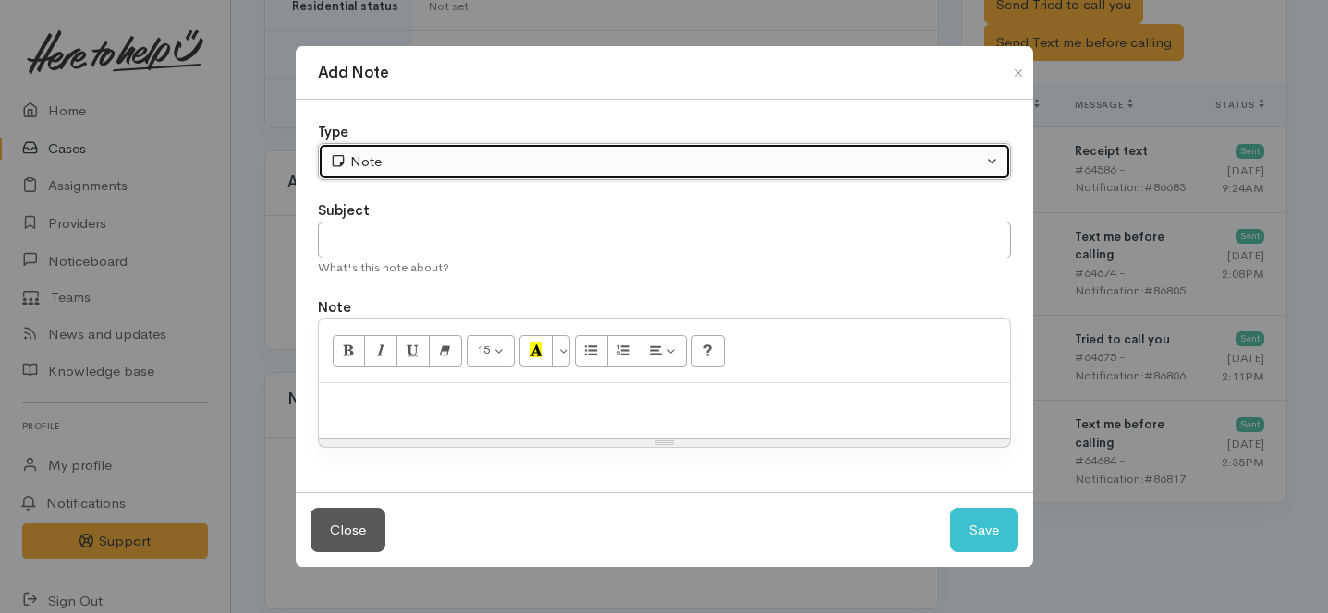
click at [514, 168] on div "Note" at bounding box center [656, 162] width 652 height 21
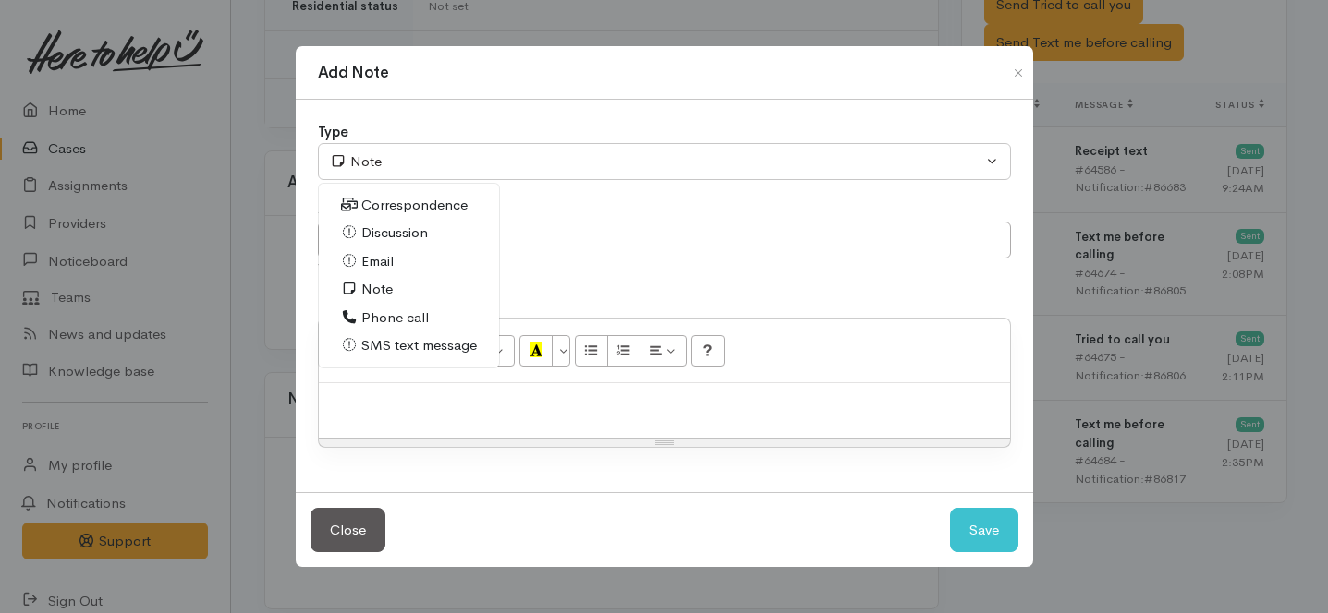
click at [392, 320] on span "Phone call" at bounding box center [394, 318] width 67 height 21
select select "3"
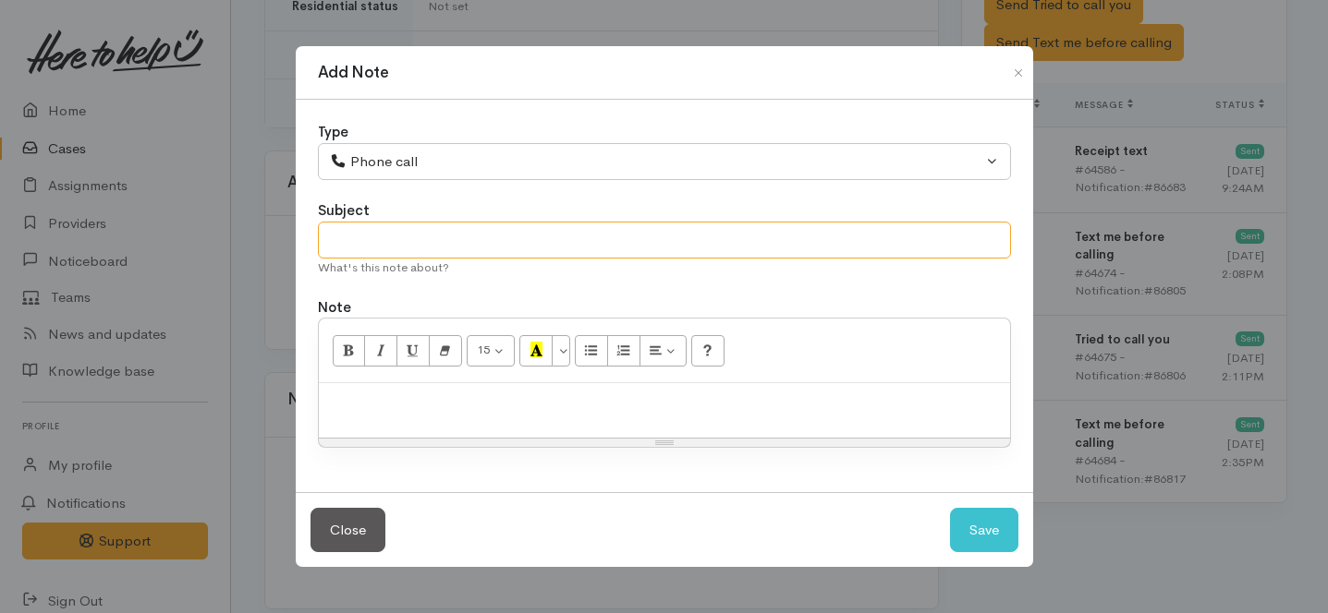
click at [395, 237] on input "text" at bounding box center [664, 241] width 693 height 38
type input "Request for Elderly Uncle"
click at [372, 408] on p at bounding box center [664, 403] width 673 height 21
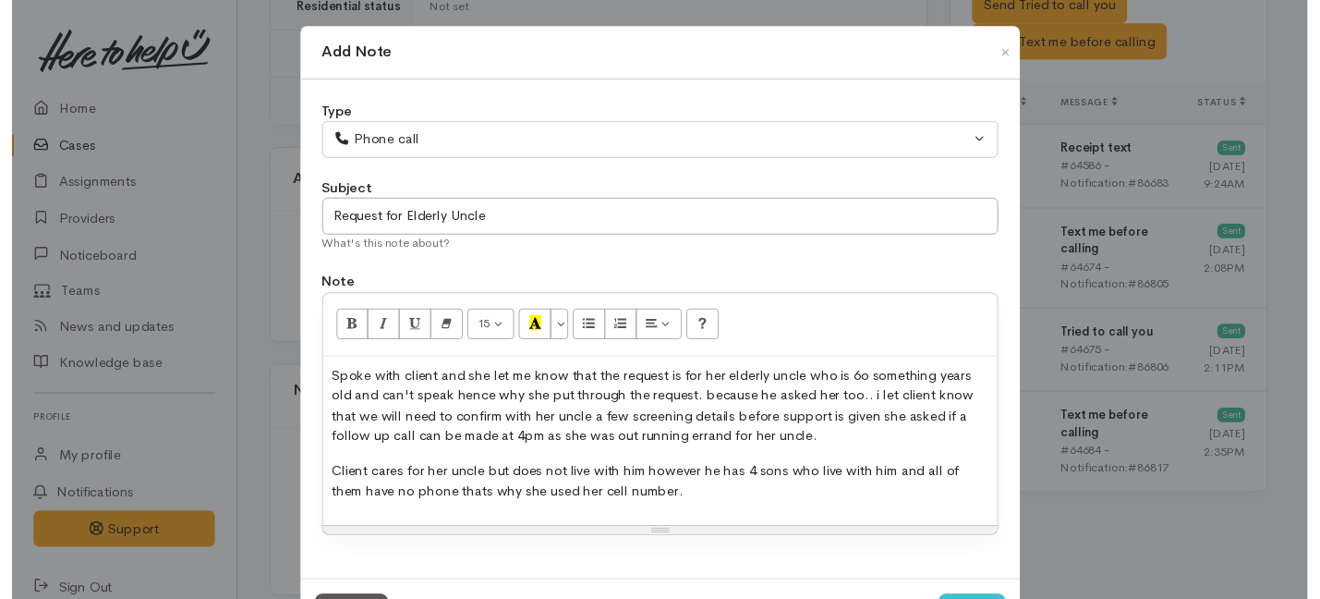
scroll to position [80, 0]
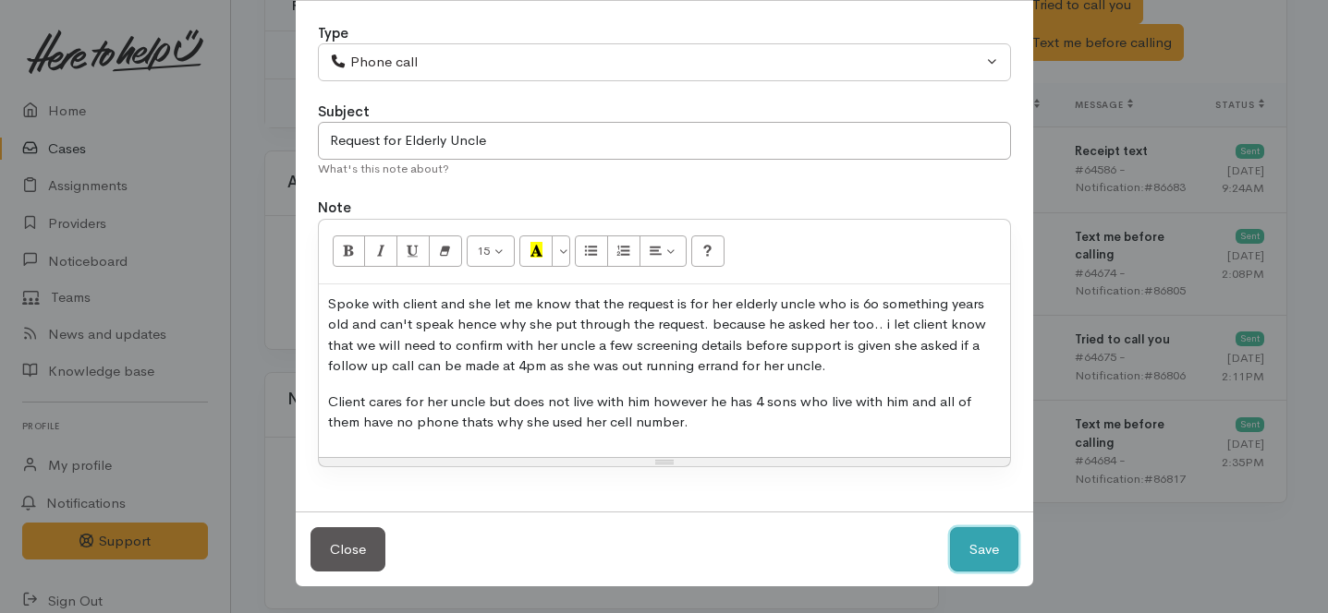
click at [975, 551] on button "Save" at bounding box center [984, 550] width 68 height 45
select select "1"
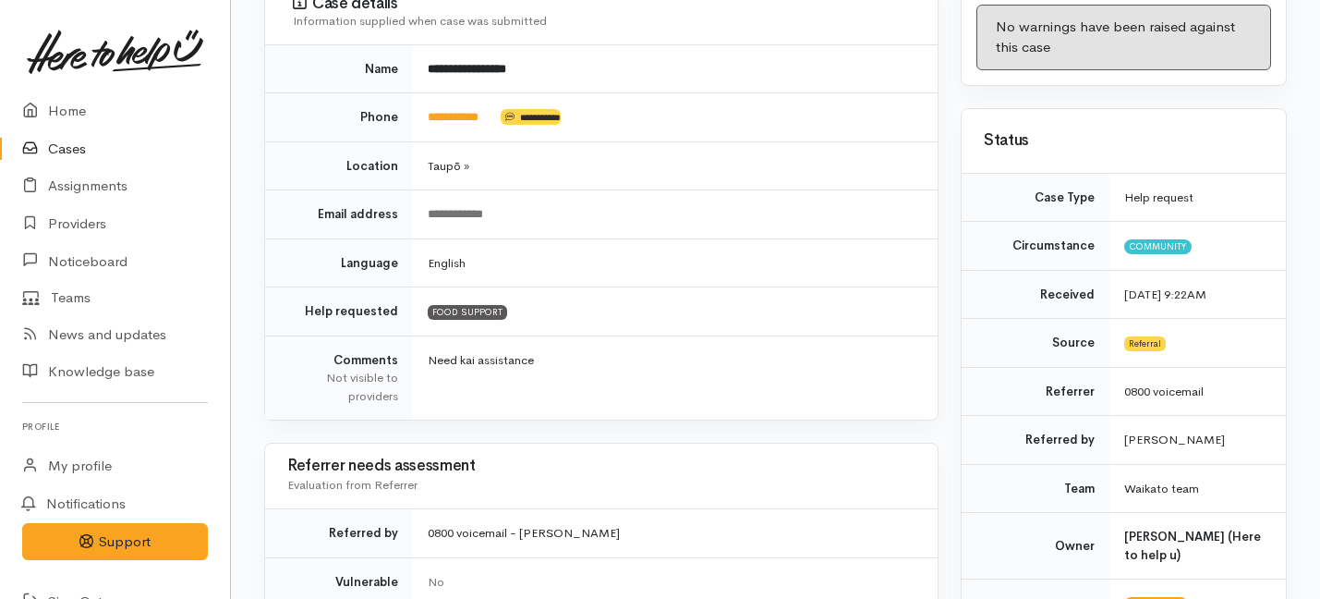
scroll to position [0, 0]
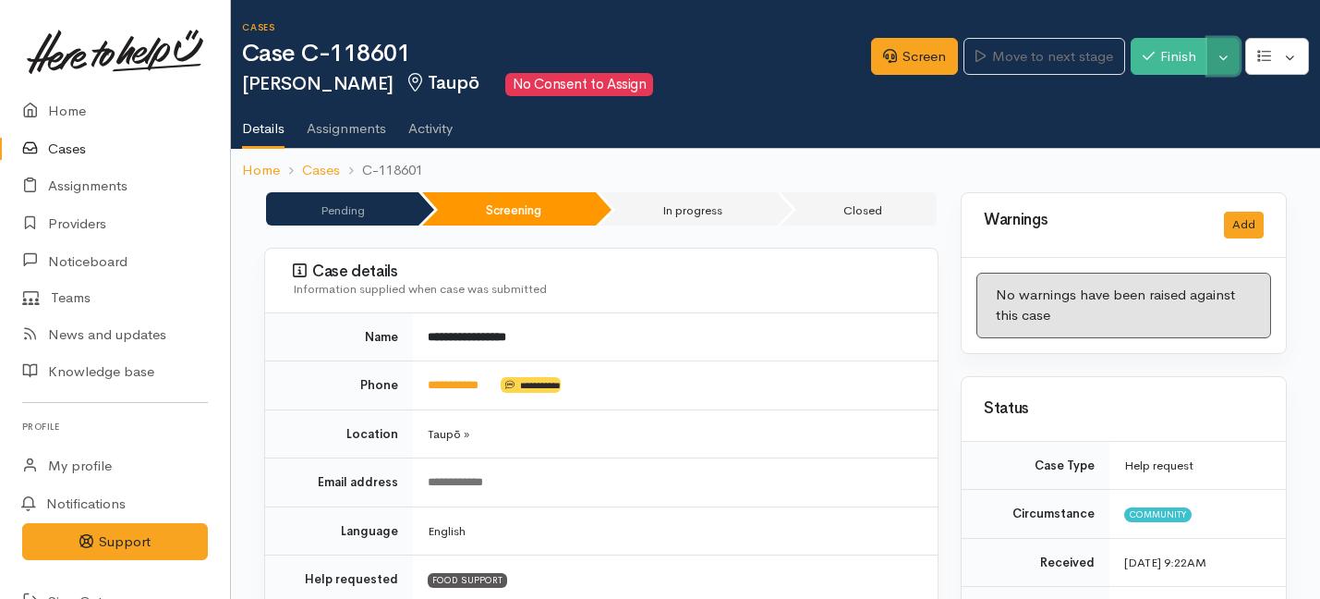
click at [1216, 69] on button "Toggle Dropdown" at bounding box center [1224, 57] width 32 height 38
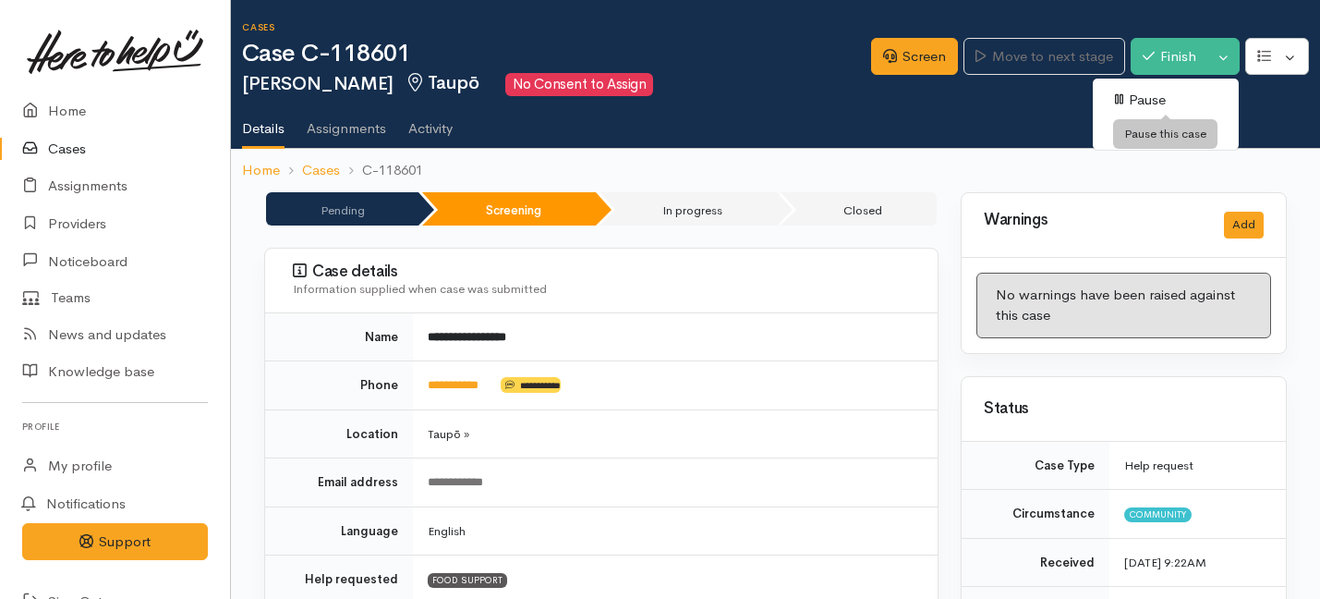
click at [1163, 101] on link "Pause" at bounding box center [1166, 100] width 146 height 29
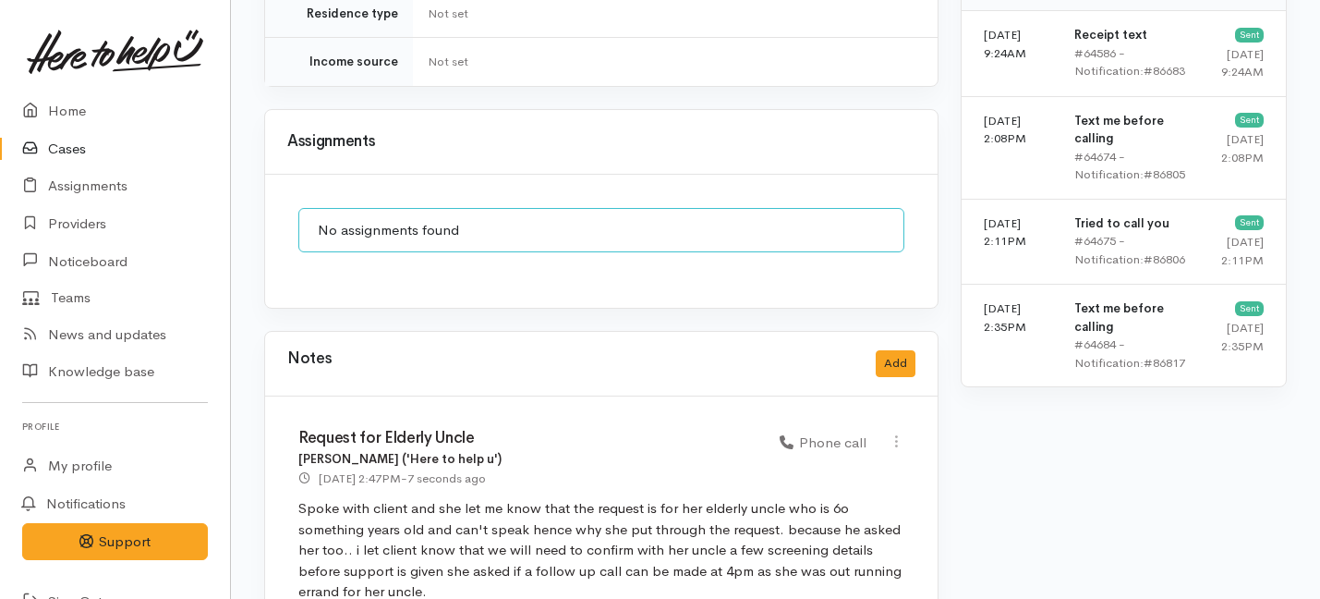
scroll to position [1840, 0]
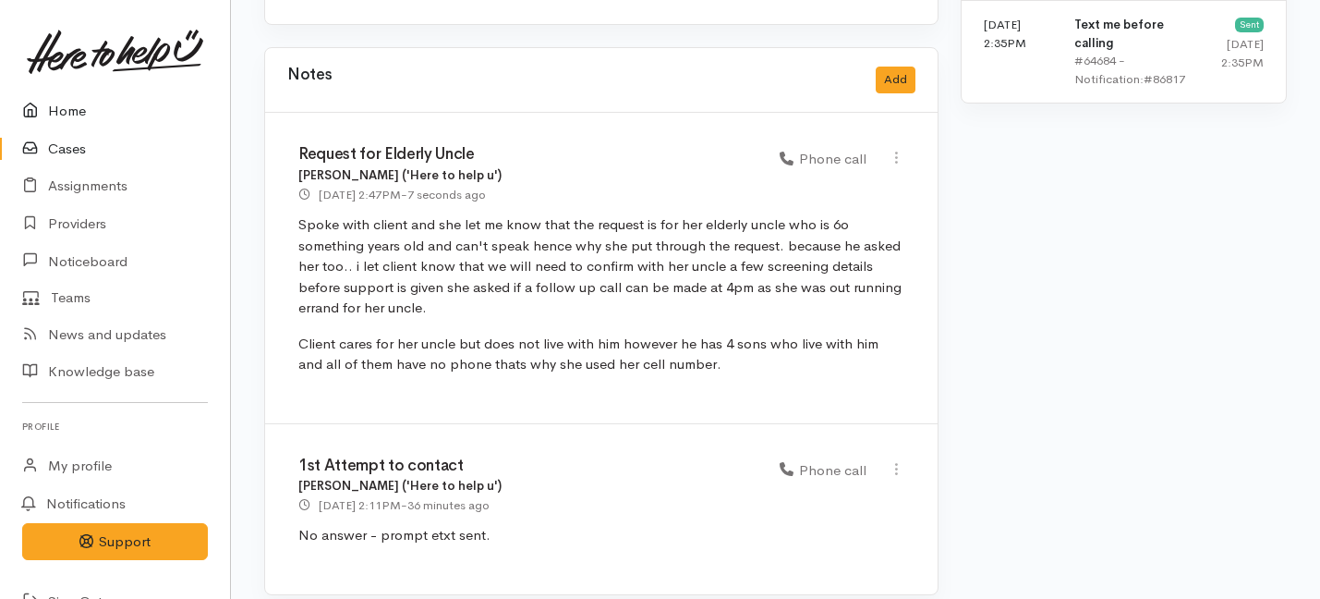
click at [61, 109] on link "Home" at bounding box center [115, 111] width 230 height 38
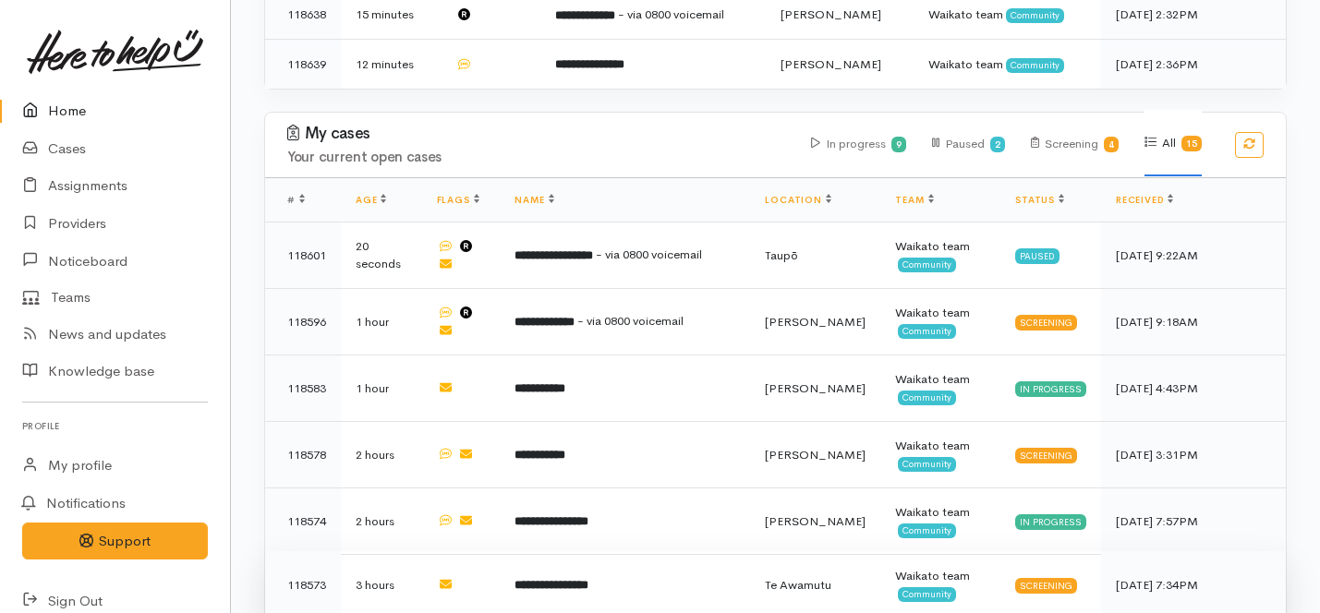
scroll to position [1002, 0]
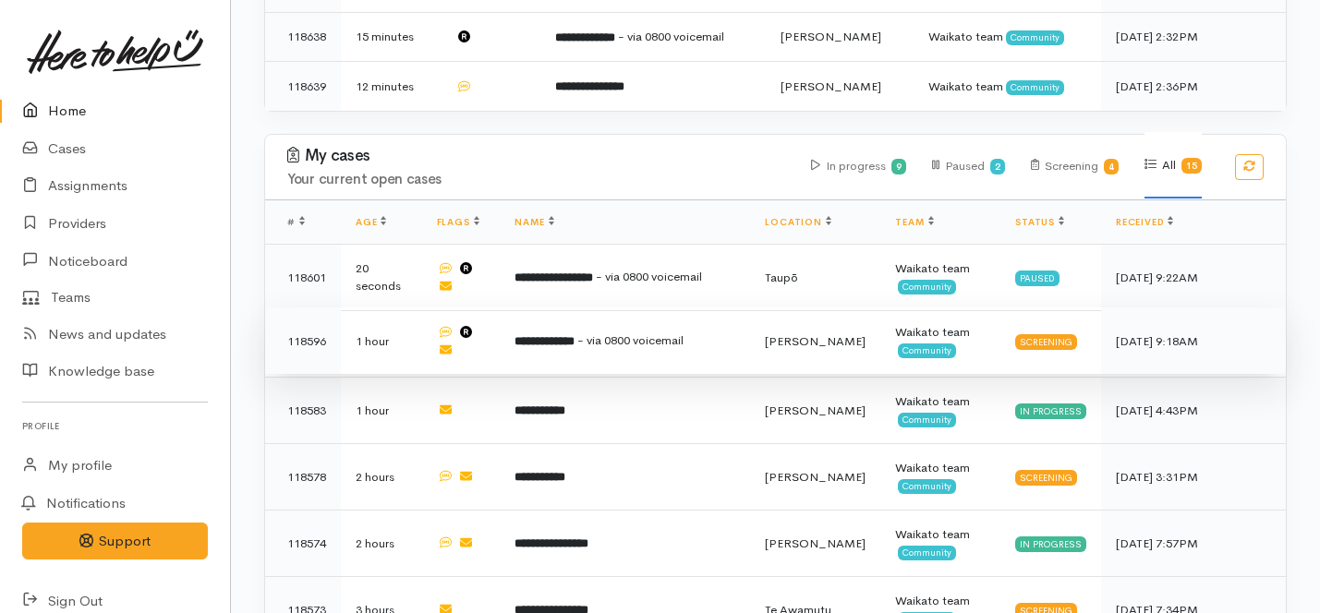
click at [579, 308] on td "**********" at bounding box center [625, 341] width 250 height 67
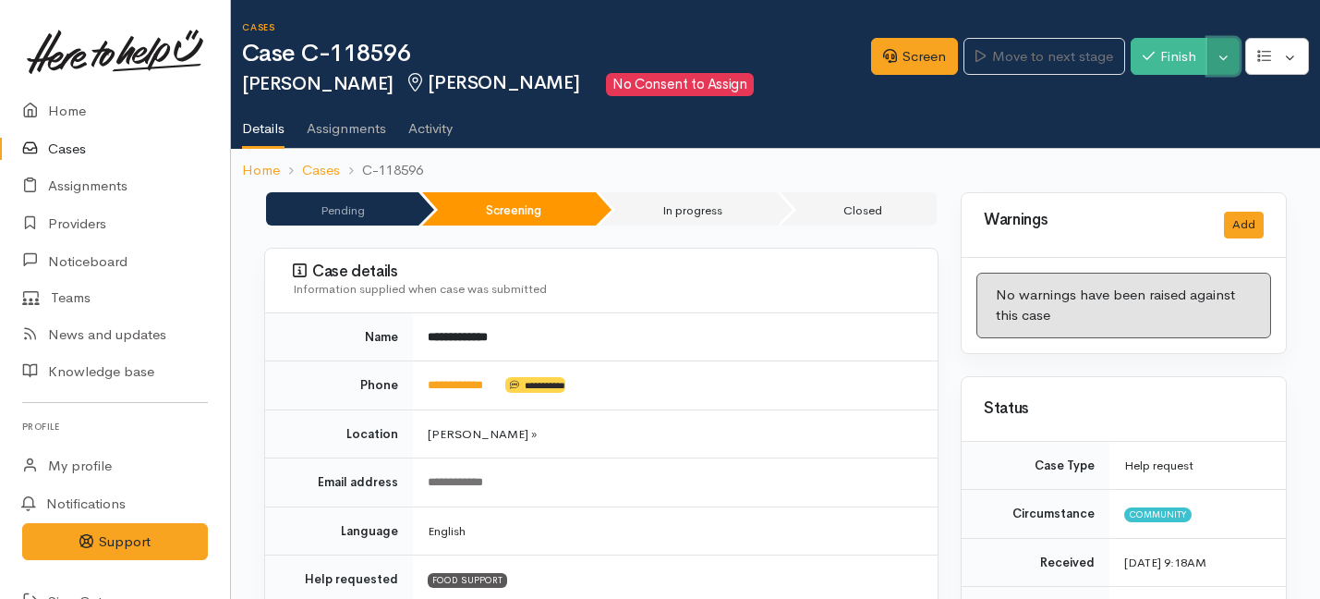
click at [1228, 55] on button "Toggle Dropdown" at bounding box center [1224, 57] width 32 height 38
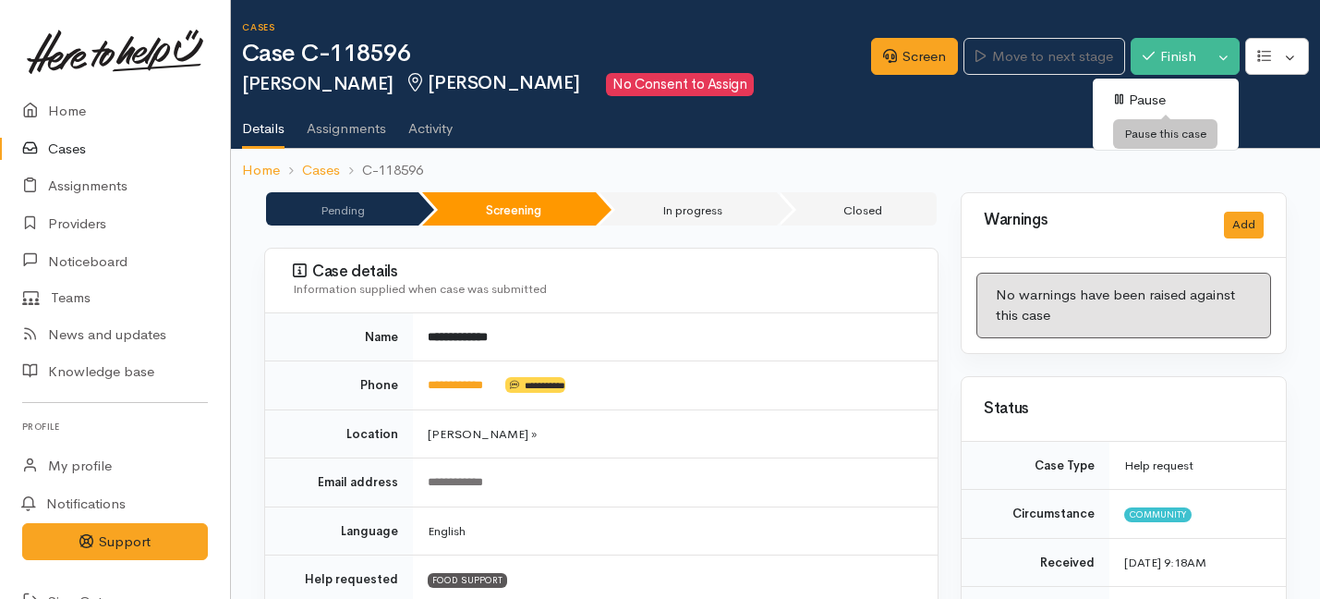
click at [1165, 98] on link "Pause" at bounding box center [1166, 100] width 146 height 29
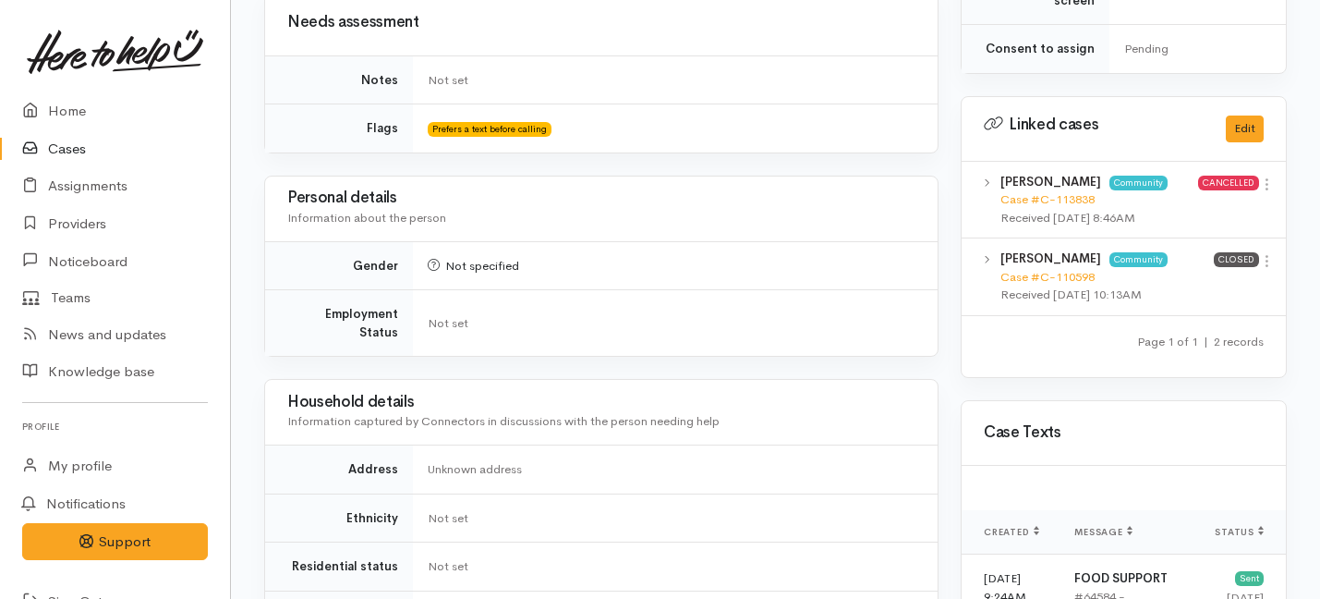
scroll to position [1586, 0]
